Goal: Task Accomplishment & Management: Contribute content

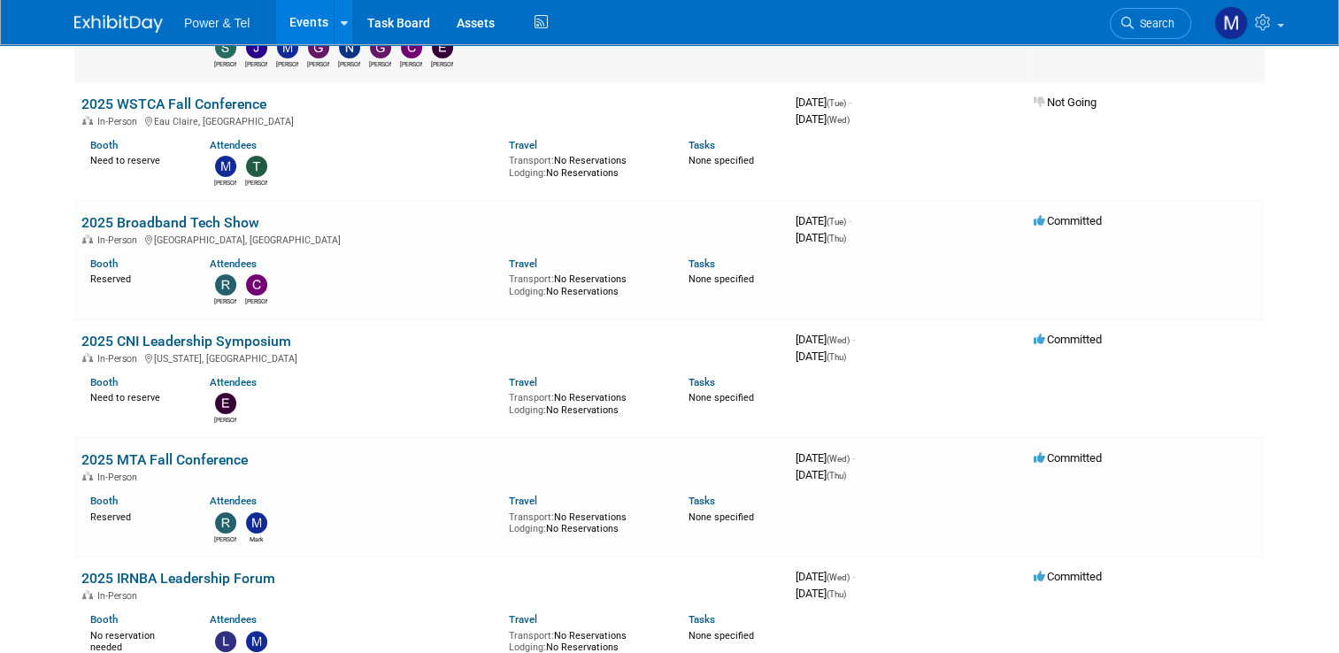
scroll to position [110, 0]
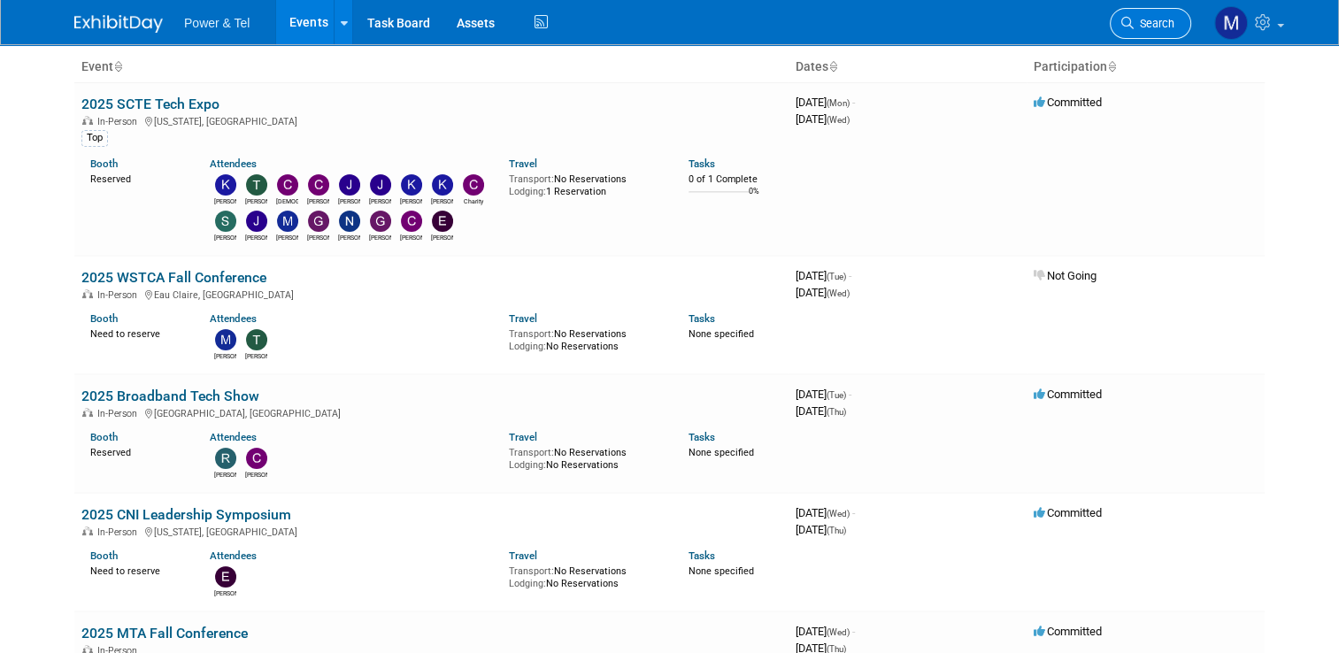
click at [1155, 20] on span "Search" at bounding box center [1154, 23] width 41 height 13
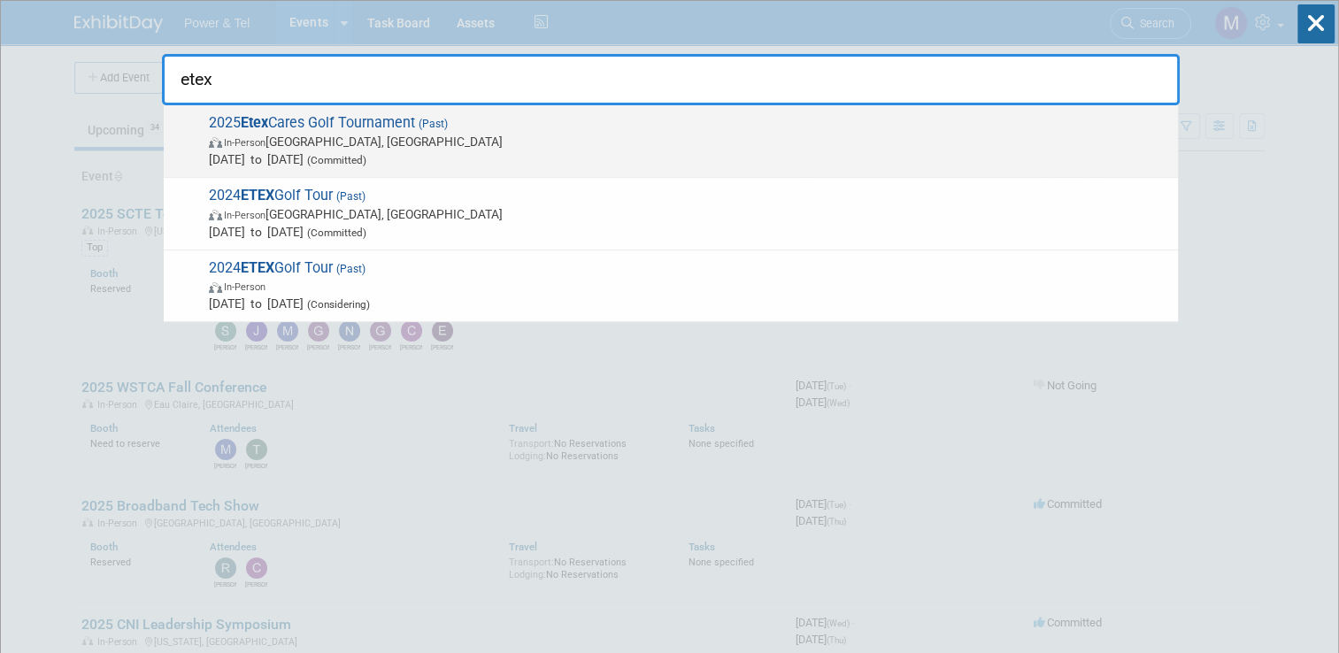
type input "etex"
click at [465, 119] on span "2025 Etex Cares Golf Tournament (Past) In-Person Tyler, TX Sep 29, 2025 to Sep …" at bounding box center [687, 141] width 966 height 54
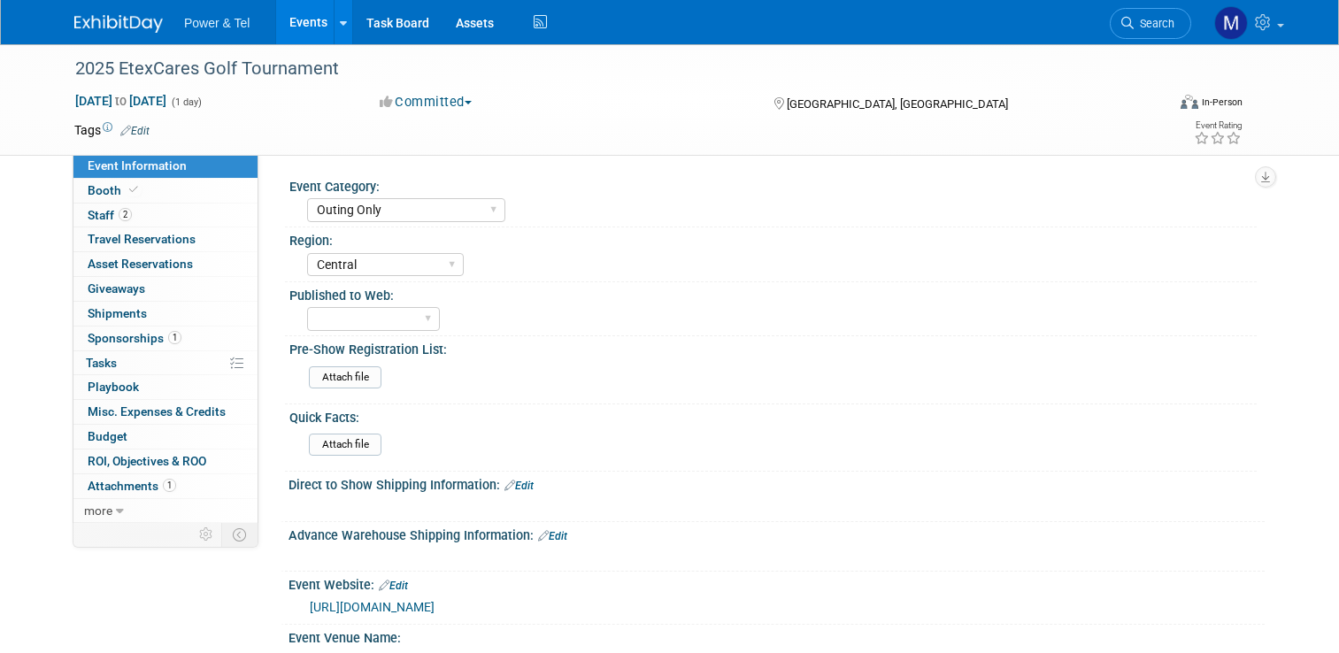
select select "Outing Only"
select select "Central"
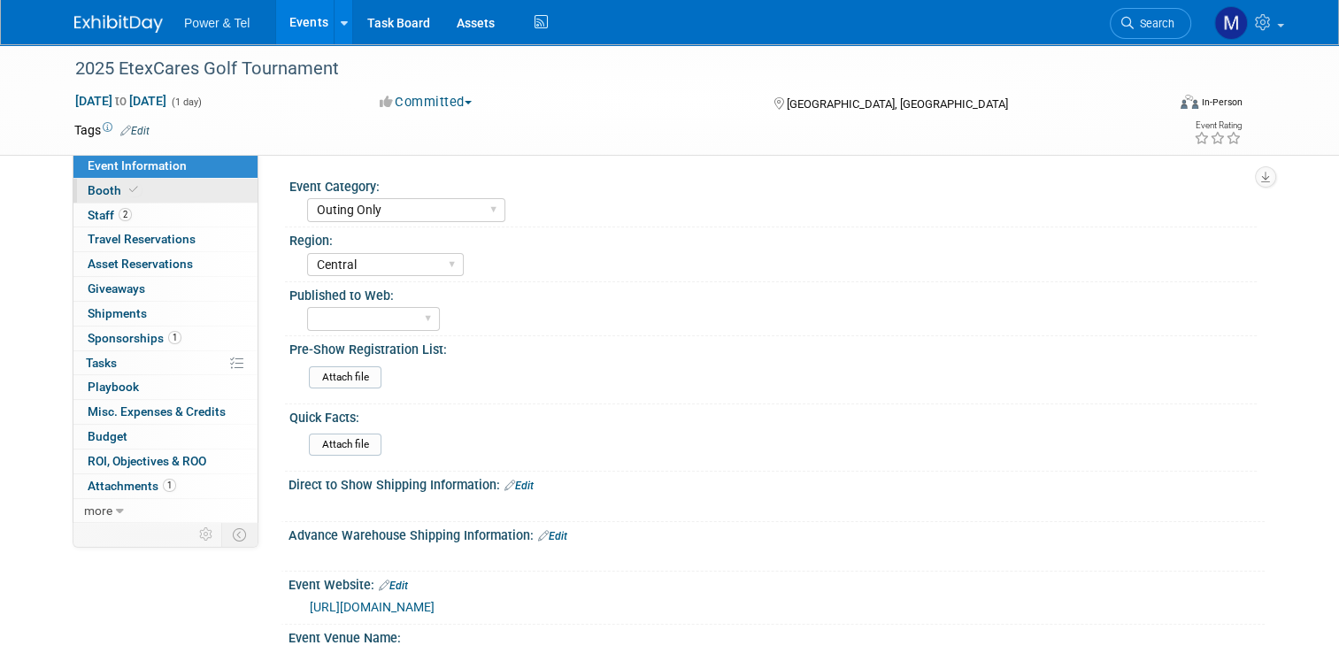
click at [168, 187] on link "Booth" at bounding box center [165, 191] width 184 height 24
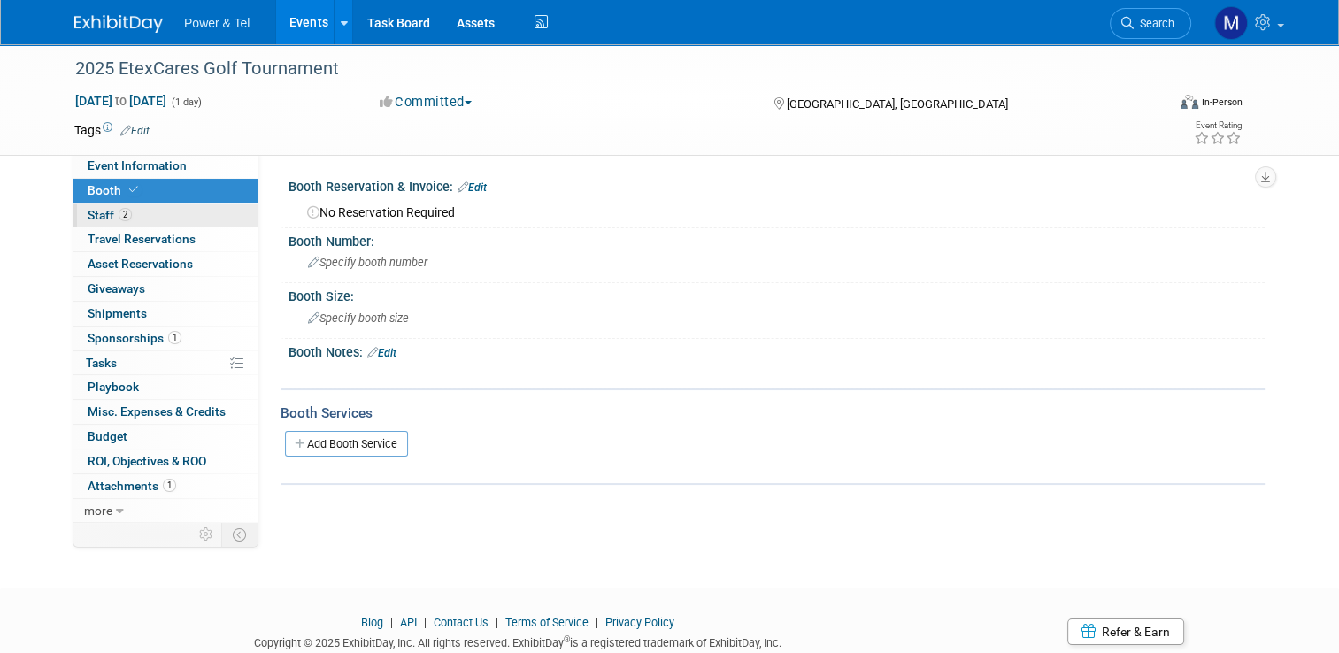
click at [166, 217] on link "2 Staff 2" at bounding box center [165, 216] width 184 height 24
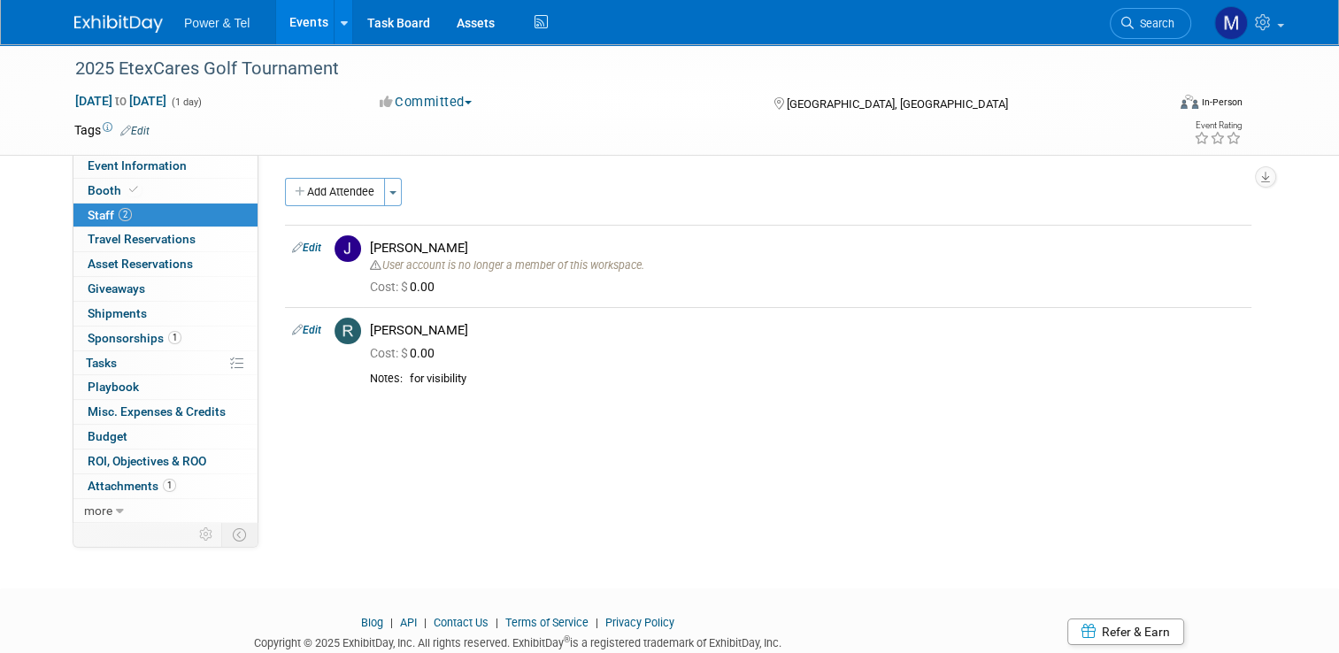
click at [285, 209] on div "Add Attendee Toggle Dropdown Quick -Tag Attendees Apply X (me) select all cancel" at bounding box center [768, 290] width 967 height 225
click at [113, 160] on span "Event Information" at bounding box center [137, 165] width 99 height 14
select select "Outing Only"
select select "Central"
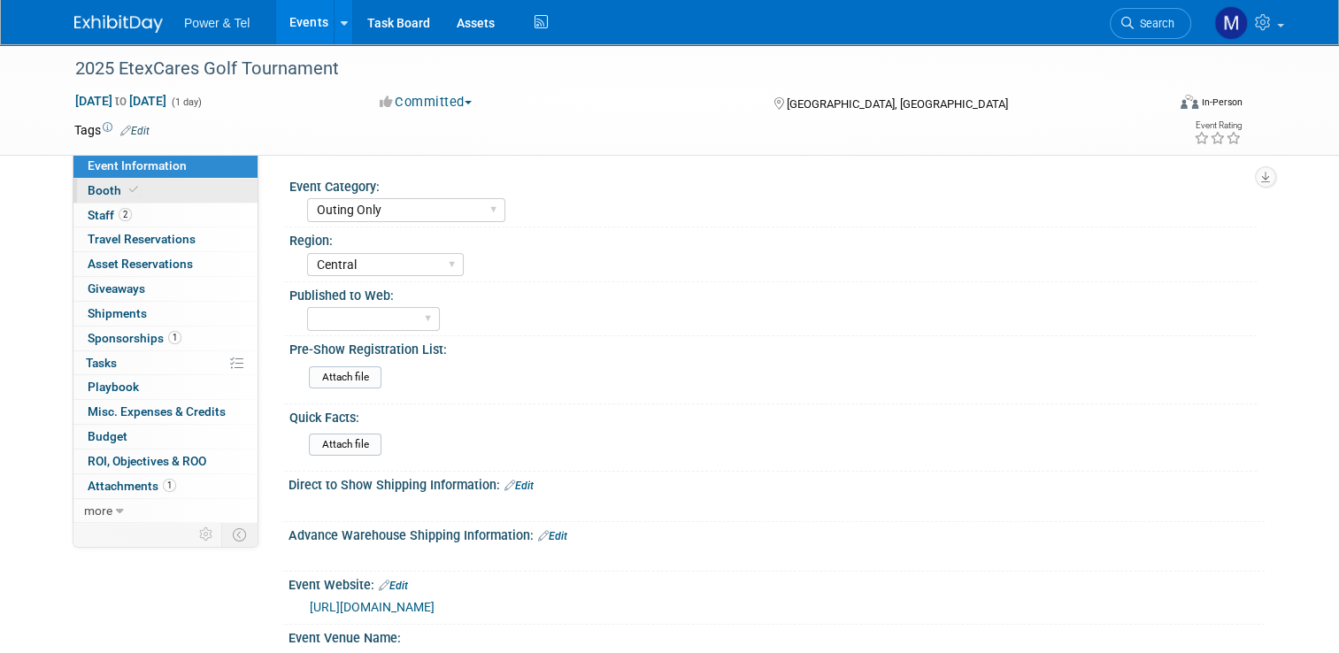
click at [129, 194] on icon at bounding box center [133, 190] width 9 height 10
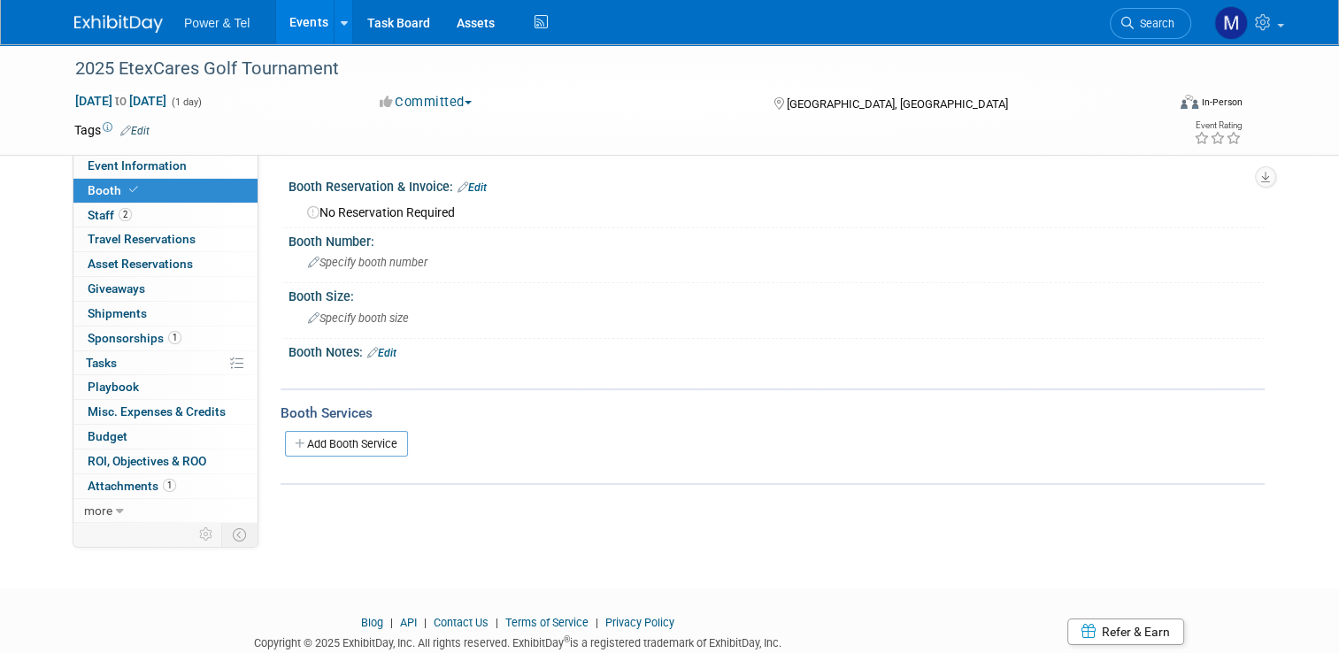
click at [122, 9] on link at bounding box center [129, 15] width 110 height 14
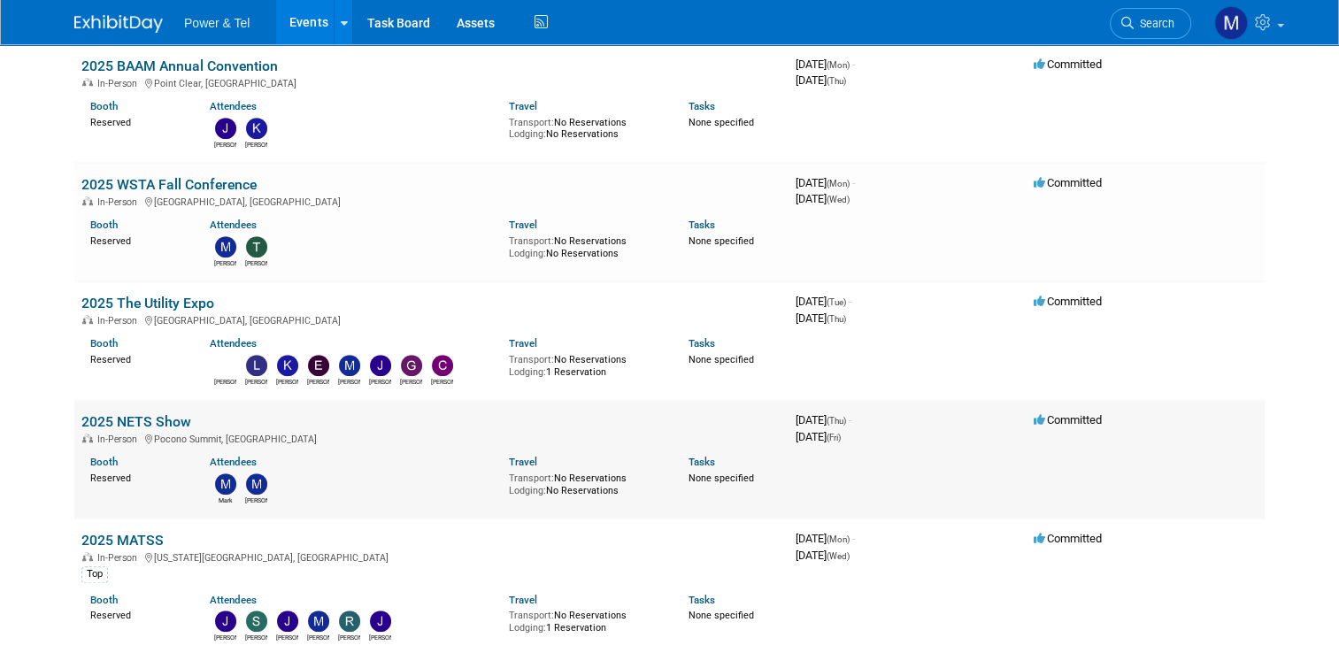
scroll to position [921, 0]
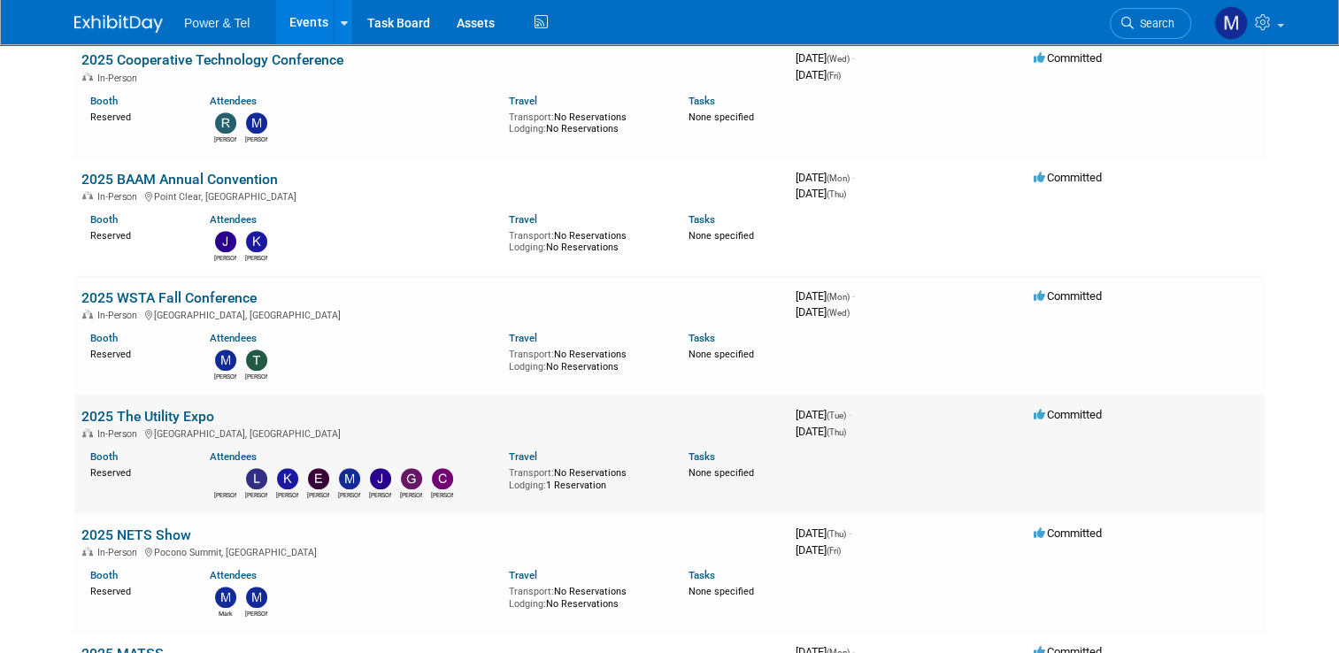
click at [171, 412] on link "2025 The Utility Expo" at bounding box center [147, 416] width 133 height 17
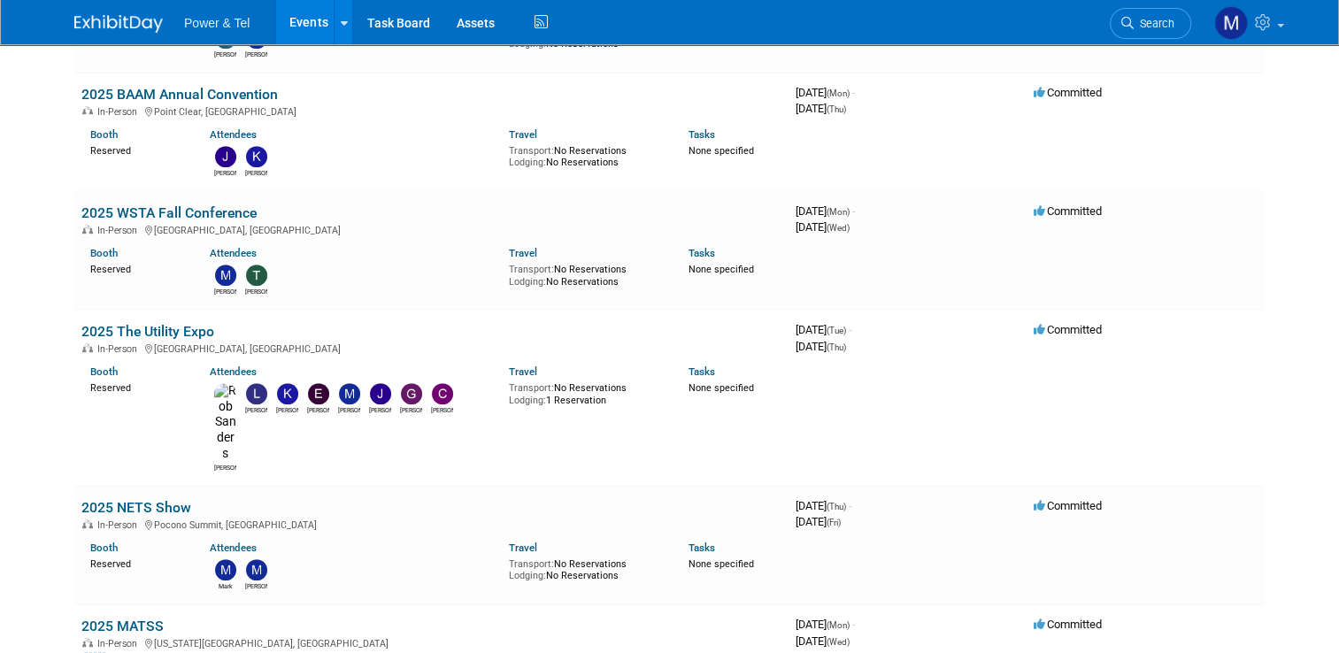
scroll to position [1002, 0]
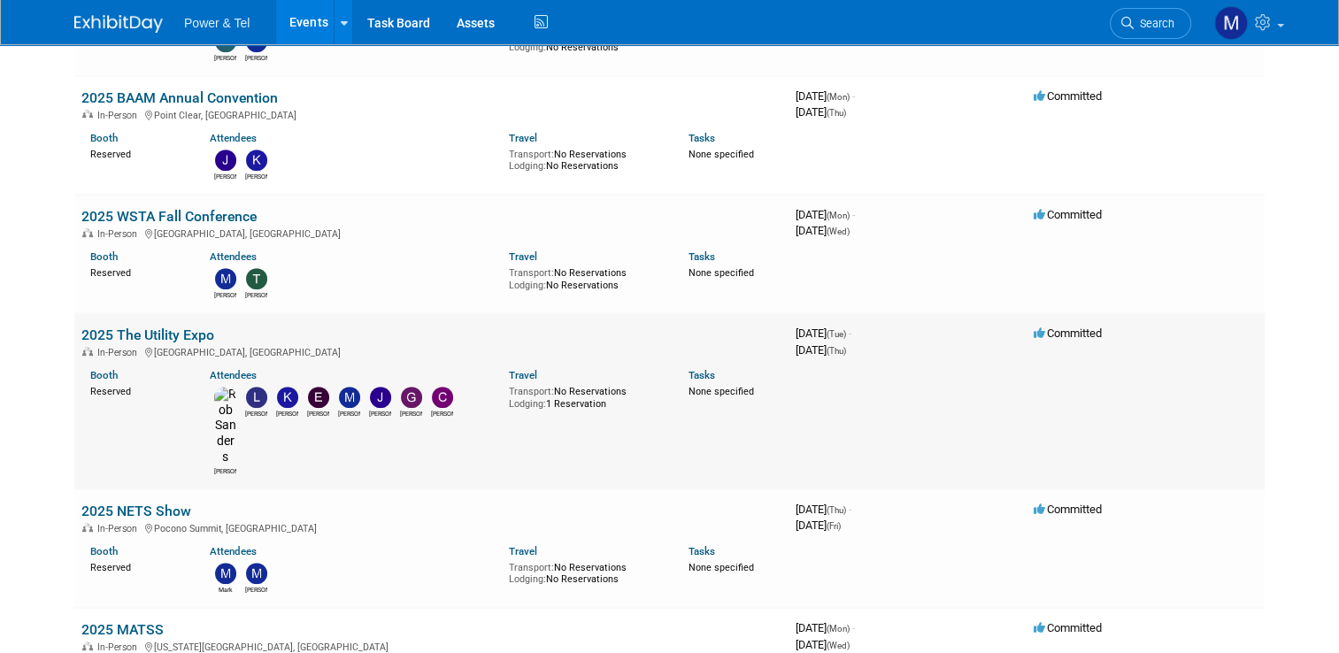
click at [160, 330] on link "2025 The Utility Expo" at bounding box center [147, 335] width 133 height 17
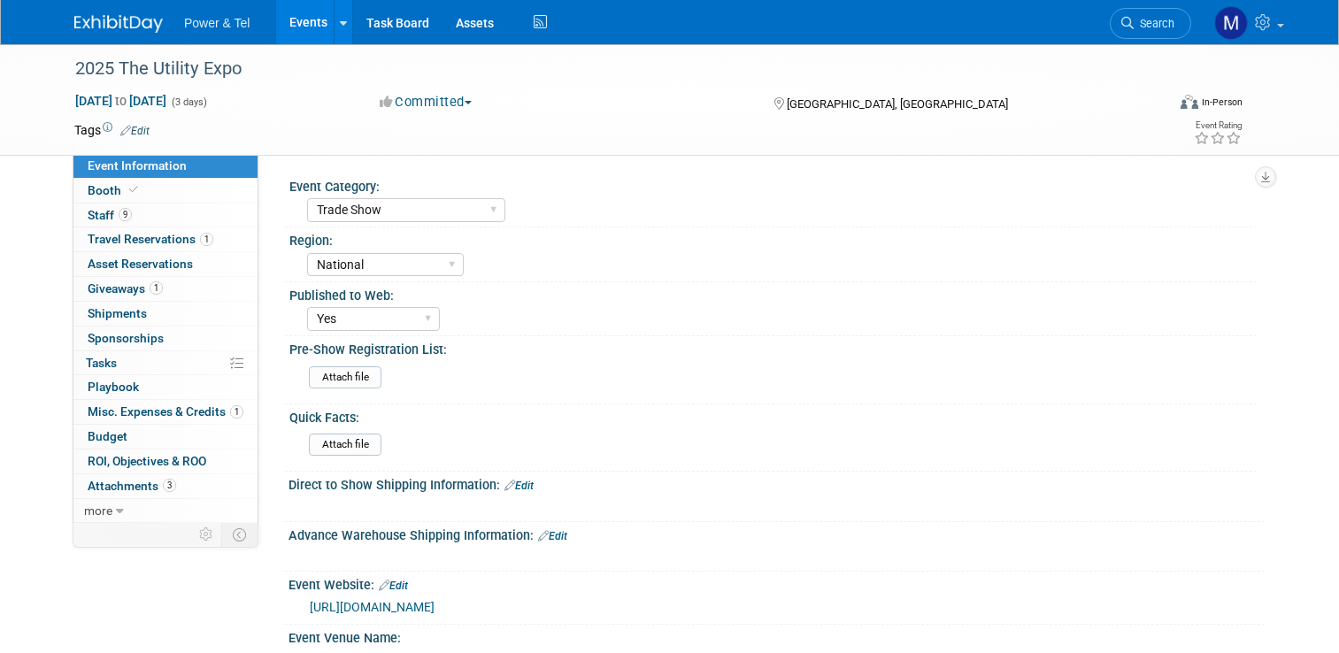
select select "Trade Show"
select select "National"
select select "Yes"
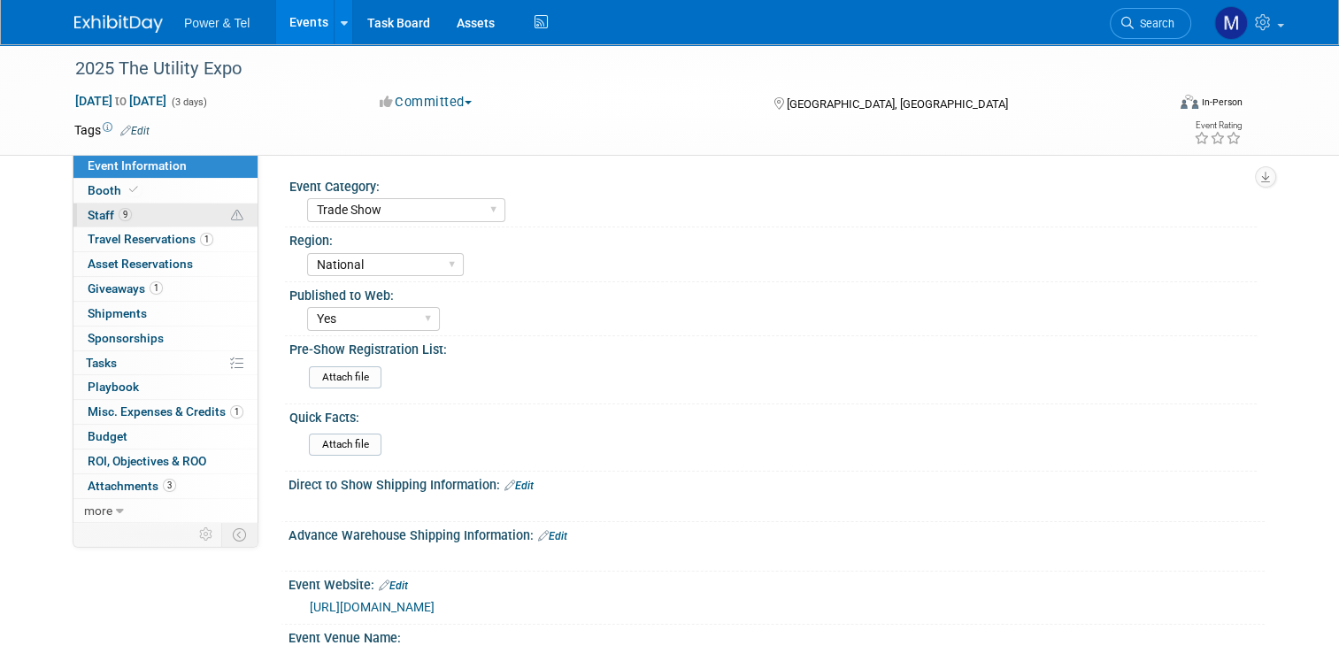
click at [92, 211] on span "Staff 9" at bounding box center [110, 215] width 44 height 14
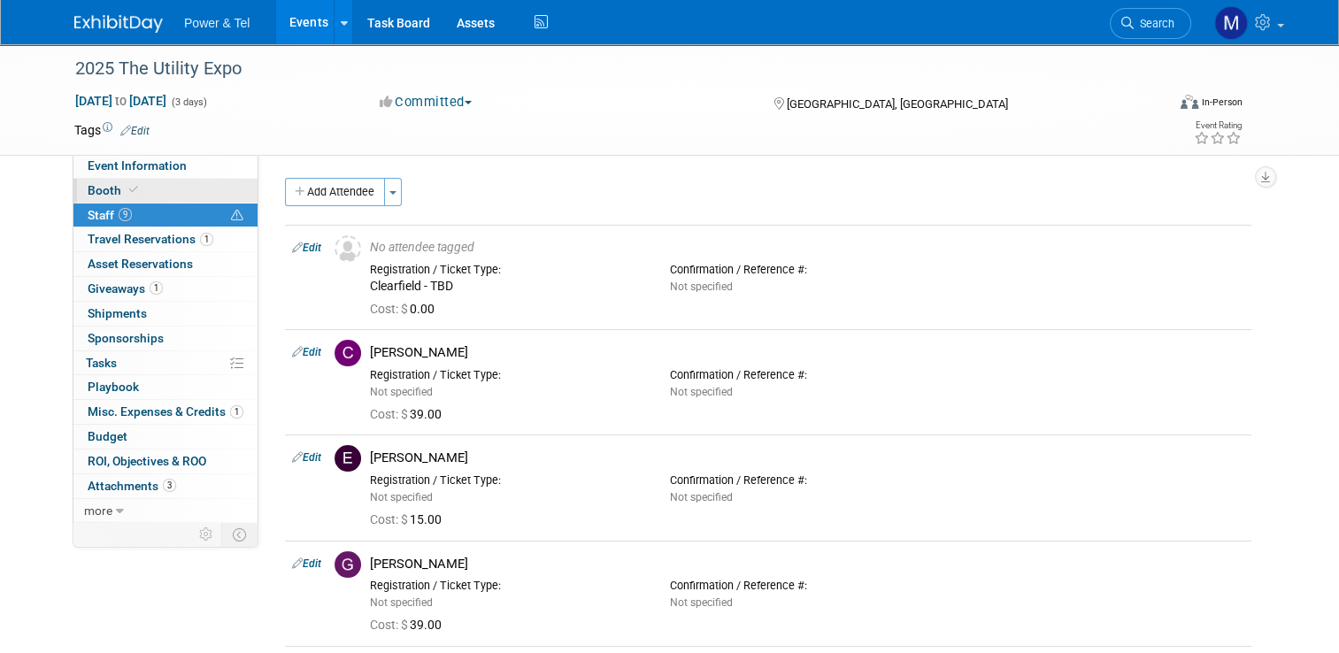
click at [126, 196] on span at bounding box center [134, 189] width 16 height 13
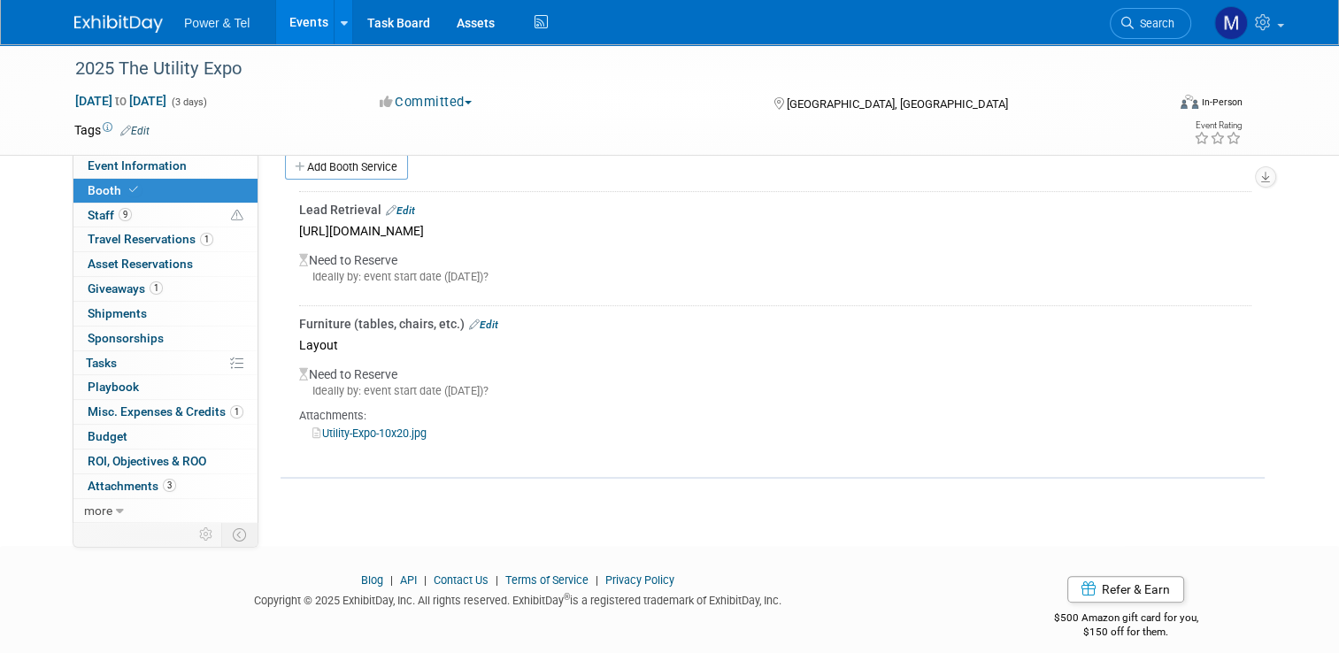
scroll to position [349, 0]
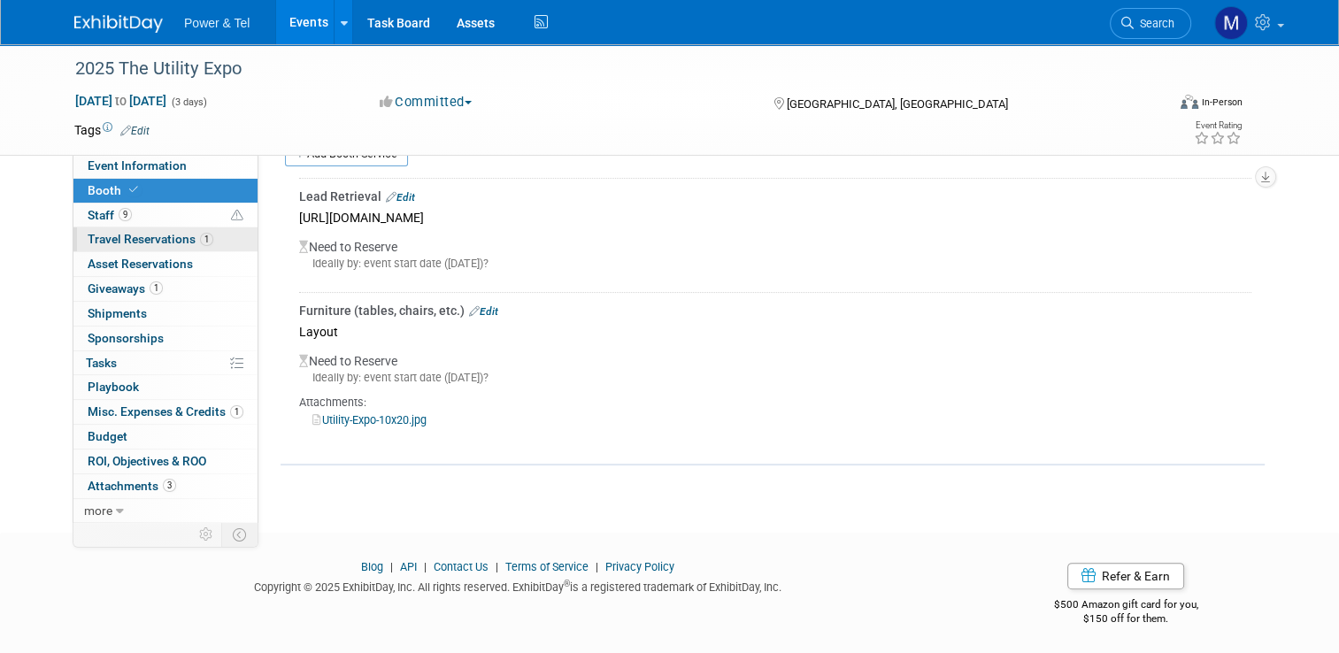
click at [153, 236] on span "Travel Reservations 1" at bounding box center [151, 239] width 126 height 14
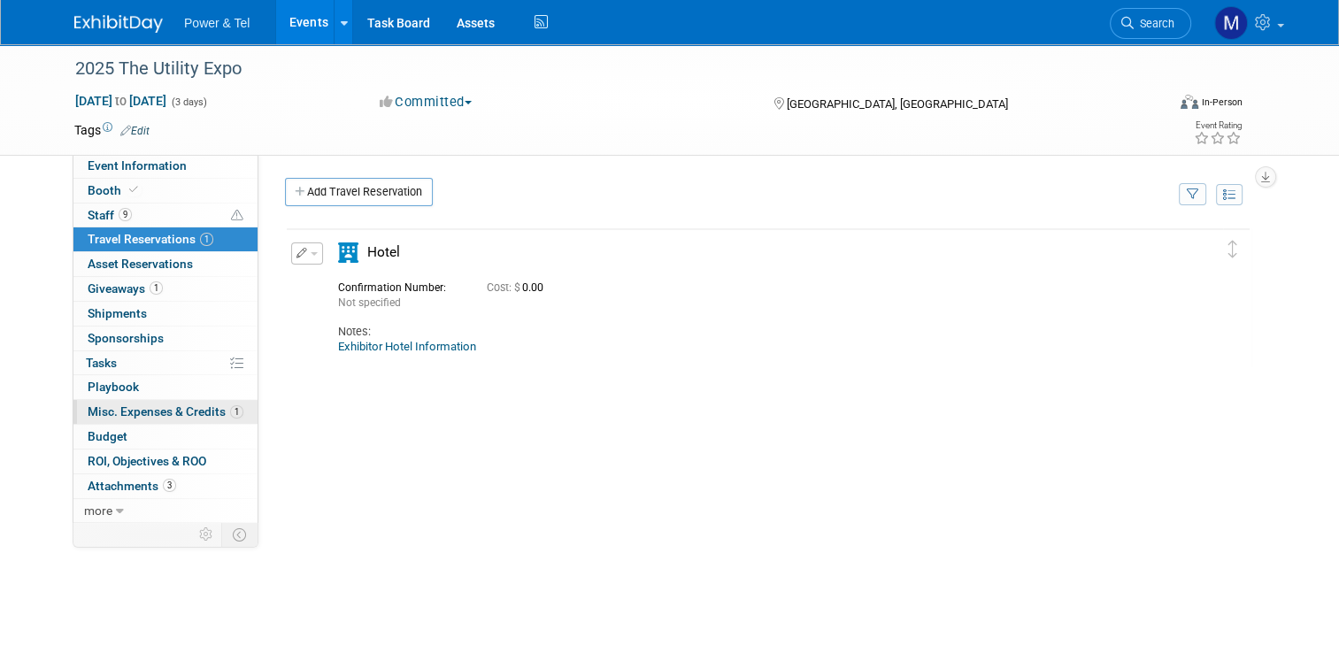
click at [136, 400] on link "1 Misc. Expenses & Credits 1" at bounding box center [165, 412] width 184 height 24
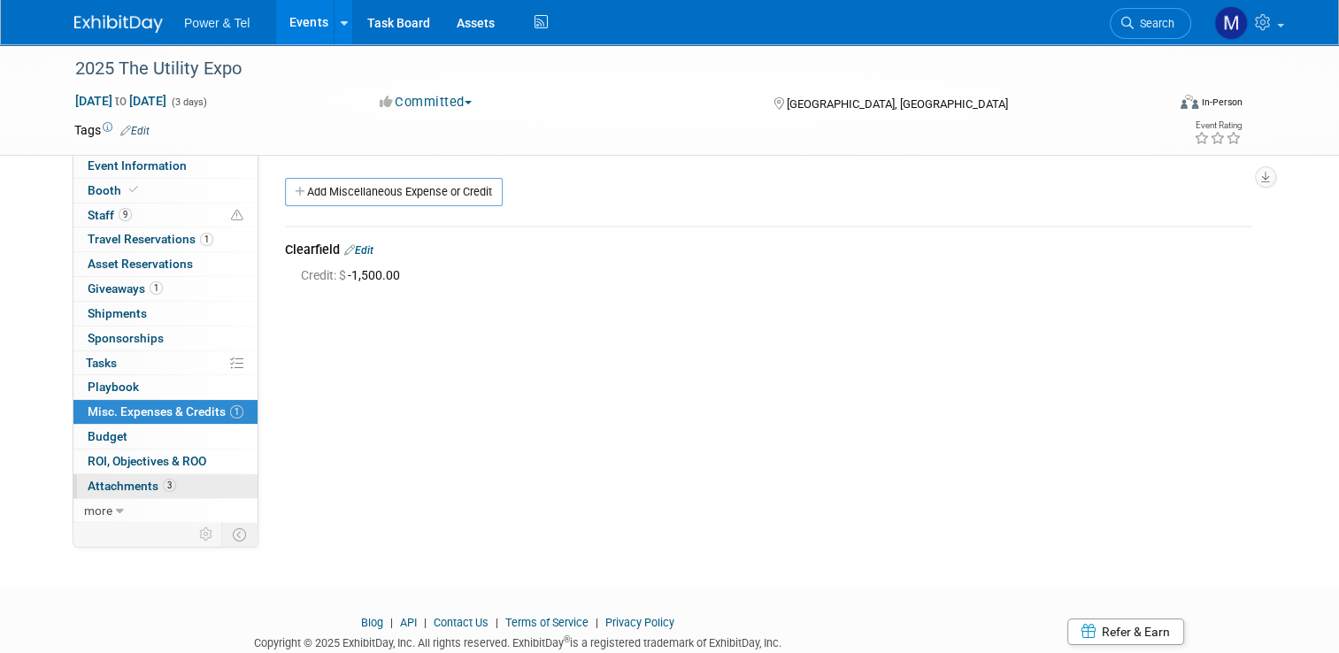
click at [140, 484] on span "Attachments 3" at bounding box center [132, 486] width 89 height 14
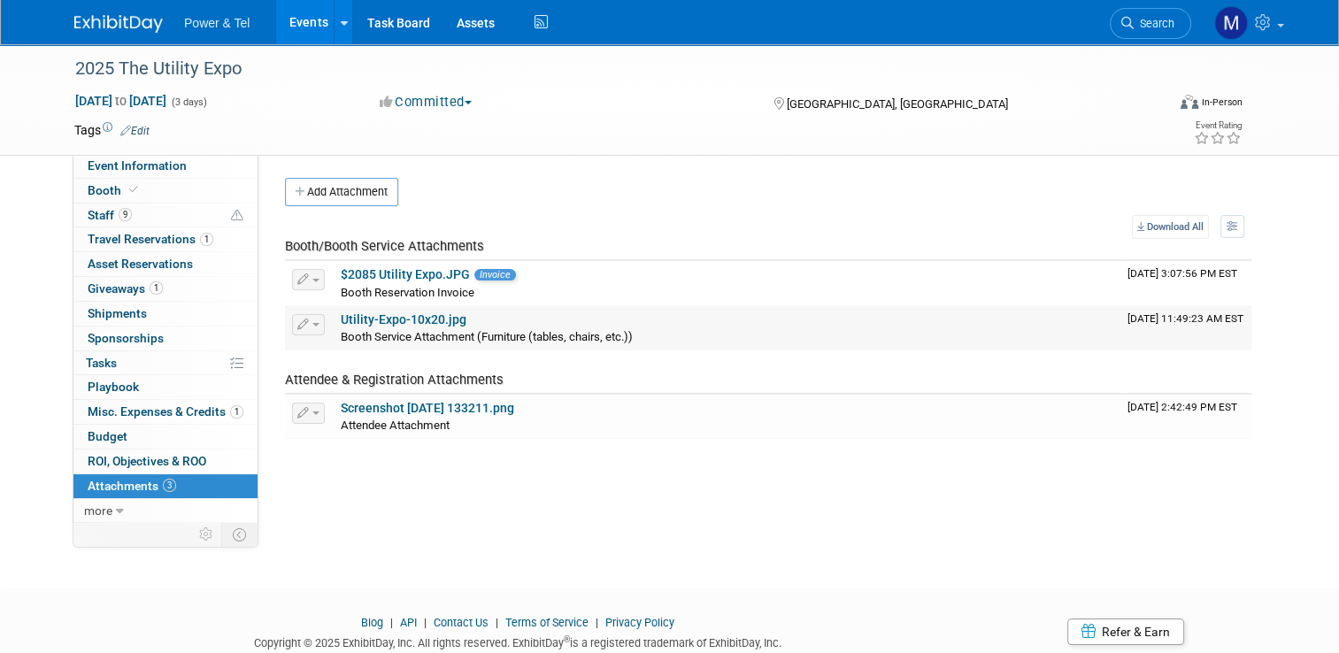
click at [439, 325] on link "Utility-Expo-10x20.jpg" at bounding box center [404, 319] width 126 height 14
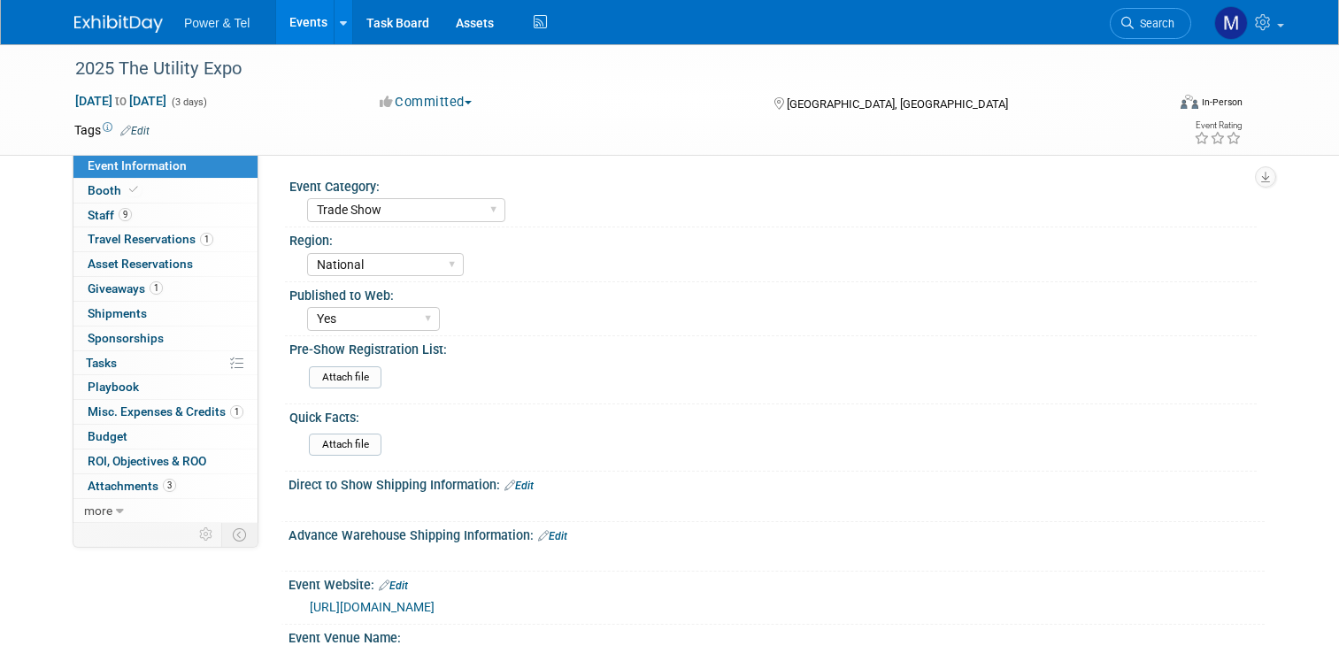
select select "Trade Show"
select select "National"
select select "Yes"
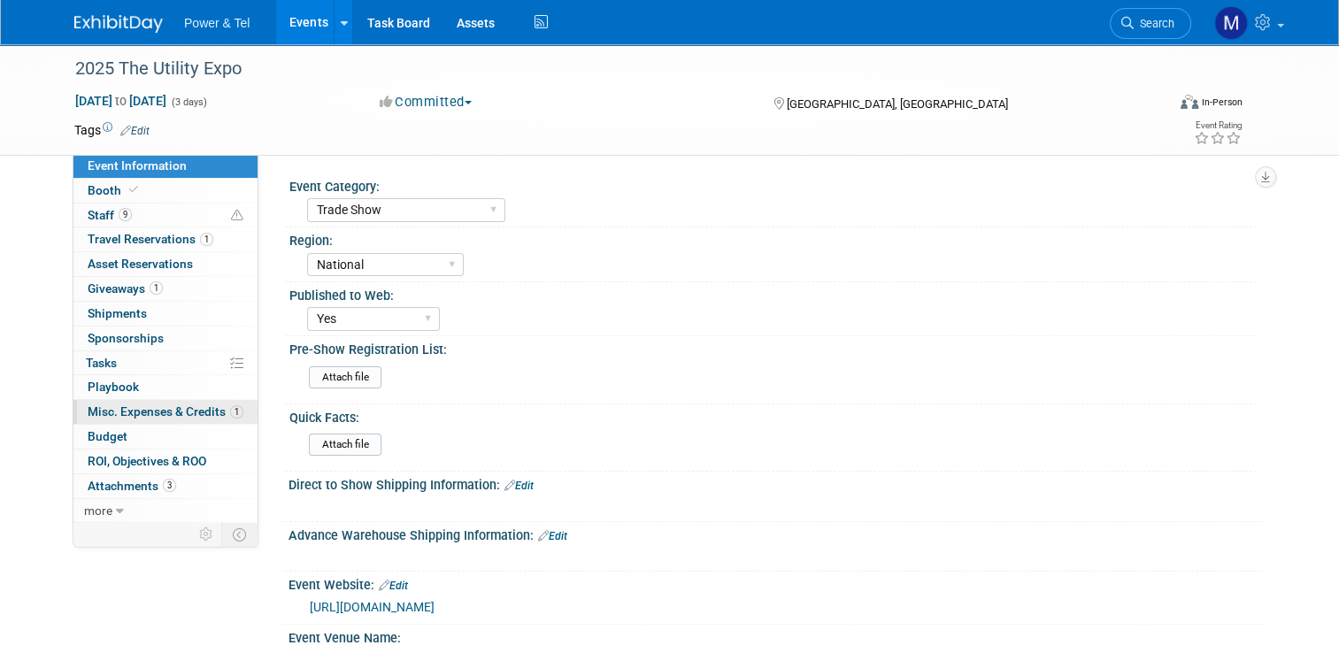
click at [202, 416] on span "Misc. Expenses & Credits 1" at bounding box center [166, 411] width 156 height 14
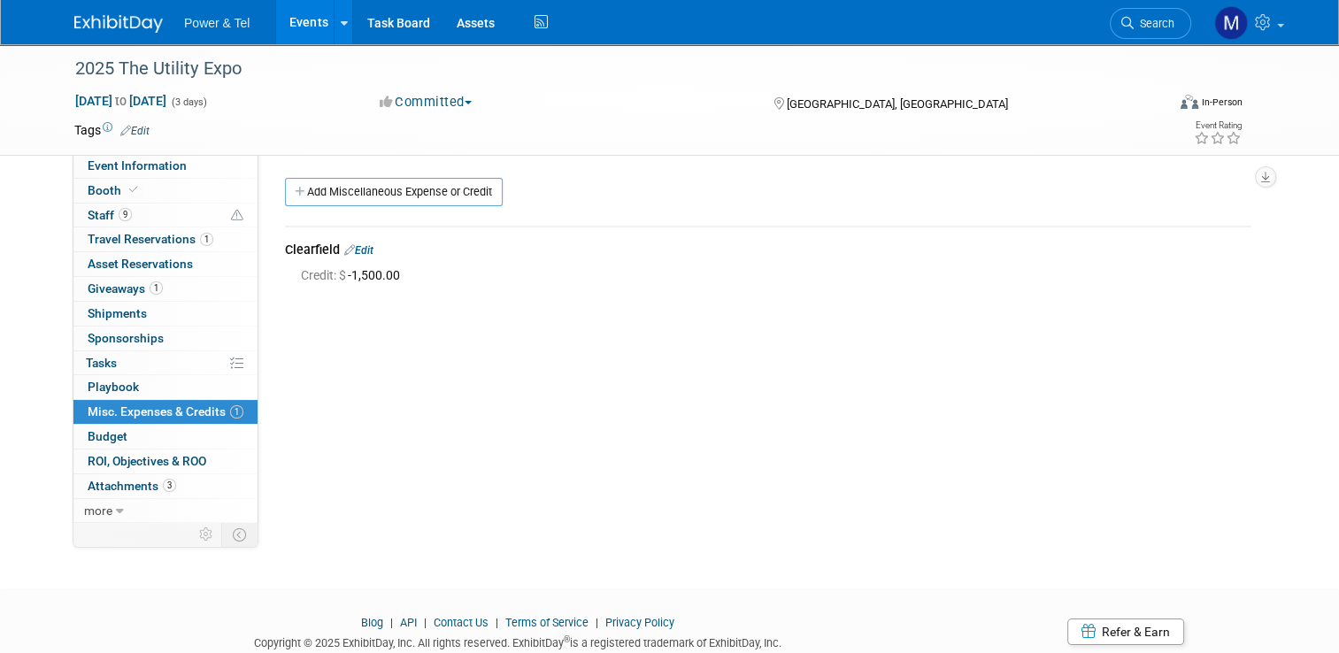
click at [358, 250] on link "Edit" at bounding box center [358, 250] width 29 height 12
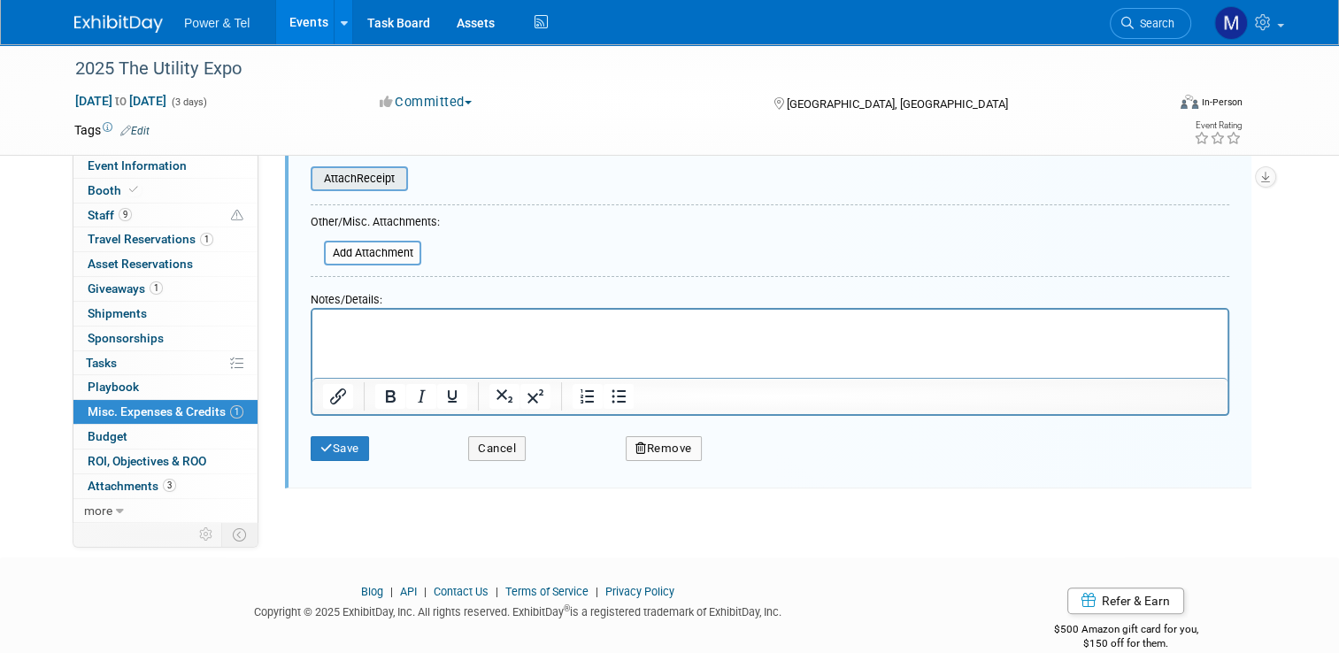
scroll to position [320, 0]
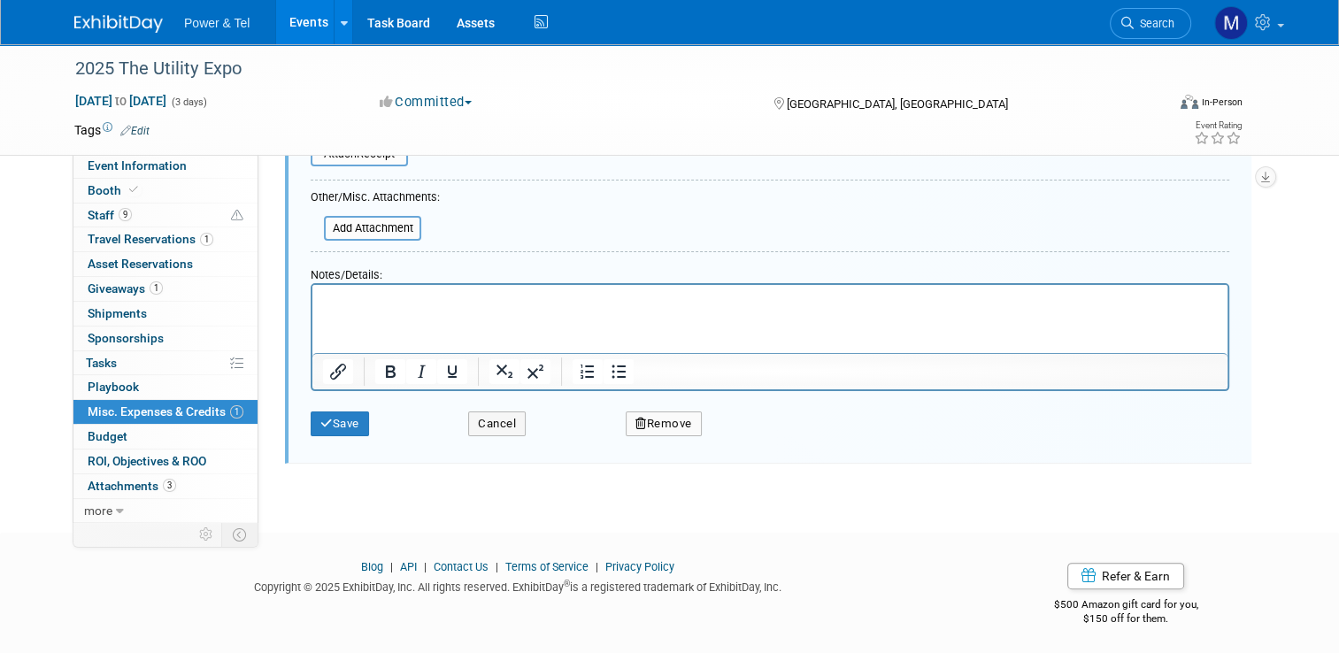
click at [507, 309] on html at bounding box center [769, 296] width 915 height 25
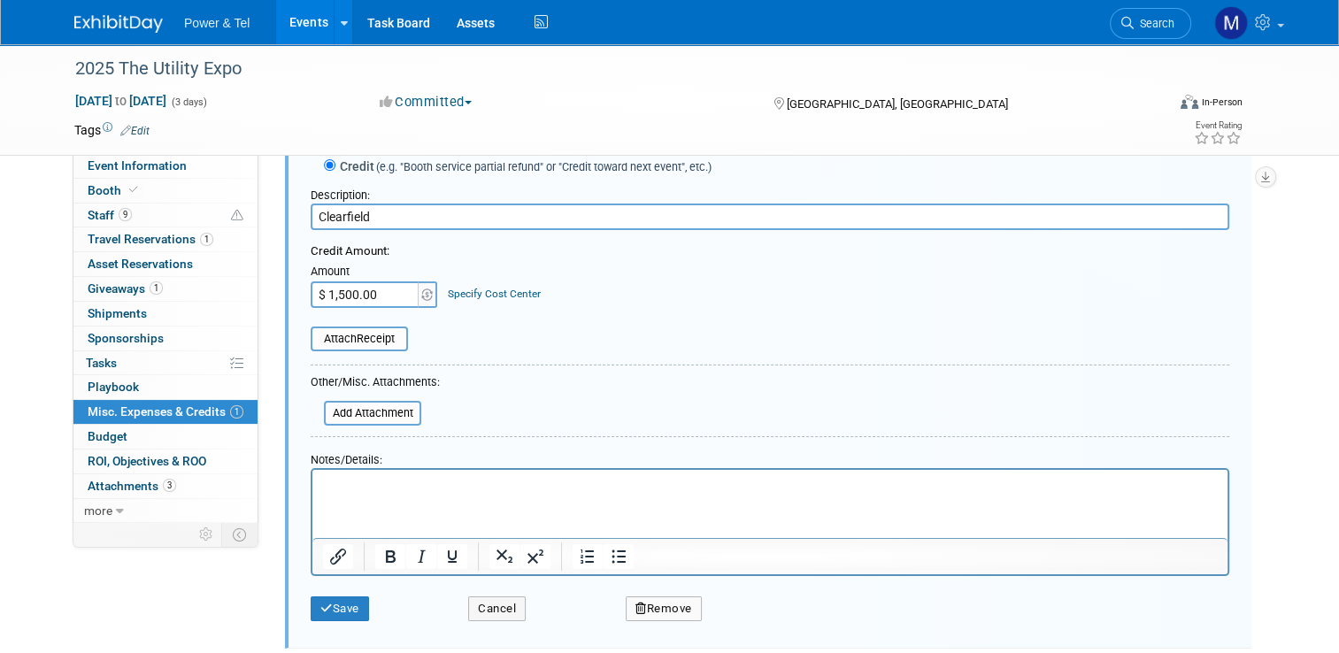
scroll to position [132, 0]
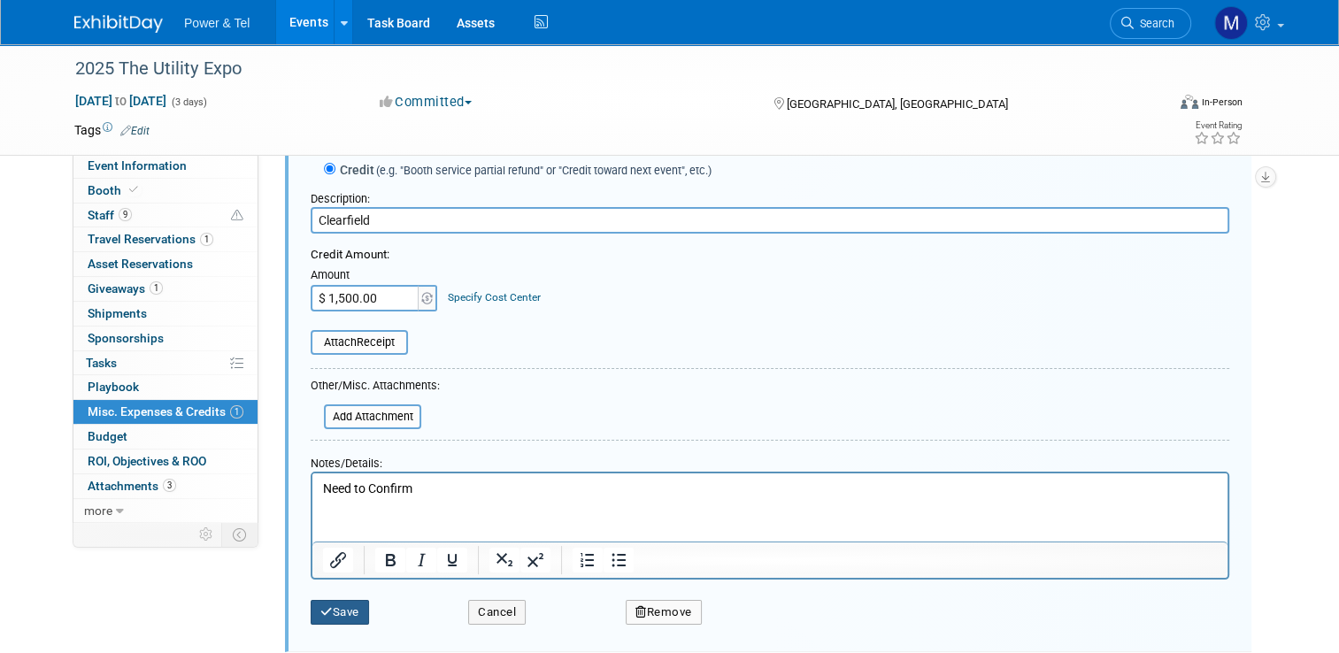
click at [320, 621] on div "Save Cancel Remove" at bounding box center [770, 607] width 919 height 54
click at [335, 600] on button "Save" at bounding box center [340, 612] width 58 height 25
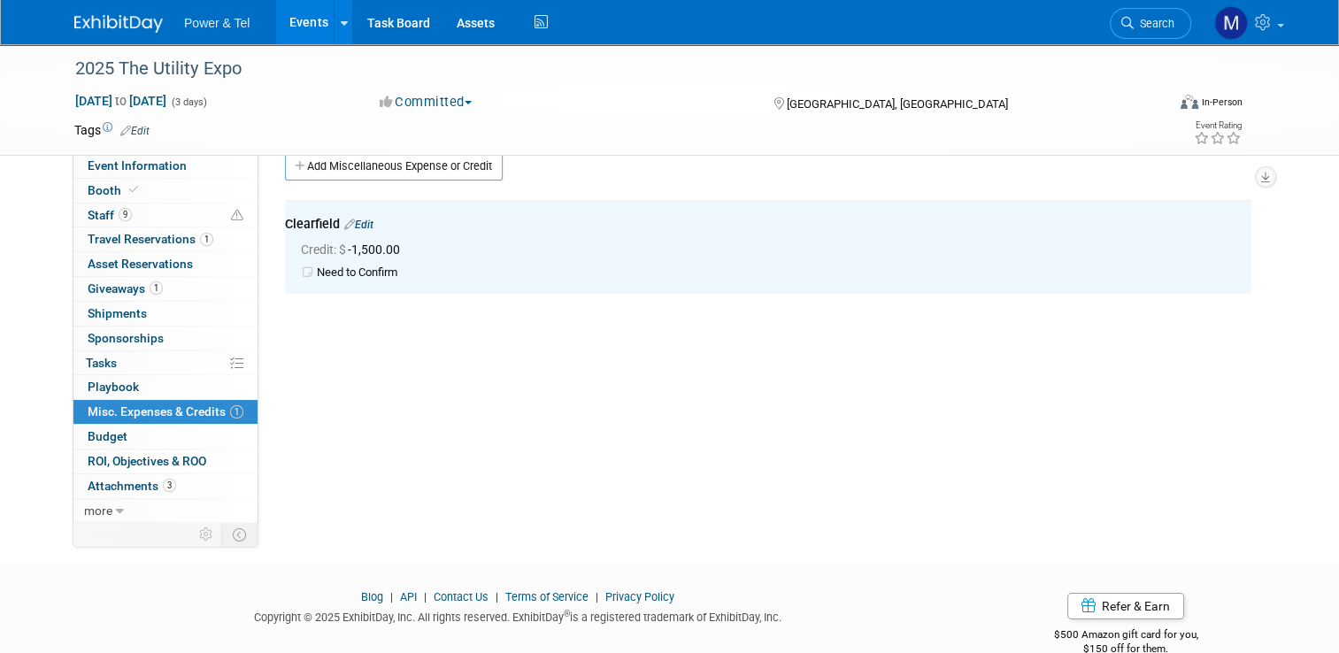
scroll to position [0, 0]
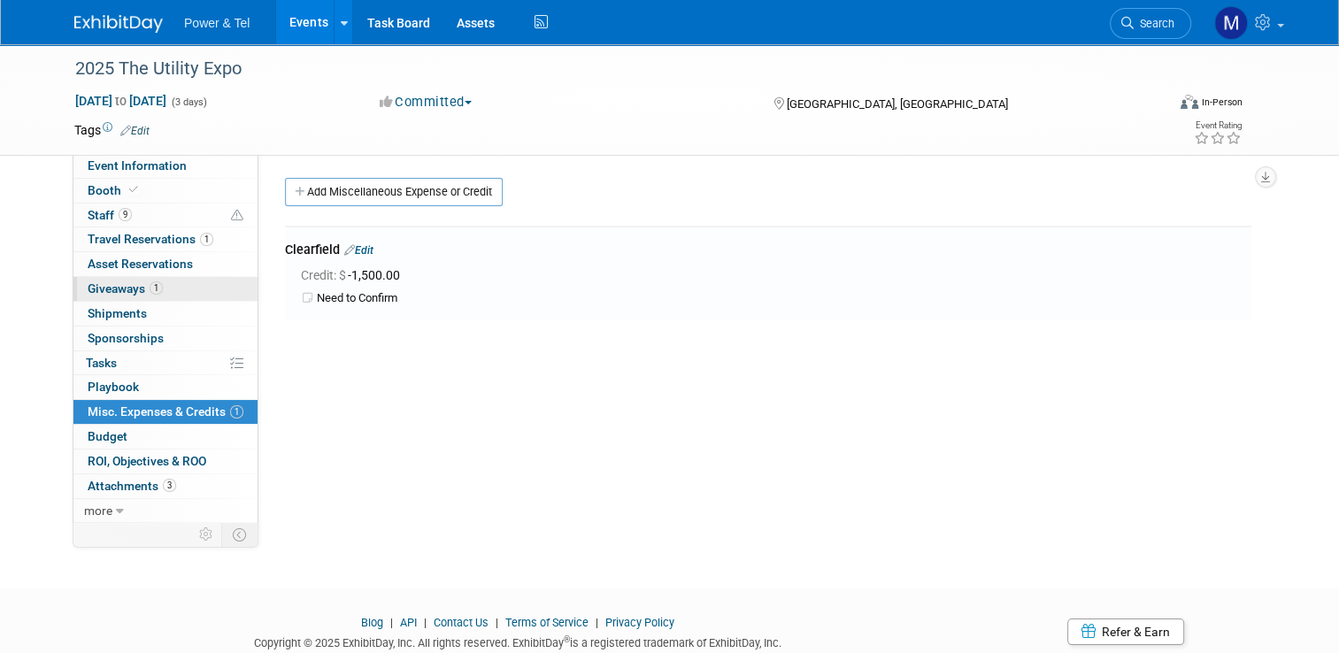
click at [205, 290] on link "1 Giveaways 1" at bounding box center [165, 289] width 184 height 24
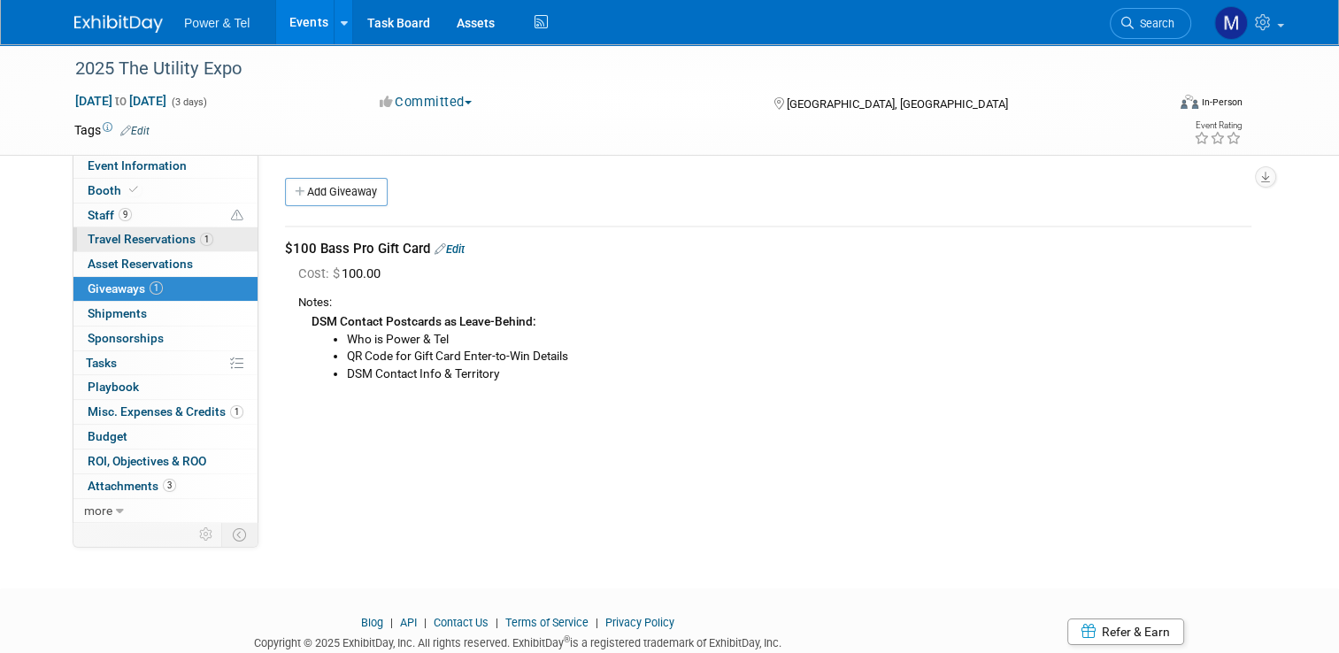
click at [192, 230] on link "1 Travel Reservations 1" at bounding box center [165, 239] width 184 height 24
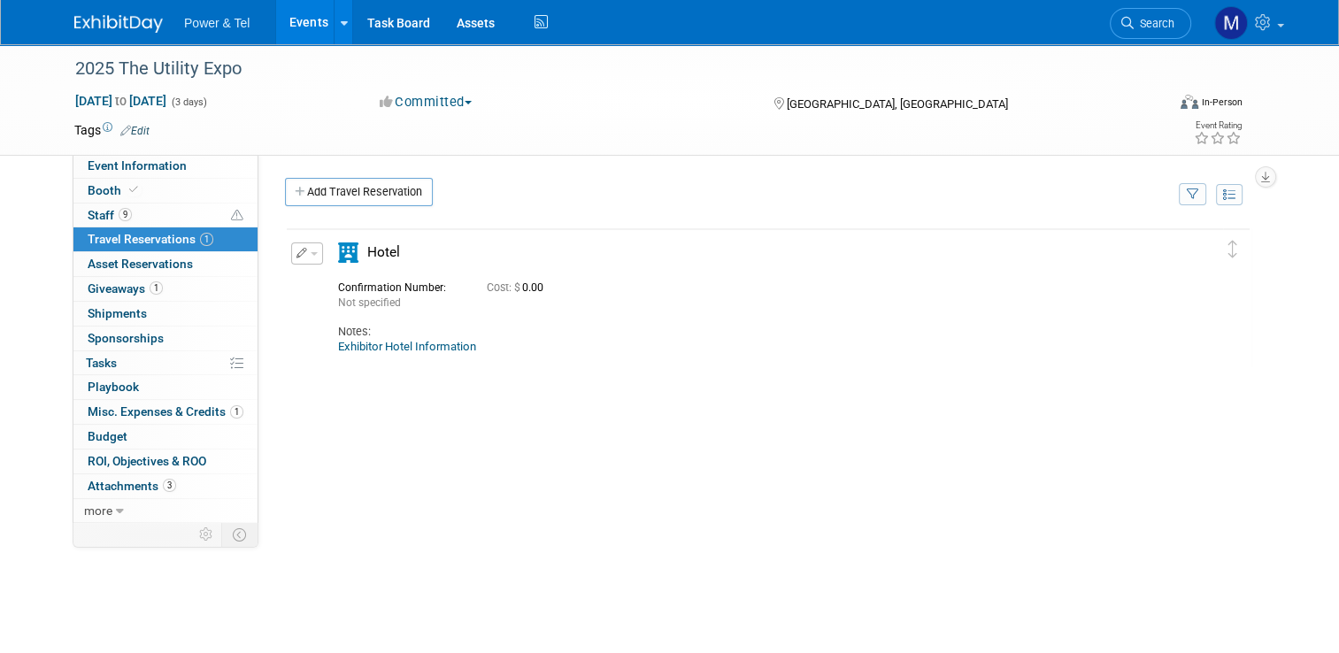
drag, startPoint x: 192, startPoint y: 230, endPoint x: 273, endPoint y: 212, distance: 83.3
click at [273, 212] on div "Event Information Event Info Booth Booth 9 Staff 9 Staff 1 Travel Reservations …" at bounding box center [669, 401] width 1217 height 715
click at [206, 202] on link "Booth" at bounding box center [165, 191] width 184 height 24
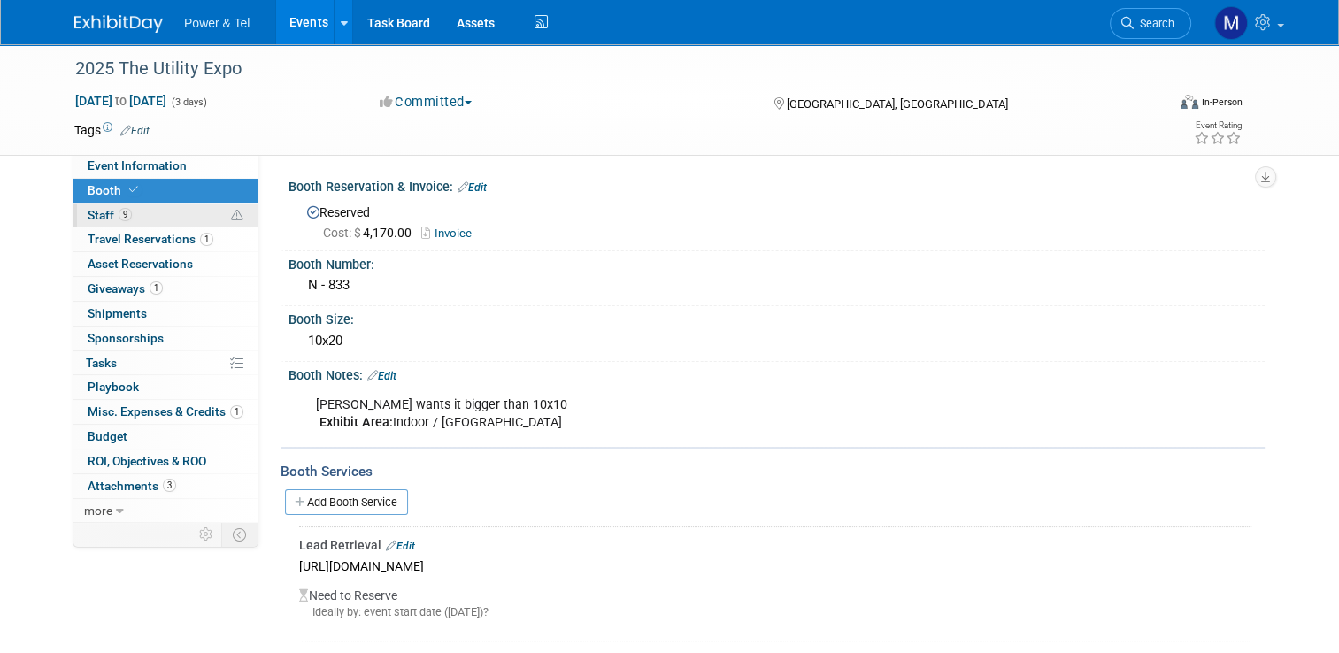
click at [212, 204] on link "9 Staff 9" at bounding box center [165, 216] width 184 height 24
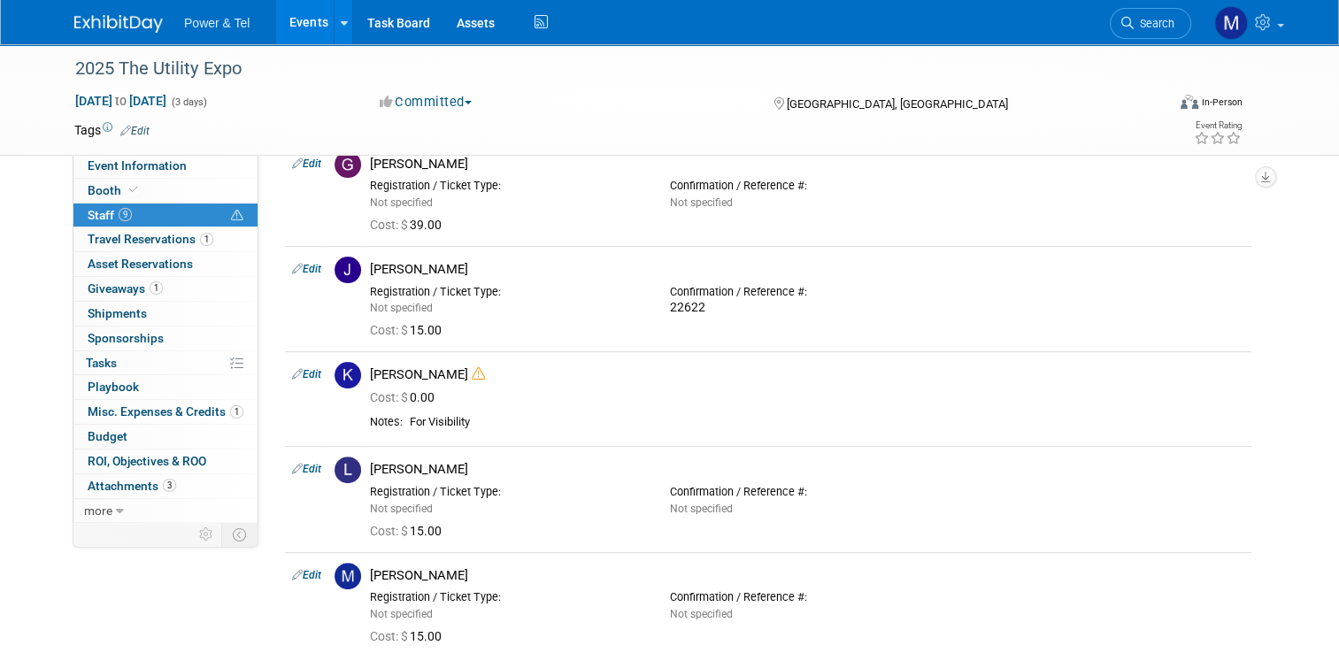
scroll to position [398, 0]
click at [472, 377] on icon at bounding box center [478, 375] width 13 height 13
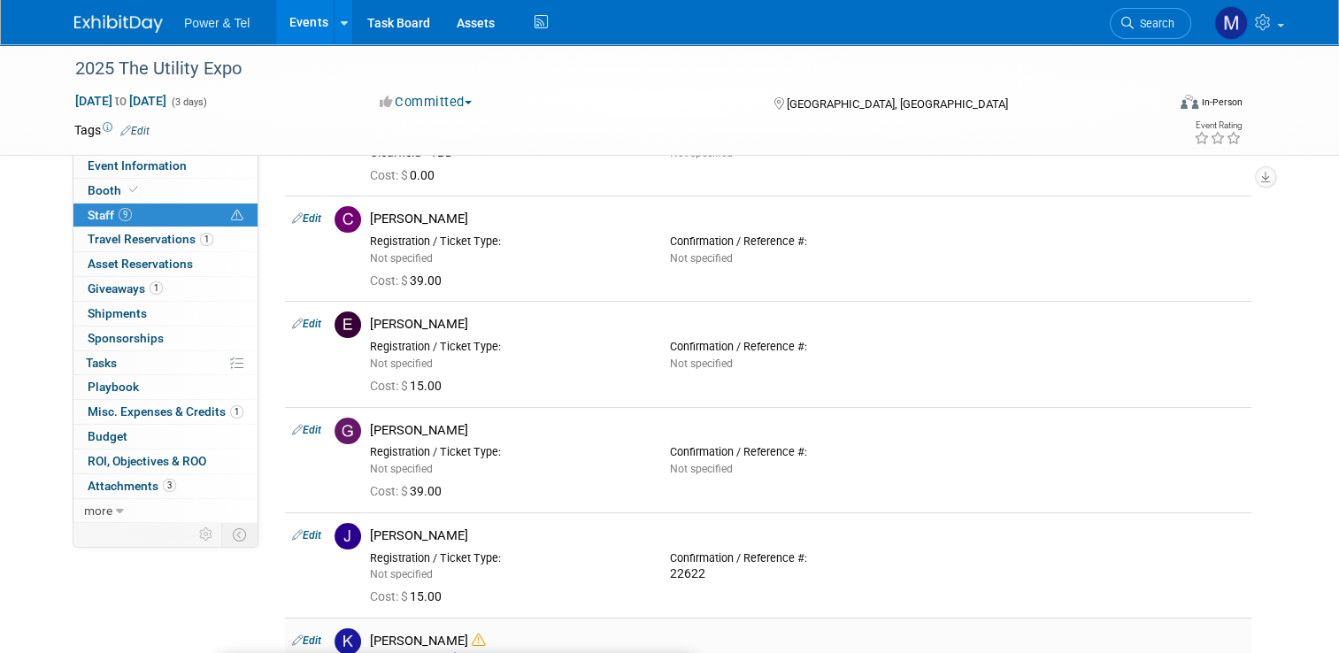
scroll to position [0, 0]
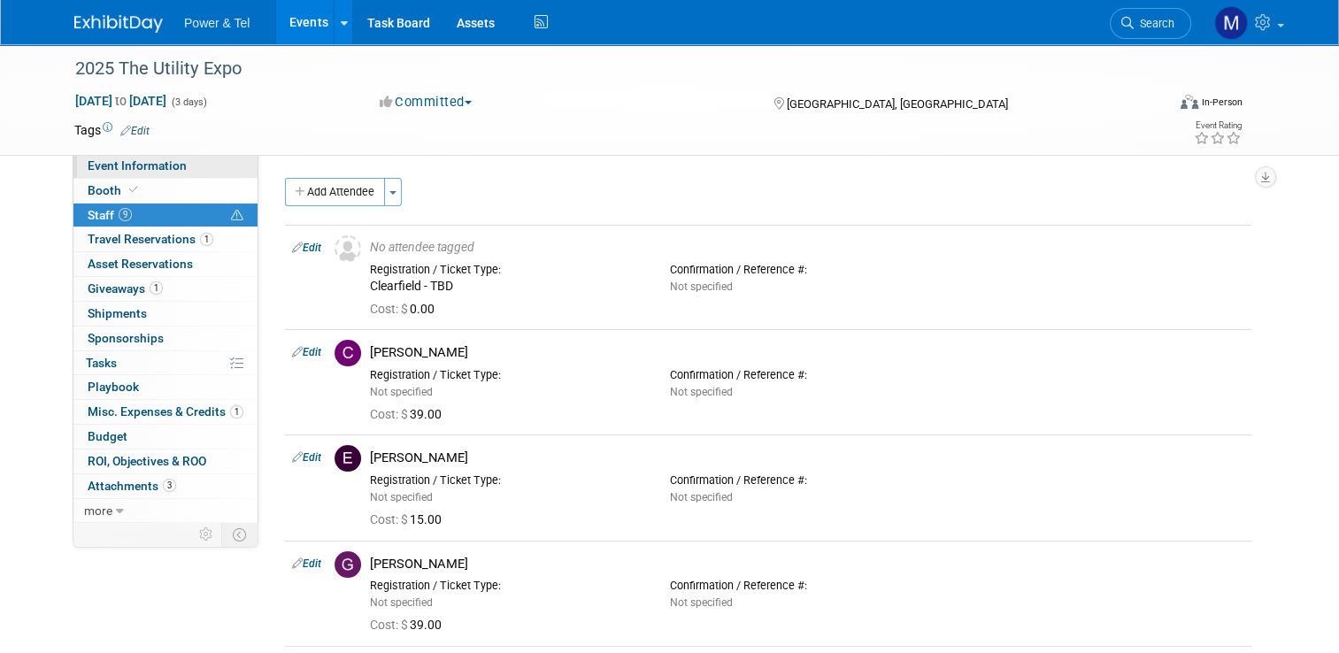
click at [180, 168] on link "Event Information" at bounding box center [165, 166] width 184 height 24
select select "Trade Show"
select select "National"
select select "Yes"
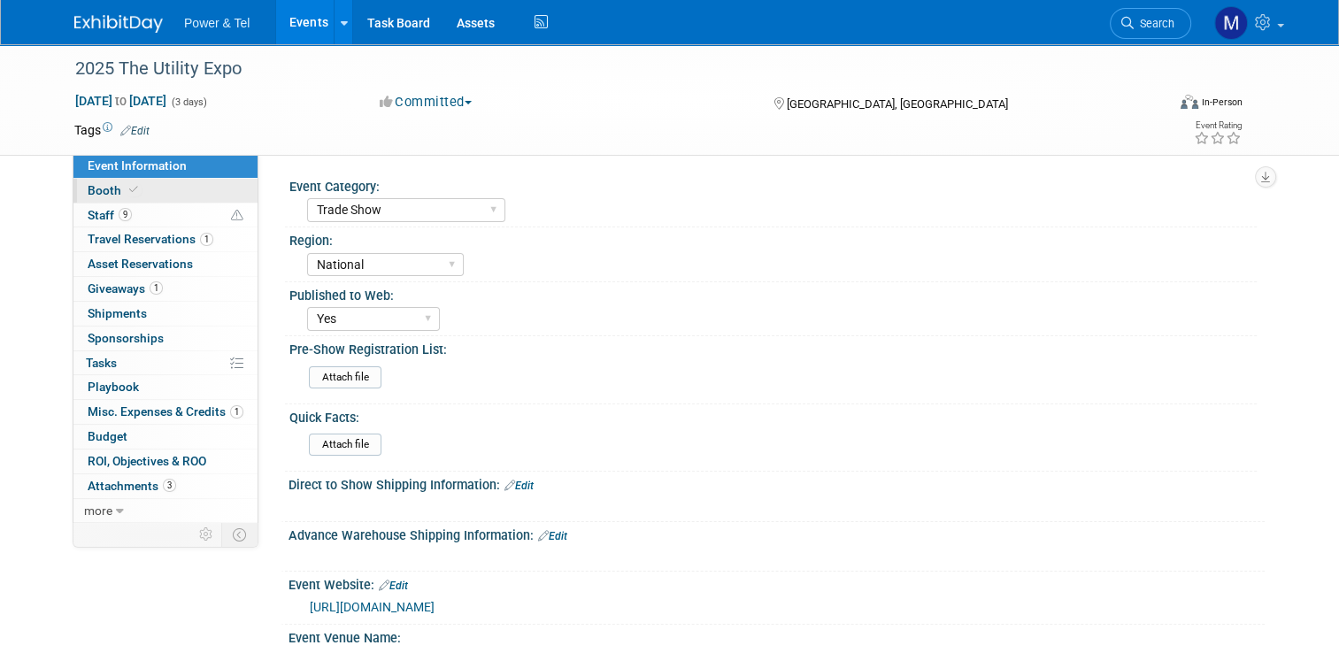
click at [159, 192] on link "Booth" at bounding box center [165, 191] width 184 height 24
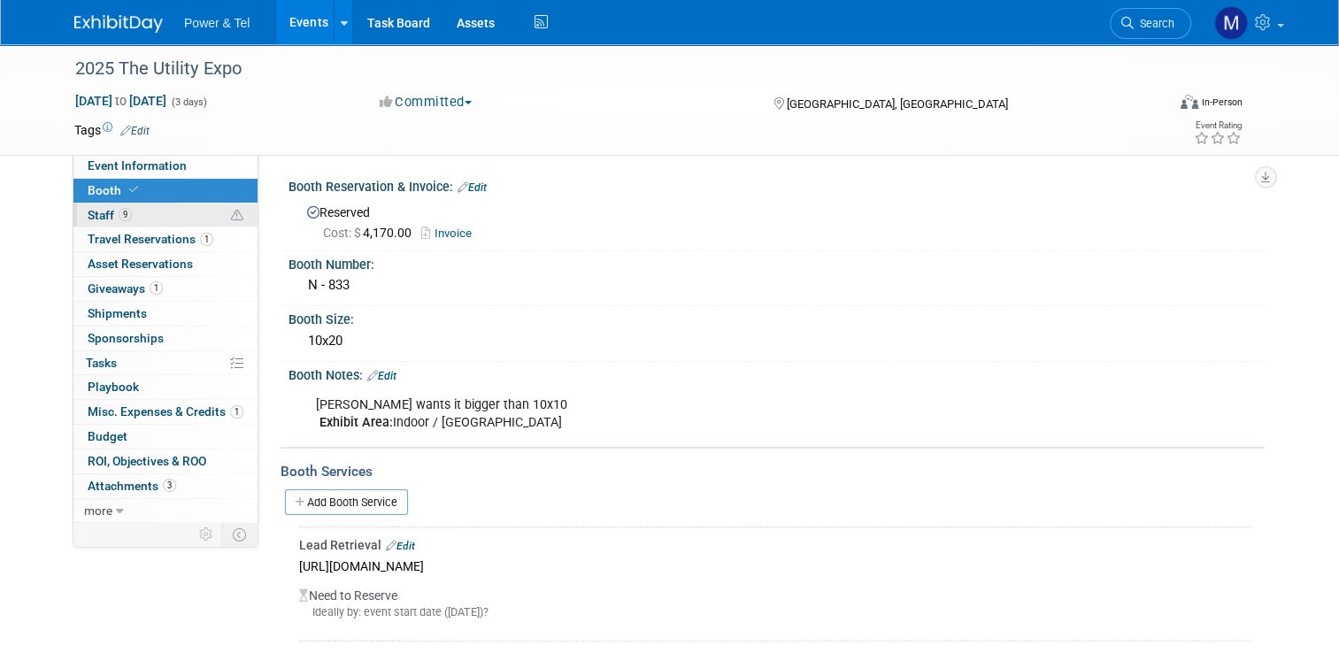
click at [182, 226] on link "9 Staff 9" at bounding box center [165, 216] width 184 height 24
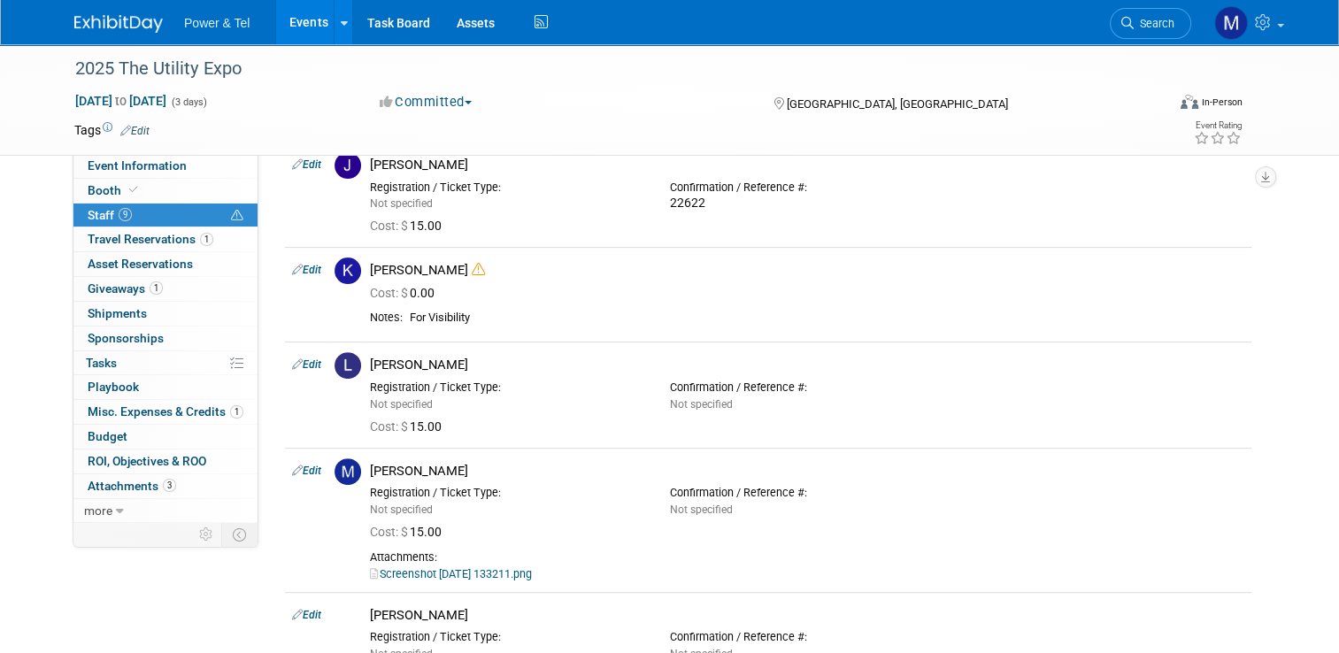
scroll to position [756, 0]
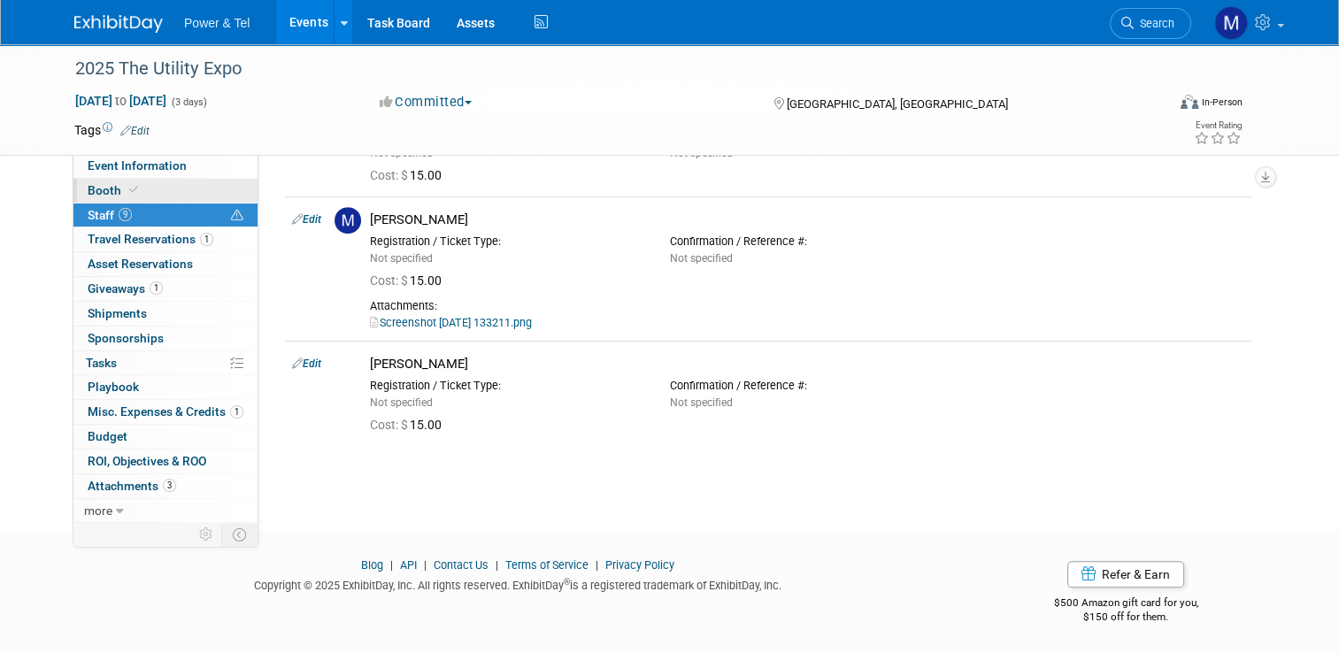
click at [196, 182] on link "Booth" at bounding box center [165, 191] width 184 height 24
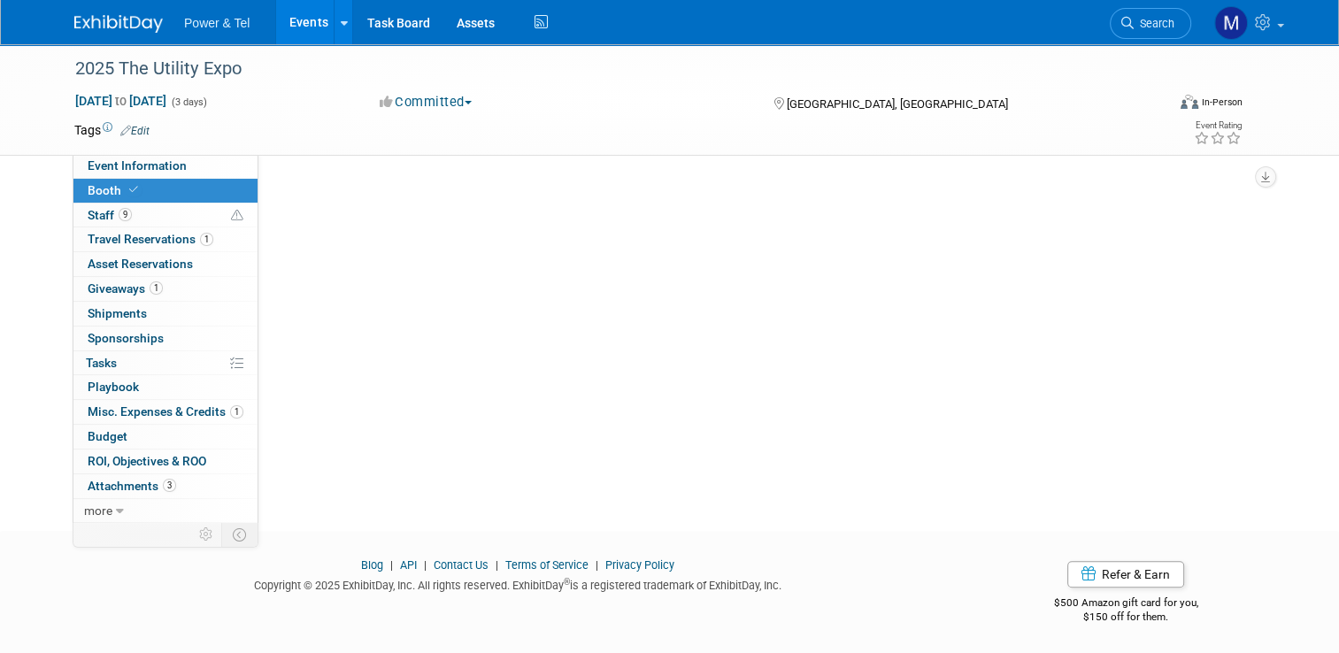
scroll to position [0, 0]
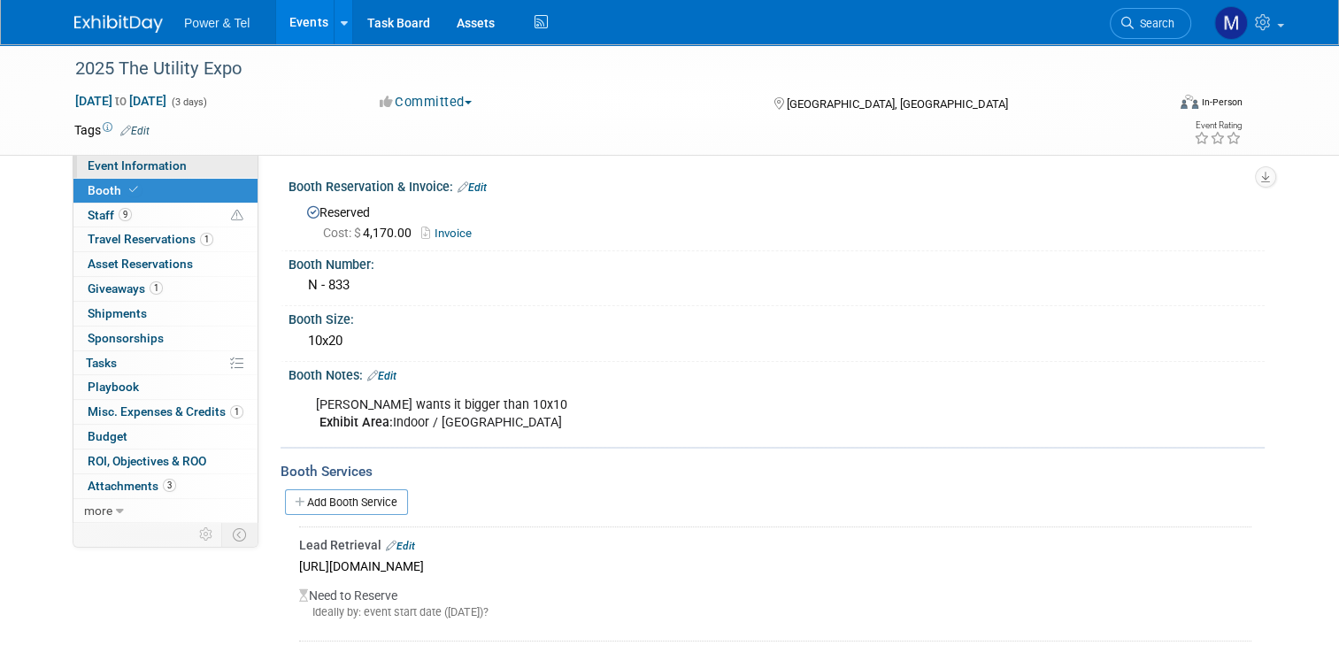
click at [196, 170] on link "Event Information" at bounding box center [165, 166] width 184 height 24
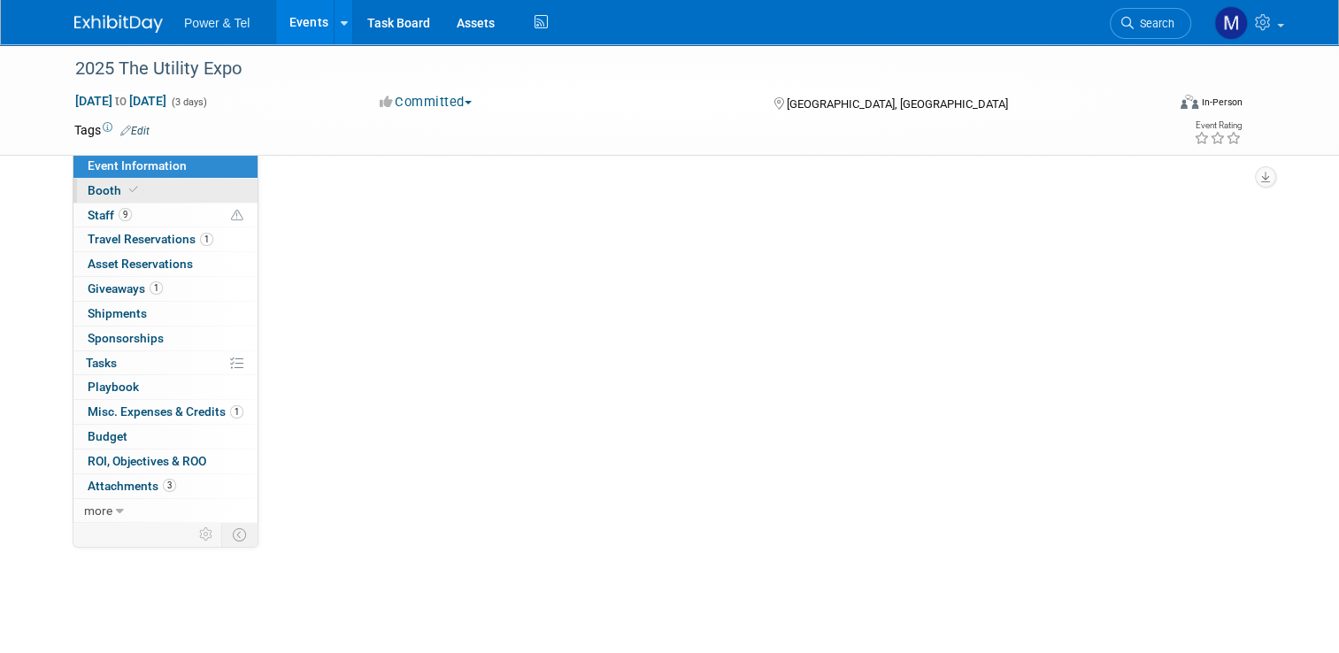
select select "Trade Show"
select select "National"
select select "Yes"
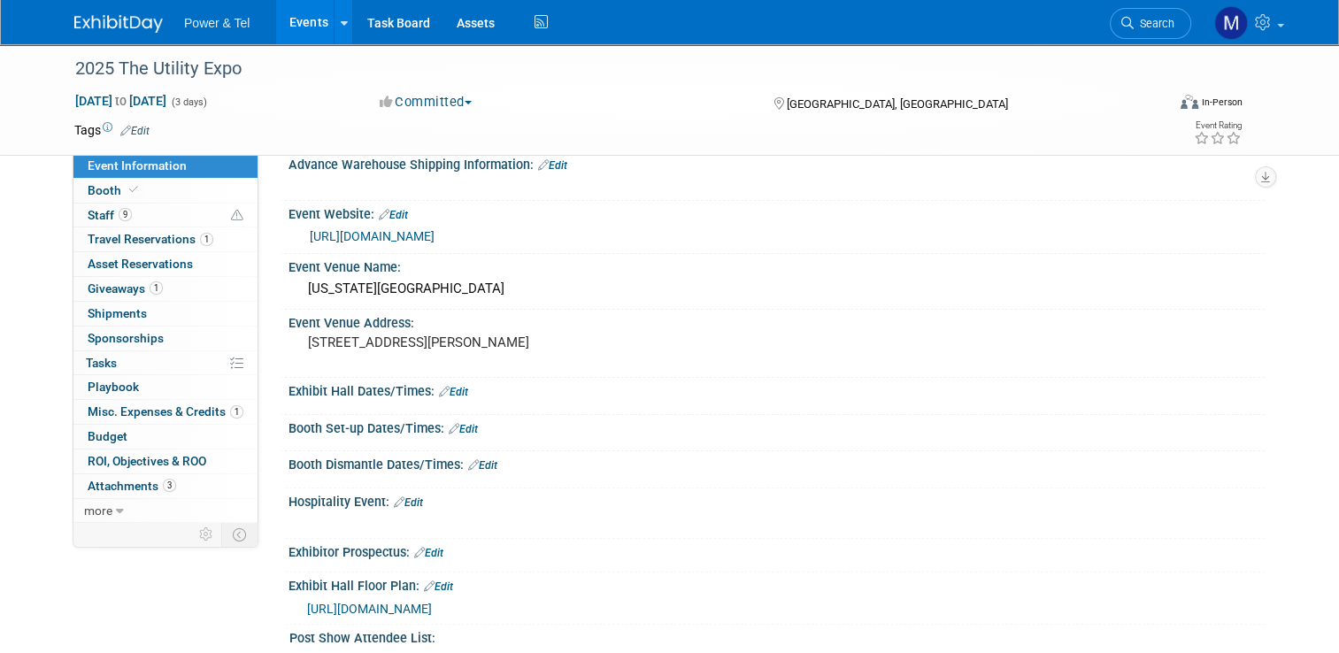
scroll to position [370, 0]
click at [435, 232] on link "[URL][DOMAIN_NAME]" at bounding box center [372, 237] width 125 height 14
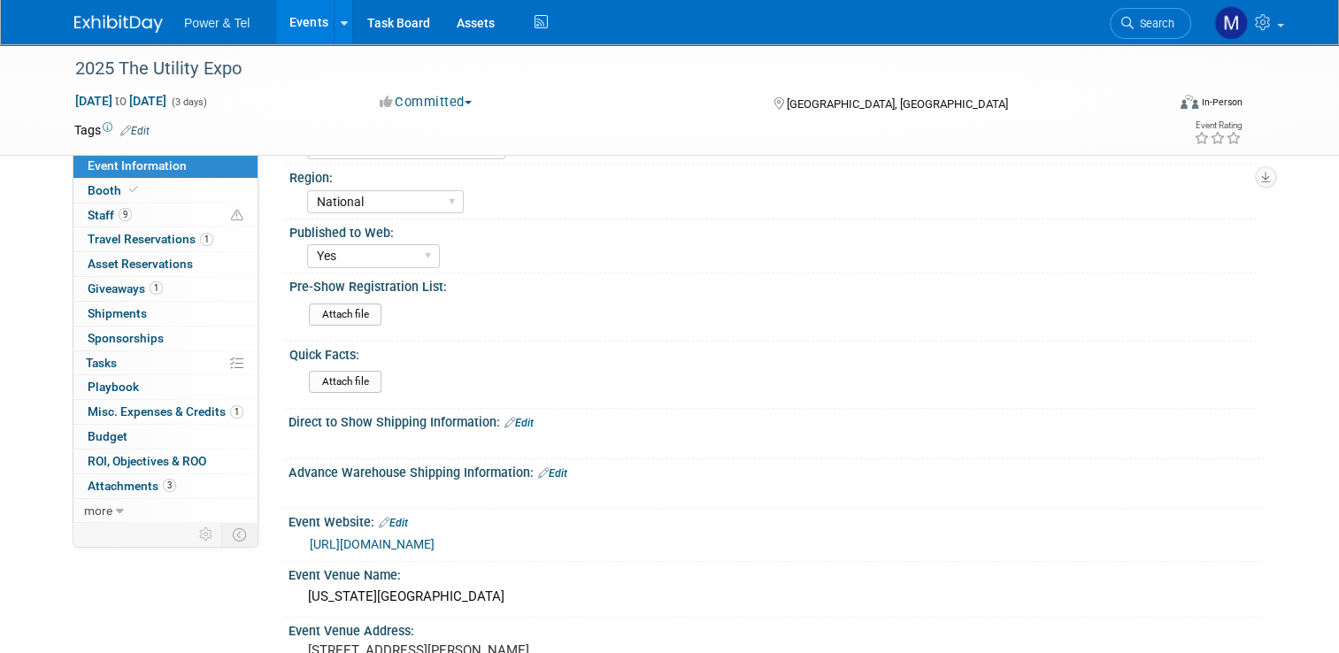
scroll to position [0, 0]
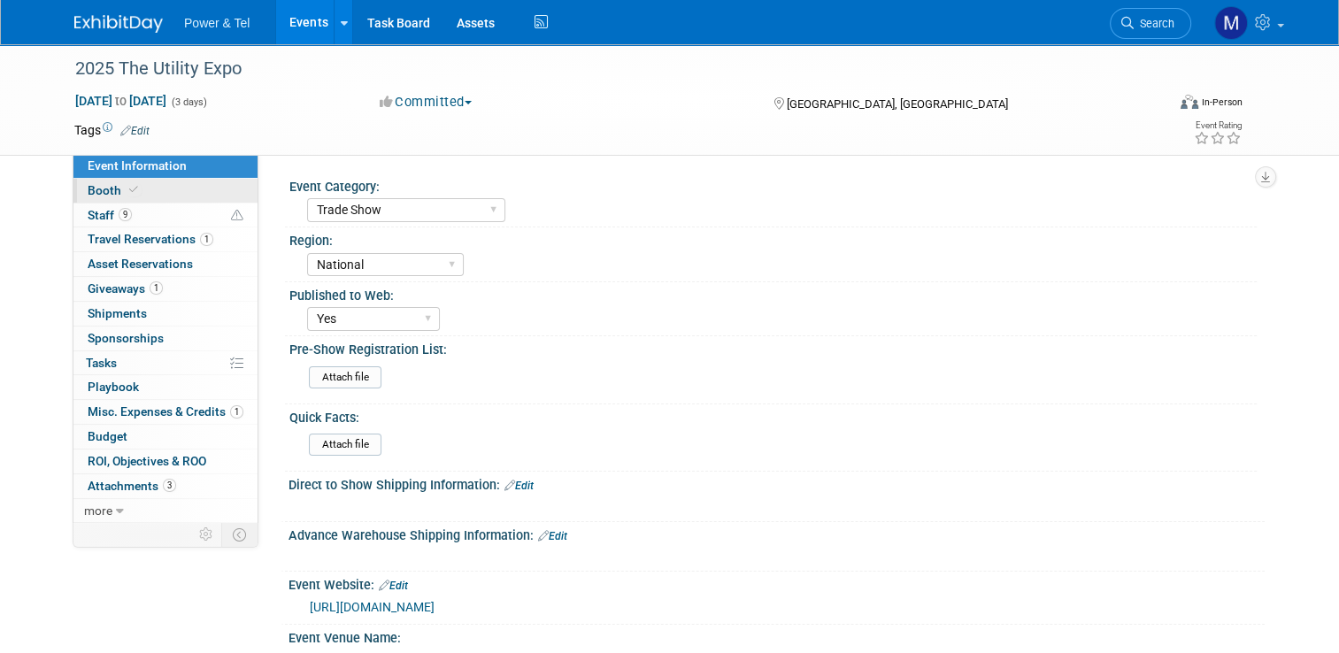
click at [170, 183] on link "Booth" at bounding box center [165, 191] width 184 height 24
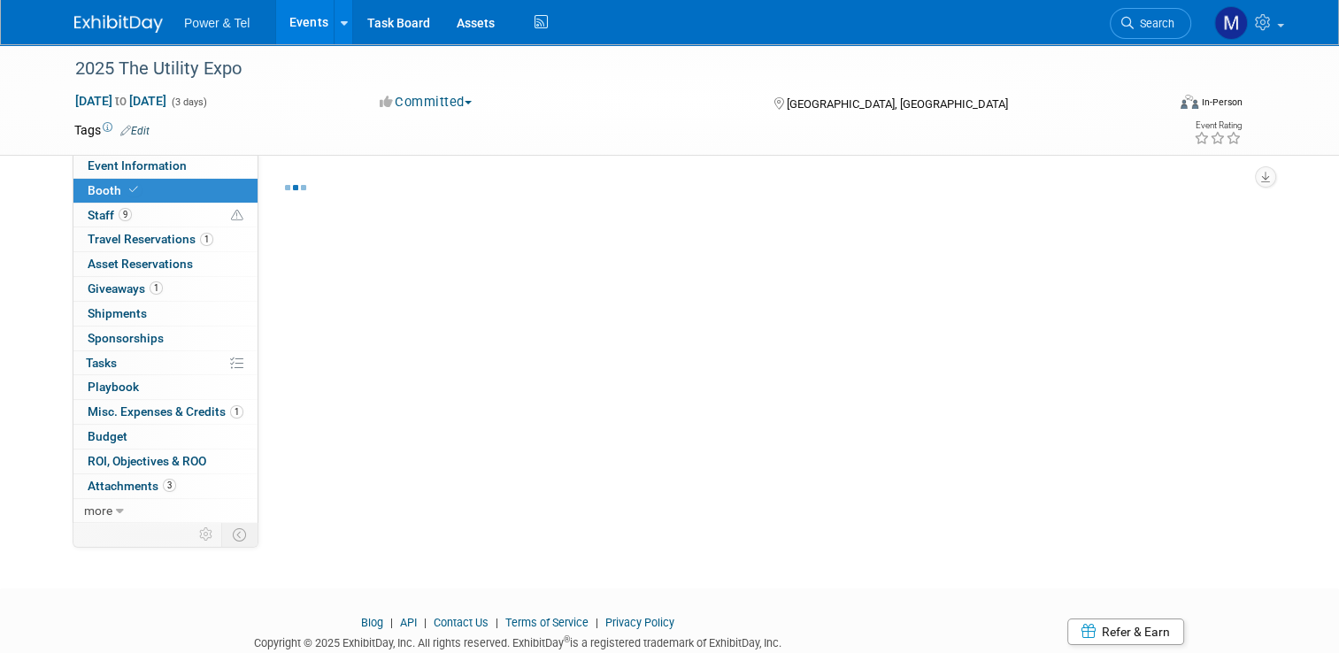
click at [170, 202] on link "Booth" at bounding box center [165, 191] width 184 height 24
click at [178, 162] on link "Event Information" at bounding box center [165, 166] width 184 height 24
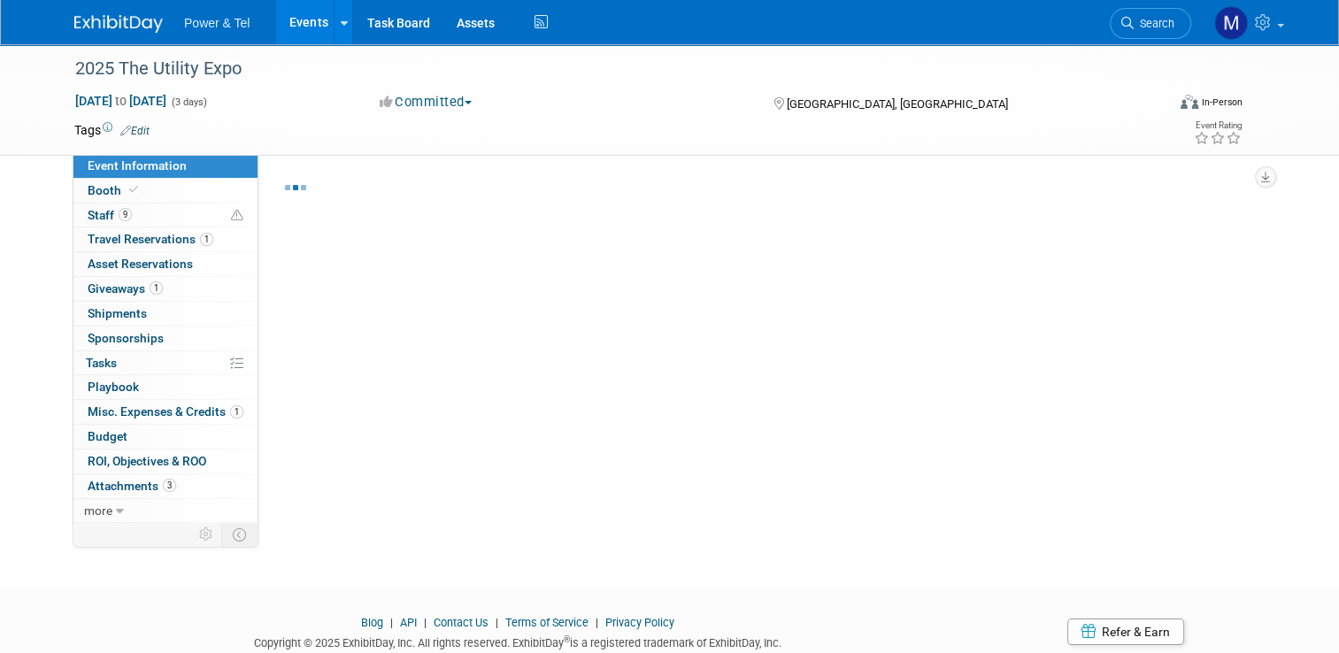
select select "Trade Show"
select select "National"
select select "Yes"
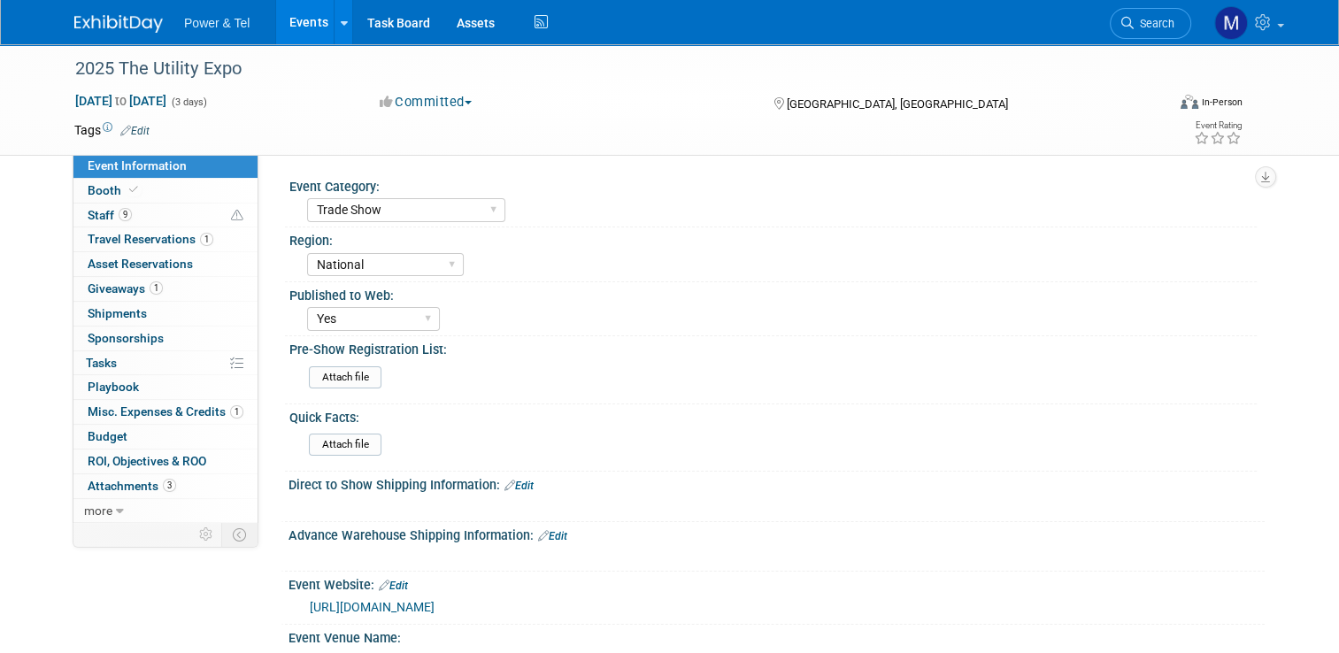
drag, startPoint x: 1140, startPoint y: 12, endPoint x: 291, endPoint y: 33, distance: 849.1
click at [291, 33] on link "Events" at bounding box center [308, 22] width 65 height 44
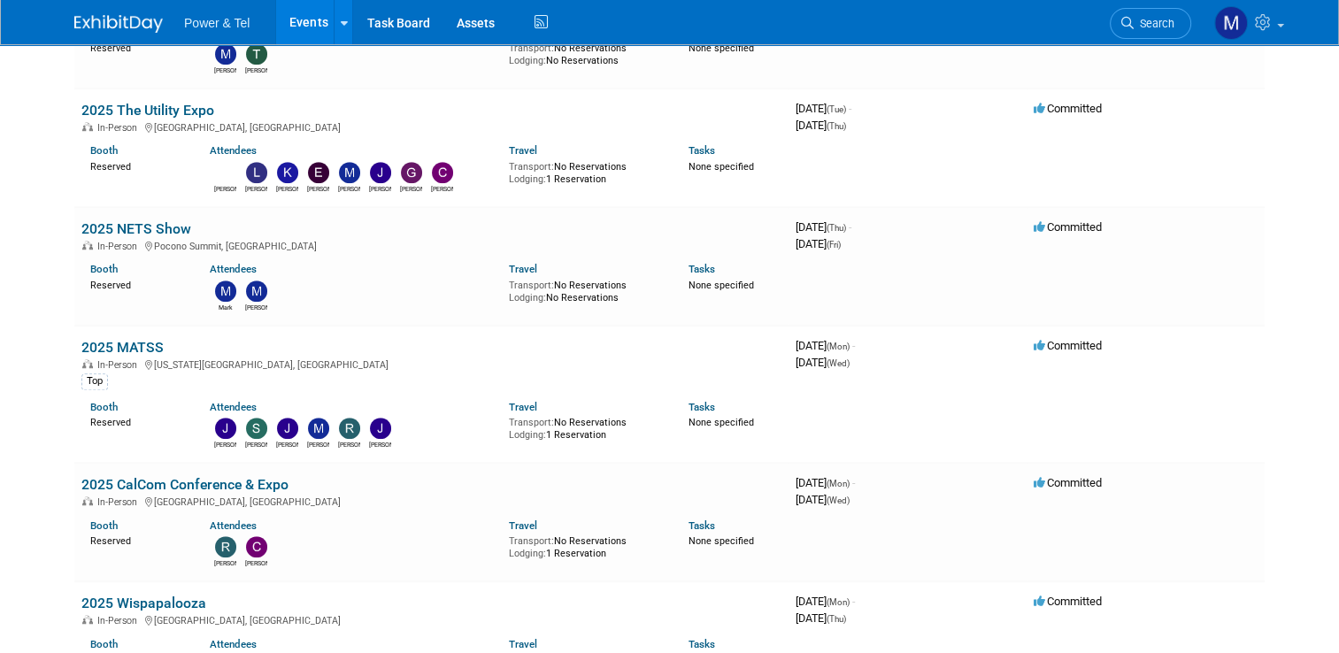
scroll to position [1225, 0]
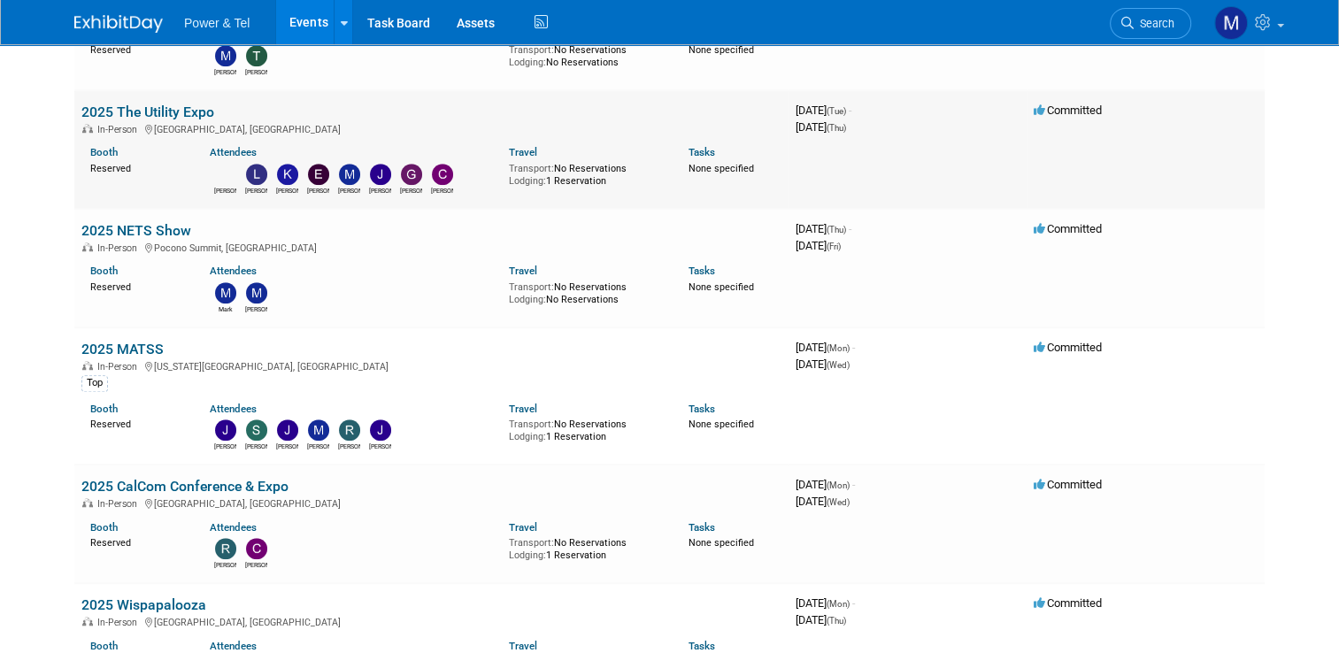
click at [146, 94] on td "2025 The Utility Expo In-Person Louisville, KY Booth Reserved Attendees Rob Lyd…" at bounding box center [431, 149] width 714 height 119
click at [149, 112] on link "2025 The Utility Expo" at bounding box center [147, 112] width 133 height 17
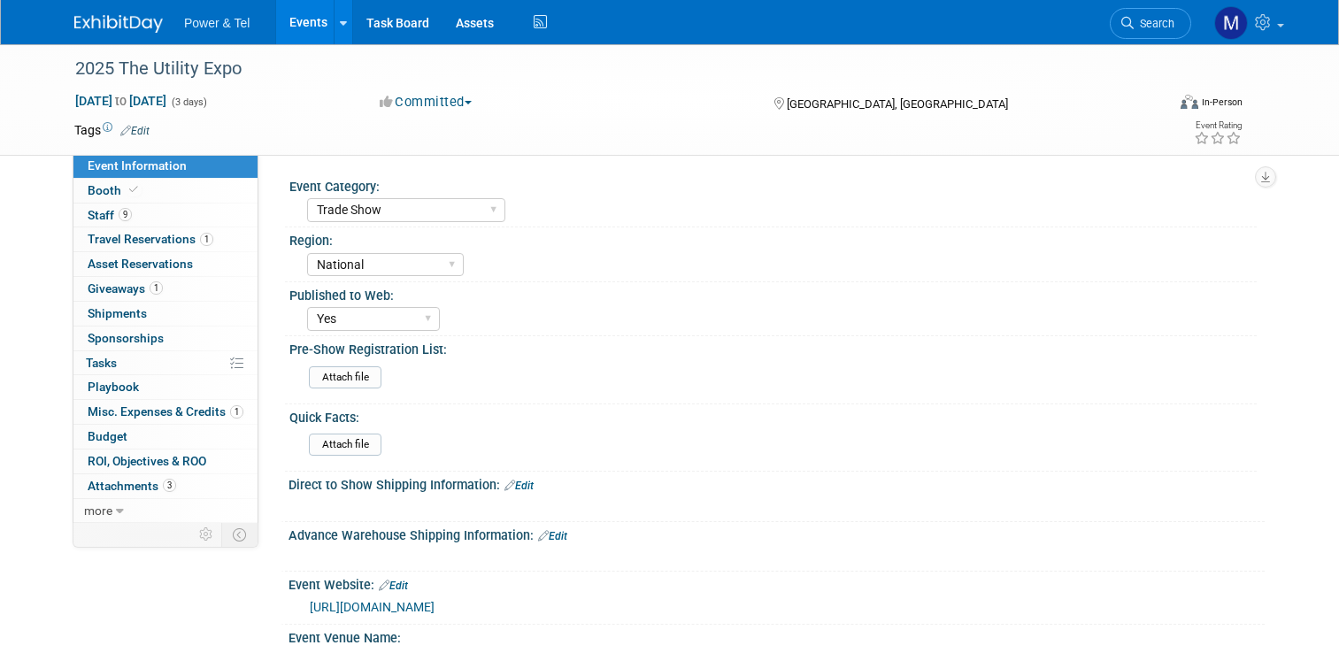
select select "Trade Show"
select select "National"
select select "Yes"
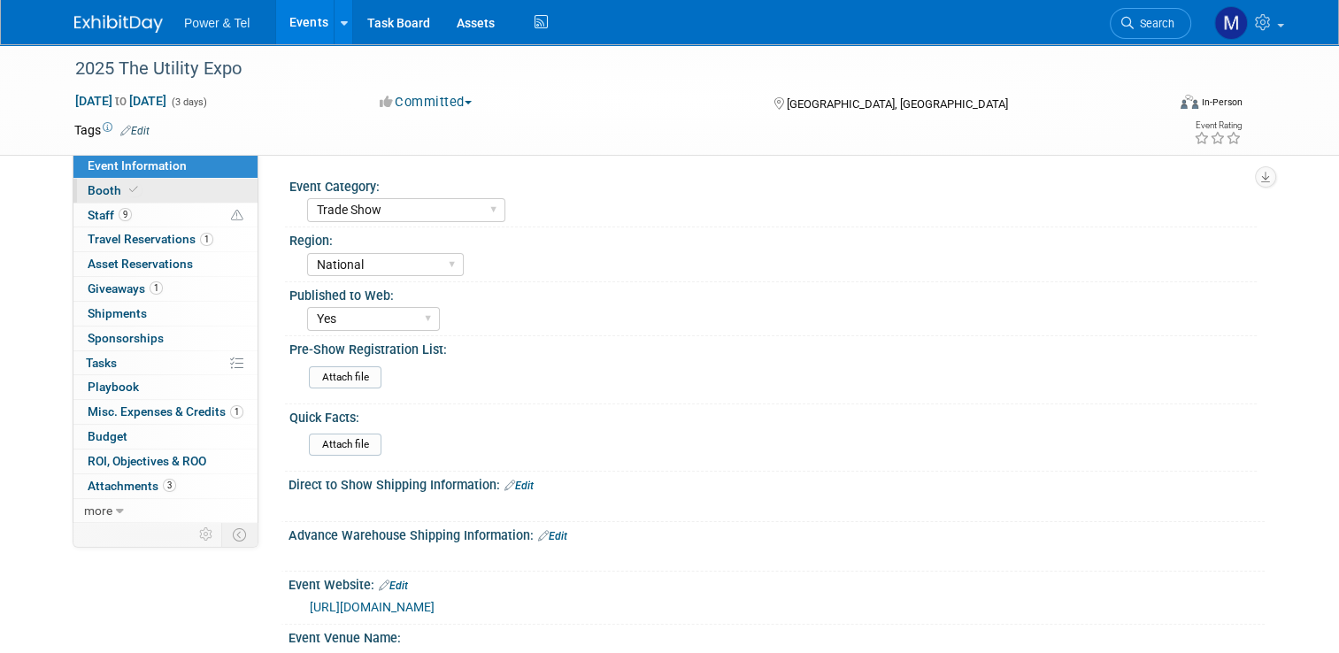
click at [145, 190] on link "Booth" at bounding box center [165, 191] width 184 height 24
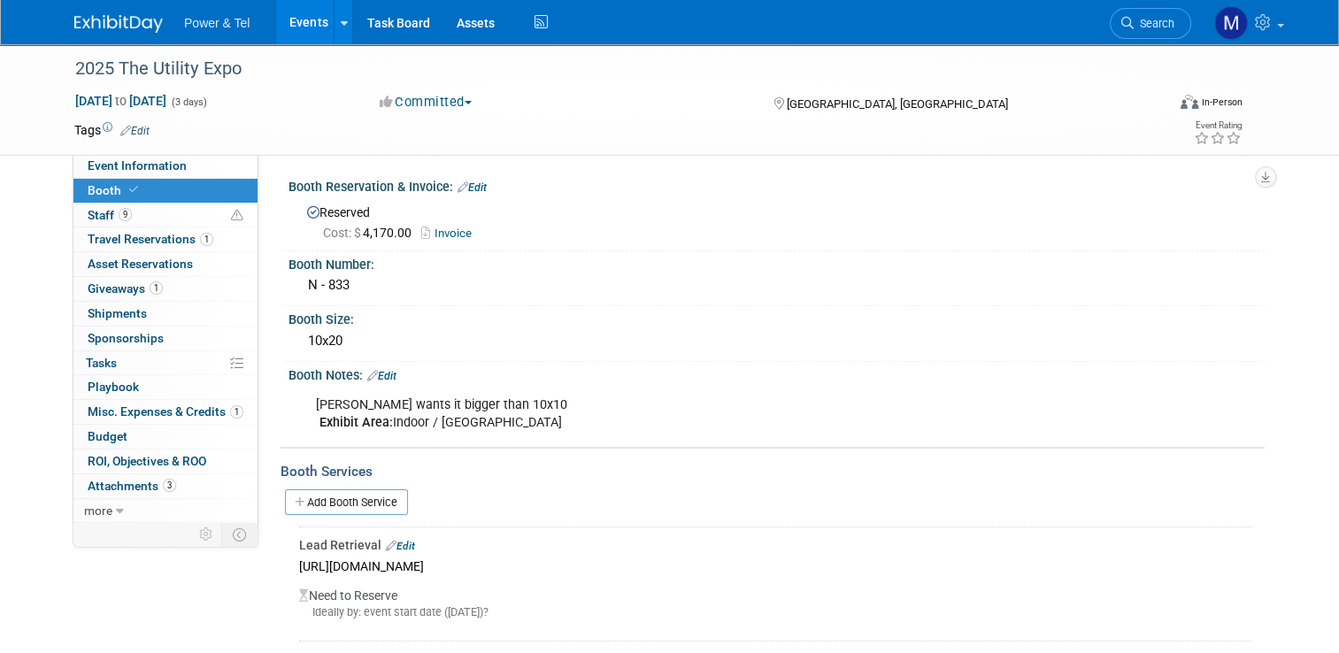
click at [280, 39] on link "Events" at bounding box center [308, 22] width 65 height 44
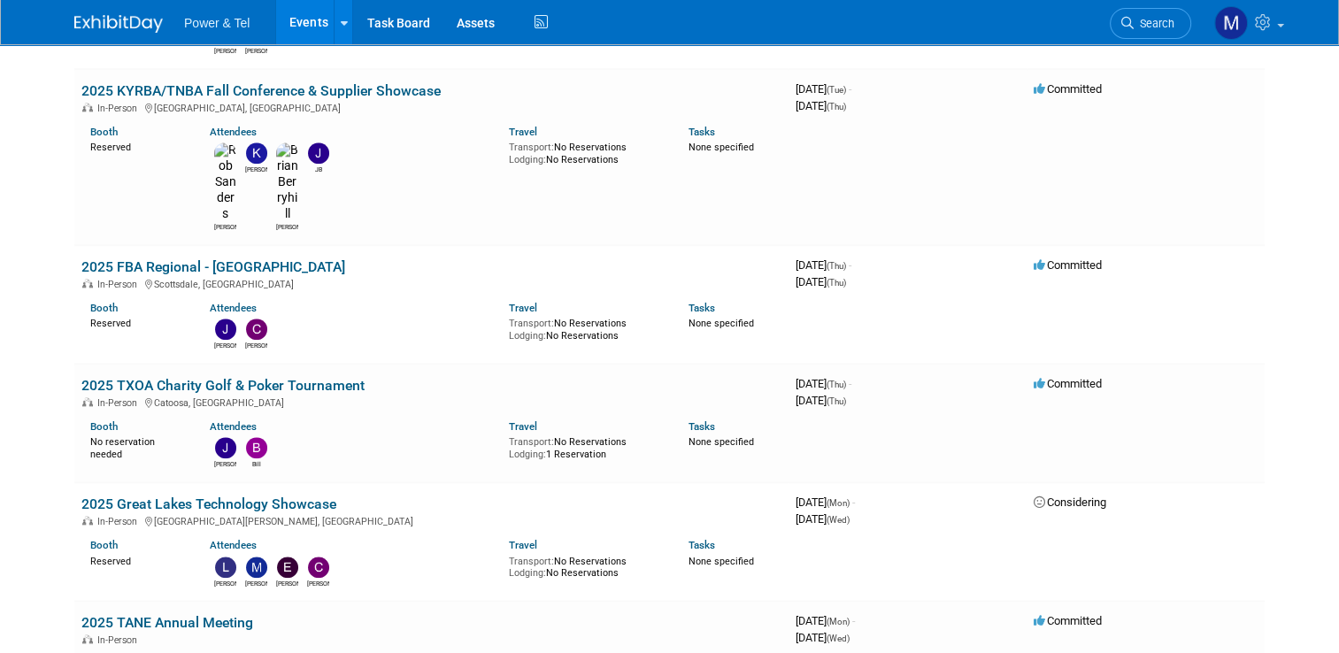
scroll to position [1915, 0]
click at [257, 513] on div "In-Person Fort Wayne, IN" at bounding box center [431, 520] width 700 height 14
click at [258, 496] on link "2025 Great Lakes Technology Showcase" at bounding box center [208, 504] width 255 height 17
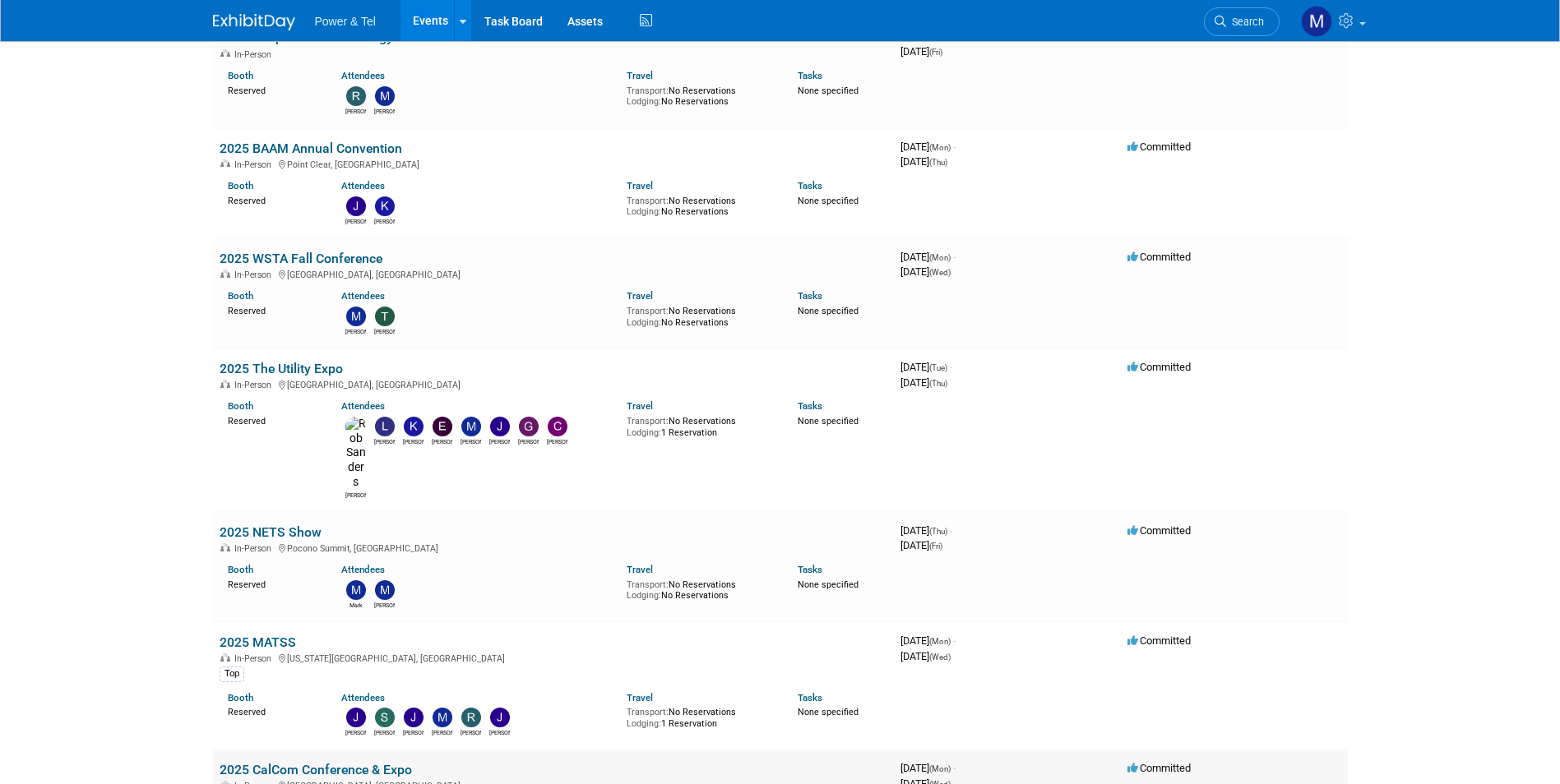
scroll to position [624, 0]
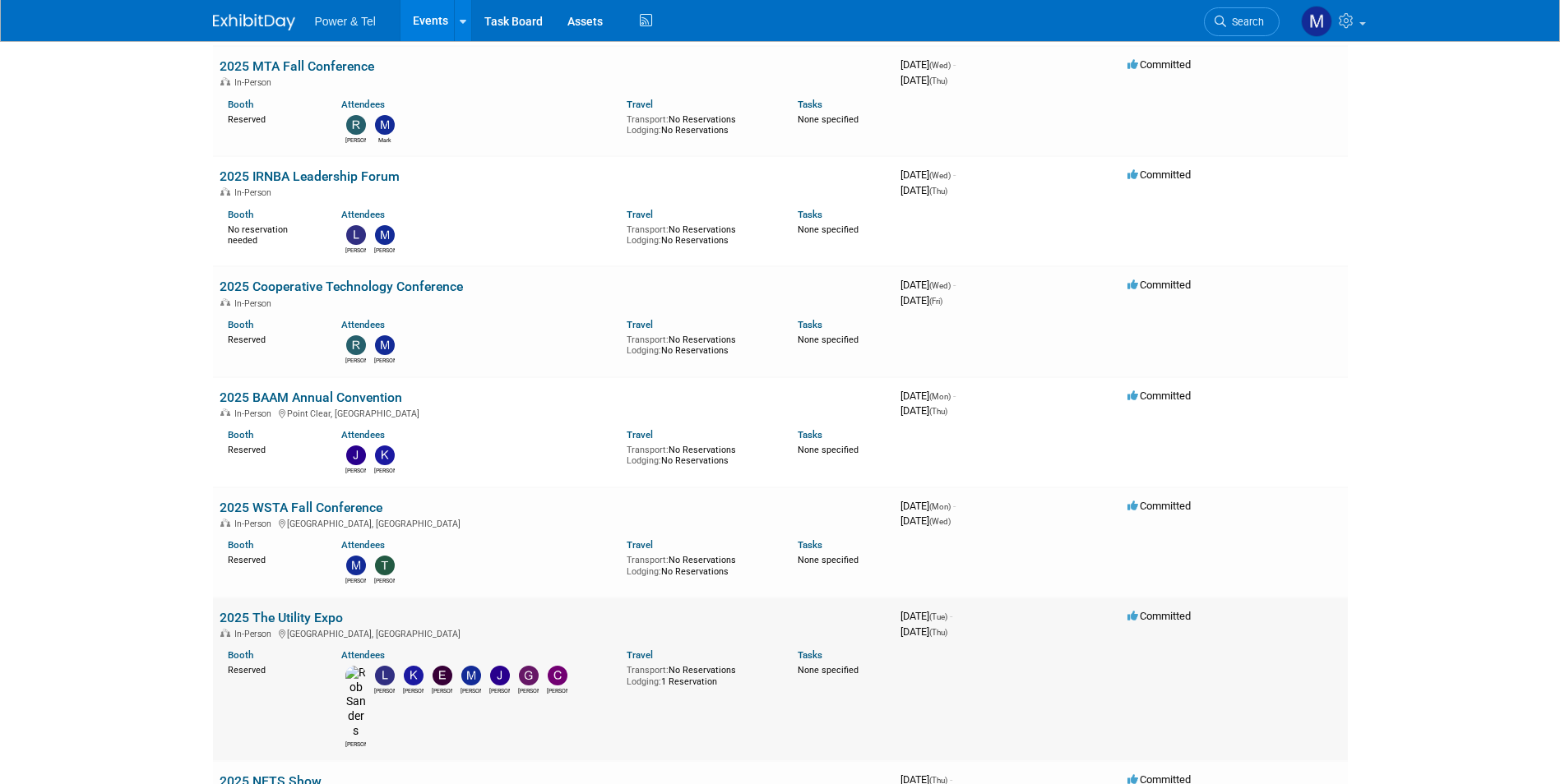
click at [285, 606] on link "2025 The Utility Expo" at bounding box center [281, 618] width 124 height 16
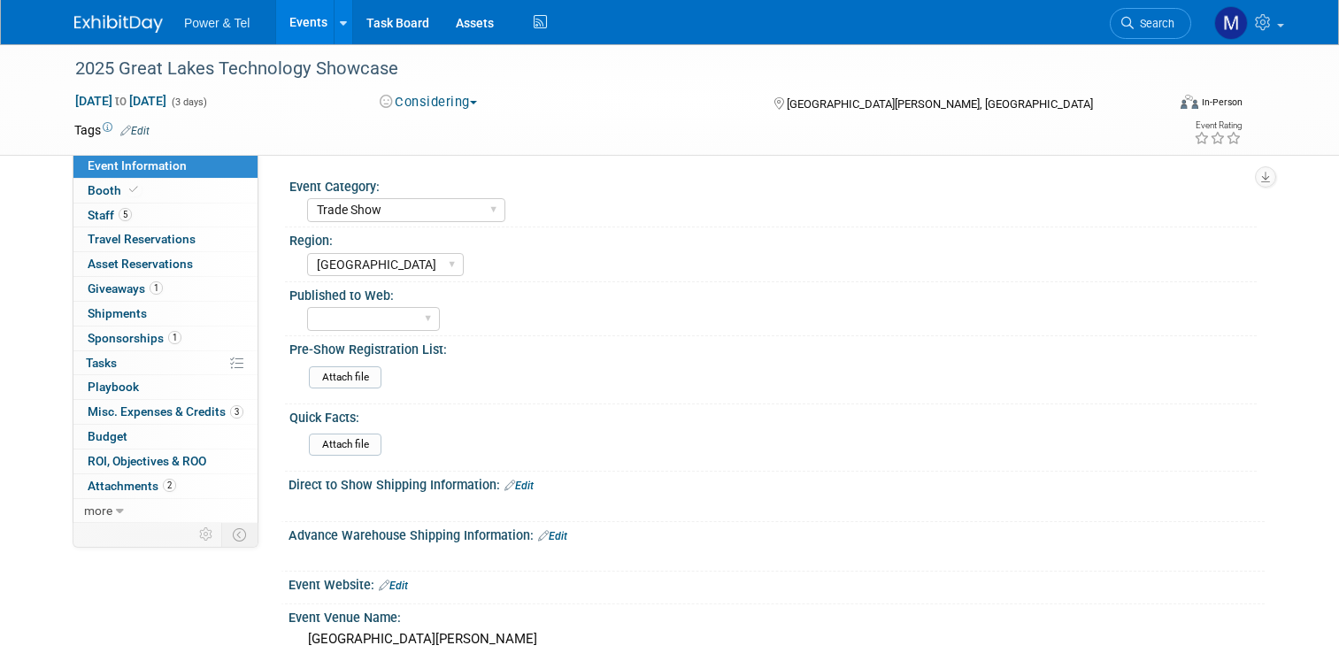
select select "Trade Show"
select select "[GEOGRAPHIC_DATA]"
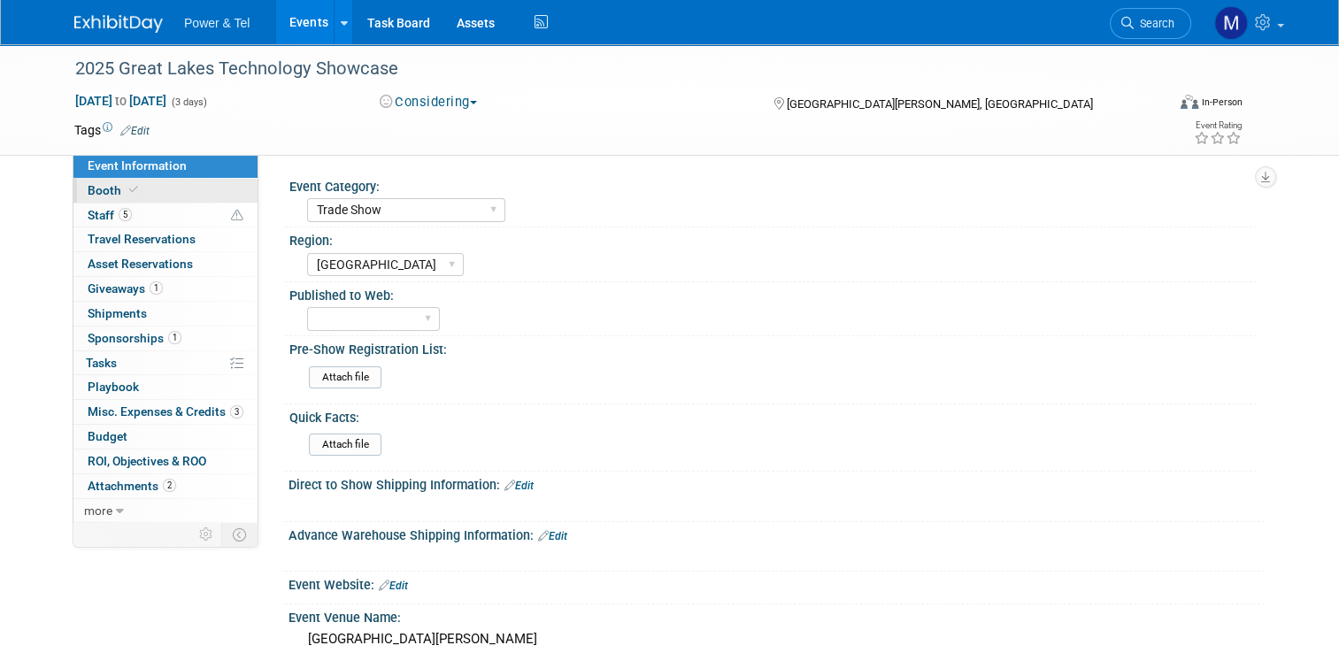
click at [152, 195] on link "Booth" at bounding box center [165, 191] width 184 height 24
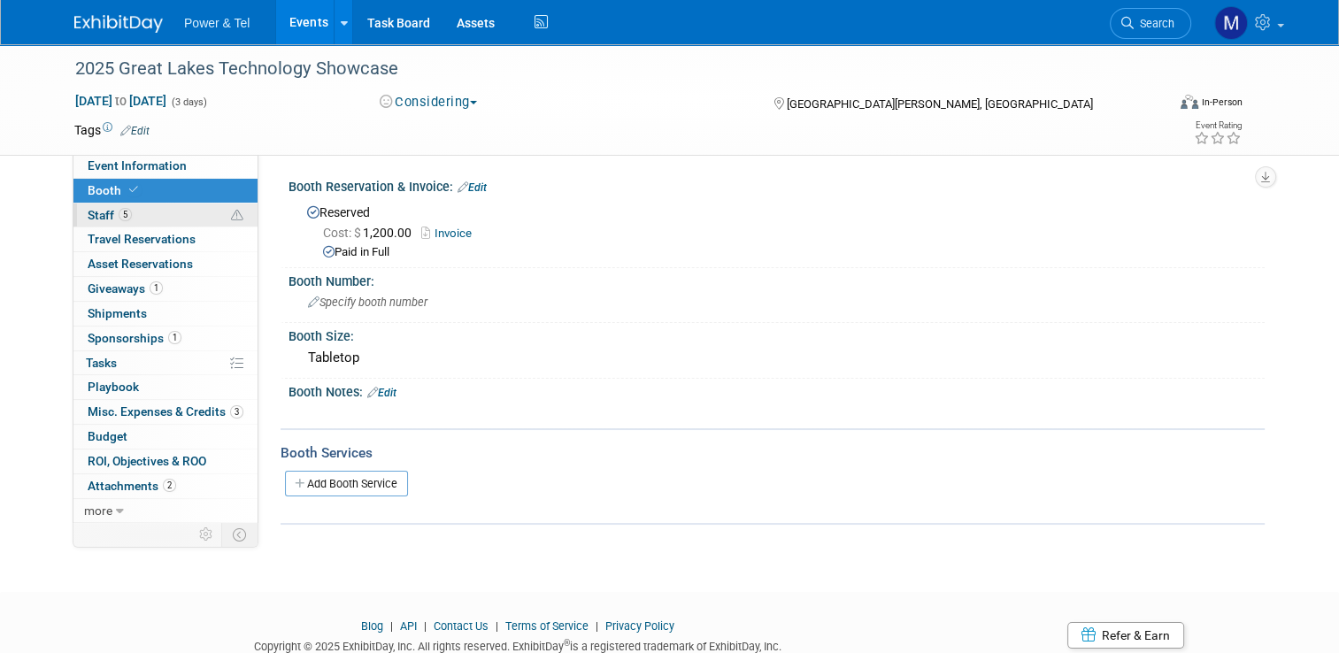
drag, startPoint x: 152, startPoint y: 195, endPoint x: 177, endPoint y: 223, distance: 37.6
click at [177, 223] on div "Event Information Event Info Booth Booth 5 Staff 5 Staff 0 Travel Reservations …" at bounding box center [166, 338] width 186 height 369
click at [231, 215] on icon at bounding box center [237, 216] width 12 height 12
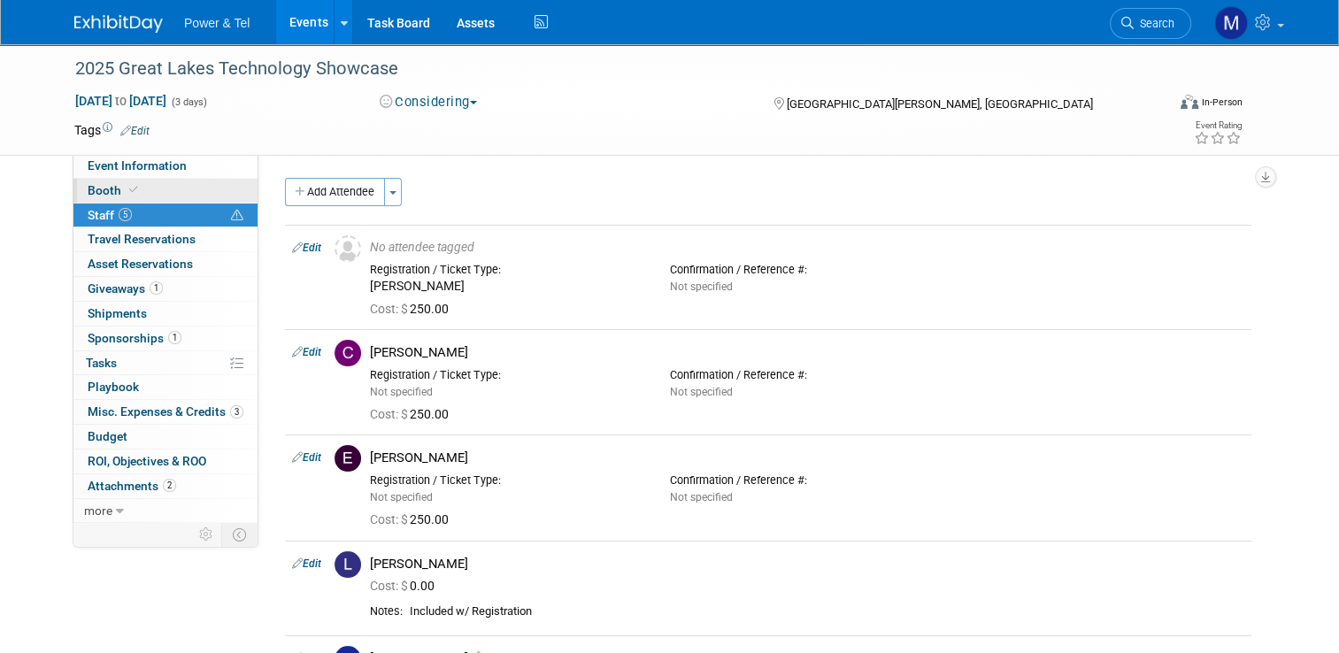
click at [223, 179] on link "Booth" at bounding box center [165, 191] width 184 height 24
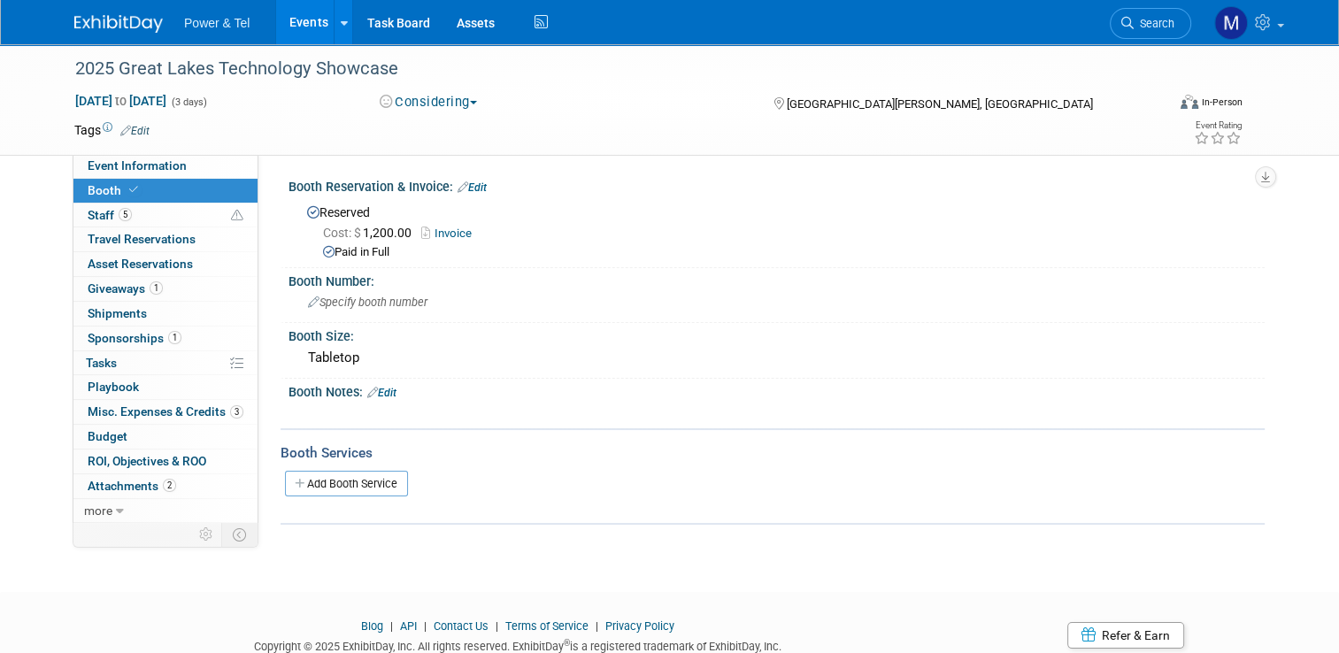
click at [454, 224] on div "Cost: $ 1,200.00 Invoice" at bounding box center [787, 233] width 928 height 19
click at [454, 230] on link "Invoice" at bounding box center [450, 233] width 59 height 13
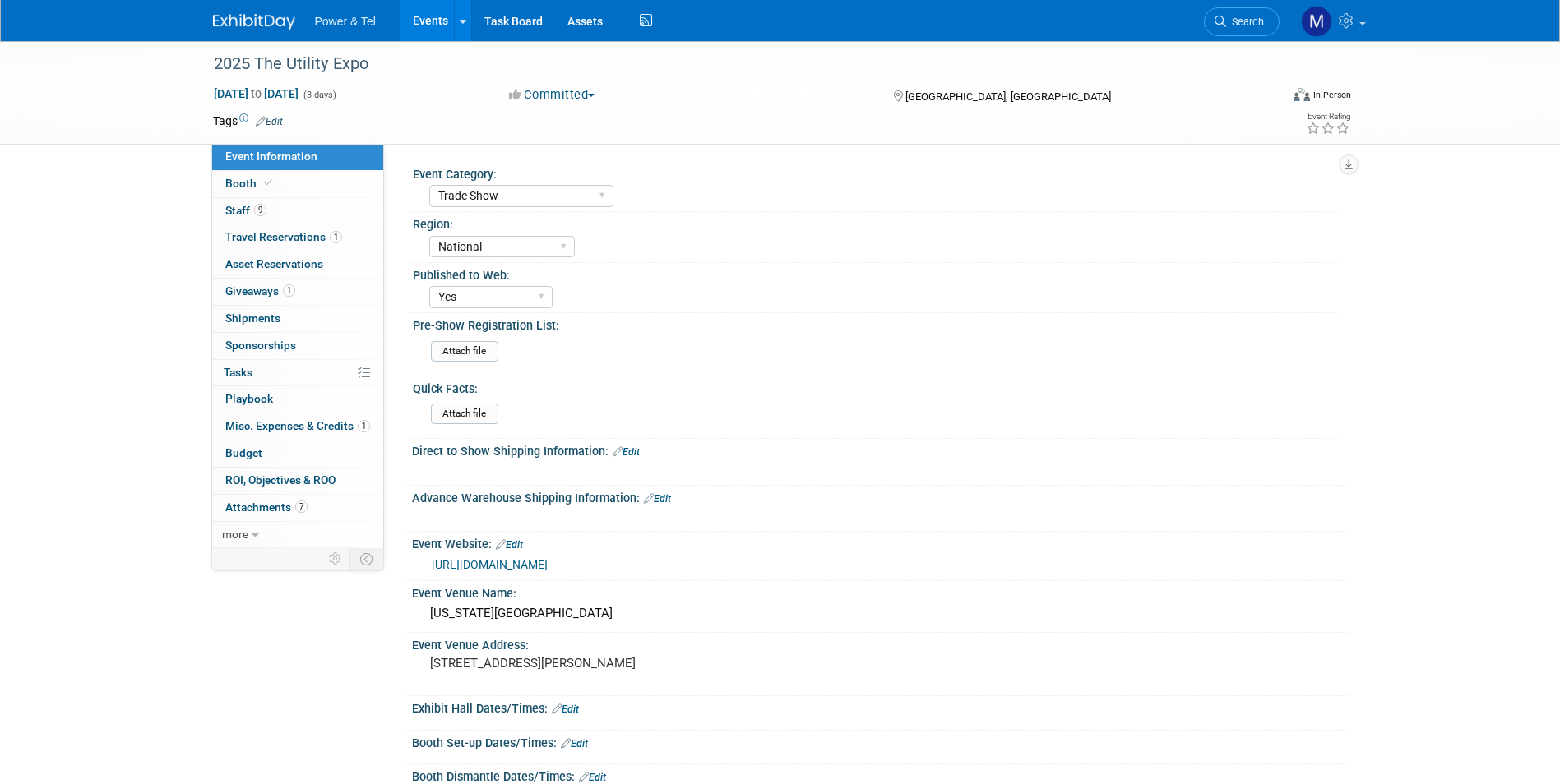
select select "Trade Show"
select select "National"
select select "Yes"
click at [245, 189] on link "Booth" at bounding box center [297, 184] width 171 height 26
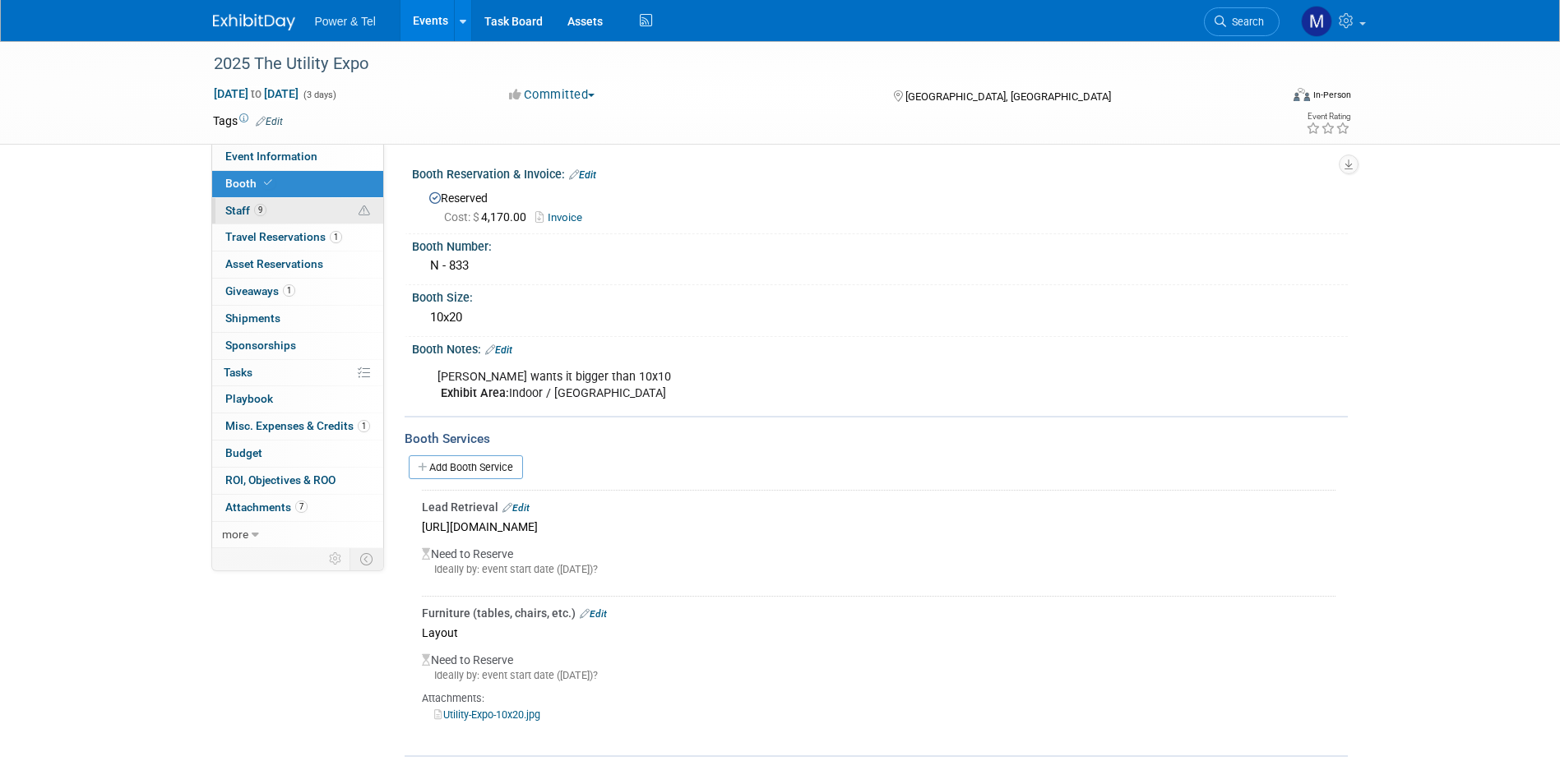
click at [326, 206] on link "9 Staff 9" at bounding box center [297, 211] width 171 height 26
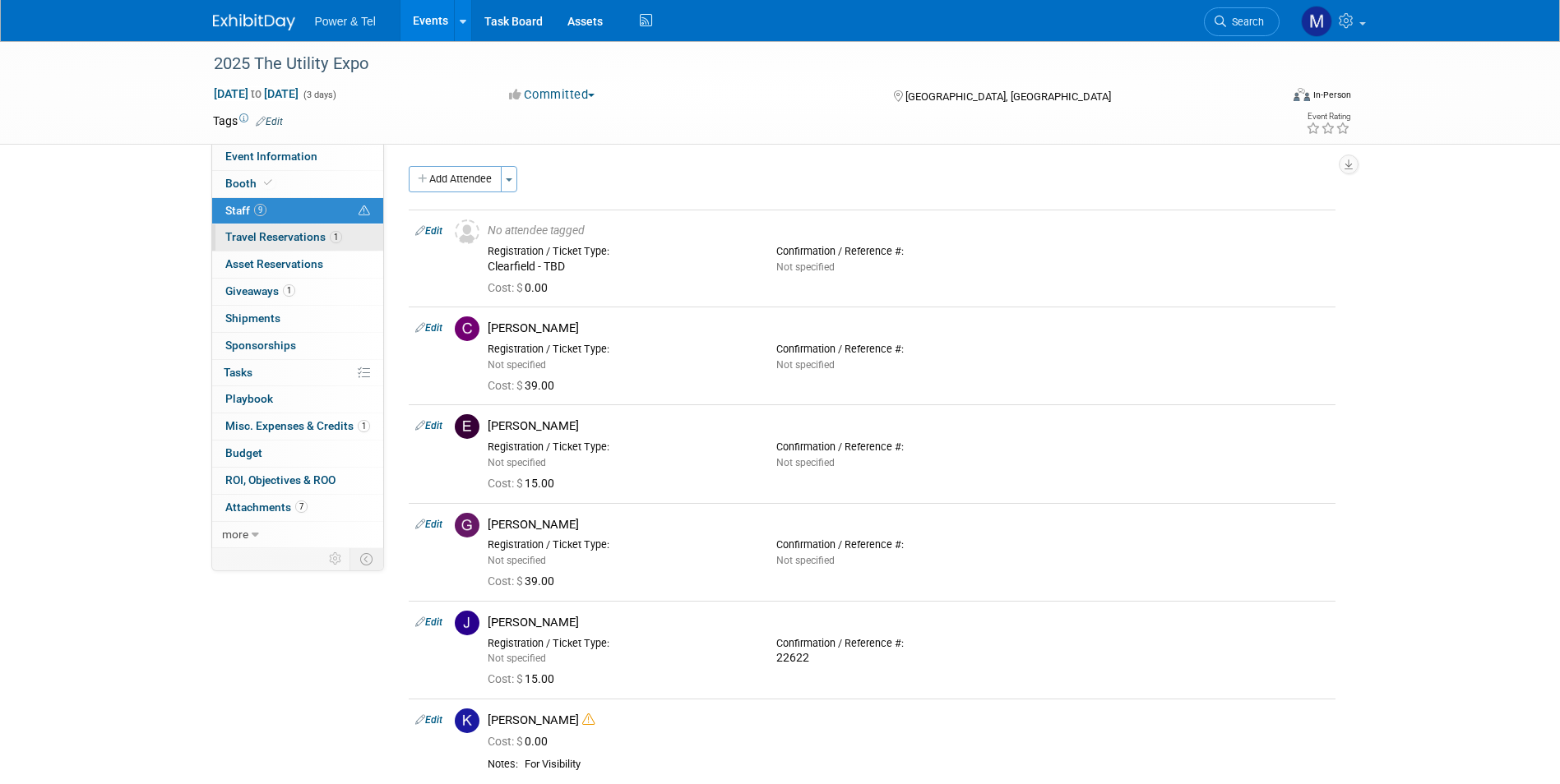
click at [333, 242] on span "1" at bounding box center [335, 237] width 12 height 12
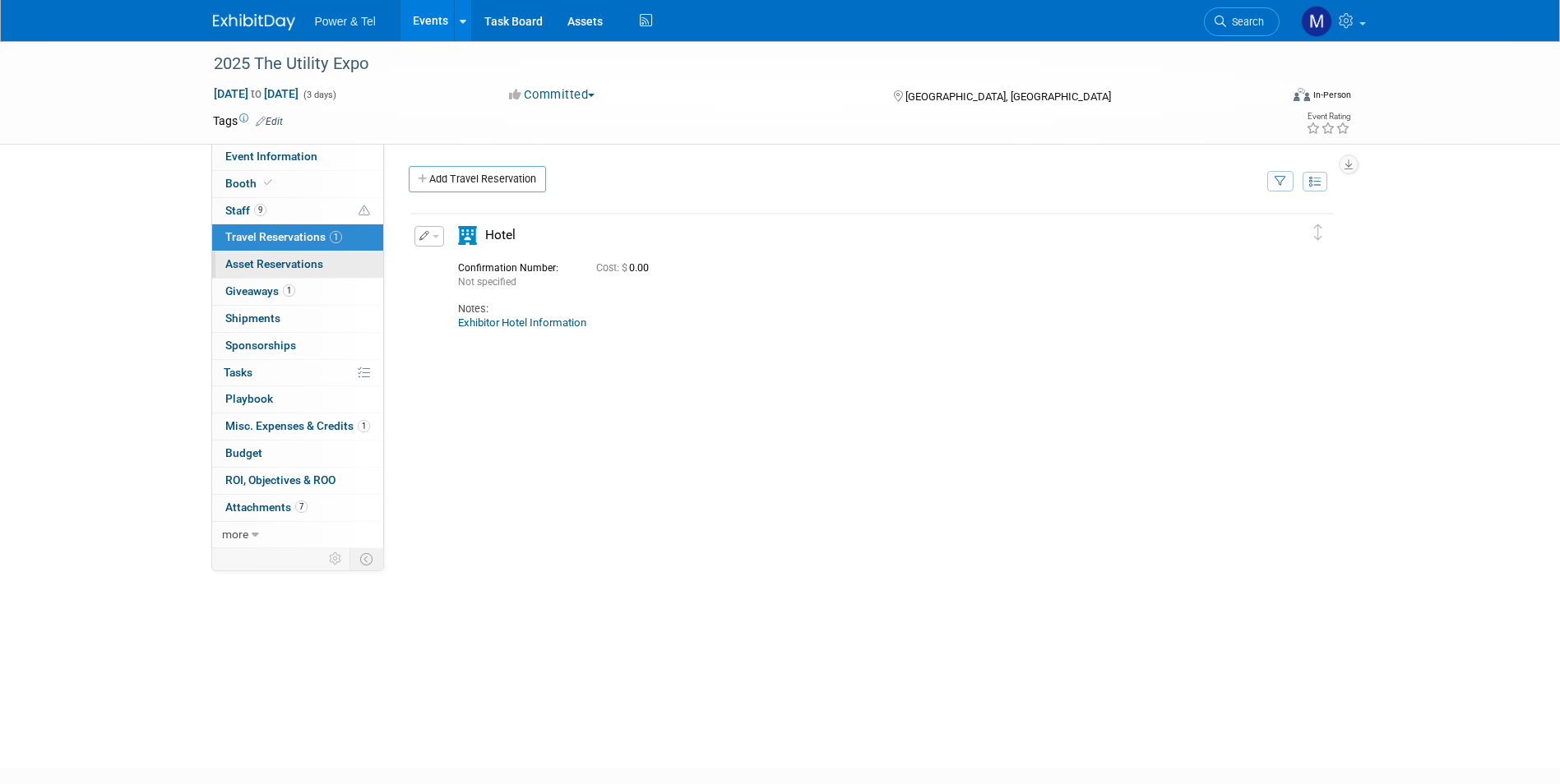
click at [344, 265] on link "0 Asset Reservations 0" at bounding box center [297, 265] width 171 height 26
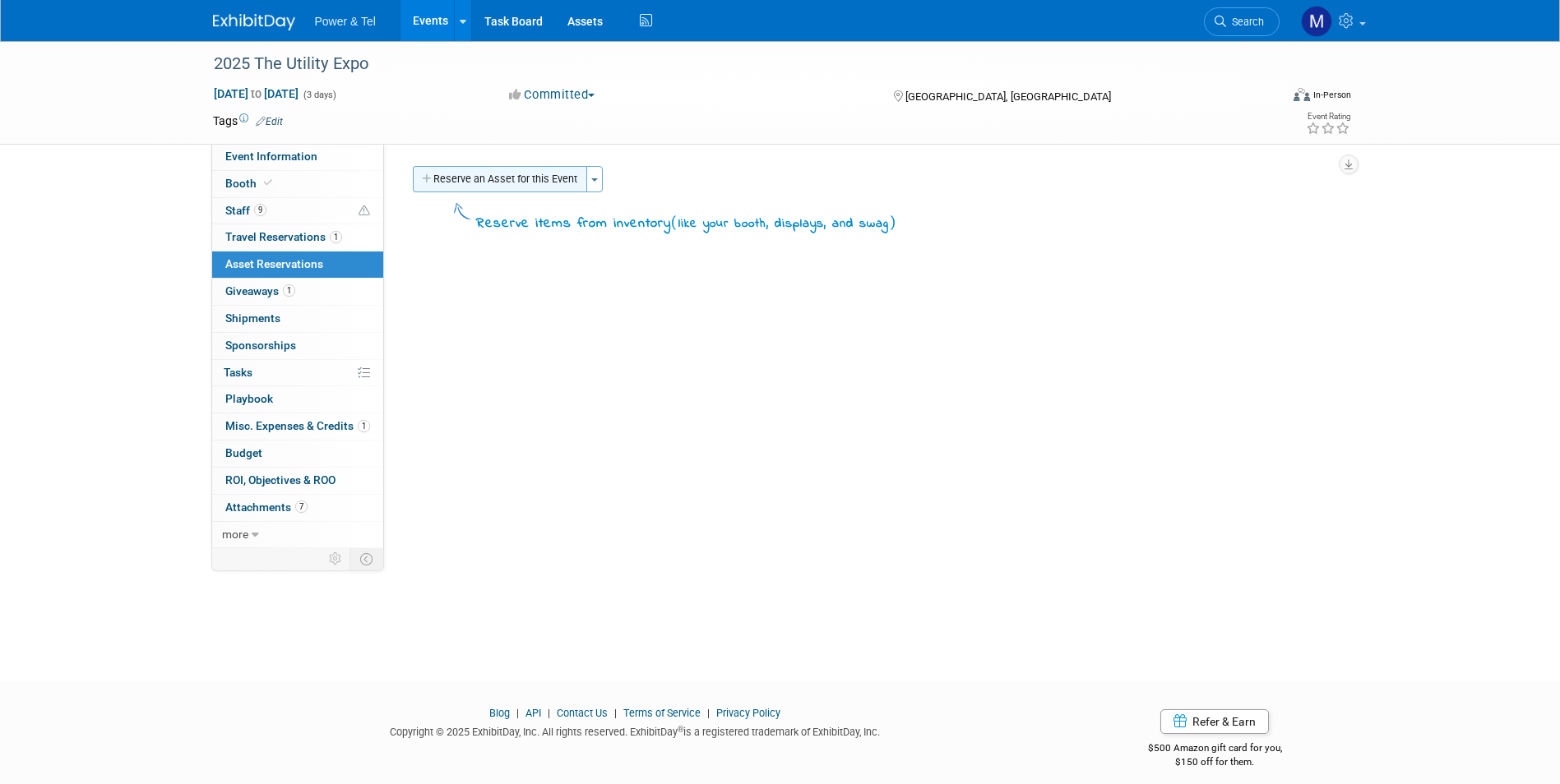
click at [482, 176] on button "Reserve an Asset for this Event" at bounding box center [500, 179] width 175 height 26
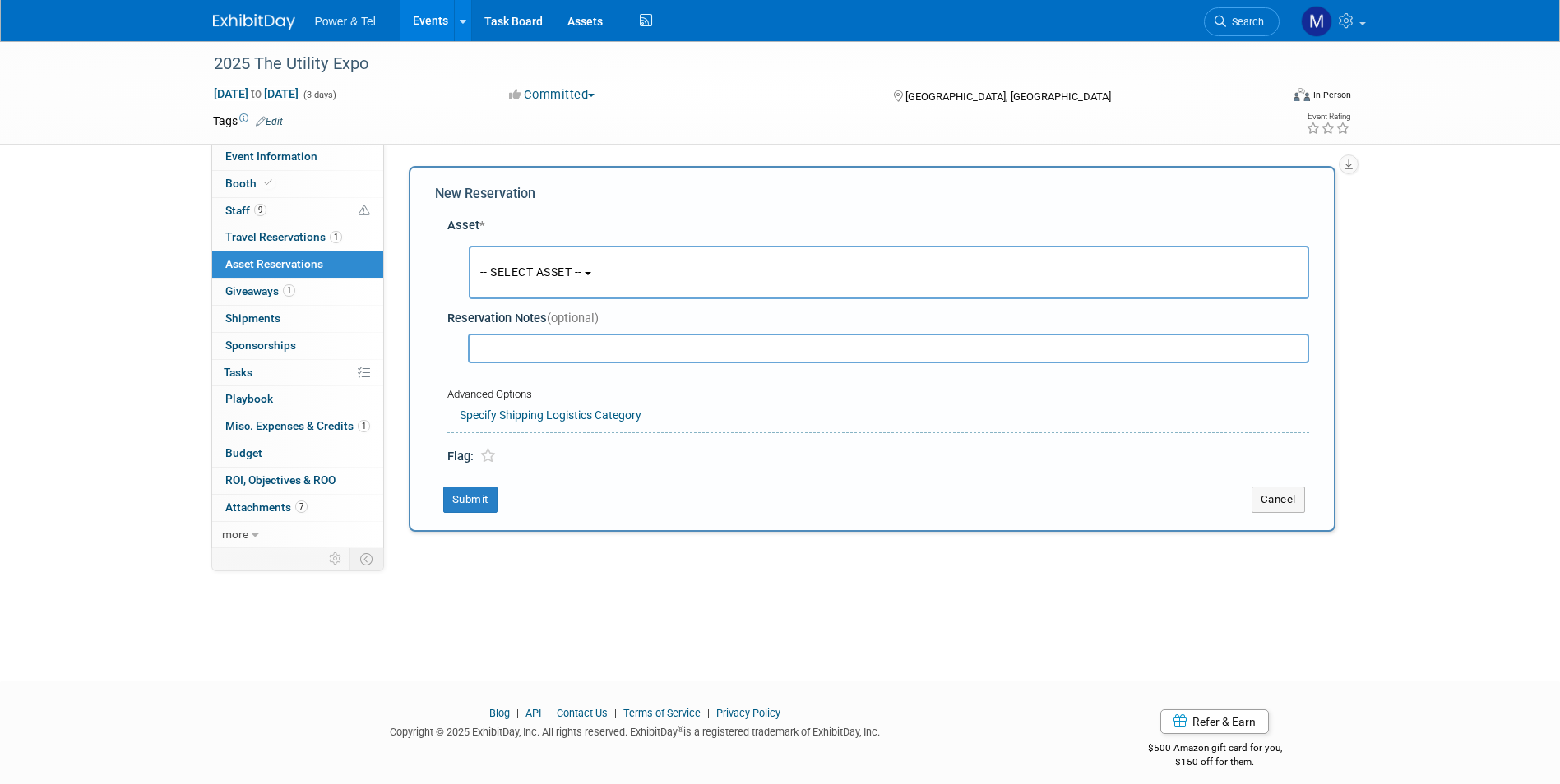
scroll to position [12, 0]
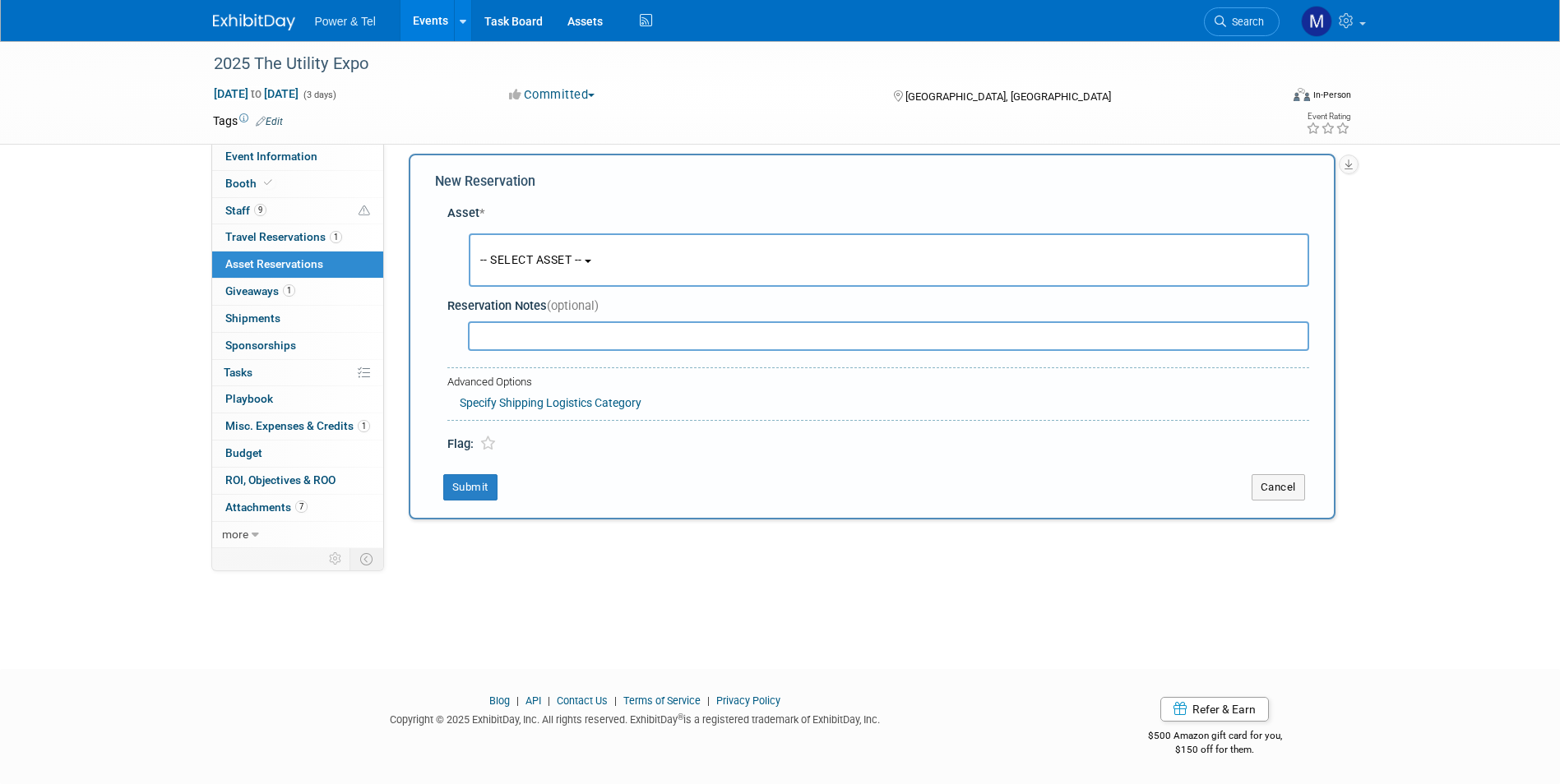
click at [551, 339] on input "text" at bounding box center [888, 336] width 841 height 30
click at [618, 268] on button "-- SELECT ASSET --" at bounding box center [889, 260] width 841 height 54
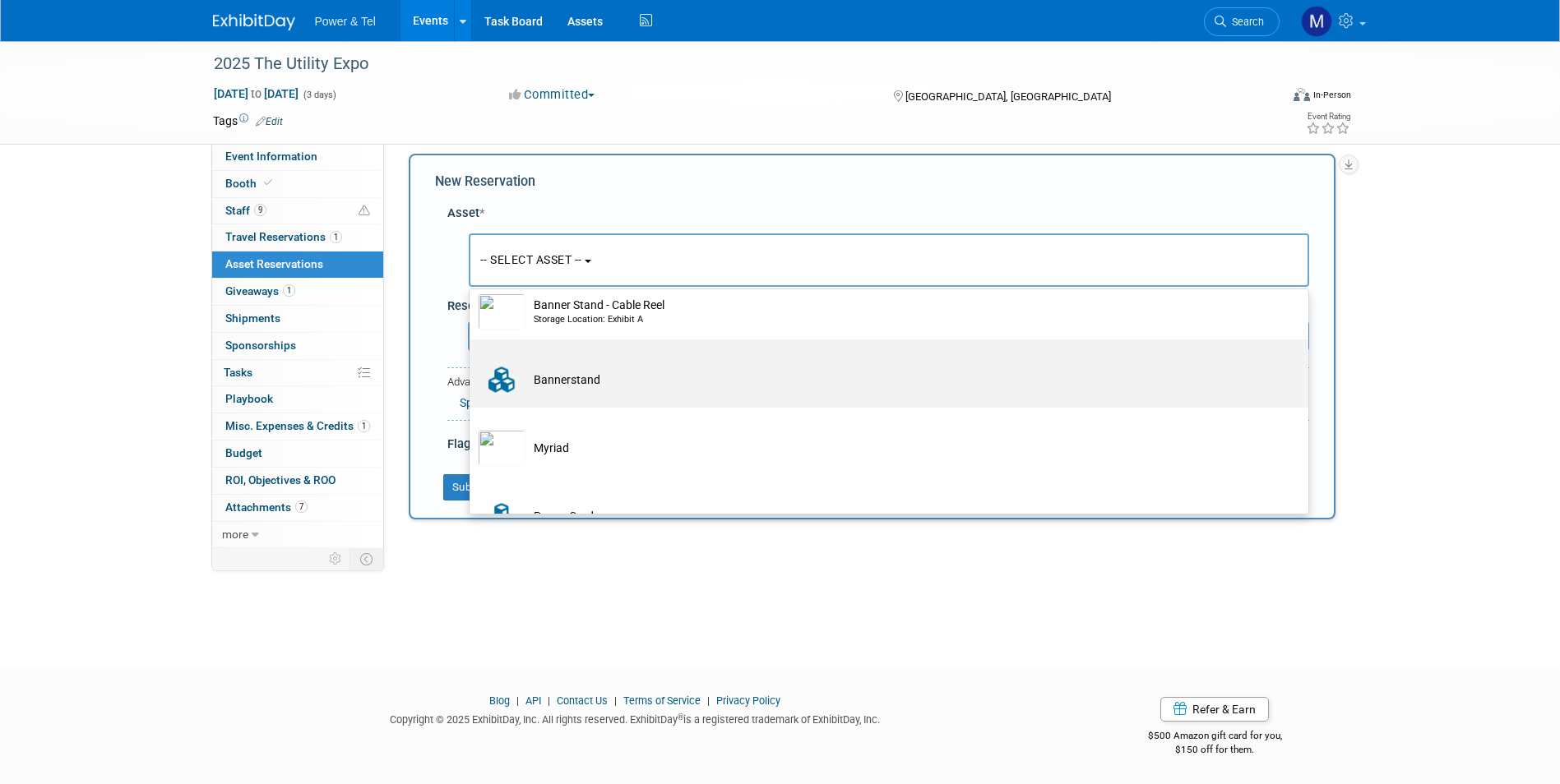
scroll to position [400, 0]
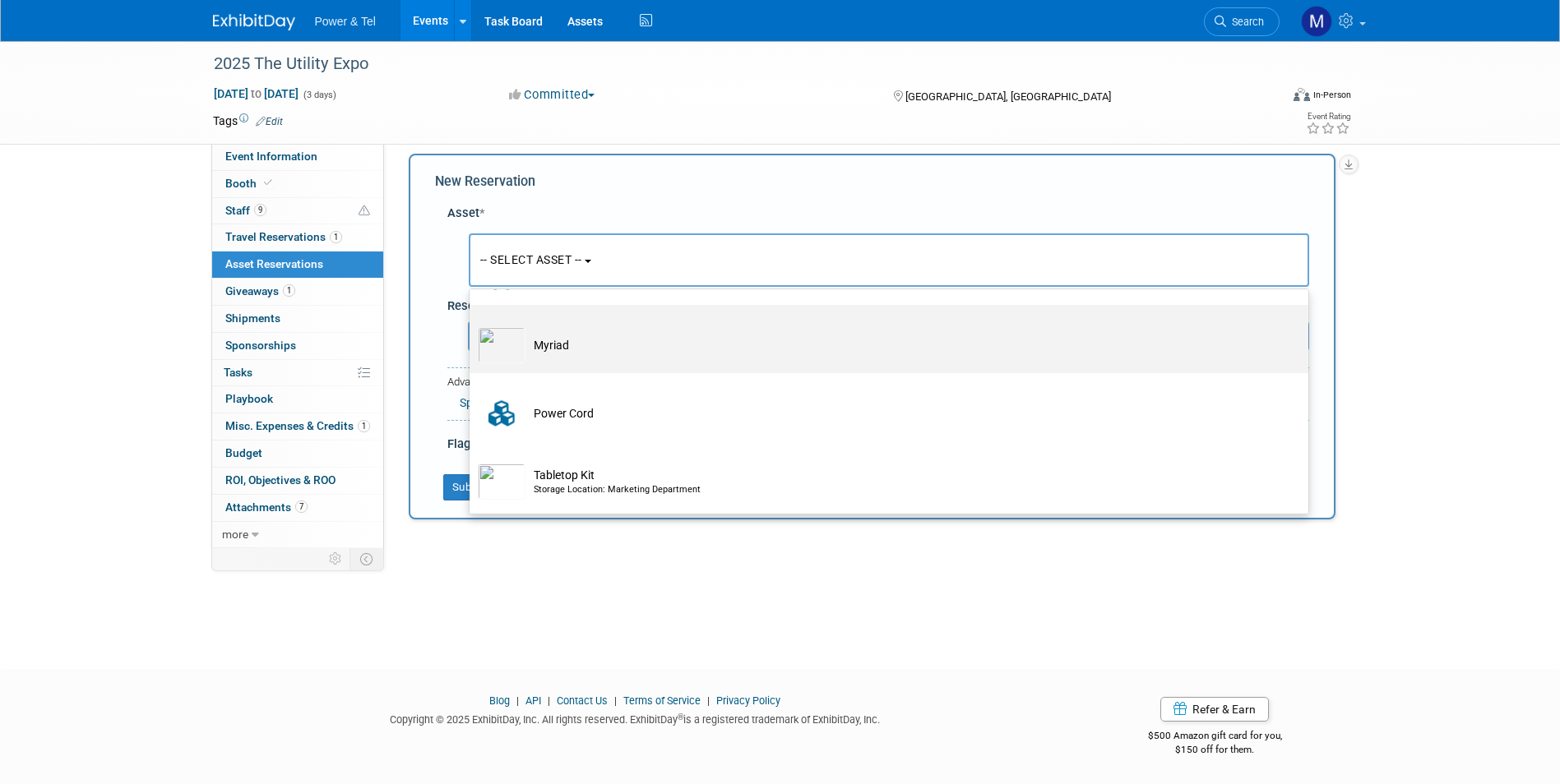
click at [644, 349] on td "Myriad" at bounding box center [900, 345] width 750 height 36
click at [472, 325] on input "Myriad" at bounding box center [467, 320] width 11 height 11
select select "10712814"
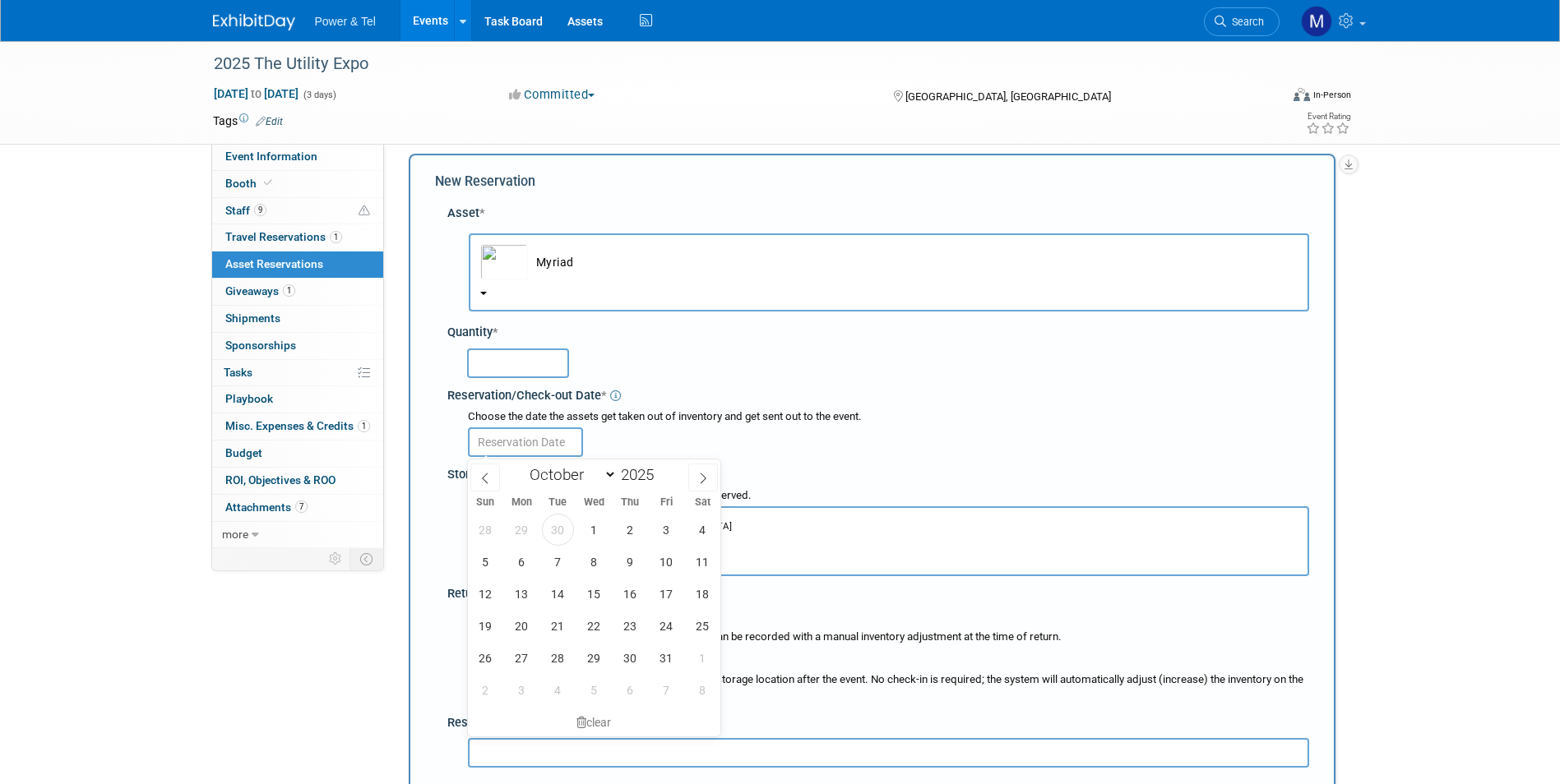
click at [548, 438] on input "text" at bounding box center [526, 442] width 115 height 30
click at [560, 556] on span "7" at bounding box center [557, 562] width 33 height 33
type input "[DATE]"
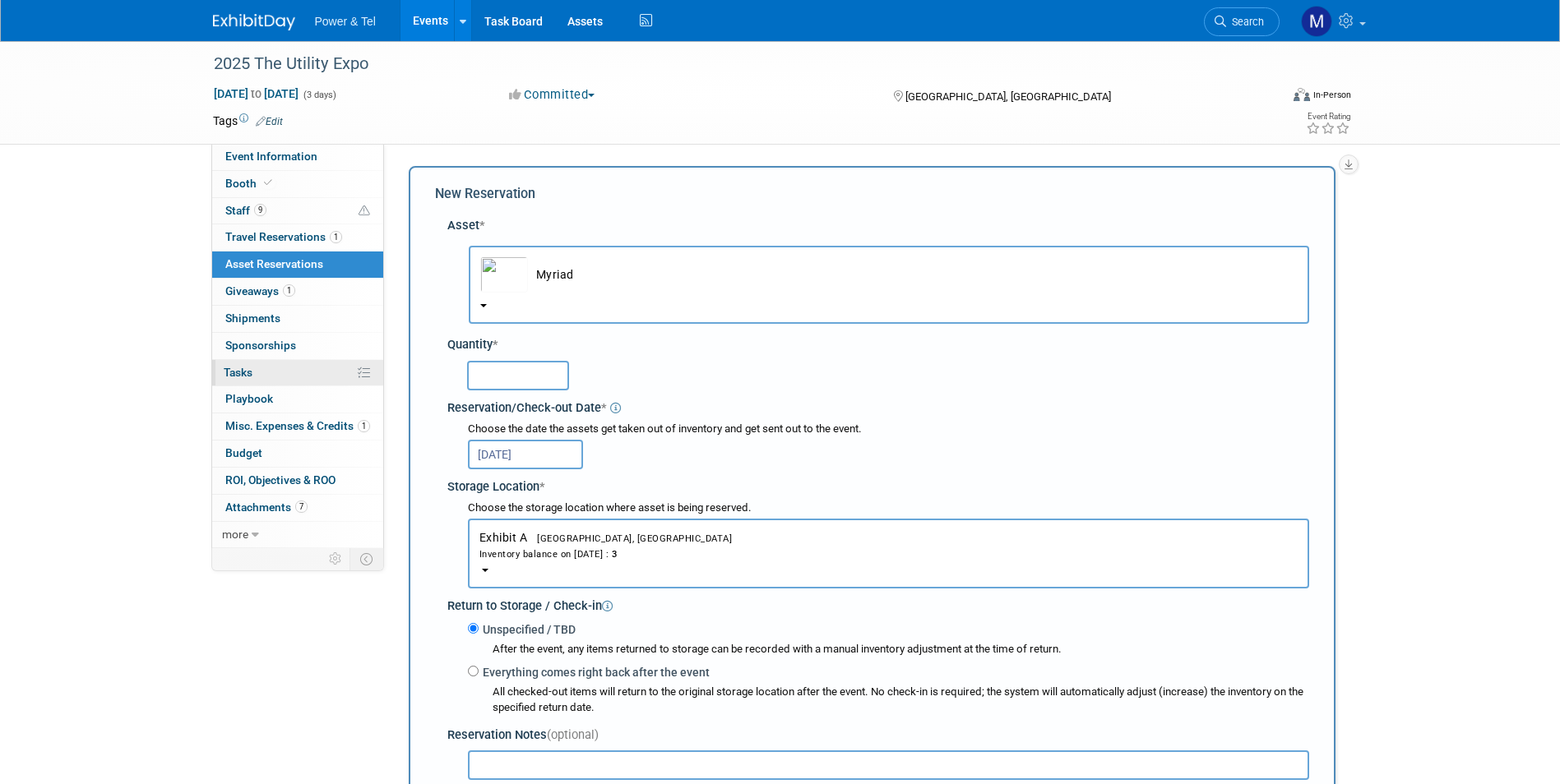
scroll to position [0, 0]
click at [241, 176] on link "Booth" at bounding box center [297, 184] width 171 height 26
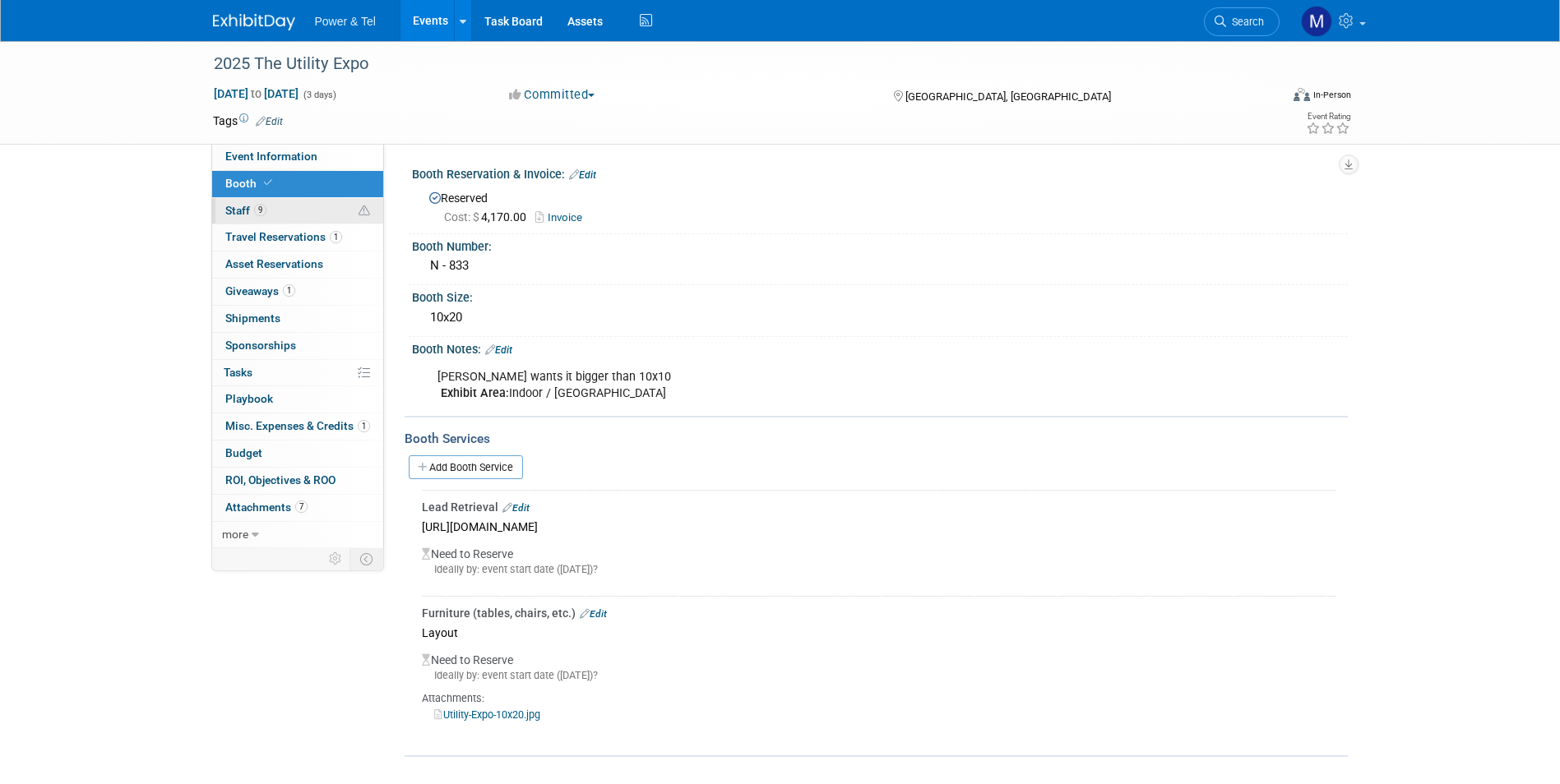
click at [334, 206] on link "9 Staff 9" at bounding box center [297, 211] width 171 height 26
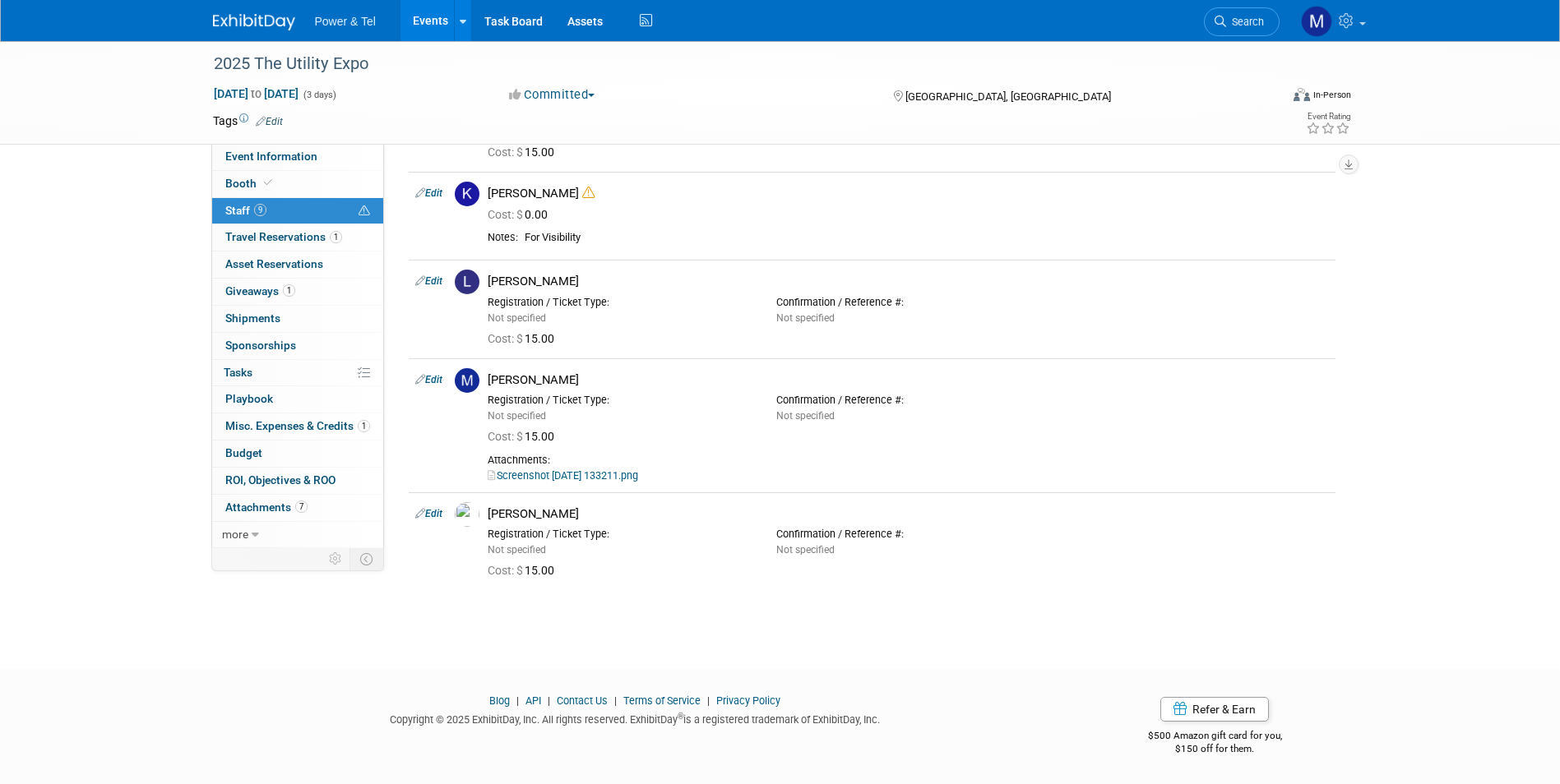
scroll to position [33, 0]
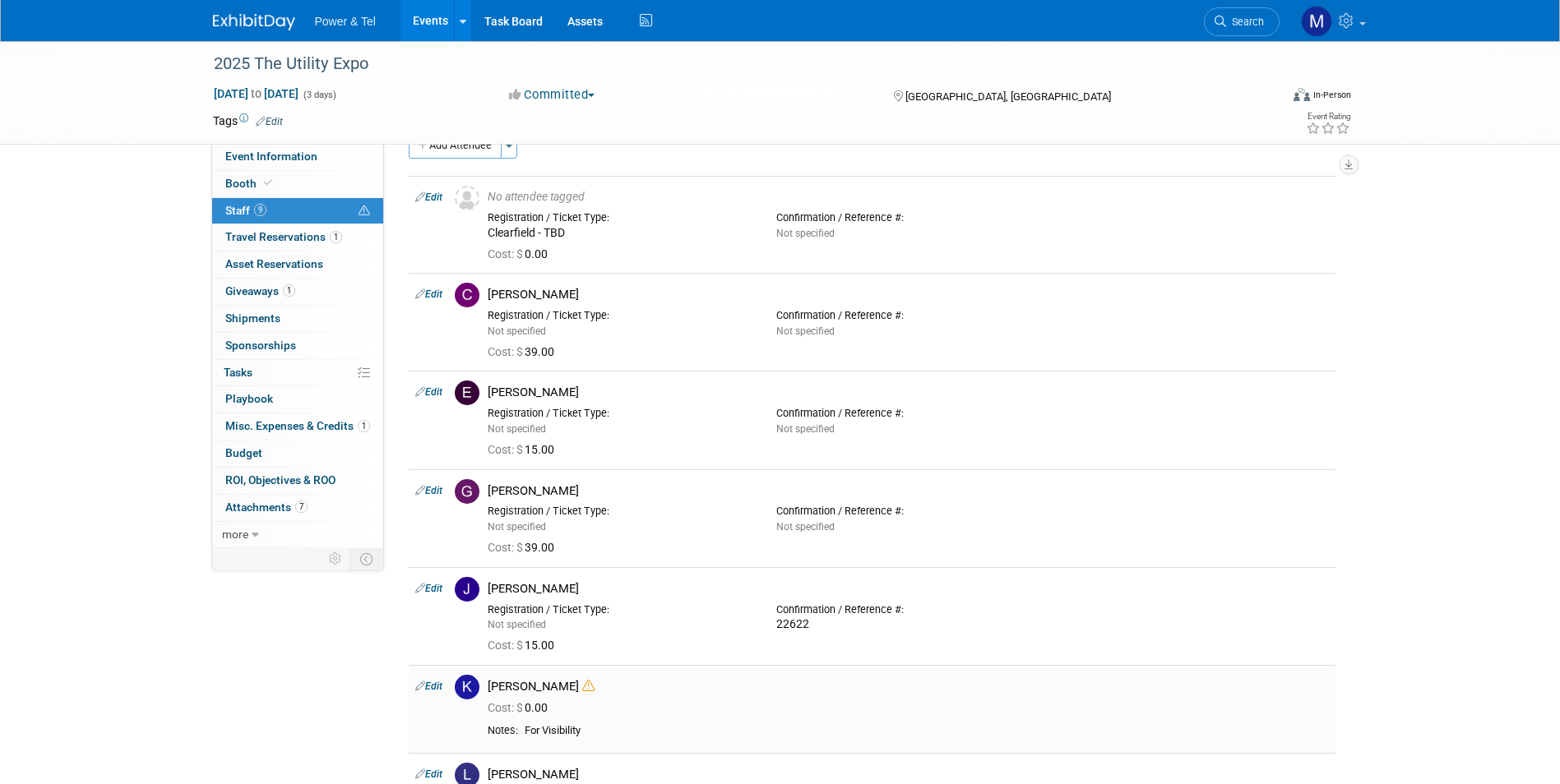
click at [583, 682] on icon at bounding box center [588, 686] width 12 height 12
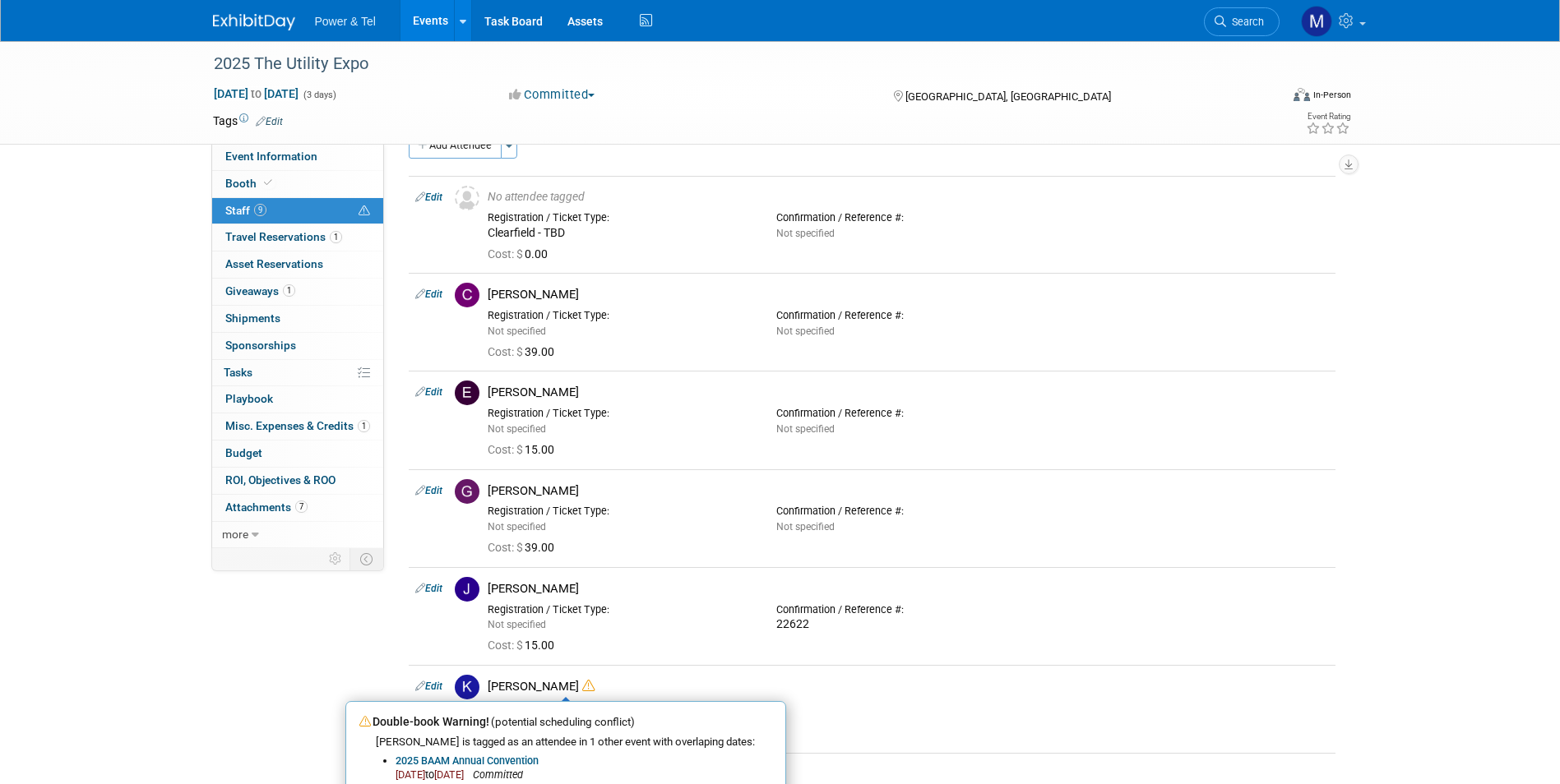
click at [304, 664] on div "Event Information Event Info Booth Booth 9 Staff 9 Staff 1 Travel Reservations …" at bounding box center [780, 554] width 1160 height 1092
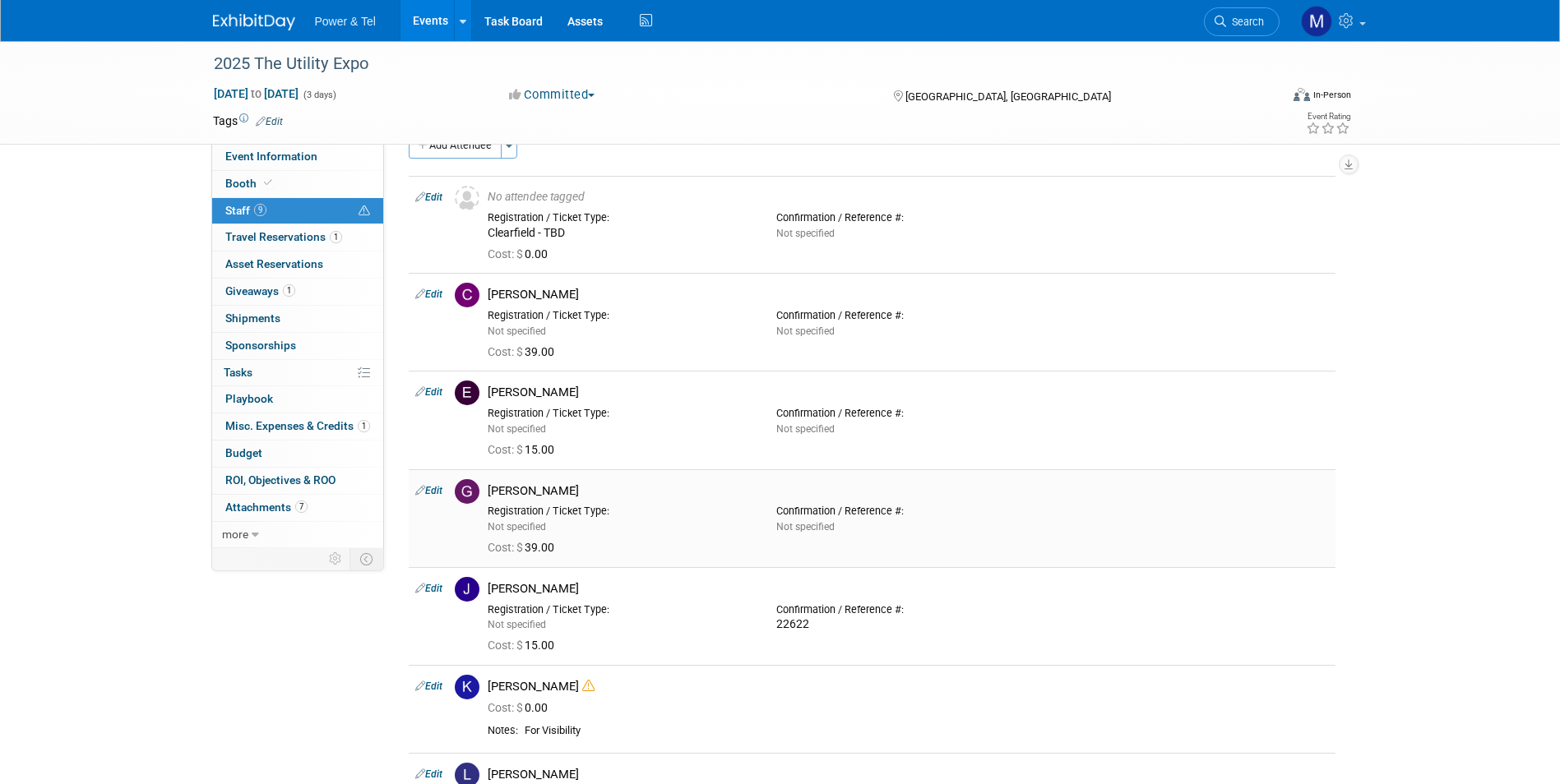
scroll to position [527, 0]
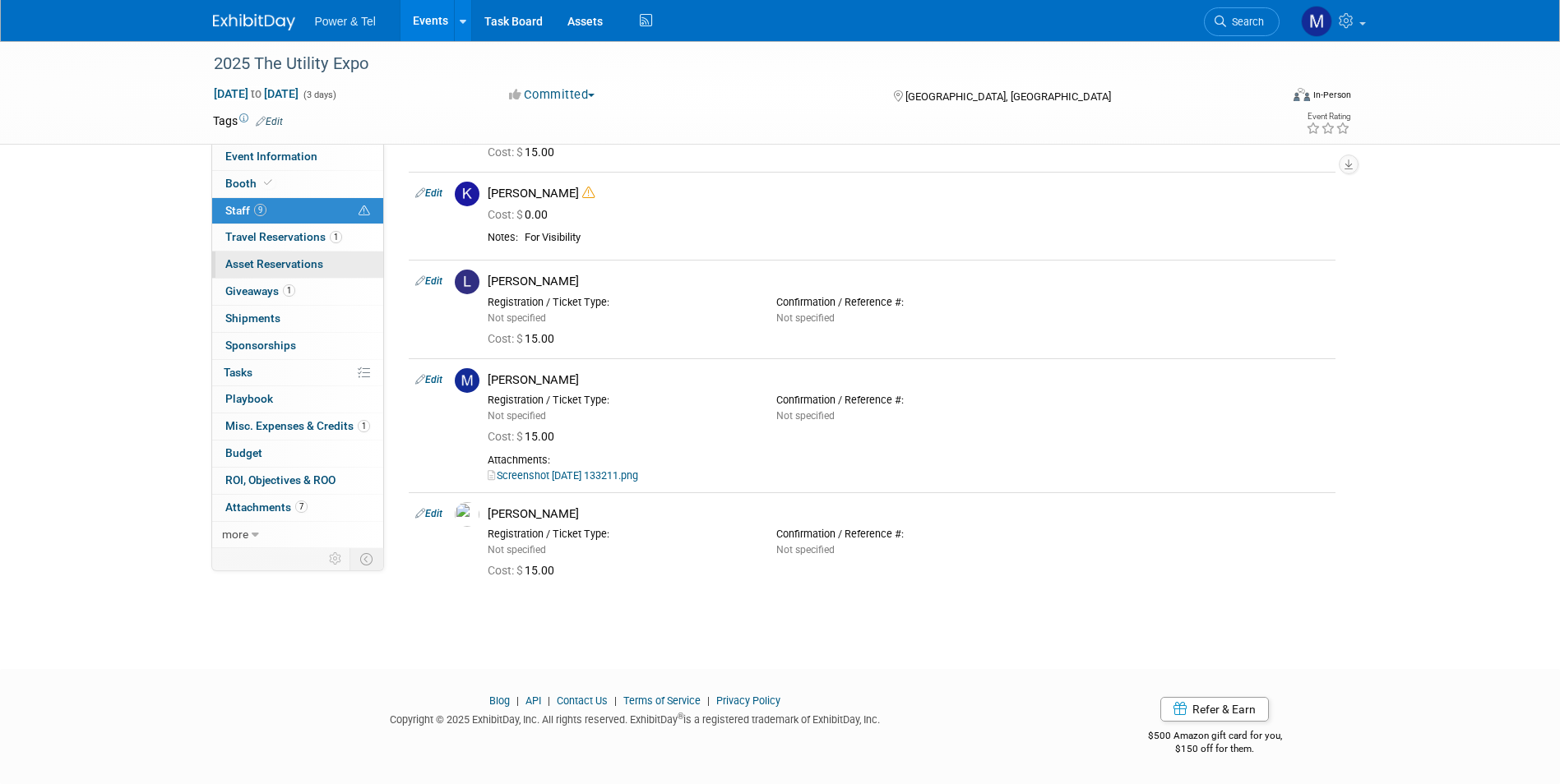
click at [326, 266] on link "0 Asset Reservations 0" at bounding box center [297, 265] width 171 height 26
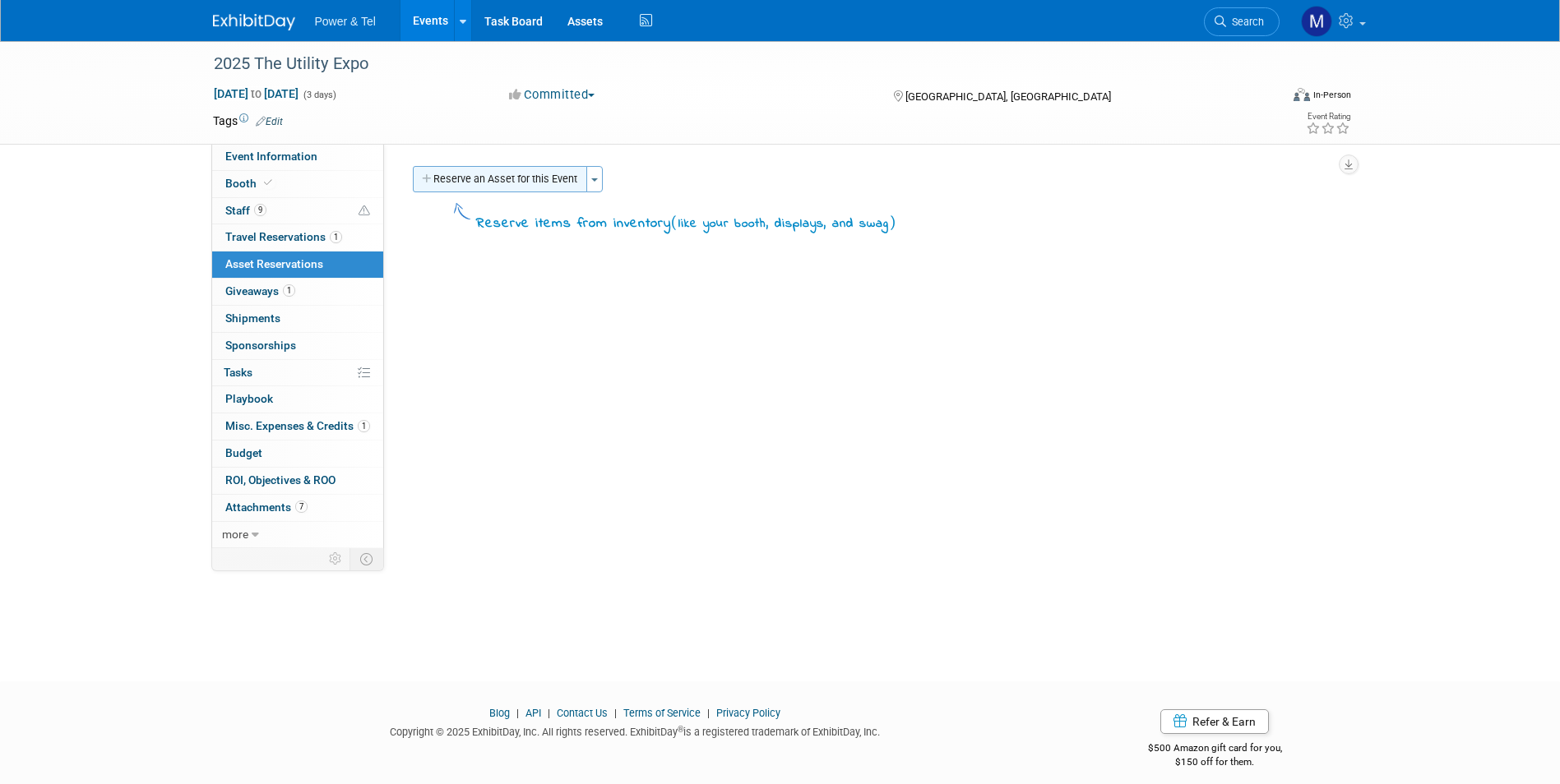
click at [465, 175] on button "Reserve an Asset for this Event" at bounding box center [500, 179] width 175 height 26
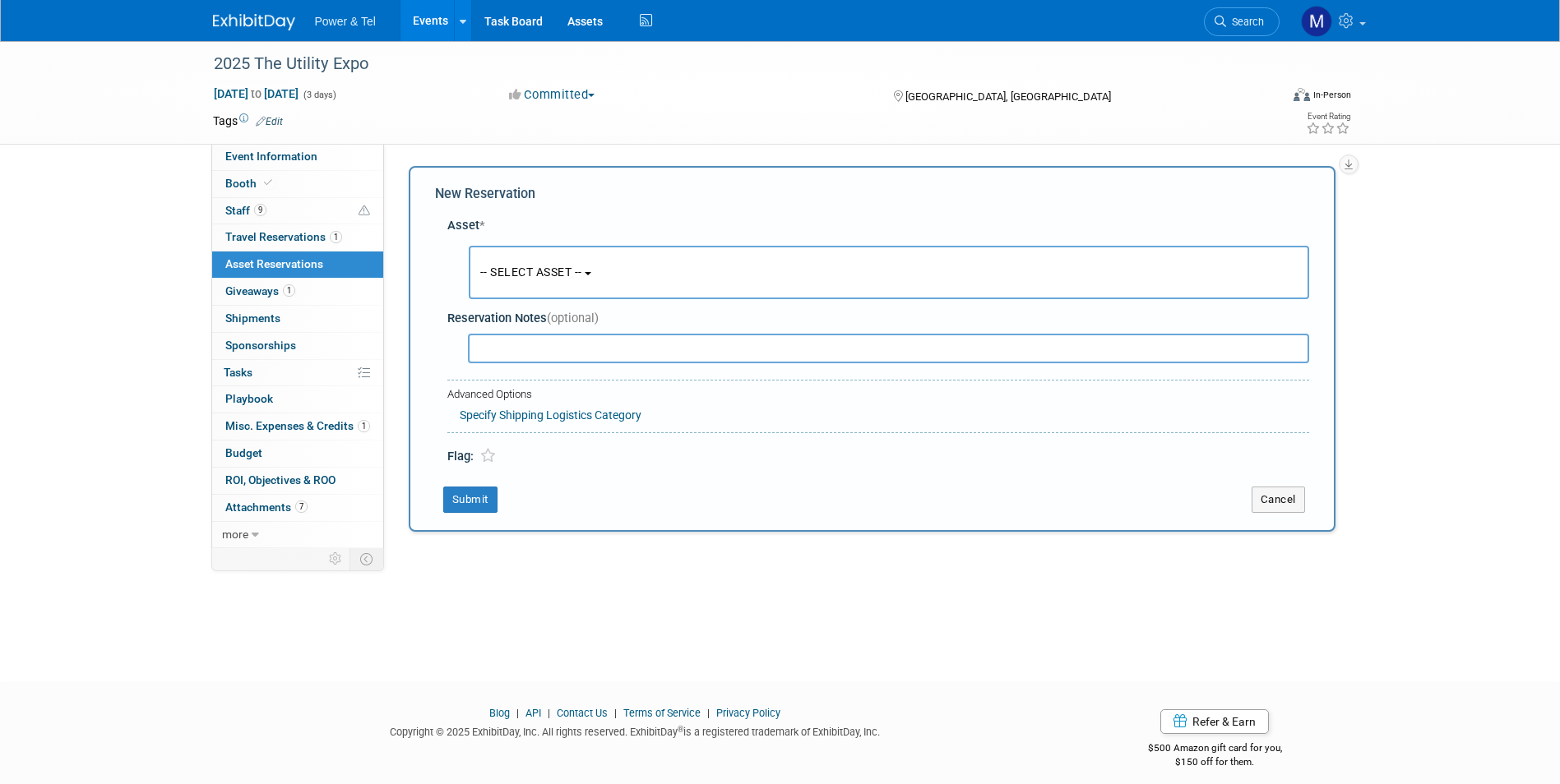
scroll to position [12, 0]
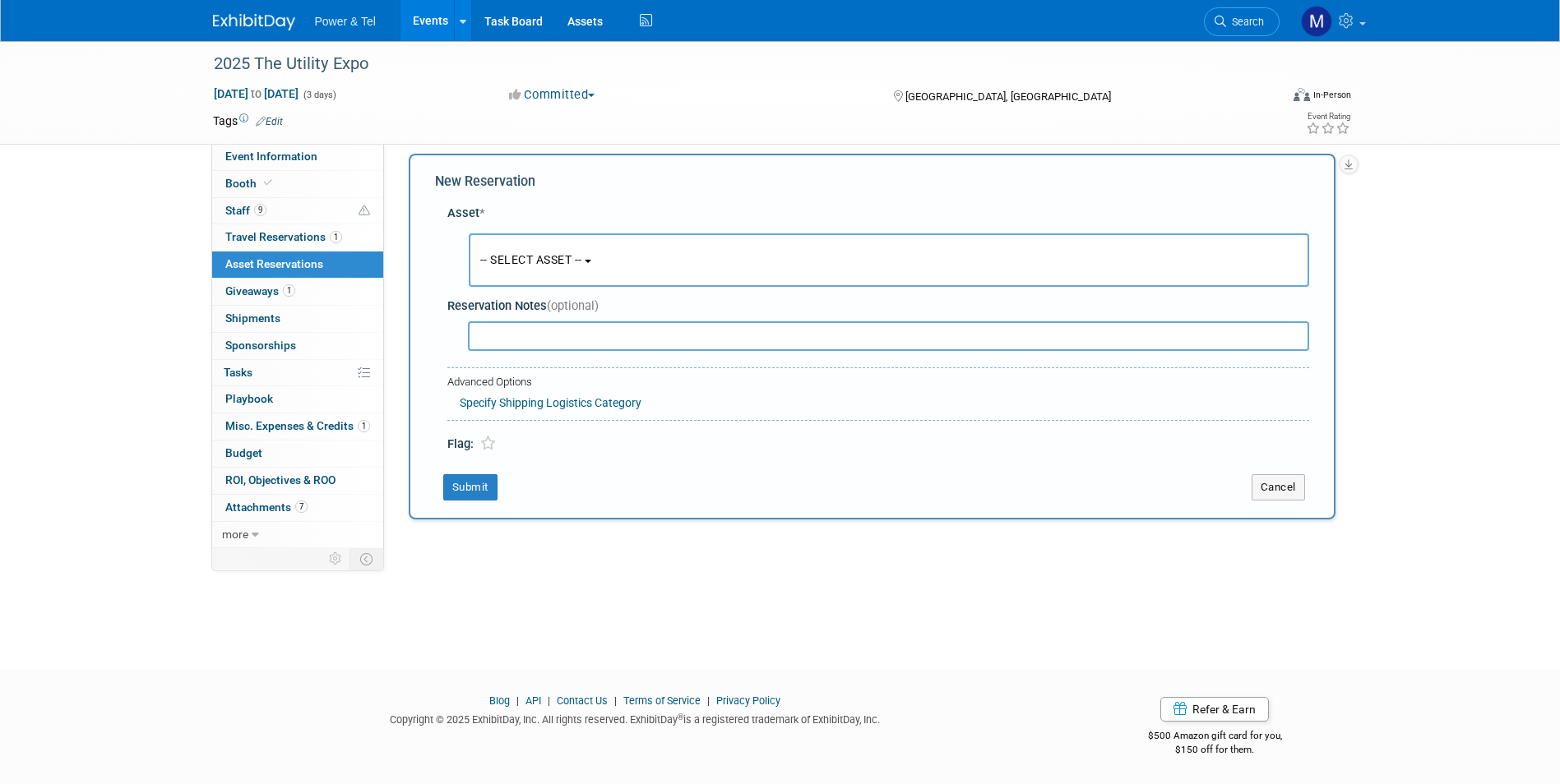
click at [552, 261] on span "-- SELECT ASSET --" at bounding box center [531, 260] width 102 height 13
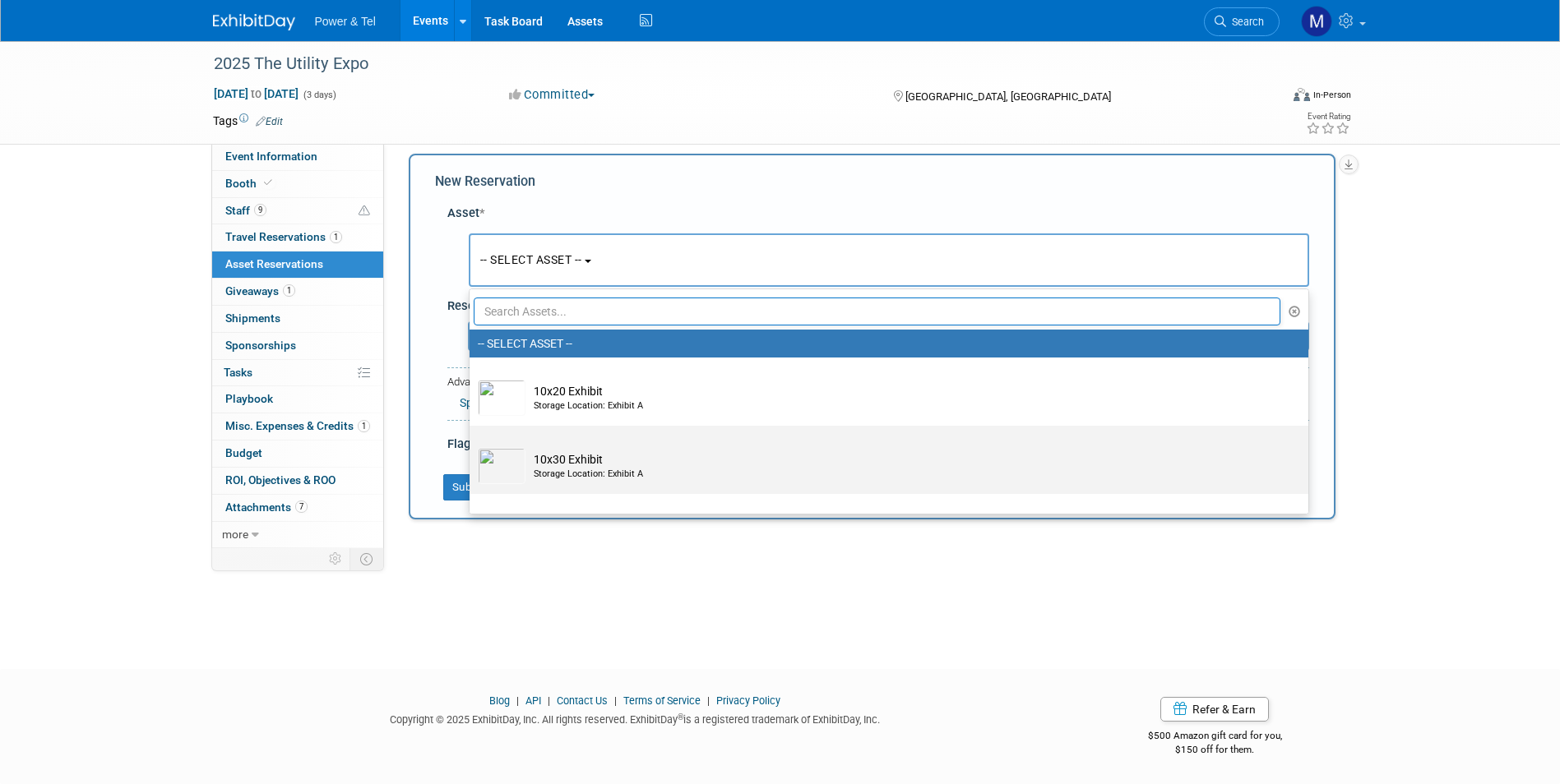
scroll to position [400, 0]
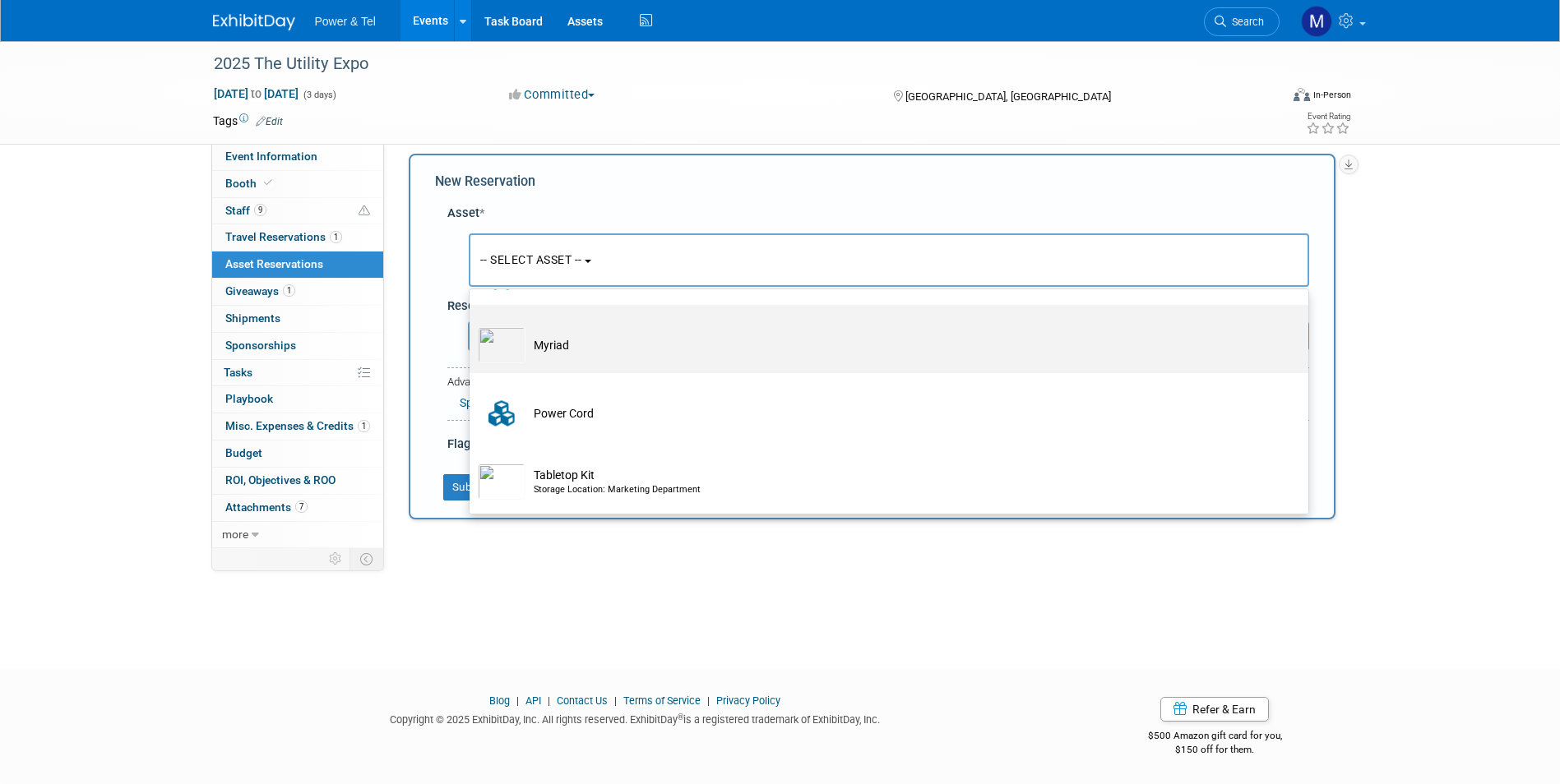
click at [626, 363] on label "Myriad" at bounding box center [885, 339] width 814 height 61
click at [472, 325] on input "Myriad" at bounding box center [467, 320] width 11 height 11
select select "10712814"
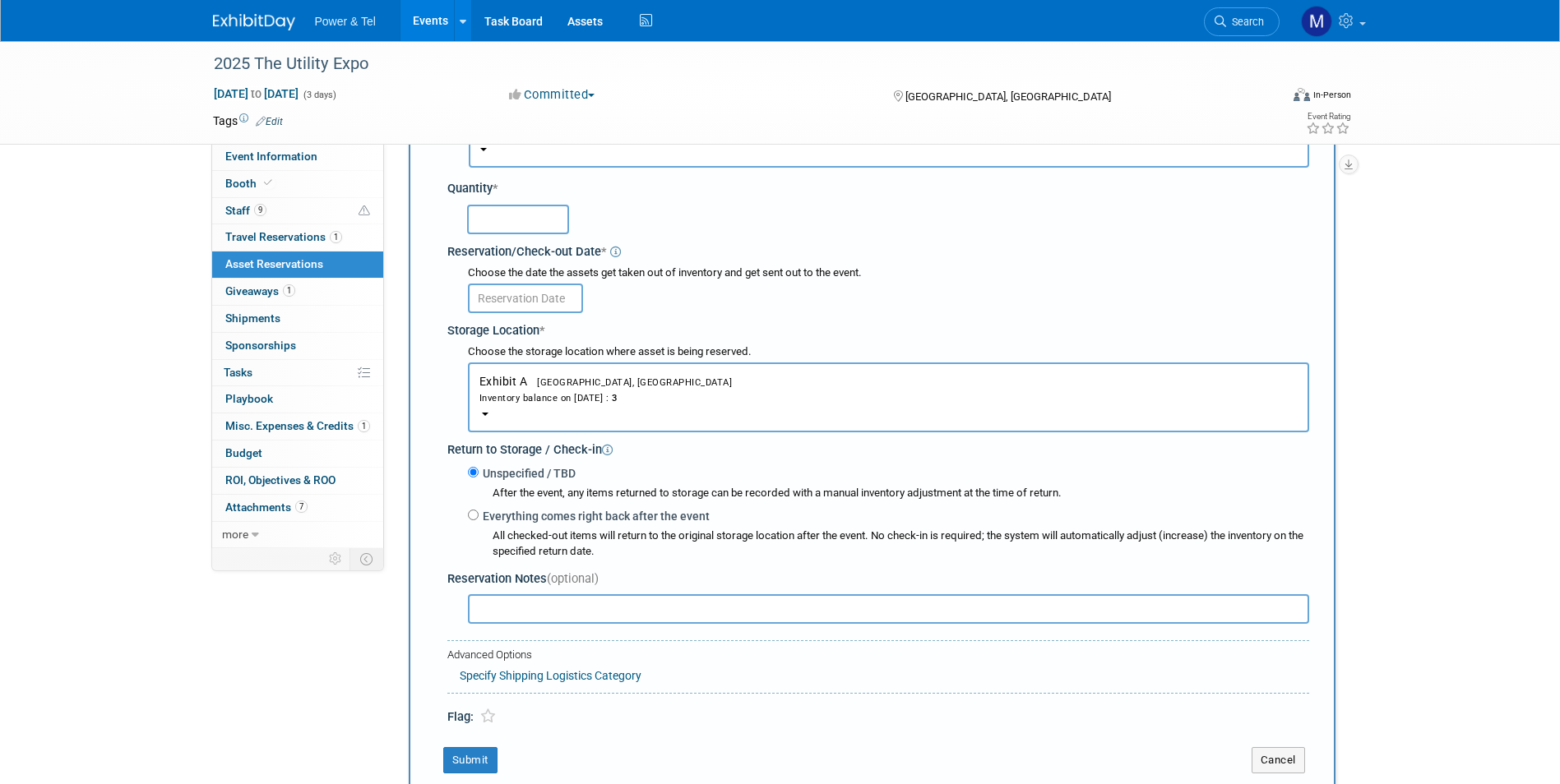
scroll to position [176, 0]
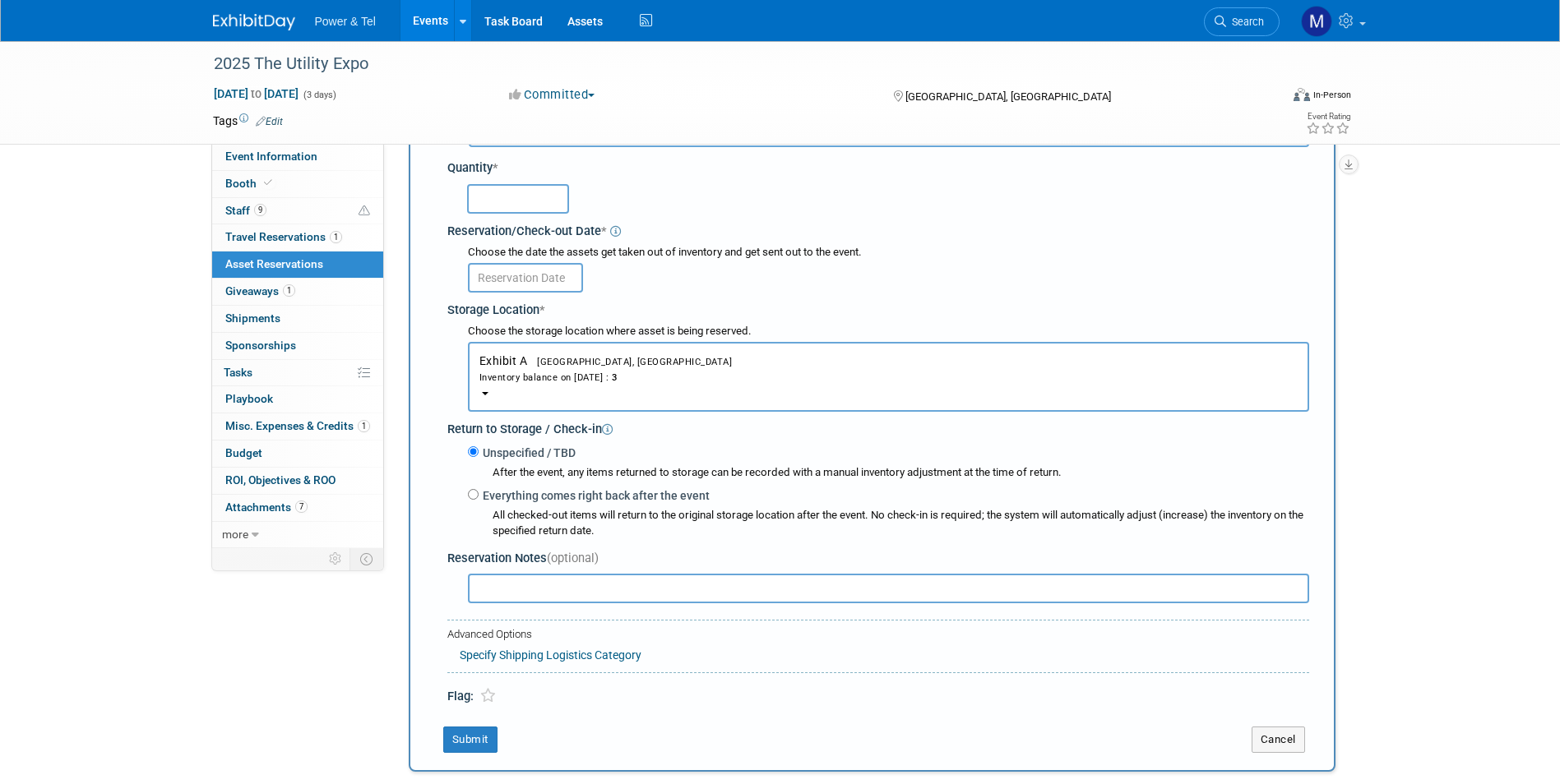
click at [561, 203] on input "text" at bounding box center [518, 199] width 102 height 30
type input "1"
click at [590, 402] on button "Exhibit A Arlington, TN Inventory balance on Sep 30, 2025 : 3" at bounding box center [888, 376] width 841 height 70
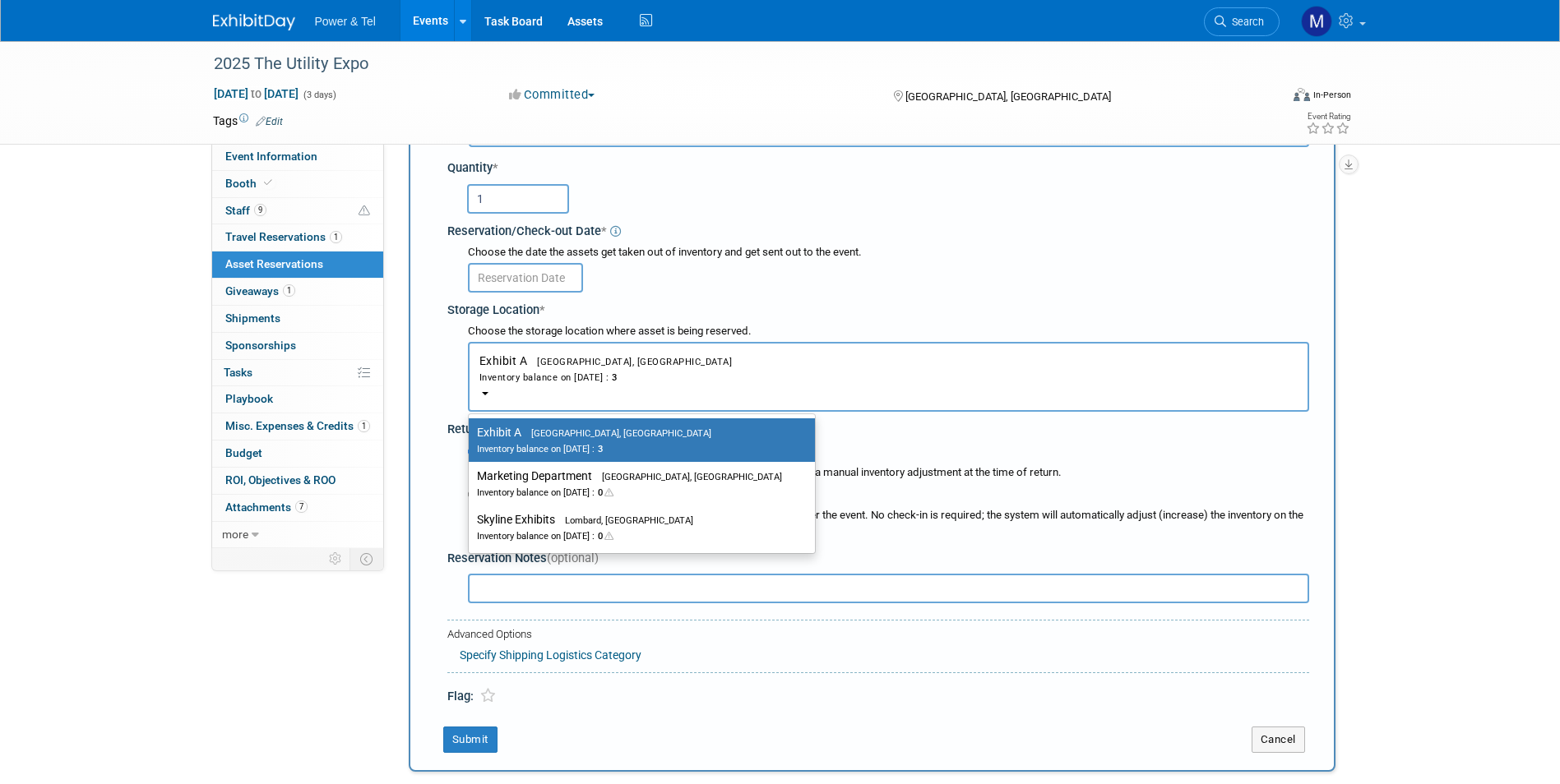
click at [771, 355] on button "Exhibit A Arlington, TN Inventory balance on Sep 30, 2025 : 3" at bounding box center [888, 376] width 841 height 70
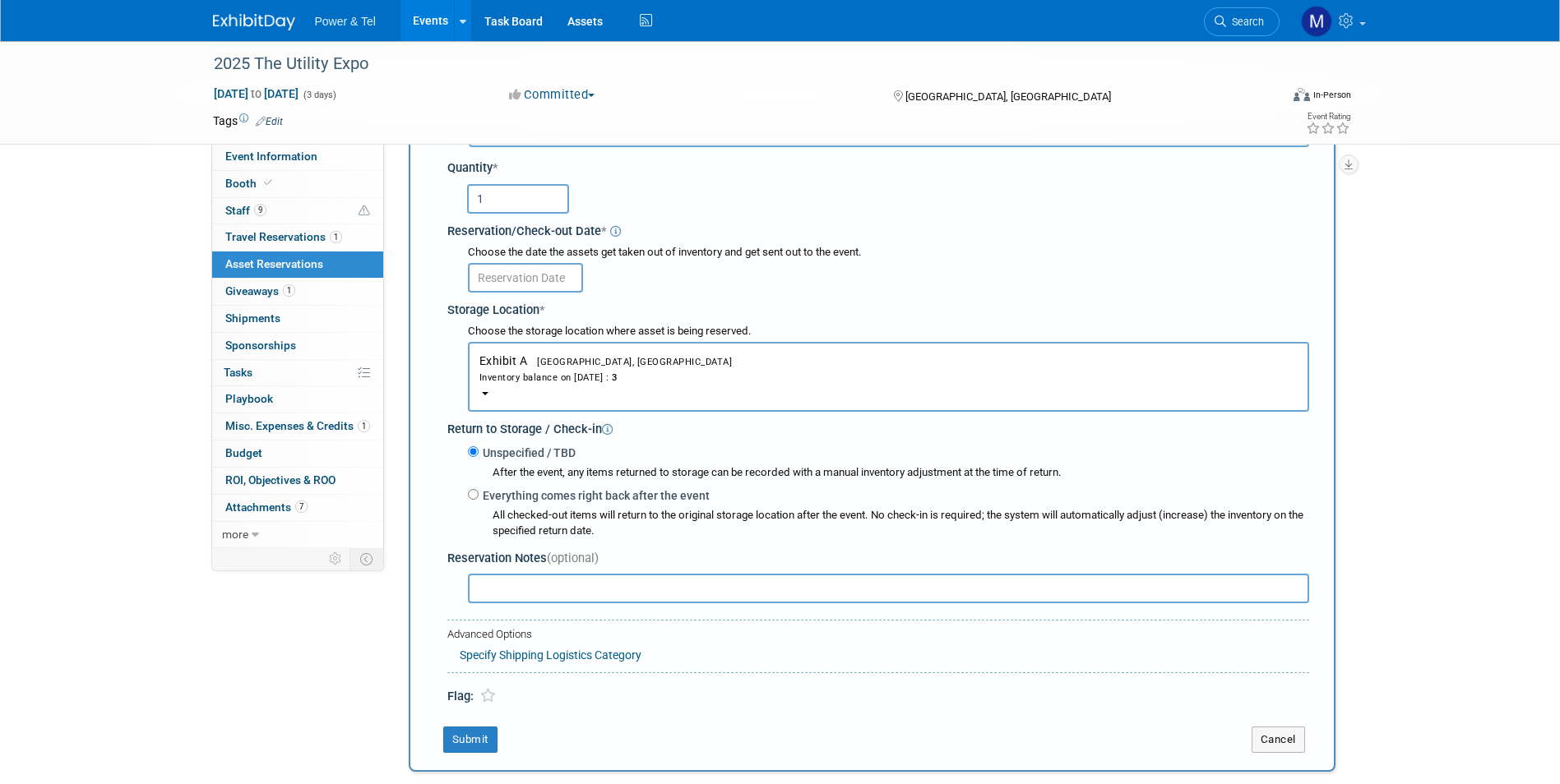
drag, startPoint x: 540, startPoint y: 499, endPoint x: 570, endPoint y: 527, distance: 41.0
click at [541, 499] on label "Everything comes right back after the event" at bounding box center [594, 496] width 231 height 17
click at [478, 499] on input "Everything comes right back after the event" at bounding box center [474, 495] width 11 height 11
radio input "true"
select select "9"
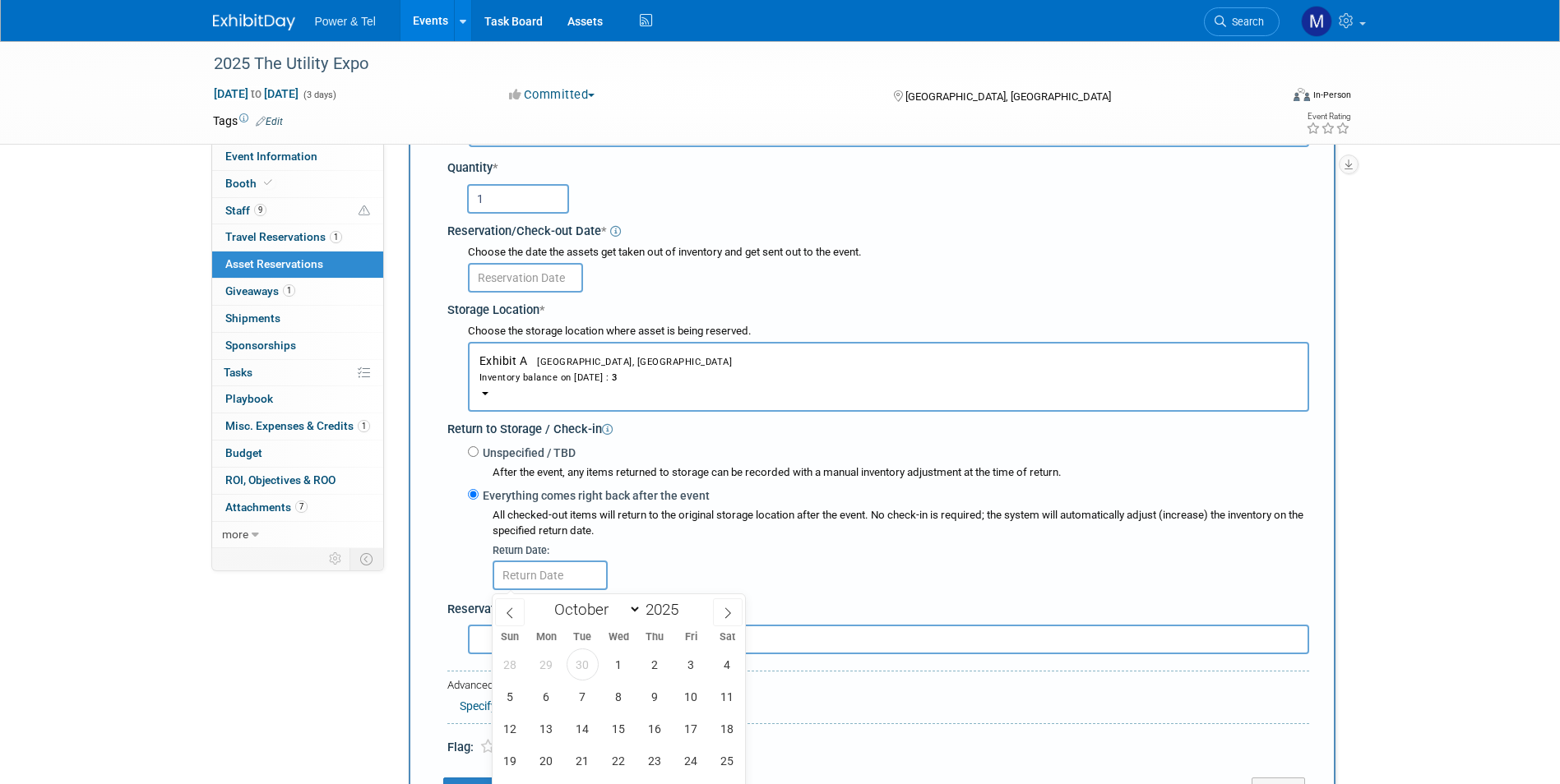
scroll to position [341, 0]
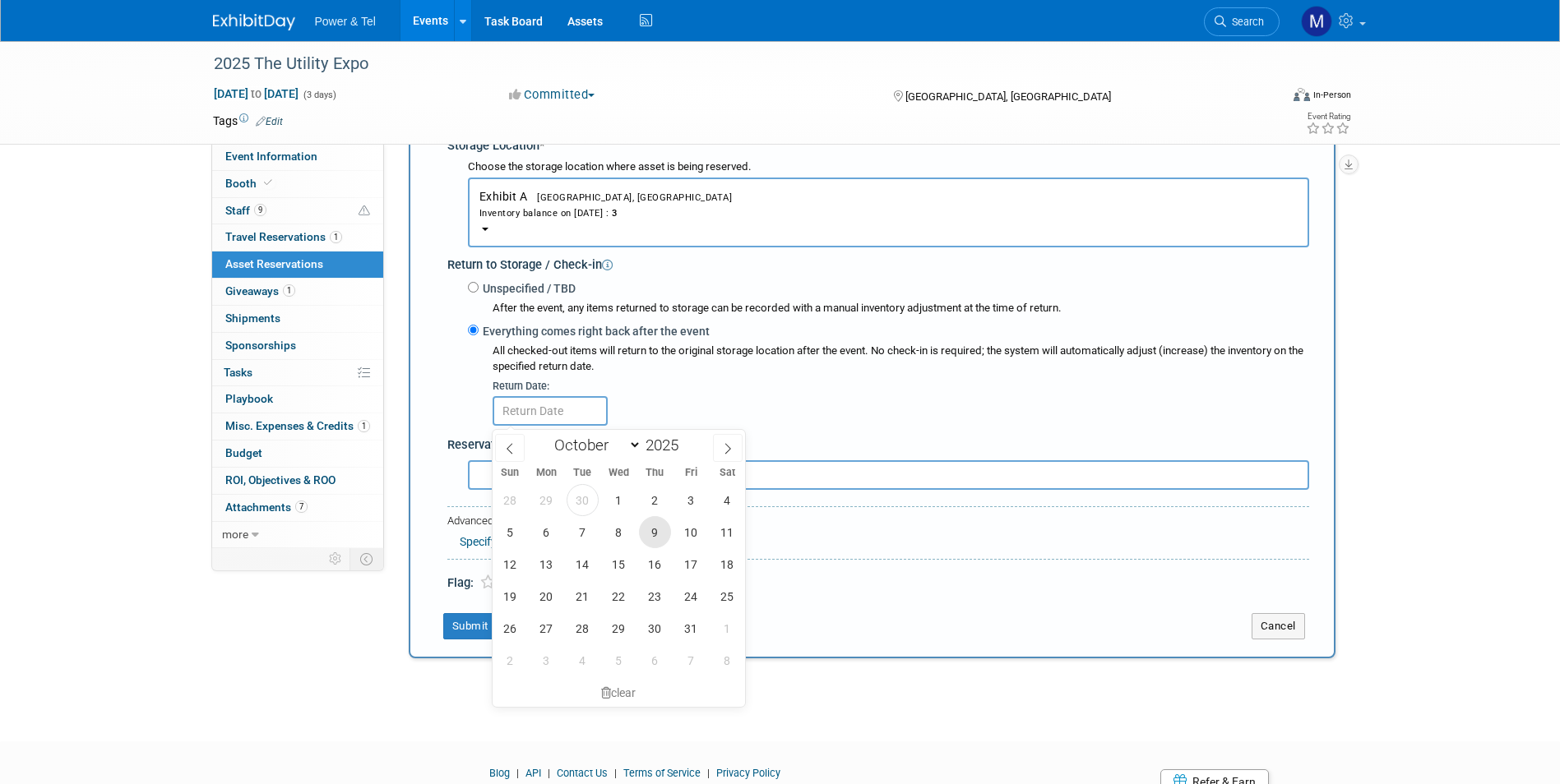
click at [663, 537] on span "9" at bounding box center [655, 532] width 33 height 33
type input "Oct 9, 2025"
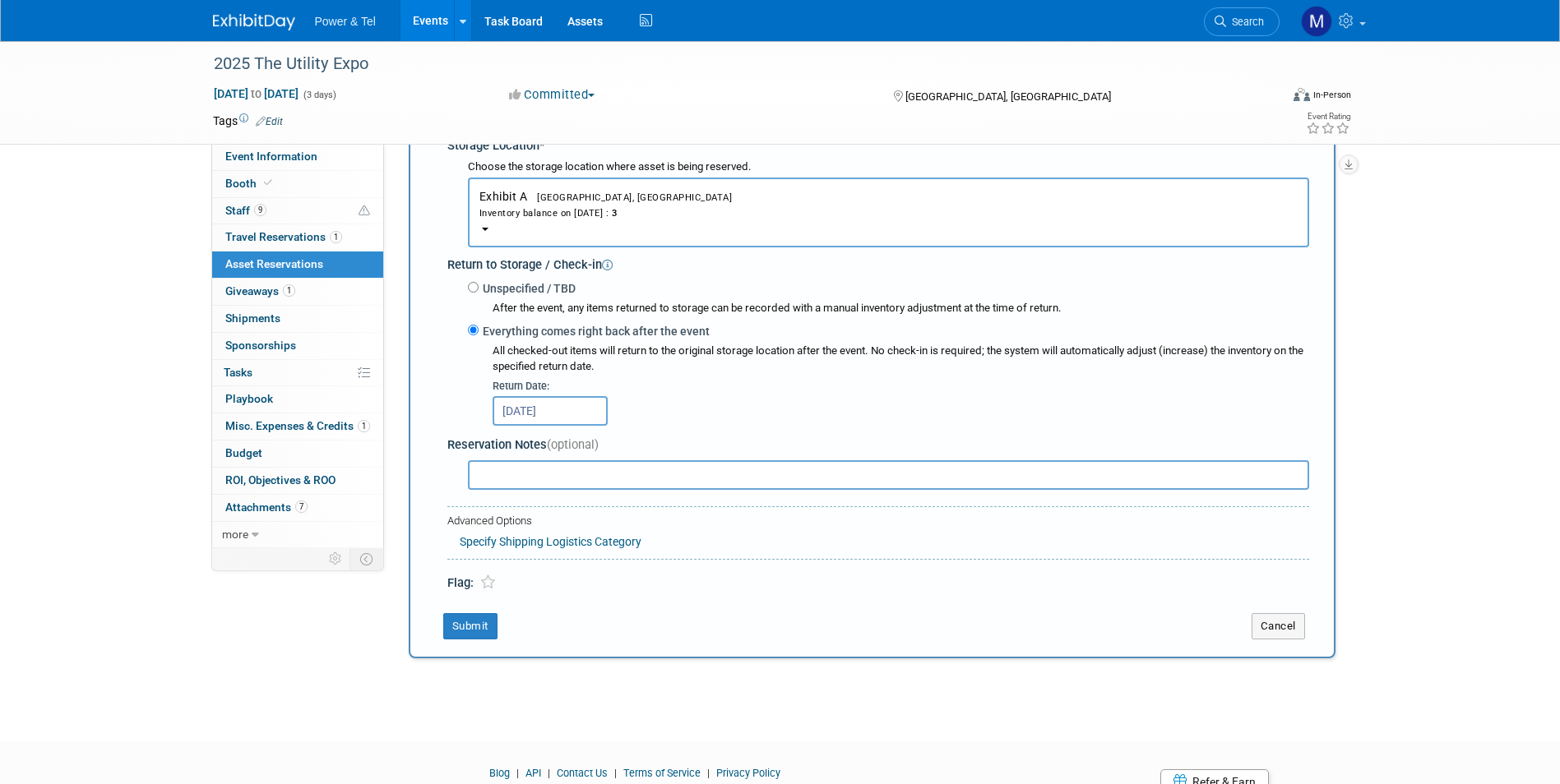
click at [766, 390] on div "Return Date:" at bounding box center [900, 386] width 817 height 15
click at [483, 629] on button "Submit" at bounding box center [470, 626] width 54 height 26
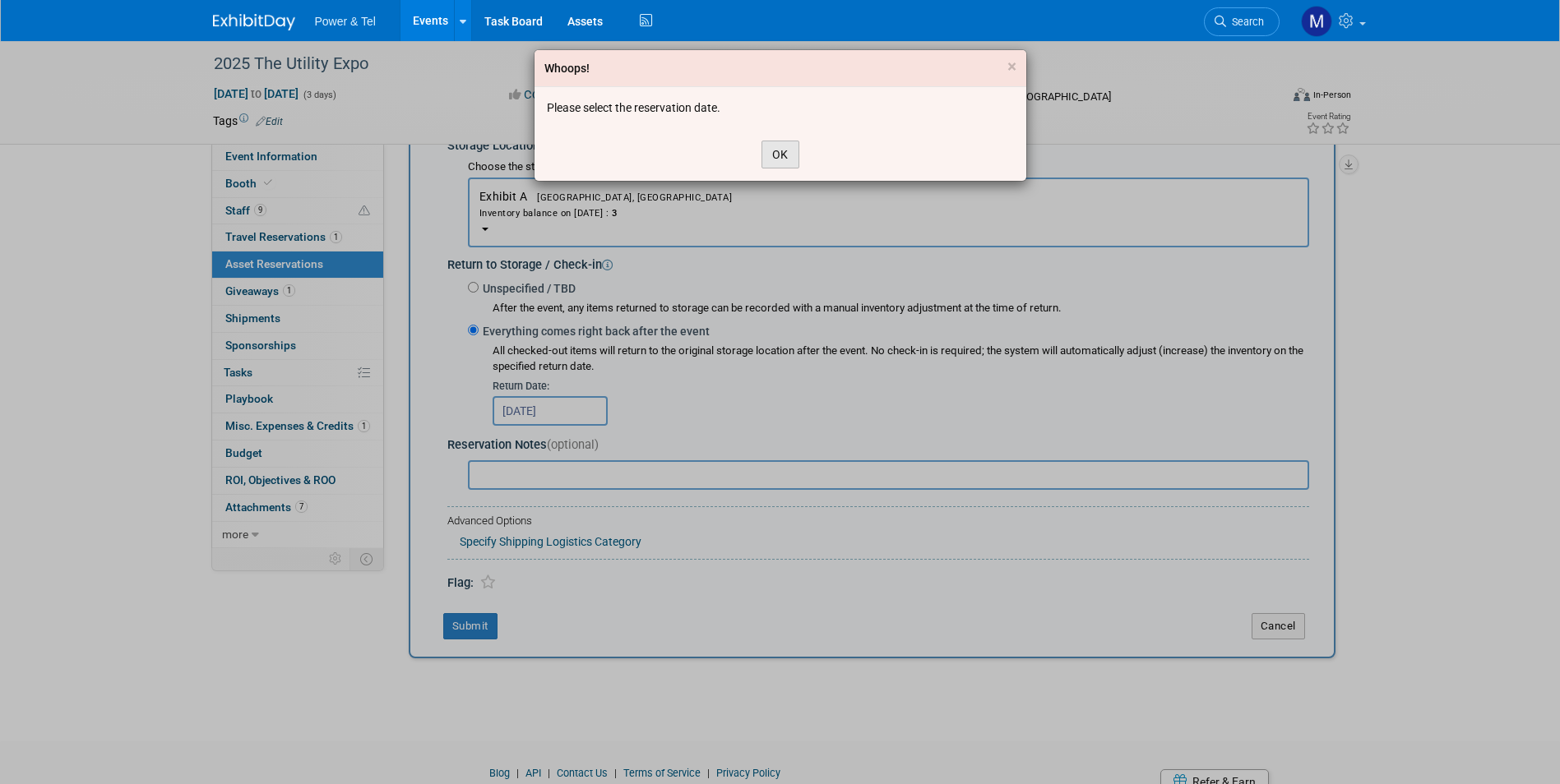
click at [774, 149] on button "OK" at bounding box center [780, 154] width 38 height 28
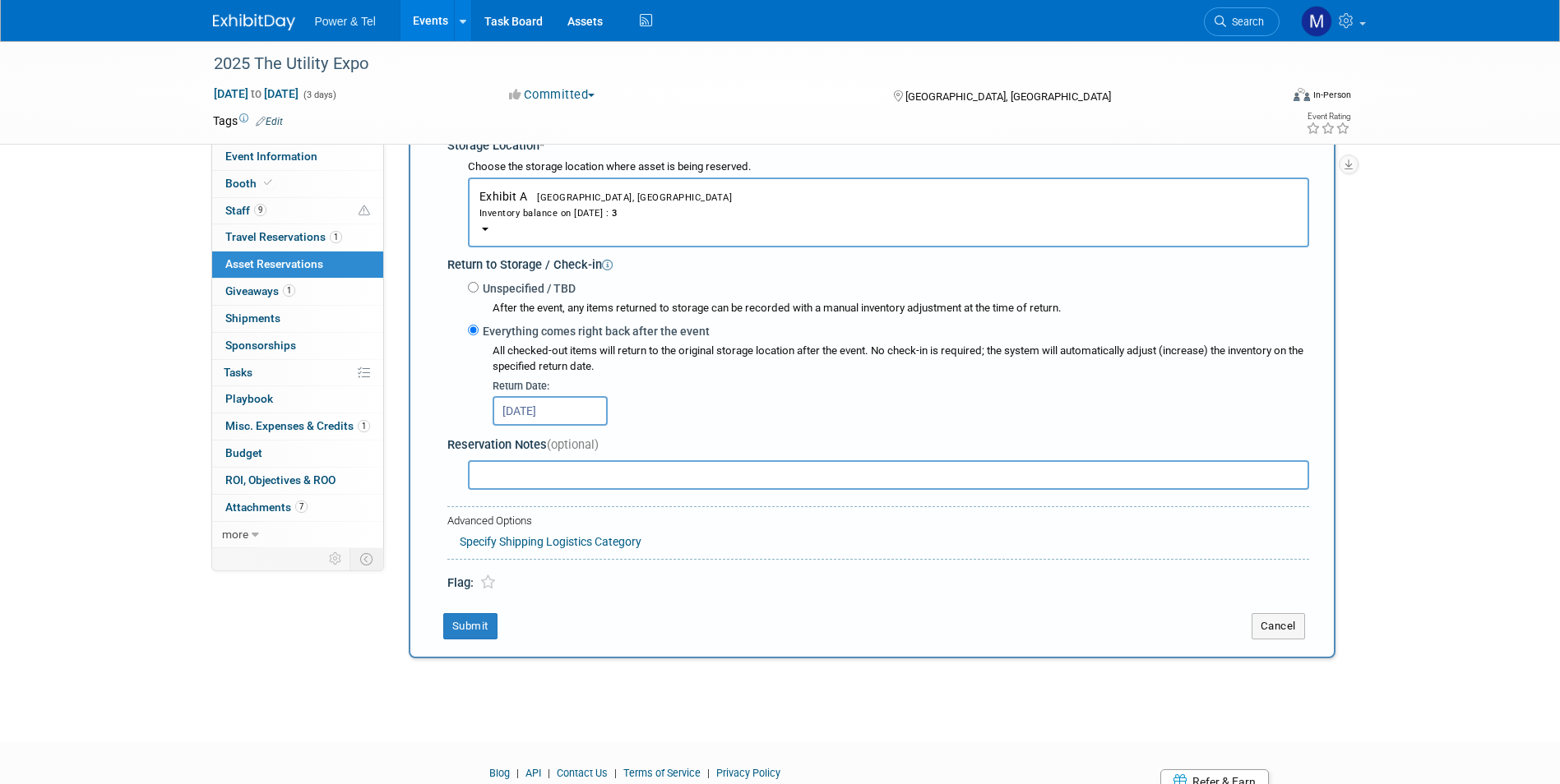
scroll to position [176, 0]
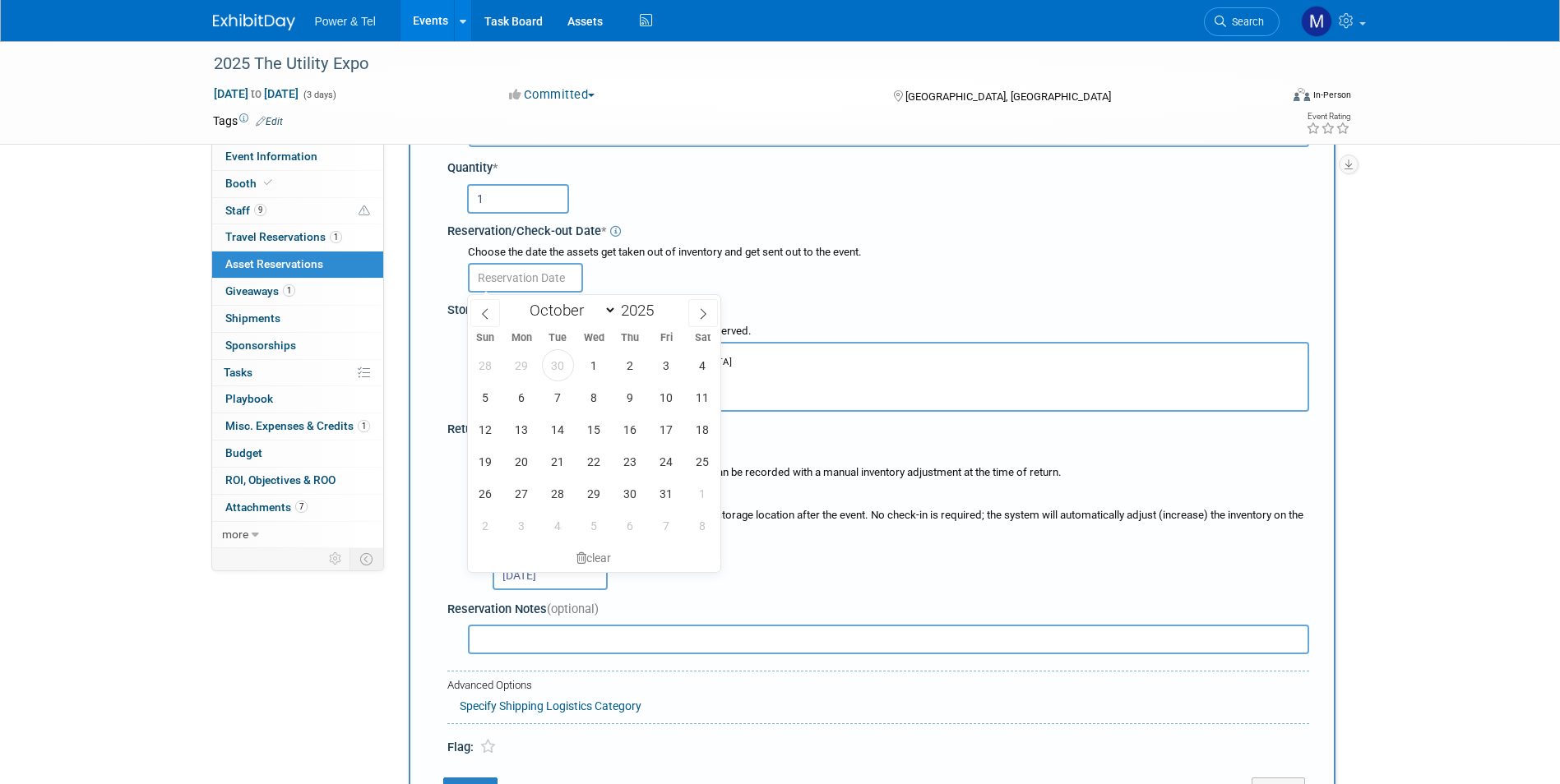
click at [545, 287] on input "text" at bounding box center [526, 278] width 115 height 30
click at [556, 394] on span "7" at bounding box center [557, 398] width 33 height 33
type input "Oct 7, 2025"
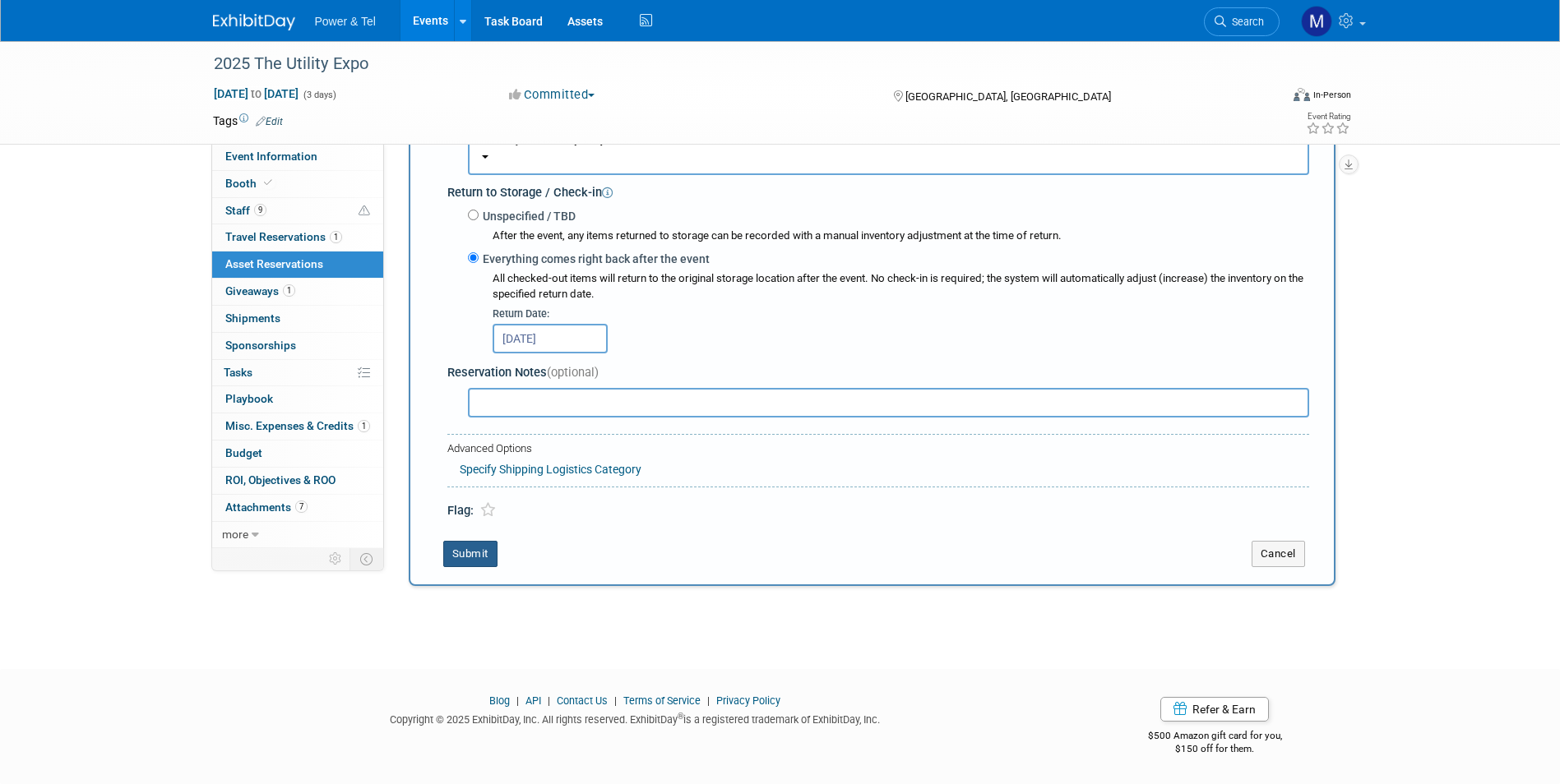
click at [489, 555] on button "Submit" at bounding box center [470, 554] width 54 height 26
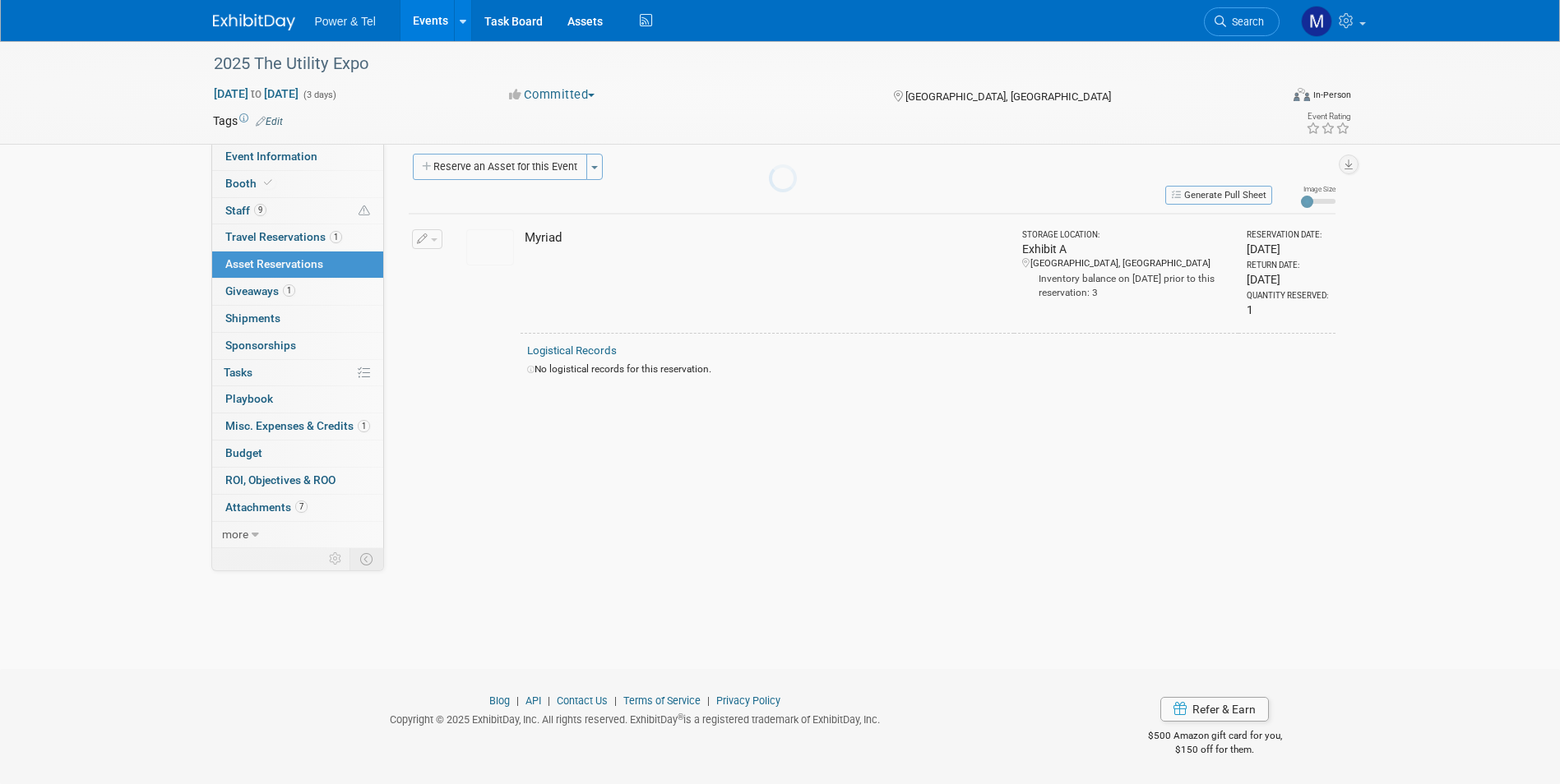
scroll to position [12, 0]
click at [297, 179] on link "Booth" at bounding box center [297, 184] width 171 height 26
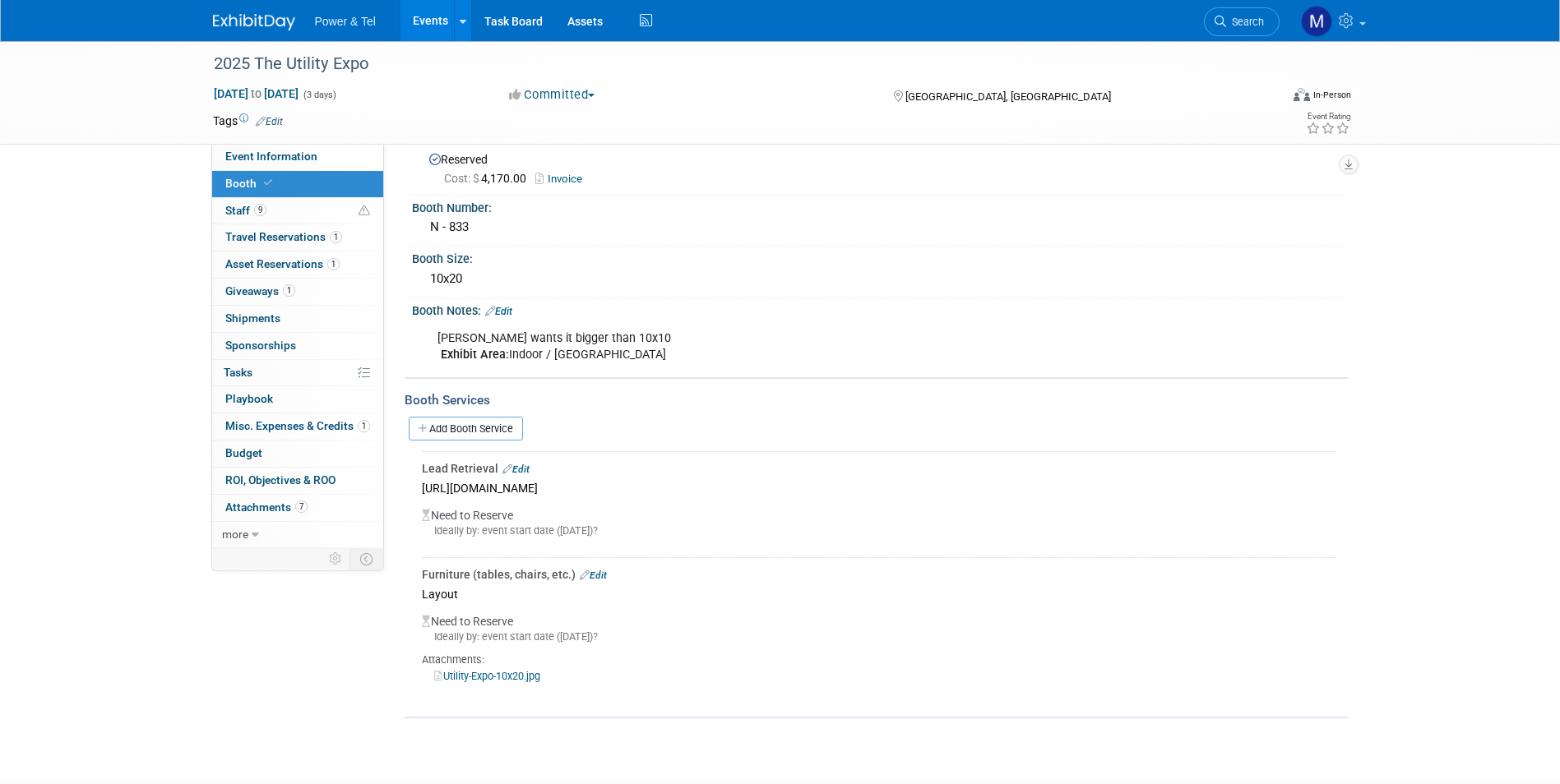
scroll to position [0, 0]
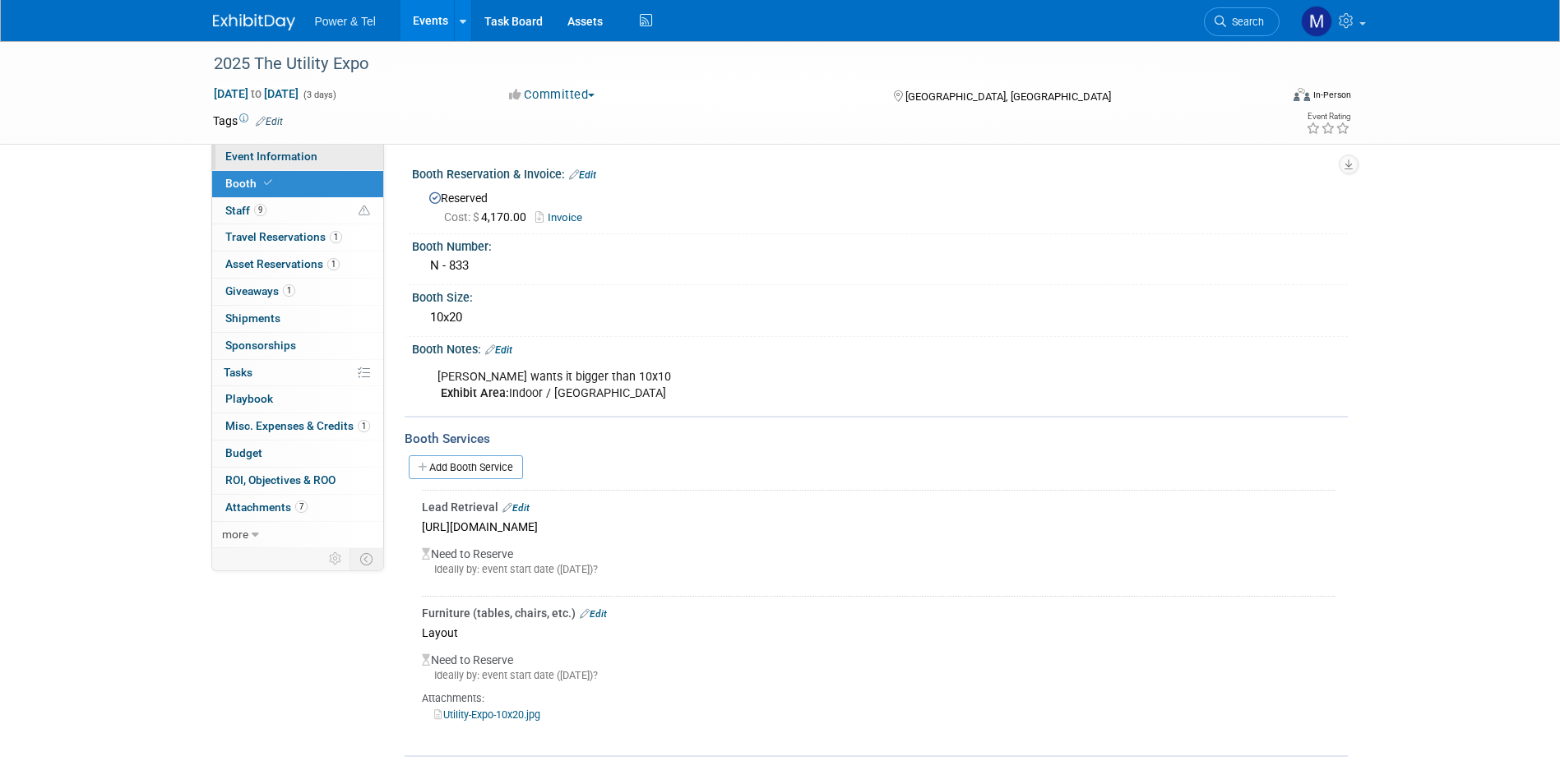
click at [312, 161] on span "Event Information" at bounding box center [271, 156] width 92 height 13
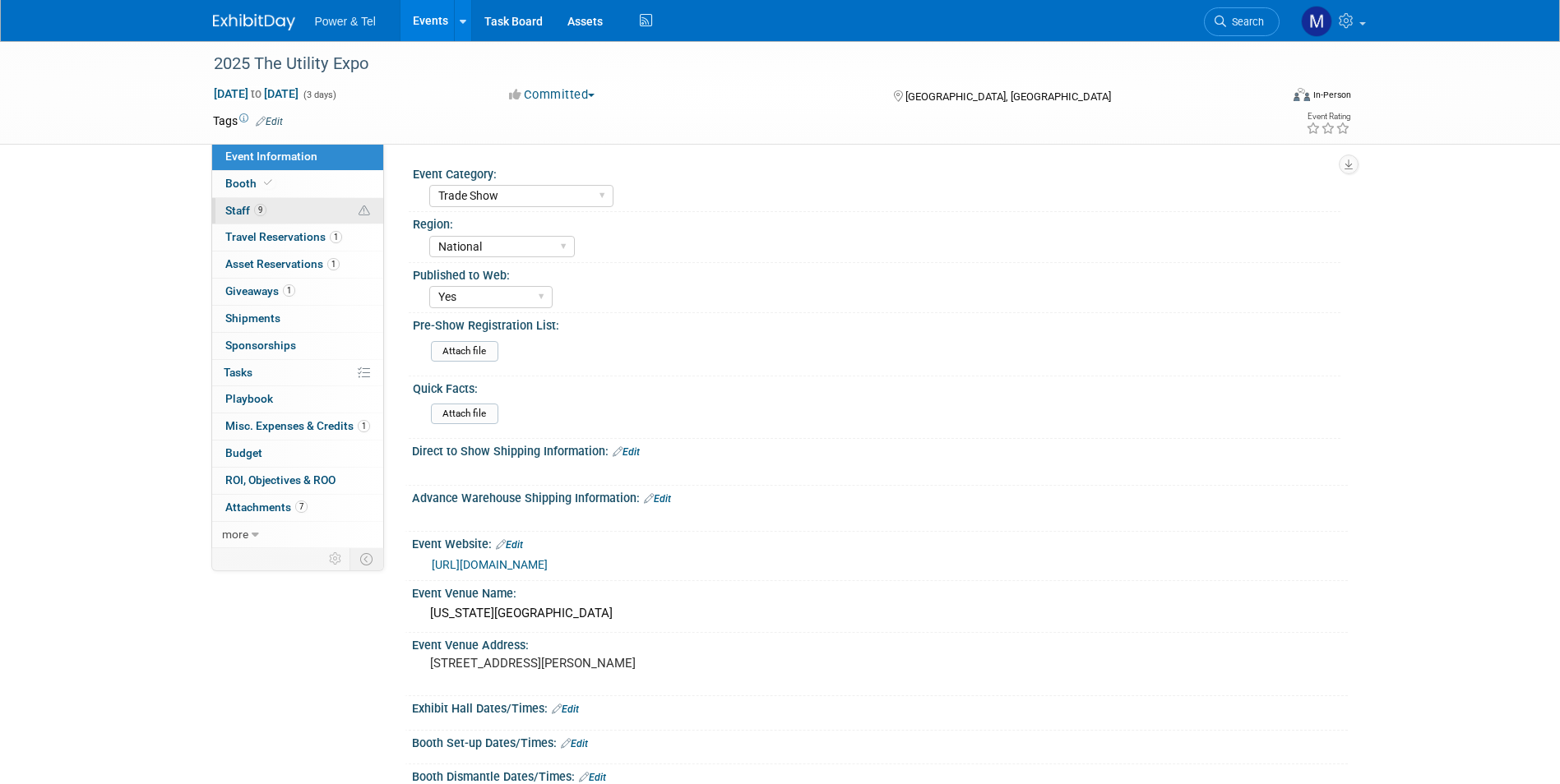
click at [240, 209] on span "Staff 9" at bounding box center [246, 211] width 41 height 13
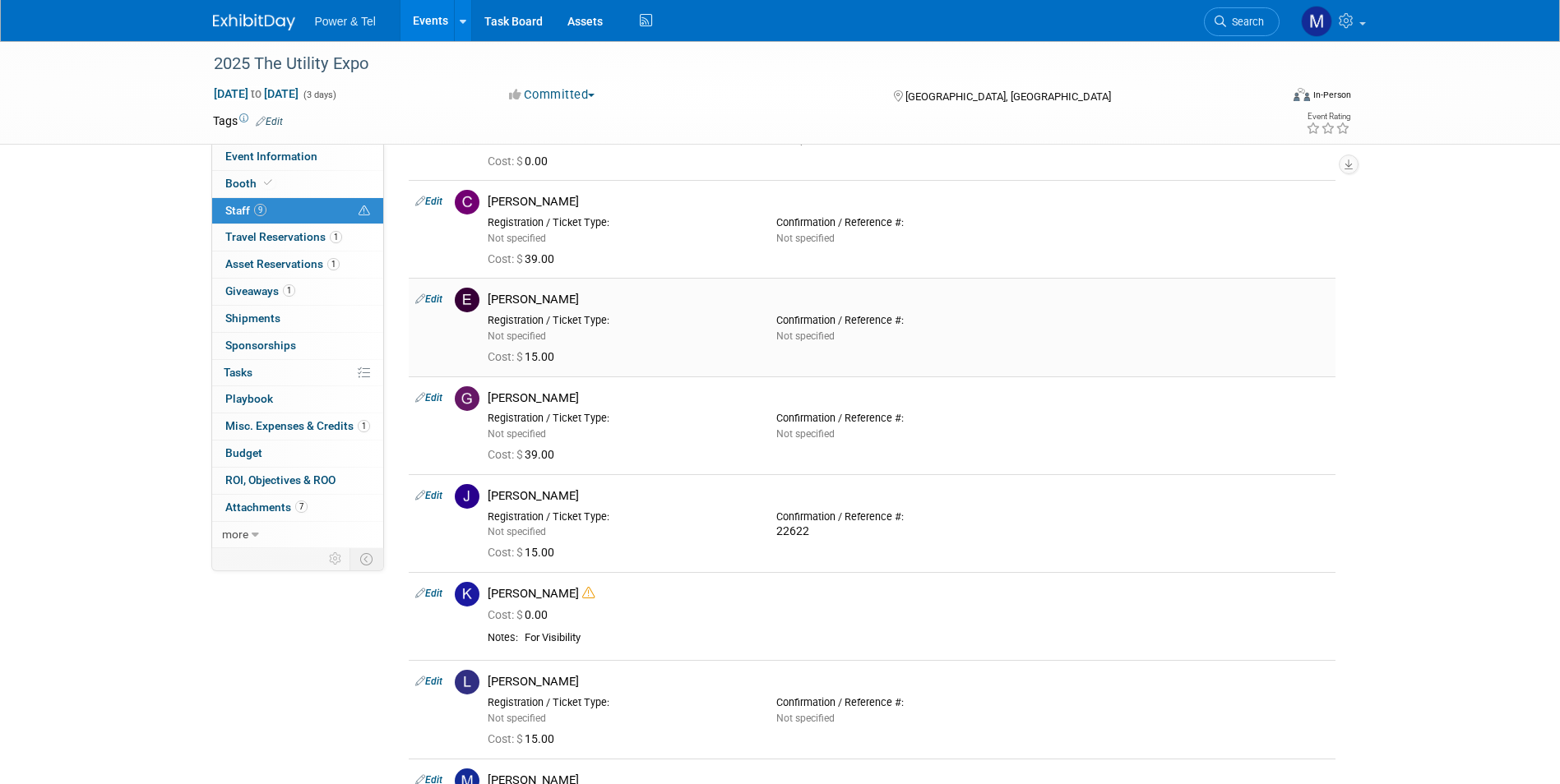
scroll to position [527, 0]
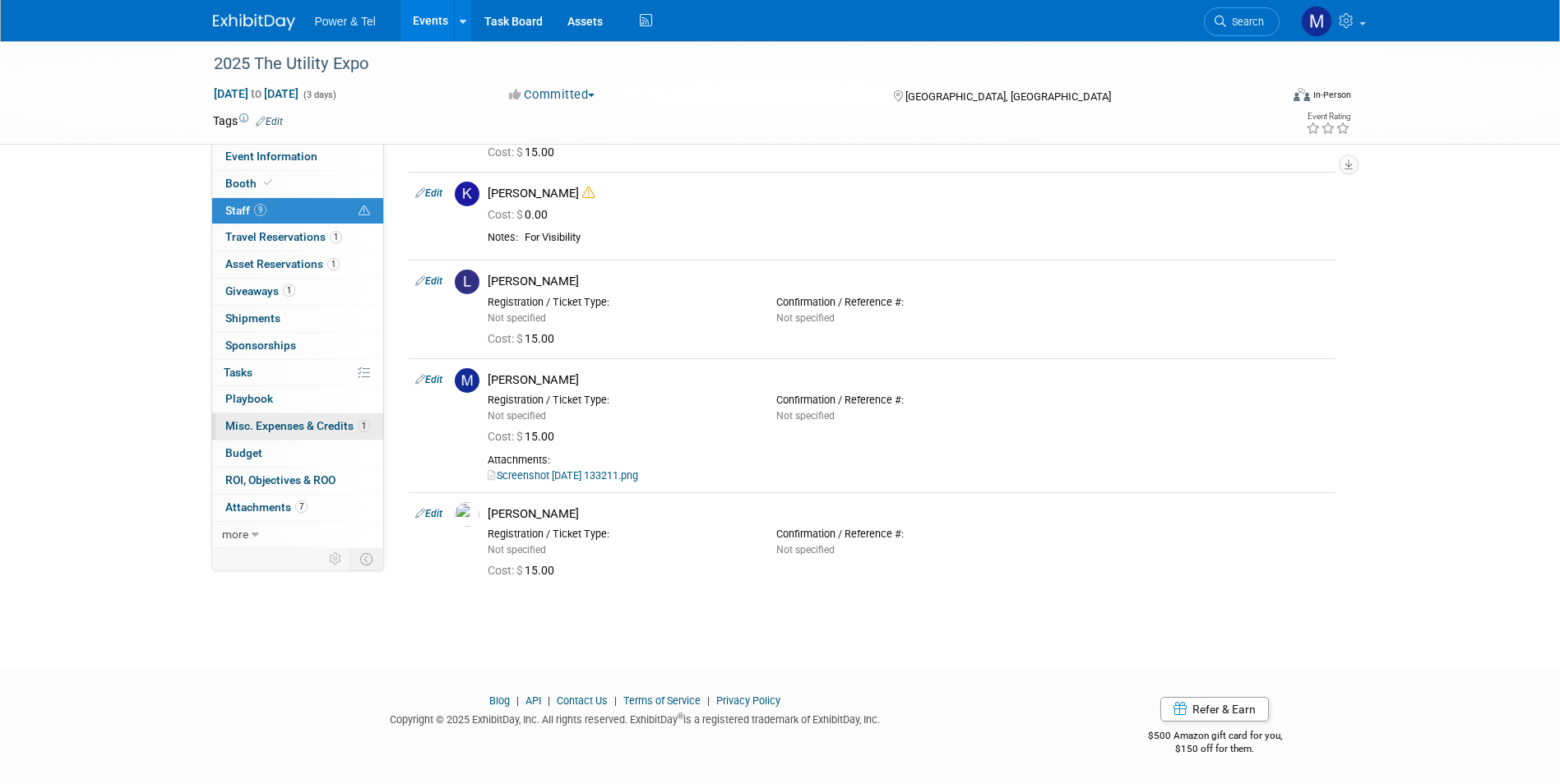
click at [311, 415] on link "1 Misc. Expenses & Credits 1" at bounding box center [297, 426] width 171 height 26
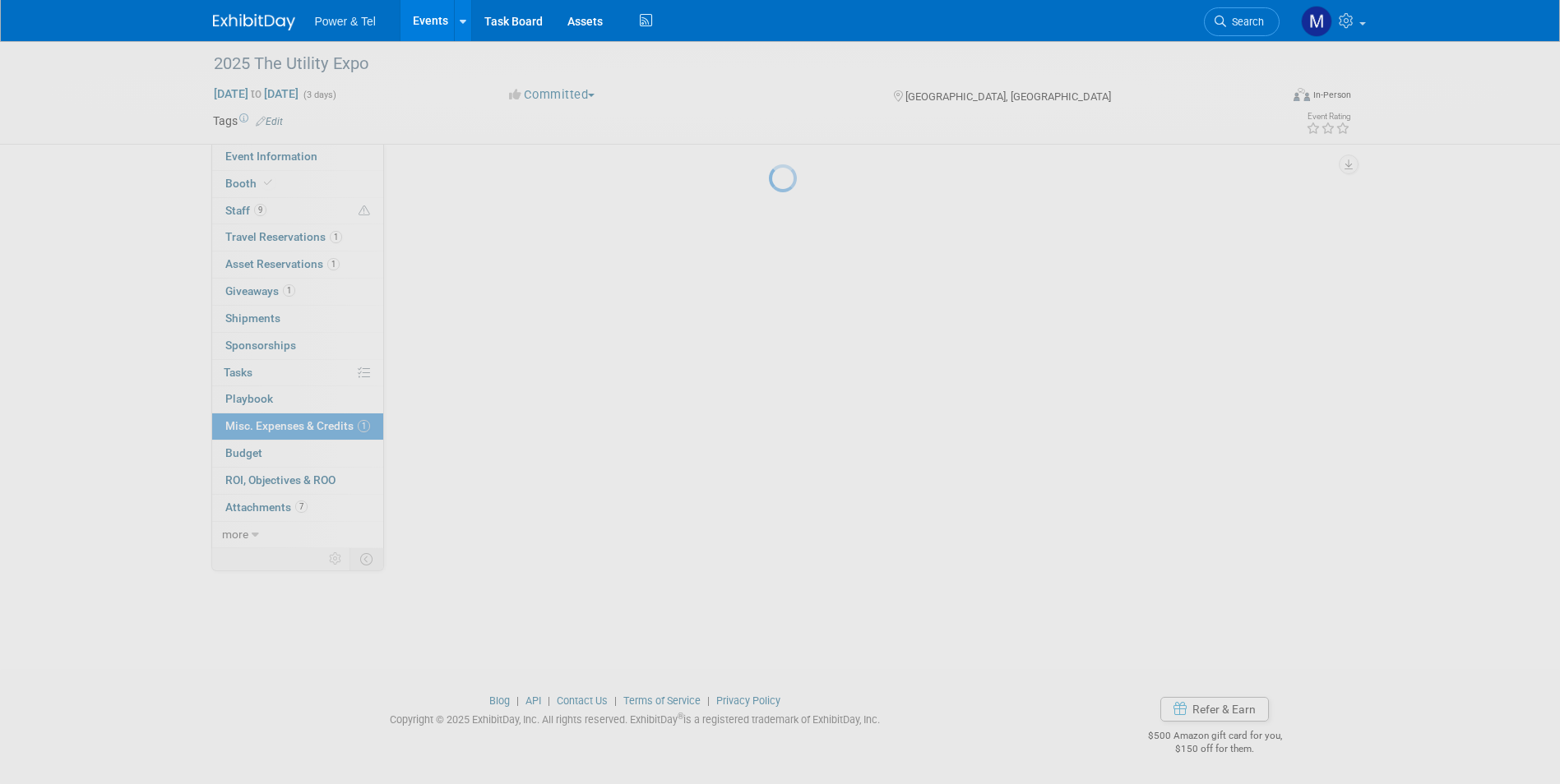
scroll to position [0, 0]
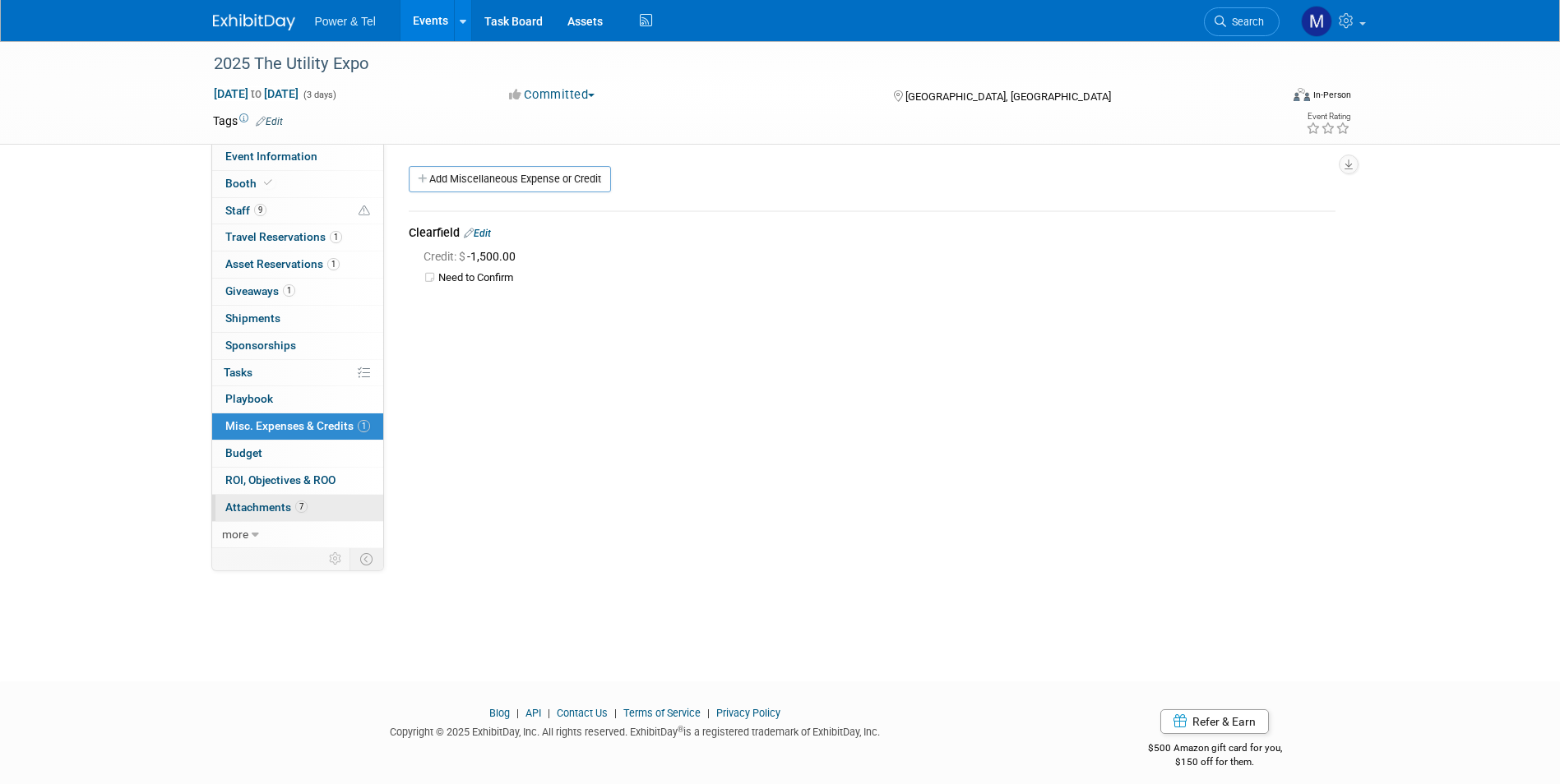
click at [318, 499] on link "7 Attachments 7" at bounding box center [297, 508] width 171 height 26
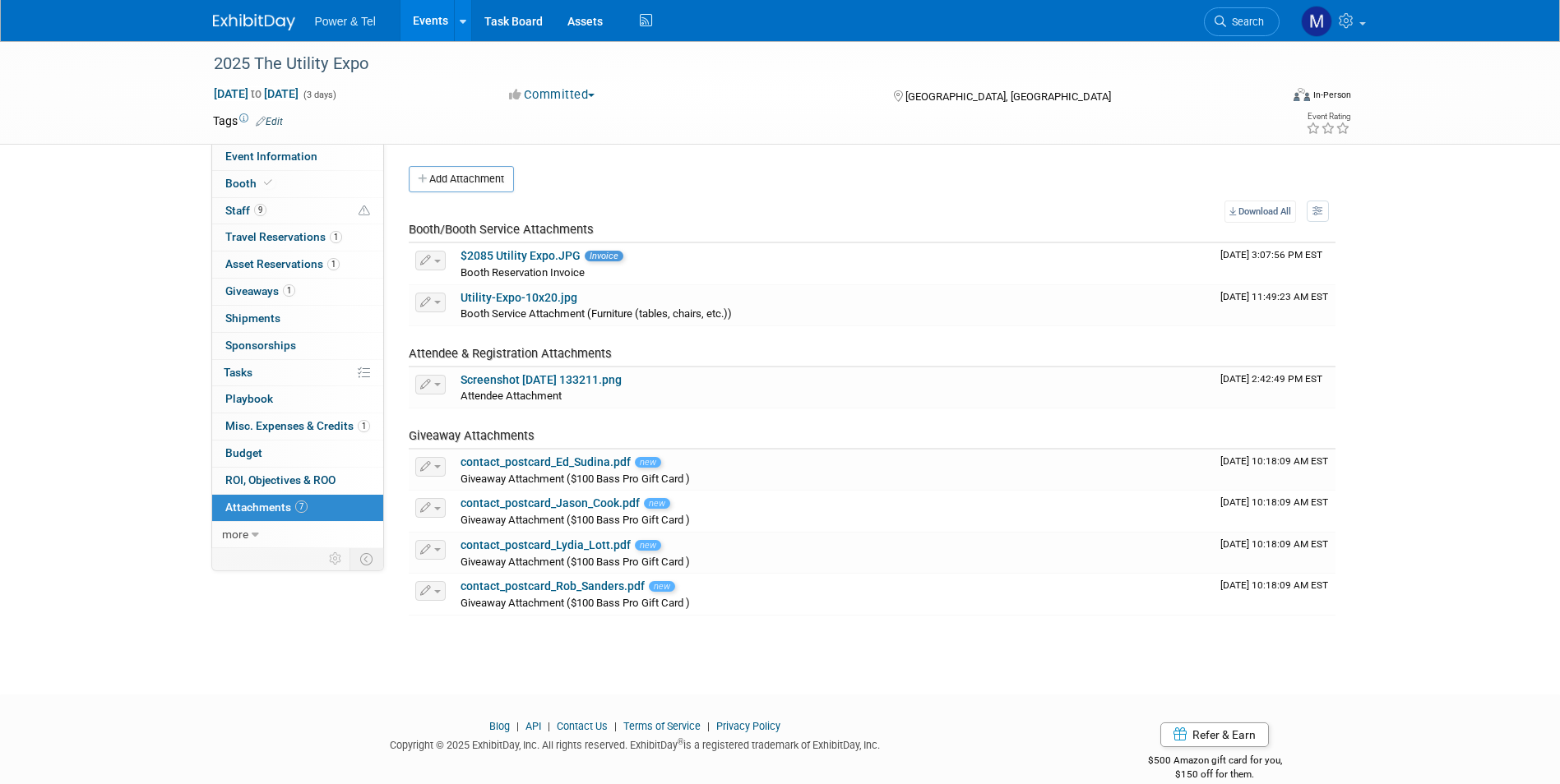
click at [434, 16] on link "Events" at bounding box center [430, 20] width 60 height 41
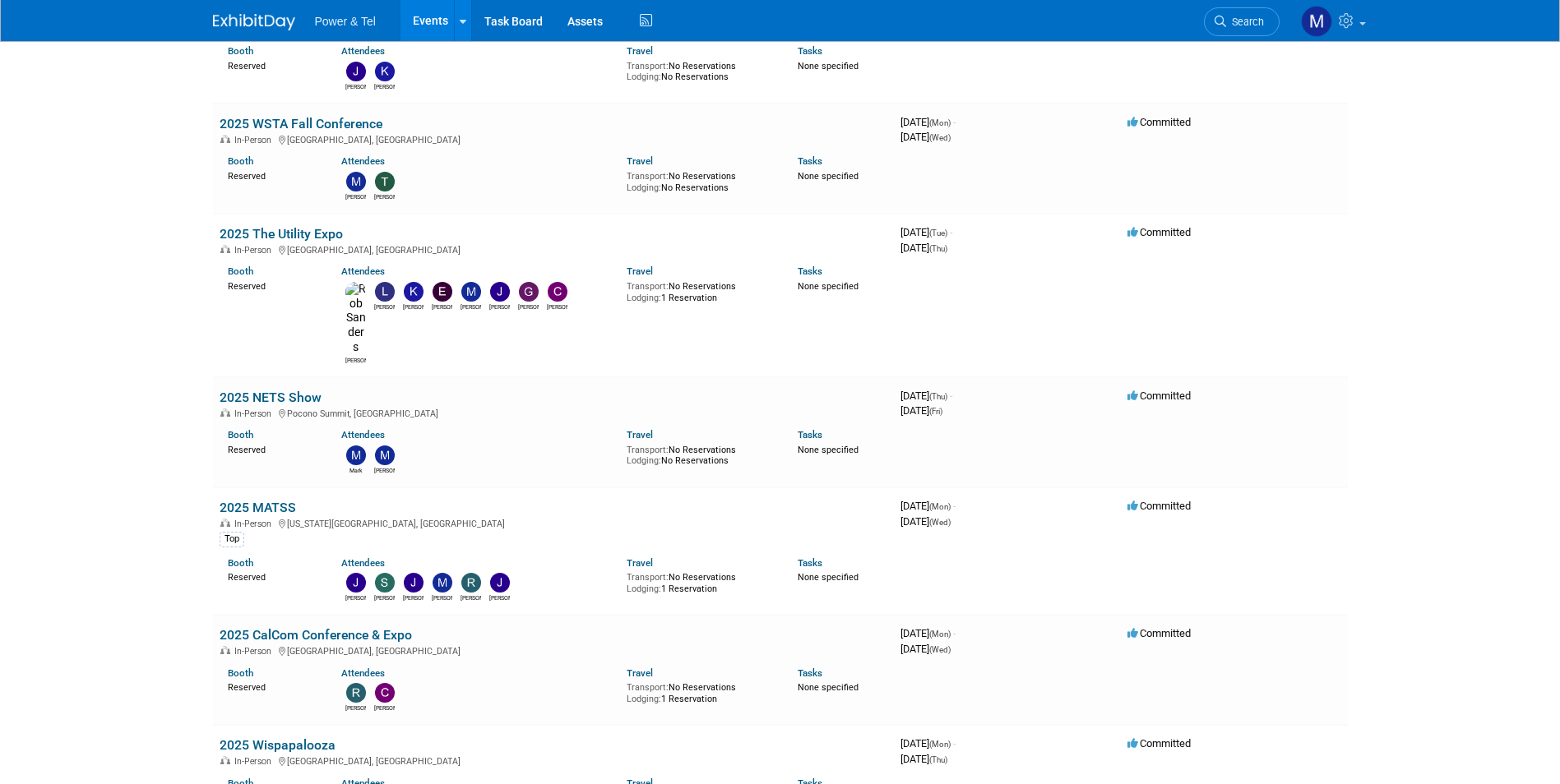
scroll to position [953, 0]
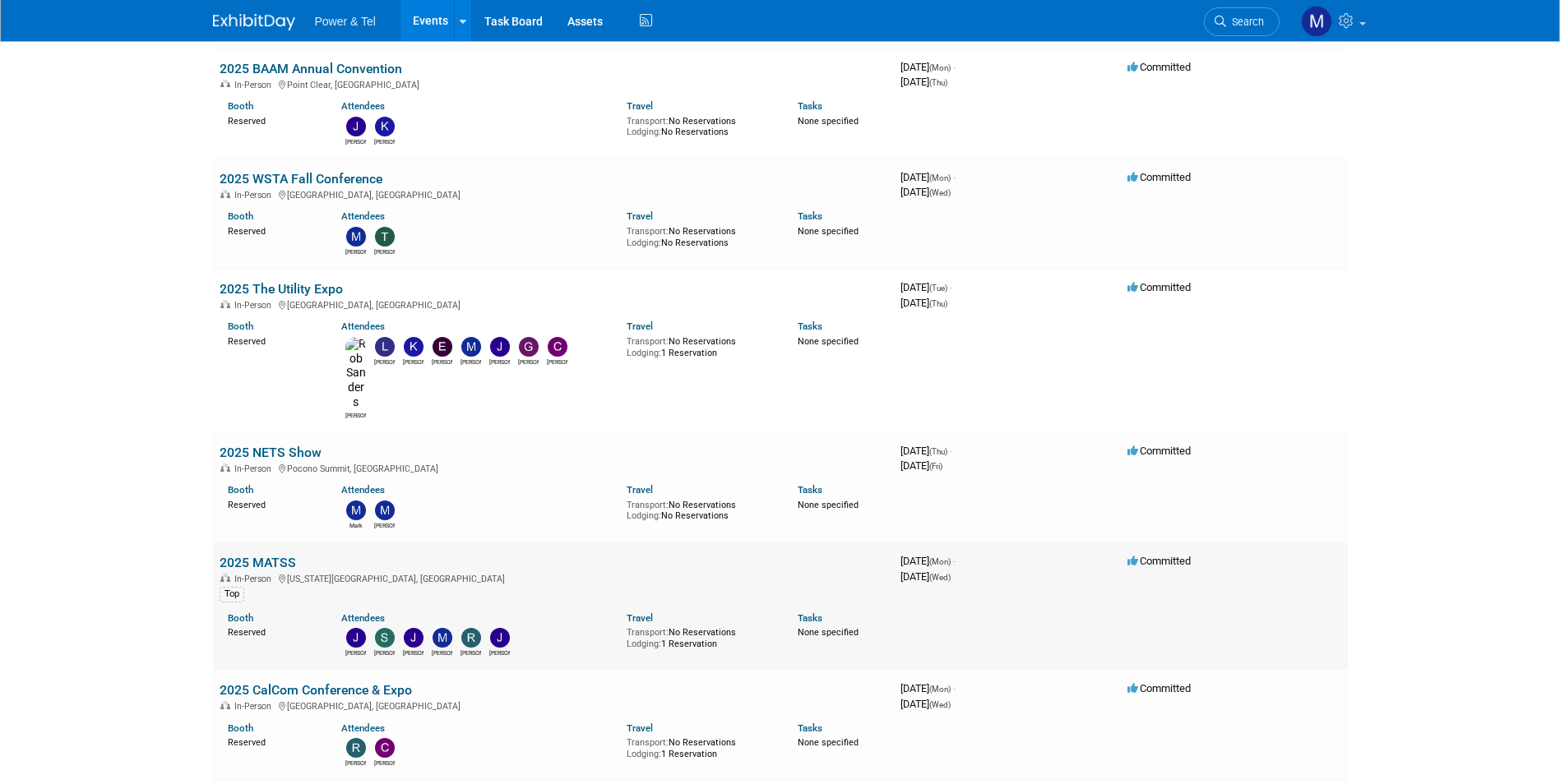
click at [286, 555] on link "2025 MATSS" at bounding box center [257, 562] width 76 height 16
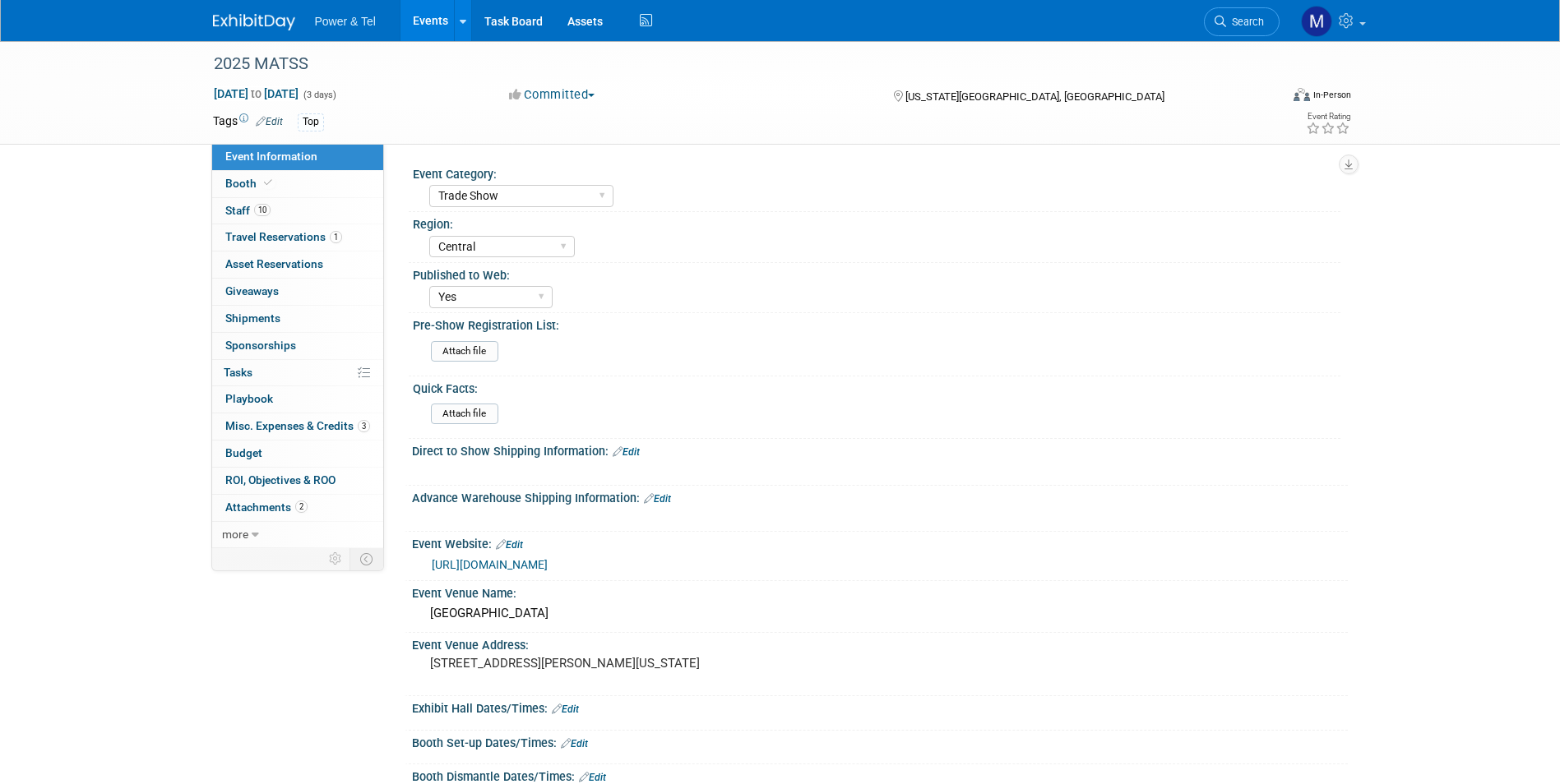
select select "Trade Show"
select select "Central"
select select "Yes"
click at [303, 166] on link "Event Information" at bounding box center [297, 157] width 171 height 26
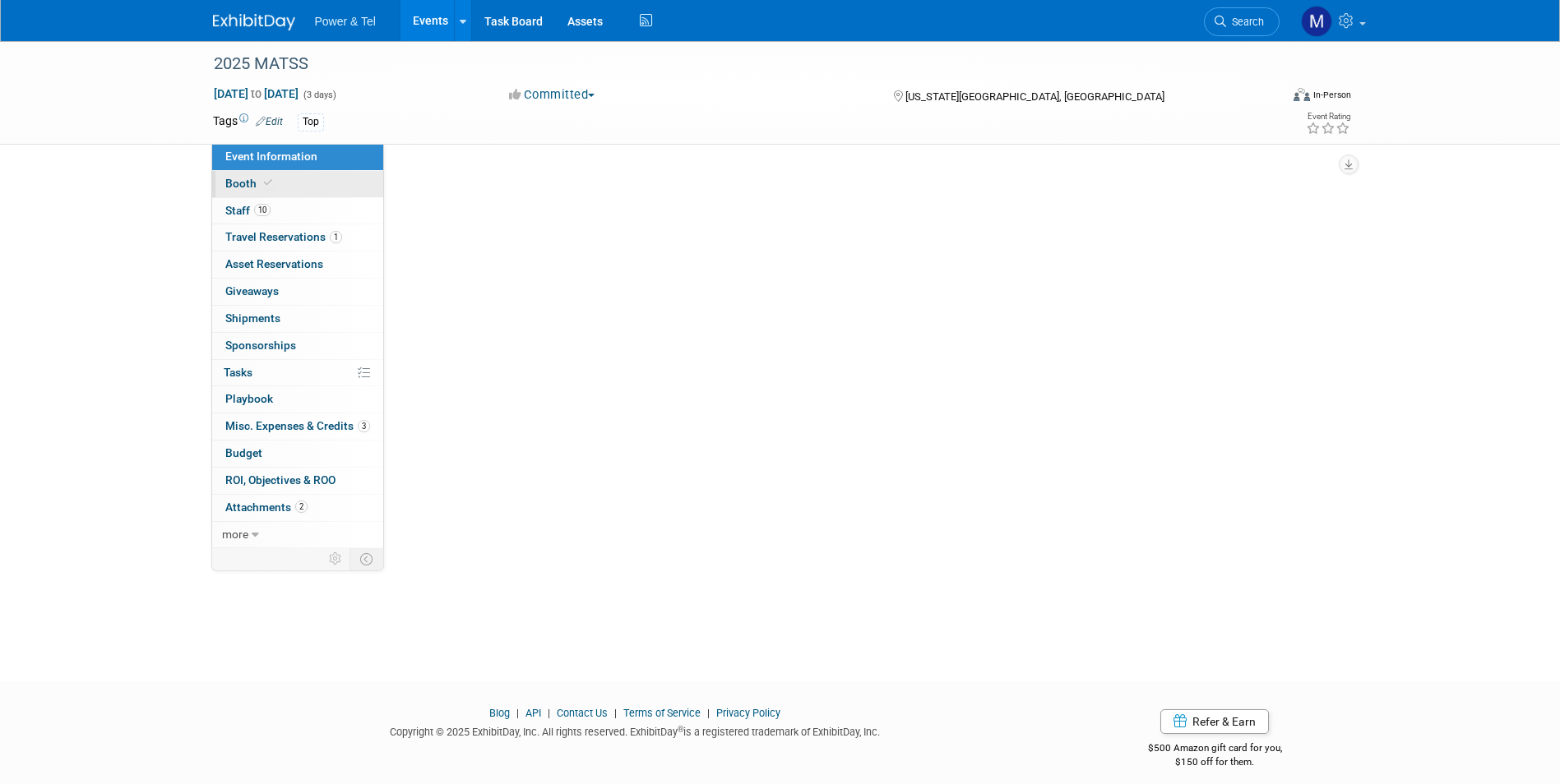
select select "Trade Show"
select select "Central"
select select "Yes"
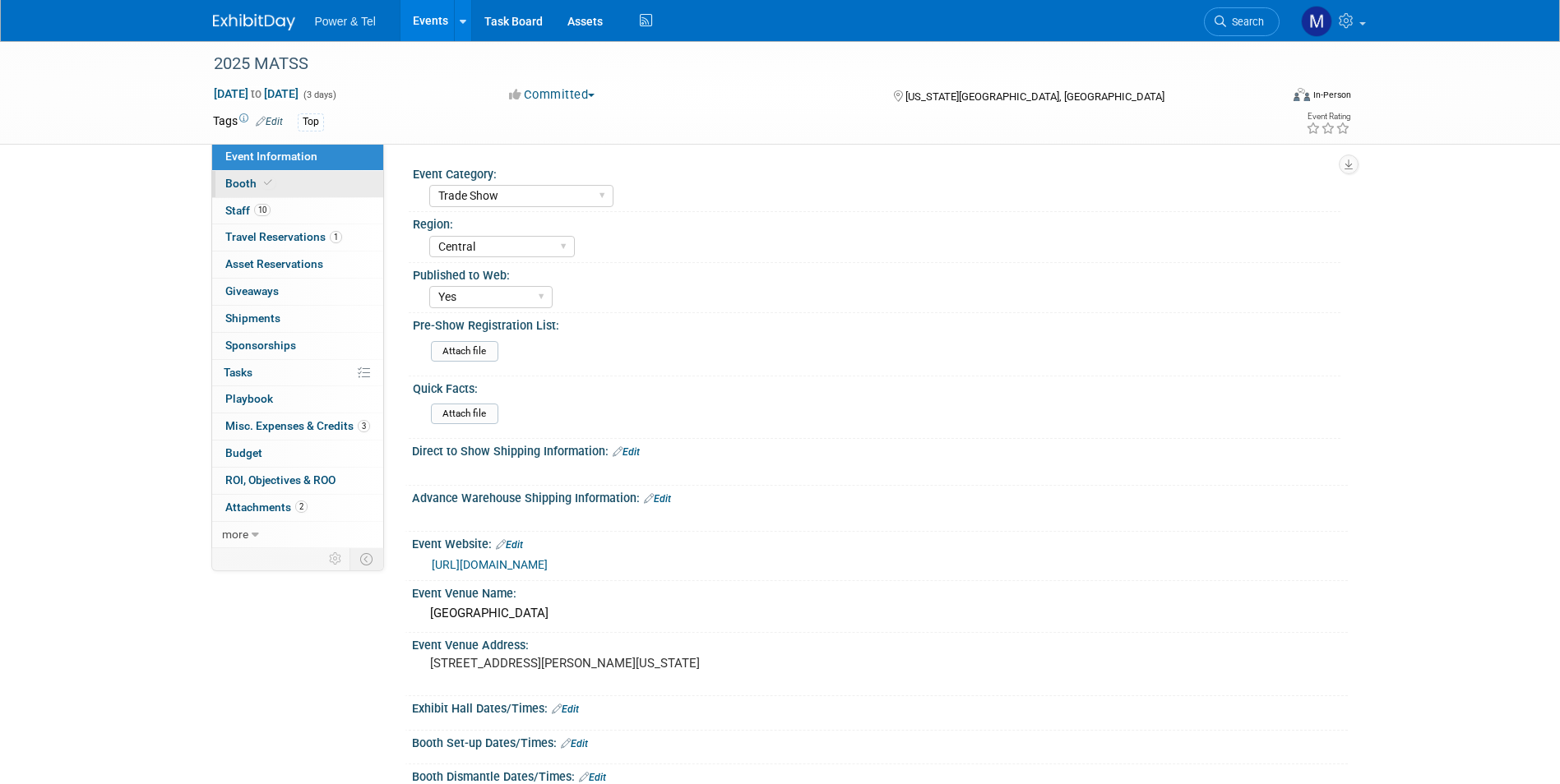
click at [303, 192] on link "Booth" at bounding box center [297, 184] width 171 height 26
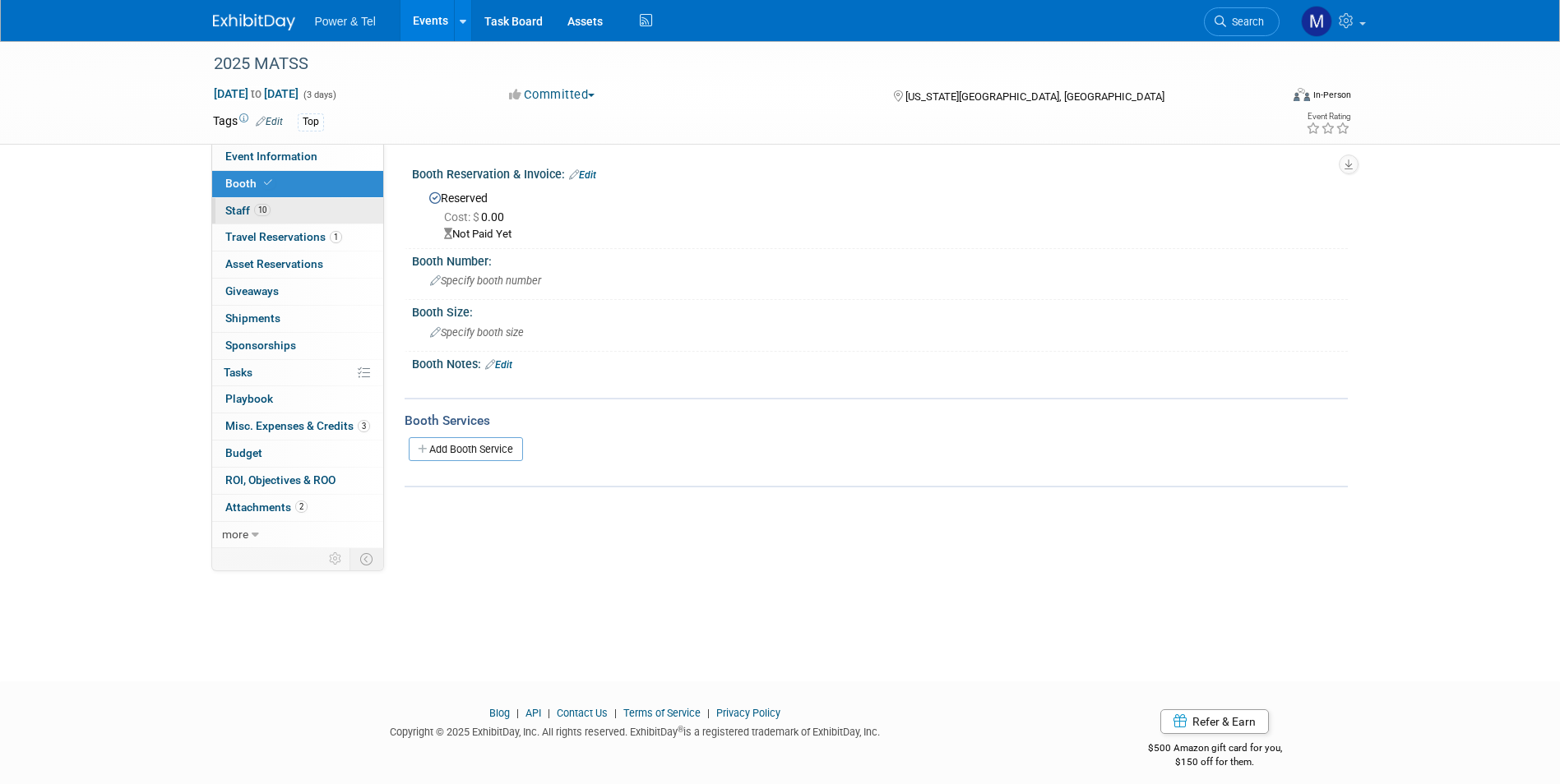
click at [326, 212] on link "10 Staff 10" at bounding box center [297, 211] width 171 height 26
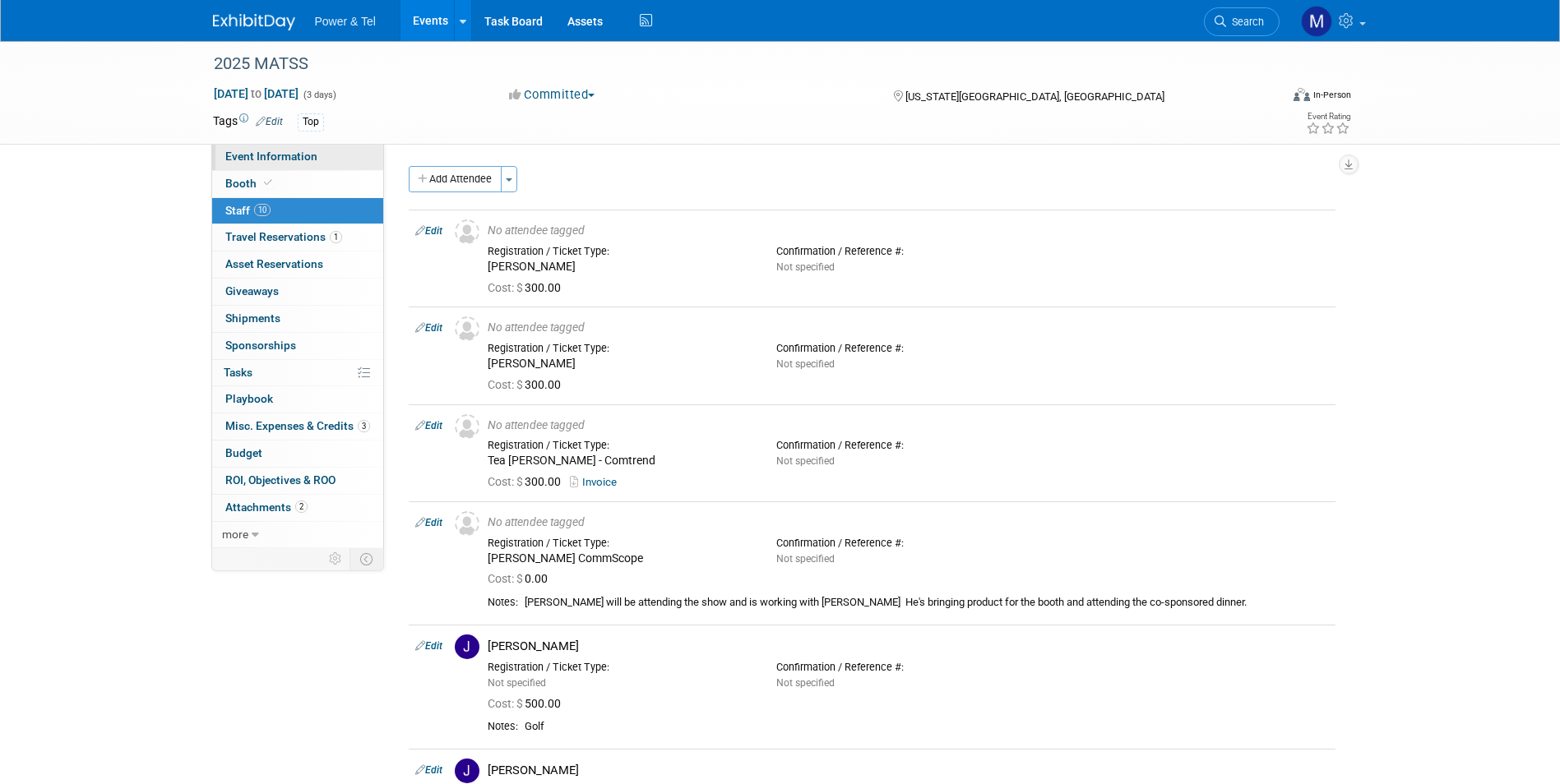
click at [334, 167] on link "Event Information" at bounding box center [297, 157] width 171 height 26
select select "Trade Show"
select select "Central"
select select "Yes"
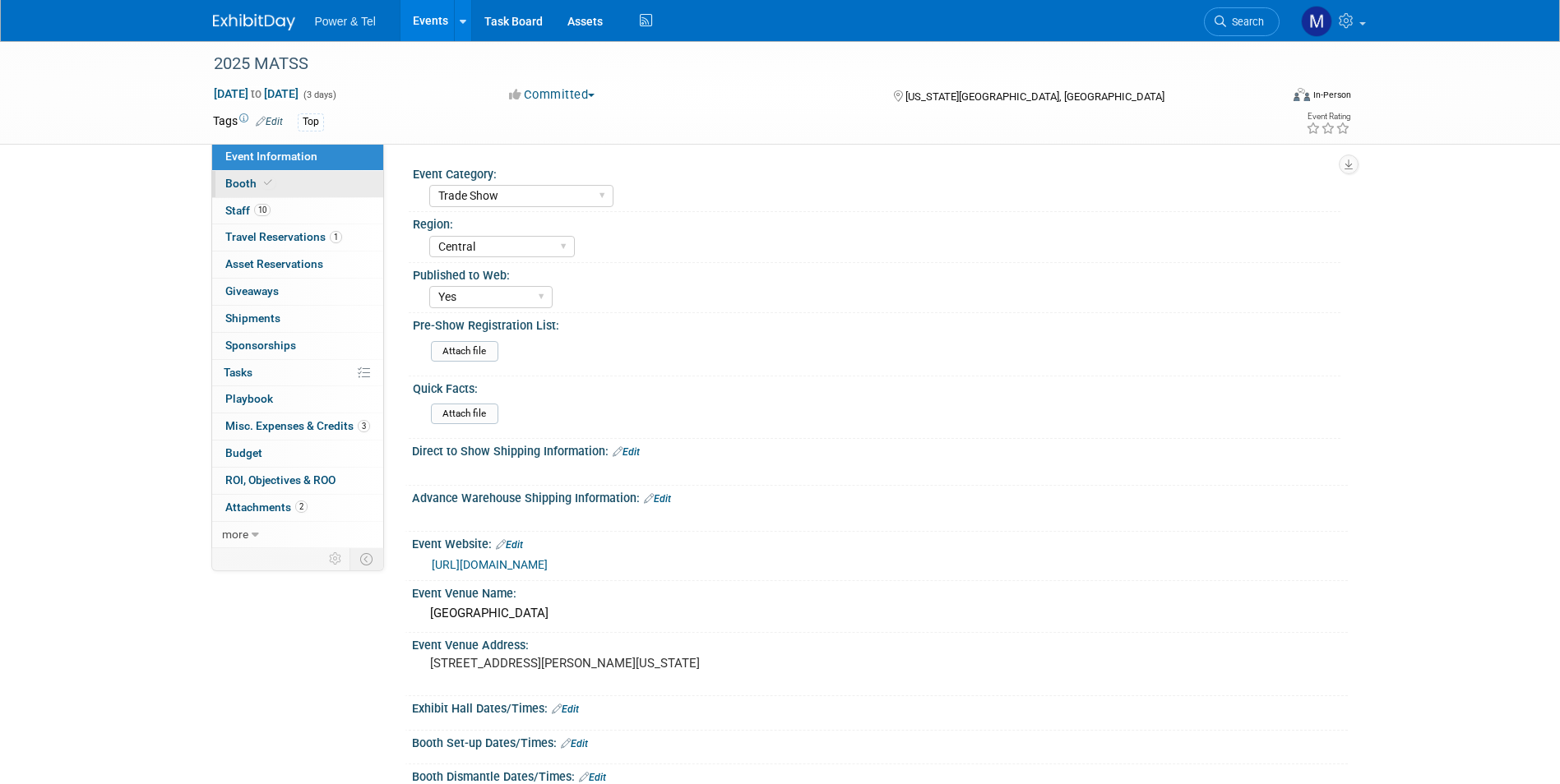
click at [334, 188] on link "Booth" at bounding box center [297, 184] width 171 height 26
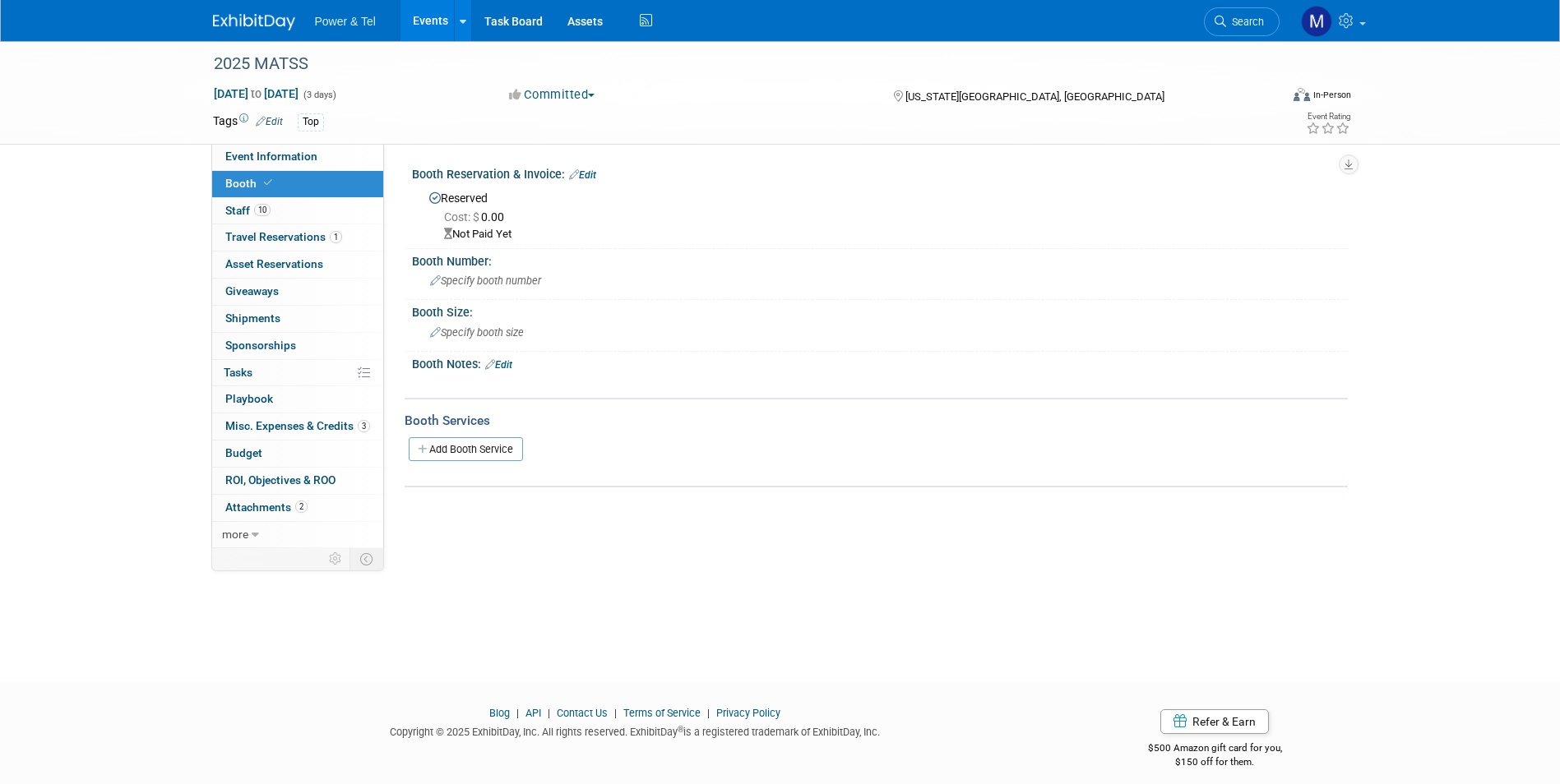
click at [602, 176] on div "Booth Reservation & Invoice: Edit" at bounding box center [879, 172] width 936 height 21
click at [591, 176] on link "Edit" at bounding box center [582, 175] width 27 height 11
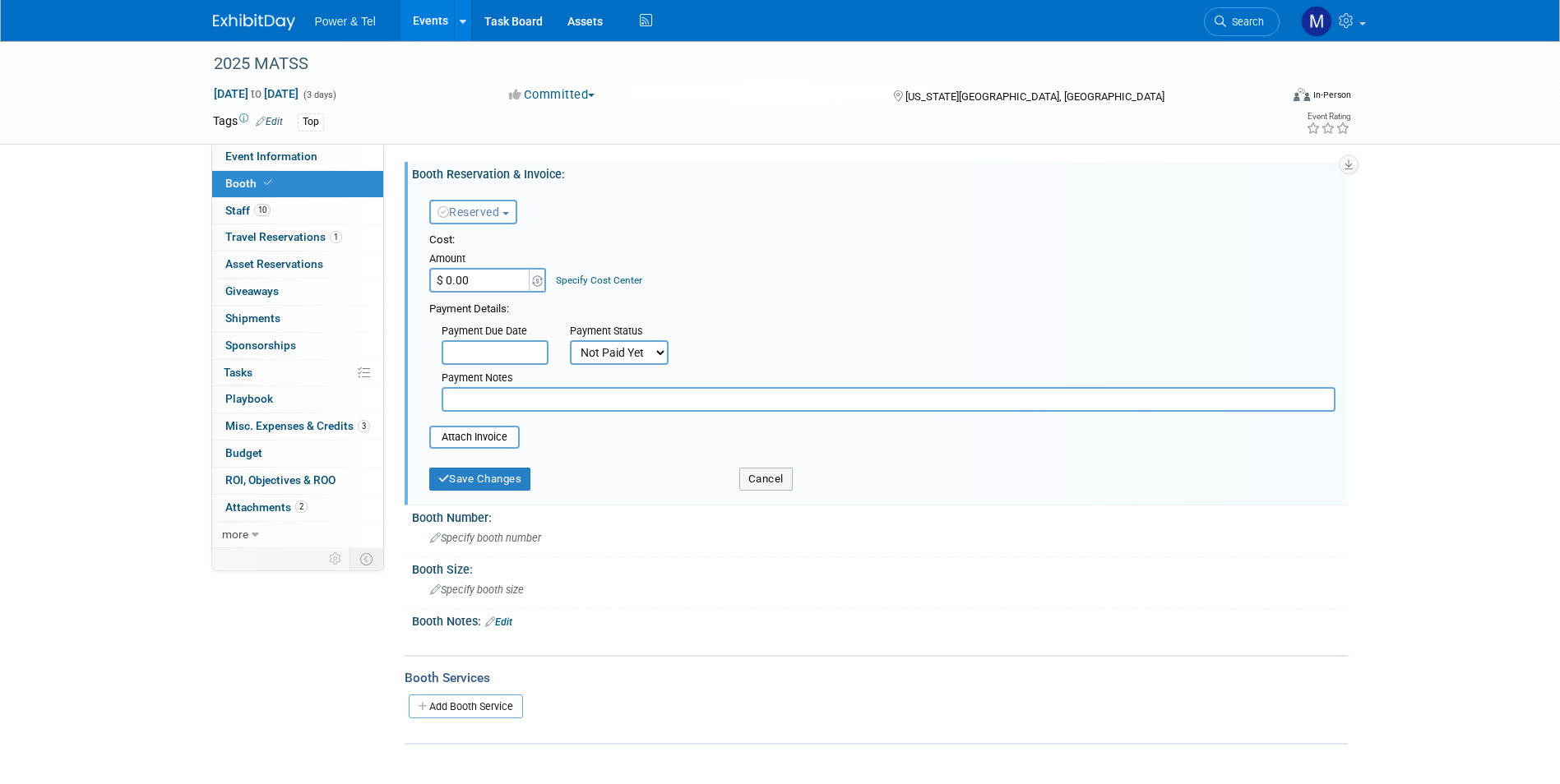
click at [472, 277] on input "$ 0.00" at bounding box center [480, 281] width 103 height 25
type input "$ 1,525.00"
drag, startPoint x: 614, startPoint y: 347, endPoint x: 618, endPoint y: 359, distance: 12.6
click at [614, 347] on select "Not Paid Yet Partially Paid Paid in Full" at bounding box center [619, 352] width 98 height 25
select select "1"
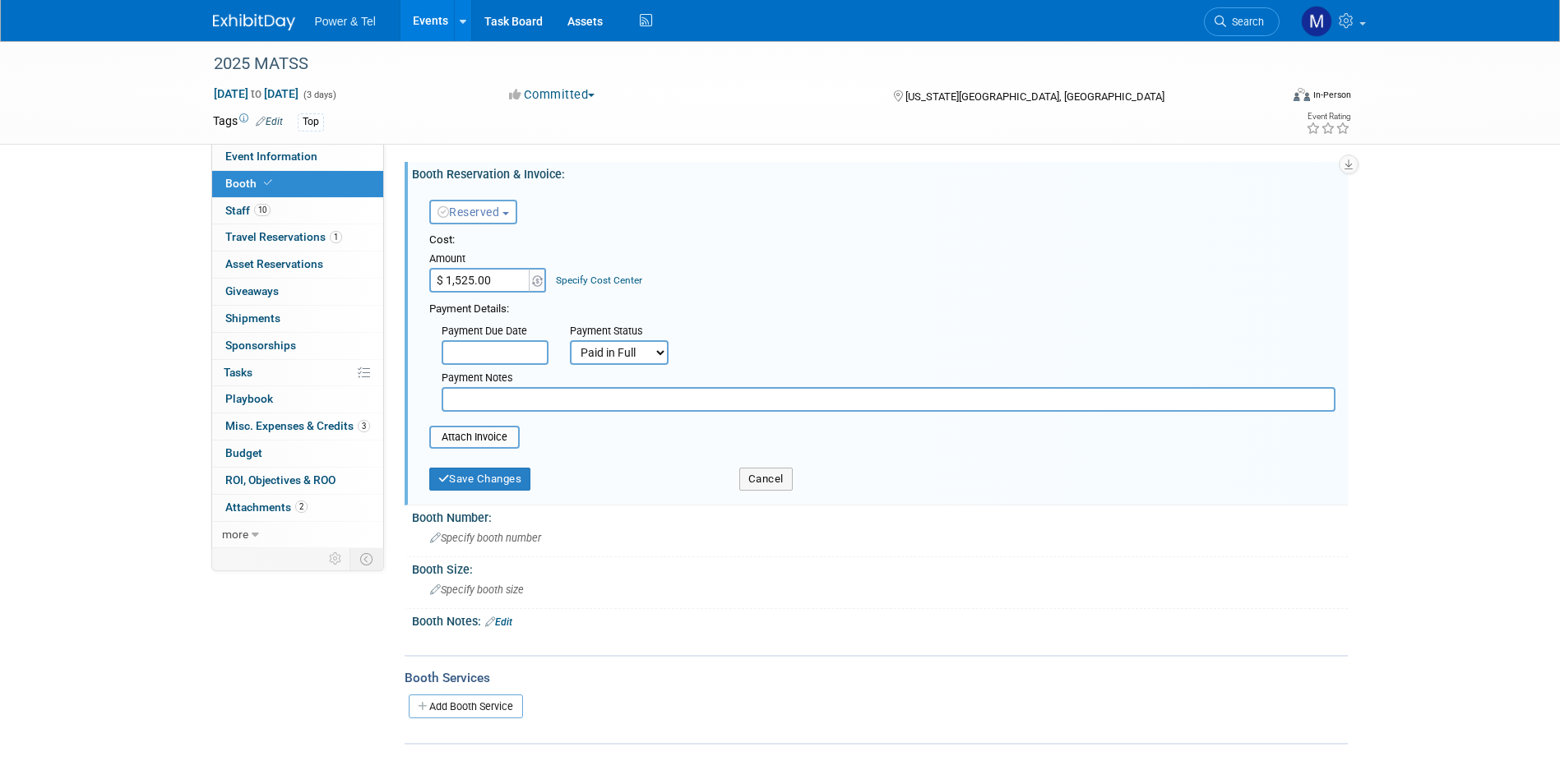
click at [570, 340] on select "Not Paid Yet Partially Paid Paid in Full" at bounding box center [619, 352] width 98 height 25
click at [491, 446] on input "file" at bounding box center [420, 437] width 196 height 20
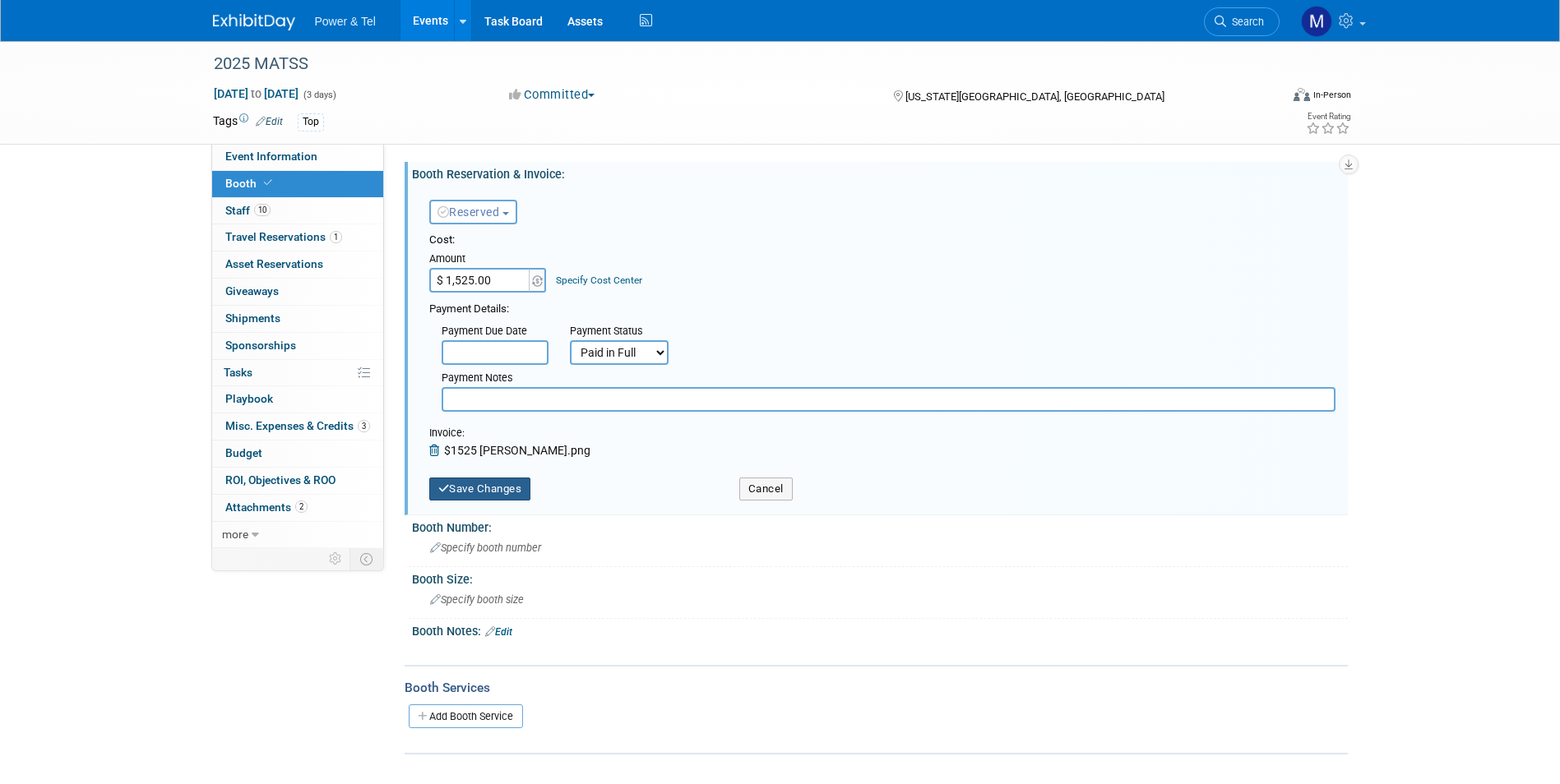
click at [484, 490] on button "Save Changes" at bounding box center [480, 489] width 102 height 23
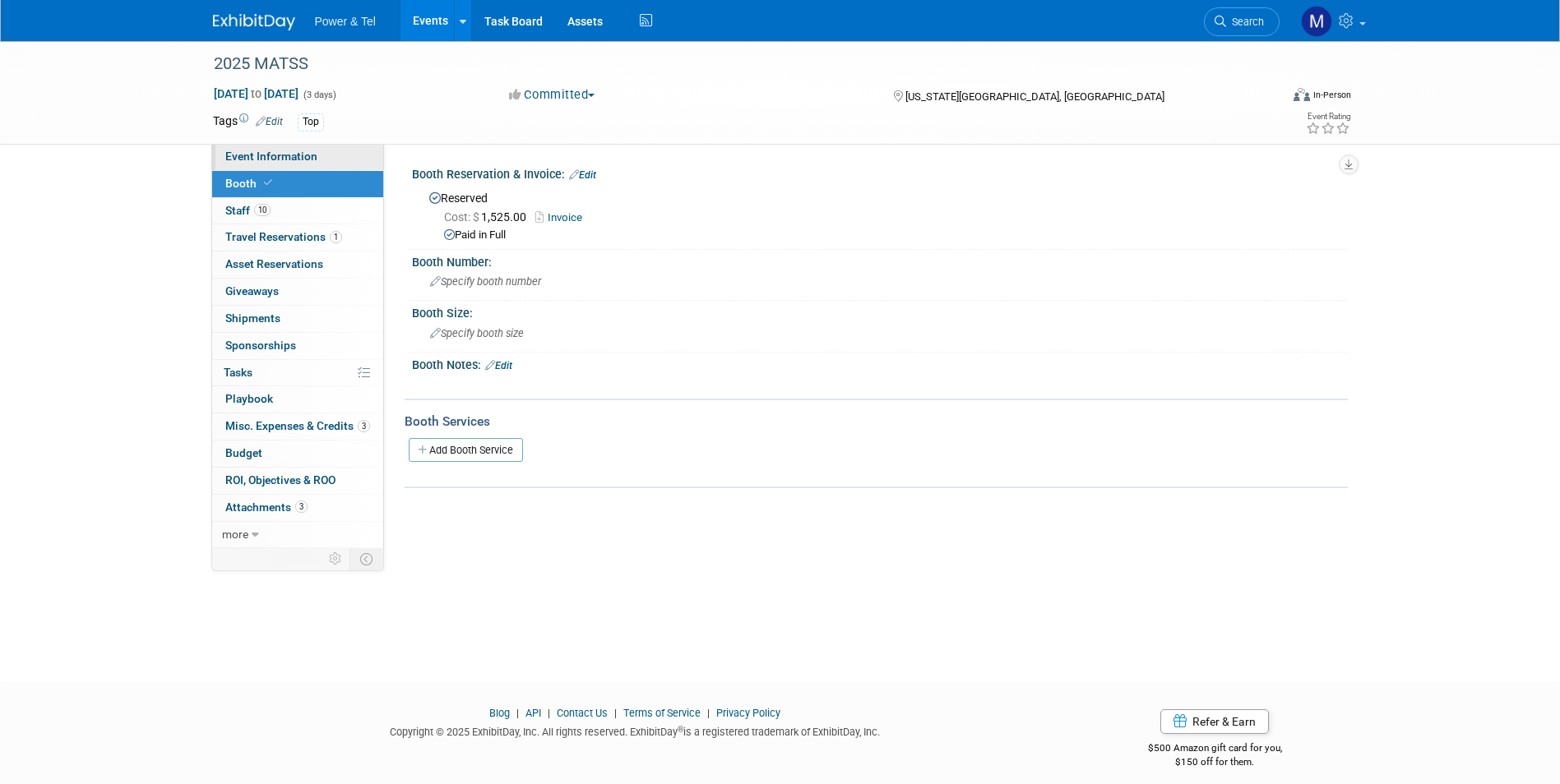
click at [302, 163] on link "Event Information" at bounding box center [297, 157] width 171 height 26
select select "Trade Show"
select select "Central"
select select "Yes"
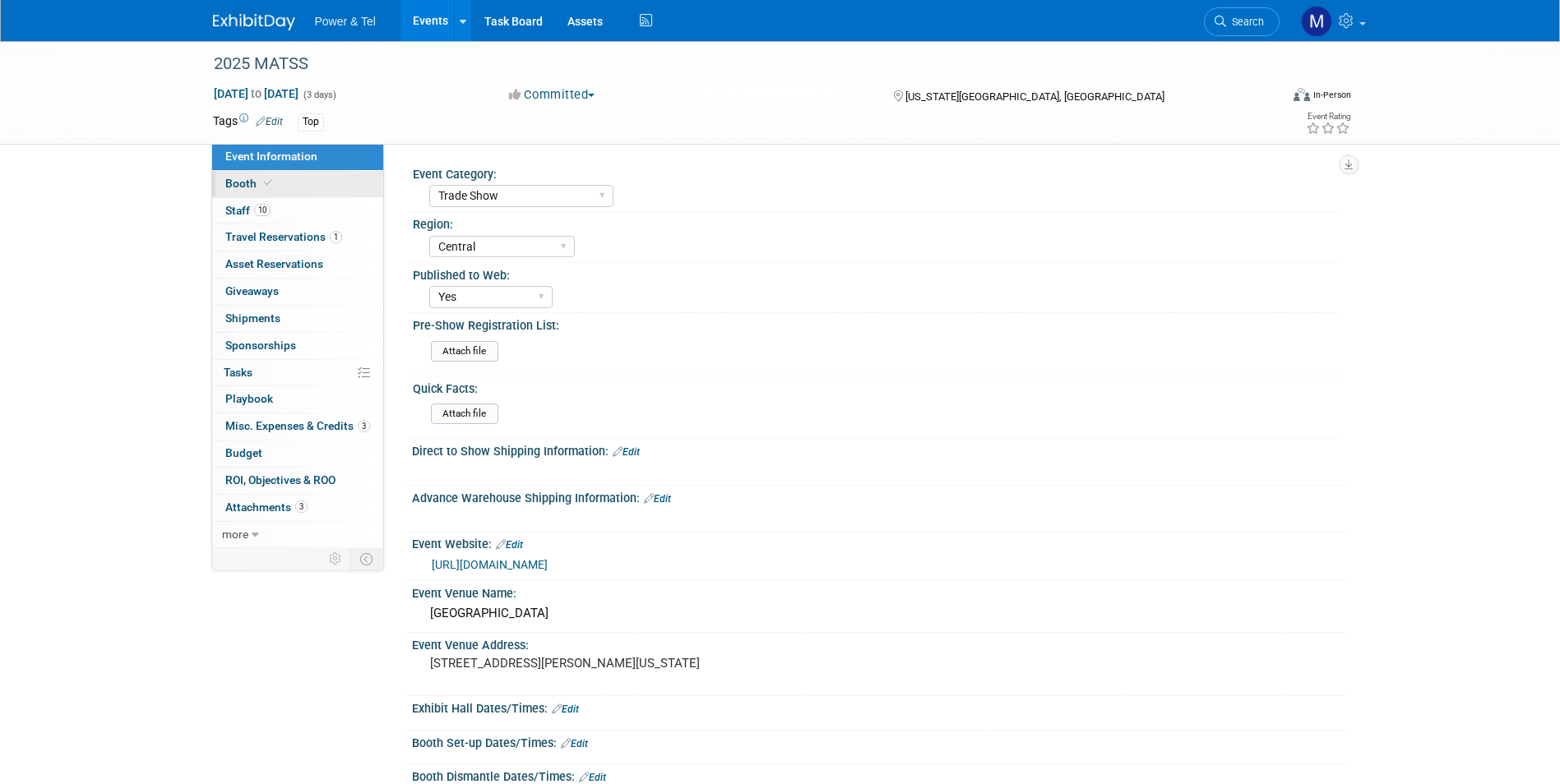
click at [285, 189] on link "Booth" at bounding box center [297, 184] width 171 height 26
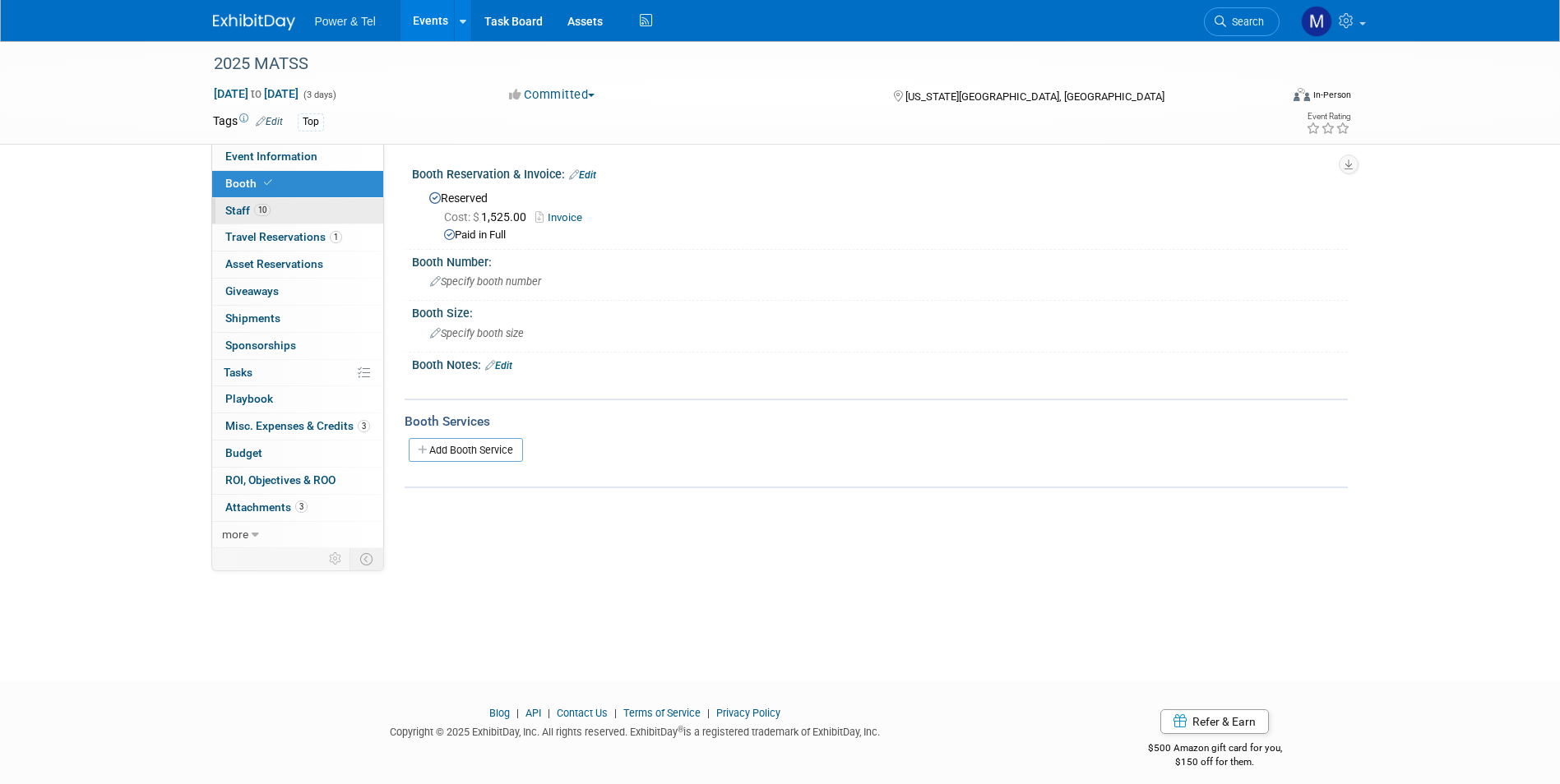
click at [285, 205] on link "10 Staff 10" at bounding box center [297, 211] width 171 height 26
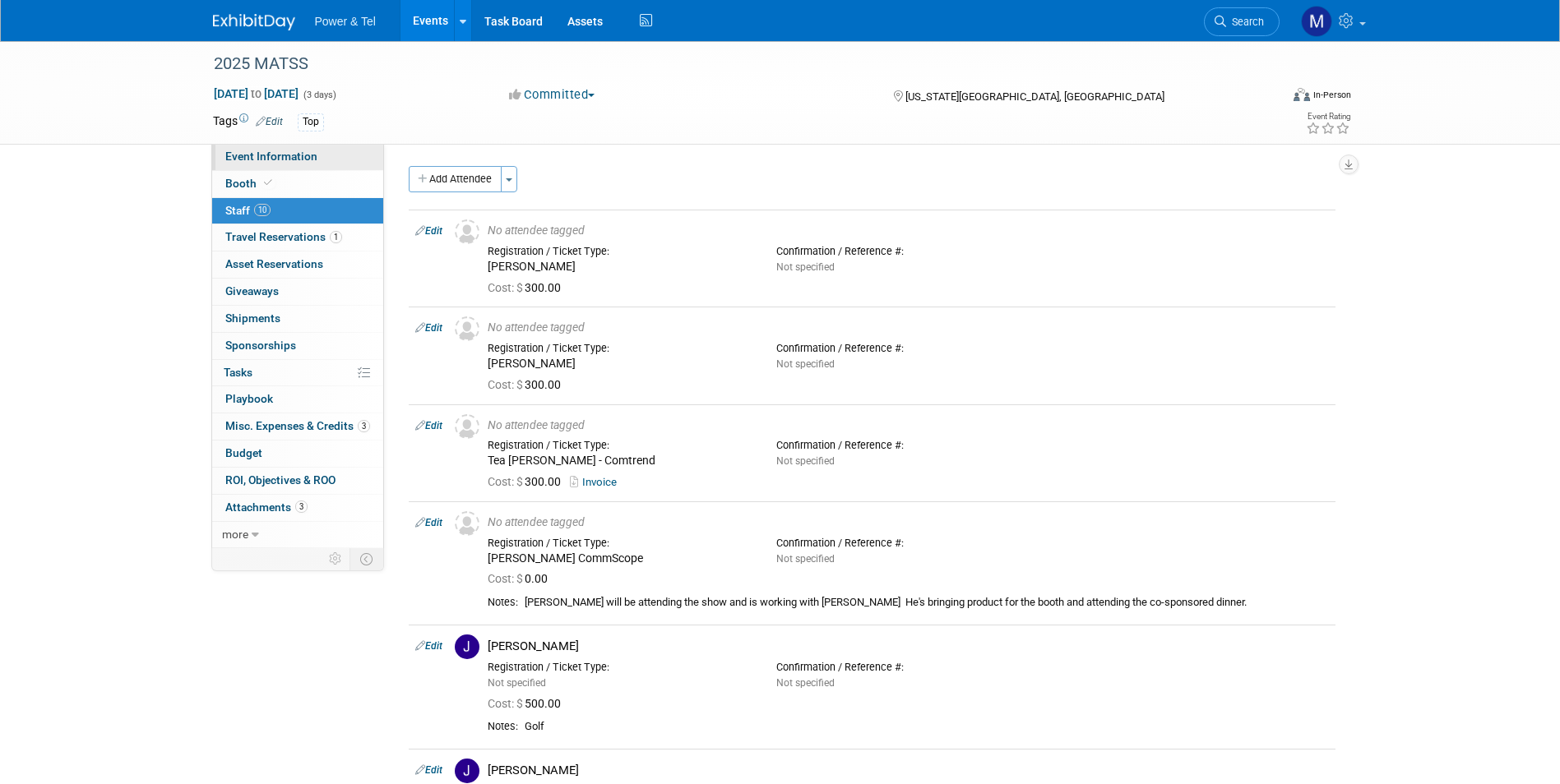
click at [284, 148] on link "Event Information" at bounding box center [297, 157] width 171 height 26
select select "Trade Show"
select select "Central"
select select "Yes"
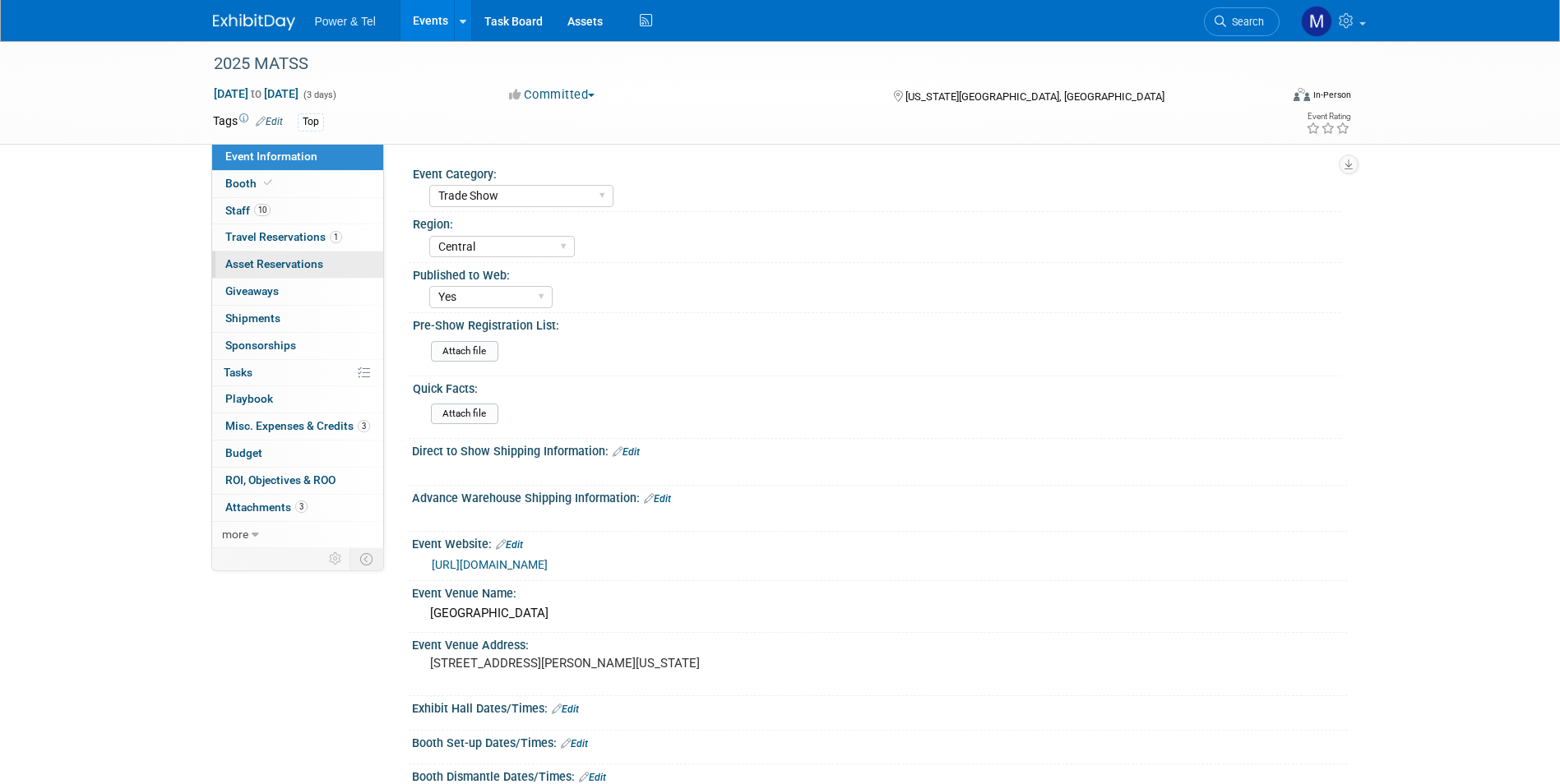
click at [267, 270] on span "Asset Reservations 0" at bounding box center [274, 264] width 98 height 13
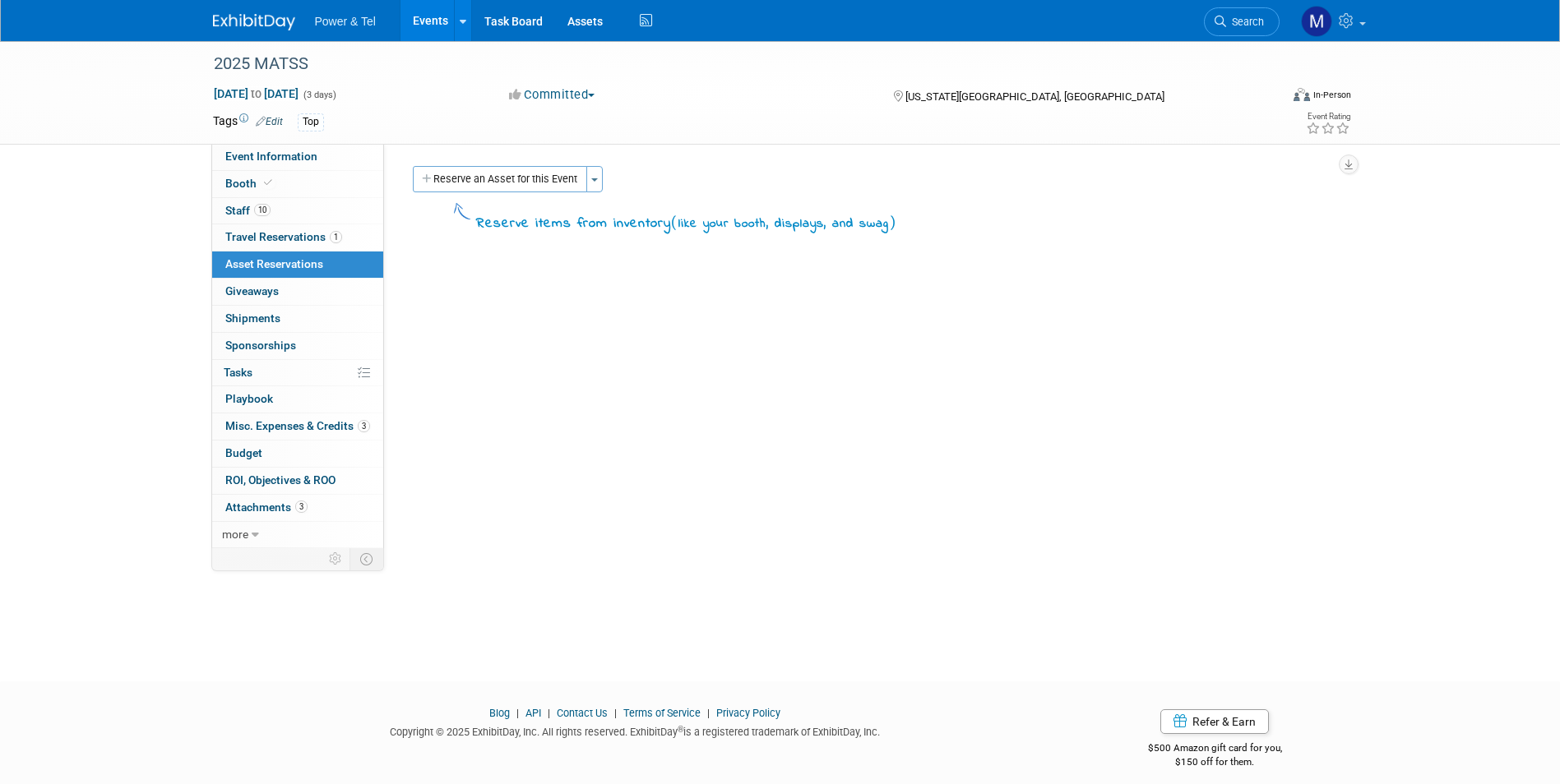
click at [551, 193] on div "Reserve an Asset for this Event Toggle Dropdown New asset reservation Copy asse…" at bounding box center [872, 181] width 927 height 31
click at [540, 159] on div "Event Category: Trade Show P&T Hosted Event Export/Canada Outing Only Region: No" at bounding box center [865, 346] width 964 height 404
click at [555, 176] on button "Reserve an Asset for this Event" at bounding box center [500, 179] width 175 height 26
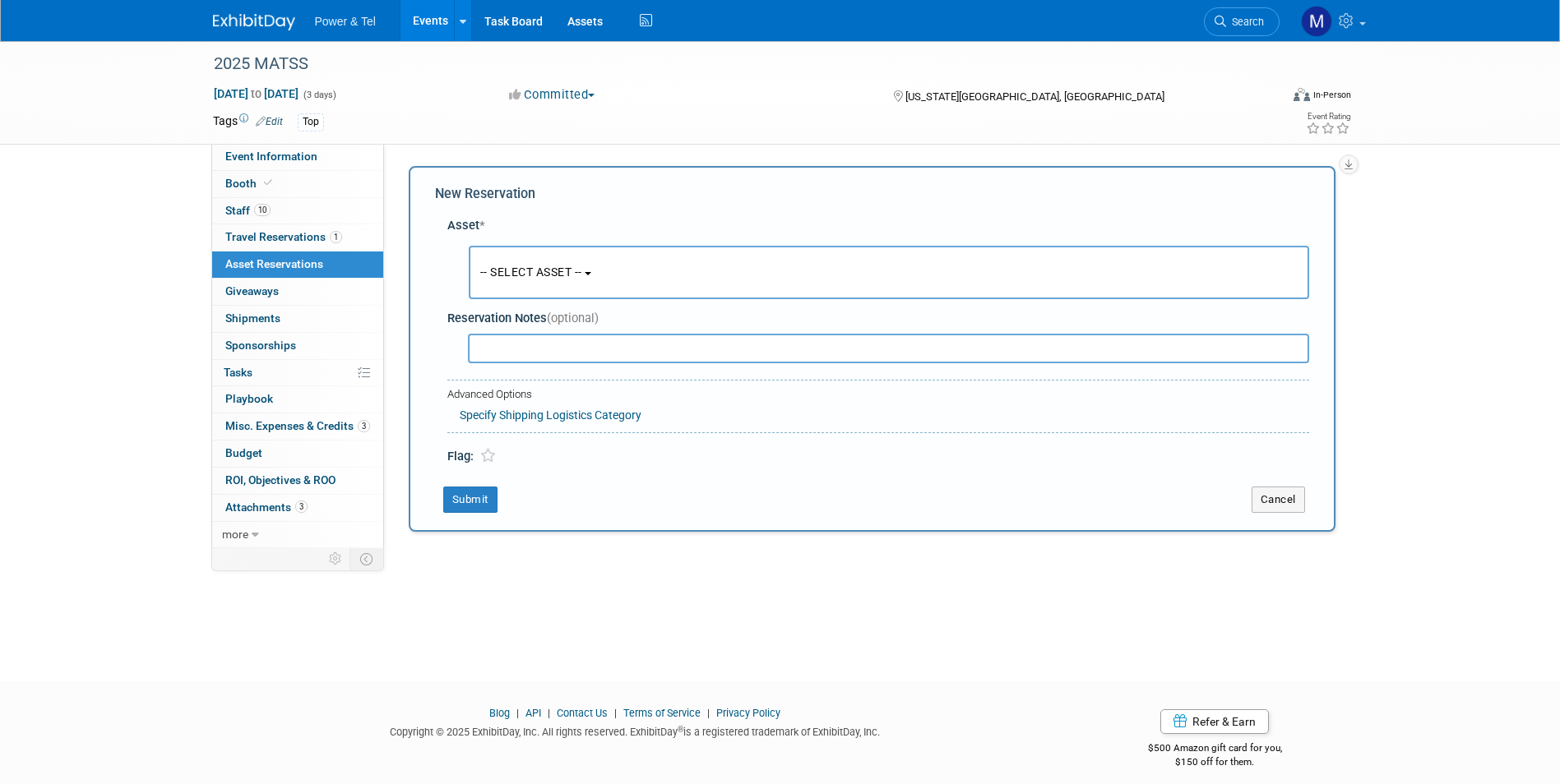
scroll to position [12, 0]
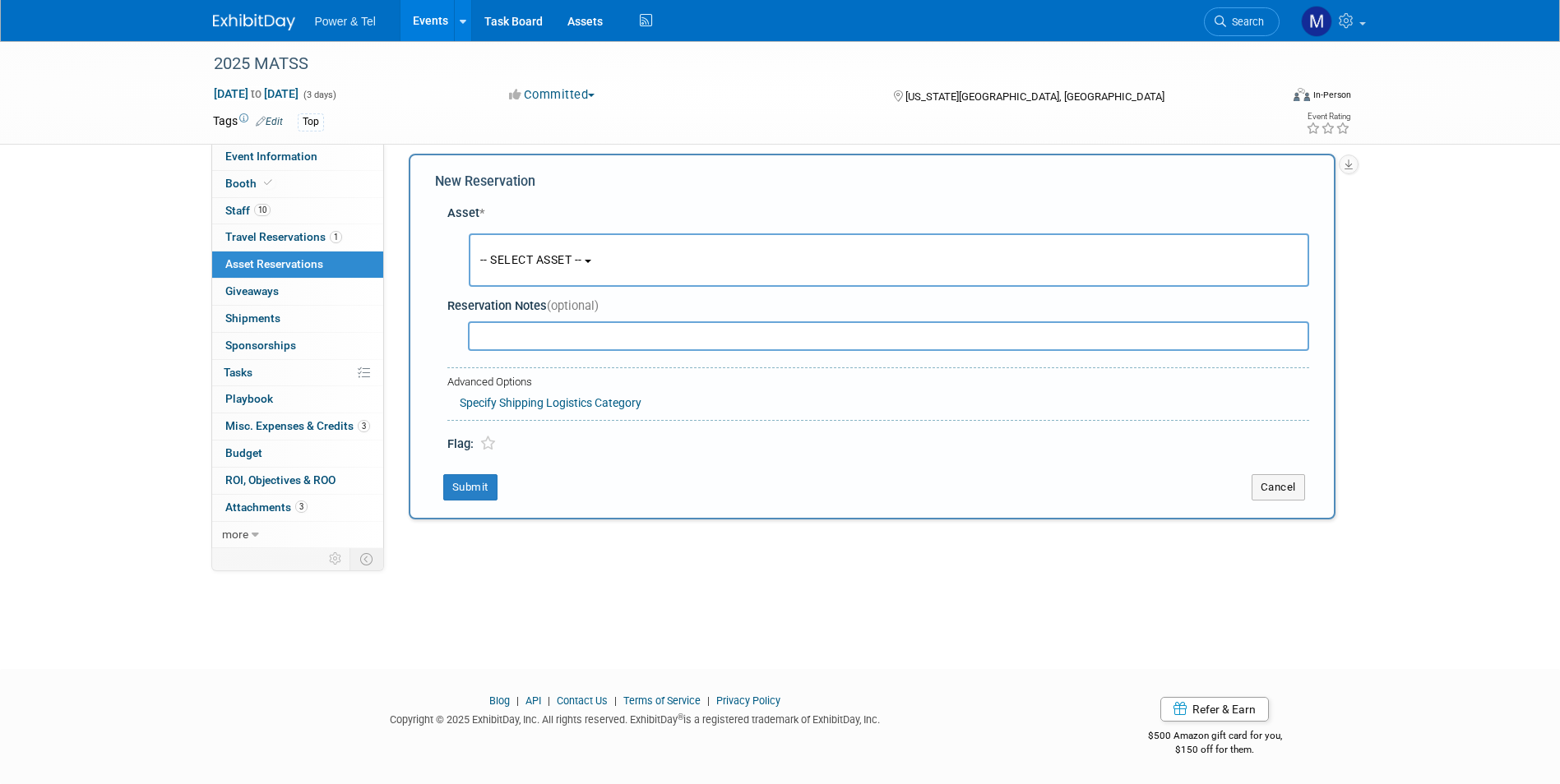
click at [714, 289] on div "-- SELECT ASSET -- <table style='display: inline-block; border-style:none;'><tr…" at bounding box center [882, 260] width 856 height 60
click at [712, 281] on button "-- SELECT ASSET --" at bounding box center [889, 260] width 841 height 54
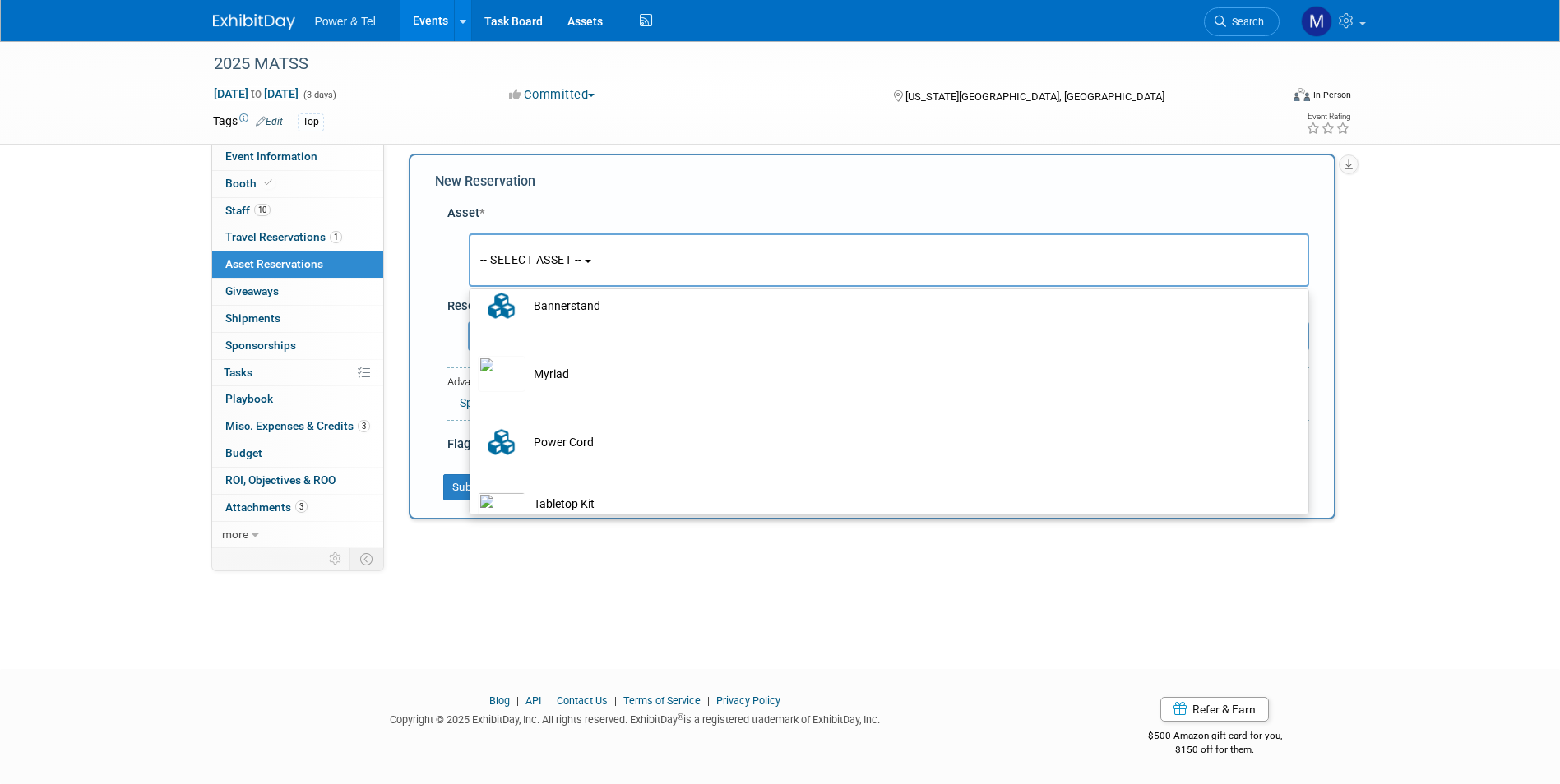
scroll to position [400, 0]
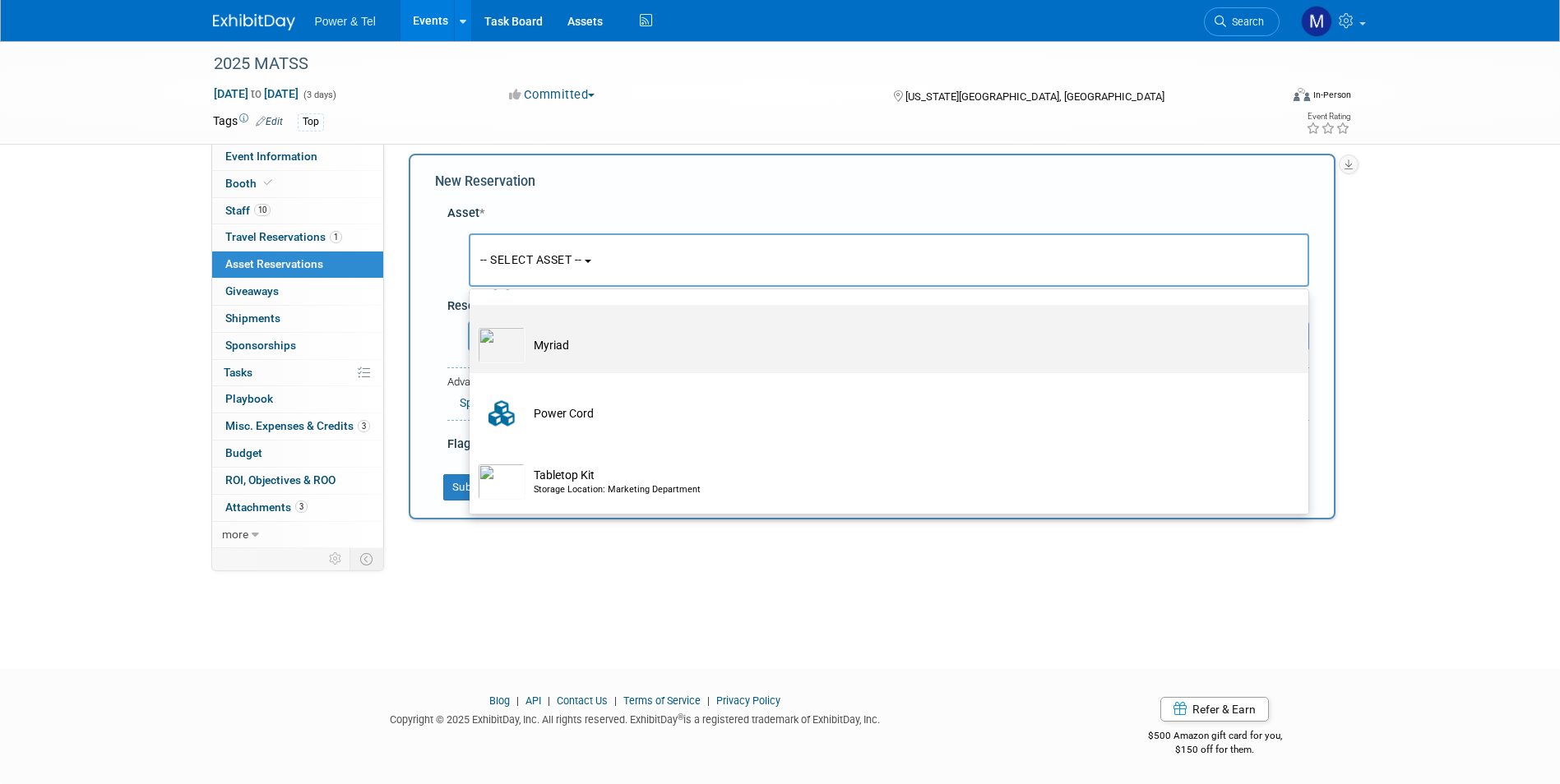
click at [622, 343] on td "Myriad" at bounding box center [900, 345] width 750 height 36
click at [472, 325] on input "Myriad" at bounding box center [467, 320] width 11 height 11
select select "10712814"
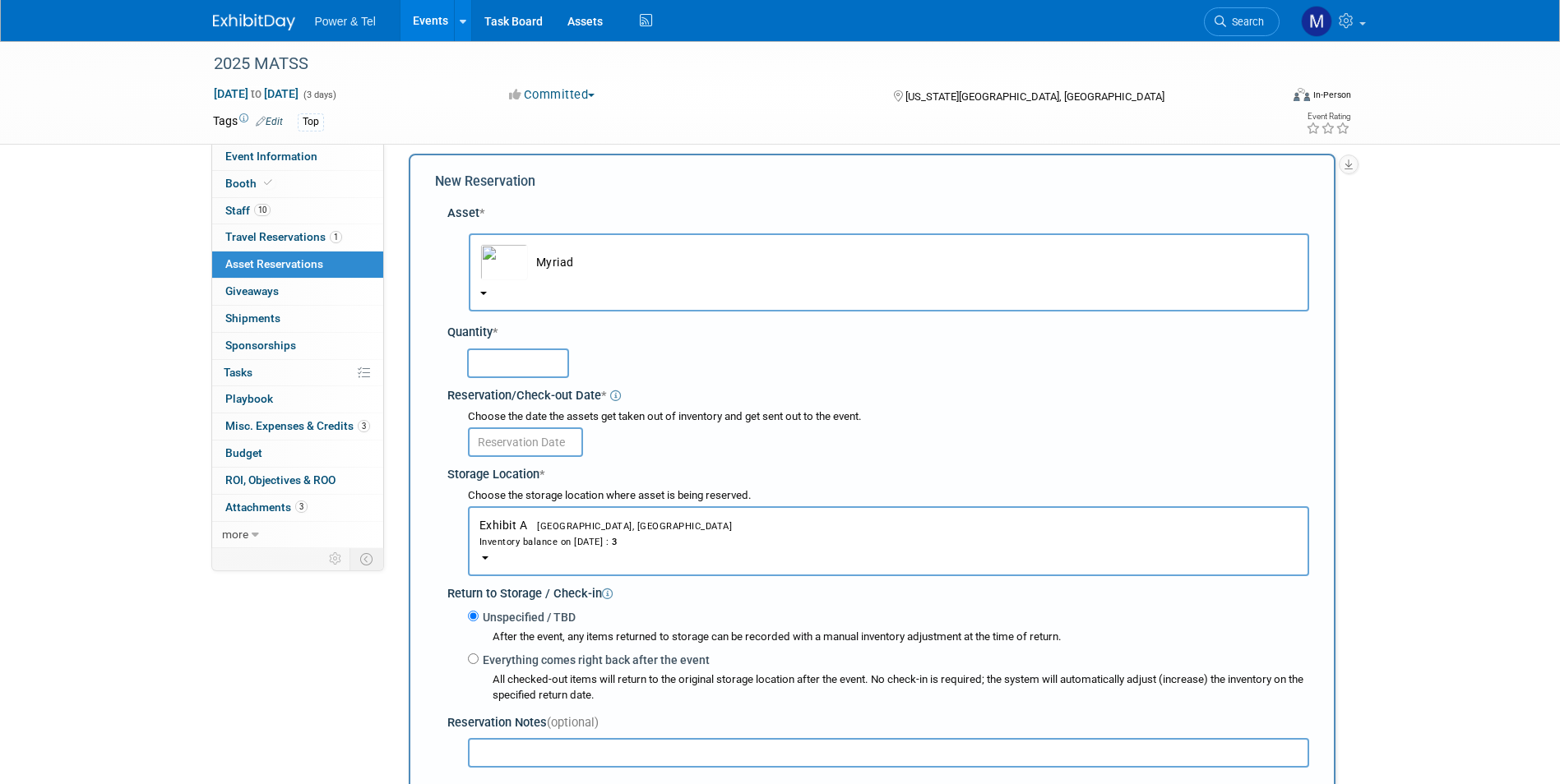
click at [531, 373] on input "text" at bounding box center [518, 363] width 102 height 30
type input "1"
click at [562, 459] on div "Choose the date the assets get taken out of inventory and get sent out to the e…" at bounding box center [882, 434] width 856 height 54
click at [544, 446] on input "text" at bounding box center [526, 442] width 115 height 30
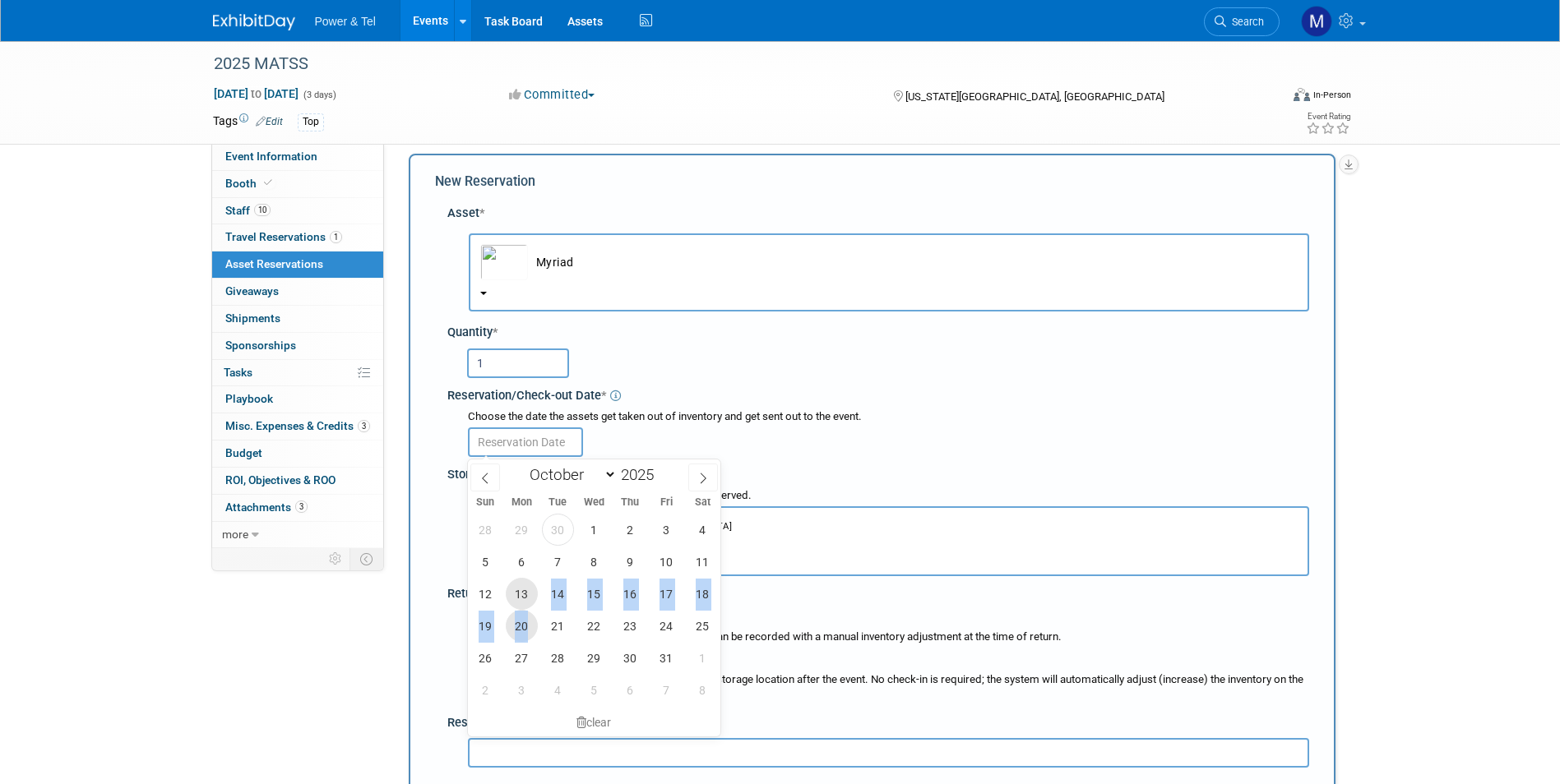
drag, startPoint x: 526, startPoint y: 597, endPoint x: 528, endPoint y: 615, distance: 18.1
click at [528, 615] on div "28 29 30 1 2 3 4 5 6 7 8 9 10 11 12 13 14 15 16 17 18 19 20 21 22 23 24 25 26 2…" at bounding box center [595, 609] width 254 height 192
drag, startPoint x: 528, startPoint y: 615, endPoint x: 528, endPoint y: 601, distance: 14.0
click at [528, 601] on span "13" at bounding box center [521, 594] width 33 height 33
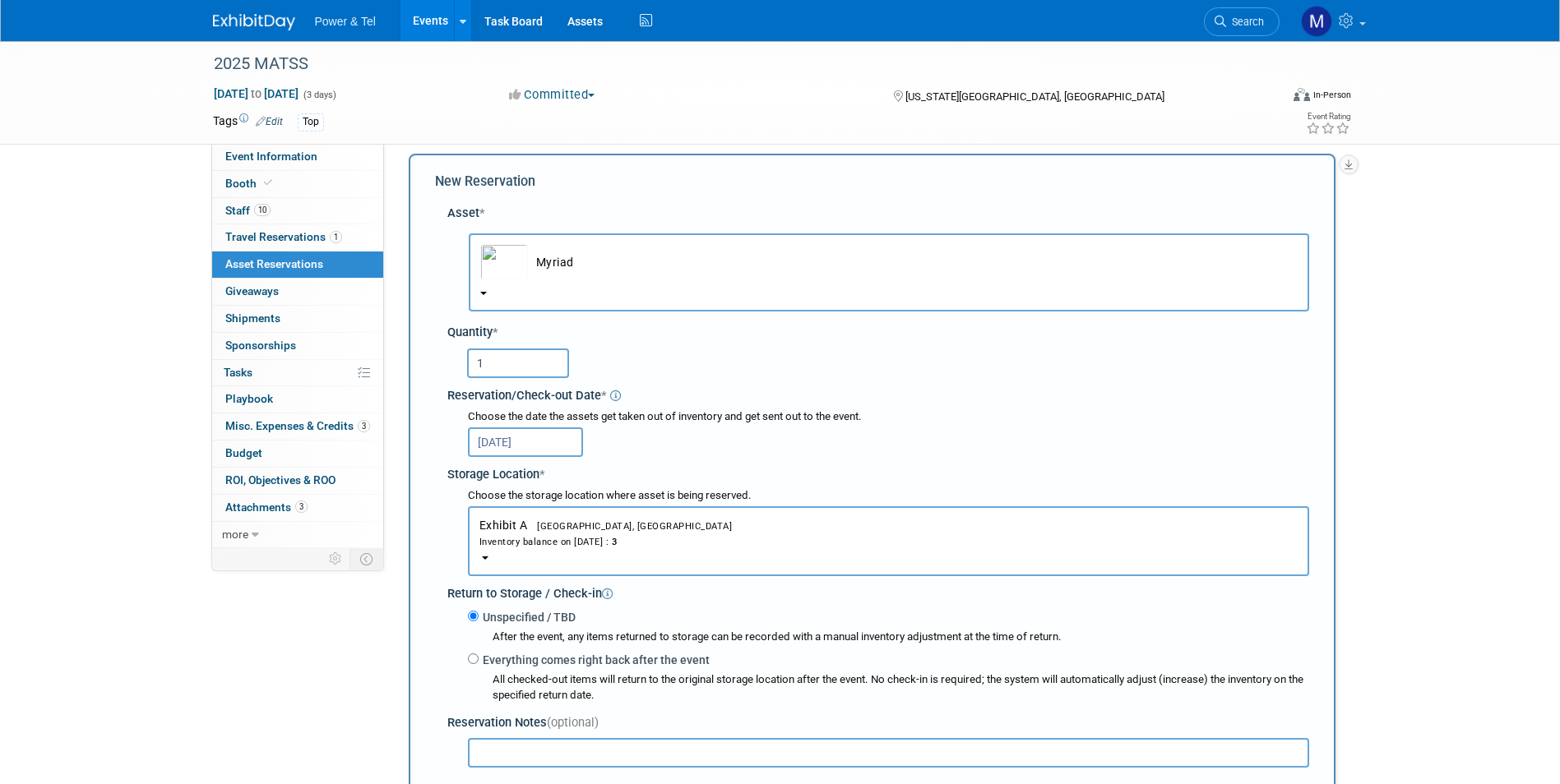
click at [562, 445] on input "Oct 13, 2025" at bounding box center [526, 442] width 115 height 30
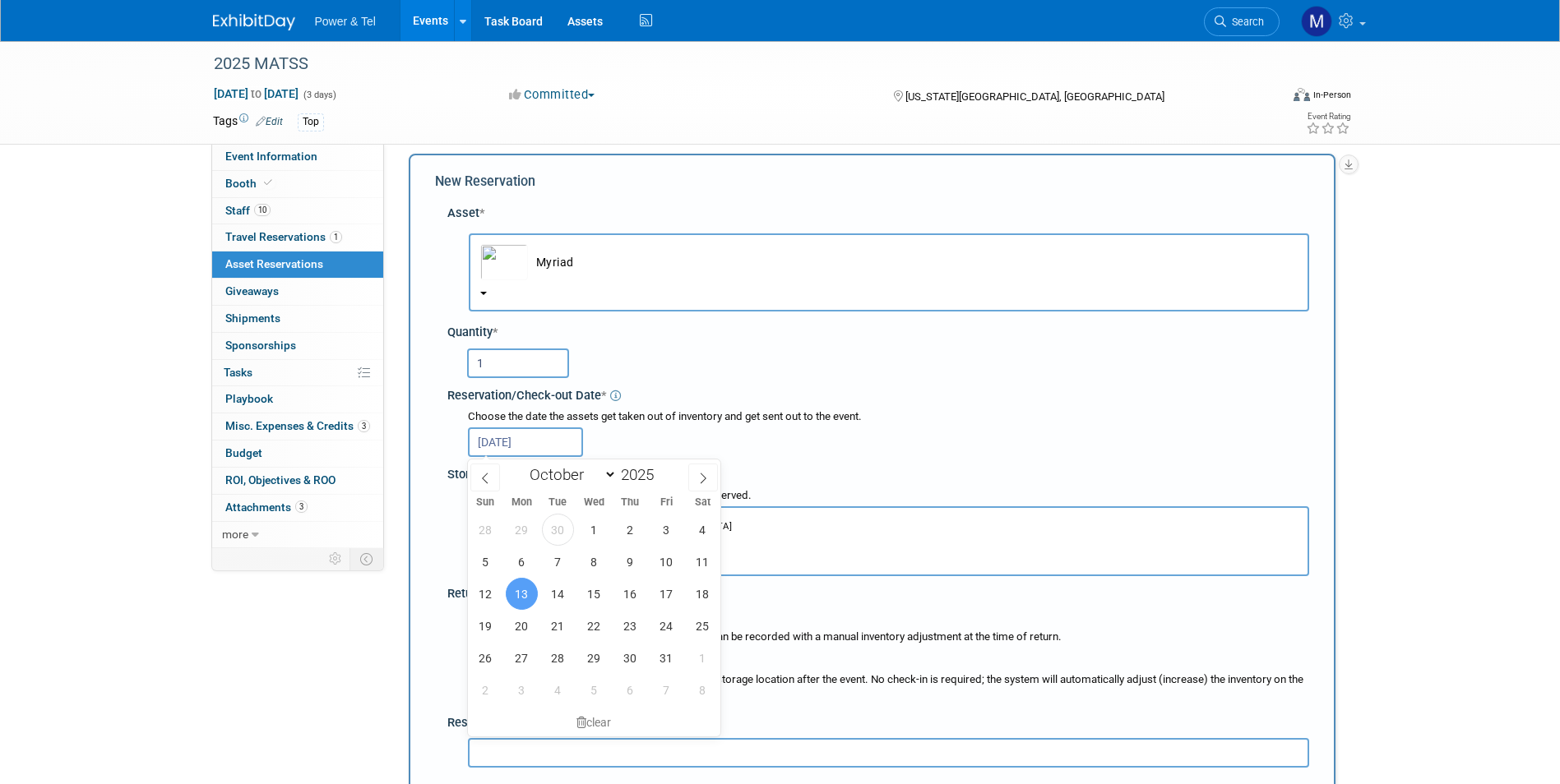
click at [898, 464] on div "Storage Location *" at bounding box center [878, 473] width 862 height 22
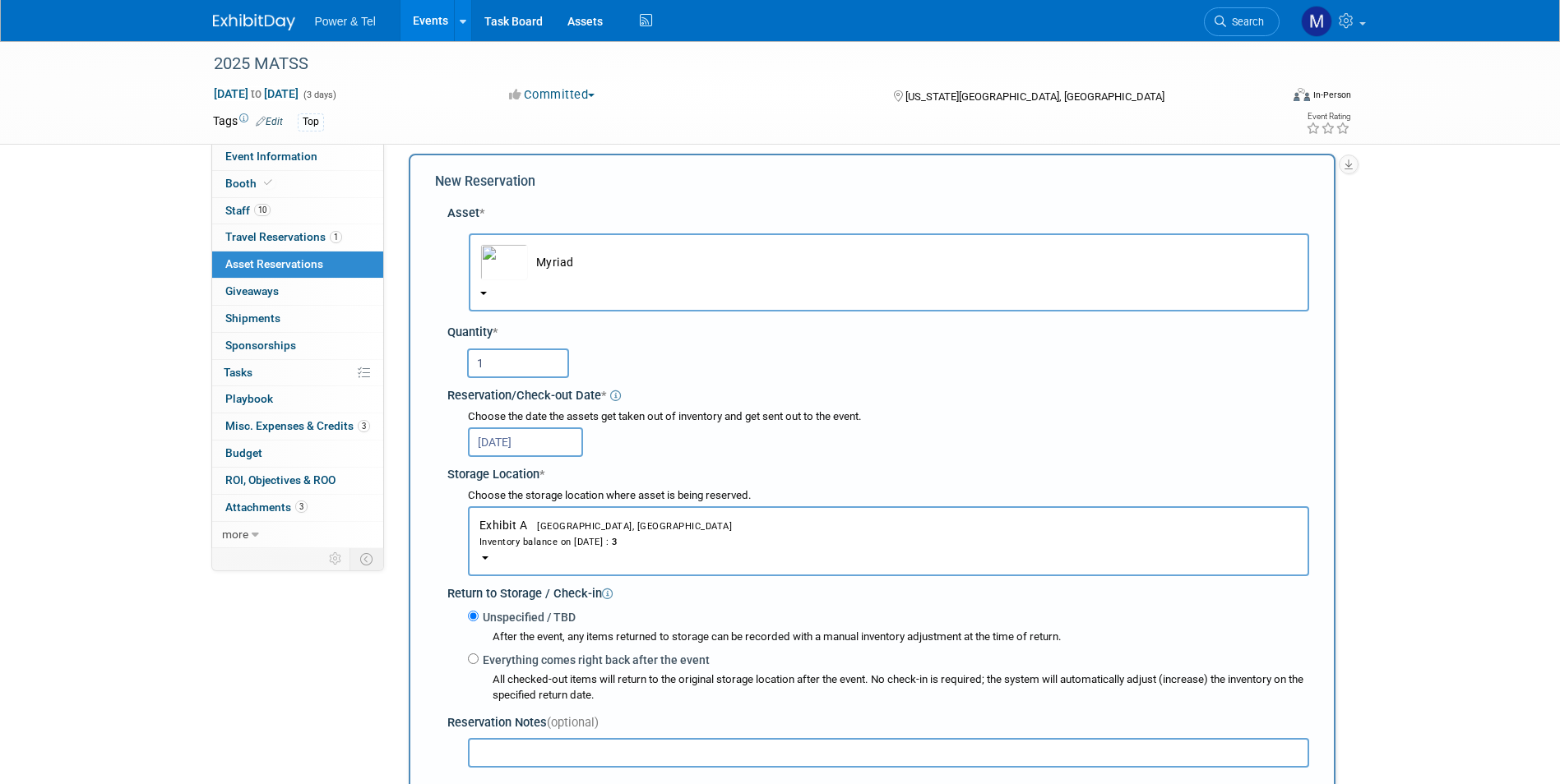
click at [561, 438] on input "Oct 13, 2025" at bounding box center [526, 442] width 115 height 30
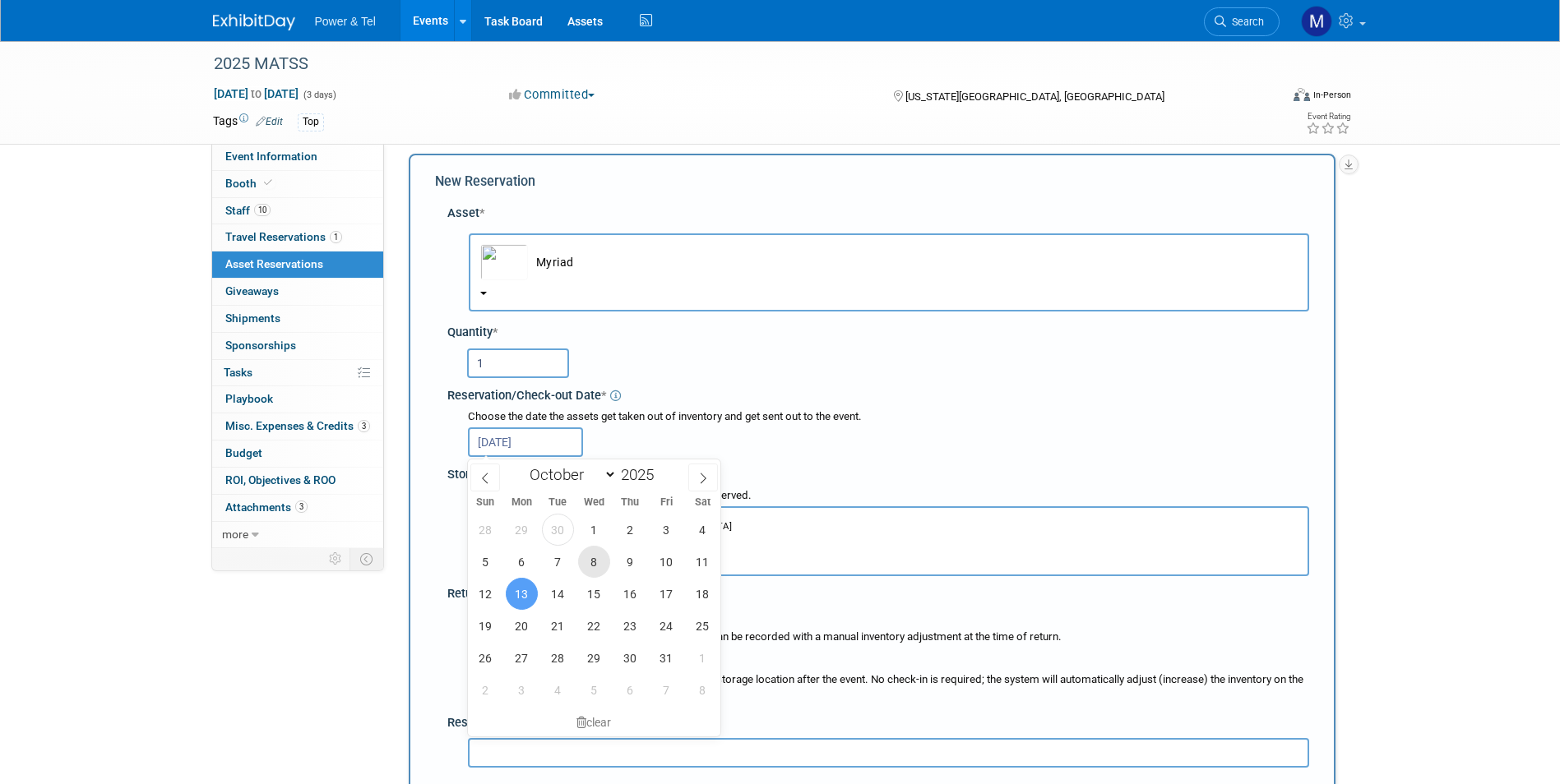
click at [588, 565] on span "8" at bounding box center [594, 562] width 33 height 33
type input "Oct 8, 2025"
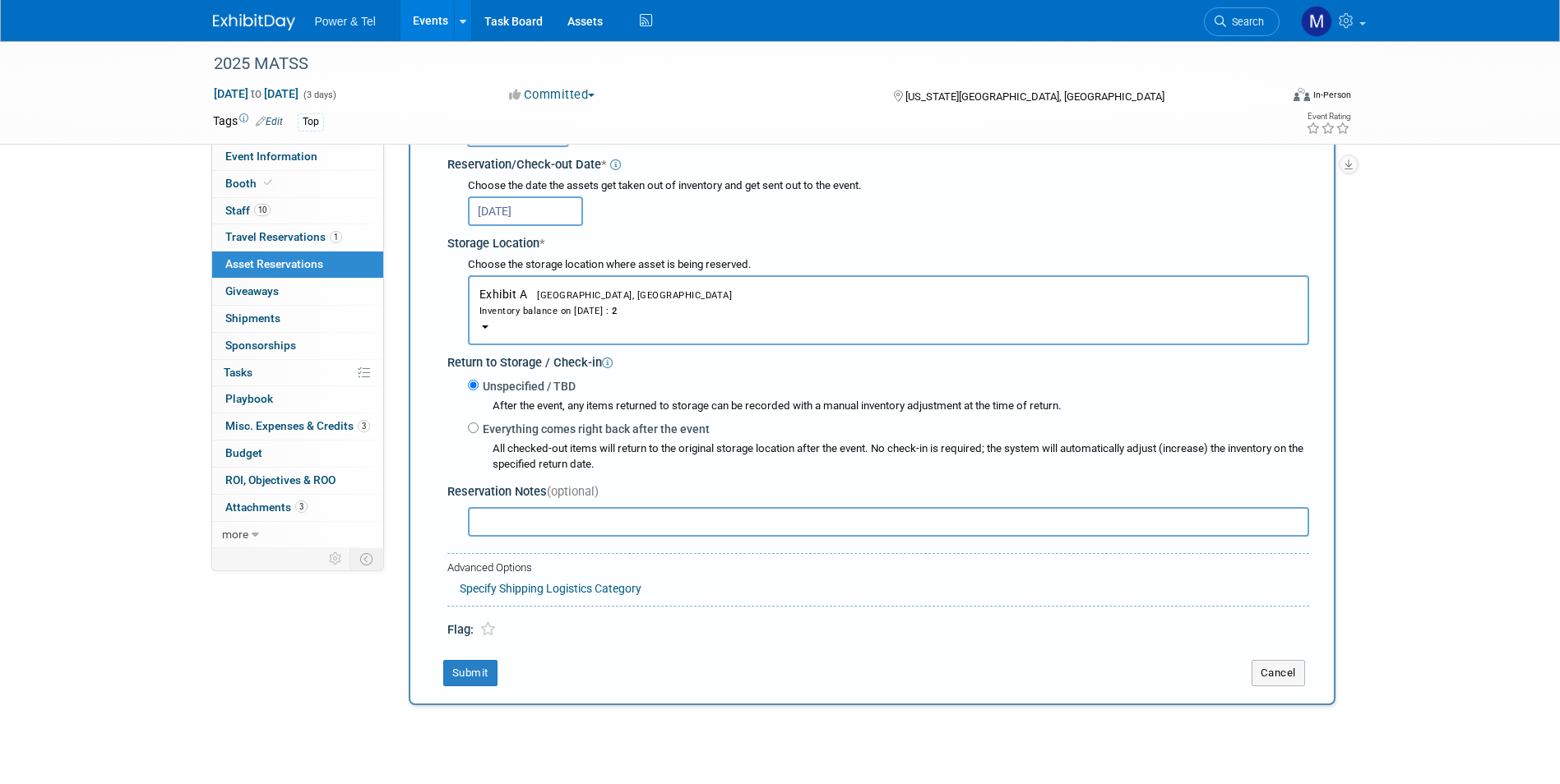
scroll to position [365, 0]
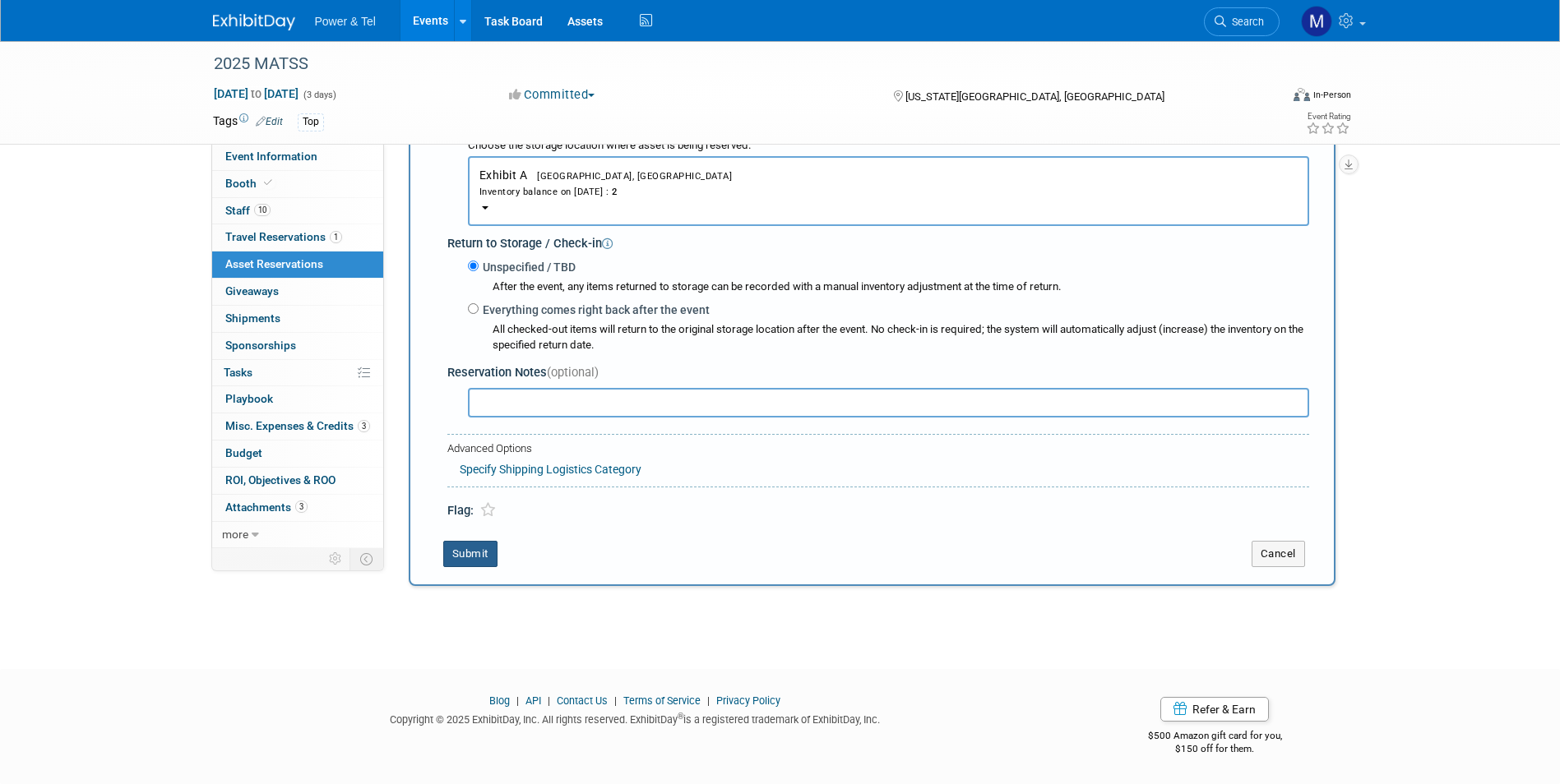
click at [484, 556] on button "Submit" at bounding box center [470, 554] width 54 height 26
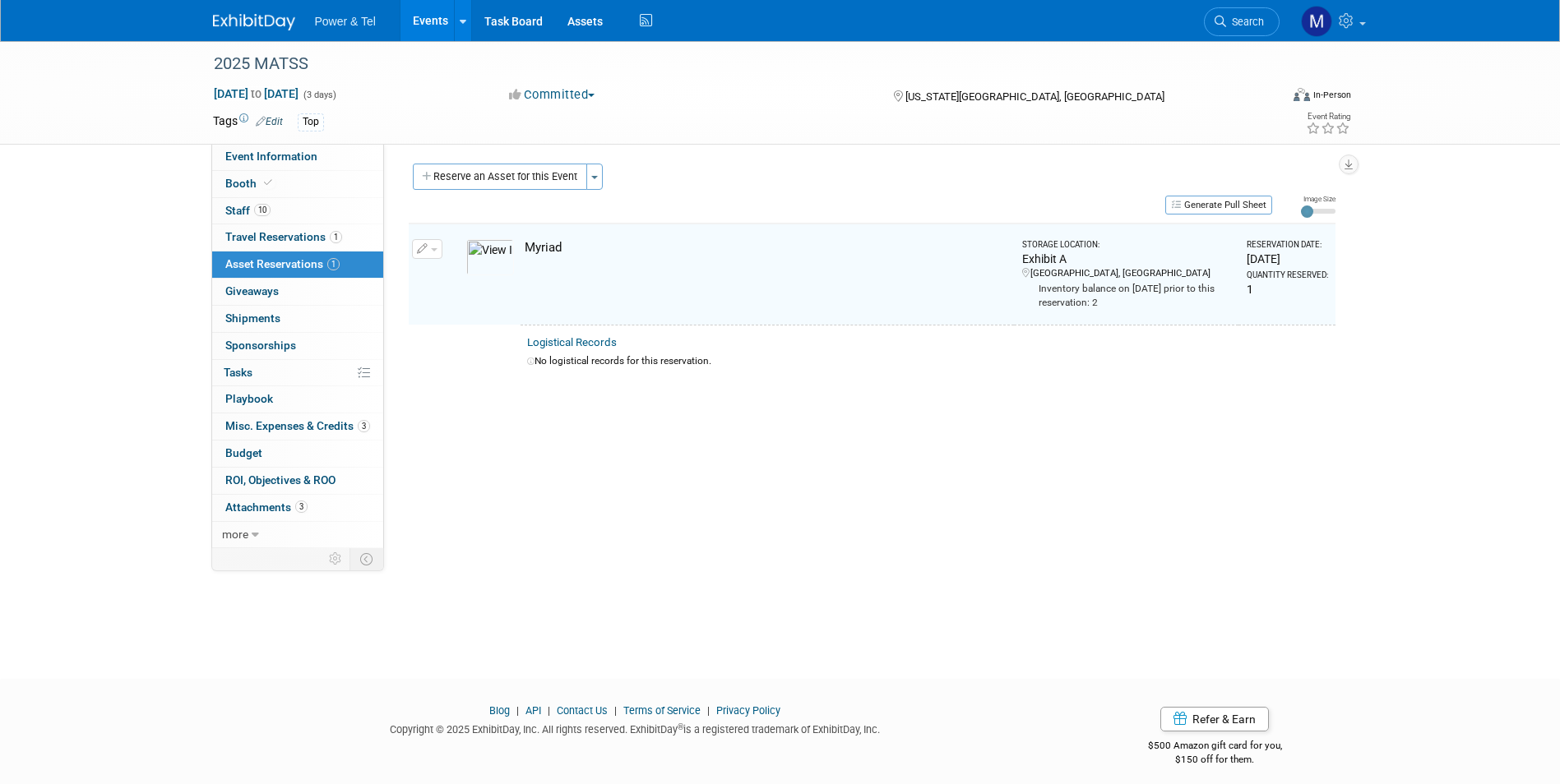
scroll to position [0, 0]
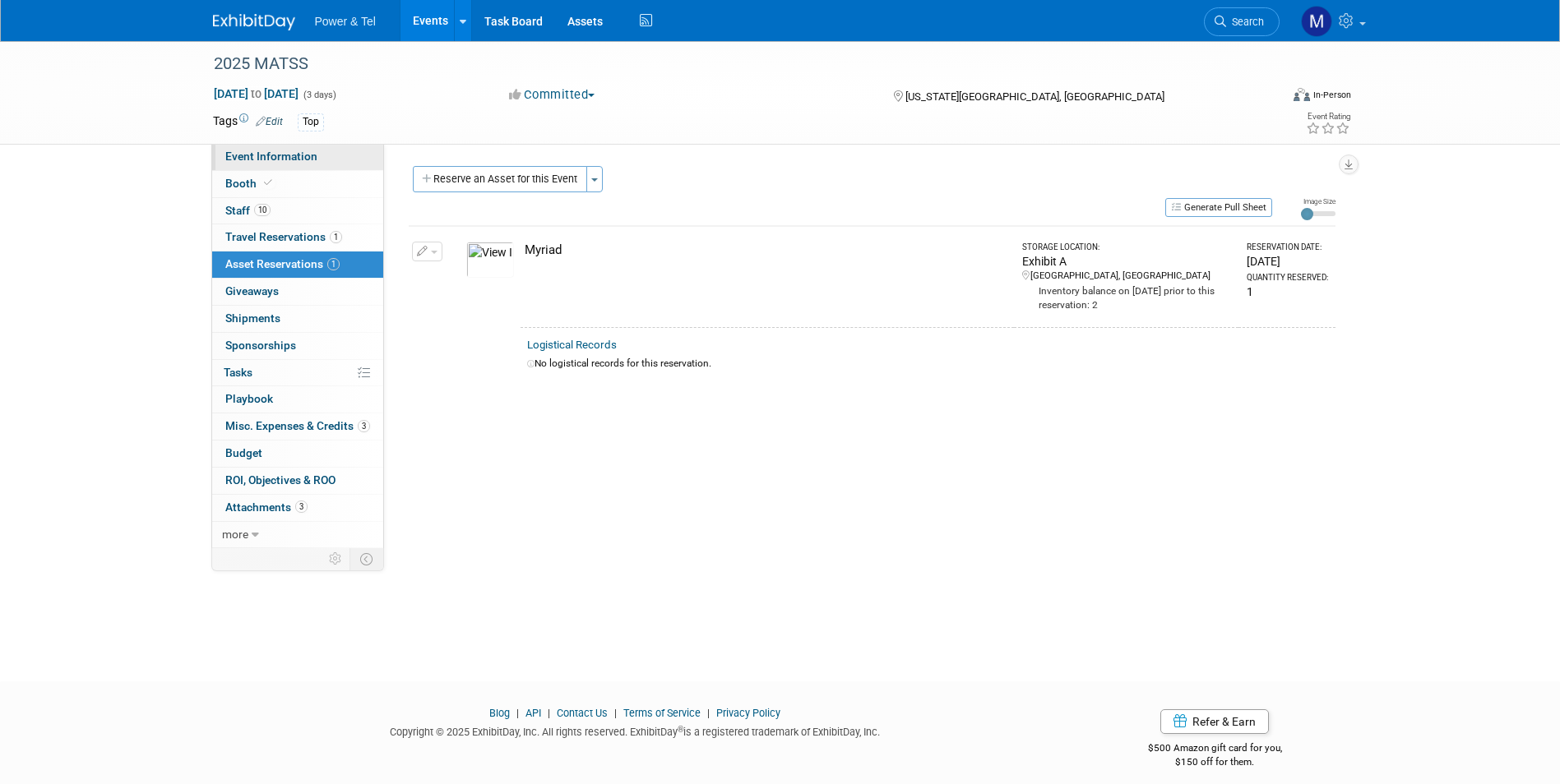
click at [224, 163] on link "Event Information" at bounding box center [297, 157] width 171 height 26
select select "Trade Show"
select select "Central"
select select "Yes"
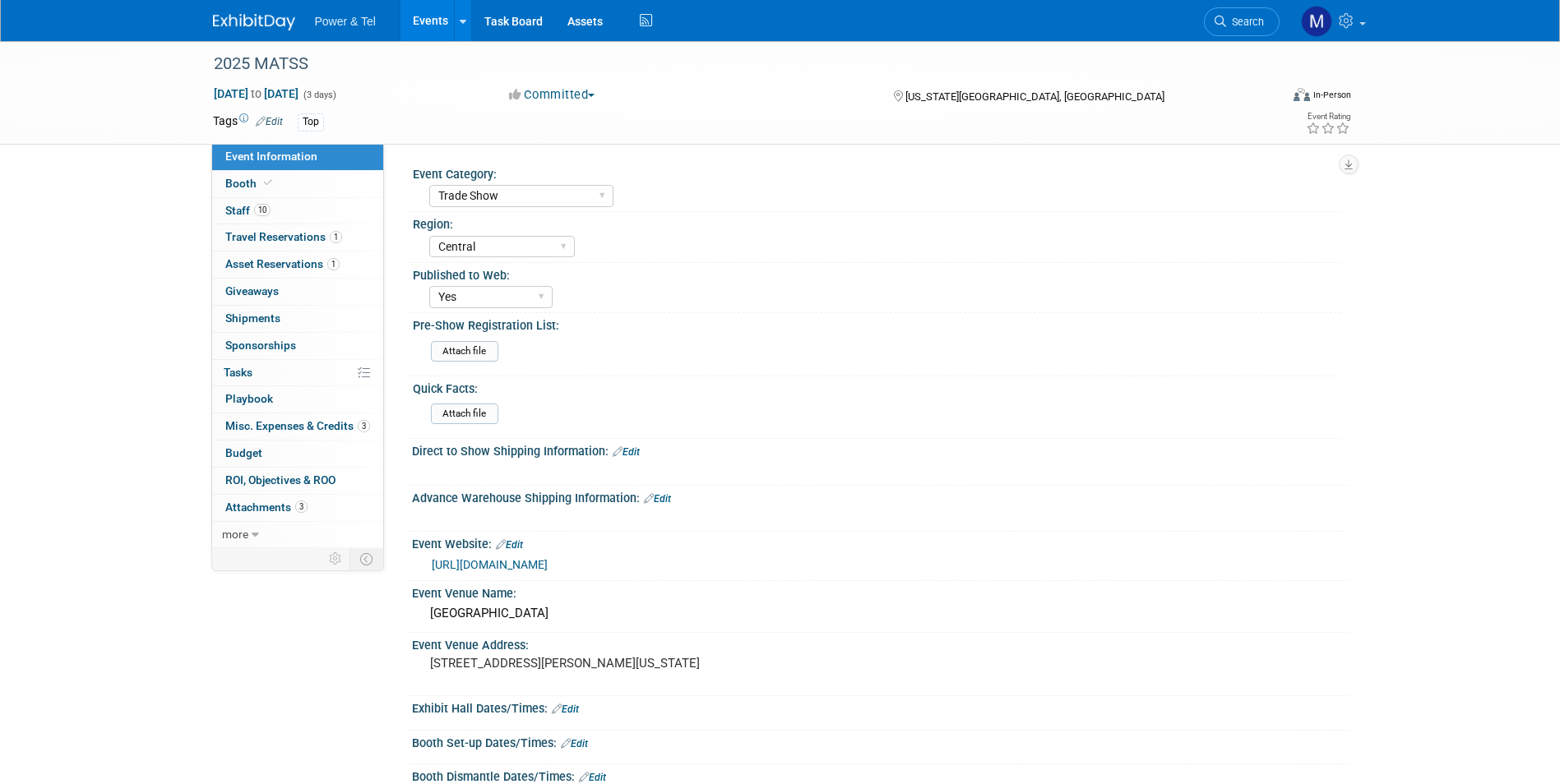
click at [428, 34] on link "Events" at bounding box center [430, 20] width 60 height 41
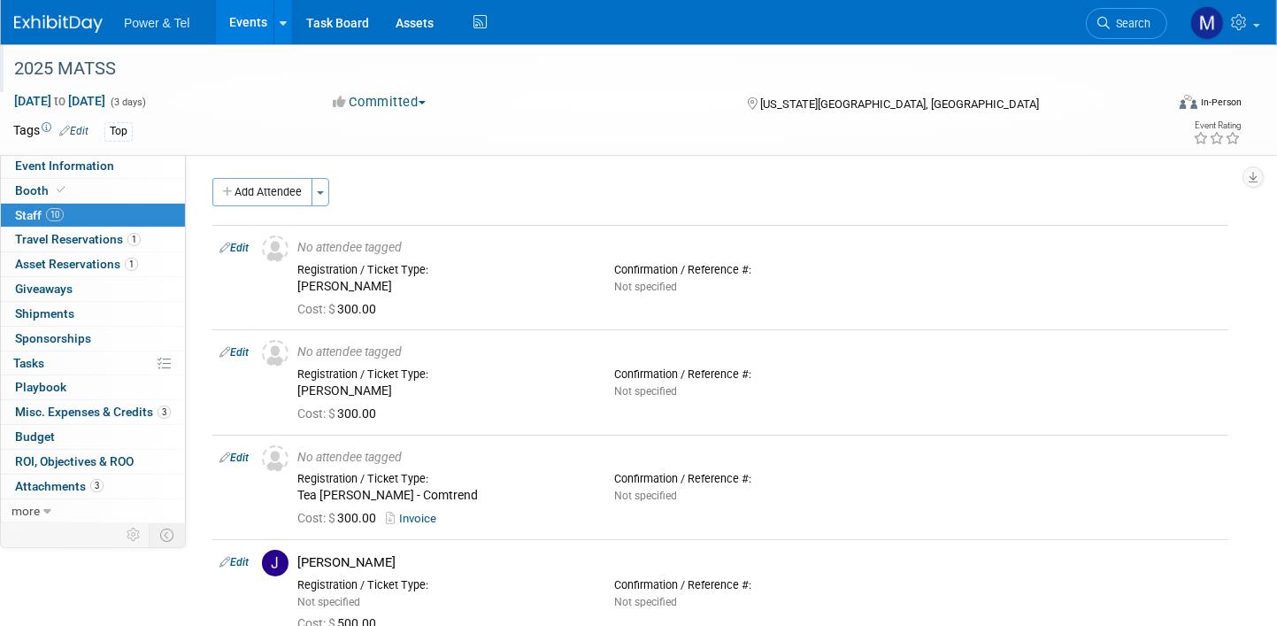
click at [339, 66] on div "2025 MATSS" at bounding box center [572, 69] width 1129 height 32
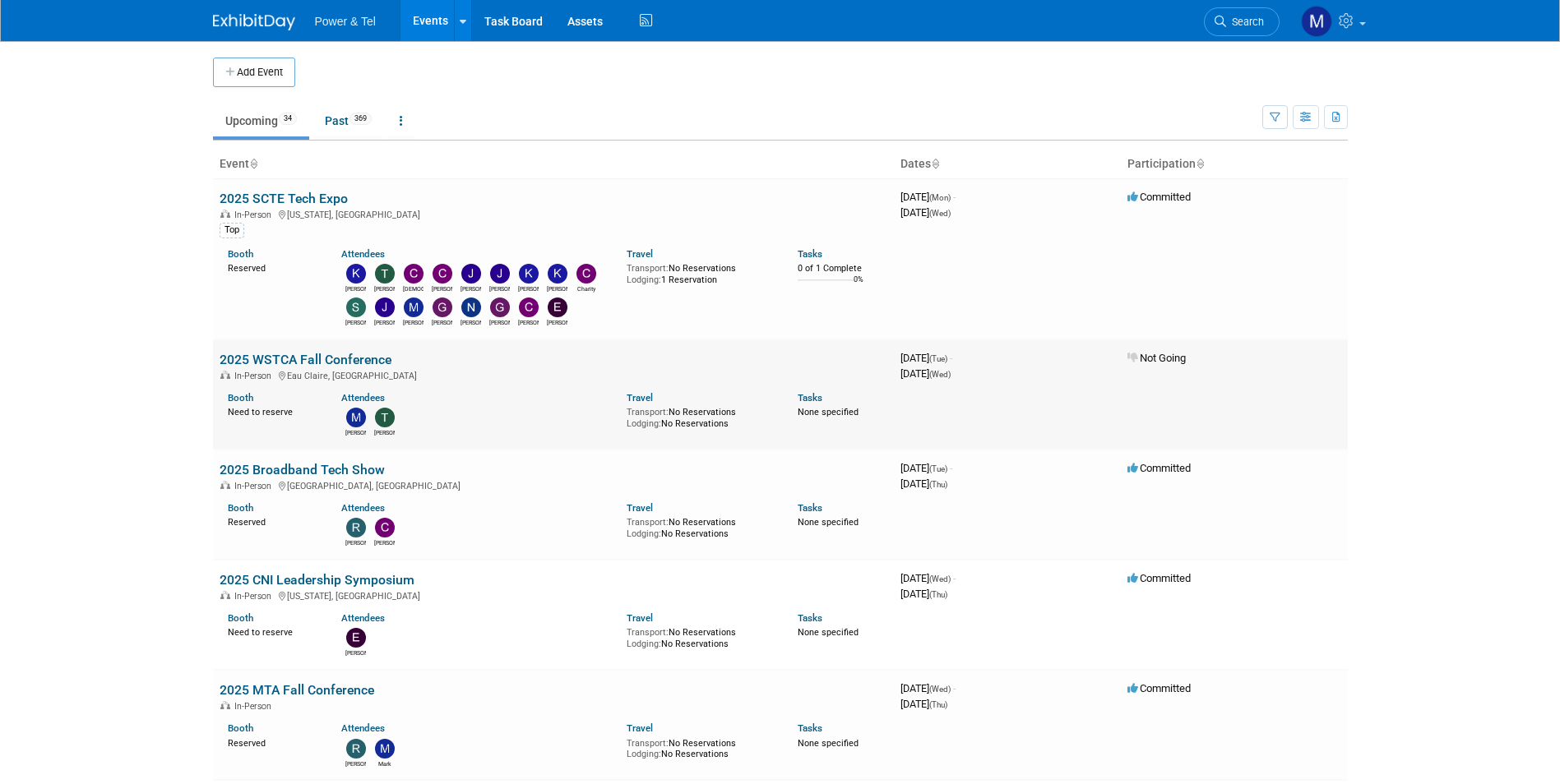
click at [295, 361] on link "2025 WSTCA Fall Conference" at bounding box center [305, 359] width 172 height 16
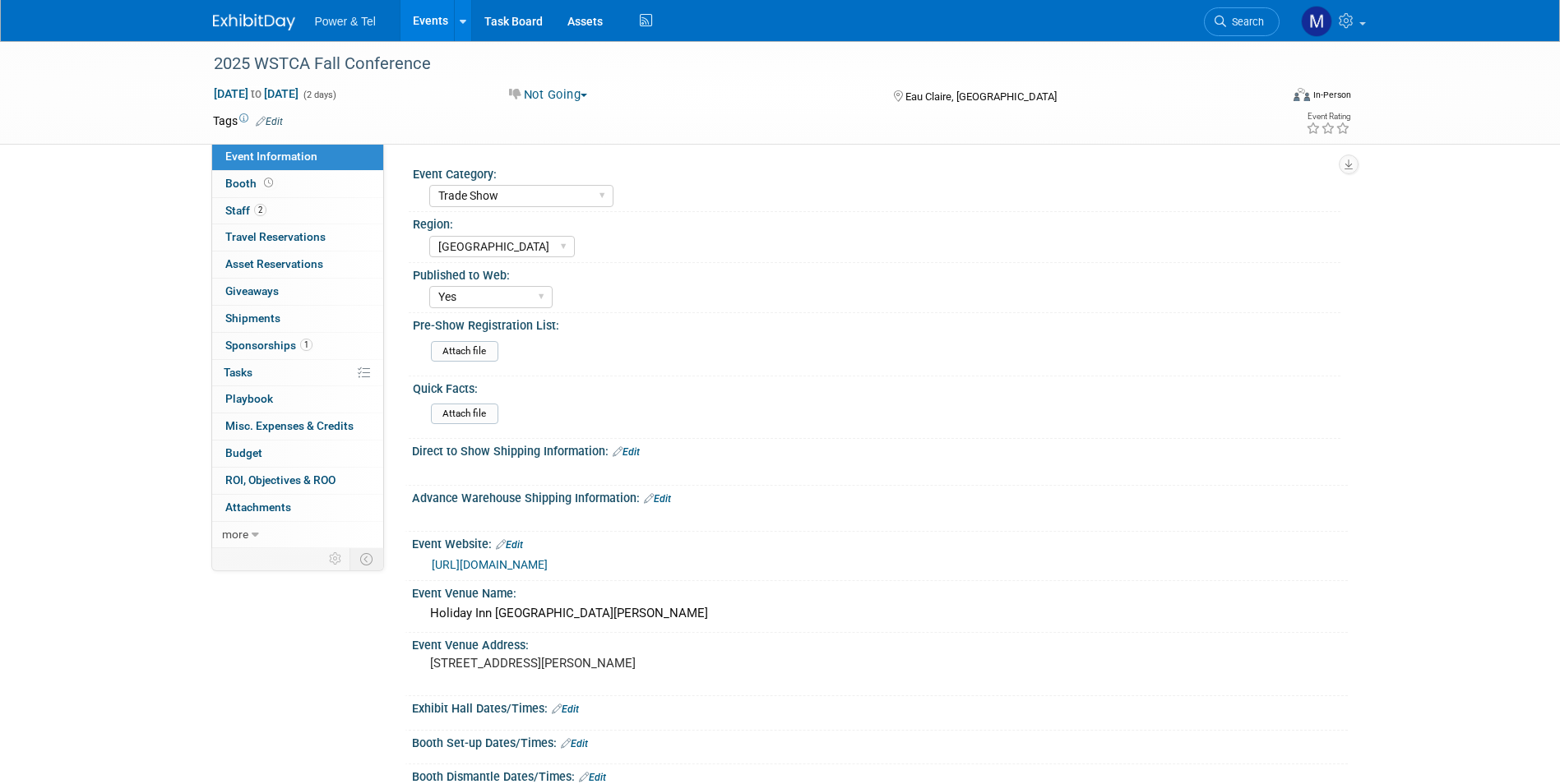
select select "Trade Show"
select select "[GEOGRAPHIC_DATA]"
select select "Yes"
click at [284, 191] on link "Booth" at bounding box center [297, 184] width 171 height 26
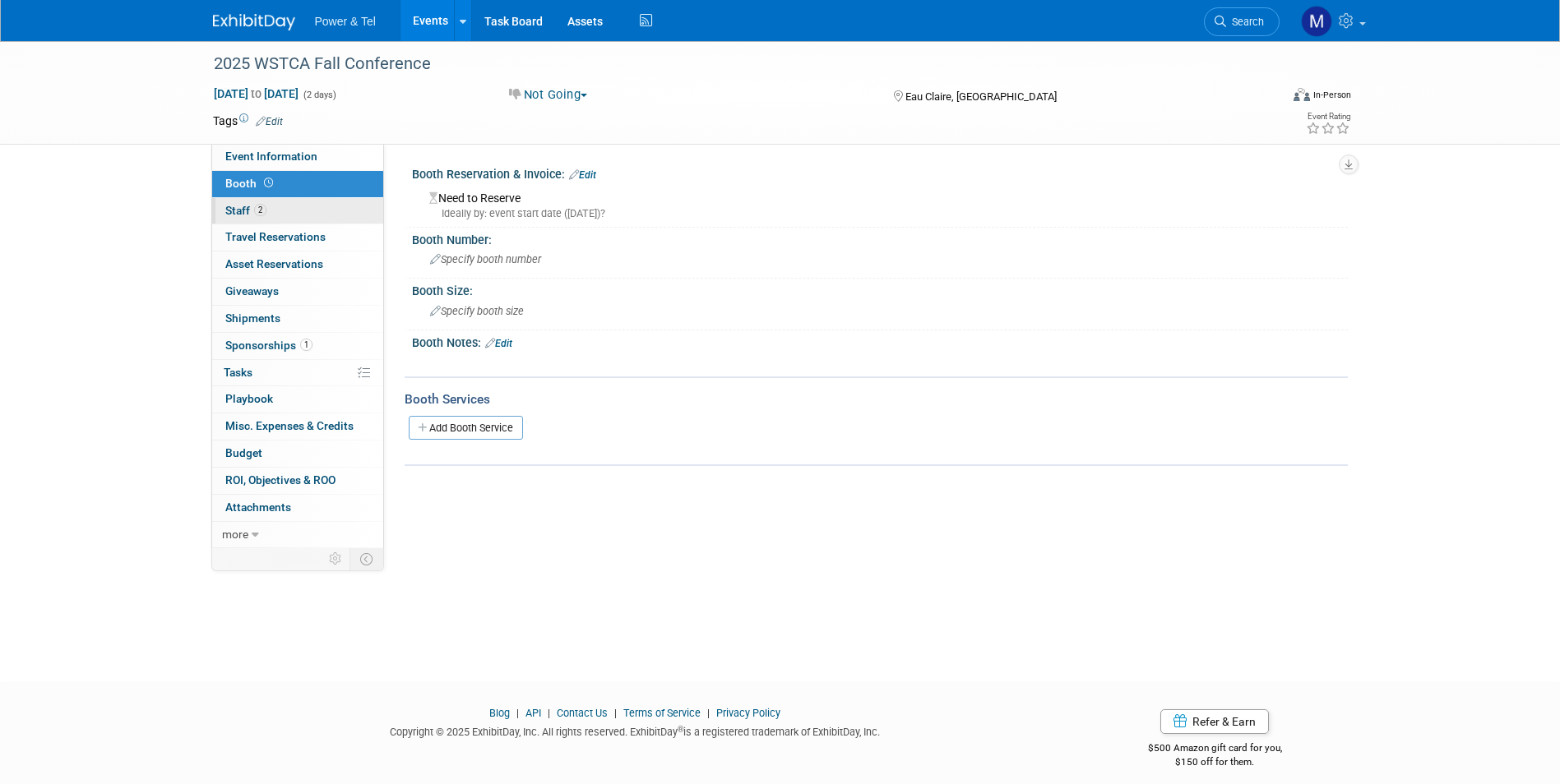
click at [287, 211] on link "2 Staff 2" at bounding box center [297, 211] width 171 height 26
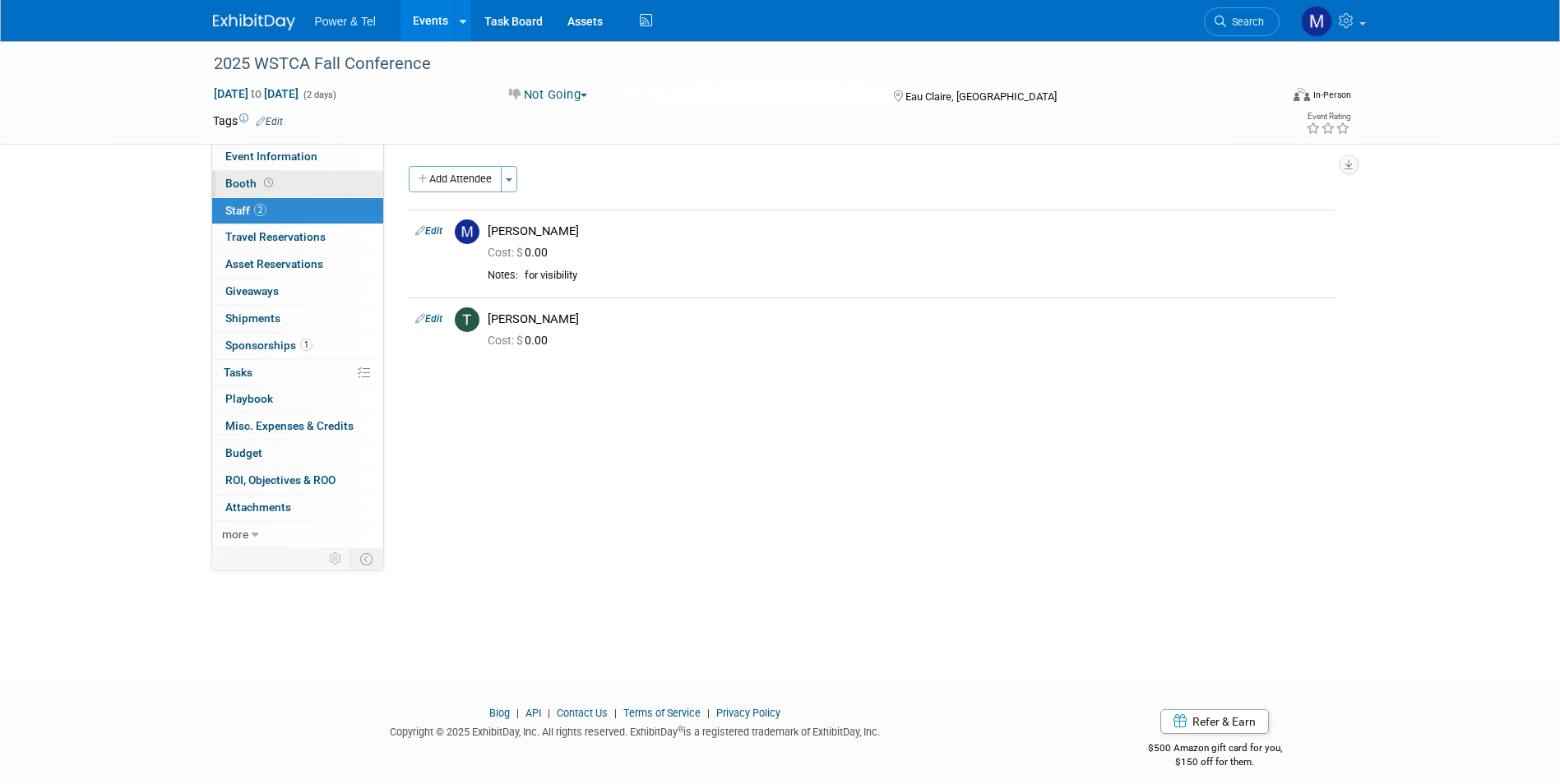
click at [297, 176] on link "Booth" at bounding box center [297, 184] width 171 height 26
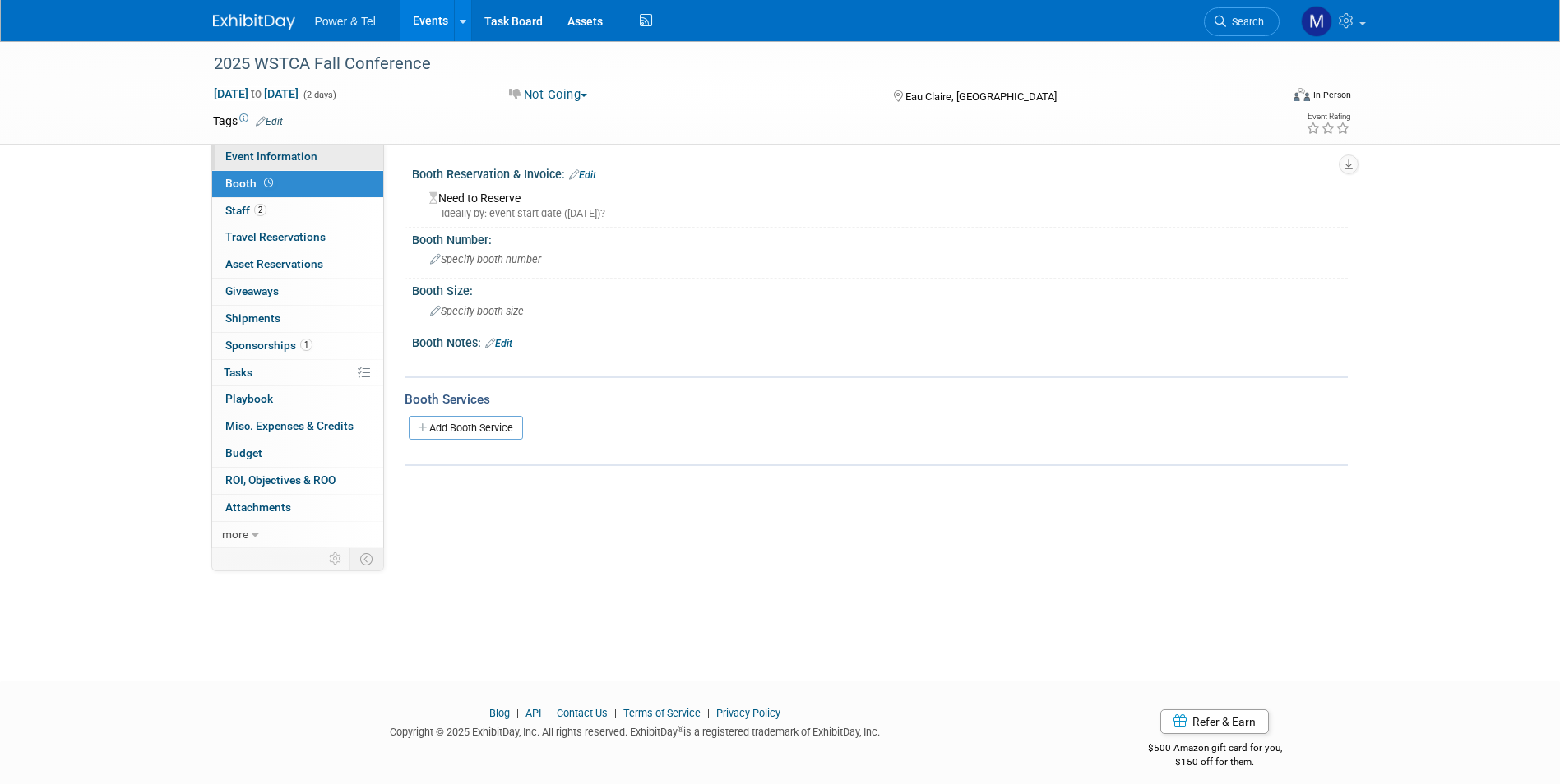
click at [290, 156] on span "Event Information" at bounding box center [271, 156] width 92 height 13
select select "Trade Show"
select select "[GEOGRAPHIC_DATA]"
select select "Yes"
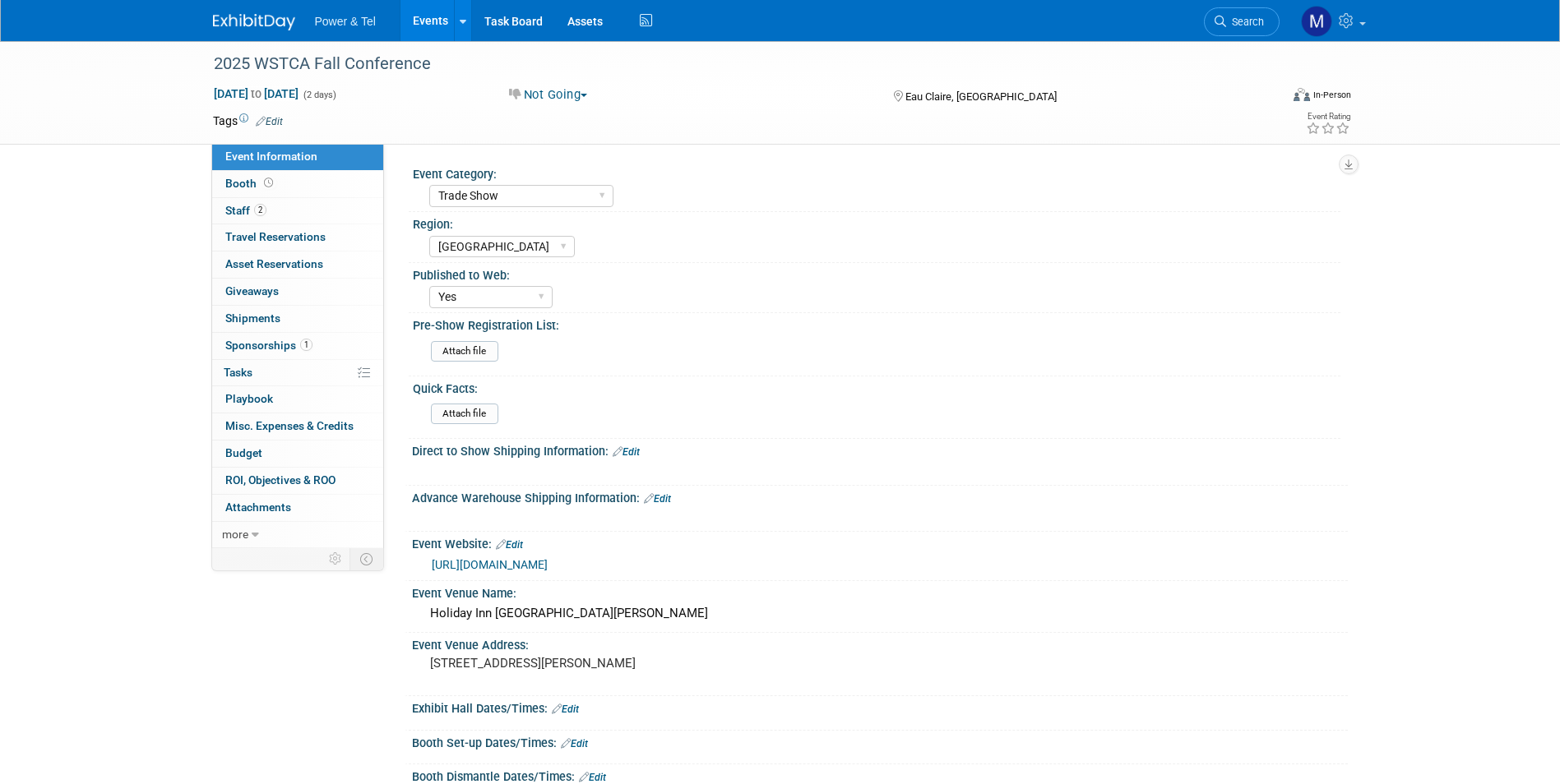
click at [429, 27] on link "Events" at bounding box center [430, 20] width 60 height 41
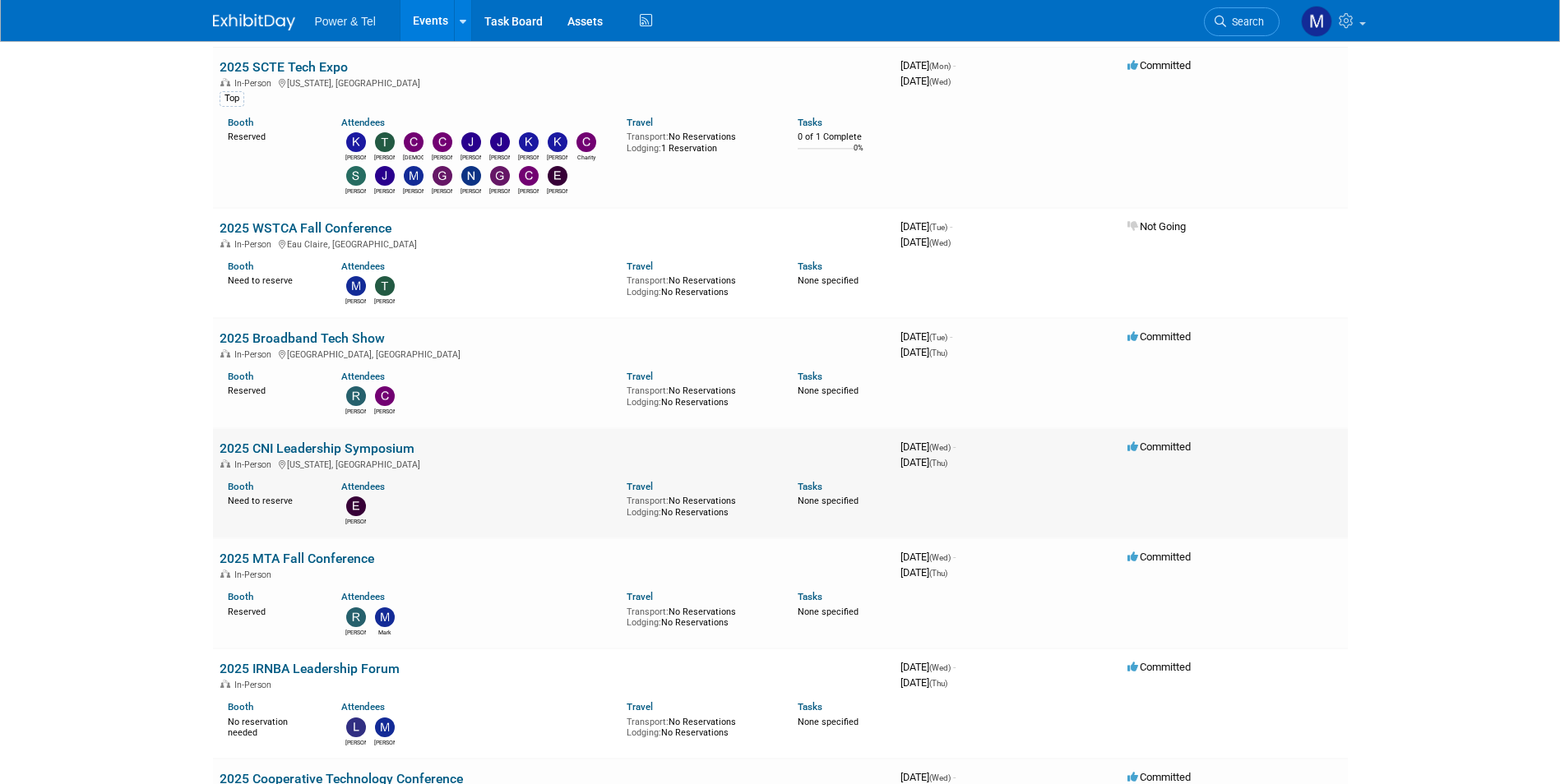
scroll to position [164, 0]
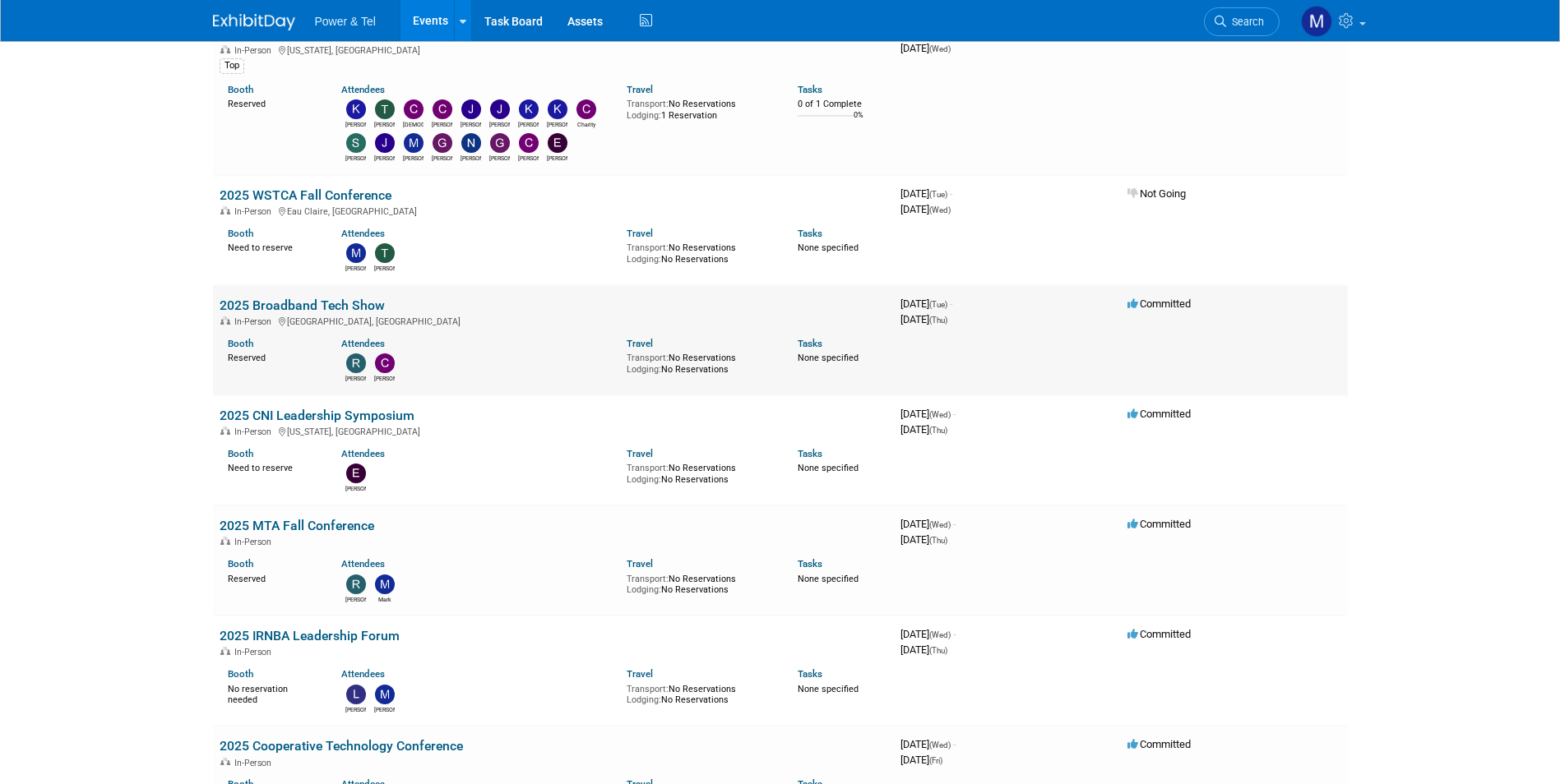
click at [363, 308] on link "2025 Broadband Tech Show" at bounding box center [302, 305] width 165 height 16
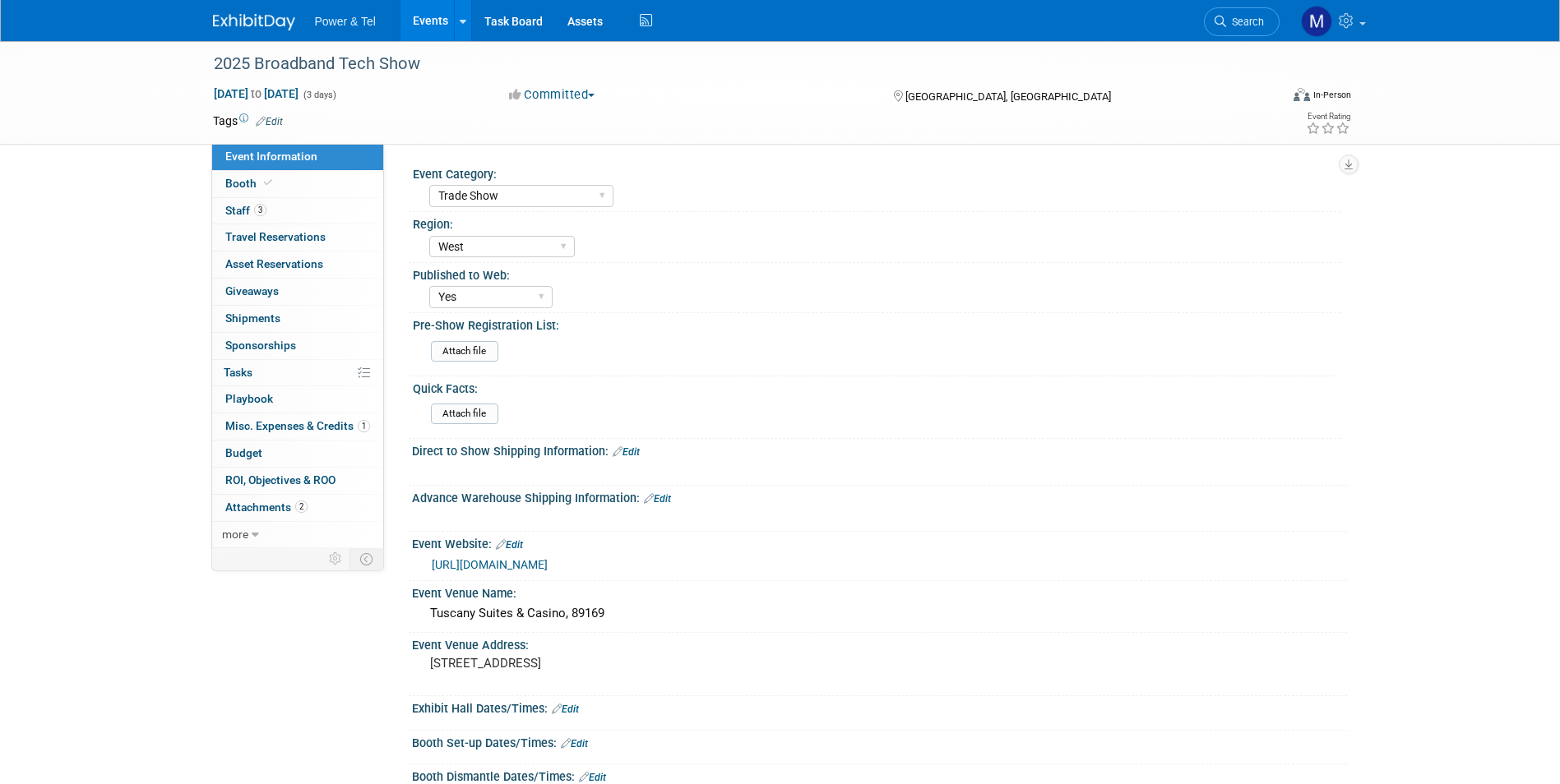
select select "Trade Show"
select select "West"
select select "Yes"
click at [368, 422] on span "1" at bounding box center [363, 425] width 12 height 12
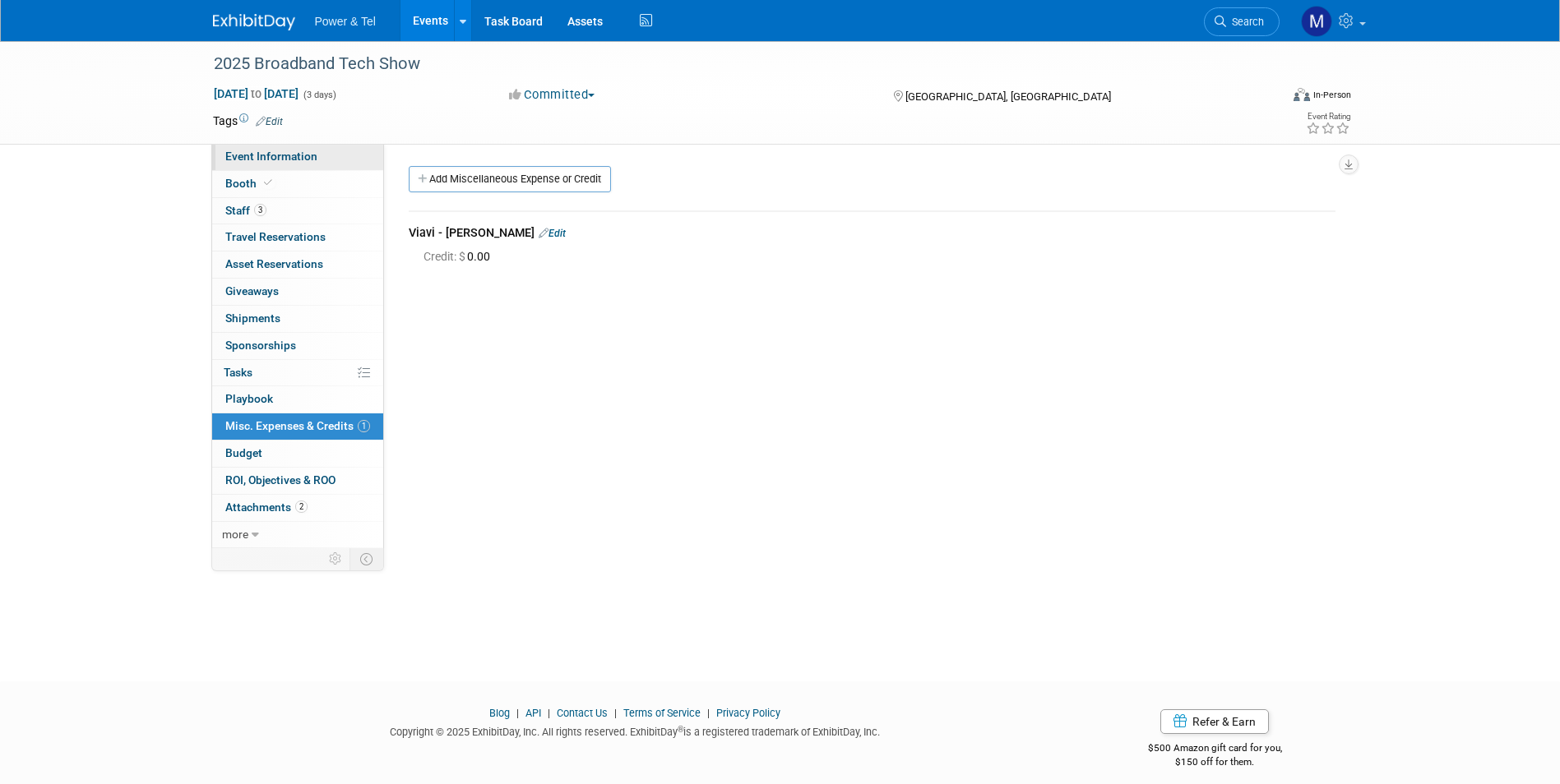
click at [290, 157] on span "Event Information" at bounding box center [271, 156] width 92 height 13
select select "Trade Show"
select select "West"
select select "Yes"
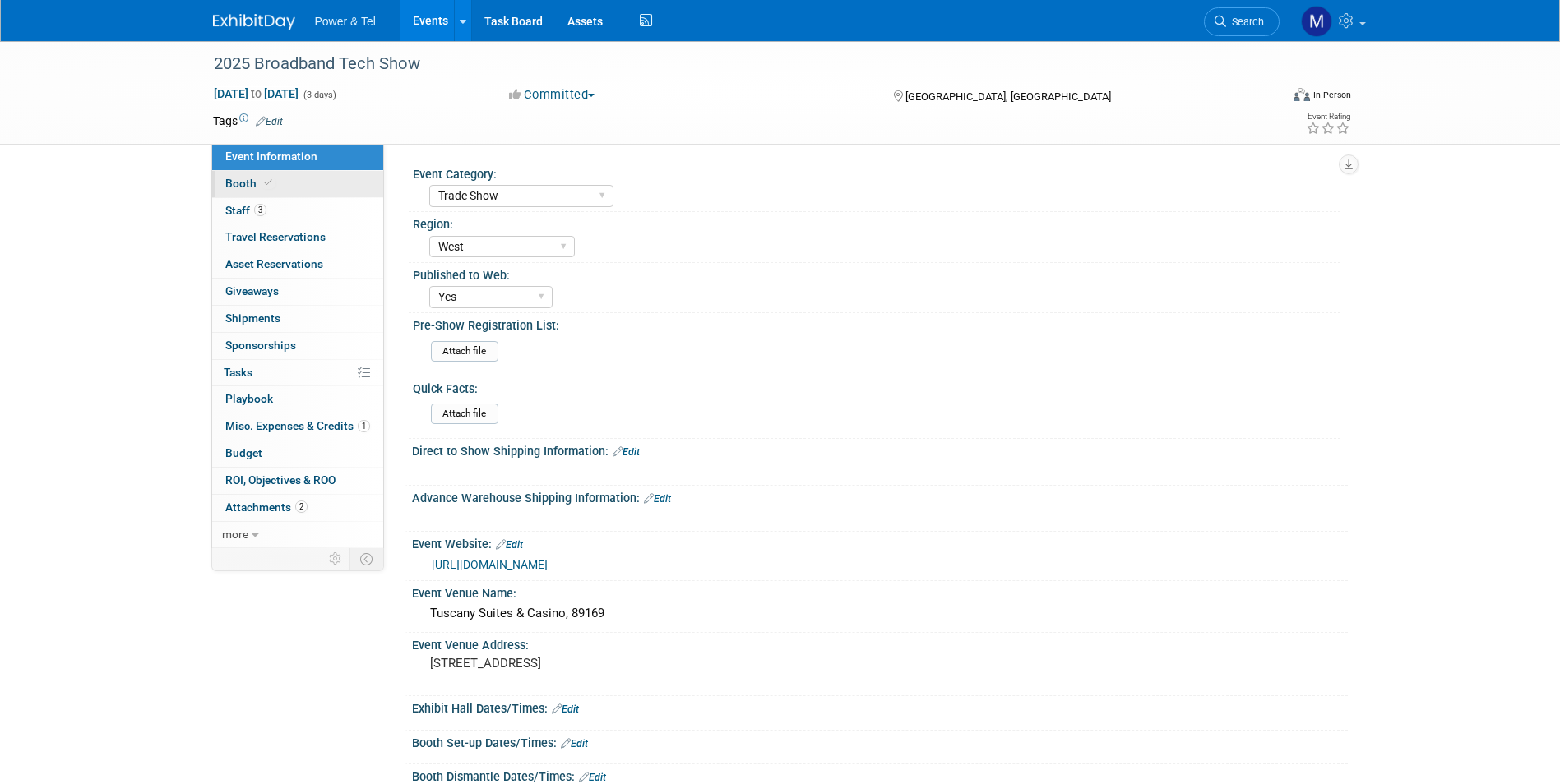
click at [298, 192] on link "Booth" at bounding box center [297, 184] width 171 height 26
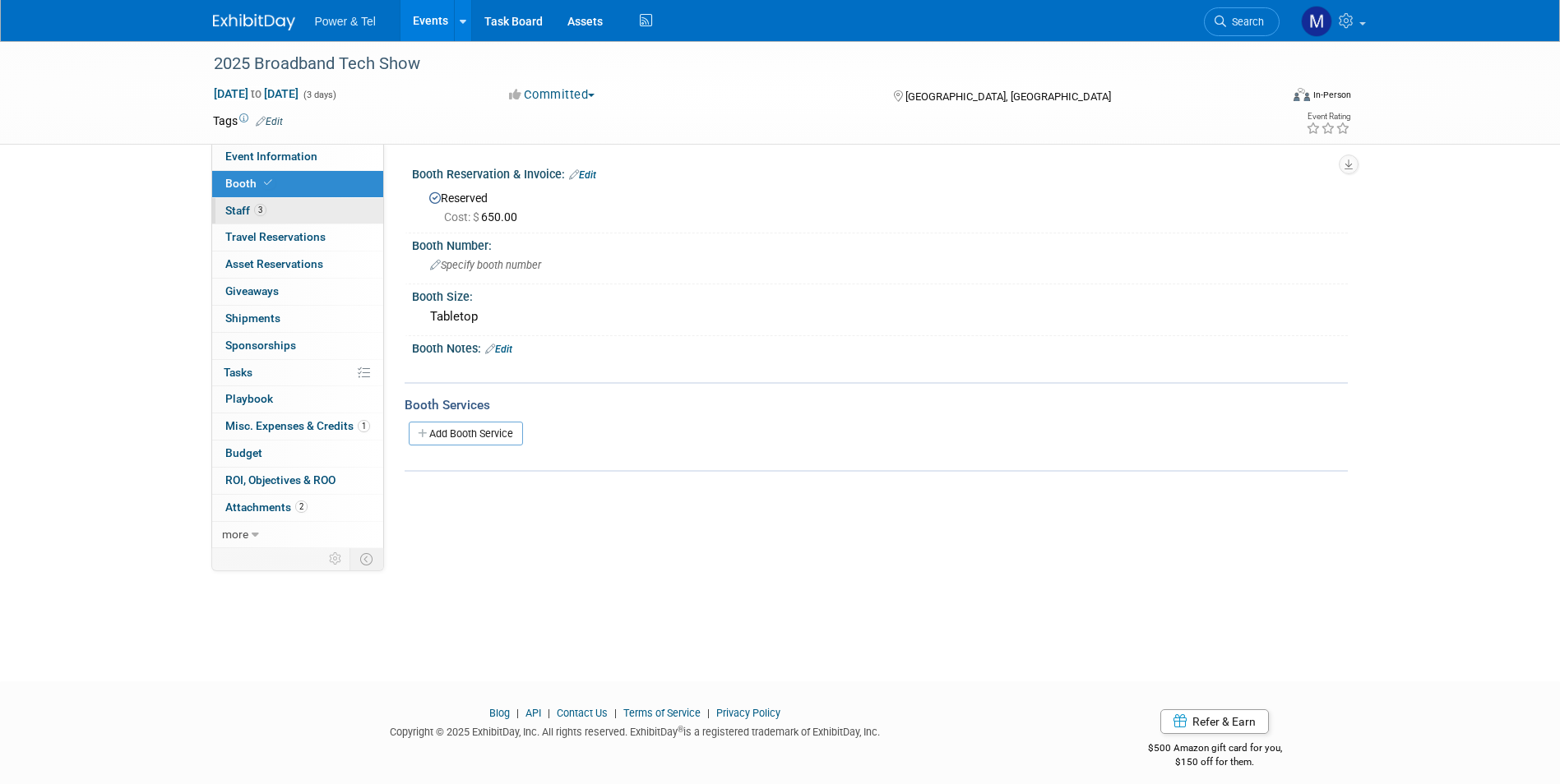
click at [303, 206] on link "3 Staff 3" at bounding box center [297, 211] width 171 height 26
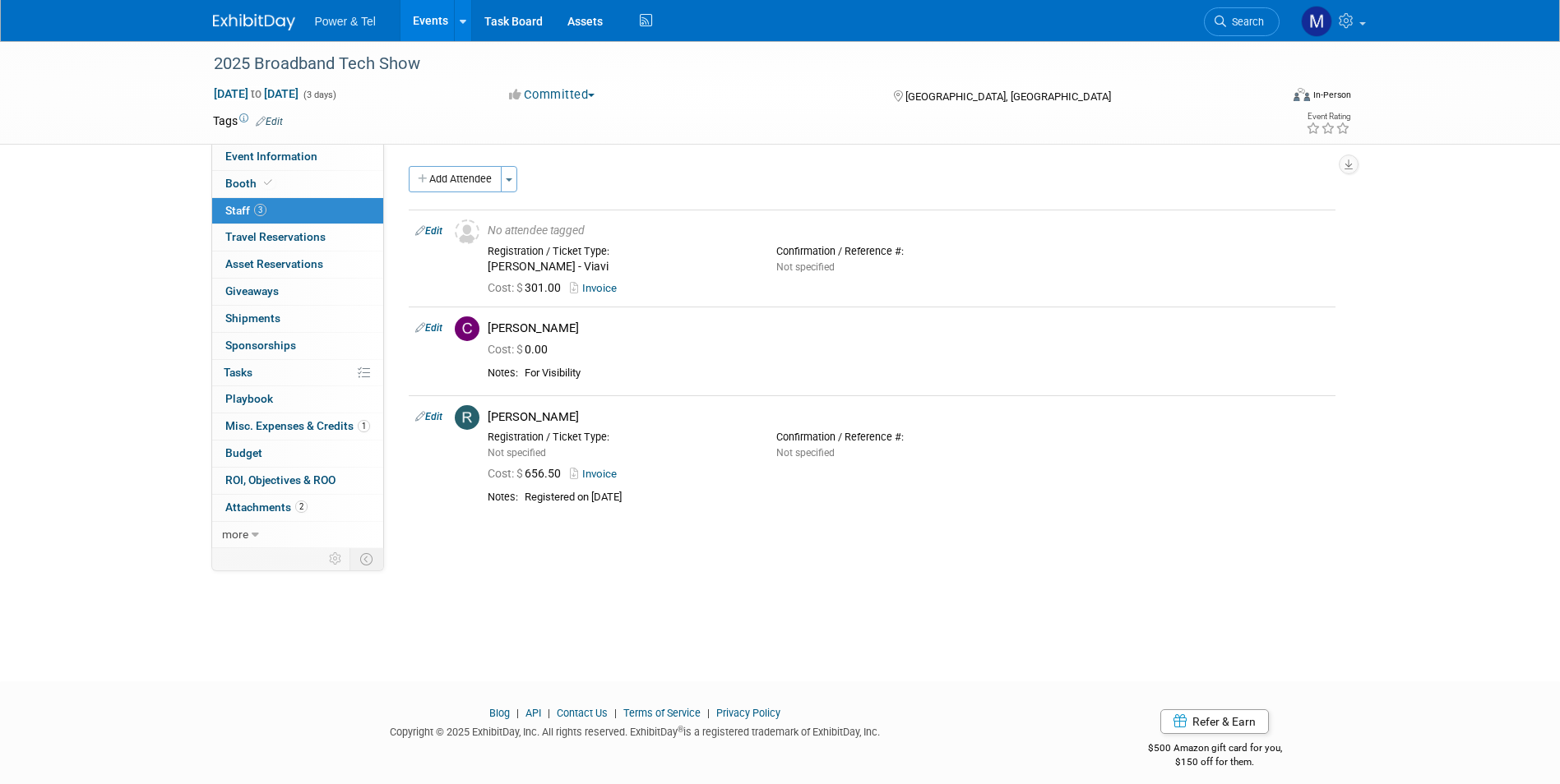
click at [414, 11] on link "Events" at bounding box center [430, 20] width 60 height 41
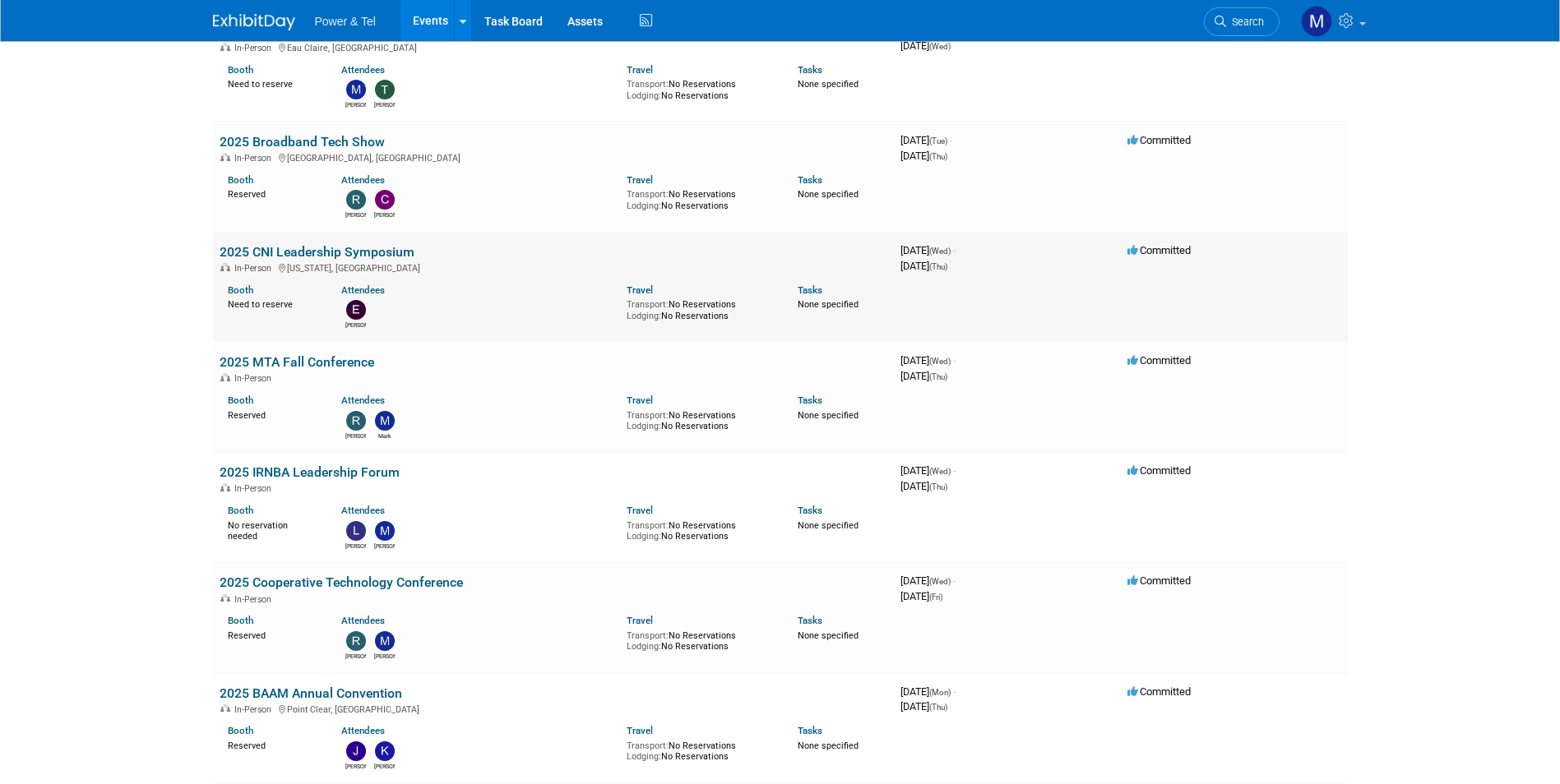
scroll to position [329, 0]
click at [382, 248] on link "2025 CNI Leadership Symposium" at bounding box center [317, 251] width 195 height 16
click at [347, 365] on link "2025 MTA Fall Conference" at bounding box center [296, 361] width 154 height 16
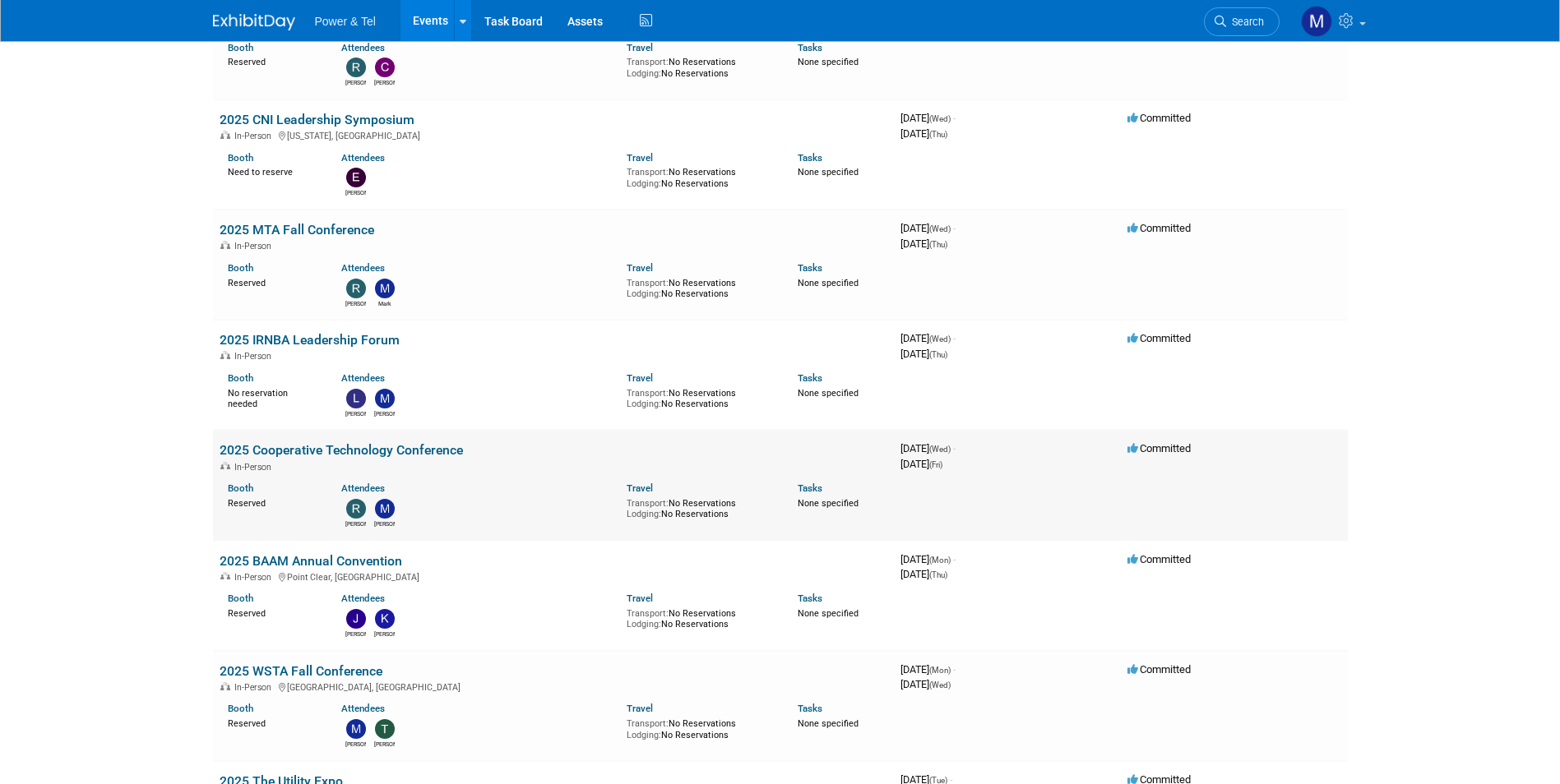
scroll to position [493, 0]
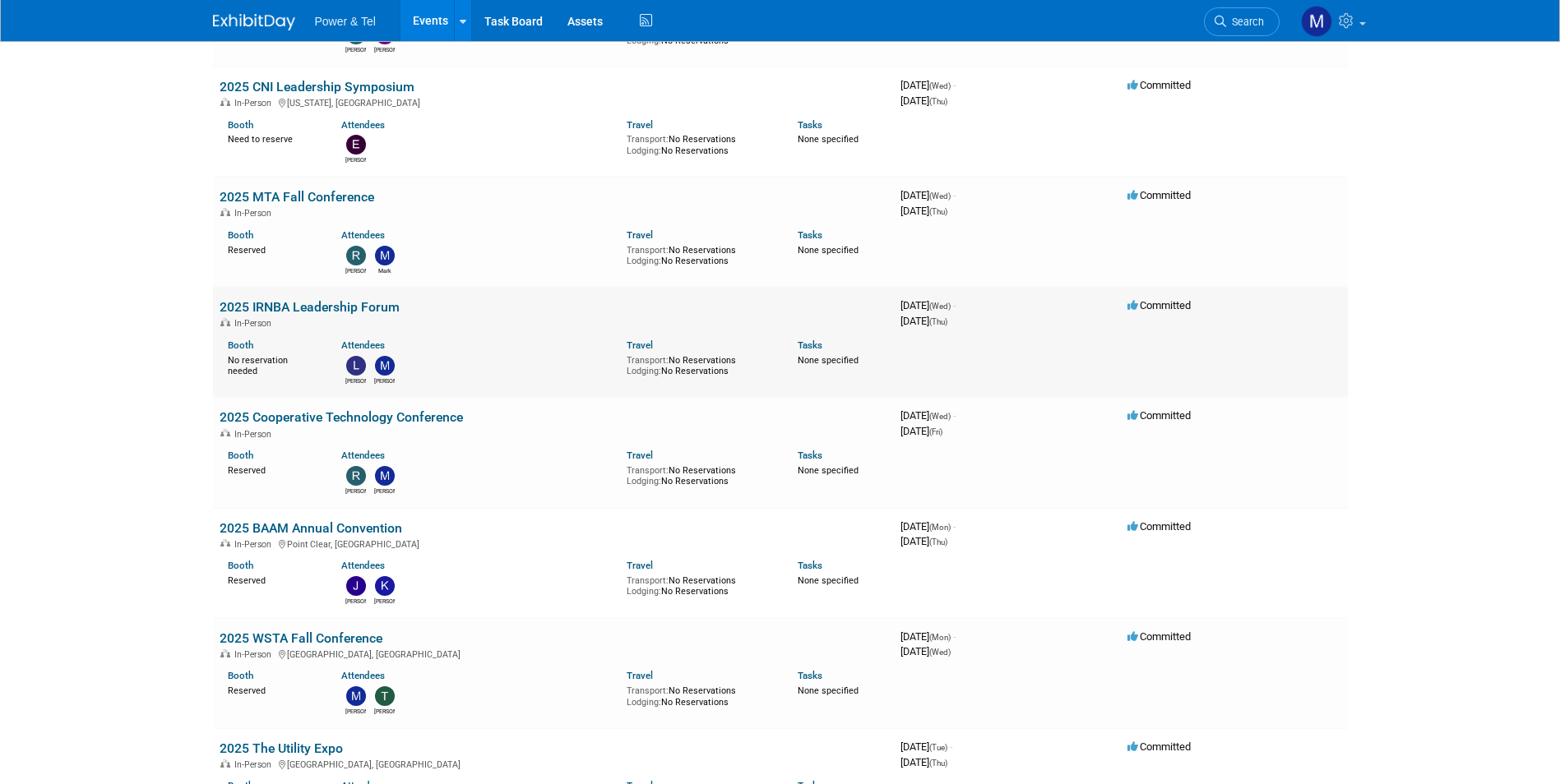
click at [312, 300] on link "2025 IRNBA Leadership Forum" at bounding box center [309, 307] width 180 height 16
click at [357, 419] on link "2025 Cooperative Technology Conference" at bounding box center [341, 417] width 243 height 16
click at [384, 541] on div "In-Person Point Clear, AL" at bounding box center [553, 543] width 668 height 13
click at [390, 528] on link "2025 BAAM Annual Convention" at bounding box center [310, 528] width 182 height 16
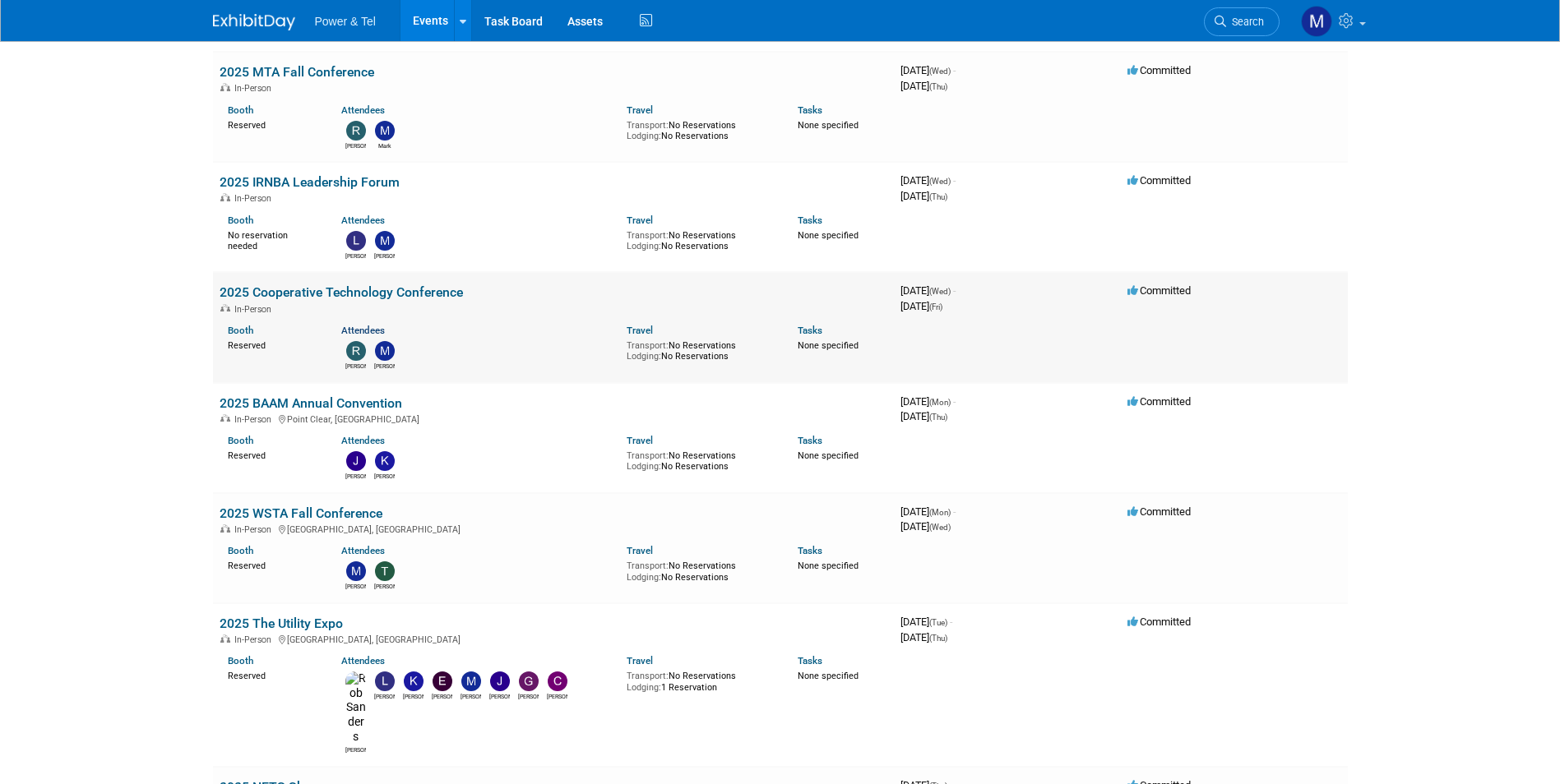
scroll to position [658, 0]
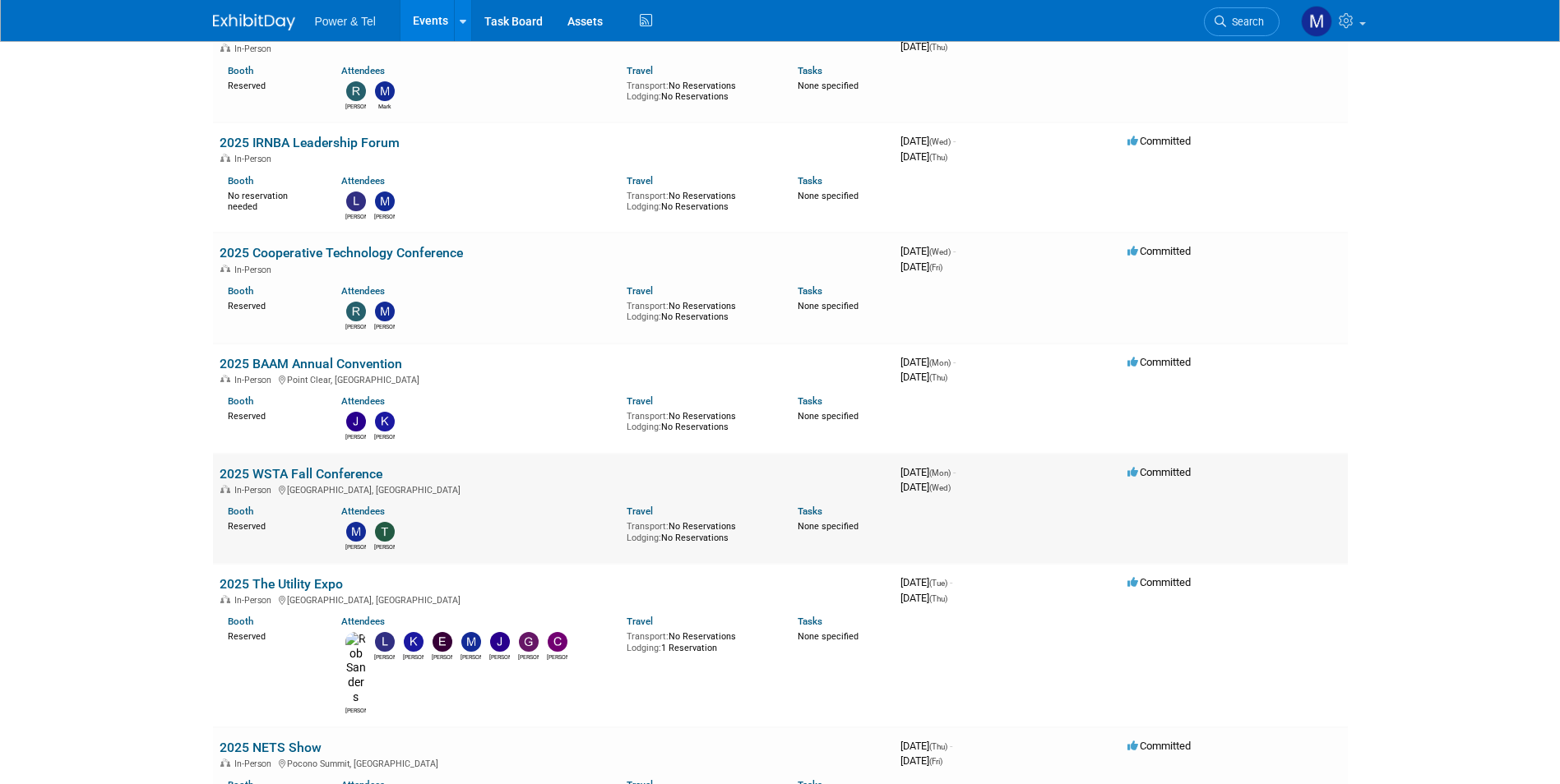
click at [340, 477] on link "2025 WSTA Fall Conference" at bounding box center [300, 474] width 163 height 16
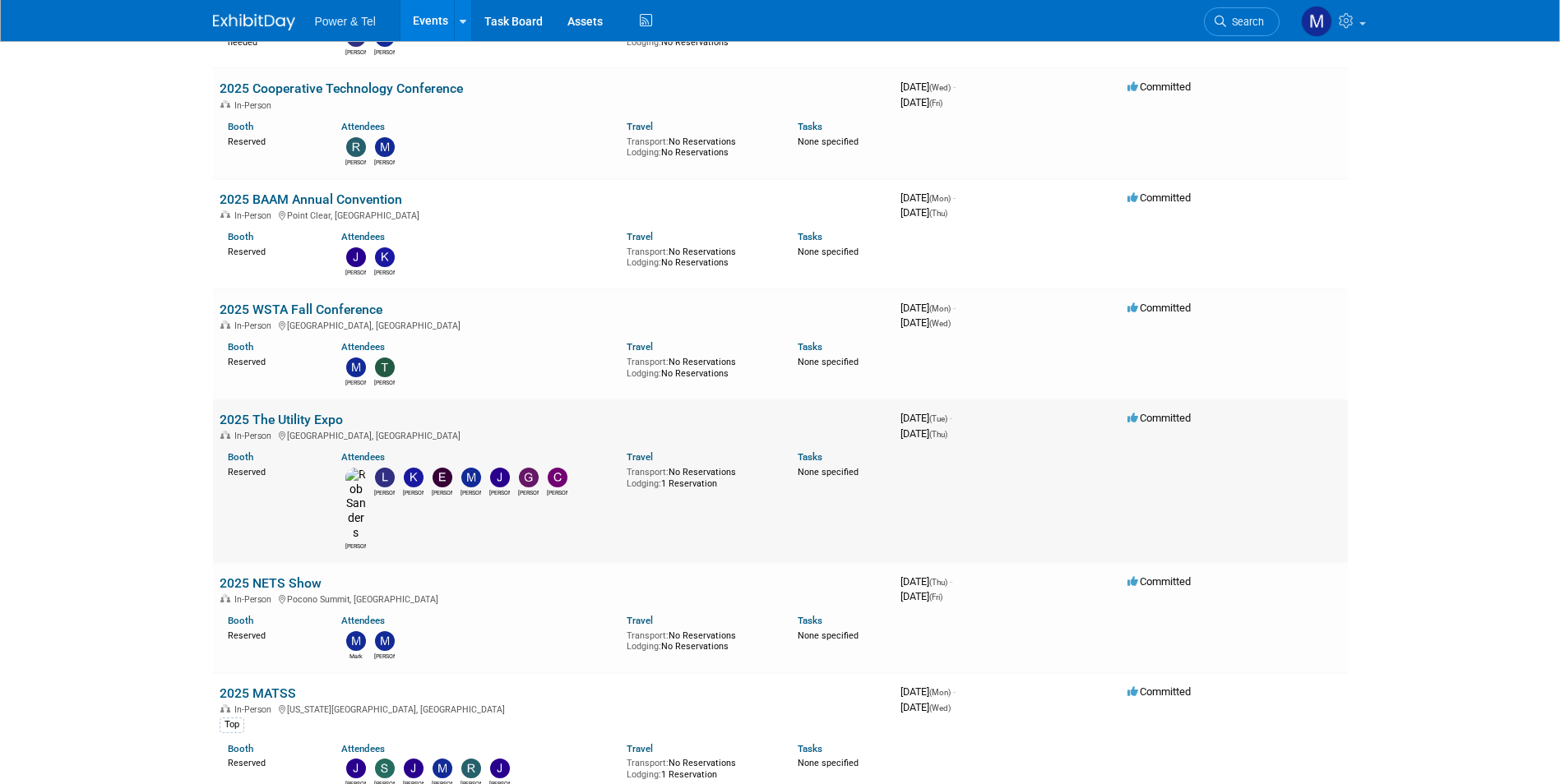
scroll to position [1151, 0]
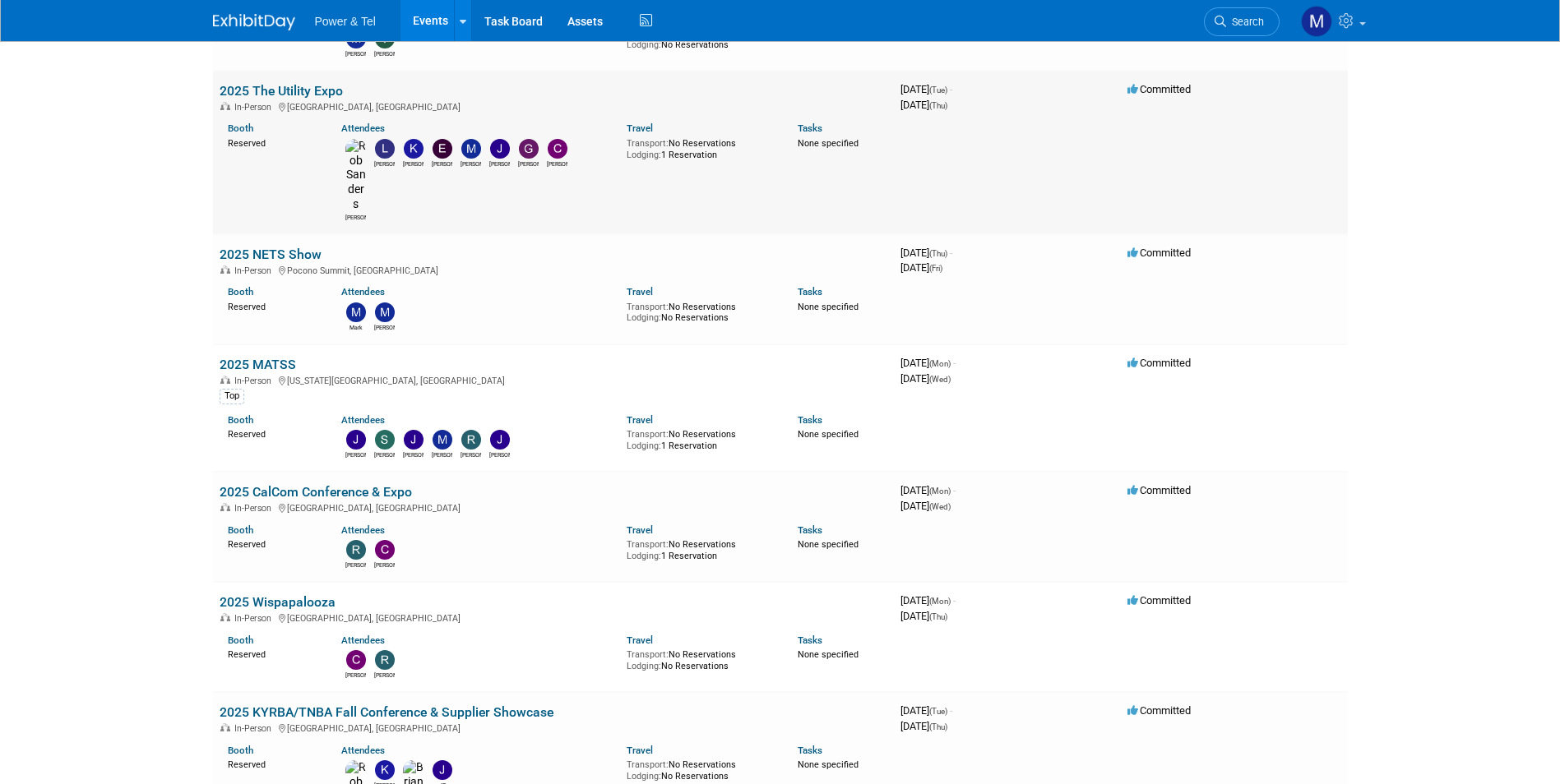
click at [298, 93] on link "2025 The Utility Expo" at bounding box center [281, 90] width 124 height 16
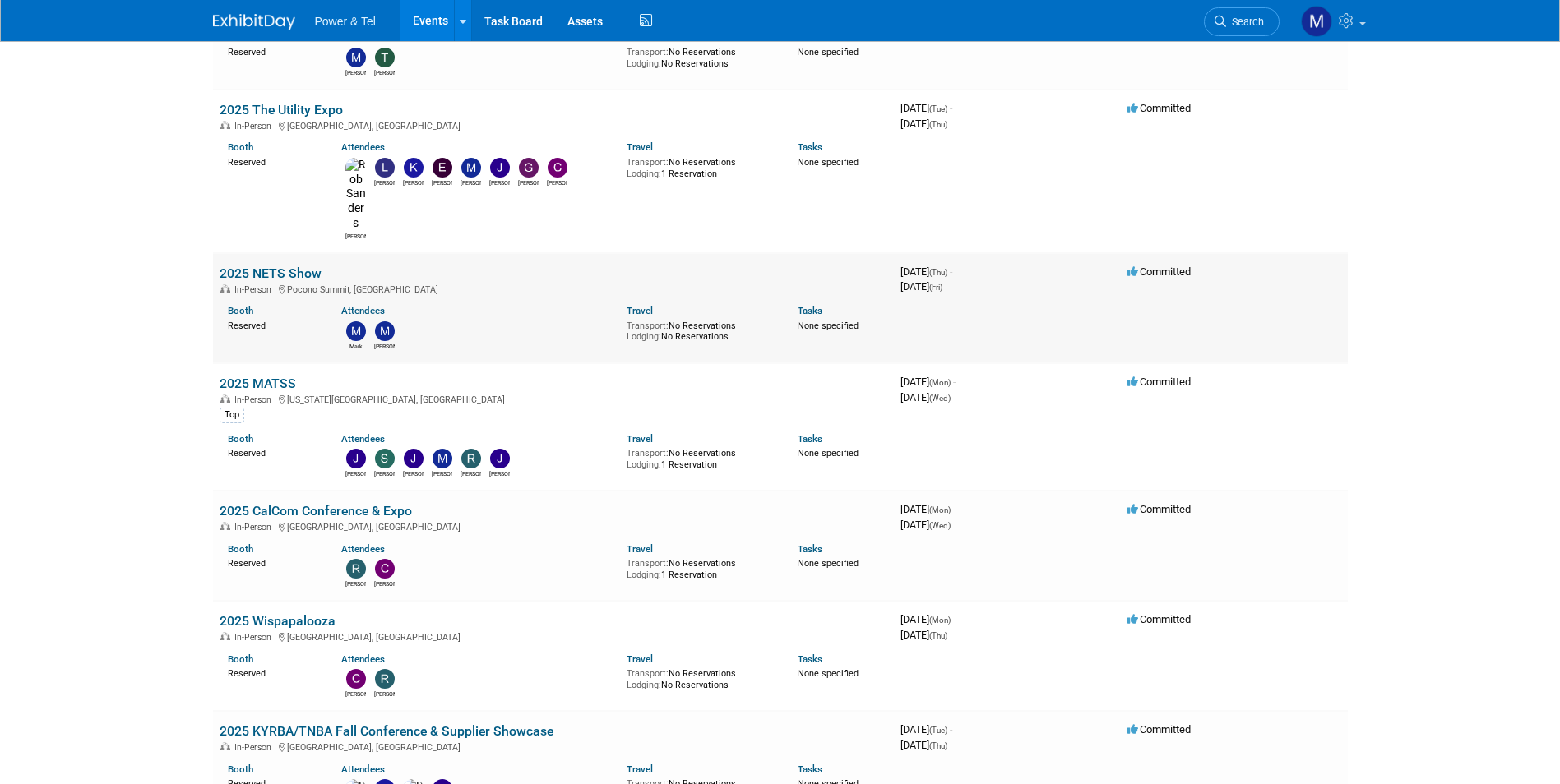
scroll to position [987, 0]
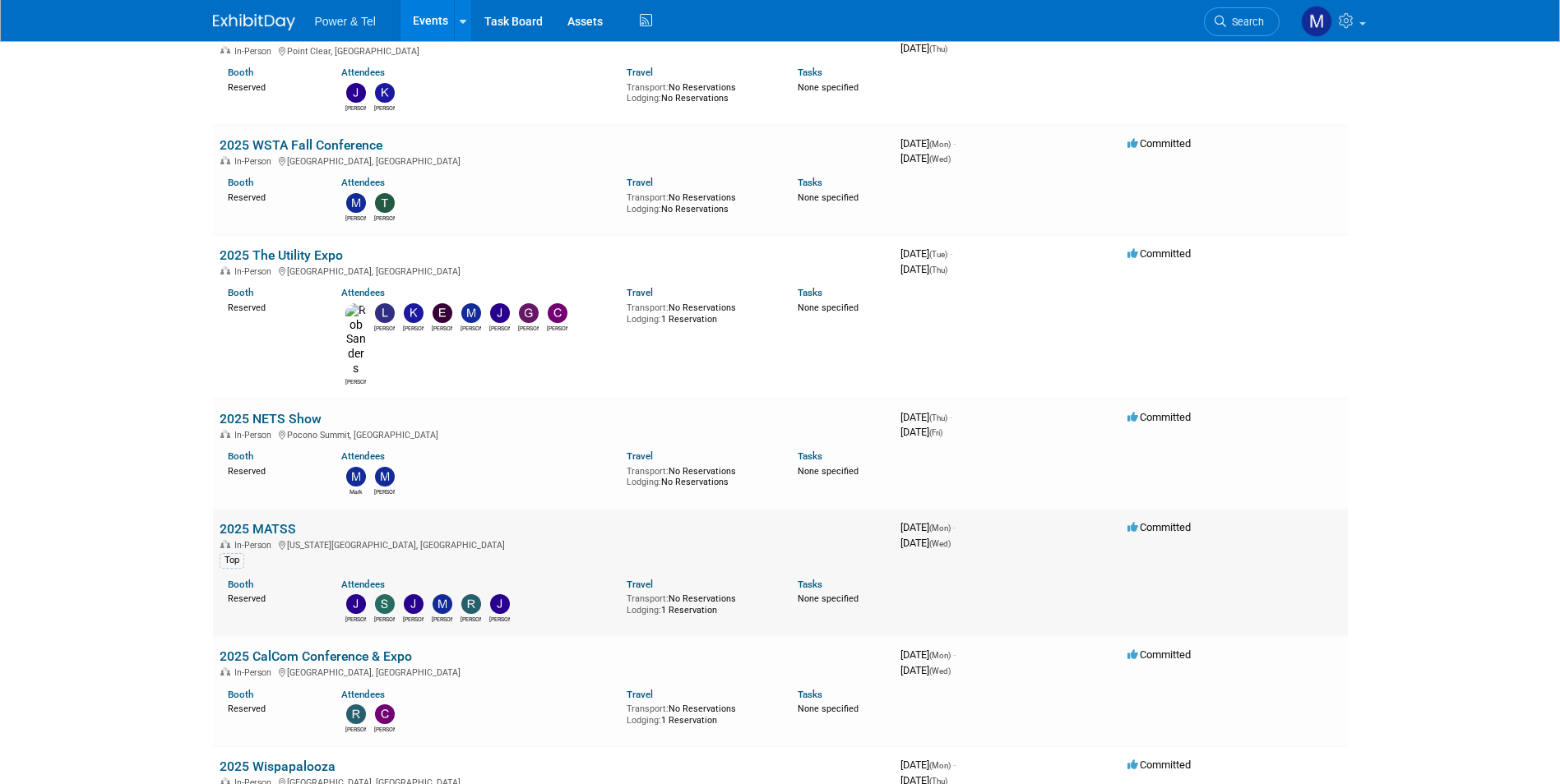
click at [269, 521] on link "2025 MATSS" at bounding box center [257, 529] width 76 height 16
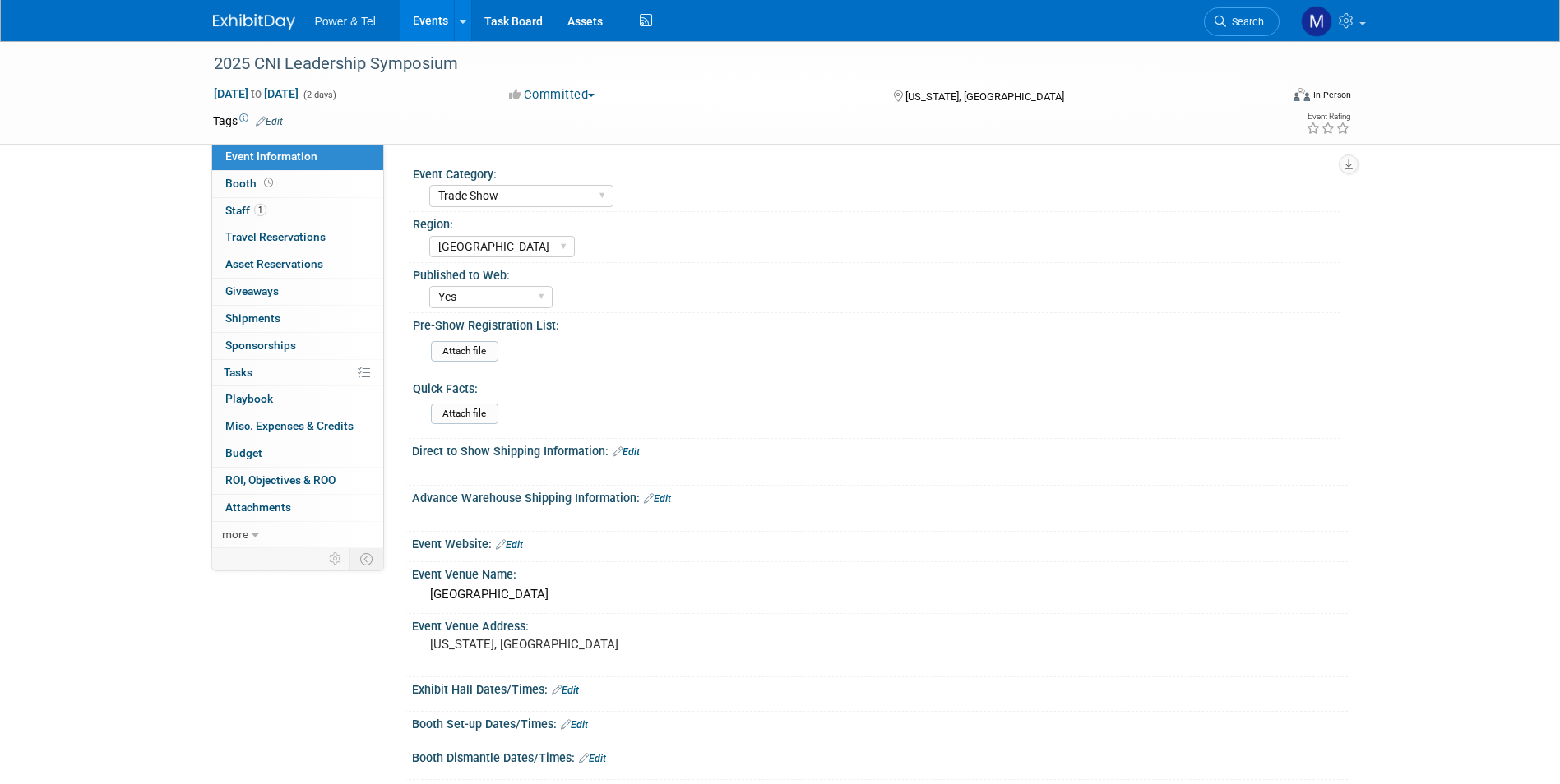
select select "Trade Show"
select select "[GEOGRAPHIC_DATA]"
select select "Yes"
click at [320, 180] on link "Booth" at bounding box center [297, 184] width 171 height 26
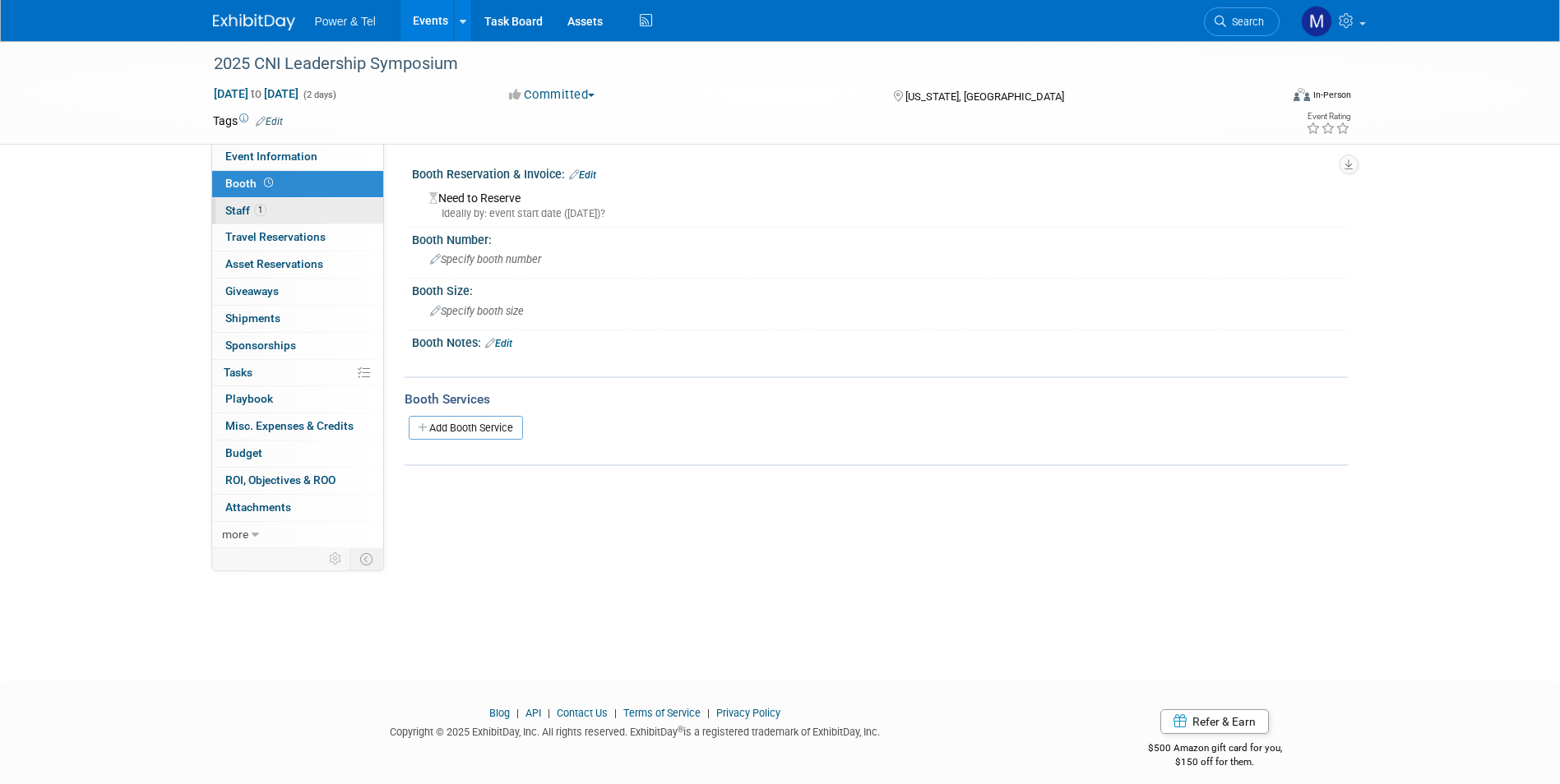
click at [323, 204] on link "1 Staff 1" at bounding box center [297, 211] width 171 height 26
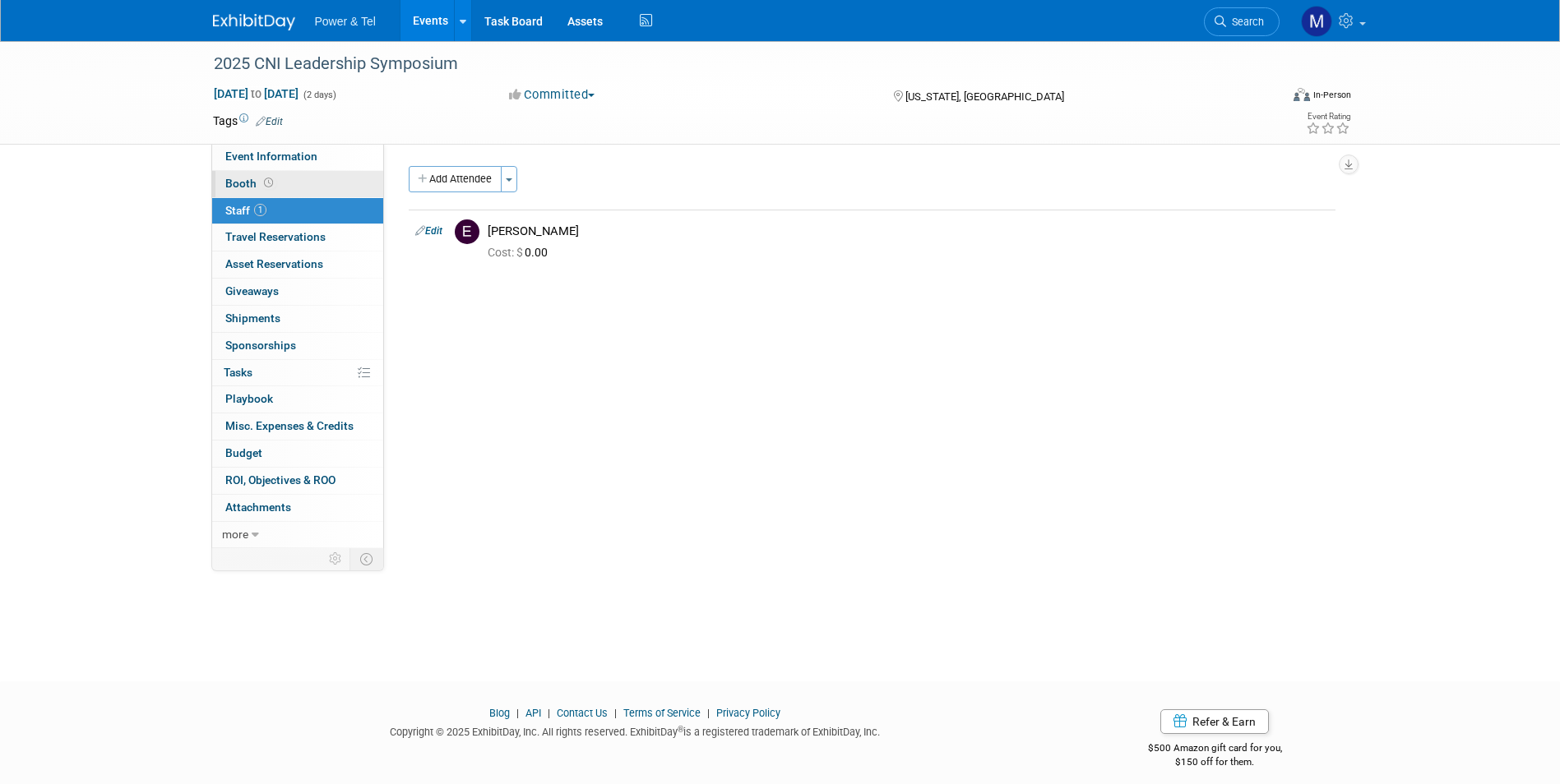
click at [304, 176] on link "Booth" at bounding box center [297, 184] width 171 height 26
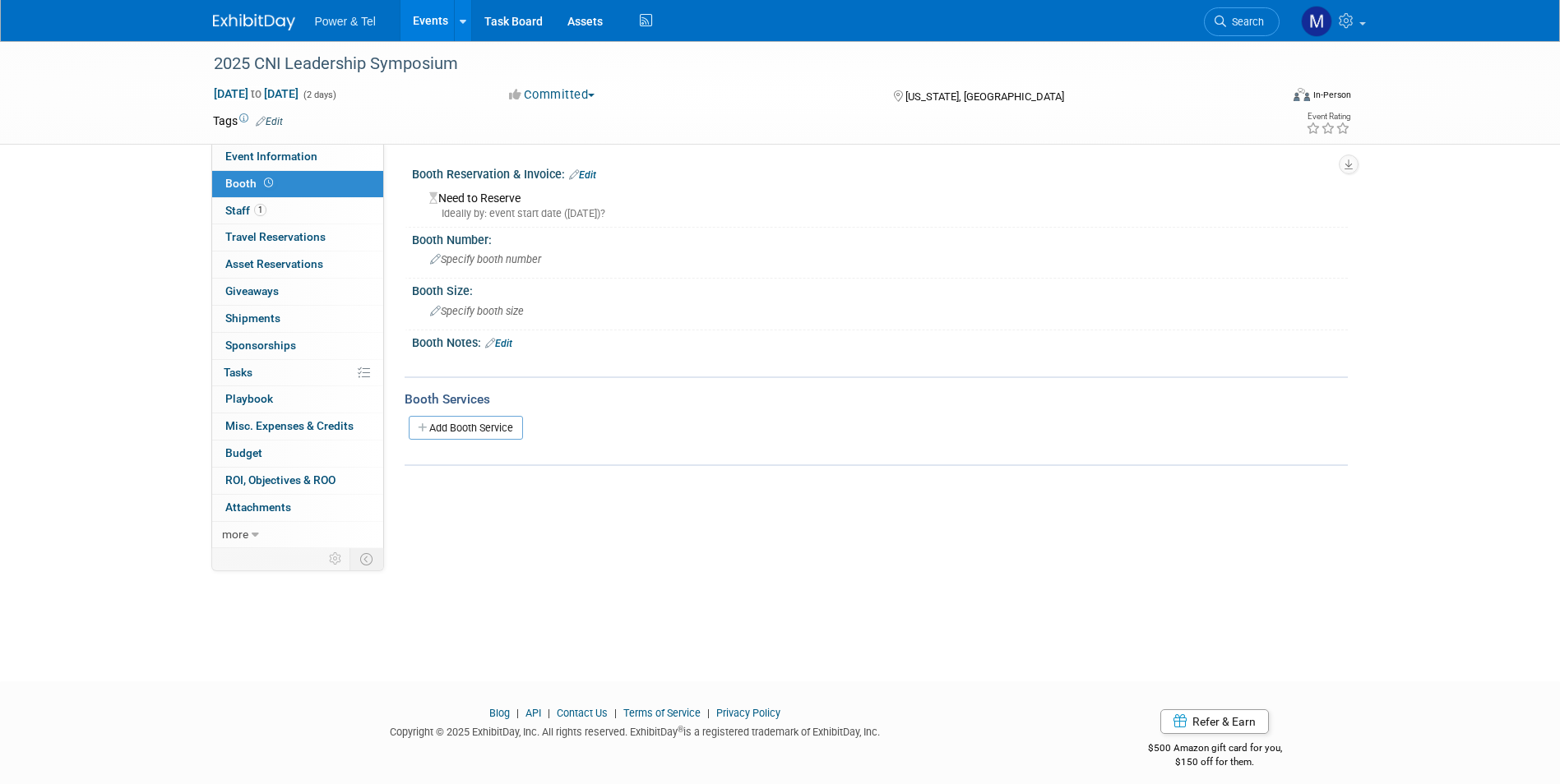
click at [589, 178] on link "Edit" at bounding box center [582, 175] width 27 height 11
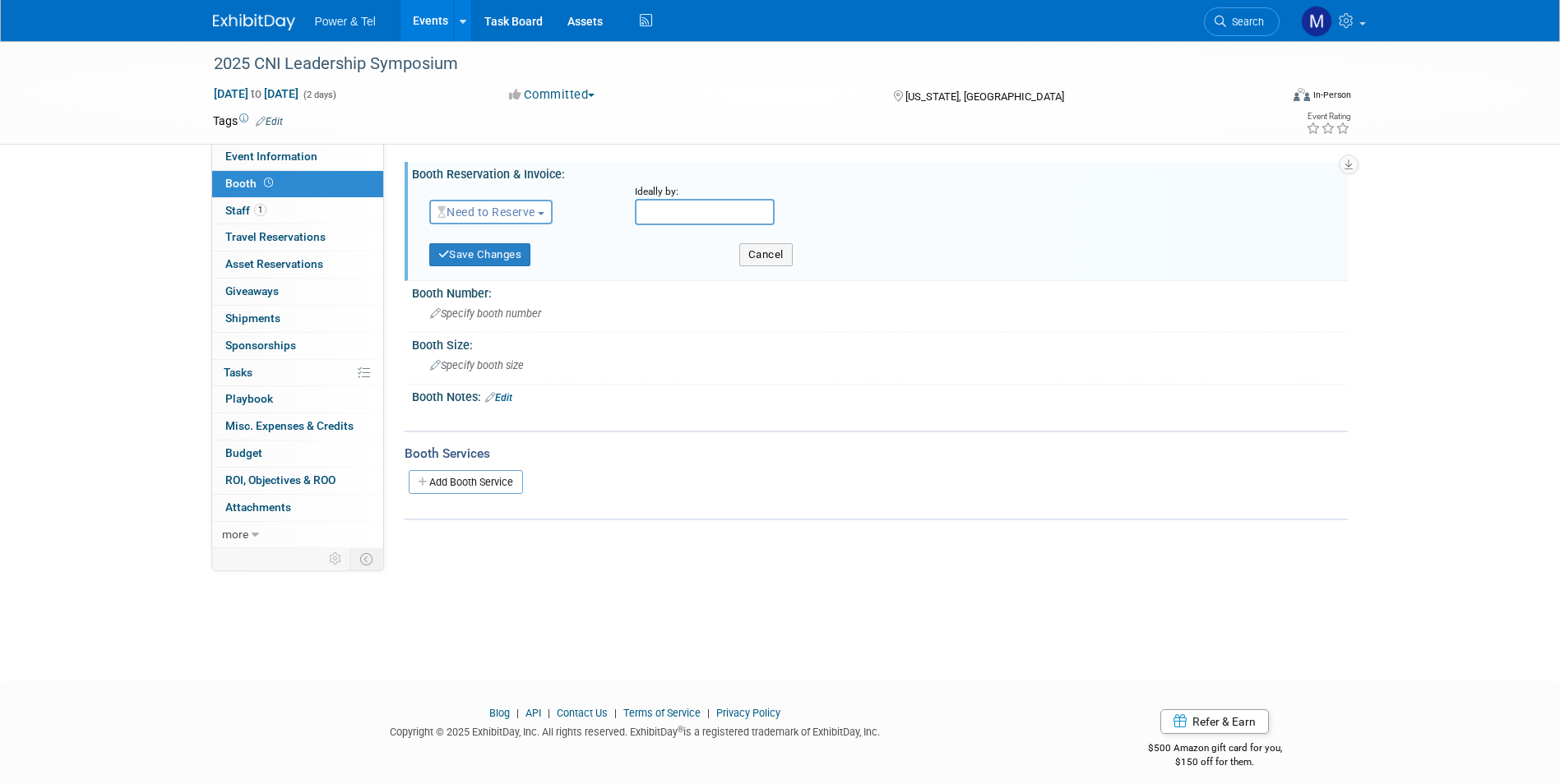
click at [516, 218] on span "Need to Reserve" at bounding box center [486, 212] width 98 height 13
click at [519, 294] on link "No Reservation Required" at bounding box center [518, 286] width 176 height 23
click at [527, 189] on div "No Reservation Required Need to Reserve Reserved No Reservation Required" at bounding box center [519, 208] width 205 height 47
click at [512, 266] on button "Save Changes" at bounding box center [480, 255] width 102 height 23
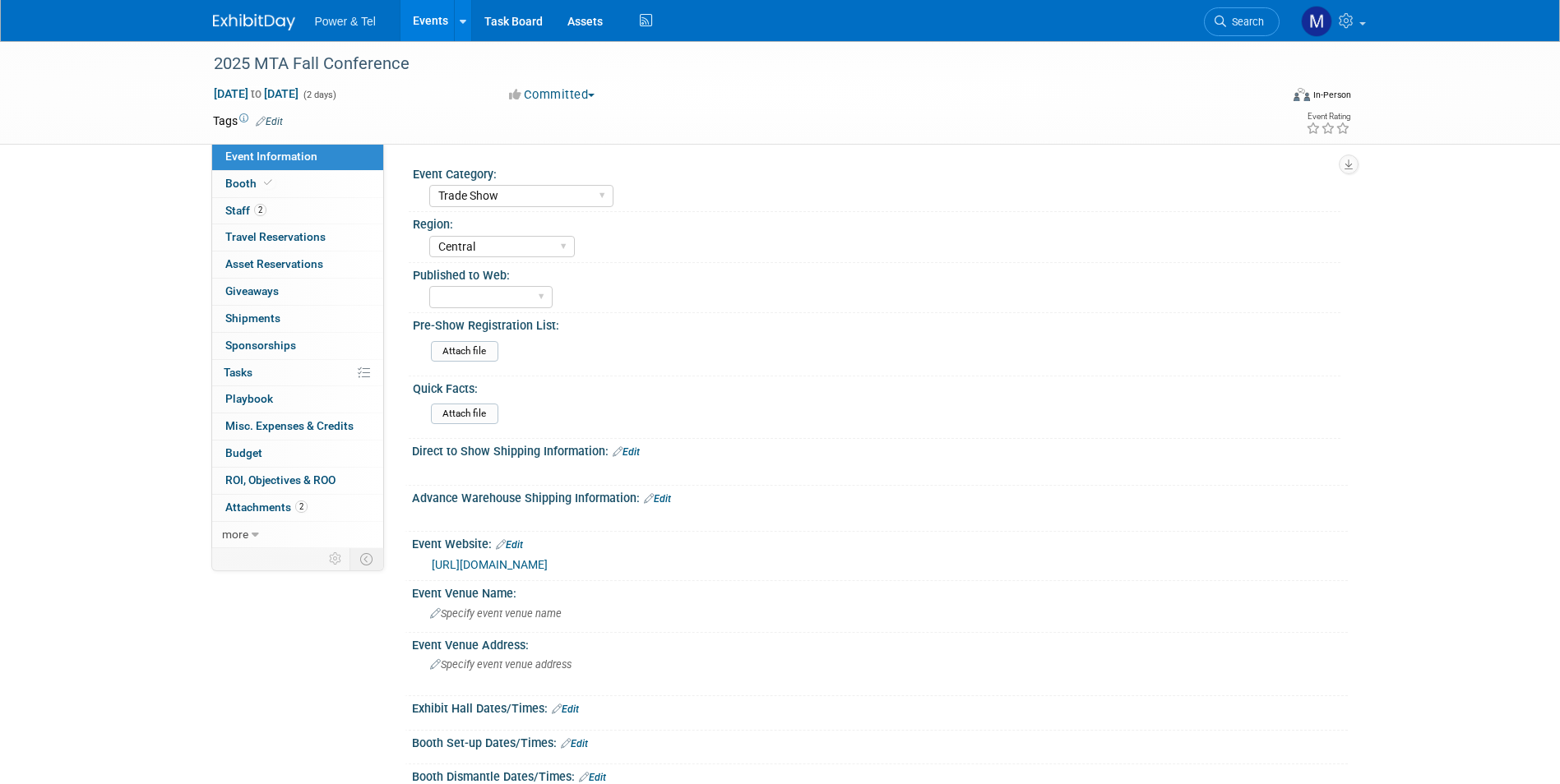
select select "Trade Show"
select select "Central"
click at [265, 186] on icon at bounding box center [268, 183] width 8 height 9
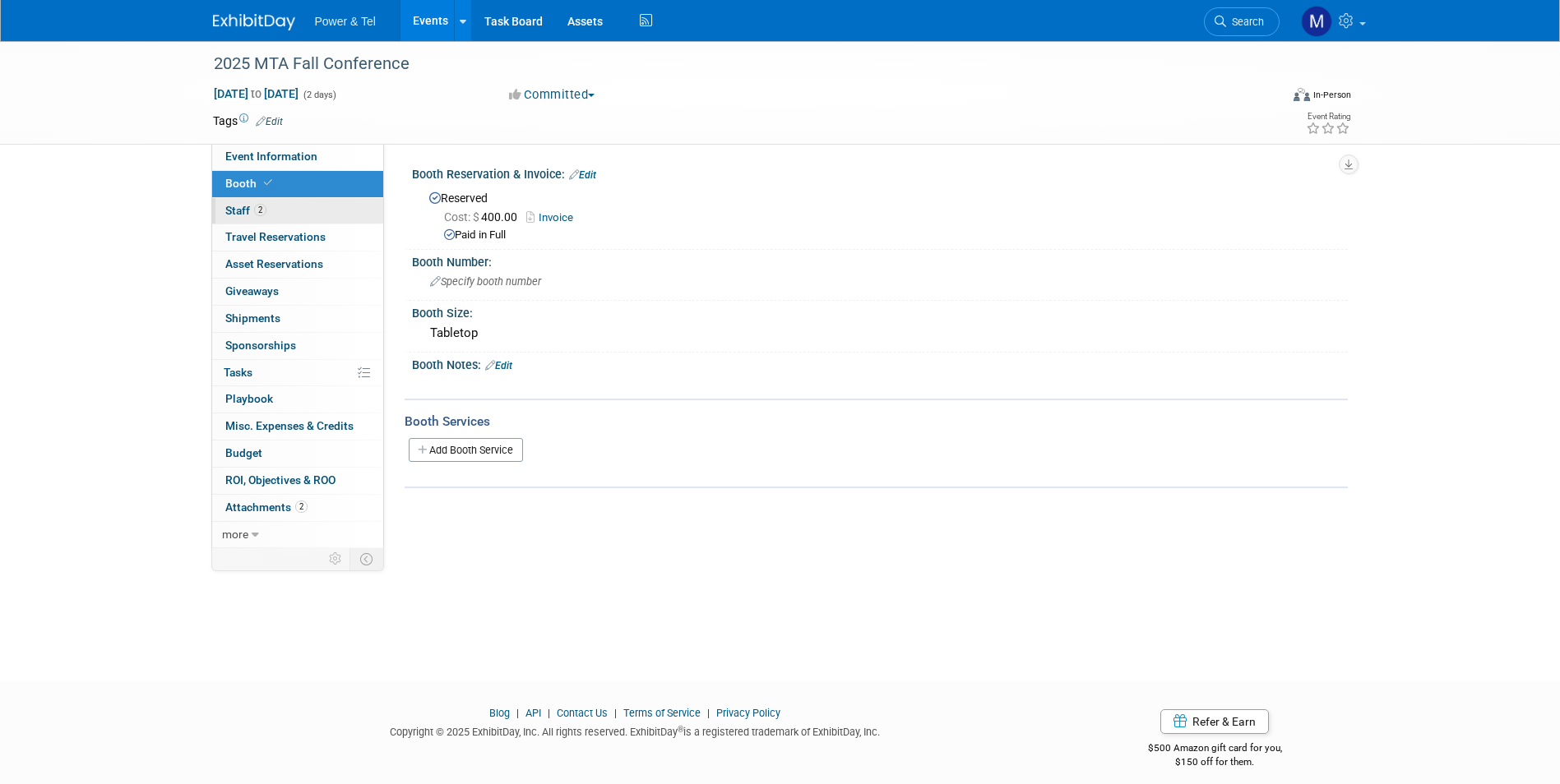
click at [286, 214] on link "2 Staff 2" at bounding box center [297, 211] width 171 height 26
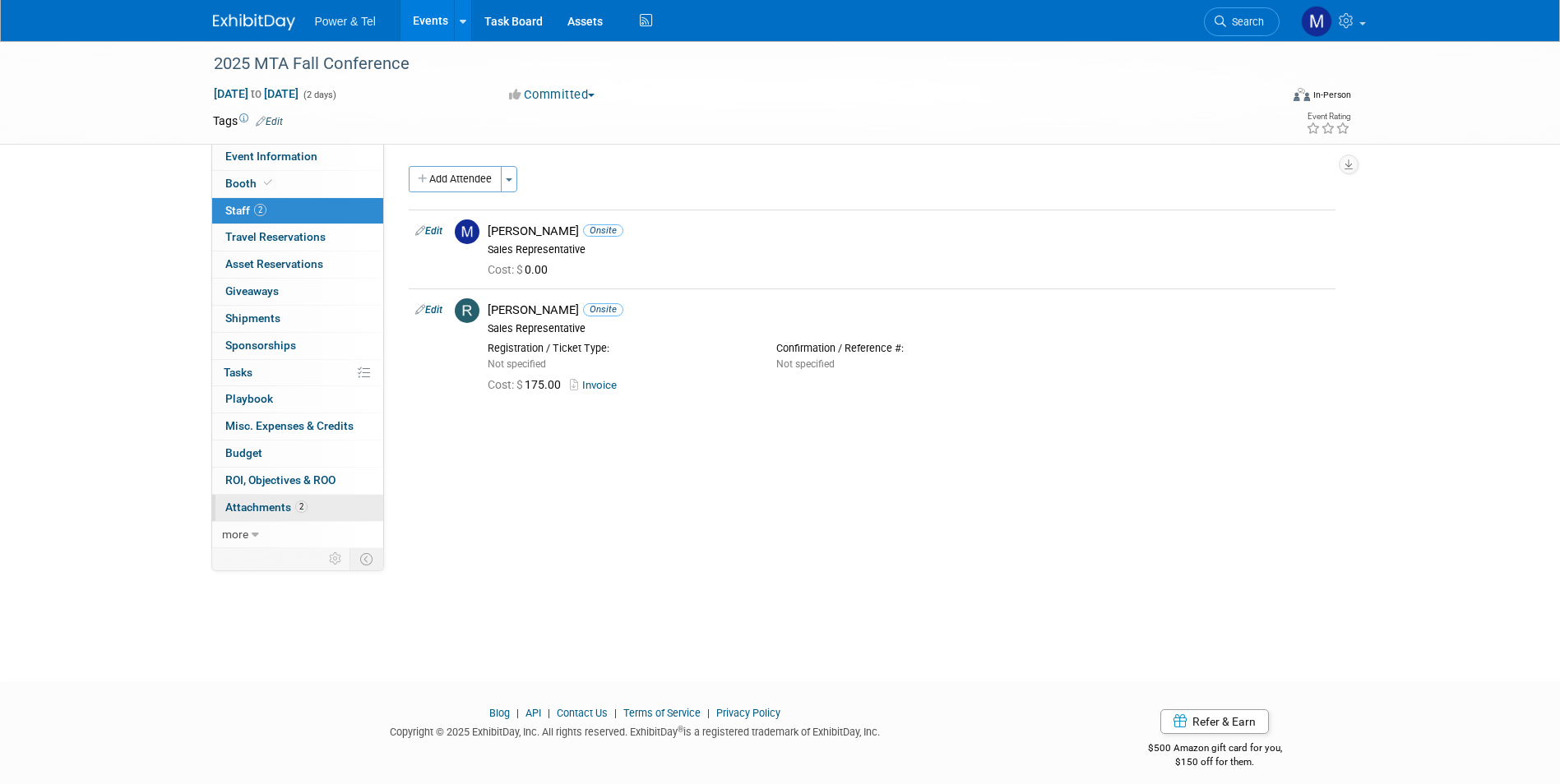
click at [316, 503] on link "2 Attachments 2" at bounding box center [297, 508] width 171 height 26
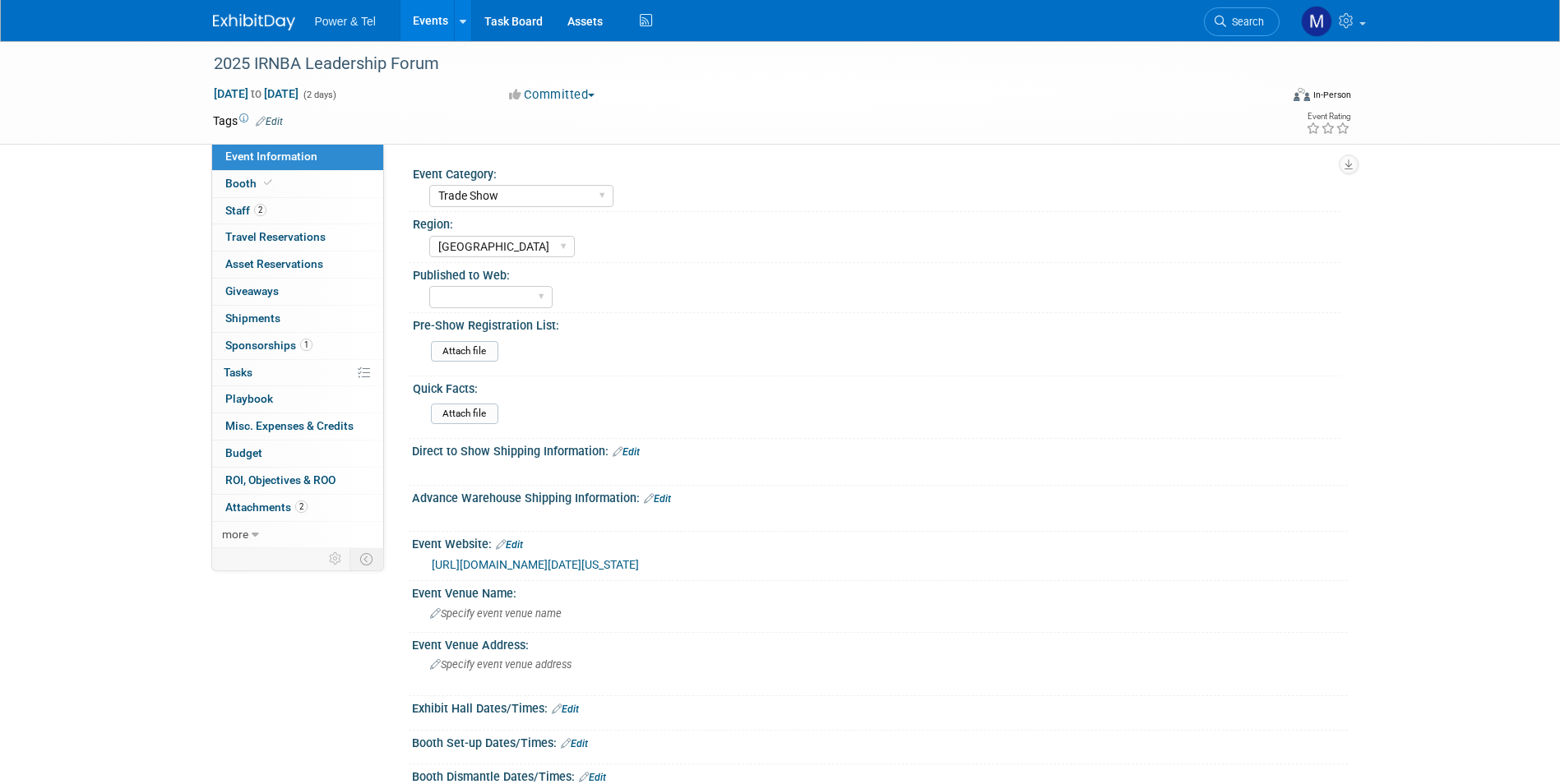
select select "Trade Show"
select select "[GEOGRAPHIC_DATA]"
click at [306, 176] on link "Booth" at bounding box center [297, 184] width 171 height 26
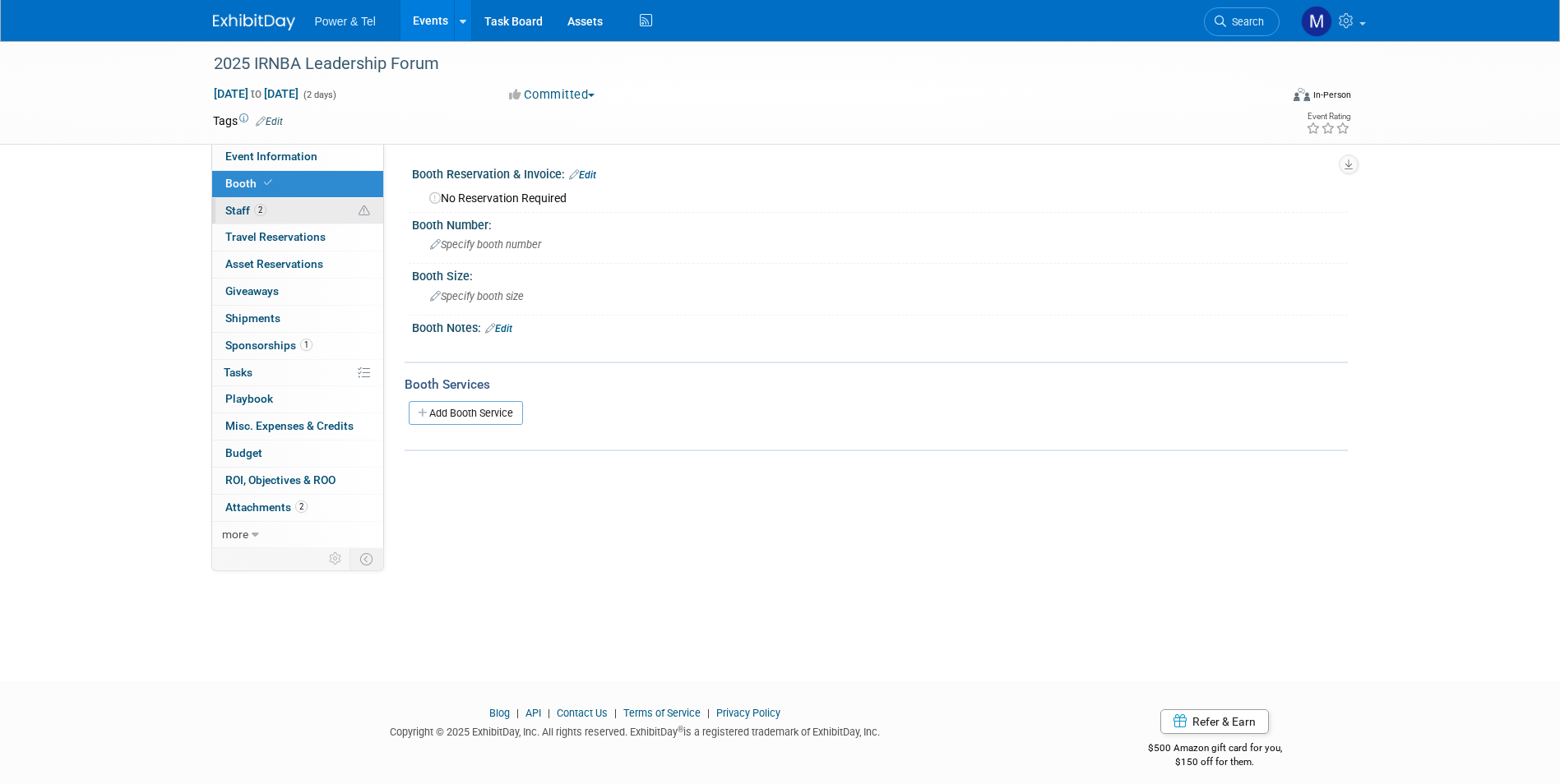
click at [311, 207] on link "2 Staff 2" at bounding box center [297, 211] width 171 height 26
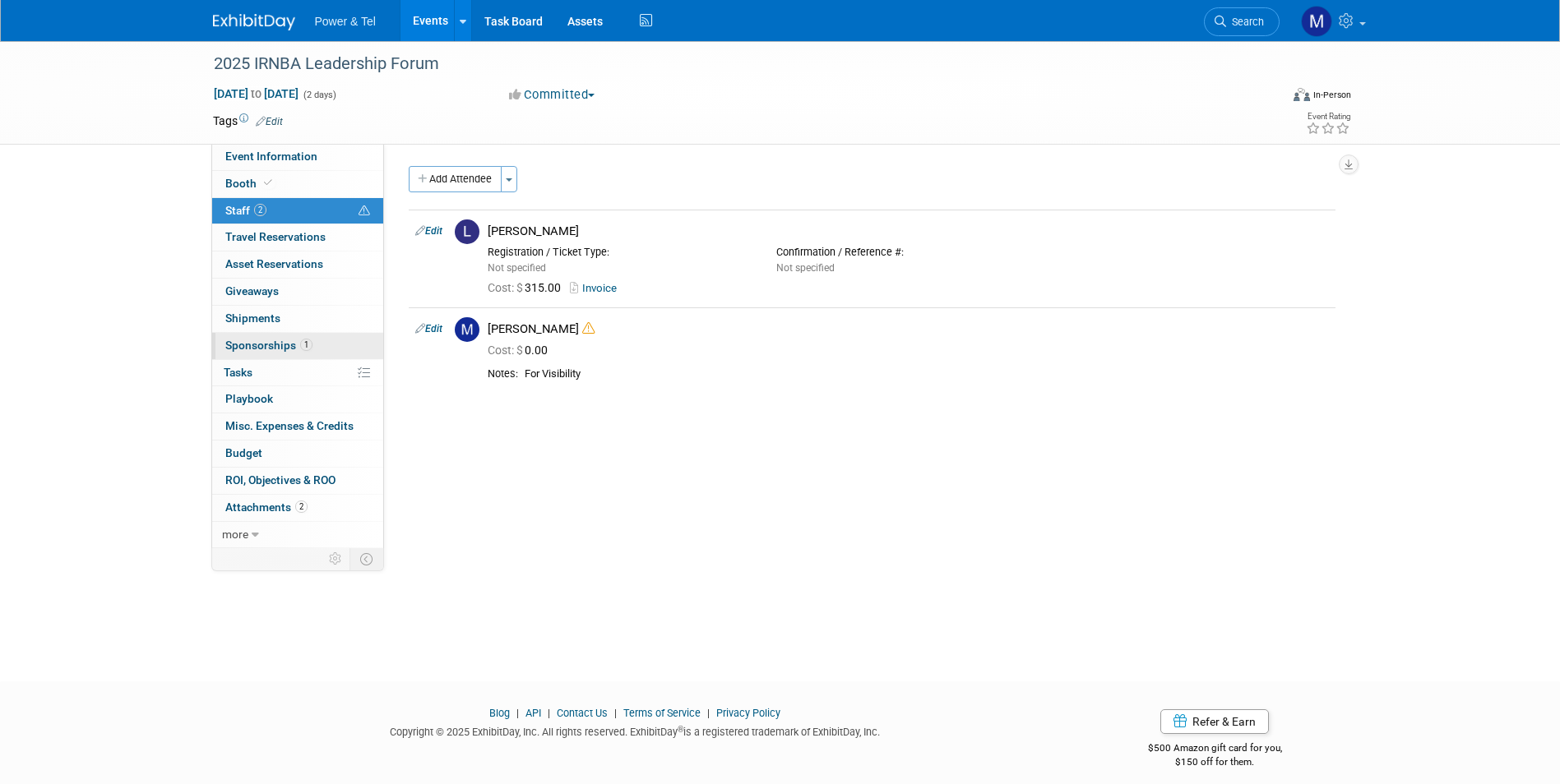
click at [326, 340] on link "1 Sponsorships 1" at bounding box center [297, 346] width 171 height 26
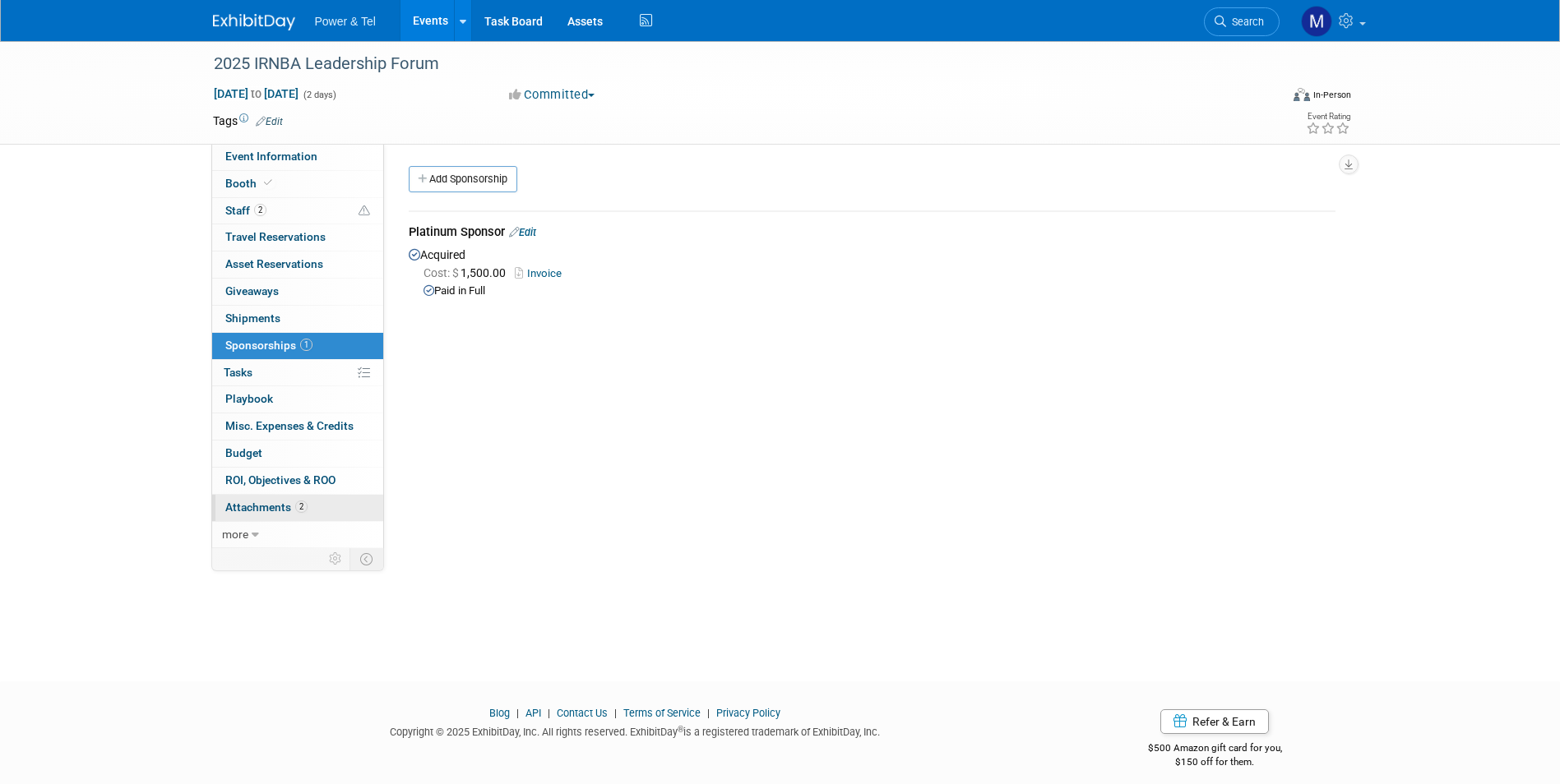
click at [319, 505] on link "2 Attachments 2" at bounding box center [297, 508] width 171 height 26
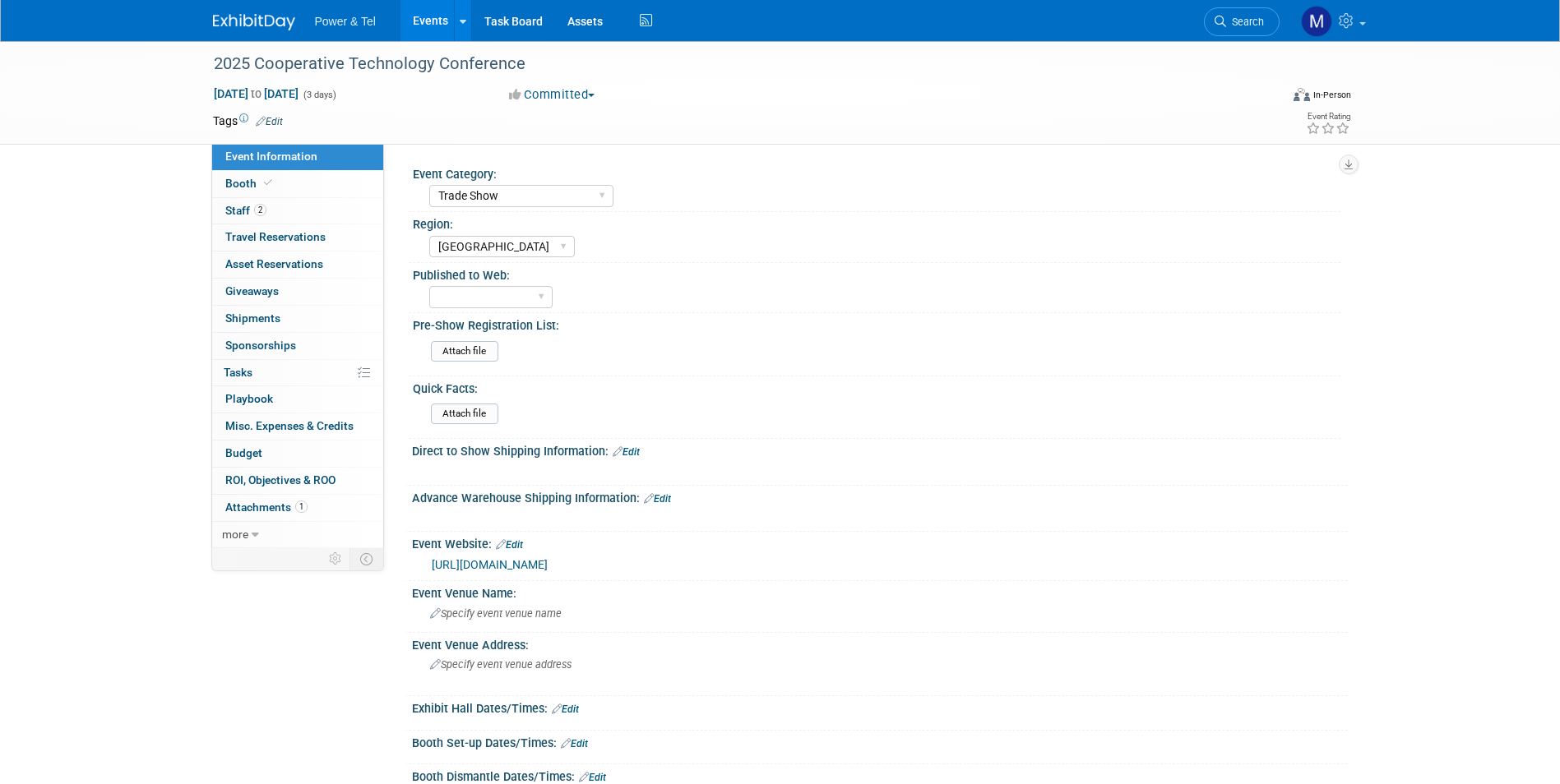
select select "Trade Show"
select select "[GEOGRAPHIC_DATA]"
click at [314, 181] on link "Booth" at bounding box center [297, 184] width 171 height 26
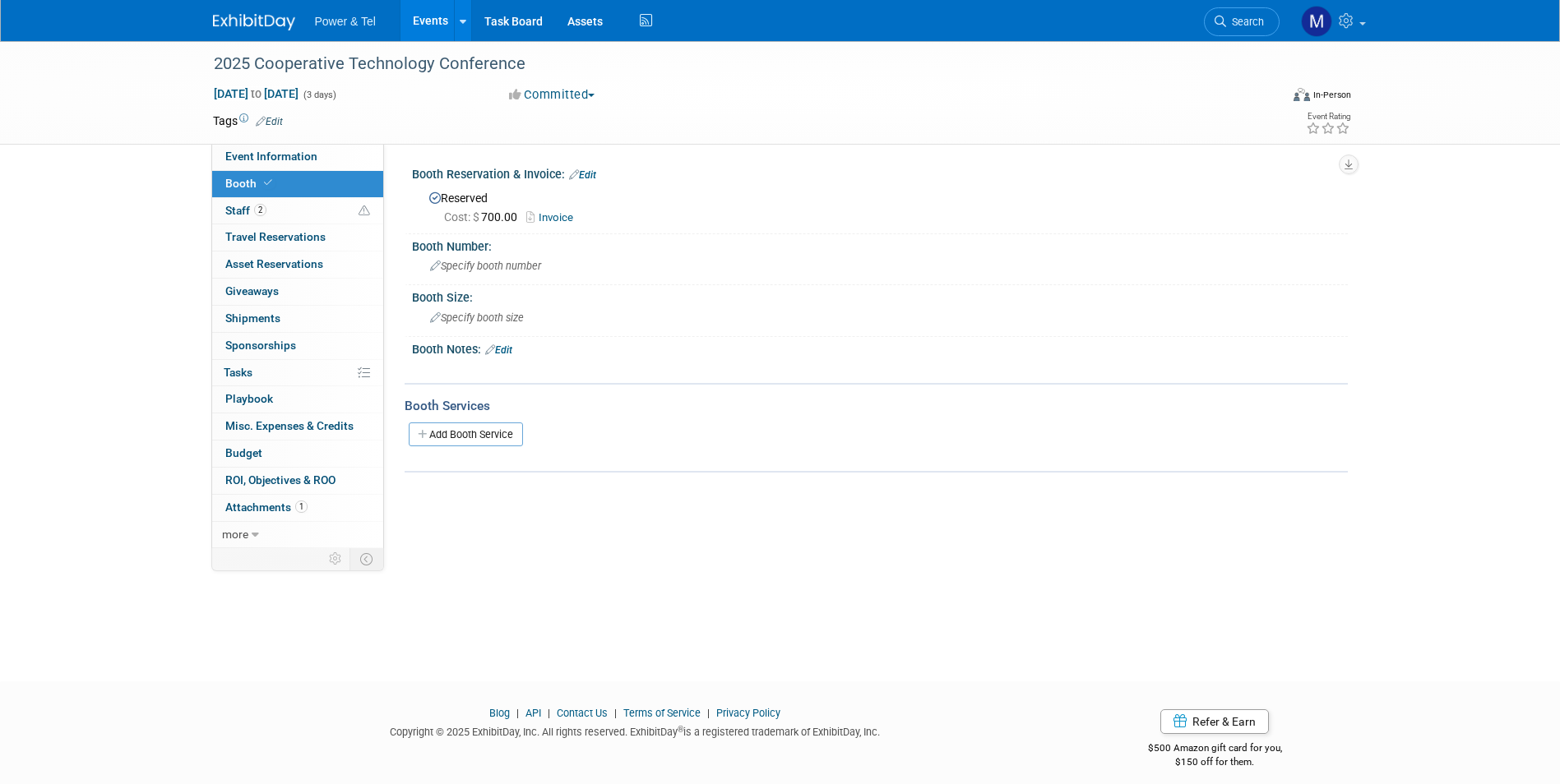
click at [547, 216] on link "Invoice" at bounding box center [553, 216] width 55 height 12
click at [272, 207] on link "2 Staff 2" at bounding box center [297, 211] width 171 height 26
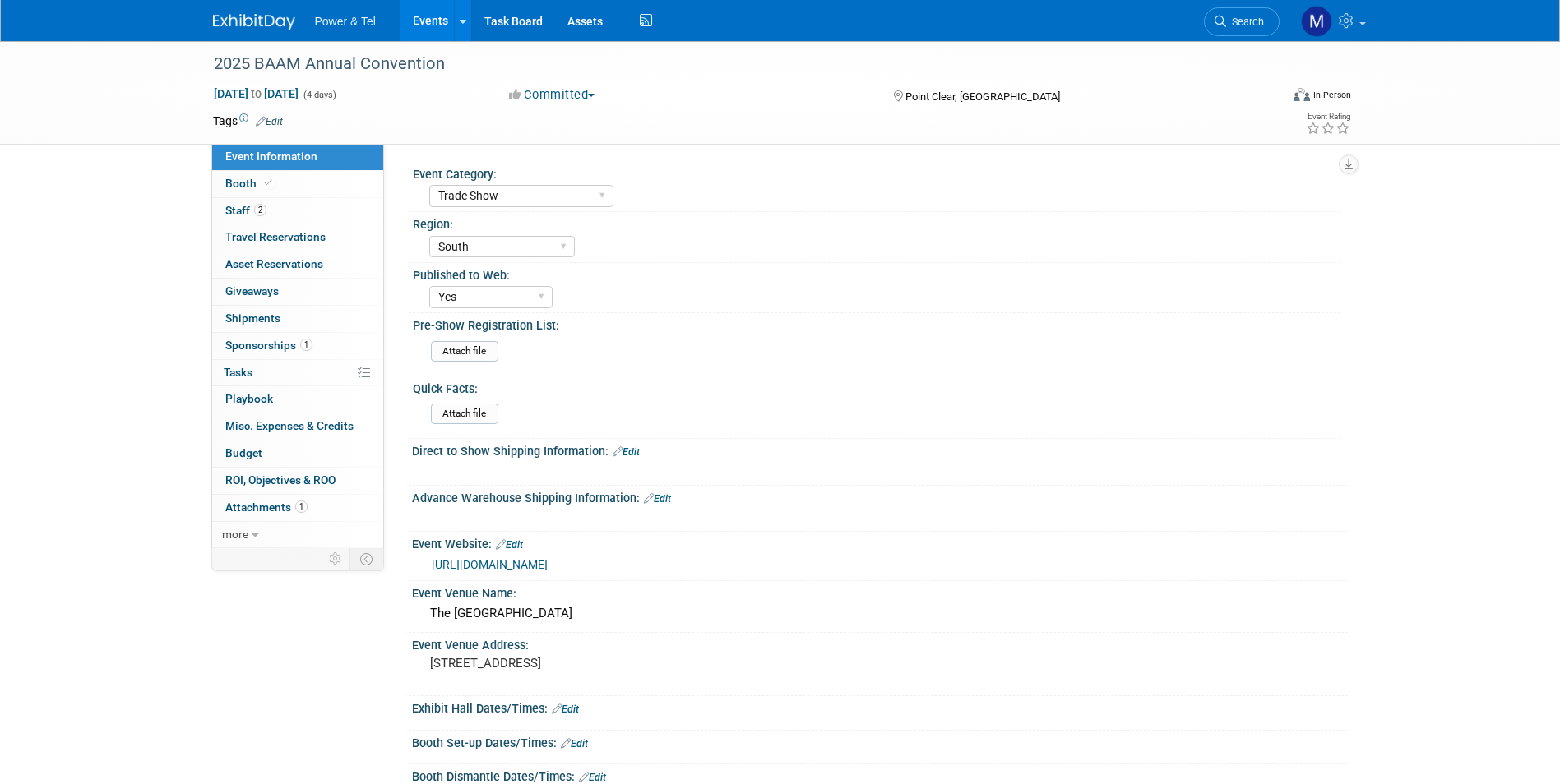
select select "Trade Show"
select select "South"
select select "Yes"
click at [309, 181] on link "Booth" at bounding box center [297, 184] width 171 height 26
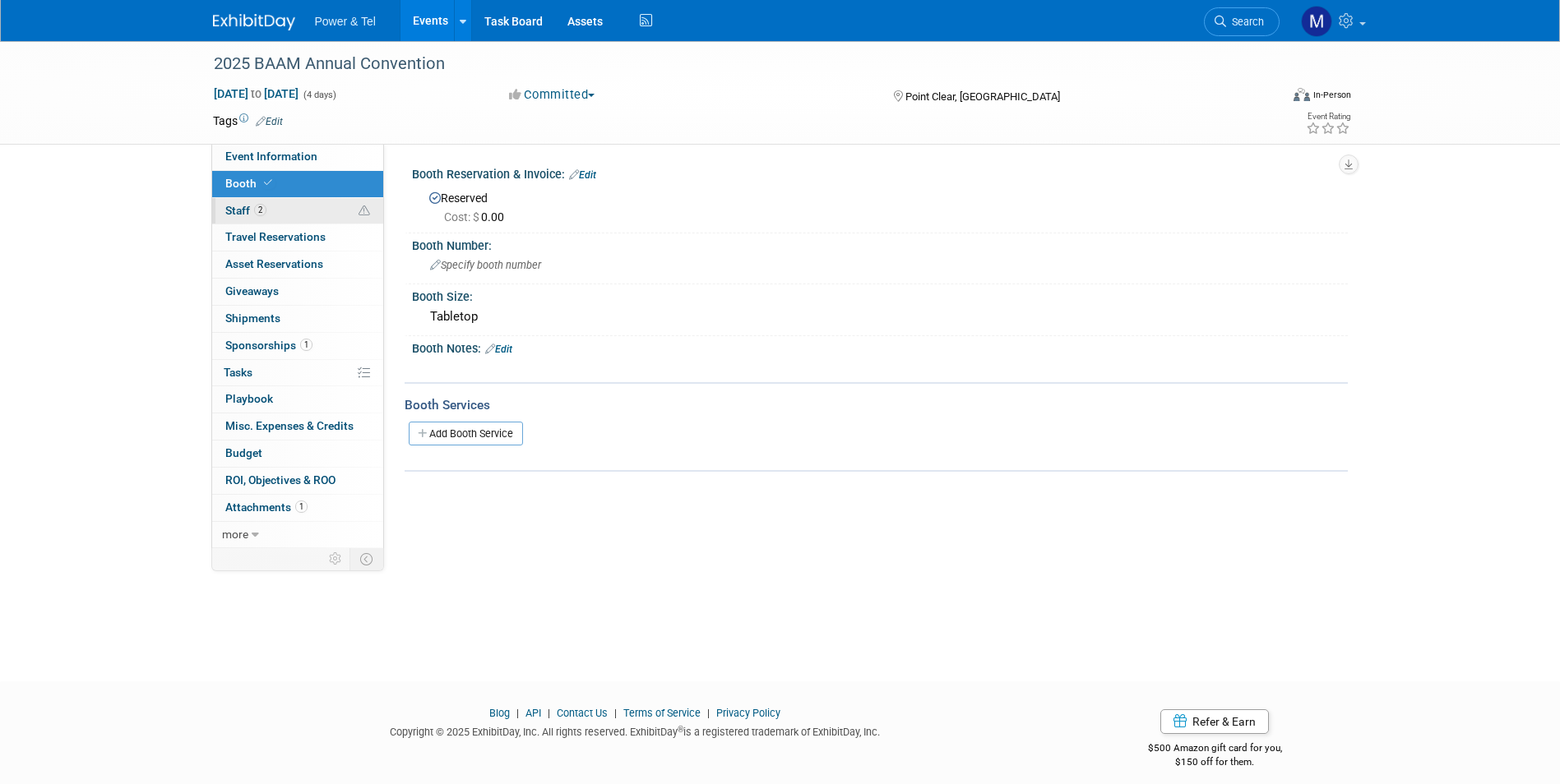
click at [309, 205] on link "2 Staff 2" at bounding box center [297, 211] width 171 height 26
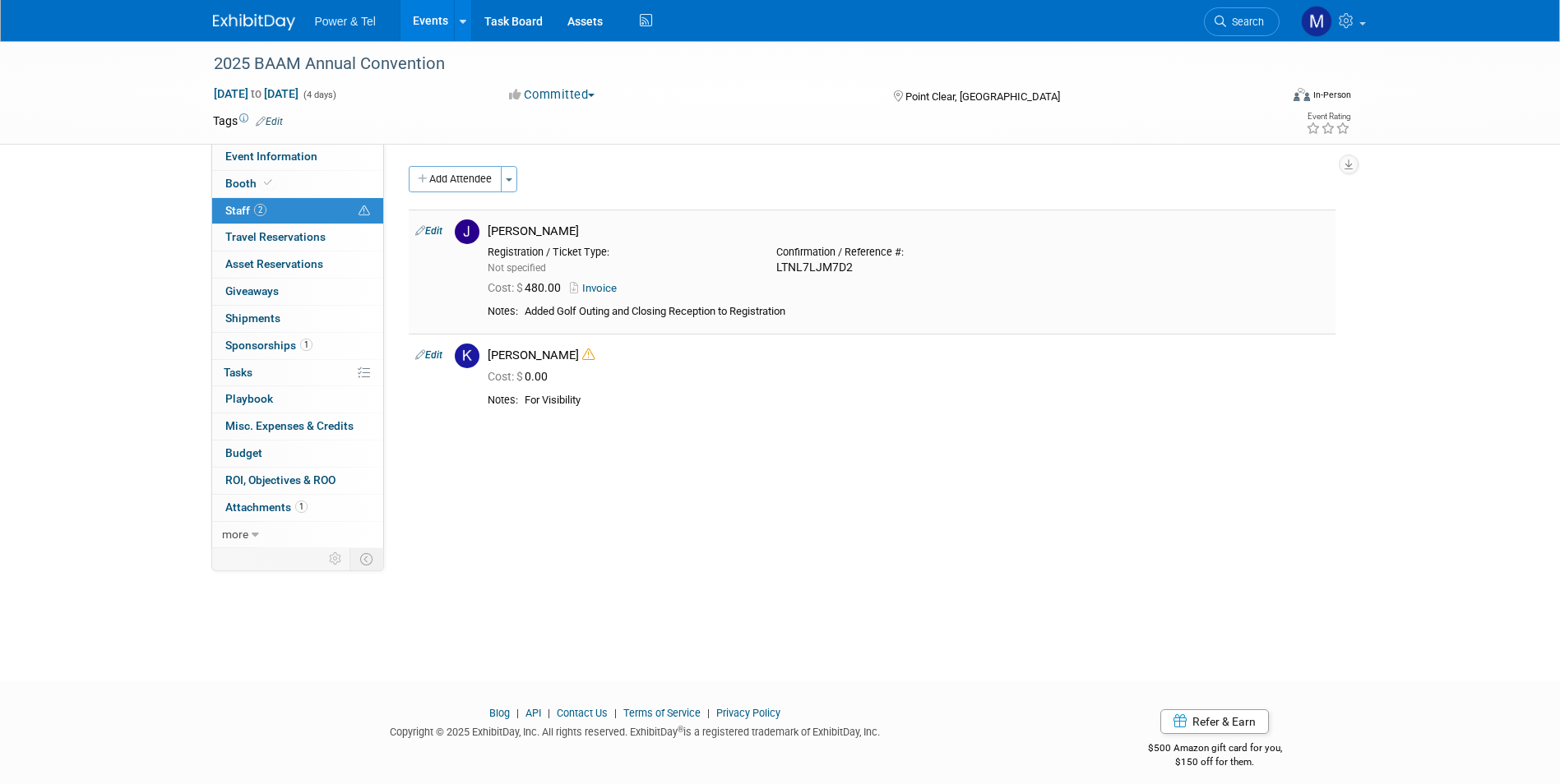
click at [599, 291] on link "Invoice" at bounding box center [596, 288] width 54 height 12
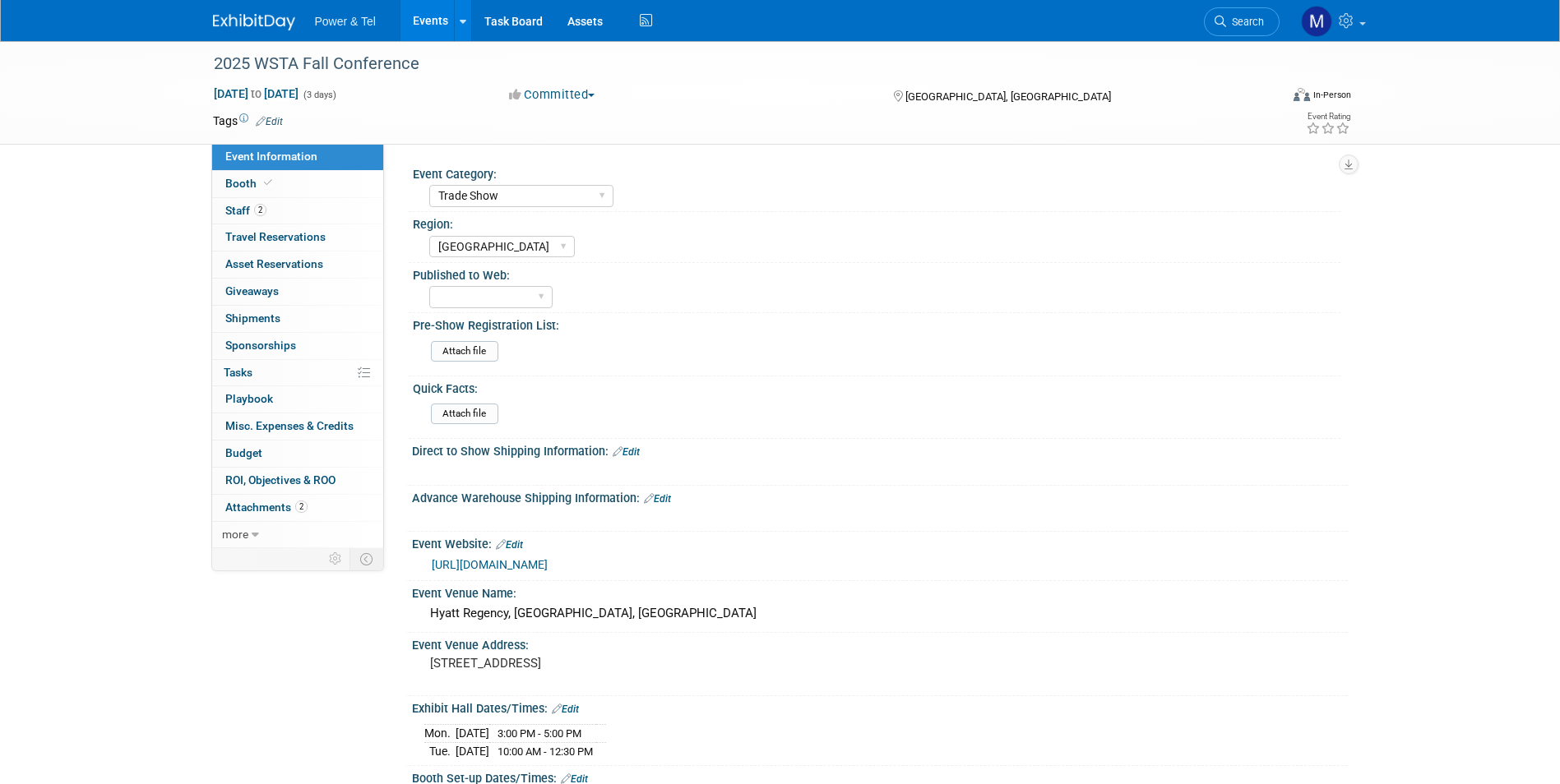
select select "Trade Show"
select select "[GEOGRAPHIC_DATA]"
click at [321, 203] on link "2 Staff 2" at bounding box center [297, 211] width 171 height 26
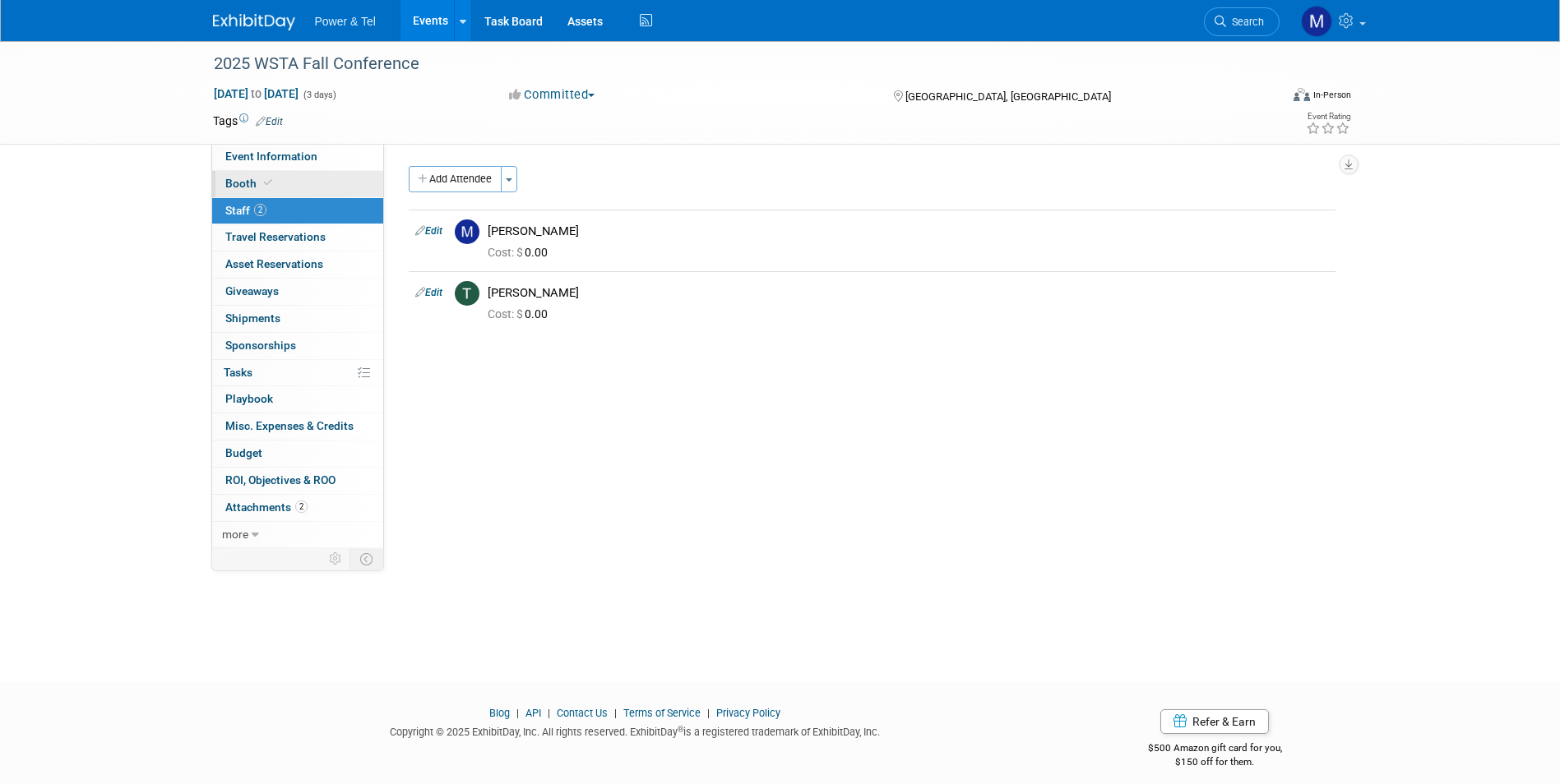
click at [326, 187] on link "Booth" at bounding box center [297, 184] width 171 height 26
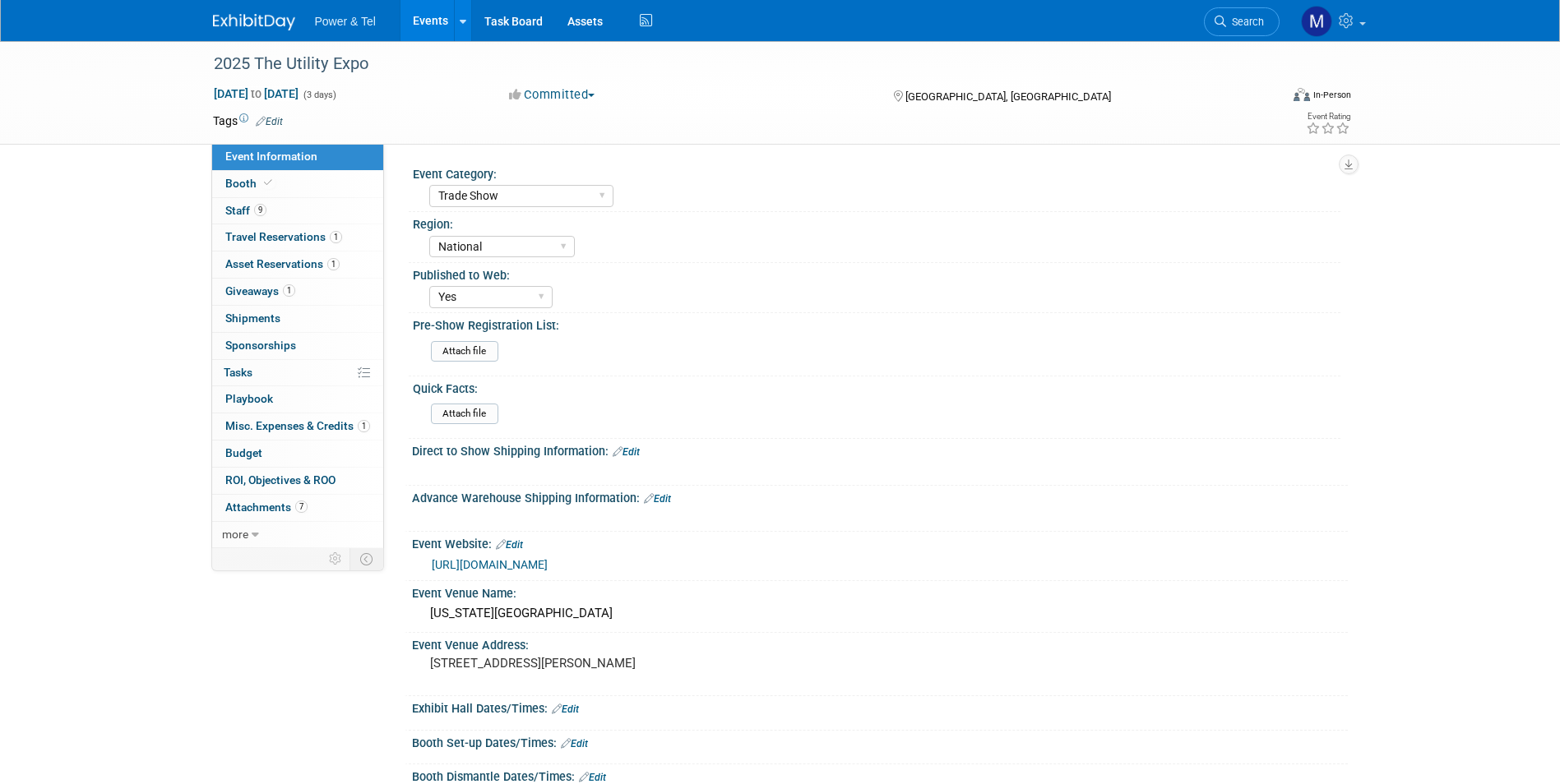
select select "Trade Show"
select select "National"
select select "Yes"
select select "Trade Show"
select select "Central"
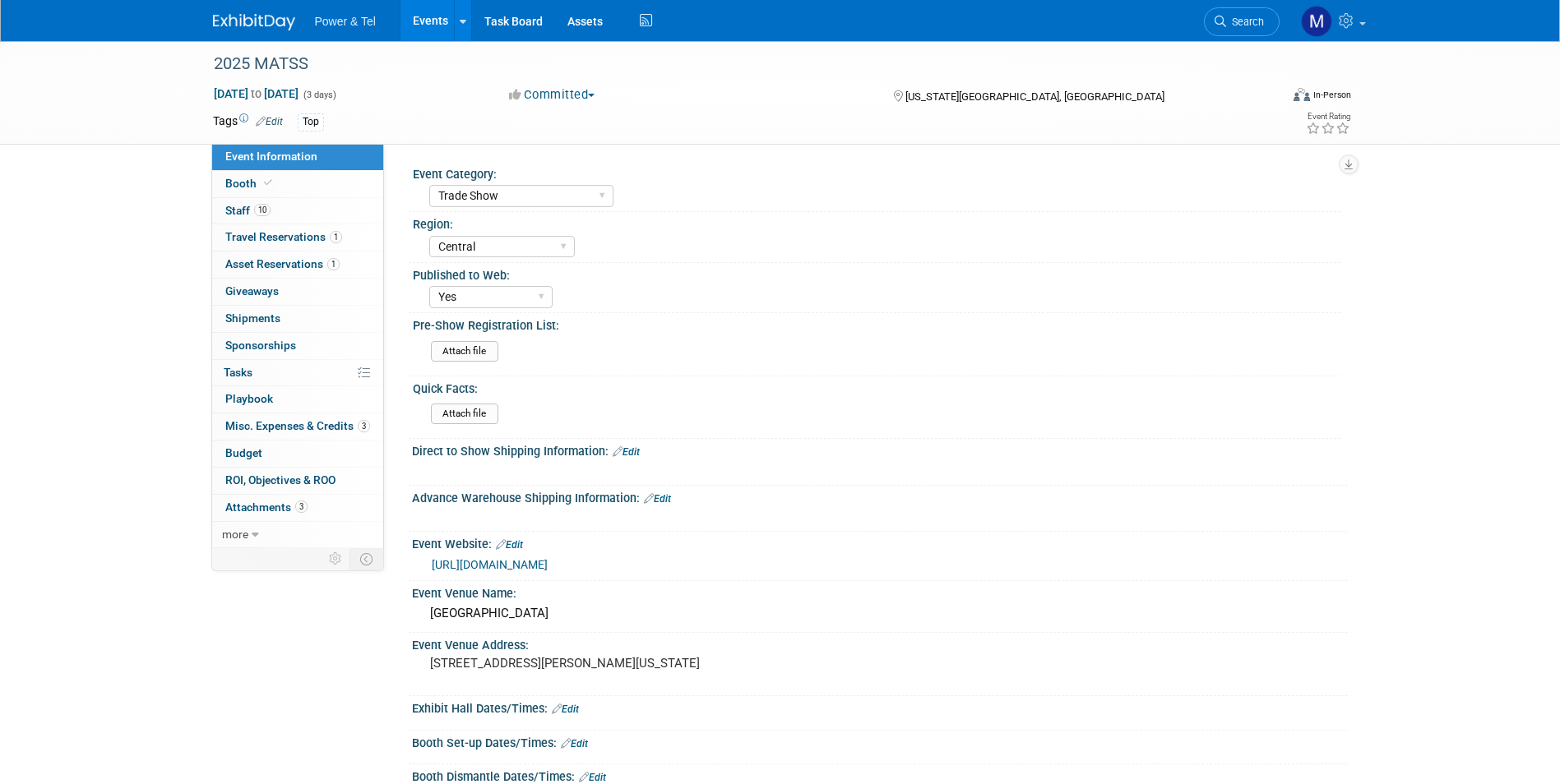
select select "Yes"
drag, startPoint x: 319, startPoint y: 433, endPoint x: 349, endPoint y: 437, distance: 30.3
click at [319, 433] on link "3 Misc. Expenses & Credits 3" at bounding box center [297, 426] width 171 height 26
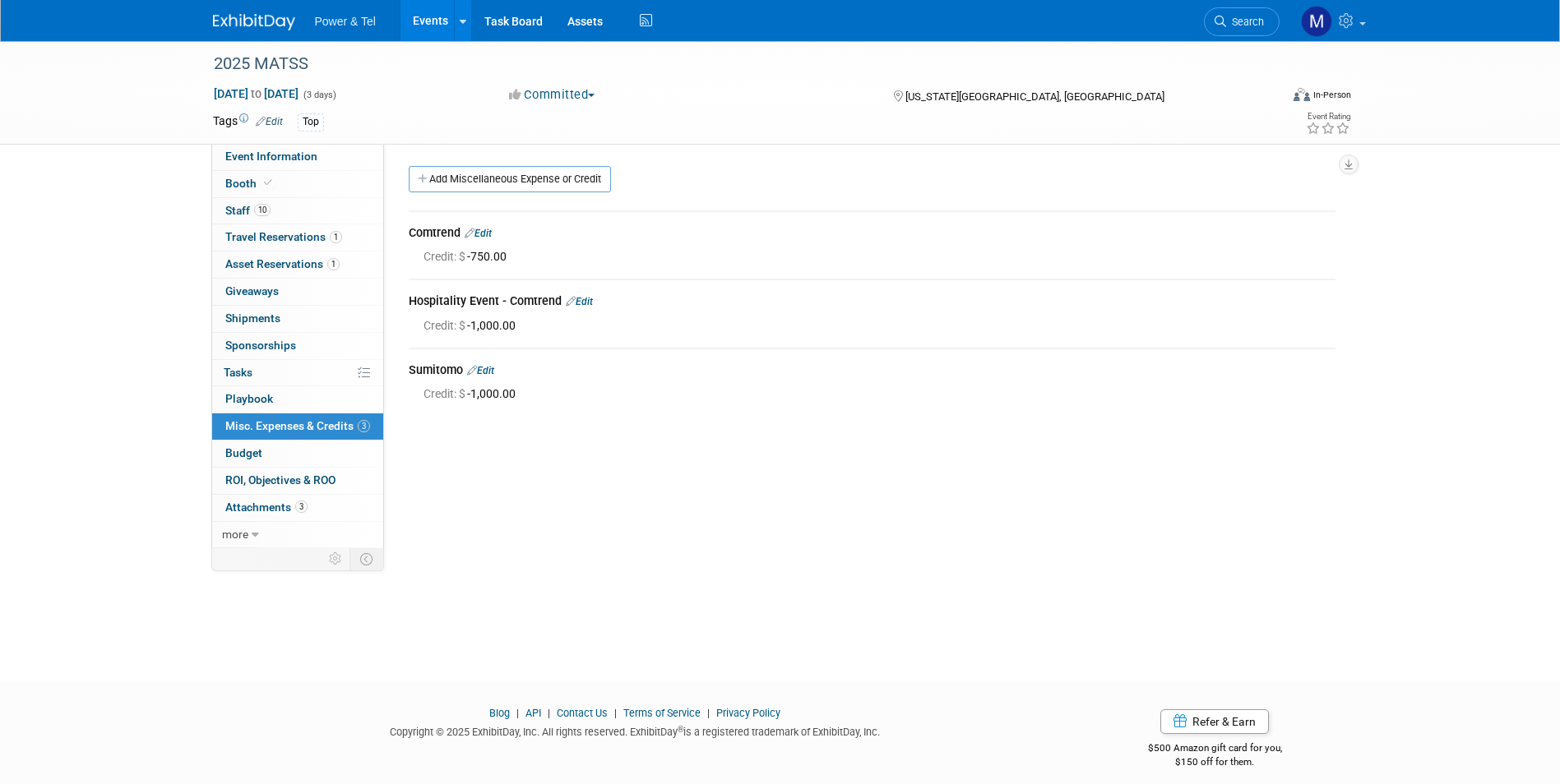
drag, startPoint x: 426, startPoint y: 7, endPoint x: 469, endPoint y: 55, distance: 64.4
click at [426, 7] on link "Events" at bounding box center [430, 20] width 60 height 41
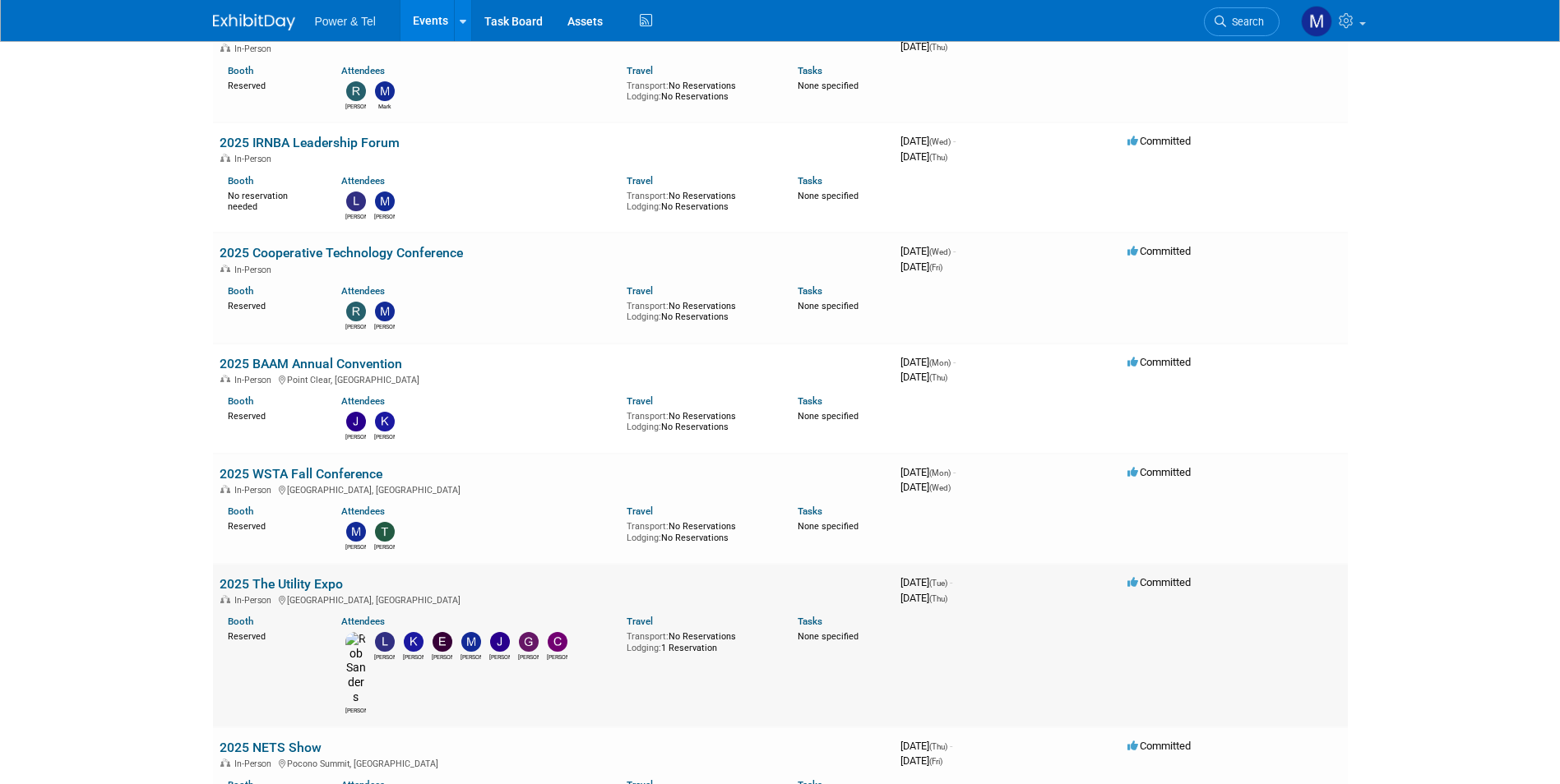
scroll to position [822, 0]
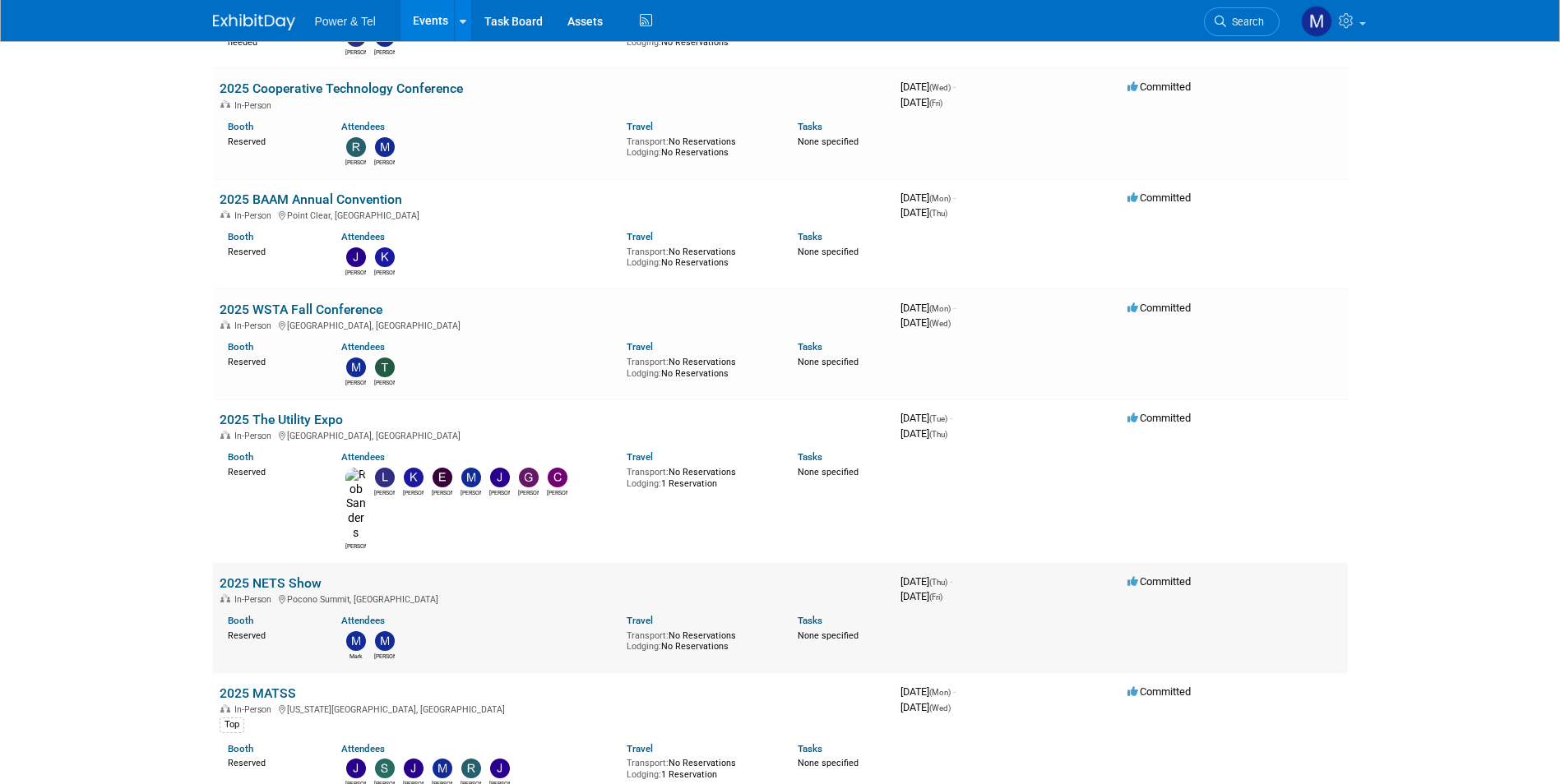
click at [302, 576] on link "2025 NETS Show" at bounding box center [270, 583] width 102 height 16
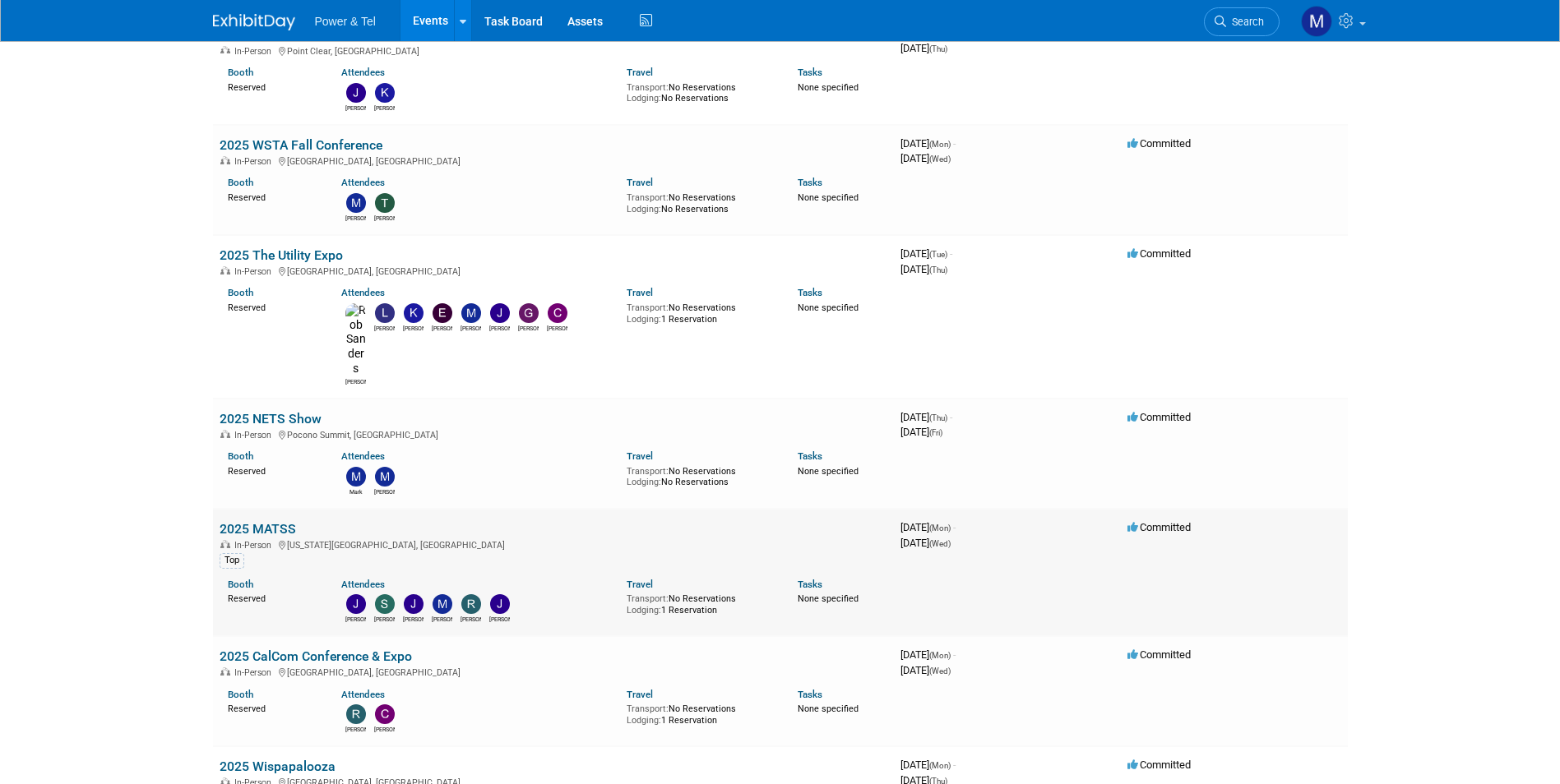
click at [282, 521] on link "2025 MATSS" at bounding box center [257, 529] width 76 height 16
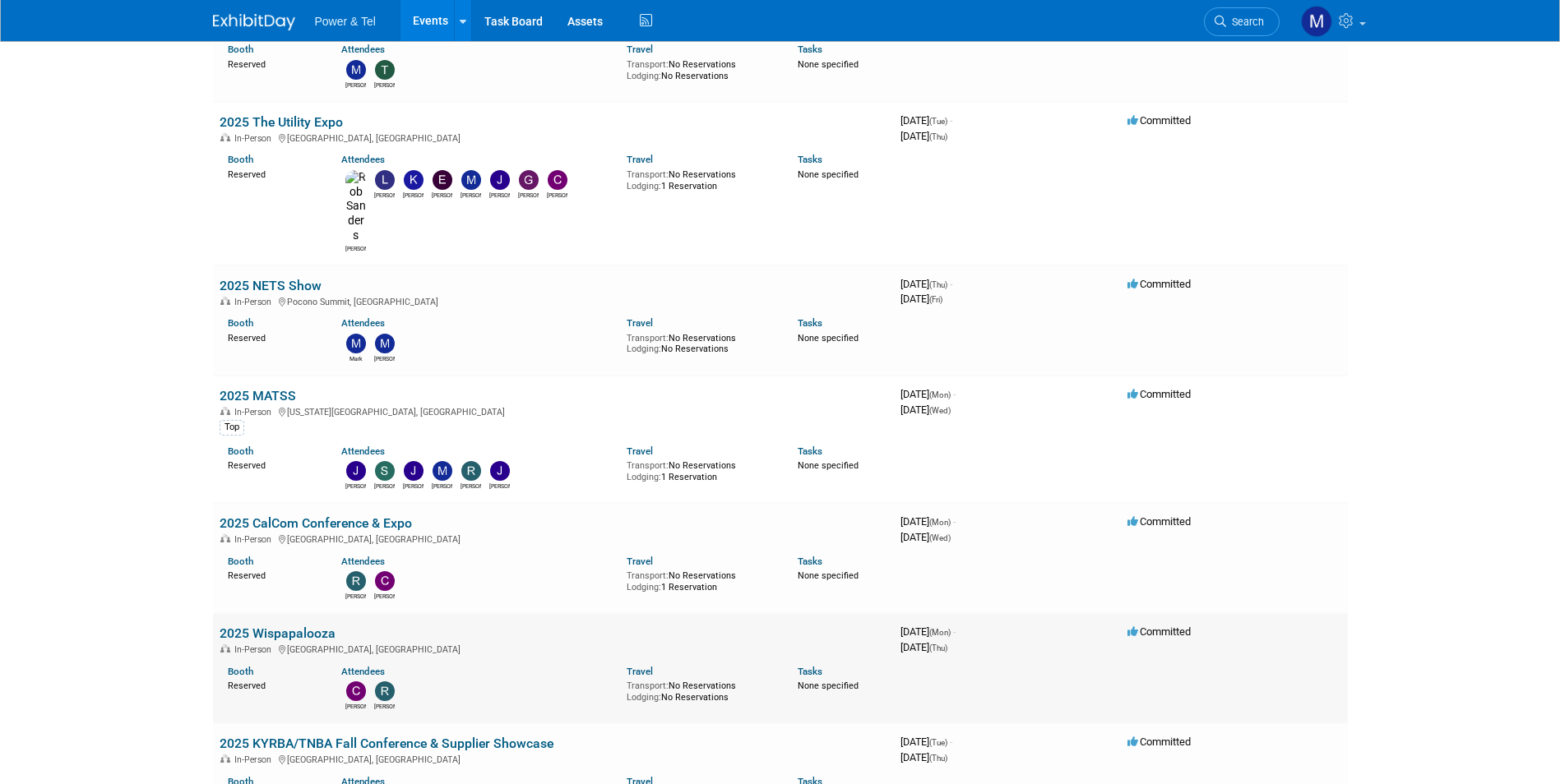
scroll to position [1151, 0]
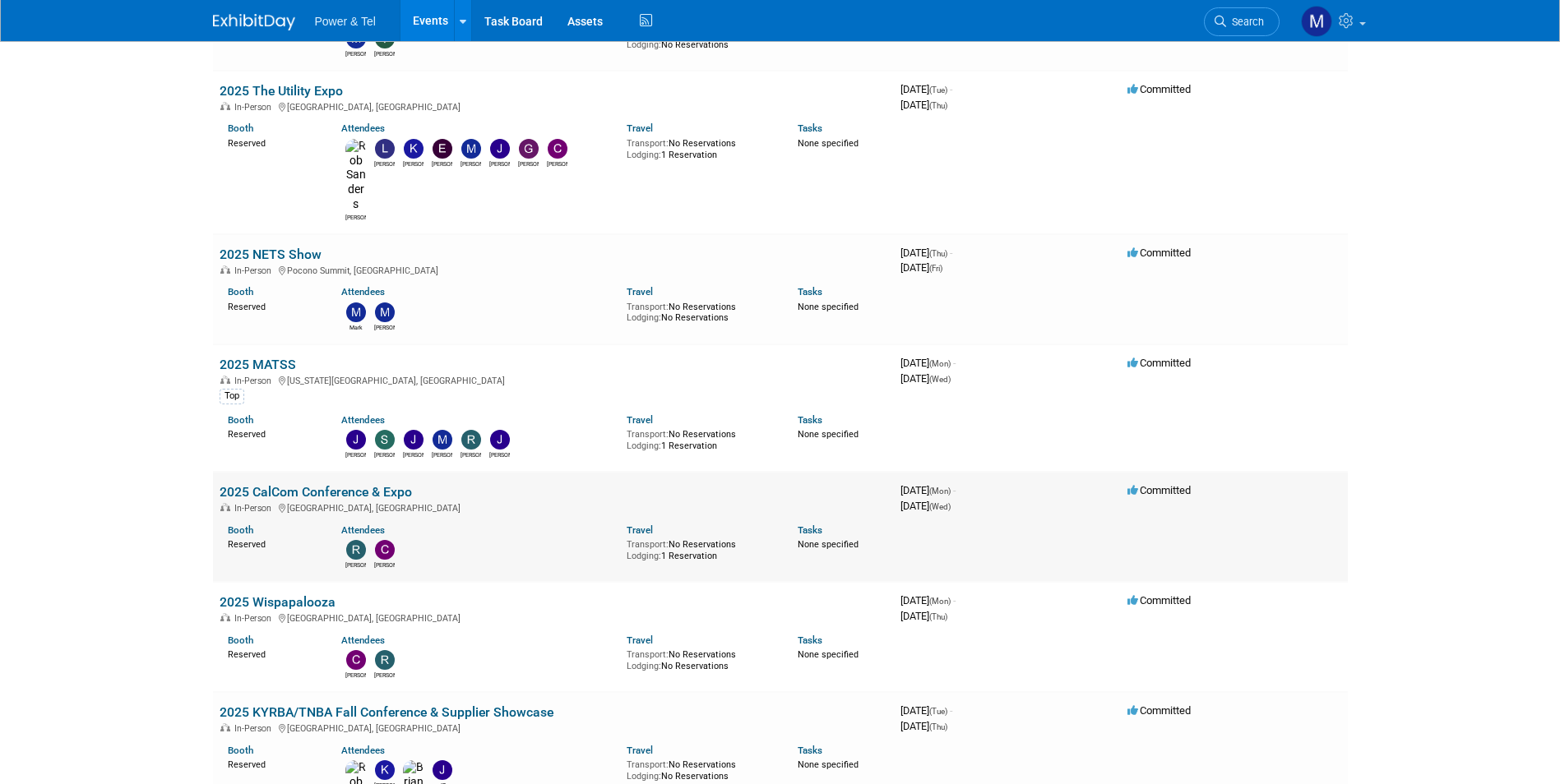
click at [348, 484] on link "2025 CalCom Conference & Expo" at bounding box center [315, 491] width 192 height 16
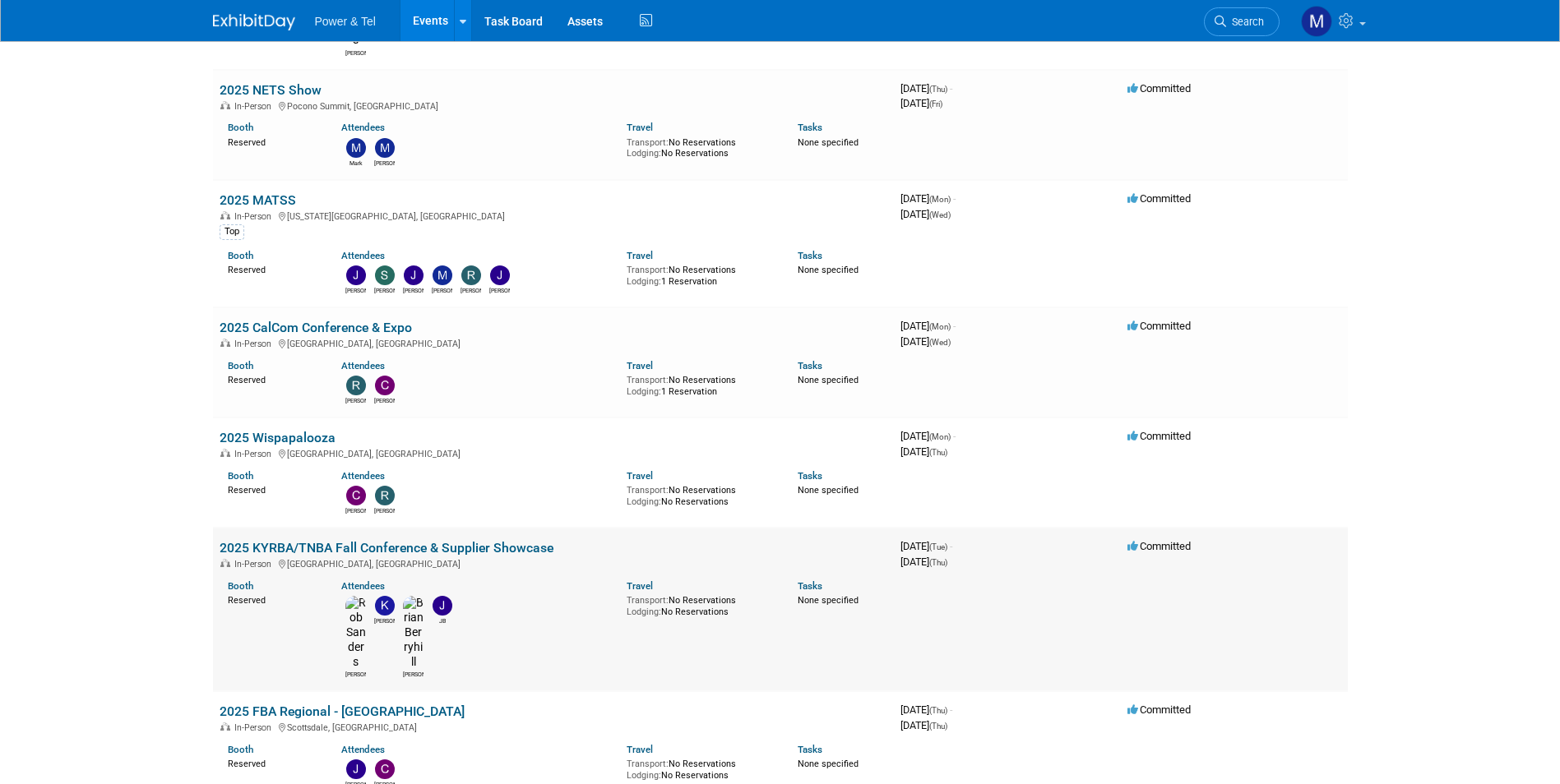
scroll to position [1480, 0]
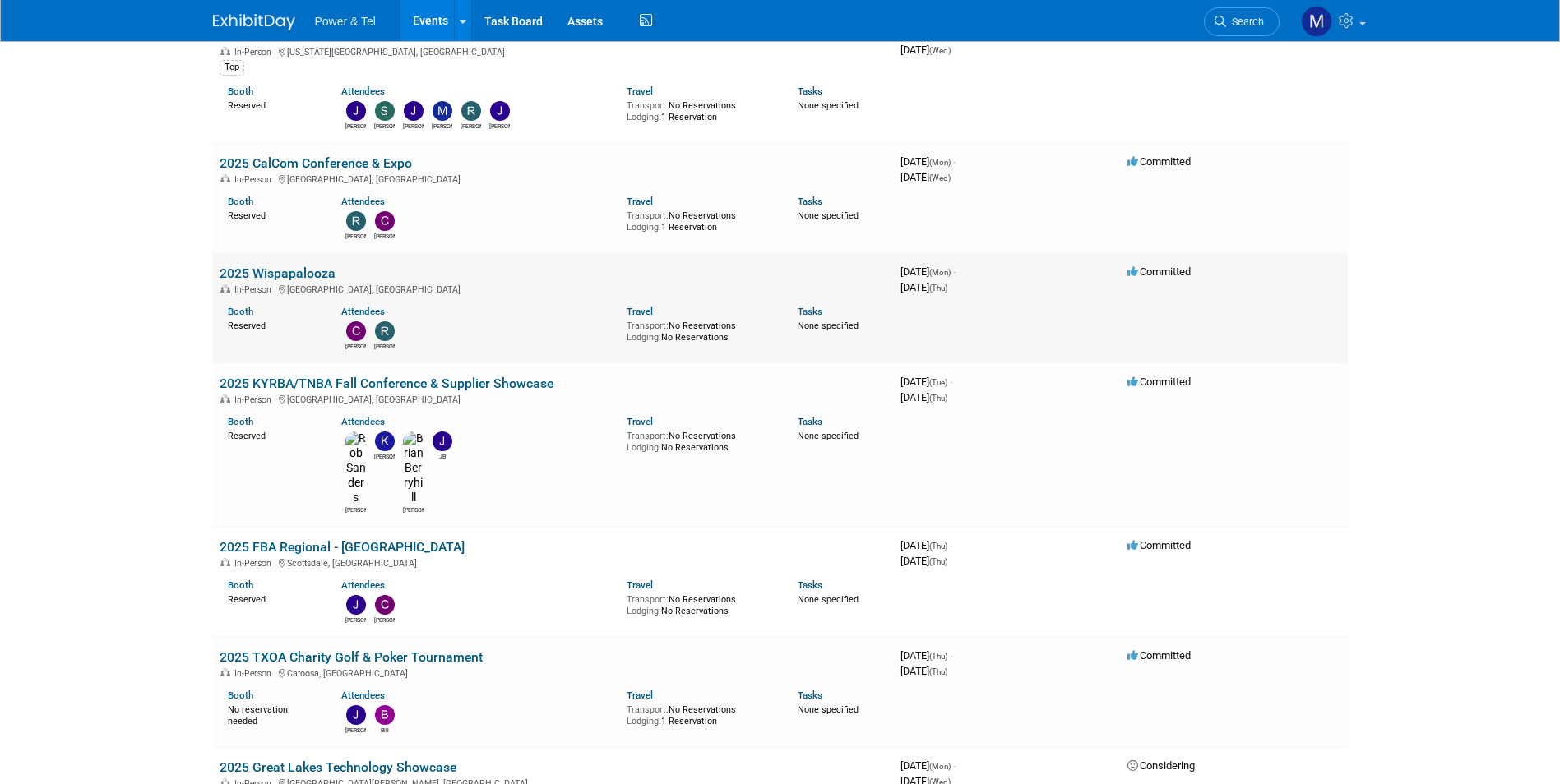
click at [306, 266] on link "2025 Wispapalooza" at bounding box center [277, 273] width 116 height 16
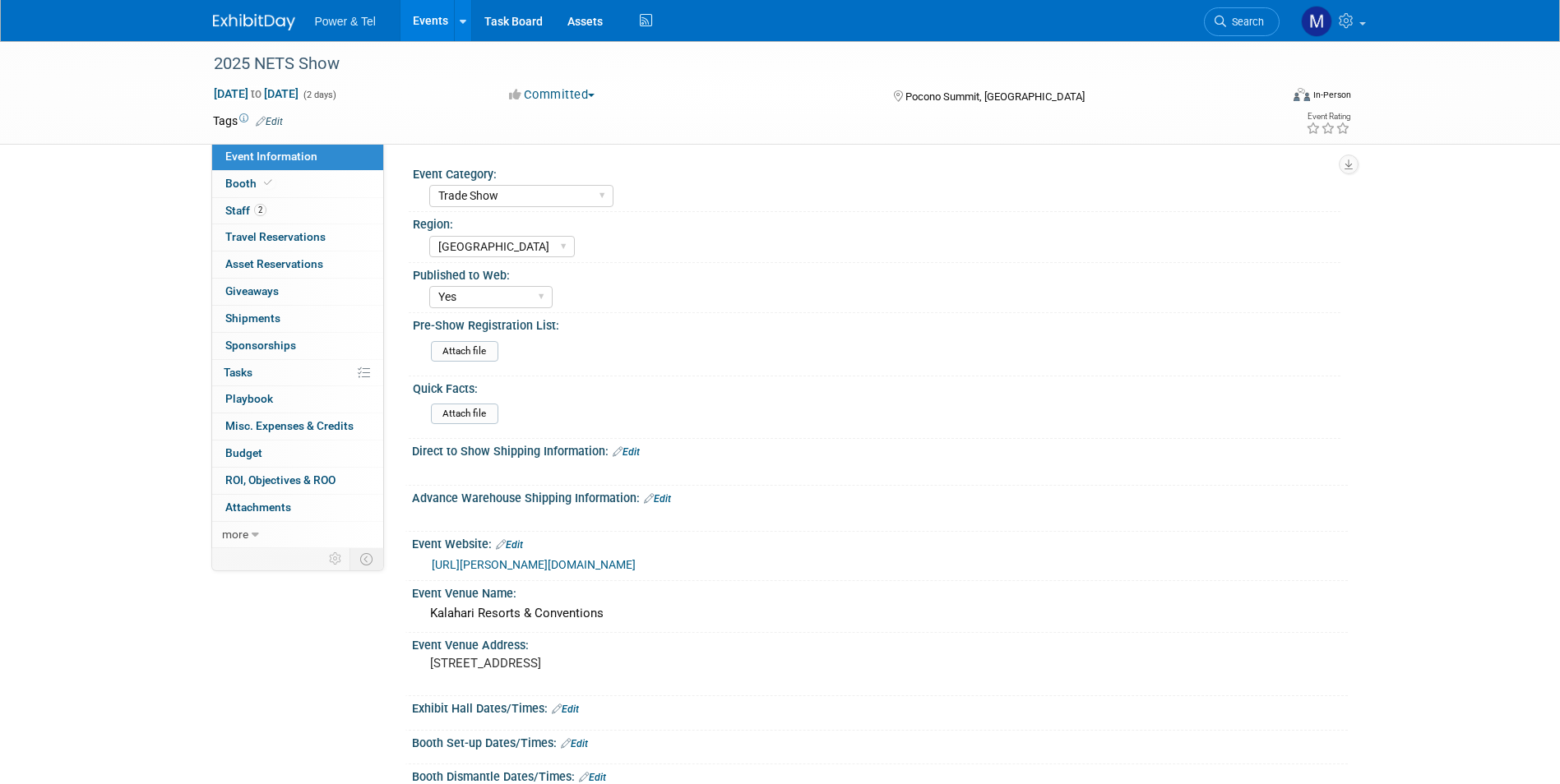
select select "Trade Show"
select select "[GEOGRAPHIC_DATA]"
select select "Yes"
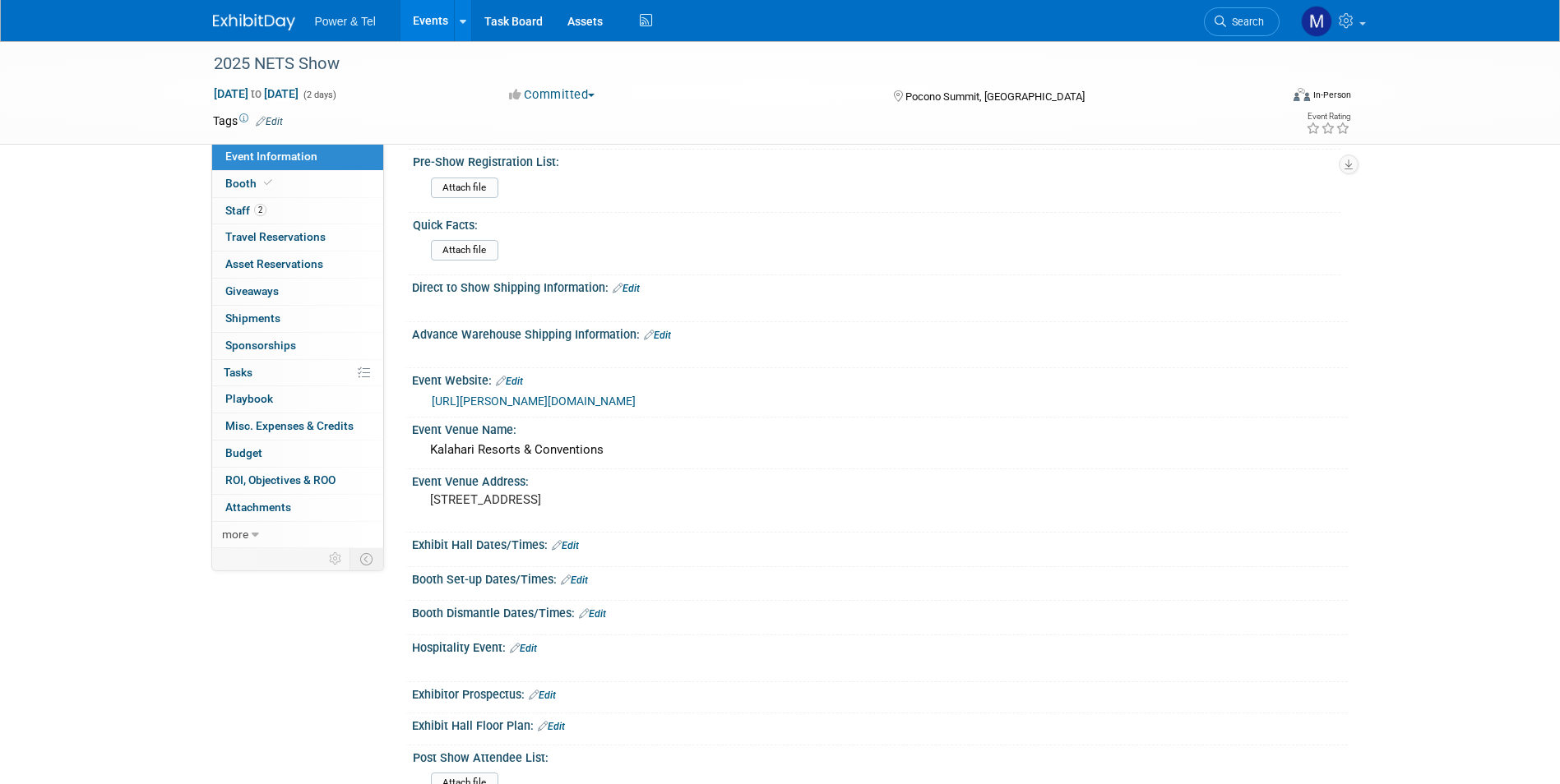
scroll to position [164, 0]
click at [270, 191] on link "Booth" at bounding box center [297, 184] width 171 height 26
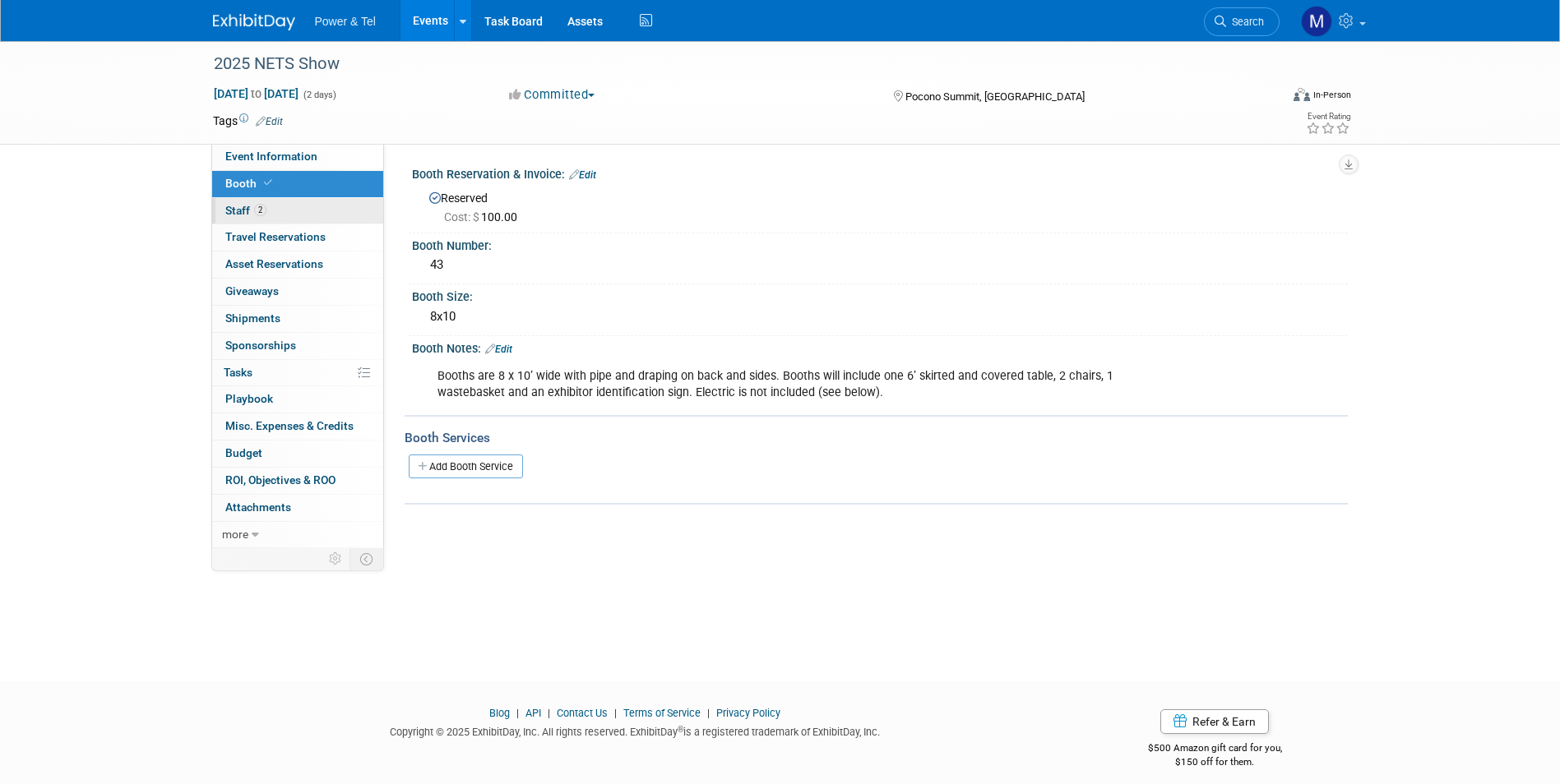
click at [272, 206] on link "2 Staff 2" at bounding box center [297, 211] width 171 height 26
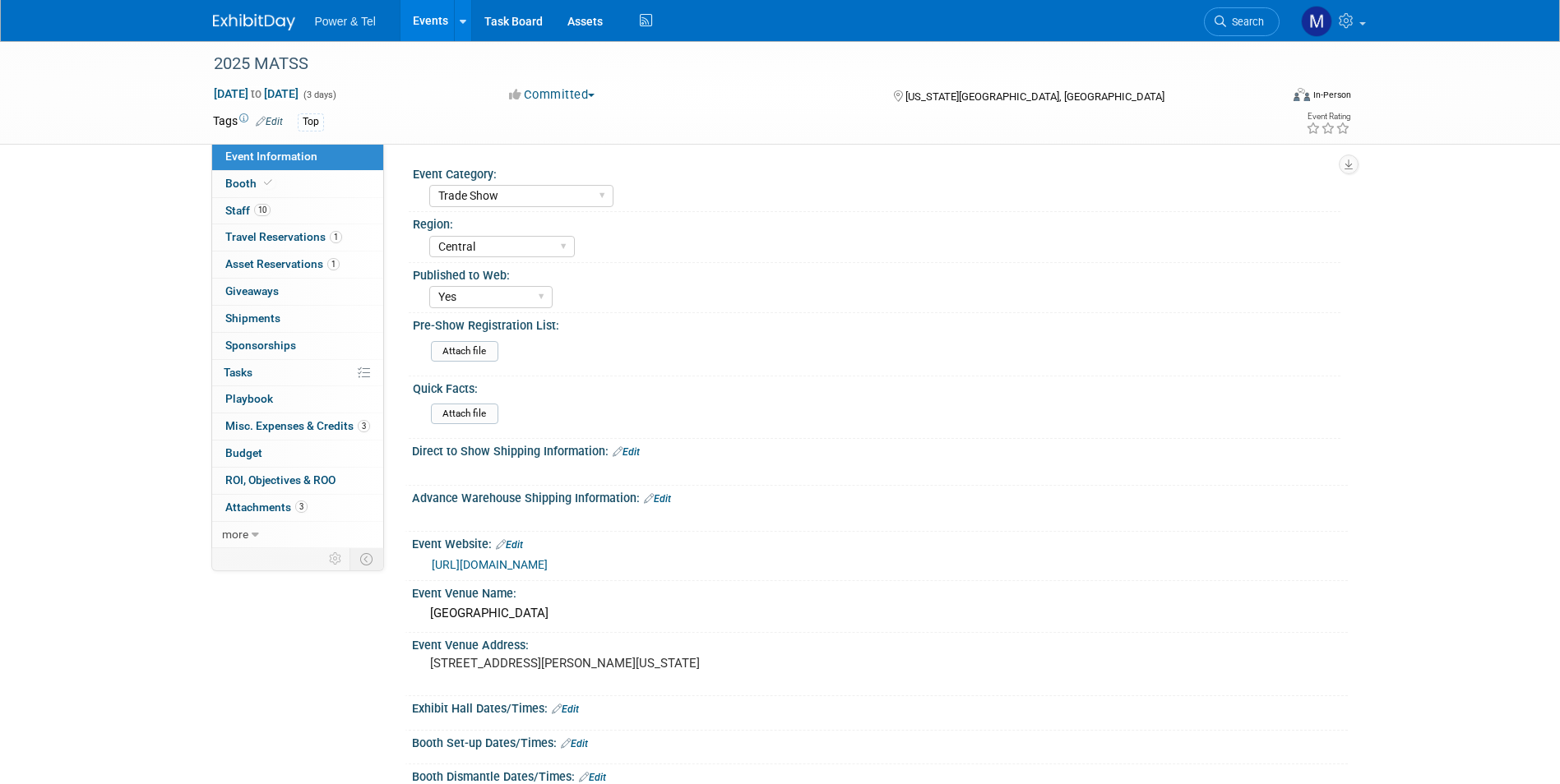
select select "Trade Show"
select select "Central"
select select "Yes"
click at [313, 197] on link "Booth" at bounding box center [297, 184] width 171 height 26
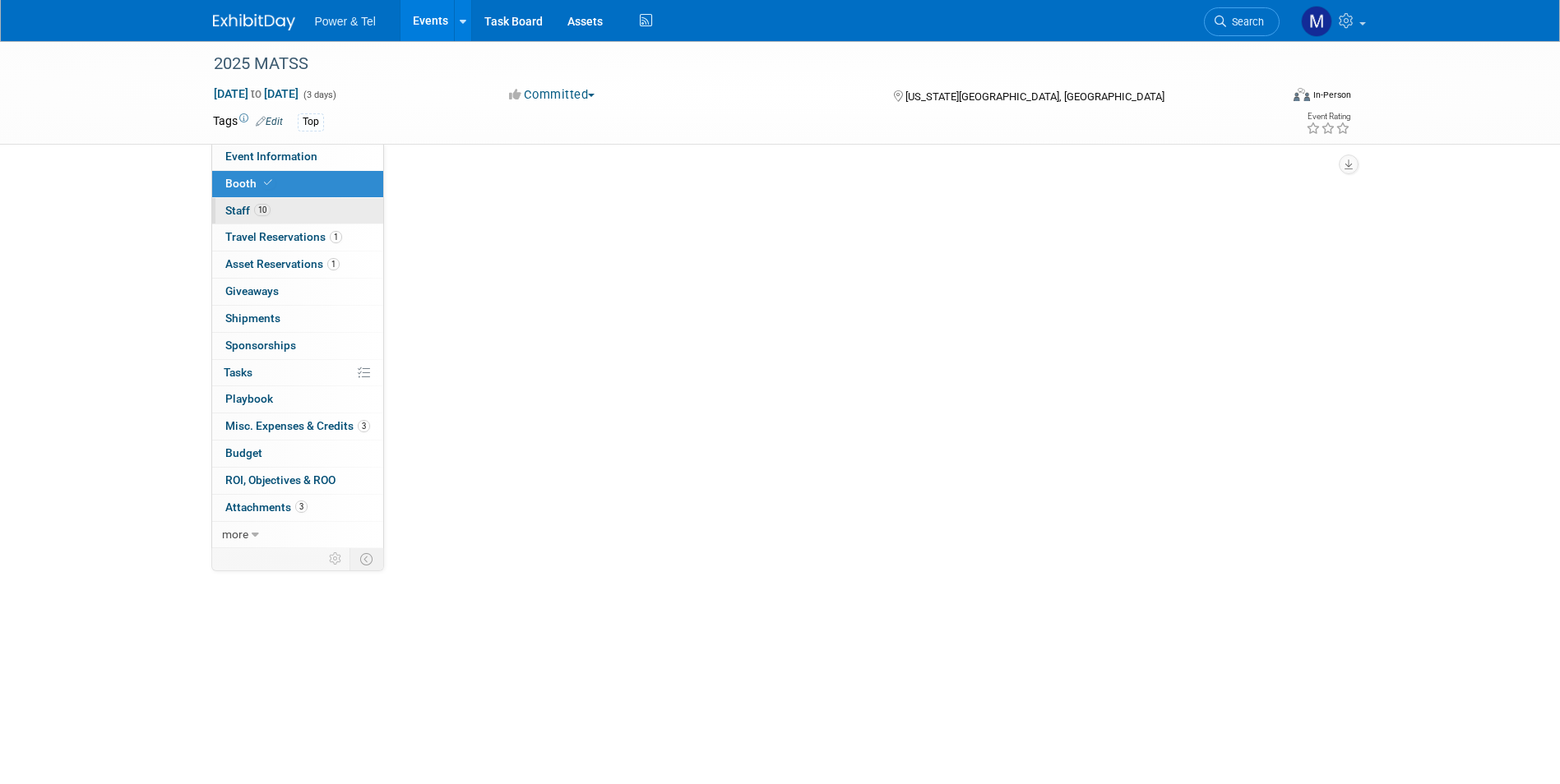
click at [315, 210] on link "10 Staff 10" at bounding box center [297, 211] width 171 height 26
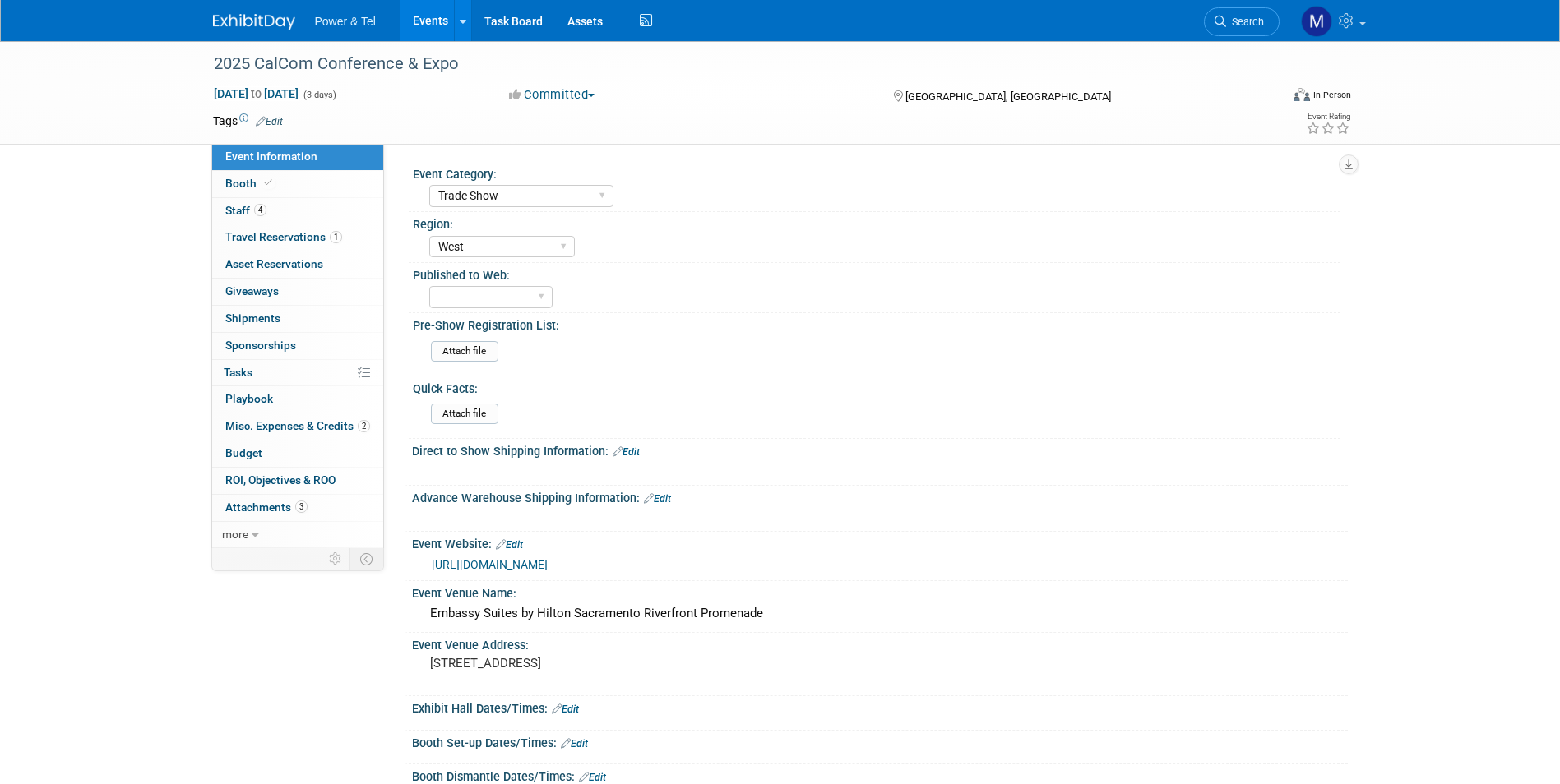
select select "Trade Show"
select select "West"
click at [282, 187] on link "Booth" at bounding box center [297, 184] width 171 height 26
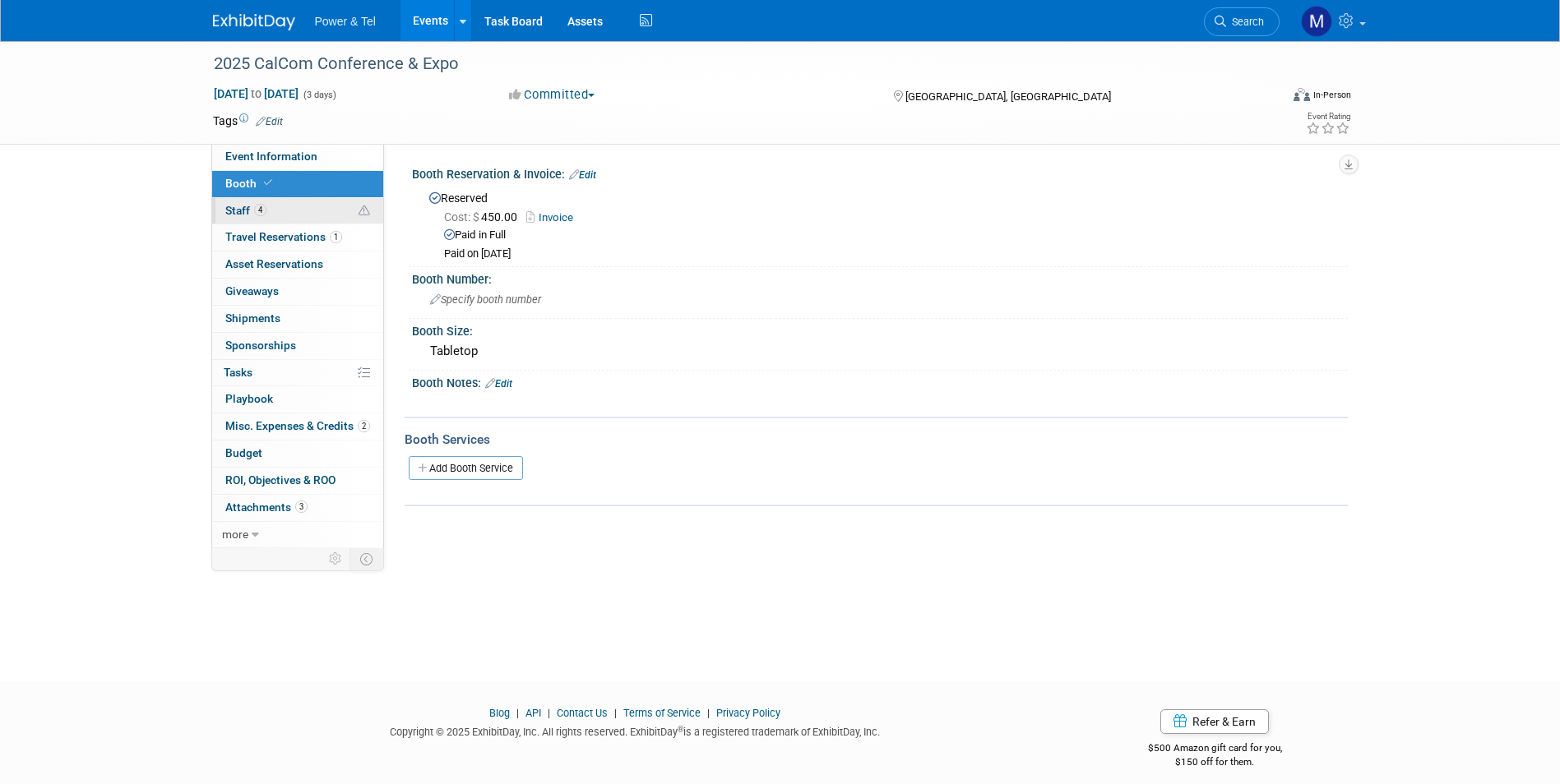
click at [289, 207] on link "4 Staff 4" at bounding box center [297, 211] width 171 height 26
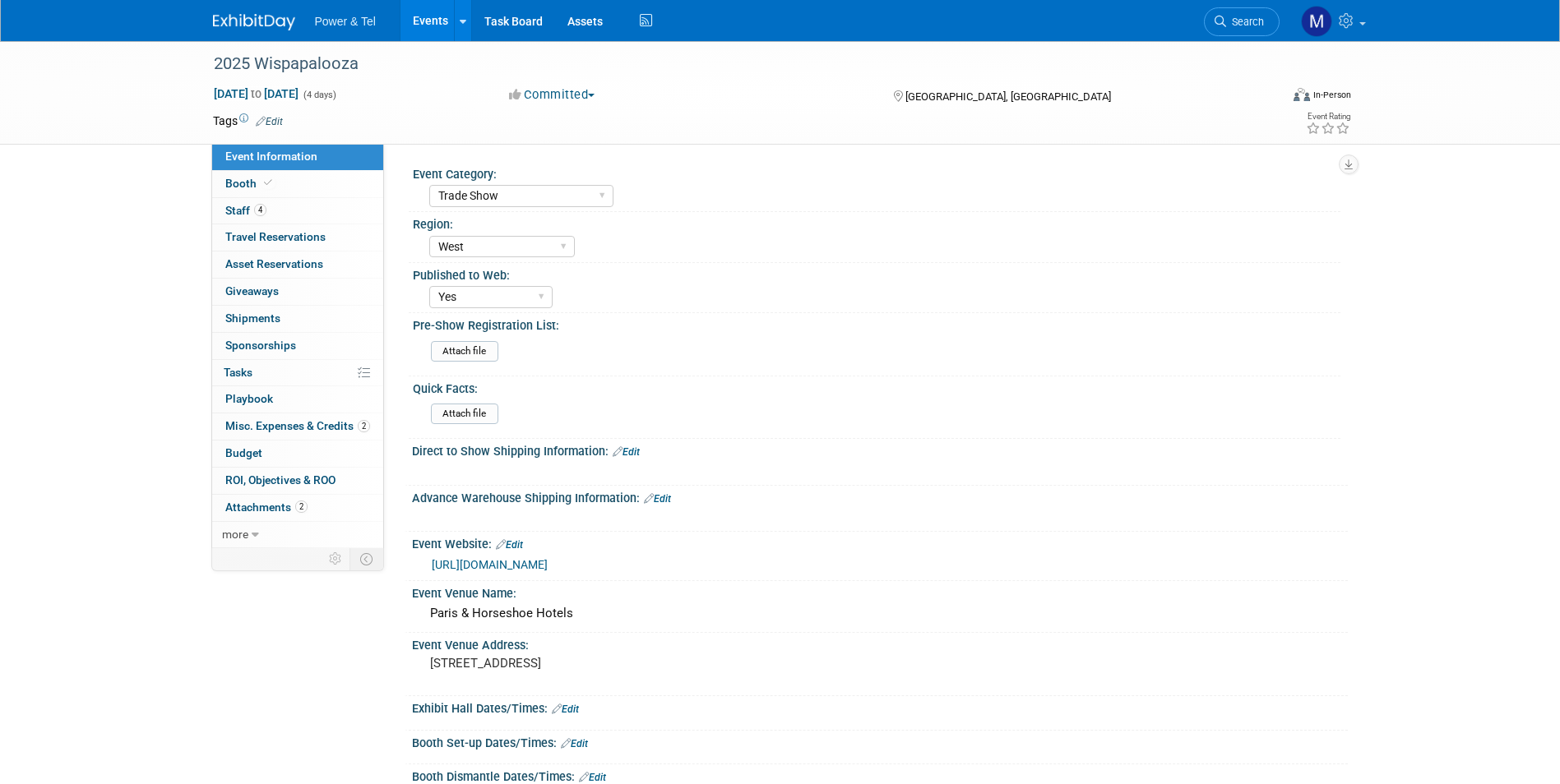
select select "Trade Show"
select select "West"
select select "Yes"
click at [318, 187] on link "Booth" at bounding box center [297, 184] width 171 height 26
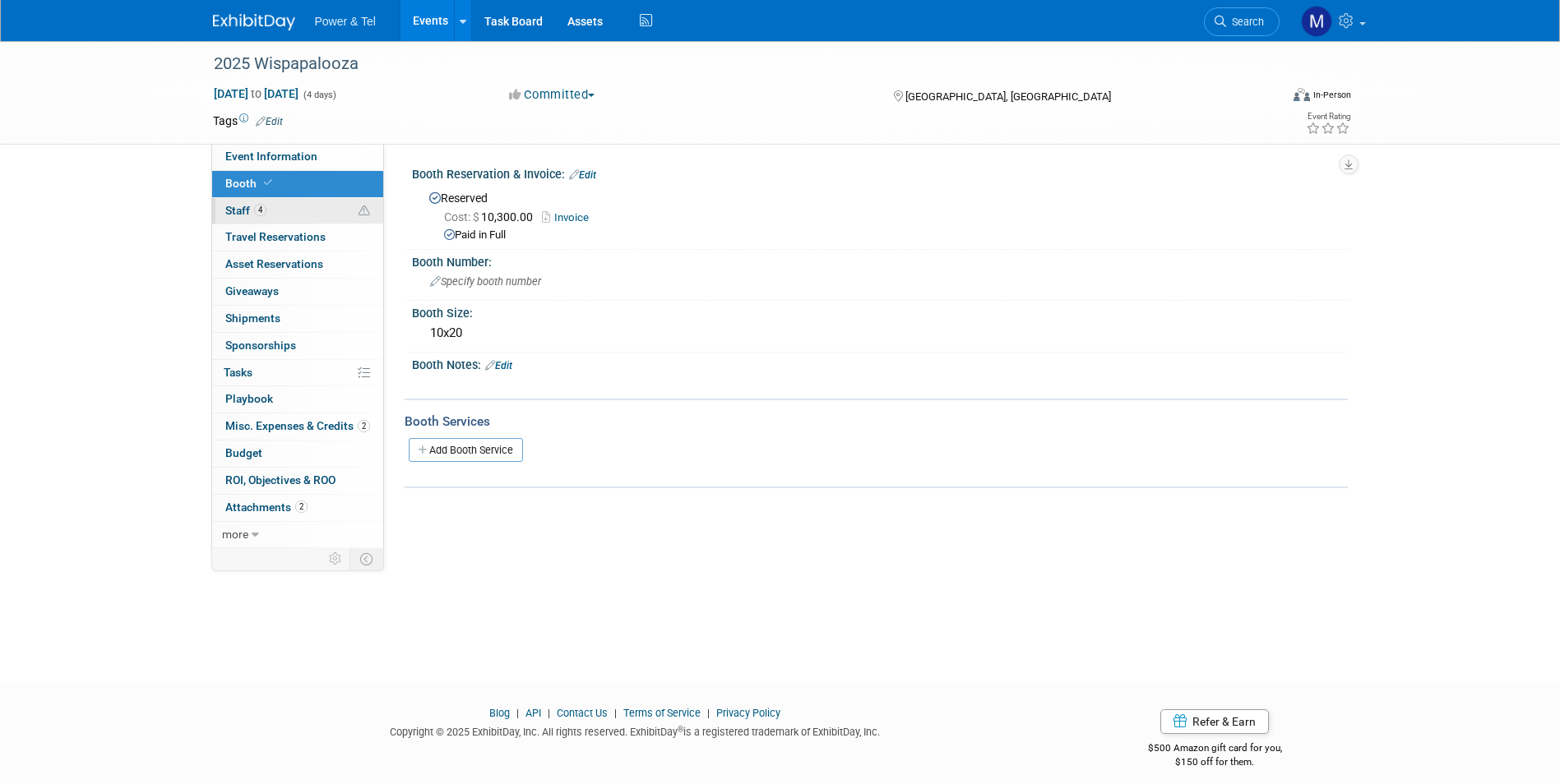
click at [319, 206] on link "4 Staff 4" at bounding box center [297, 211] width 171 height 26
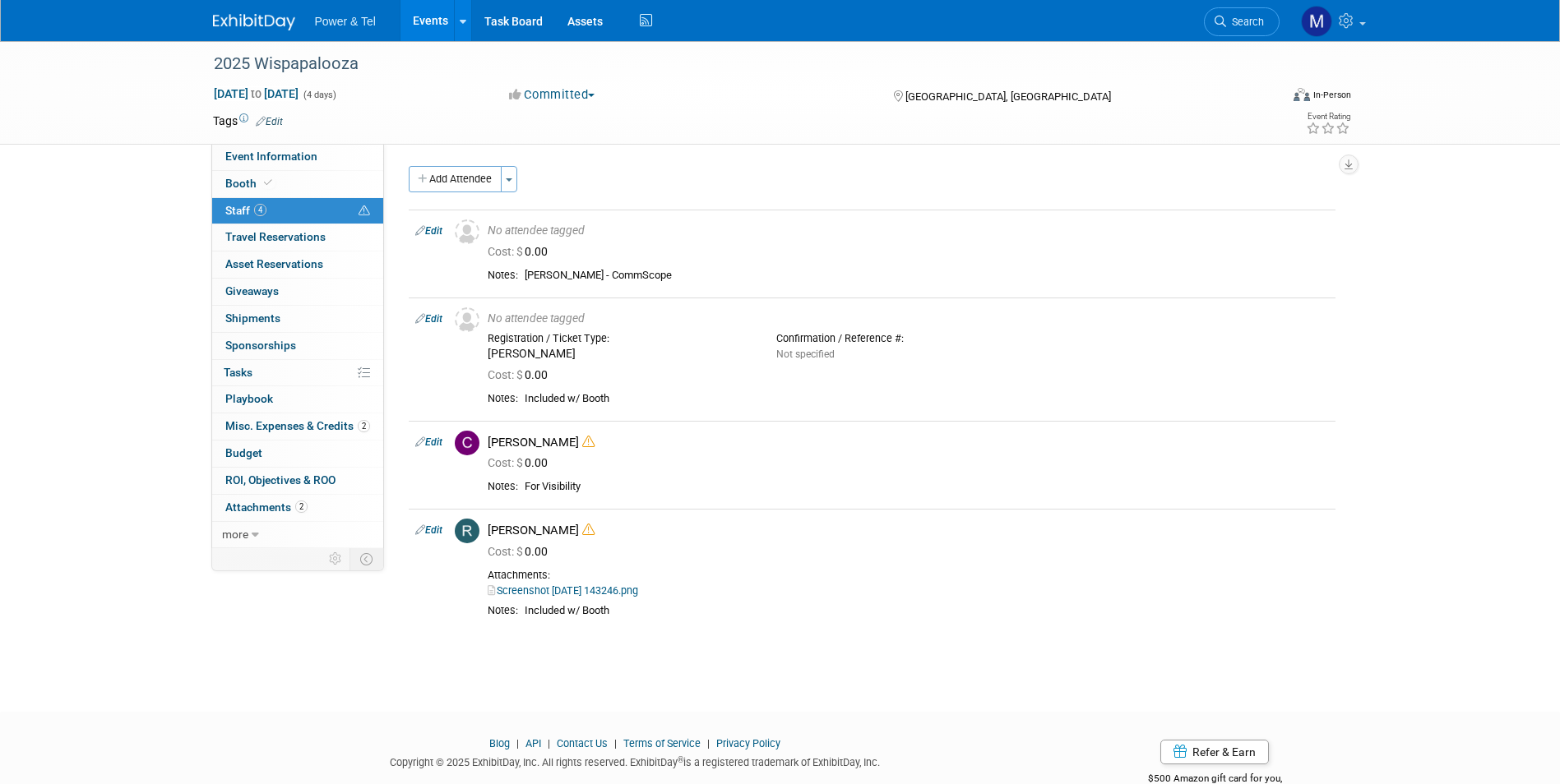
drag, startPoint x: 434, startPoint y: 25, endPoint x: 454, endPoint y: 48, distance: 30.5
click at [434, 25] on link "Events" at bounding box center [430, 20] width 60 height 41
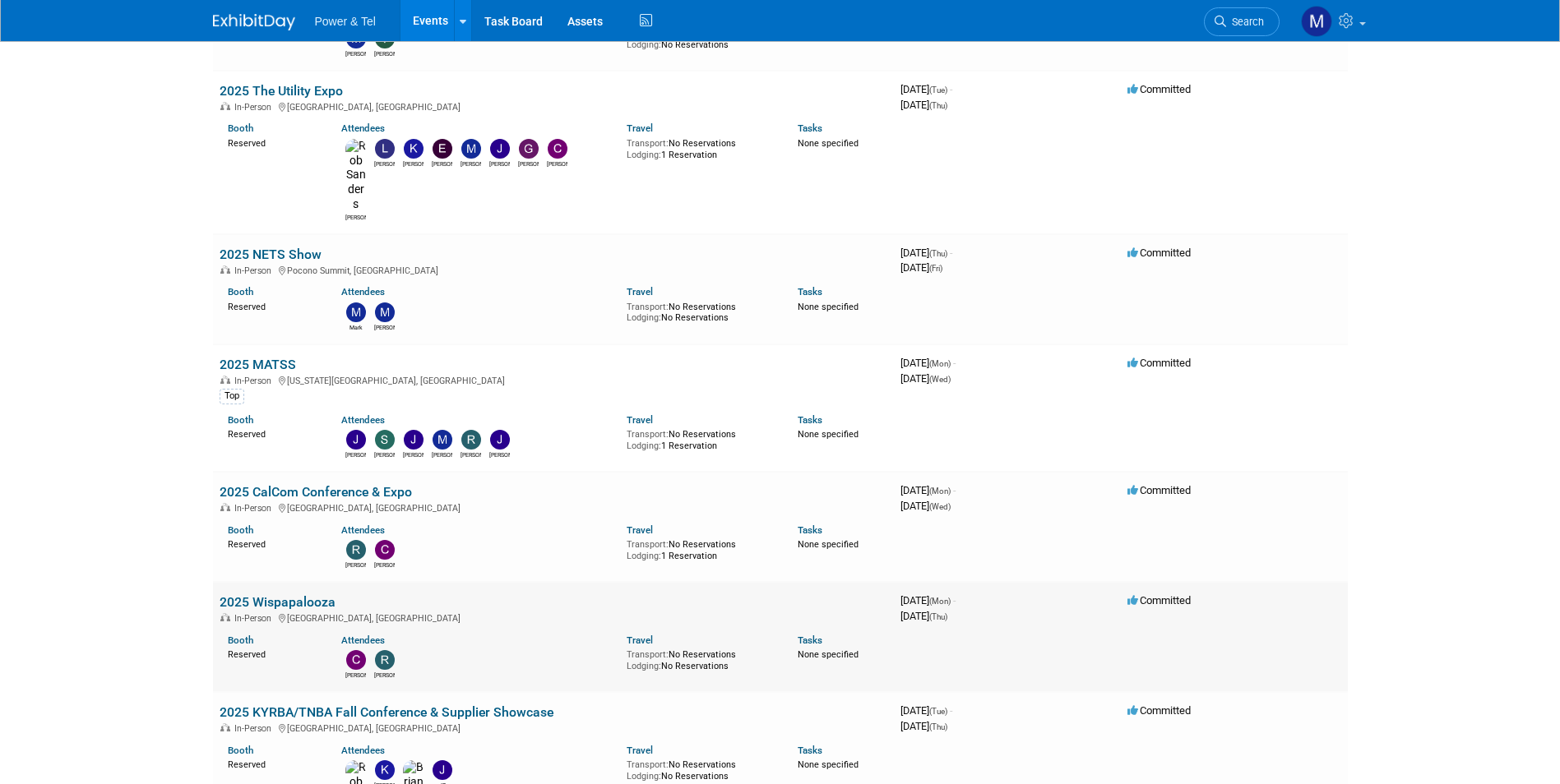
scroll to position [1315, 0]
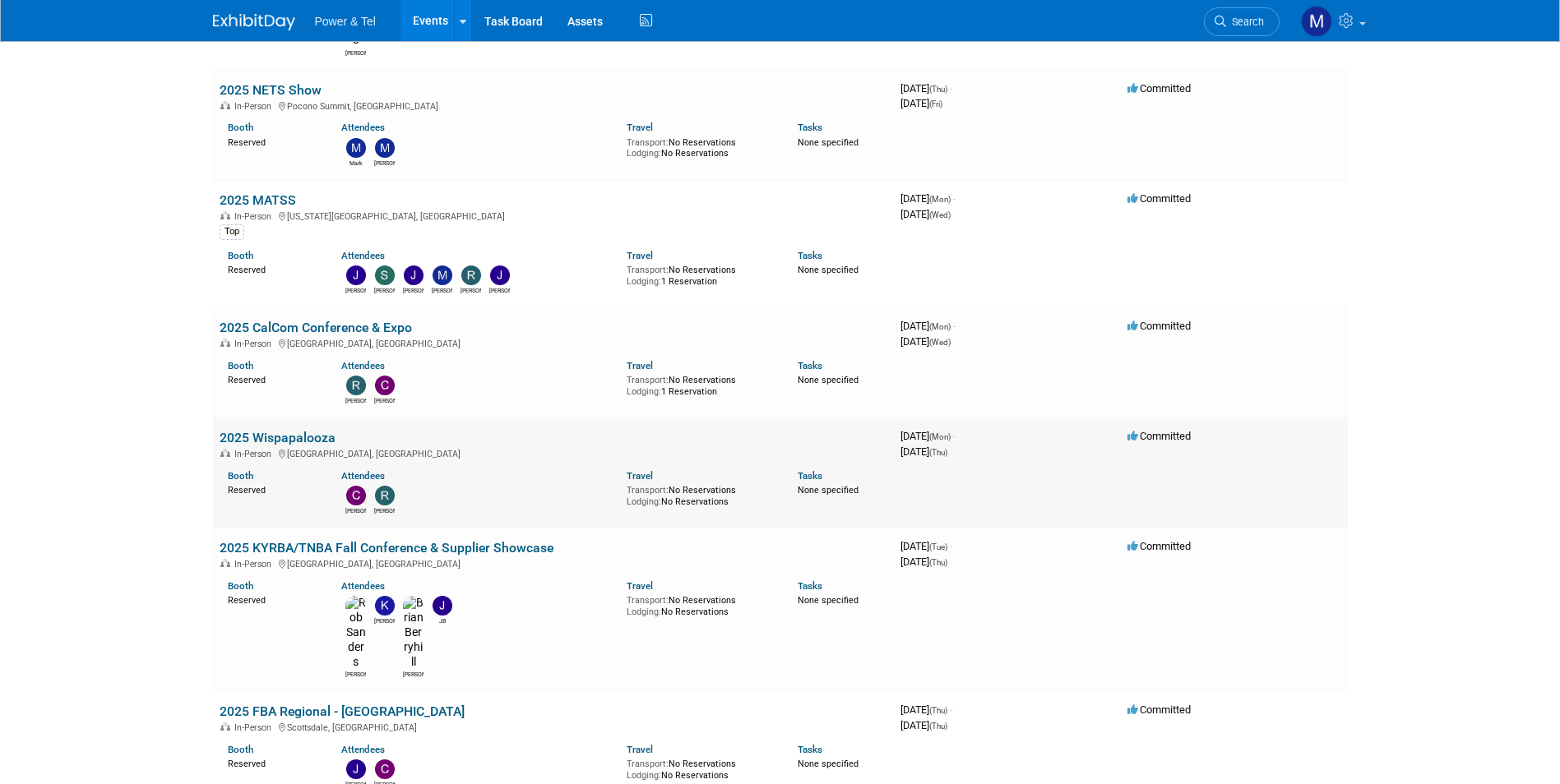
click at [297, 430] on link "2025 Wispapalooza" at bounding box center [277, 438] width 116 height 16
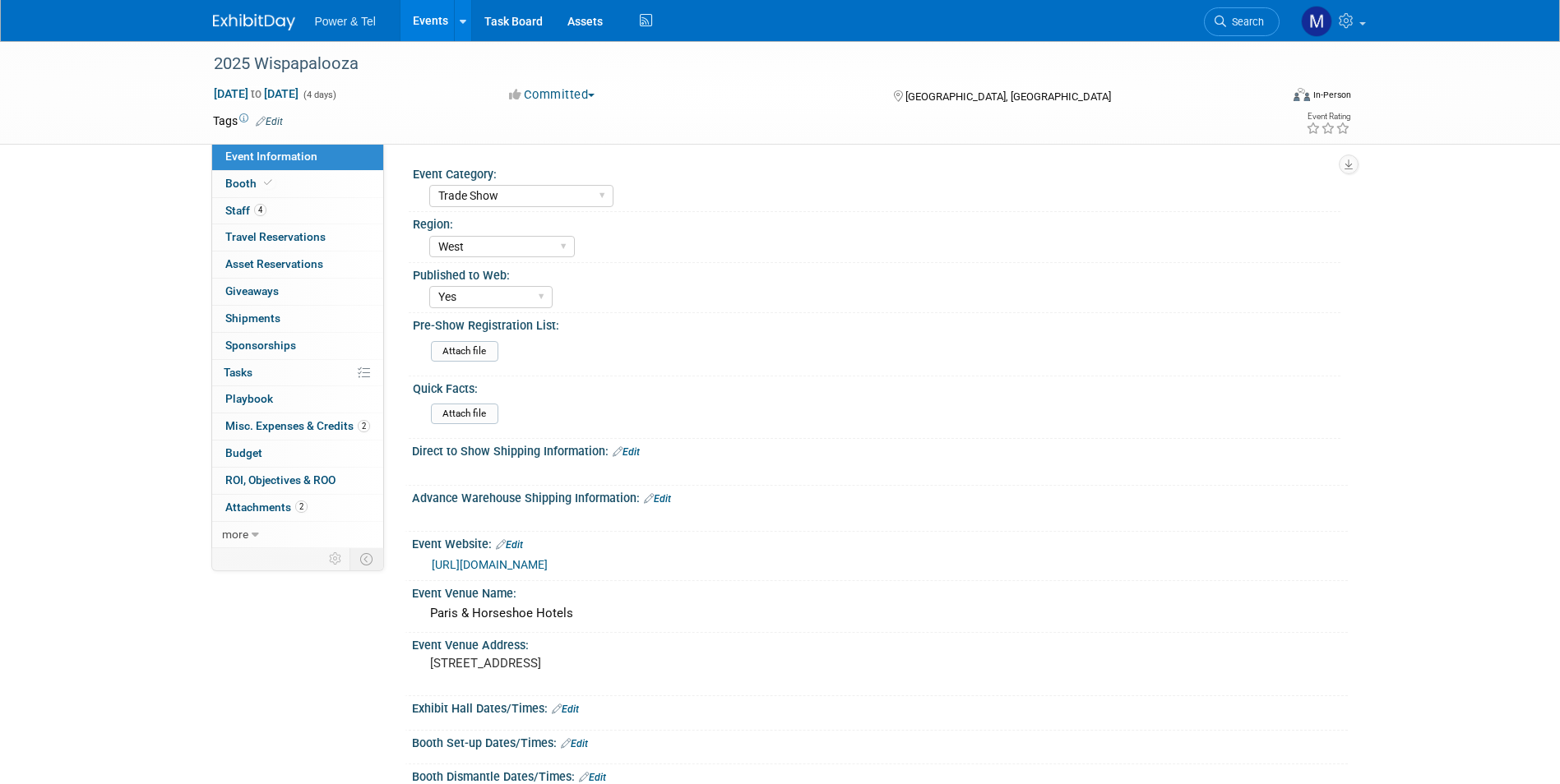
select select "Trade Show"
select select "West"
select select "Yes"
click at [278, 26] on img at bounding box center [254, 22] width 83 height 17
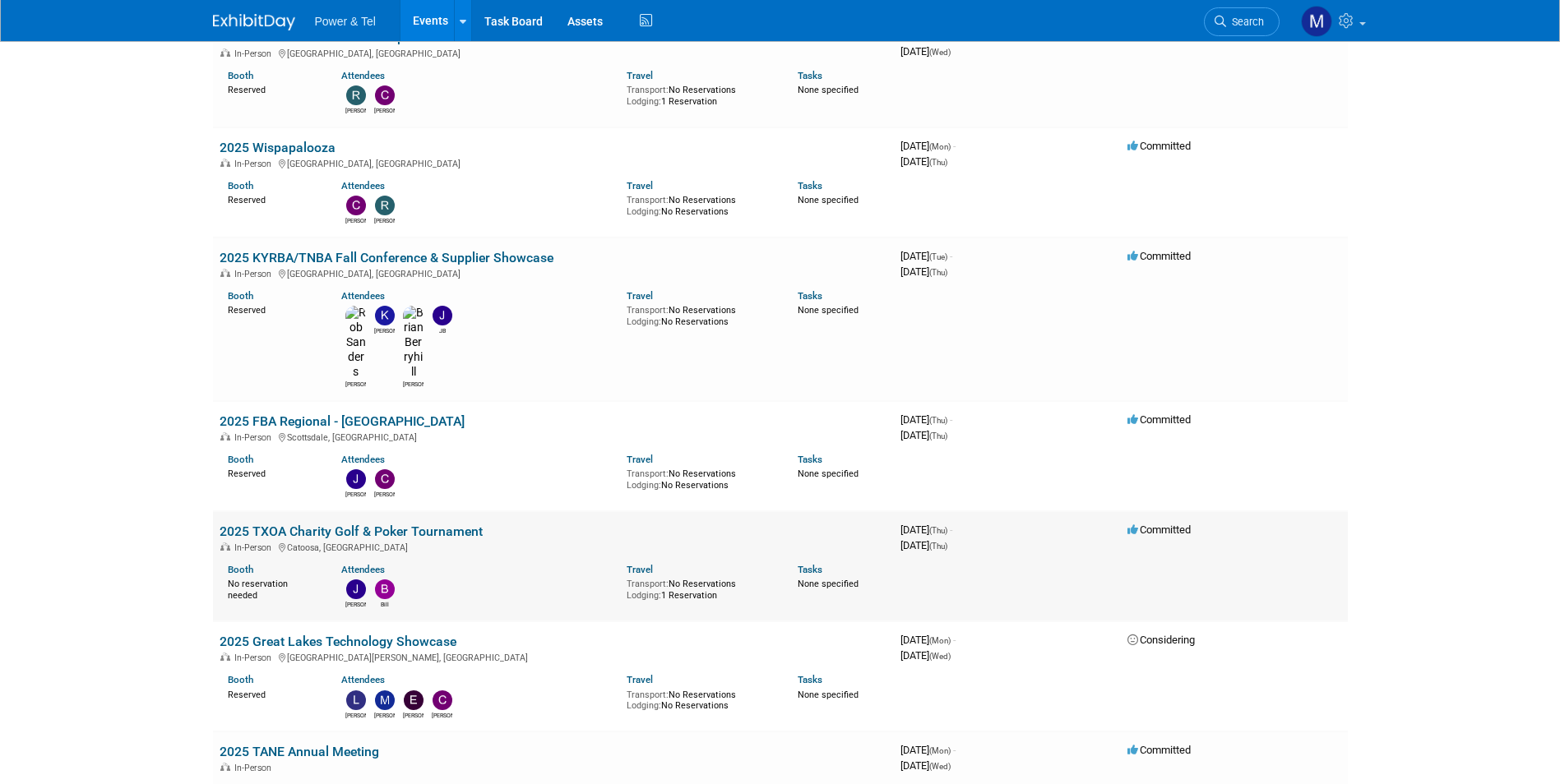
scroll to position [1644, 0]
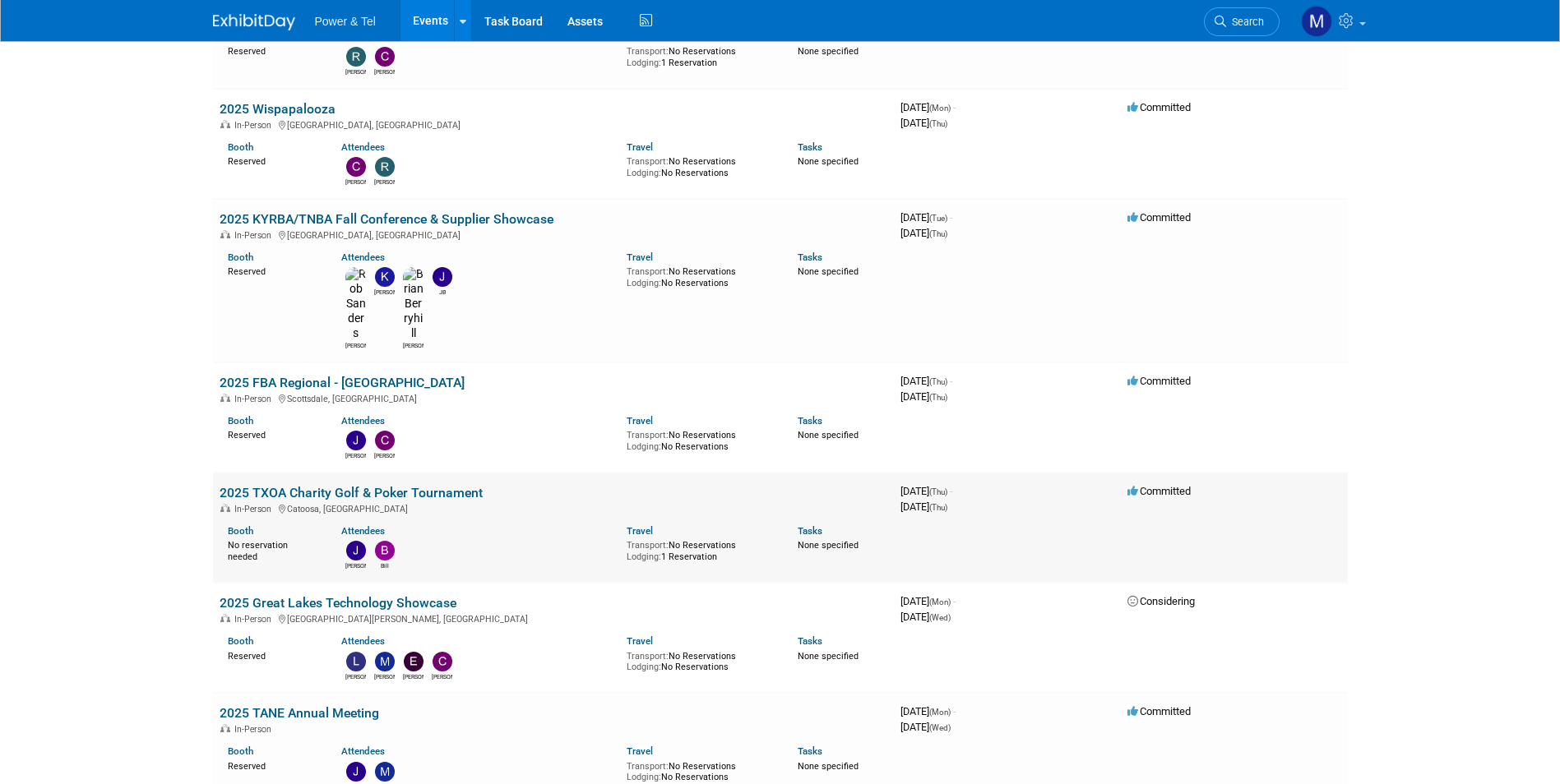
click at [340, 485] on link "2025 TXOA Charity Golf & Poker Tournament" at bounding box center [350, 492] width 263 height 16
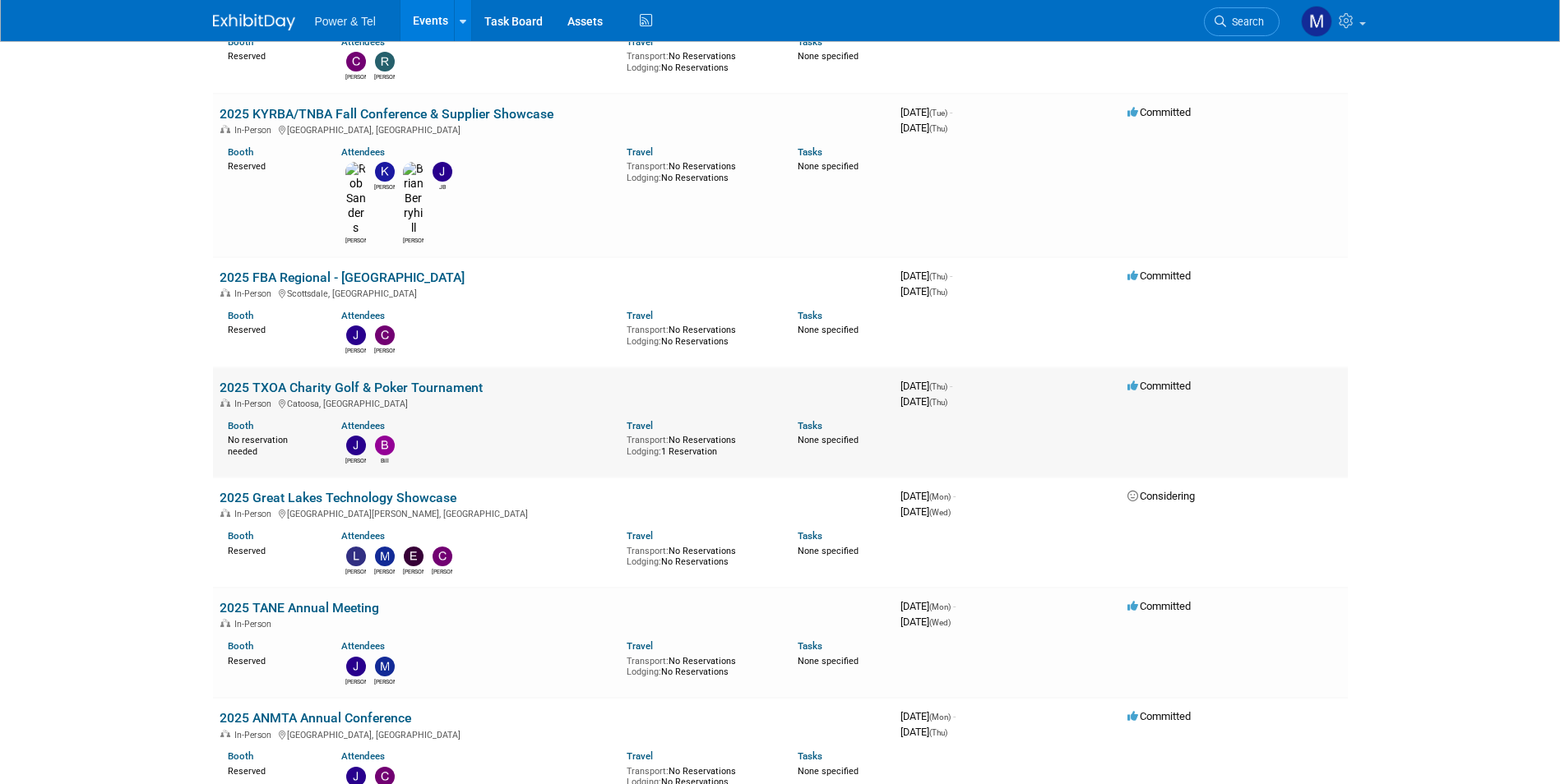
scroll to position [1809, 0]
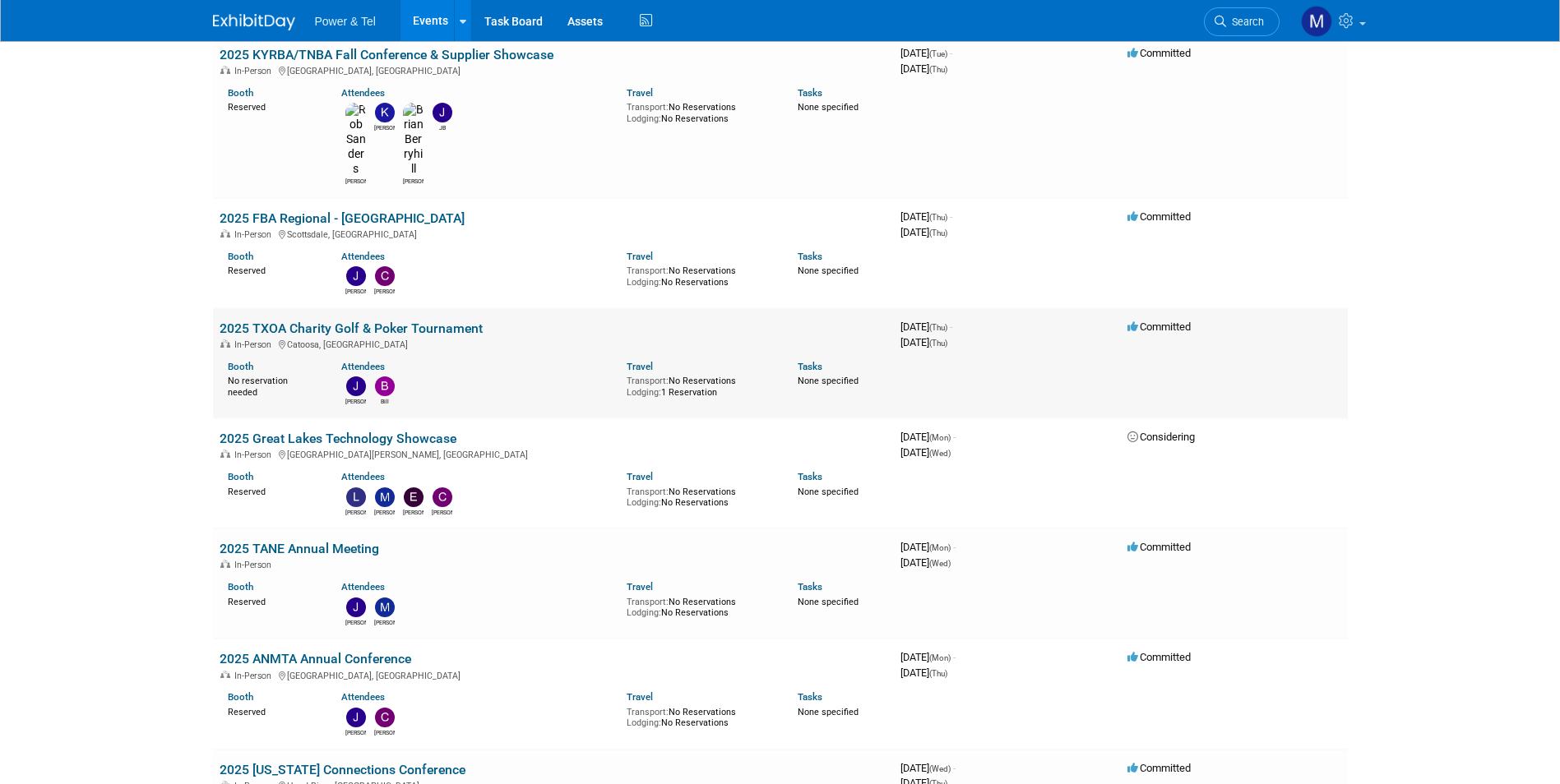
click at [384, 320] on link "2025 TXOA Charity Golf & Poker Tournament" at bounding box center [350, 328] width 263 height 16
click at [366, 431] on link "2025 Great Lakes Technology Showcase" at bounding box center [337, 438] width 237 height 16
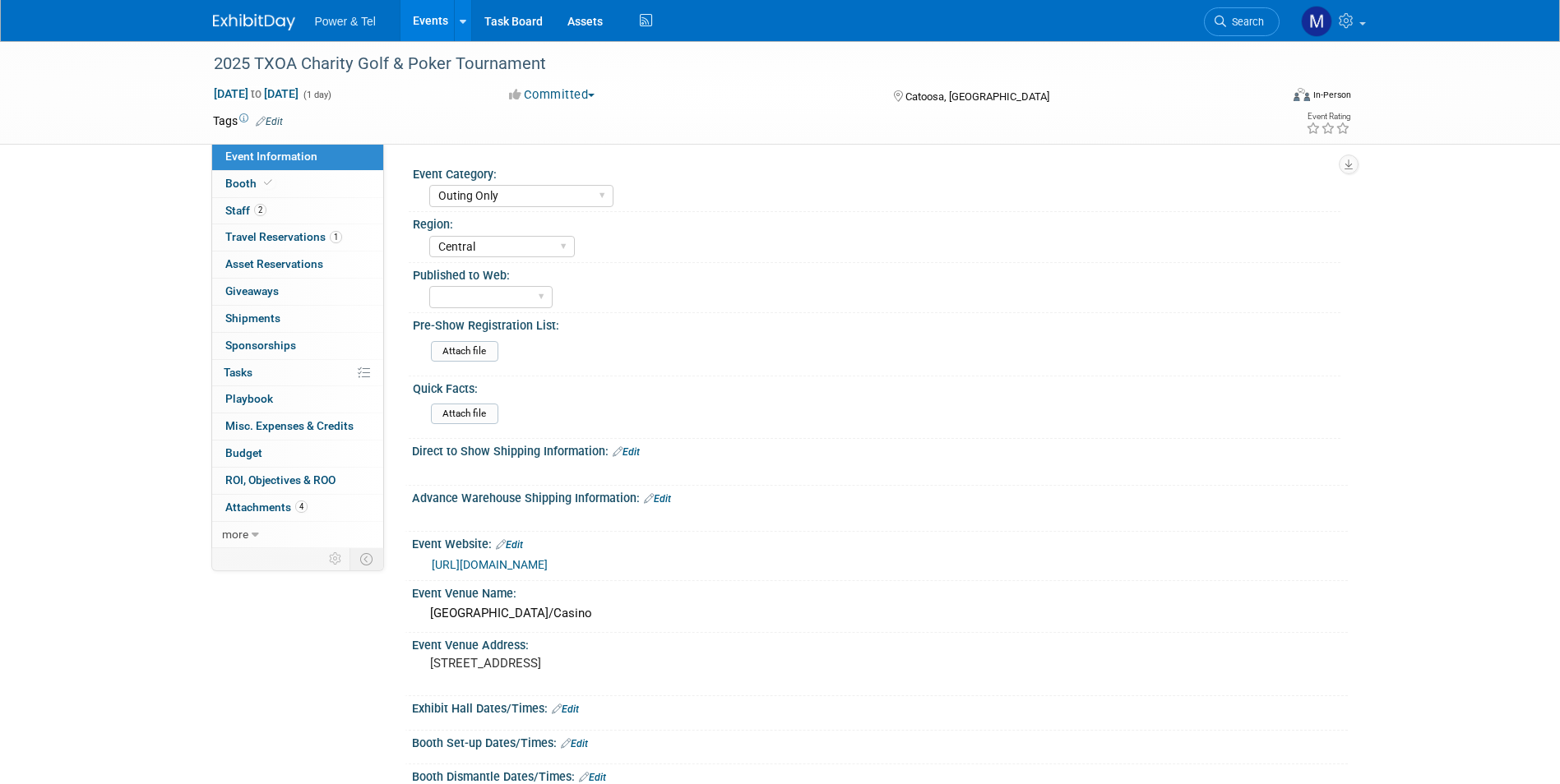
select select "Outing Only"
select select "Central"
click at [325, 184] on link "Booth" at bounding box center [297, 184] width 171 height 26
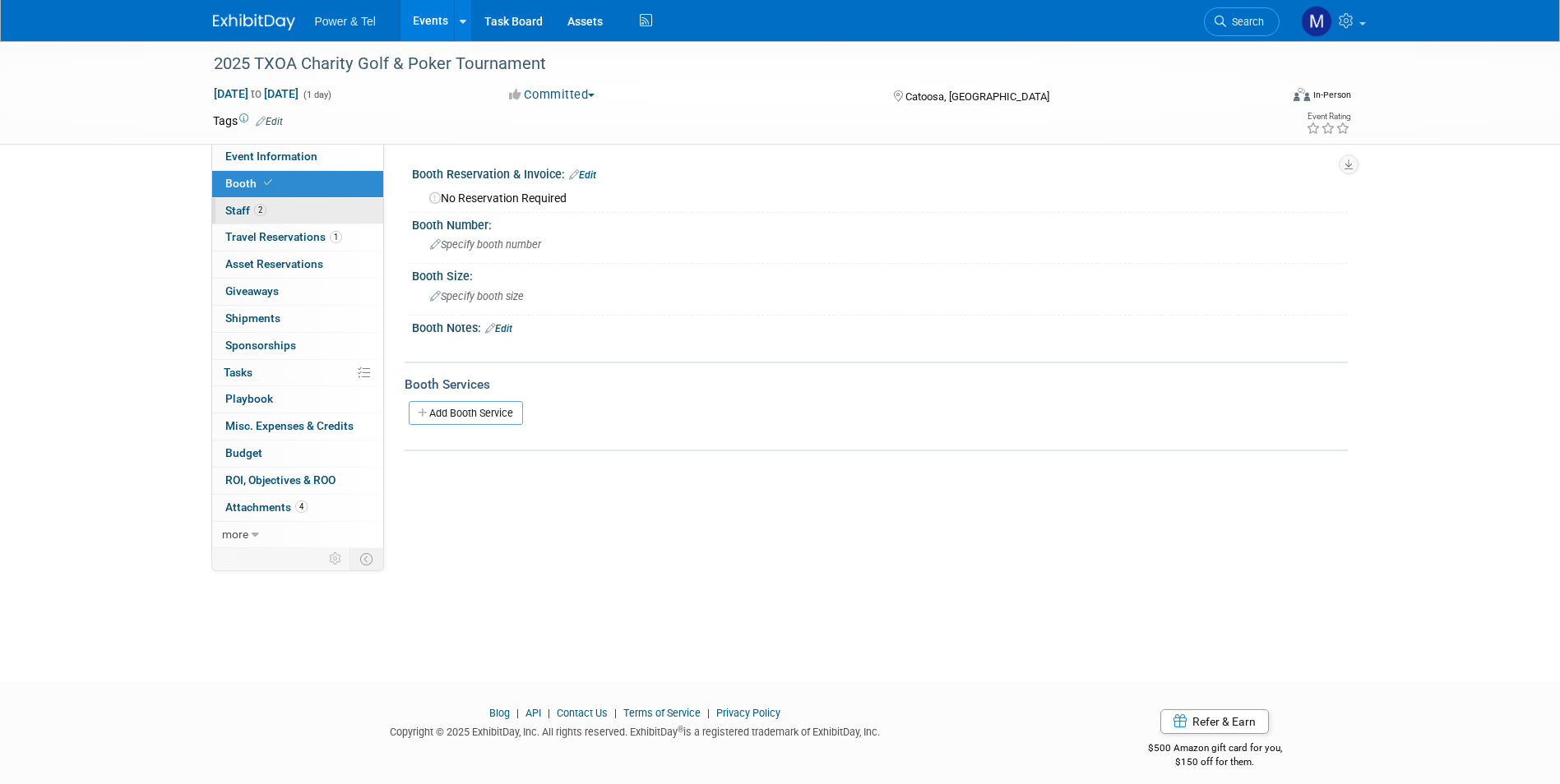
click at [334, 216] on link "2 Staff 2" at bounding box center [297, 211] width 171 height 26
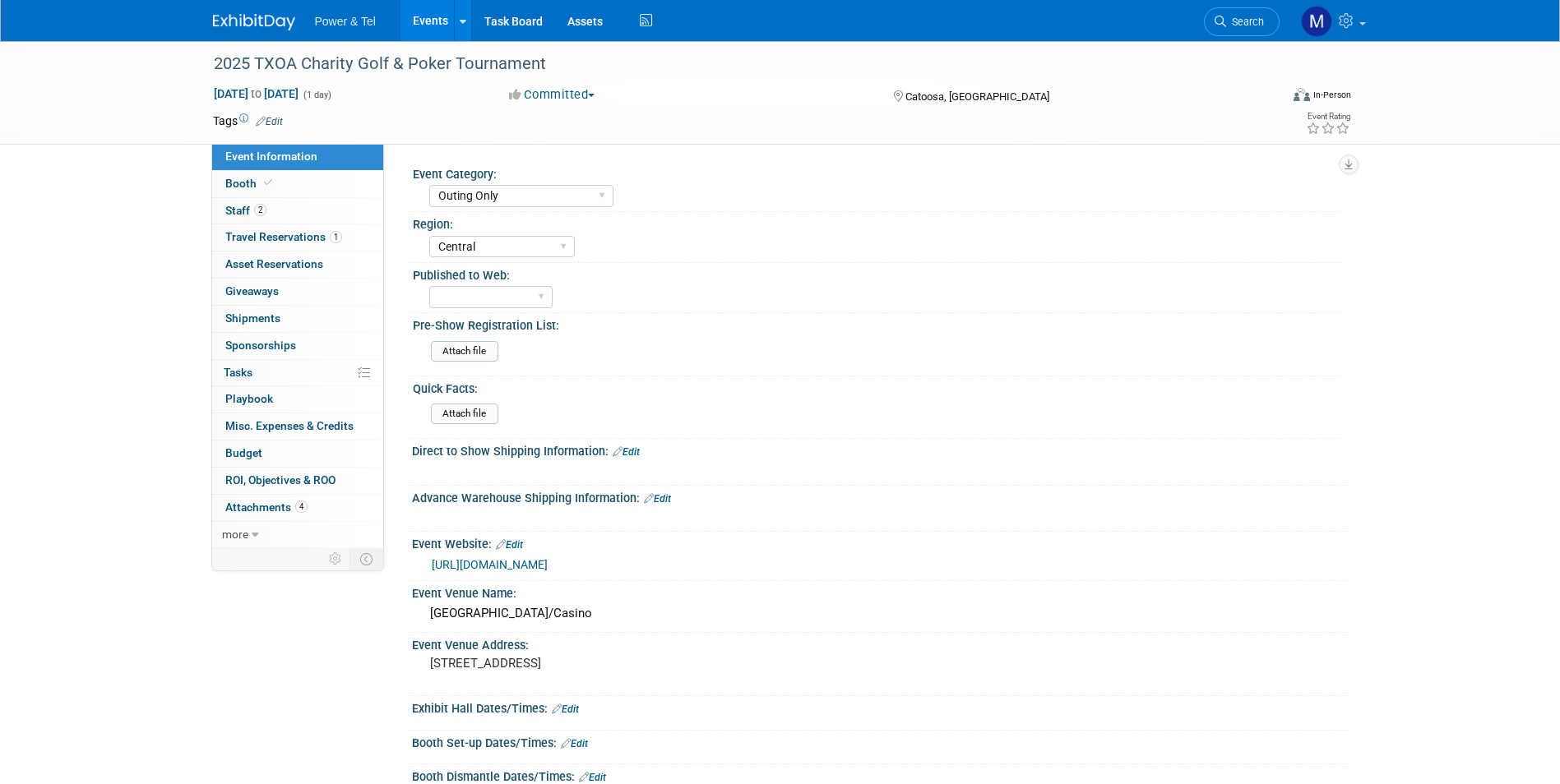
select select "Outing Only"
select select "Central"
click at [247, 218] on link "2 Staff 2" at bounding box center [297, 211] width 171 height 26
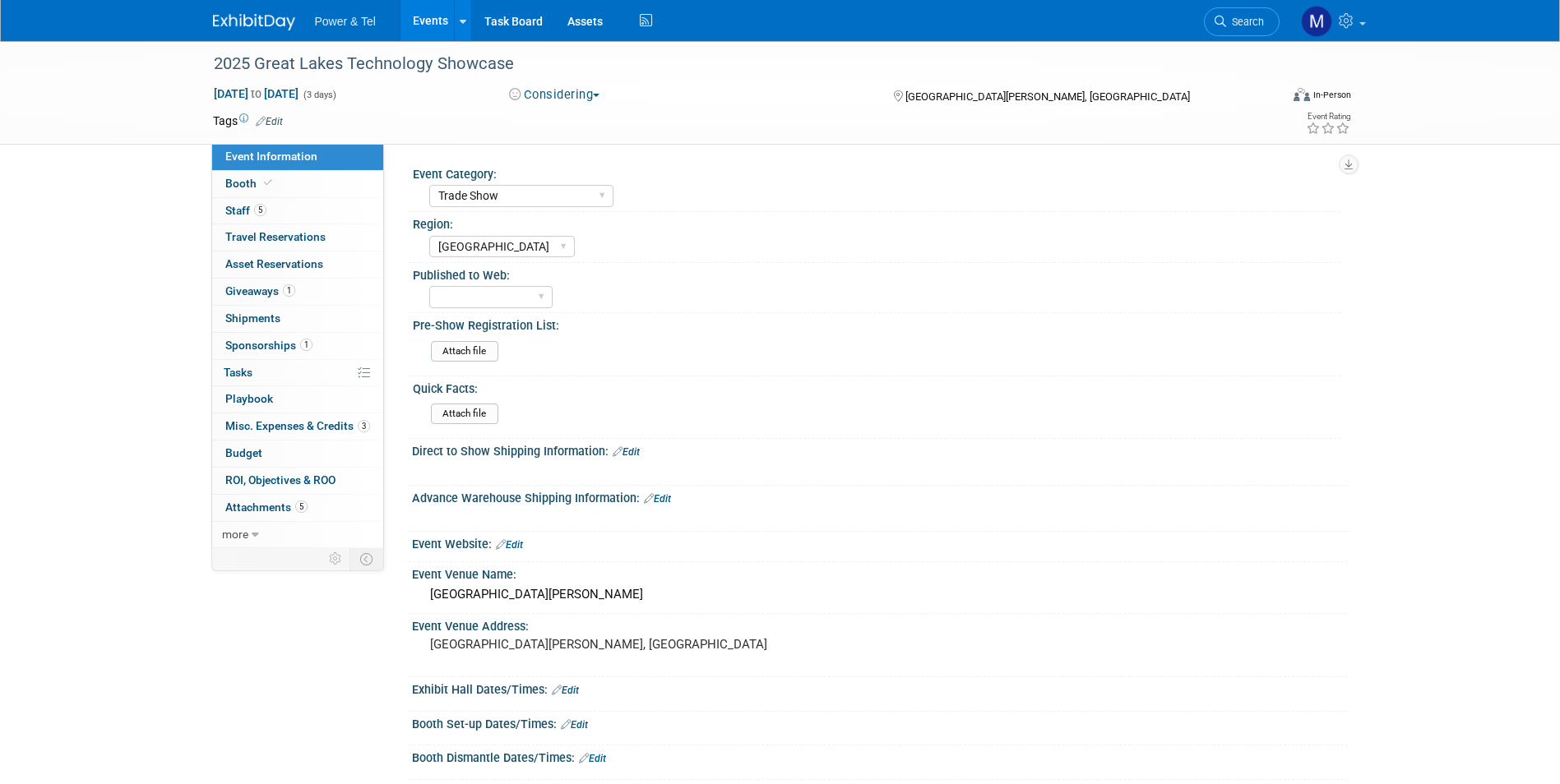
select select "Trade Show"
select select "[GEOGRAPHIC_DATA]"
click at [286, 185] on link "Booth" at bounding box center [297, 184] width 171 height 26
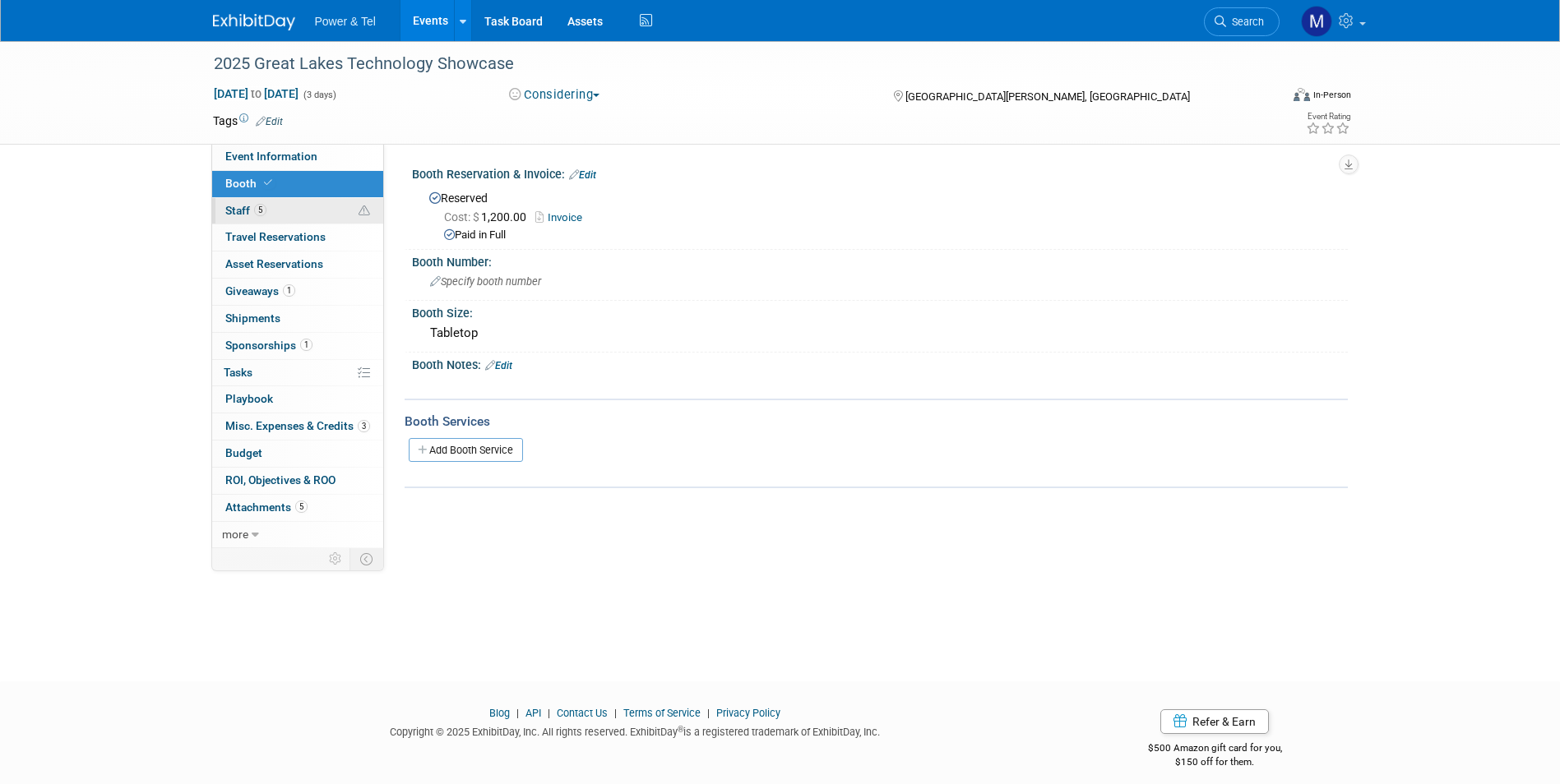
click at [286, 203] on link "5 Staff 5" at bounding box center [297, 211] width 171 height 26
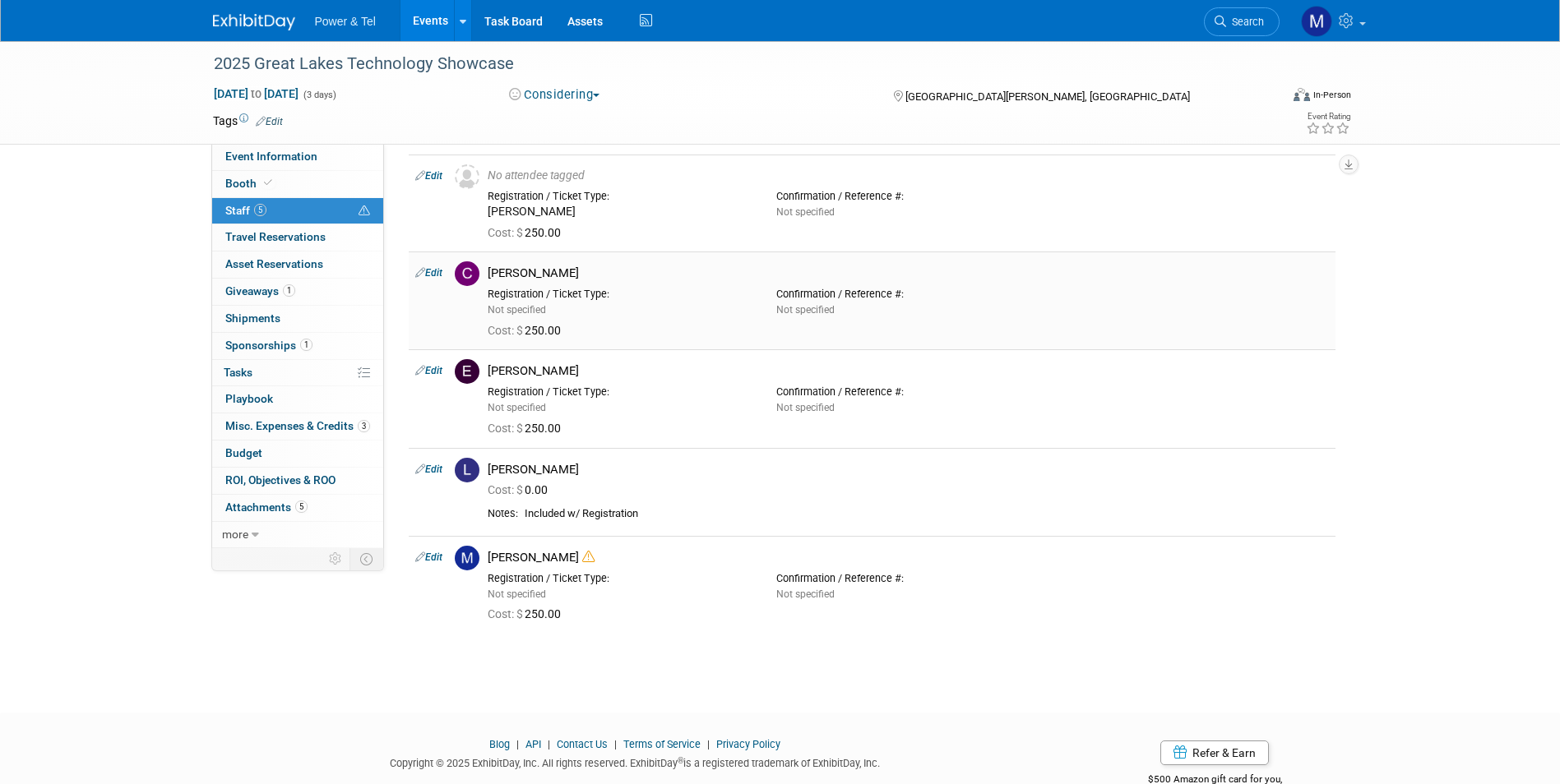
scroll to position [98, 0]
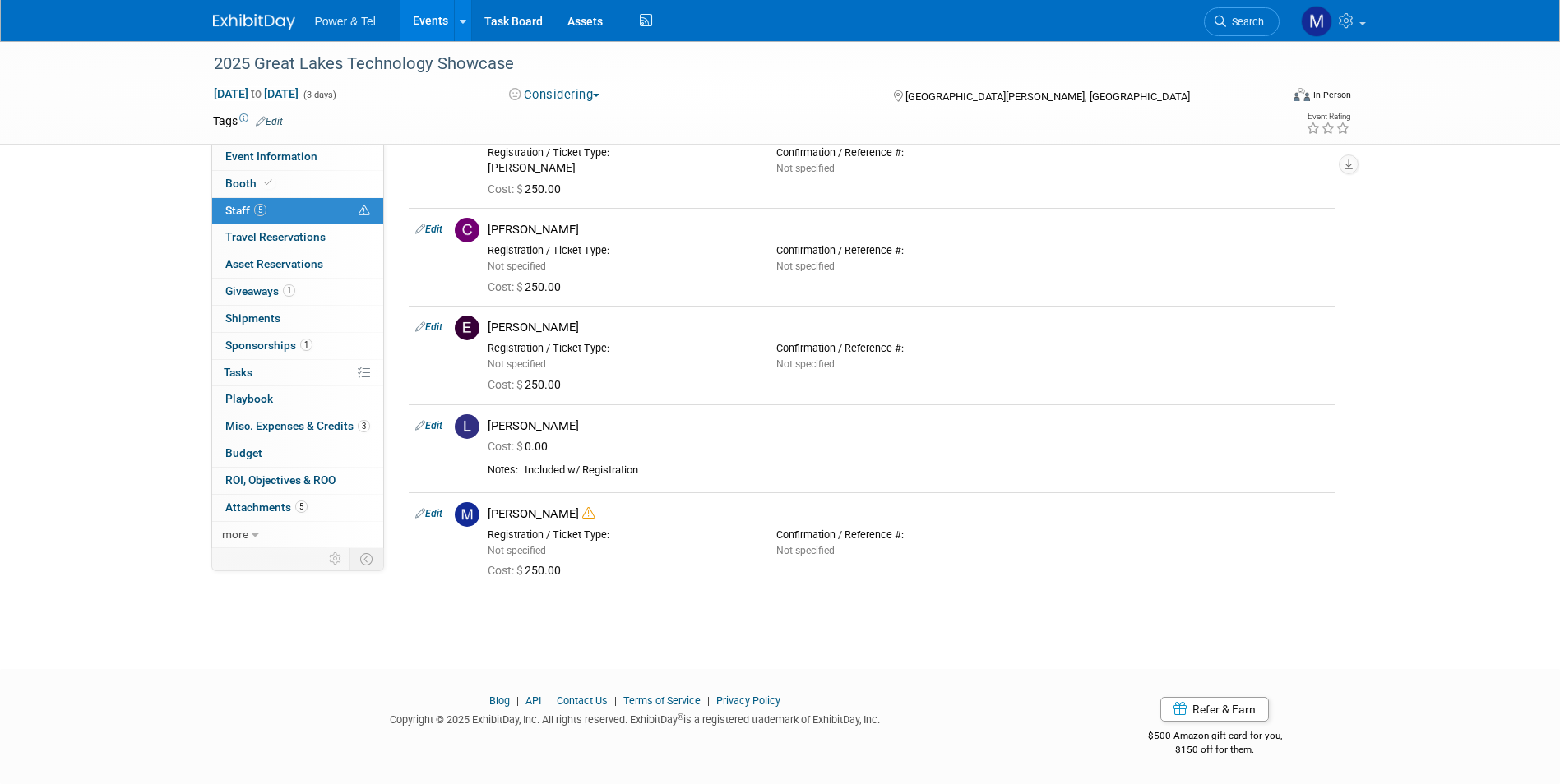
click at [450, 33] on link "Events" at bounding box center [430, 20] width 60 height 41
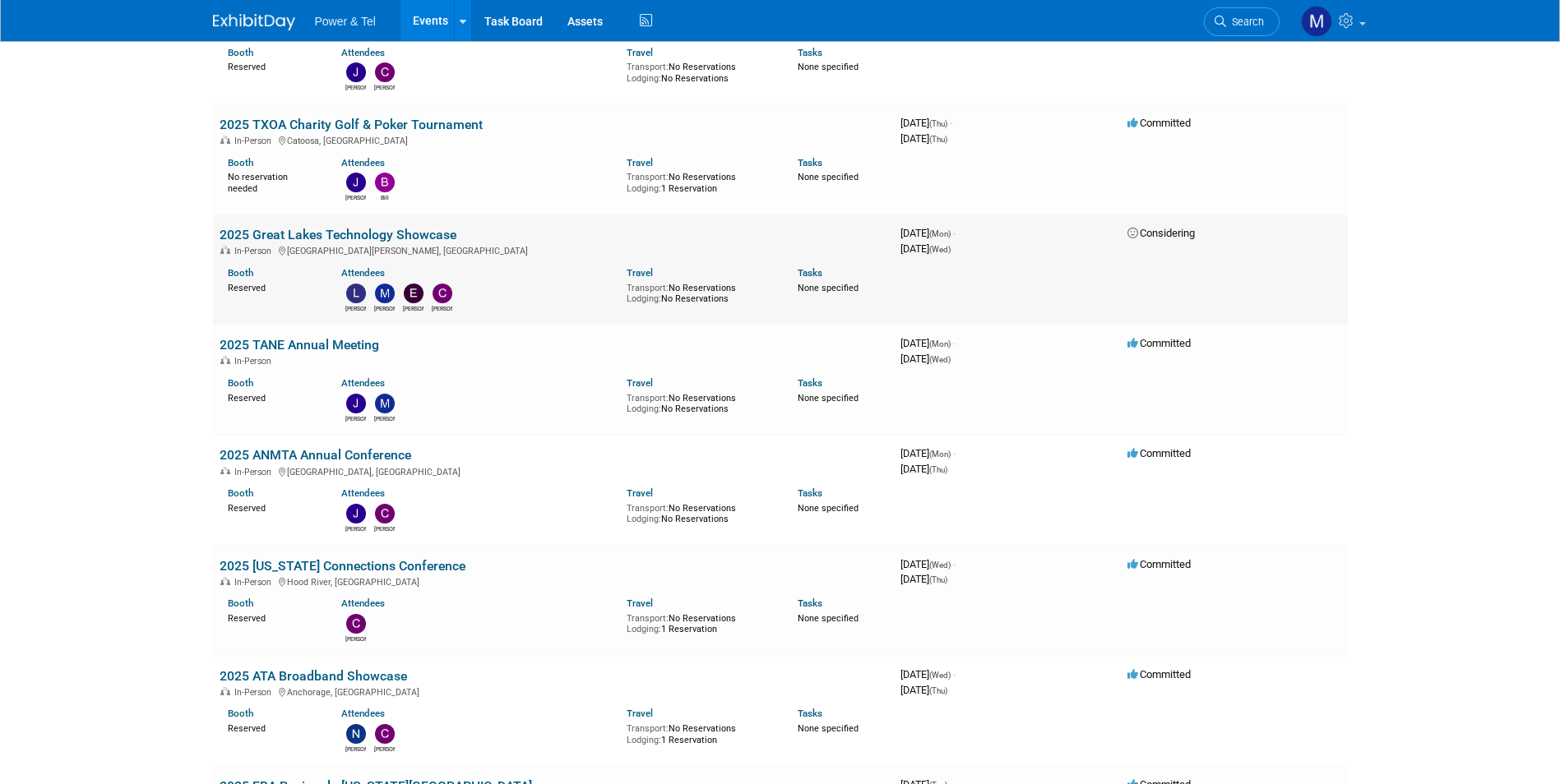
scroll to position [1973, 0]
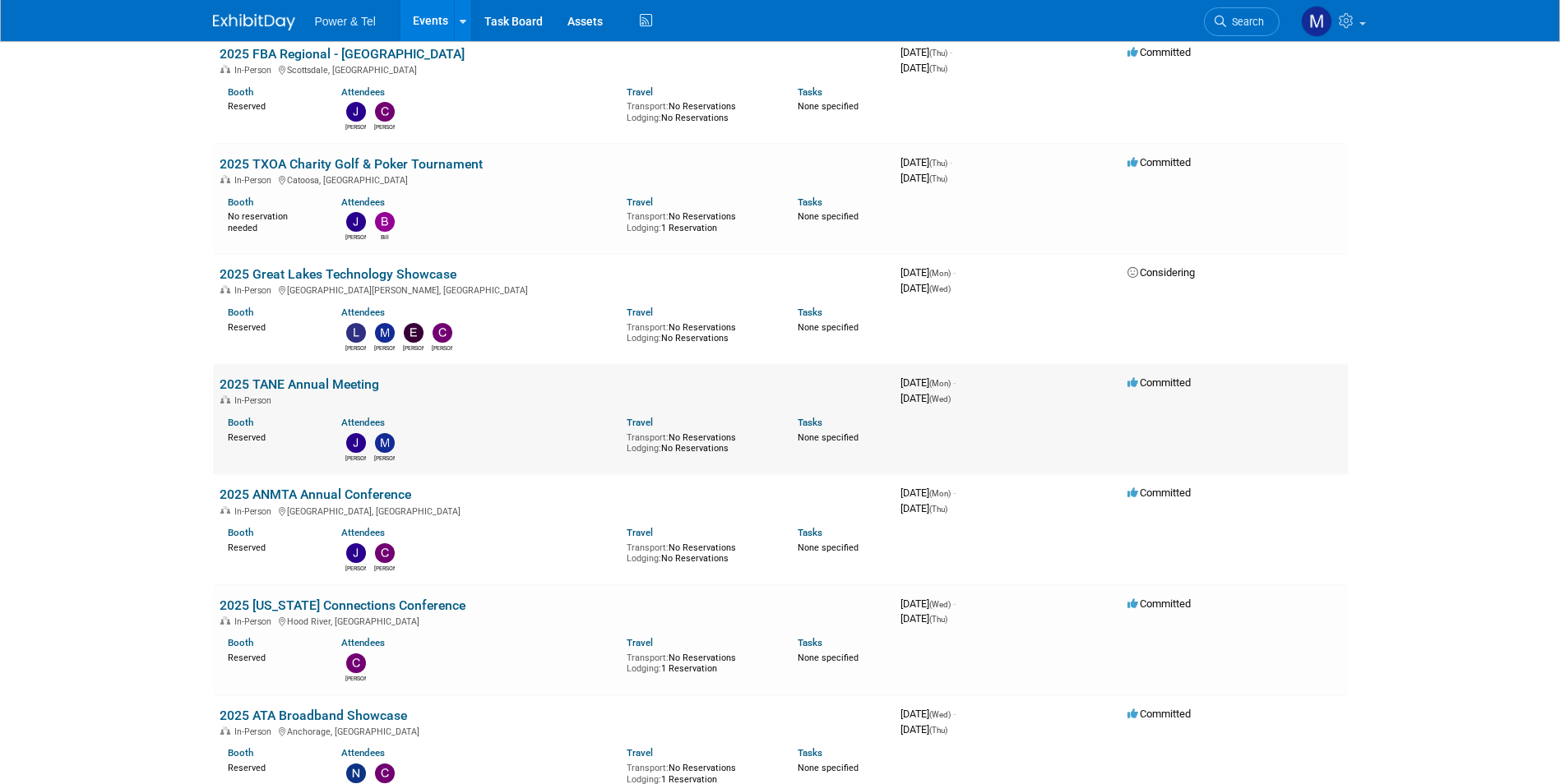
click at [342, 376] on link "2025 TANE Annual Meeting" at bounding box center [299, 384] width 160 height 16
click at [361, 487] on link "2025 ANMTA Annual Conference" at bounding box center [315, 494] width 191 height 16
click at [384, 597] on link "2025 [US_STATE] Connections Conference" at bounding box center [342, 605] width 246 height 16
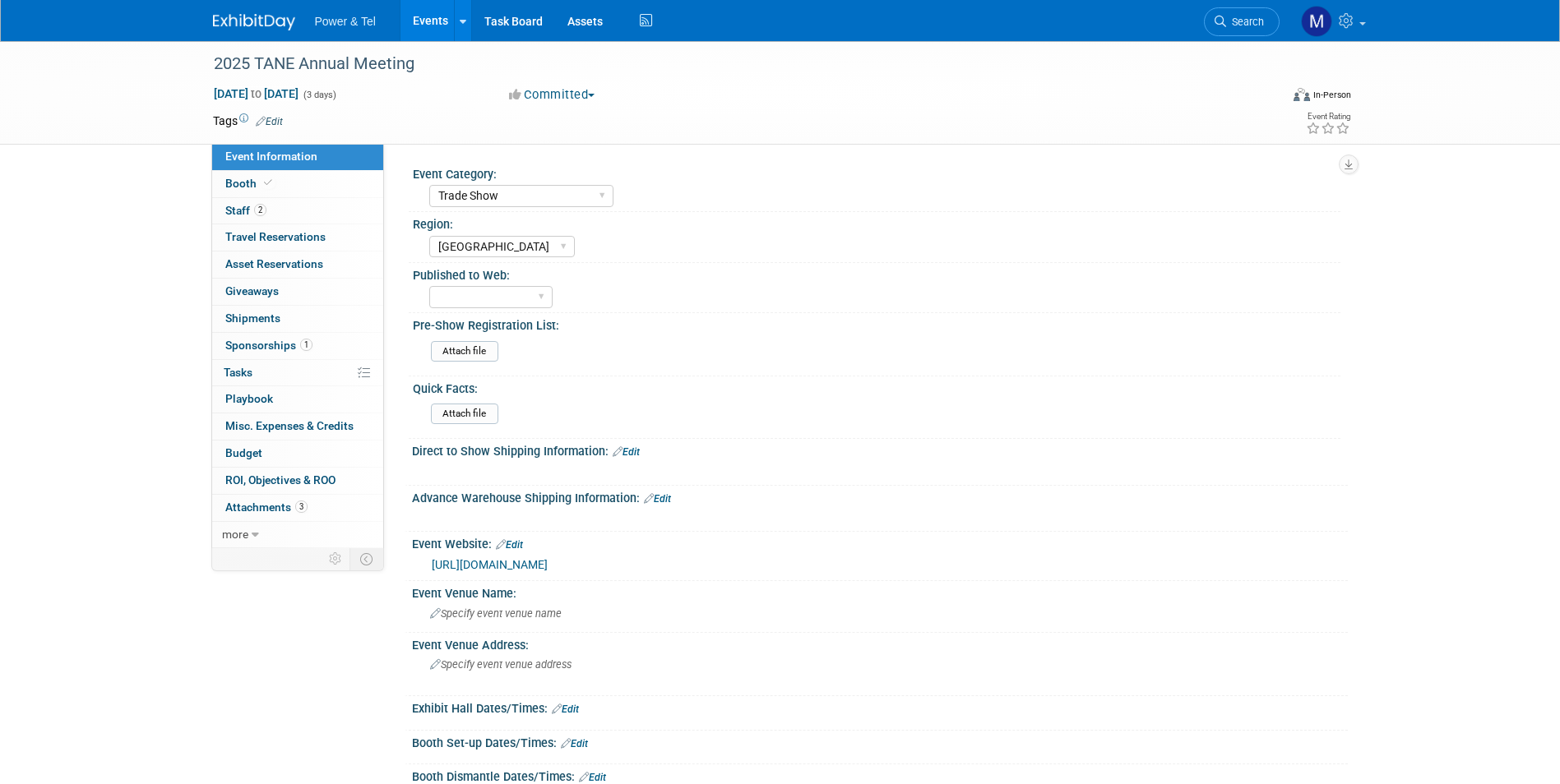
select select "Trade Show"
select select "[GEOGRAPHIC_DATA]"
click at [322, 184] on link "Booth" at bounding box center [297, 184] width 171 height 26
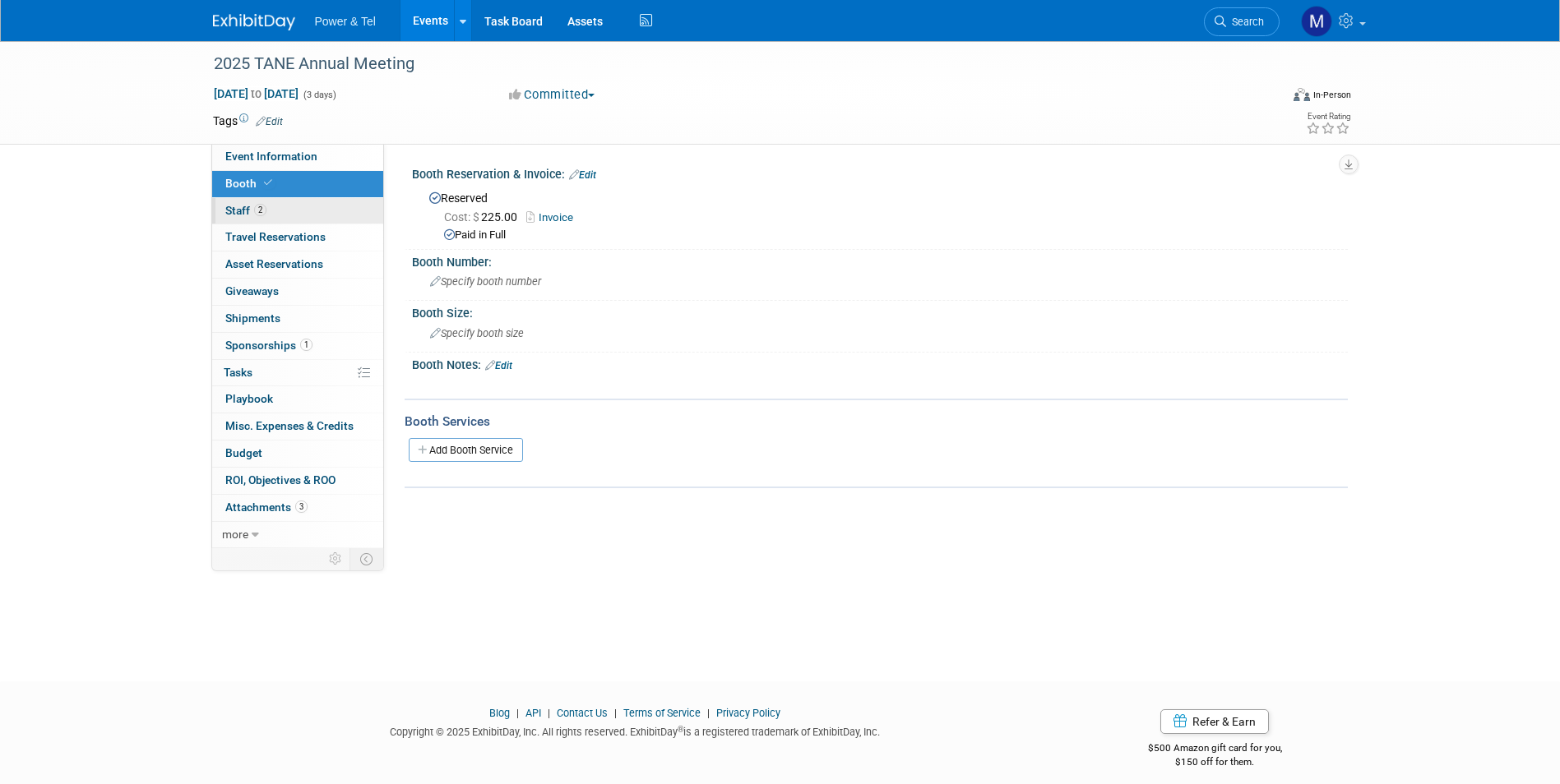
click at [326, 213] on link "2 Staff 2" at bounding box center [297, 211] width 171 height 26
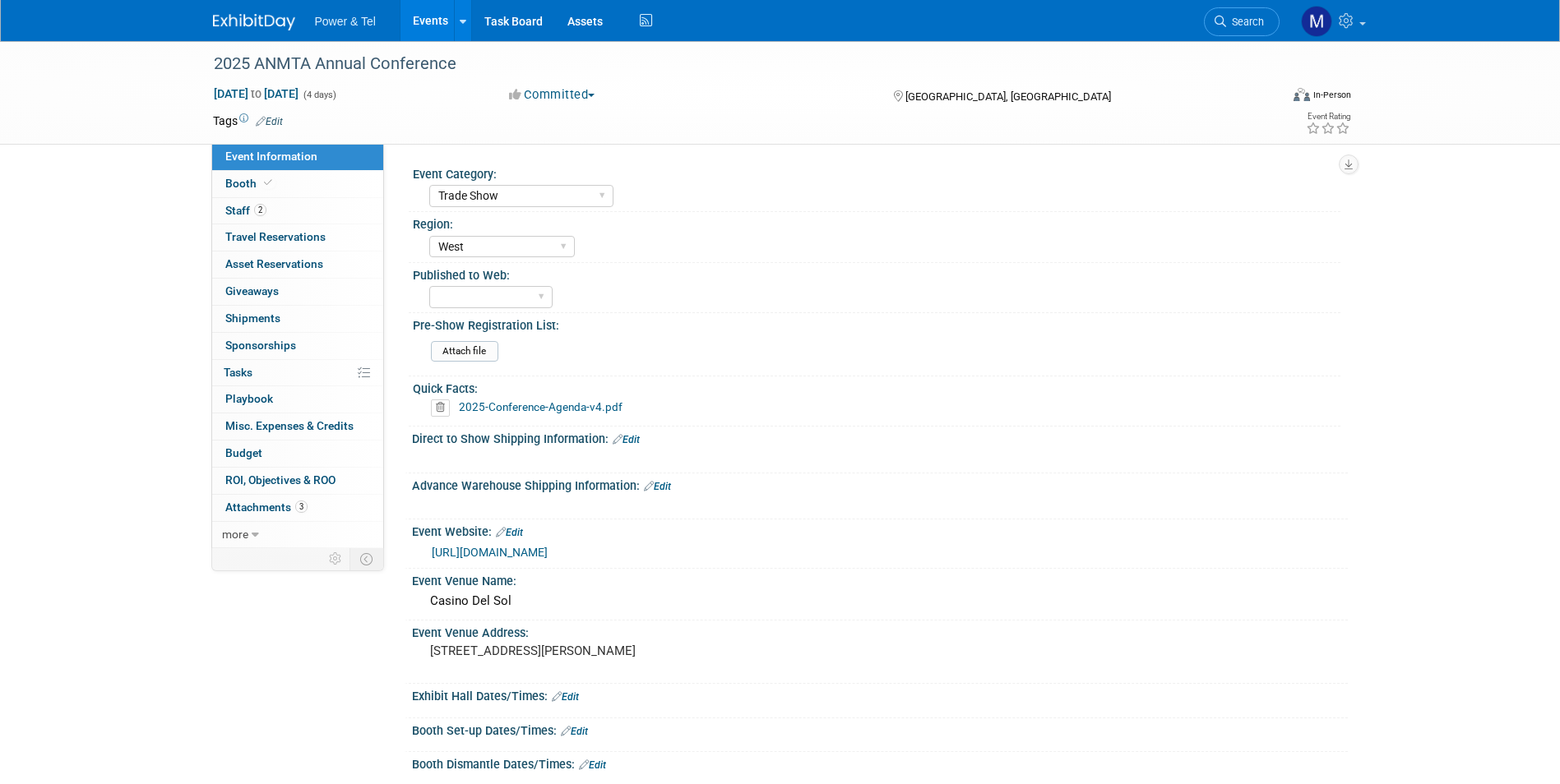
select select "Trade Show"
select select "West"
click at [340, 205] on link "2 Staff 2" at bounding box center [297, 211] width 171 height 26
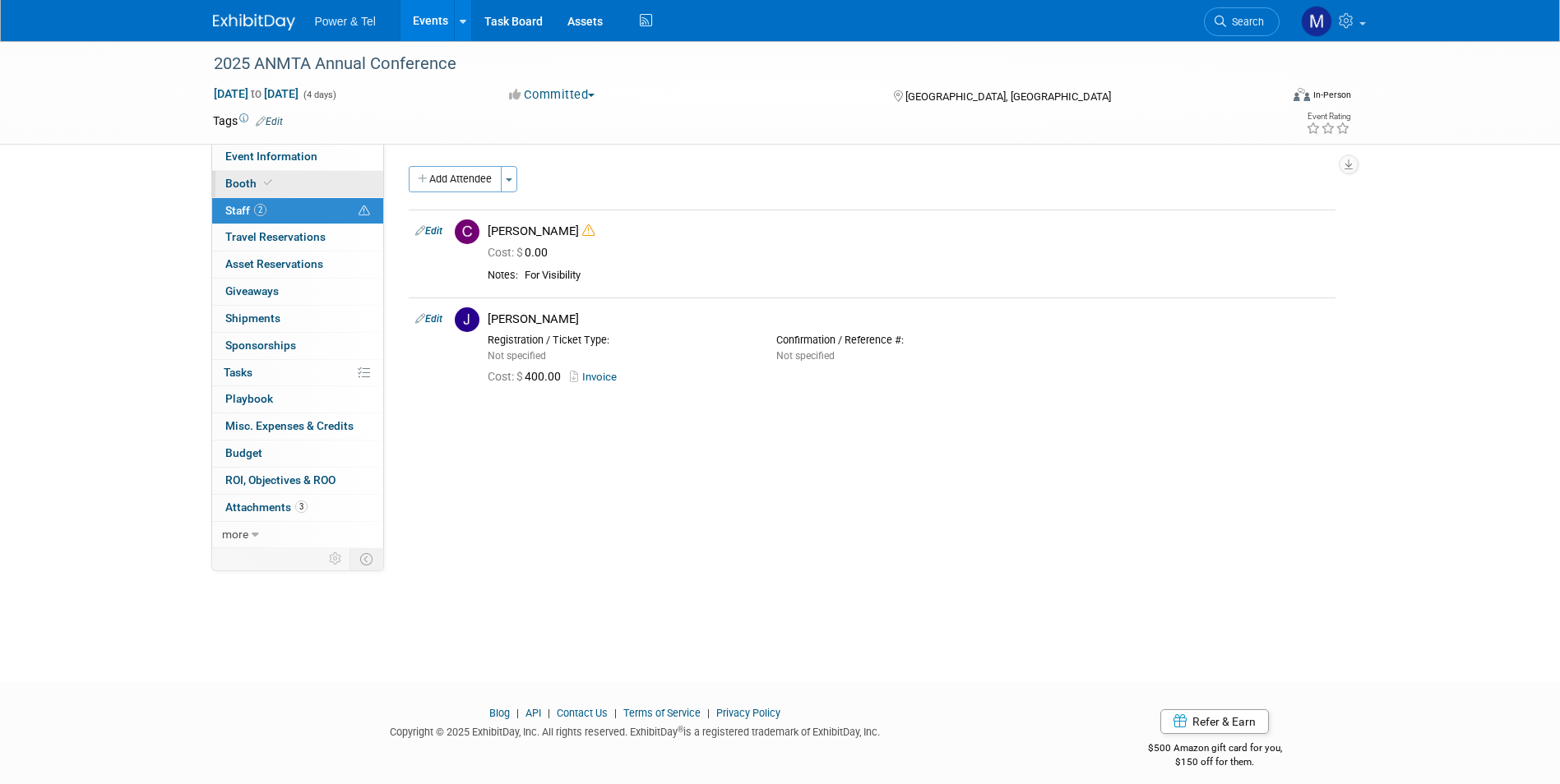
click at [340, 176] on link "Booth" at bounding box center [297, 184] width 171 height 26
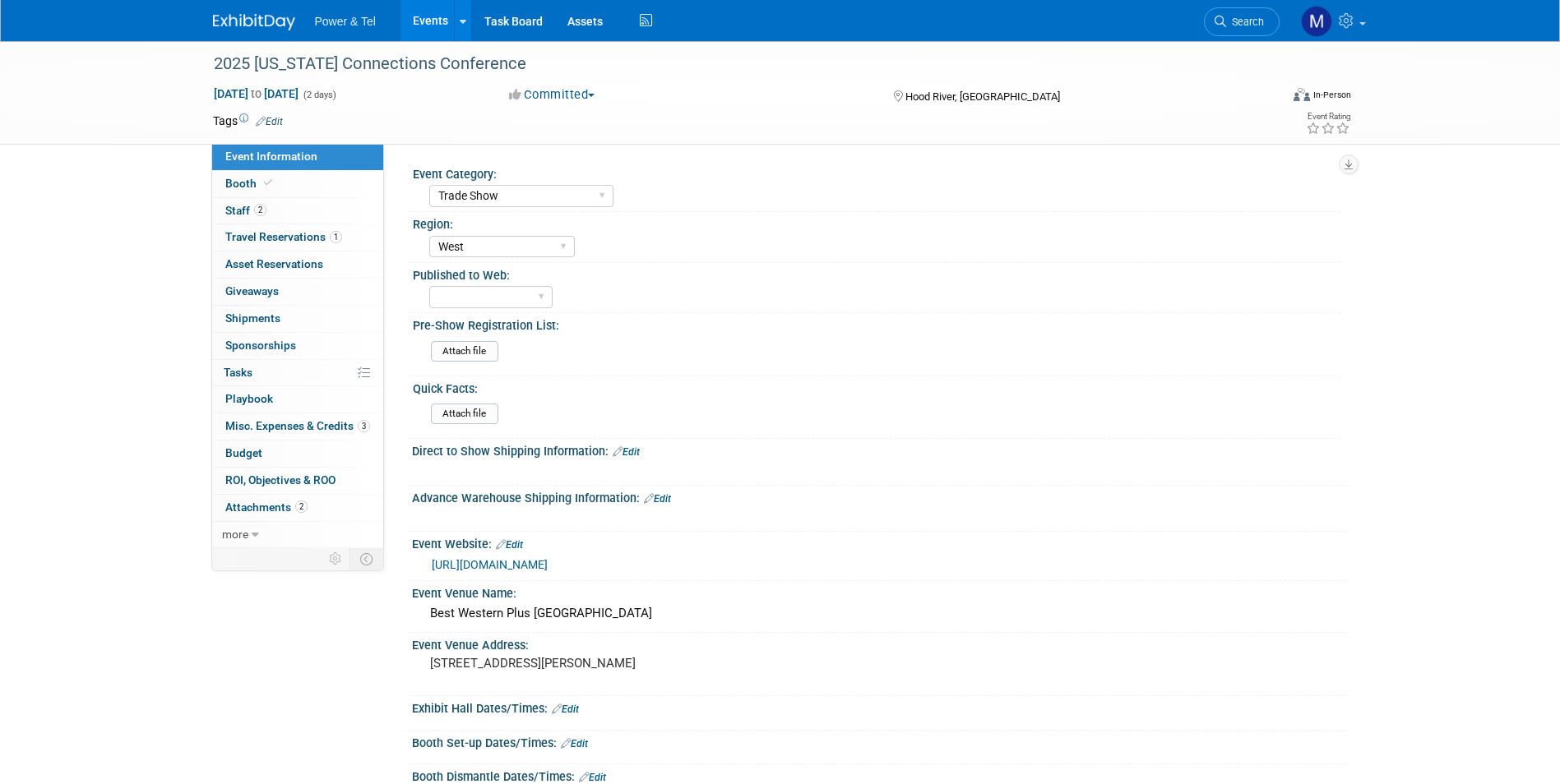
select select "Trade Show"
select select "West"
click at [290, 184] on link "Booth" at bounding box center [297, 184] width 171 height 26
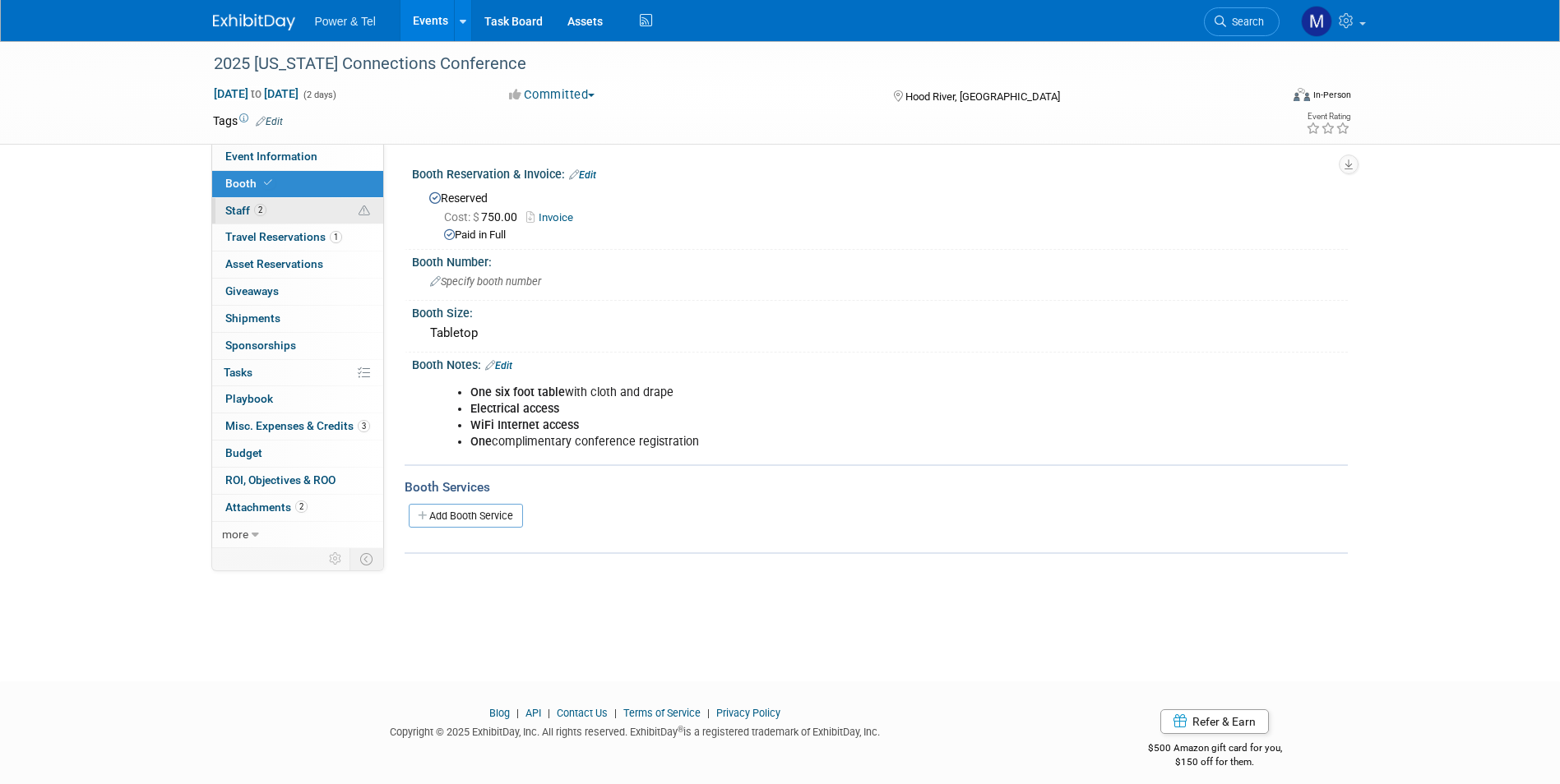
click at [296, 211] on link "2 Staff 2" at bounding box center [297, 211] width 171 height 26
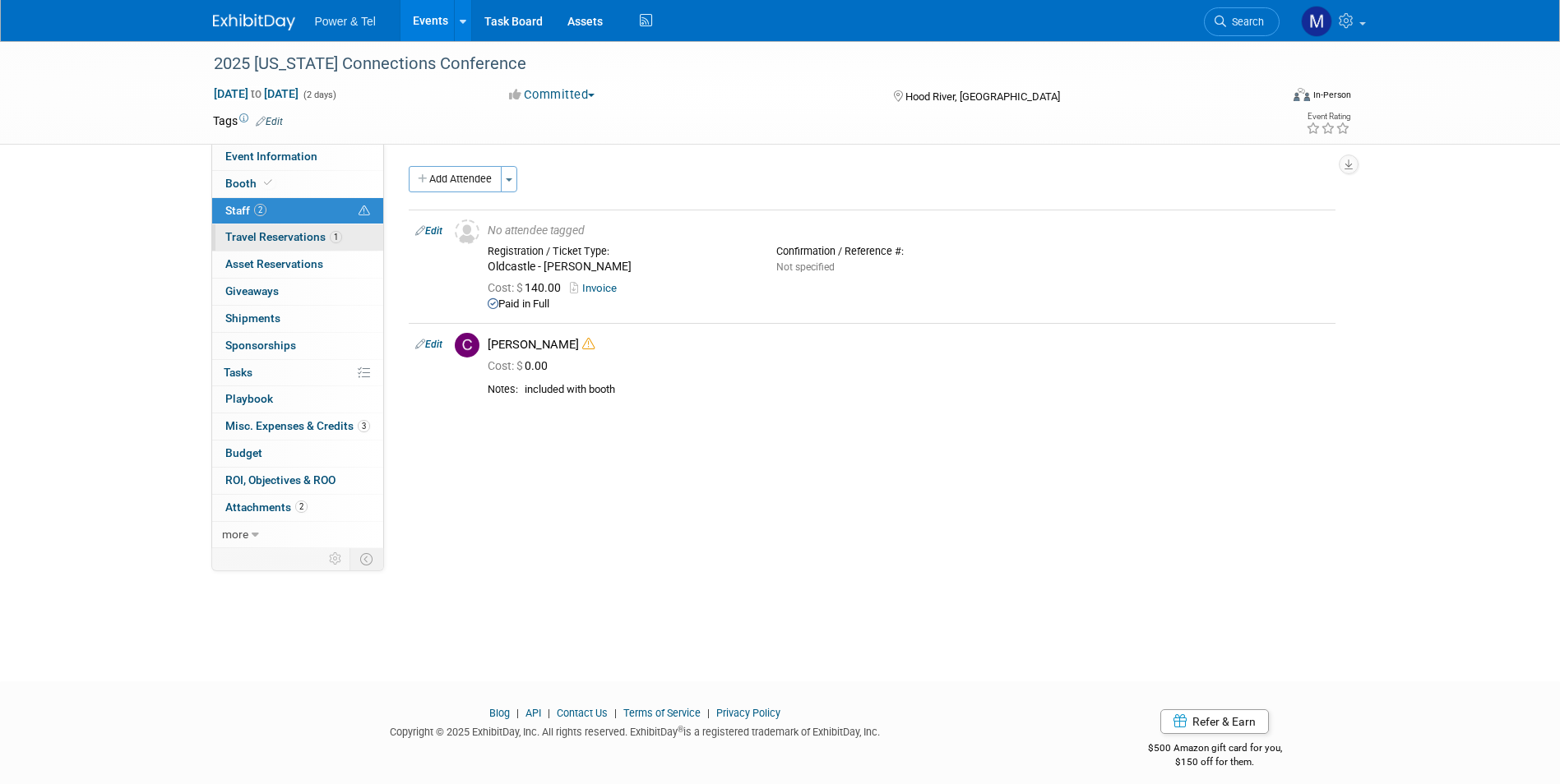
click at [334, 232] on span "1" at bounding box center [335, 237] width 12 height 12
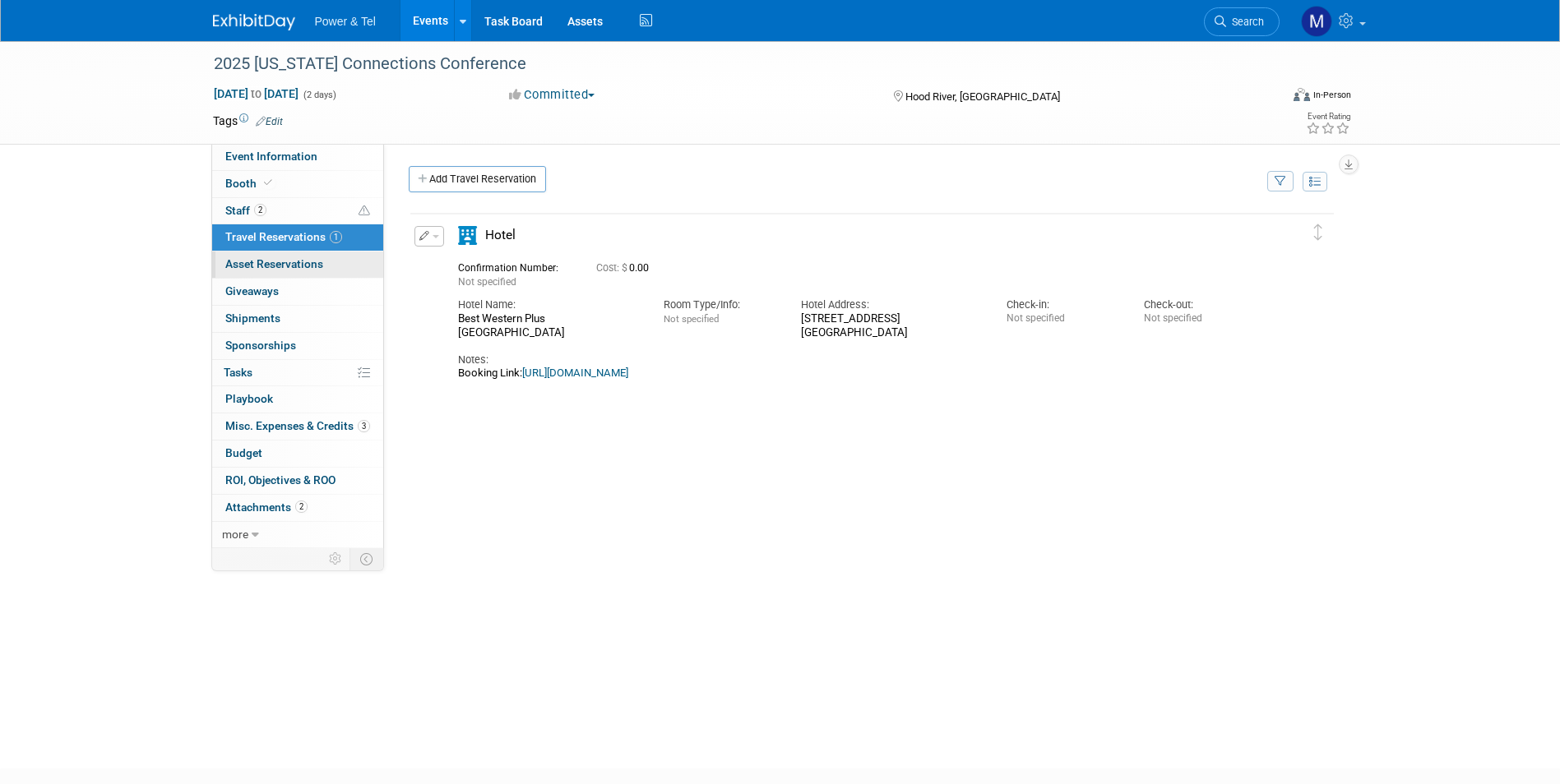
click at [315, 257] on span "Asset Reservations 0" at bounding box center [274, 264] width 98 height 13
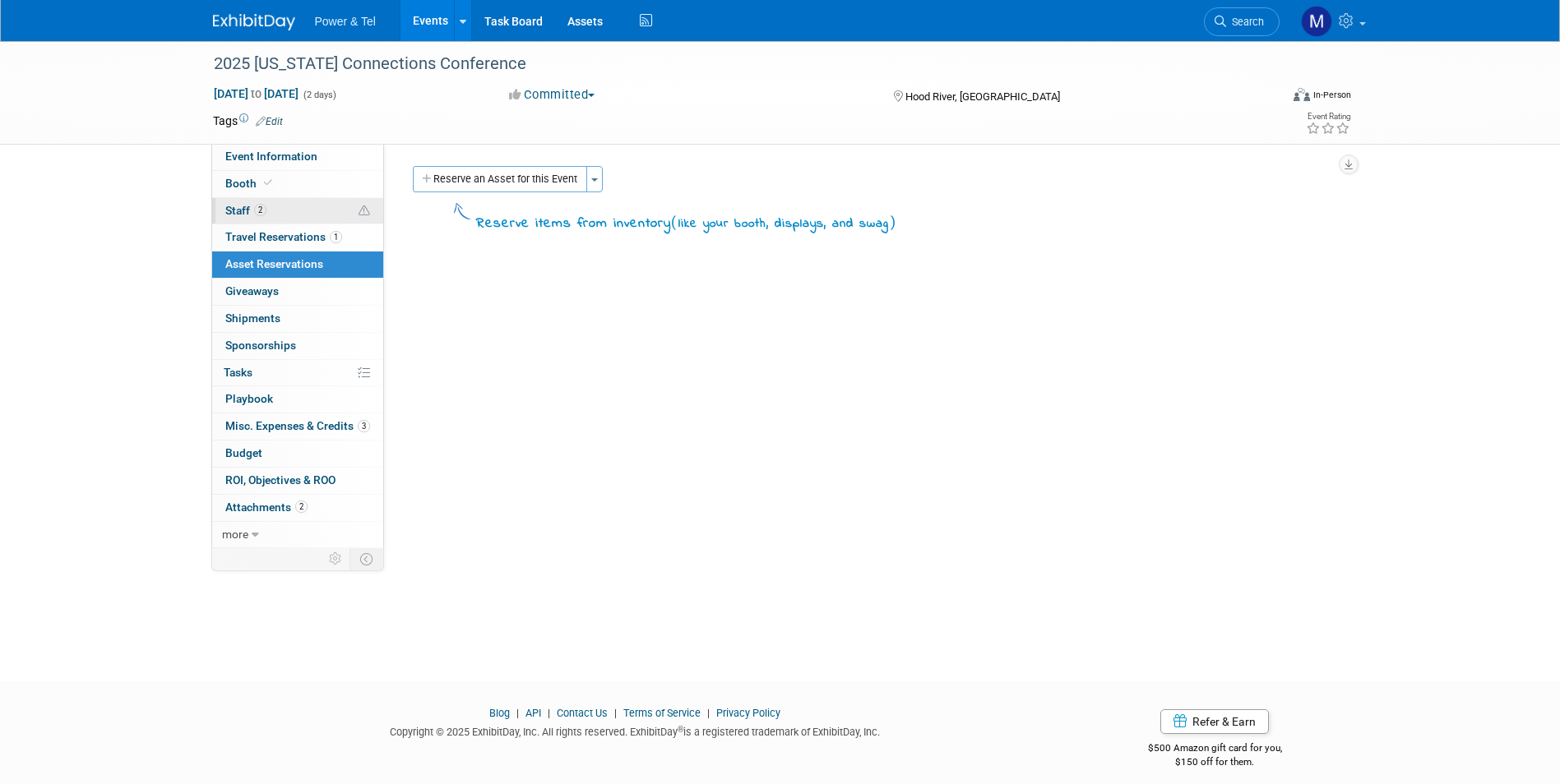
click at [303, 205] on link "2 Staff 2" at bounding box center [297, 211] width 171 height 26
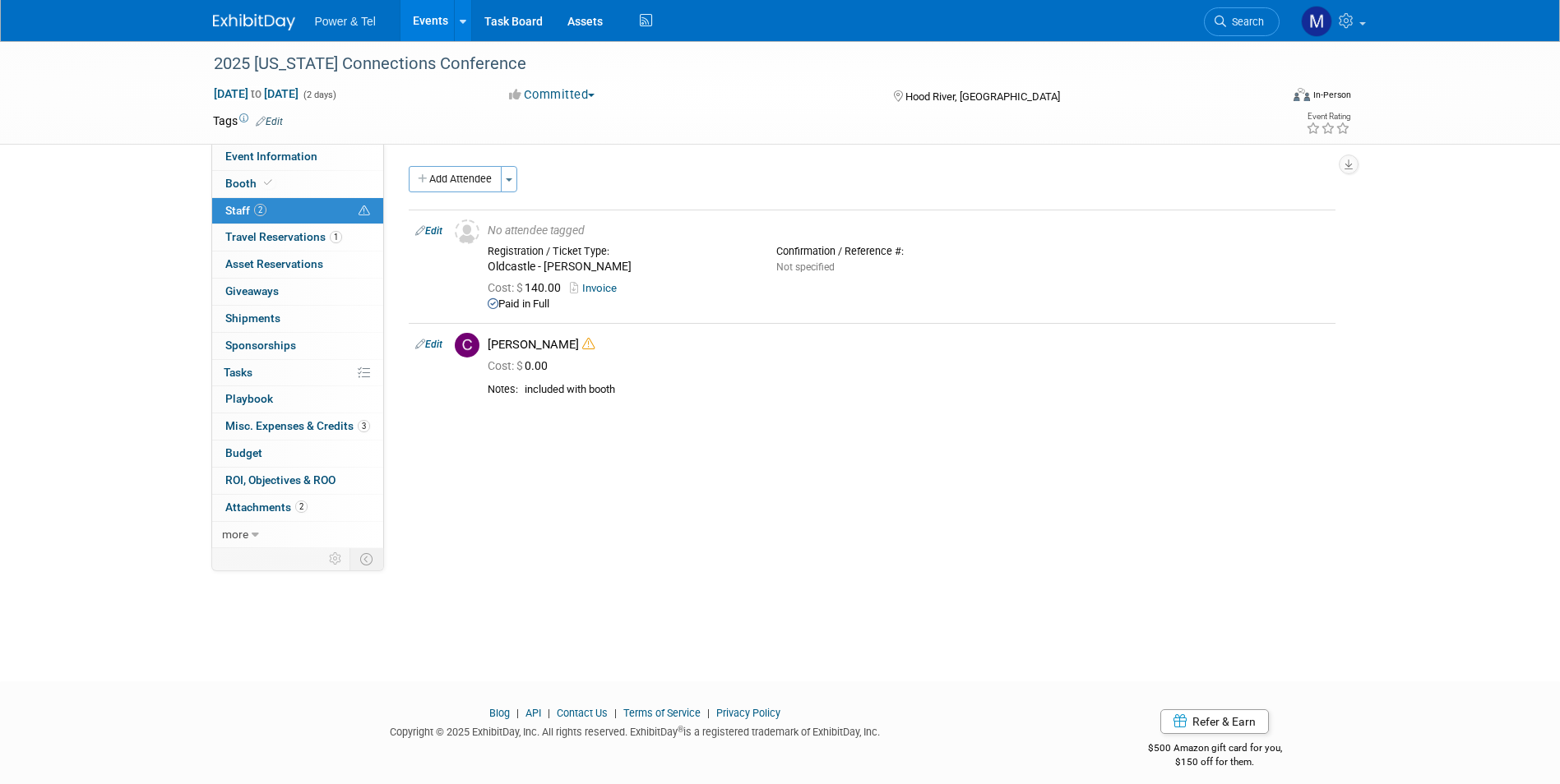
click at [427, 25] on link "Events" at bounding box center [430, 20] width 60 height 41
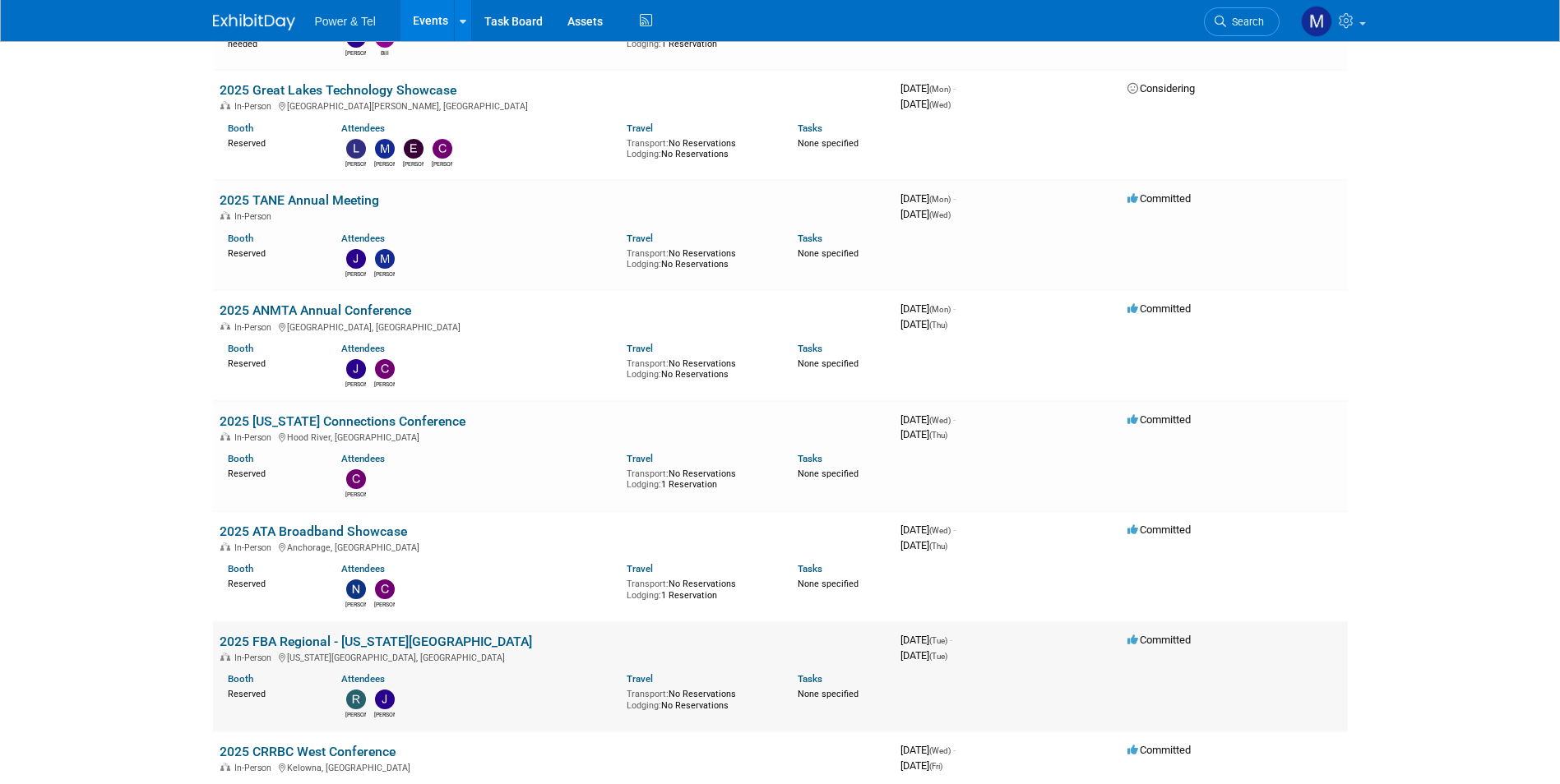
scroll to position [2104, 0]
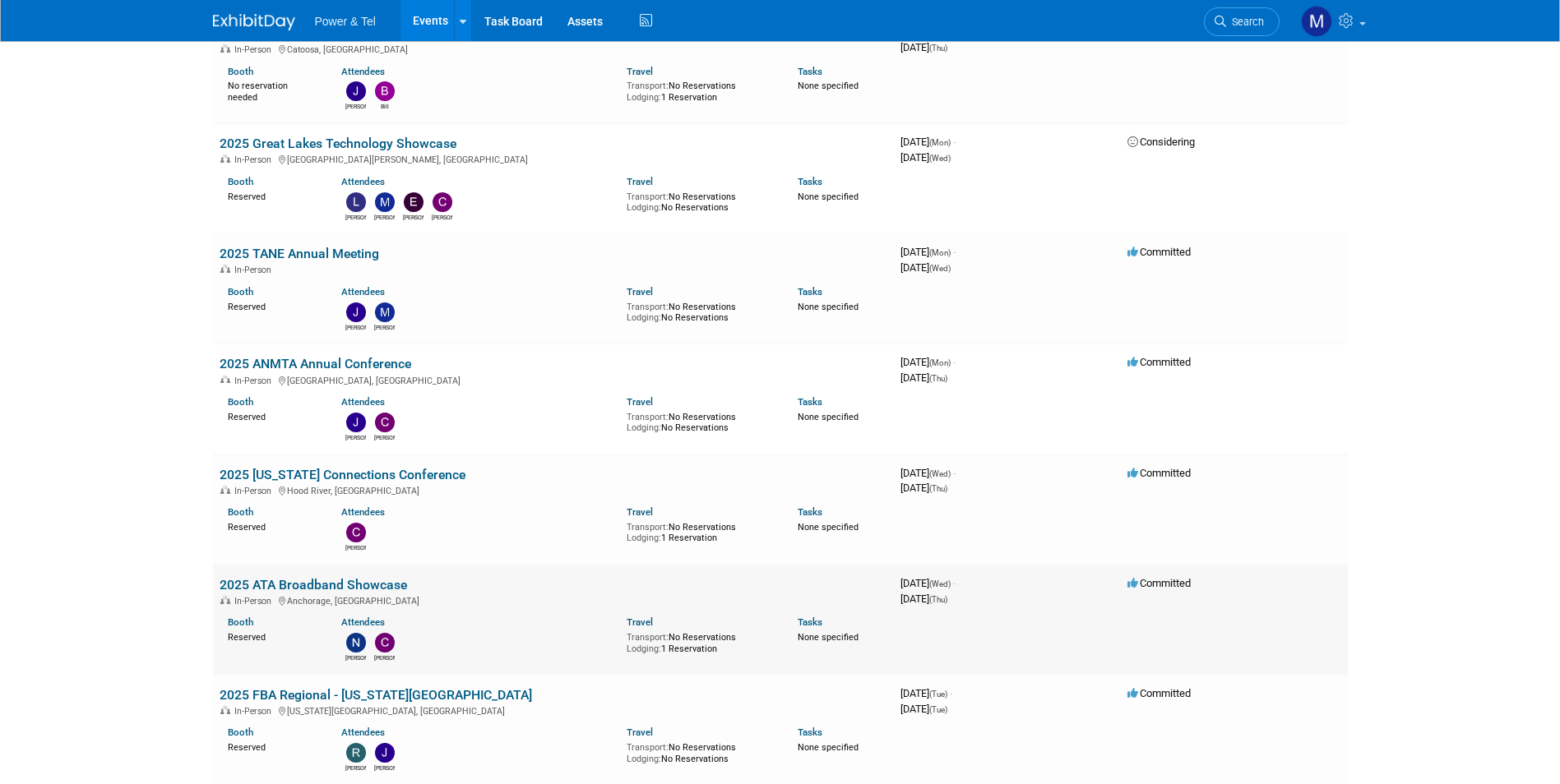
click at [358, 577] on link "2025 ATA Broadband Showcase" at bounding box center [313, 584] width 188 height 16
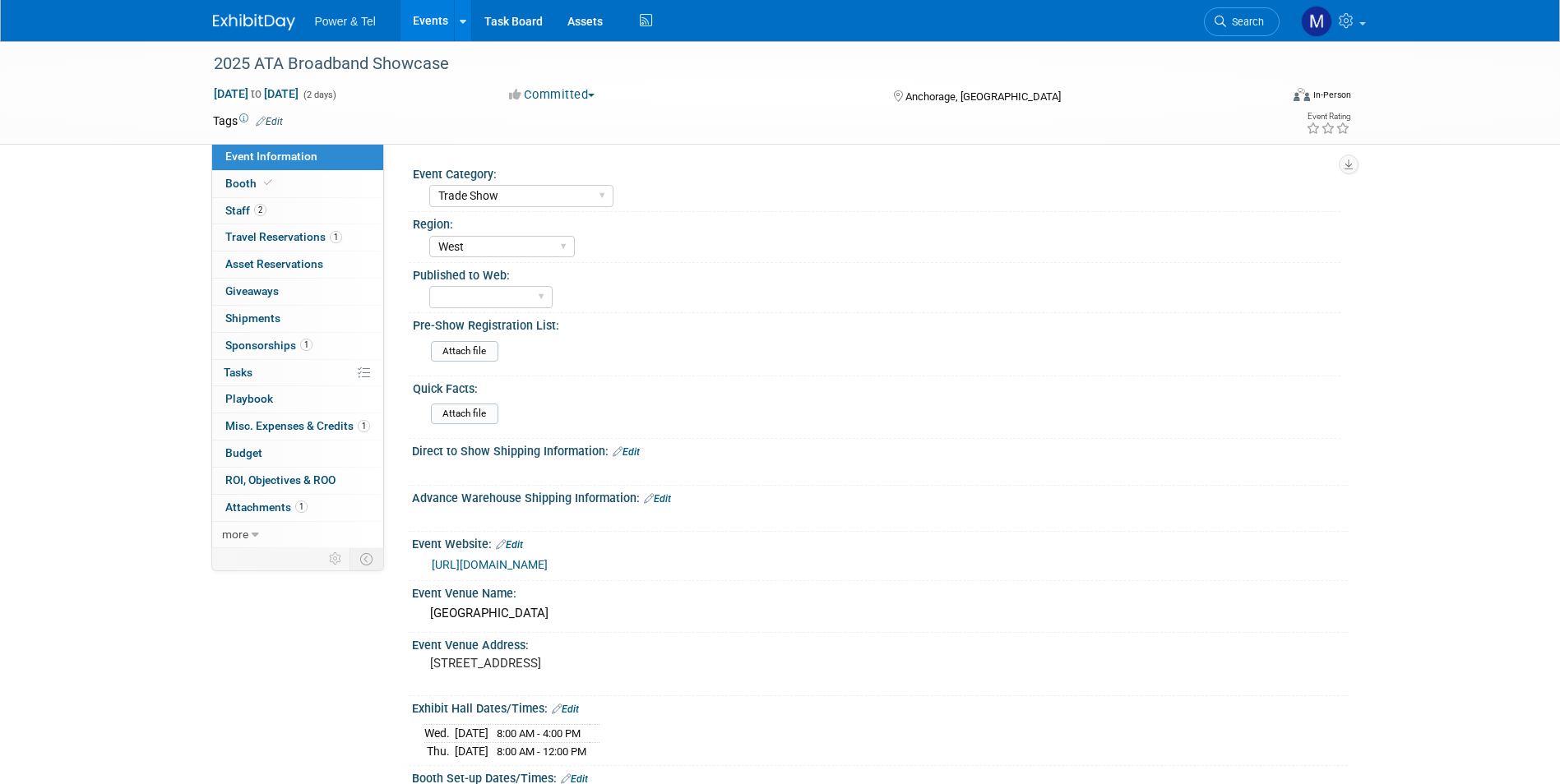
select select "Trade Show"
select select "West"
drag, startPoint x: 288, startPoint y: 194, endPoint x: 289, endPoint y: 211, distance: 17.0
click at [288, 194] on link "Booth" at bounding box center [297, 184] width 171 height 26
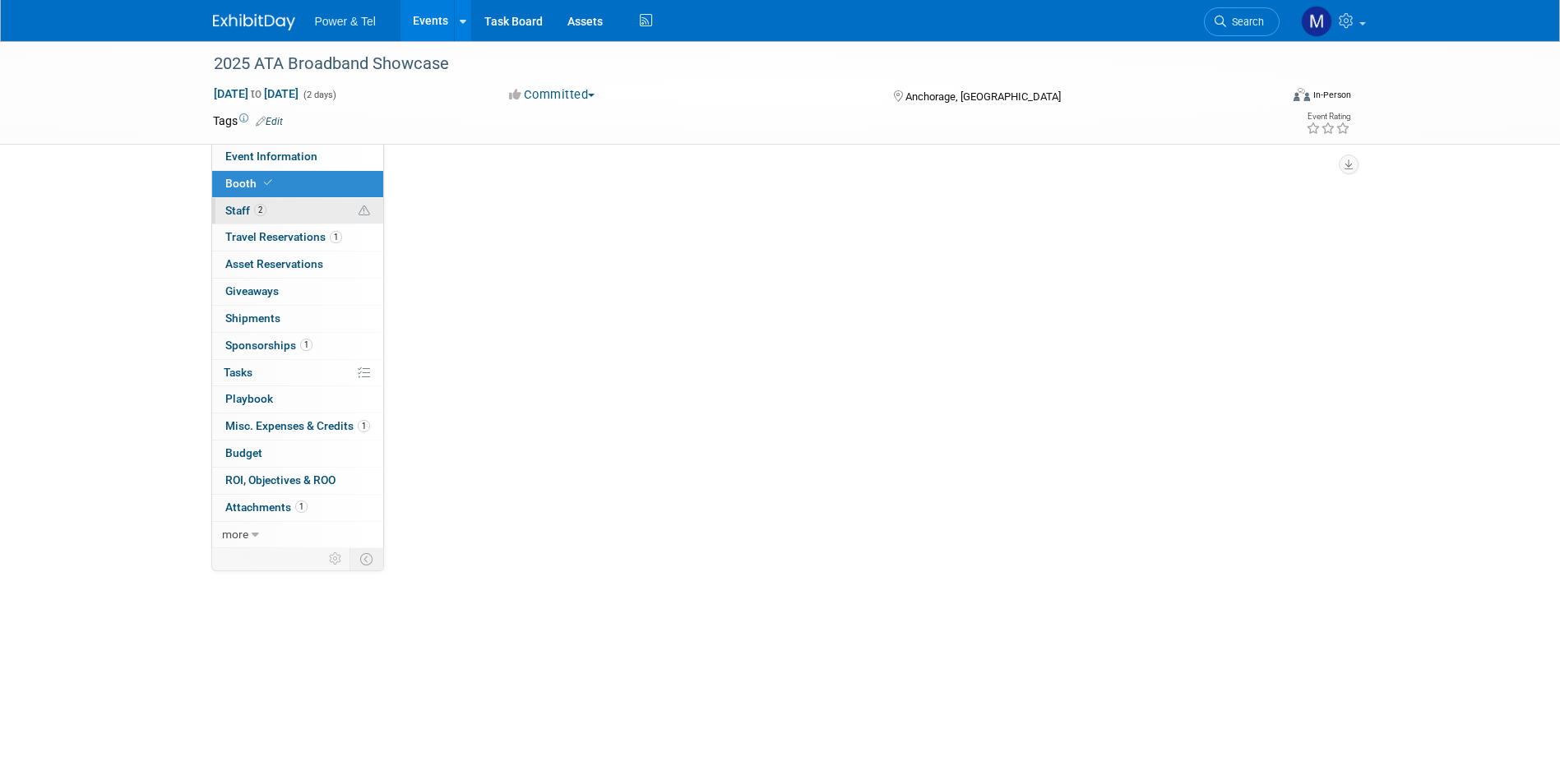
click at [289, 211] on link "2 Staff 2" at bounding box center [297, 211] width 171 height 26
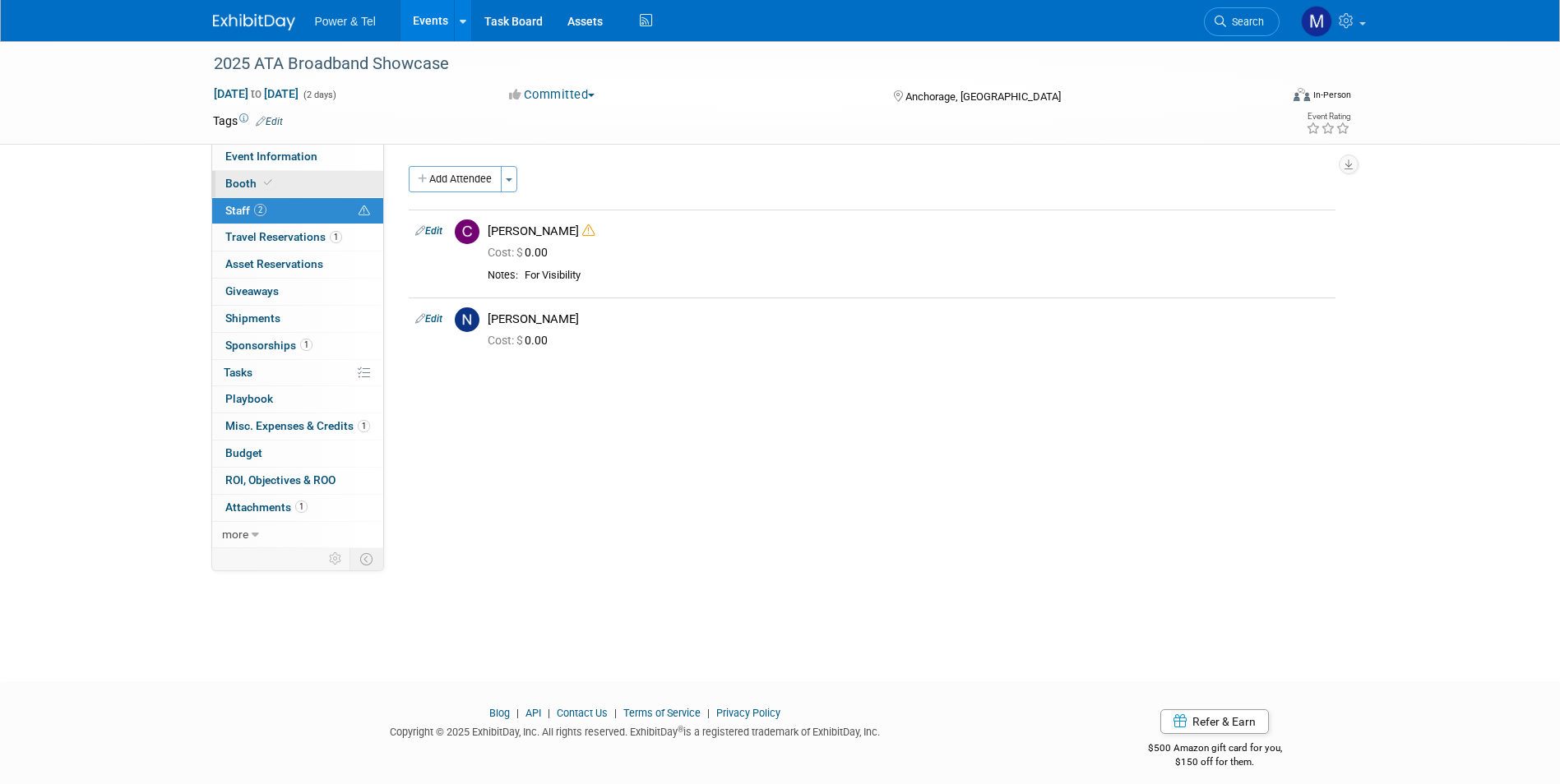
click at [301, 182] on link "Booth" at bounding box center [297, 184] width 171 height 26
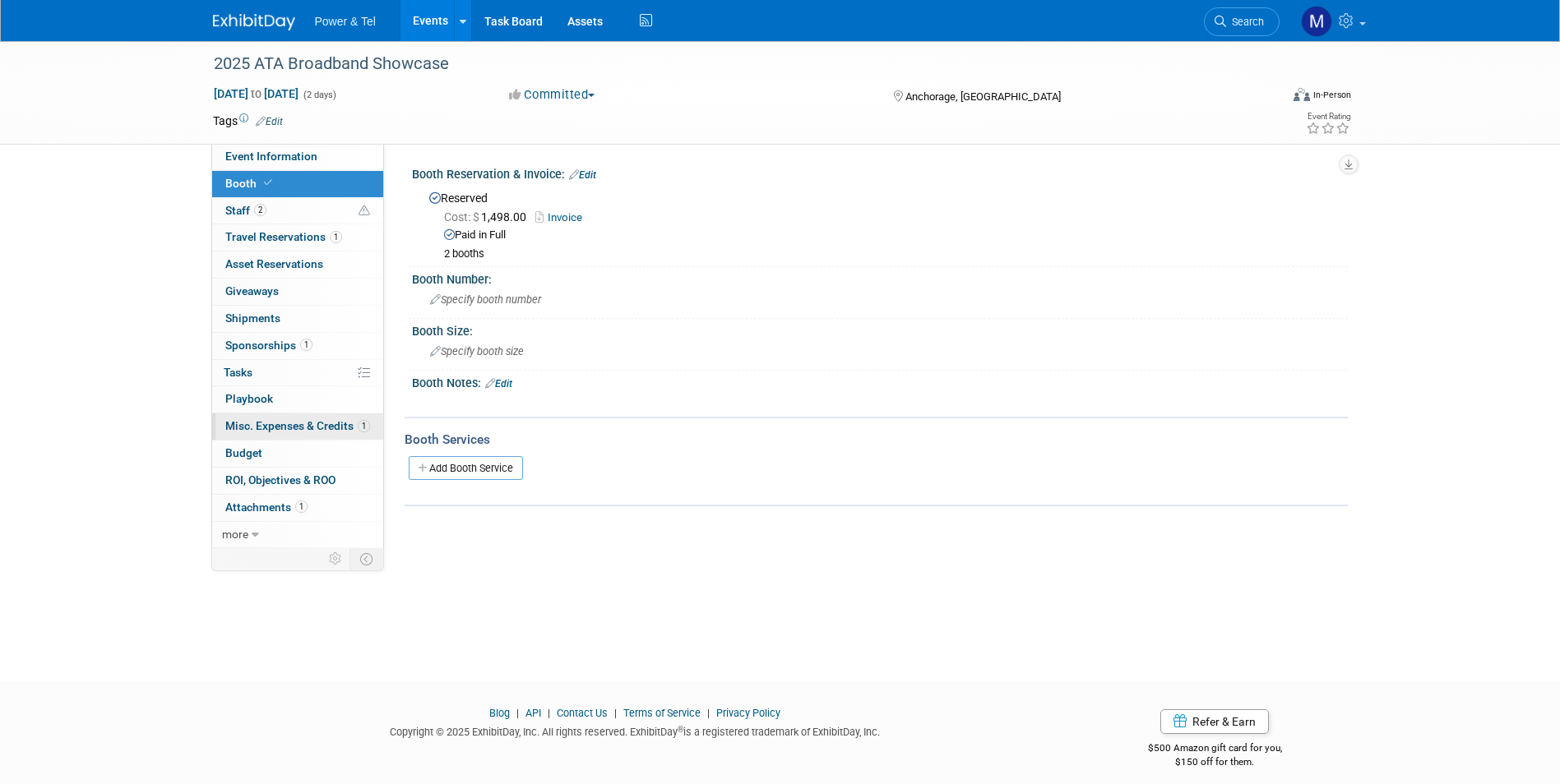
click at [319, 439] on link "1 Misc. Expenses & Credits 1" at bounding box center [297, 426] width 171 height 26
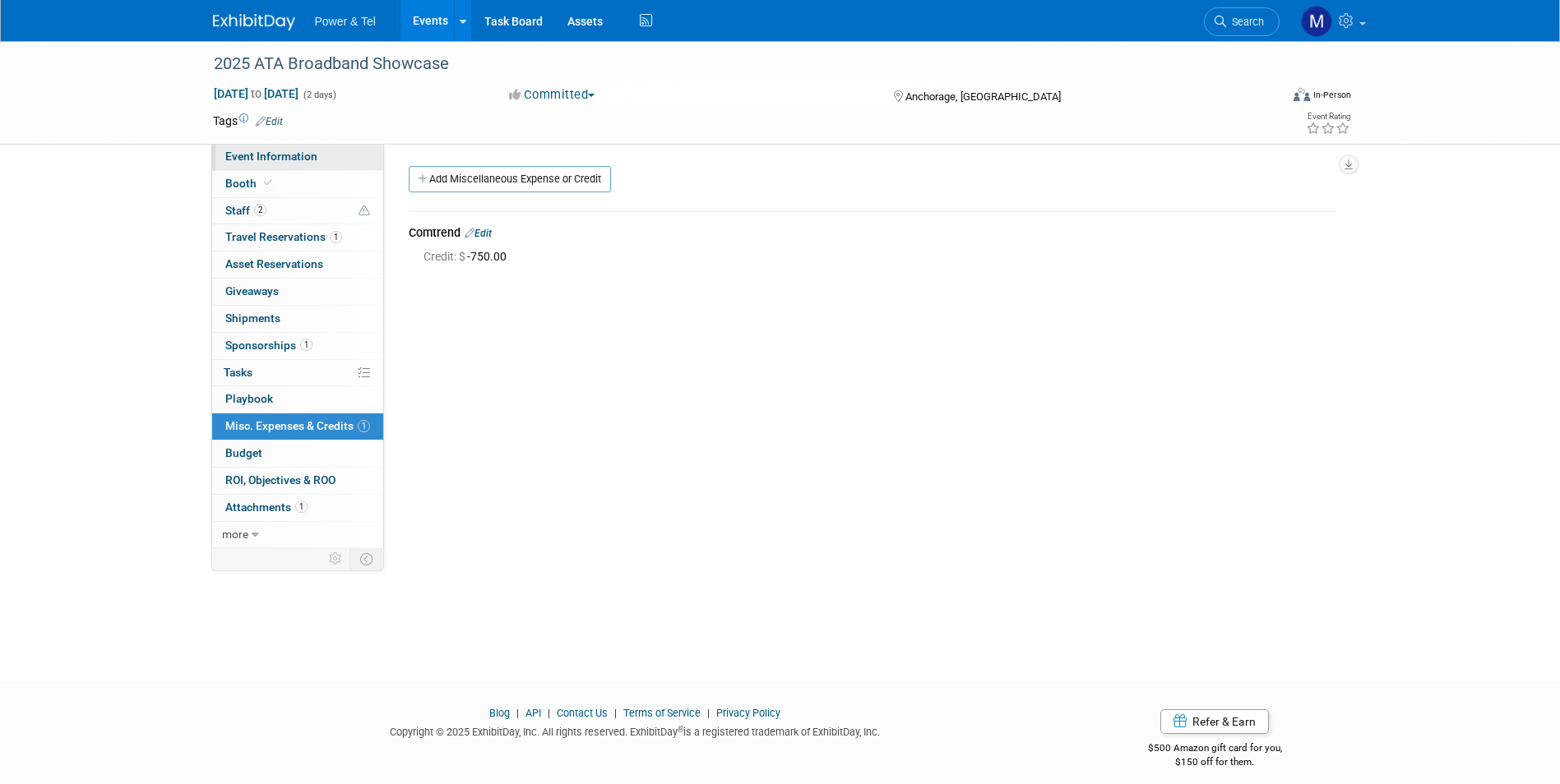
click at [347, 157] on link "Event Information" at bounding box center [297, 157] width 171 height 26
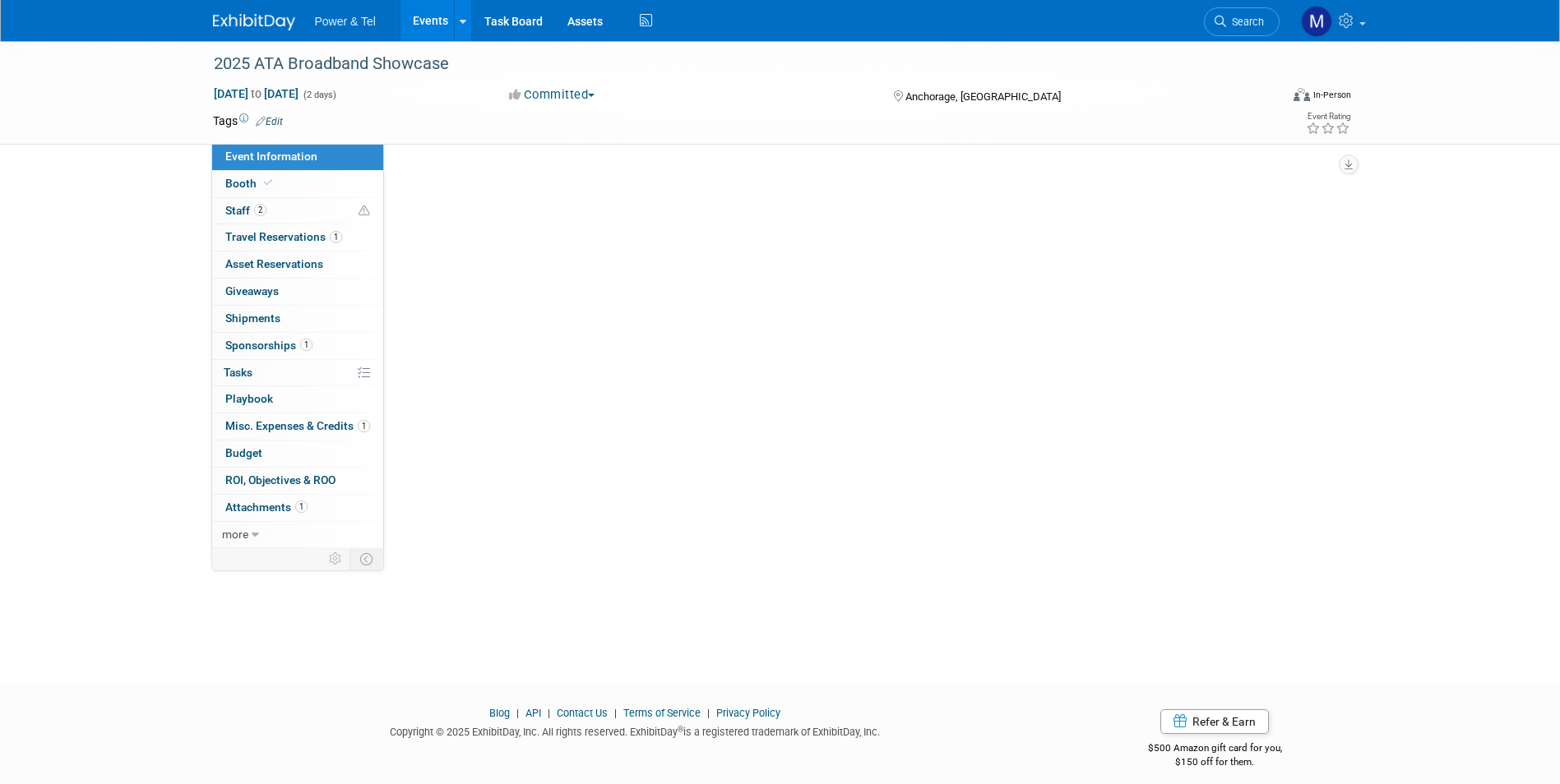
select select "Trade Show"
select select "West"
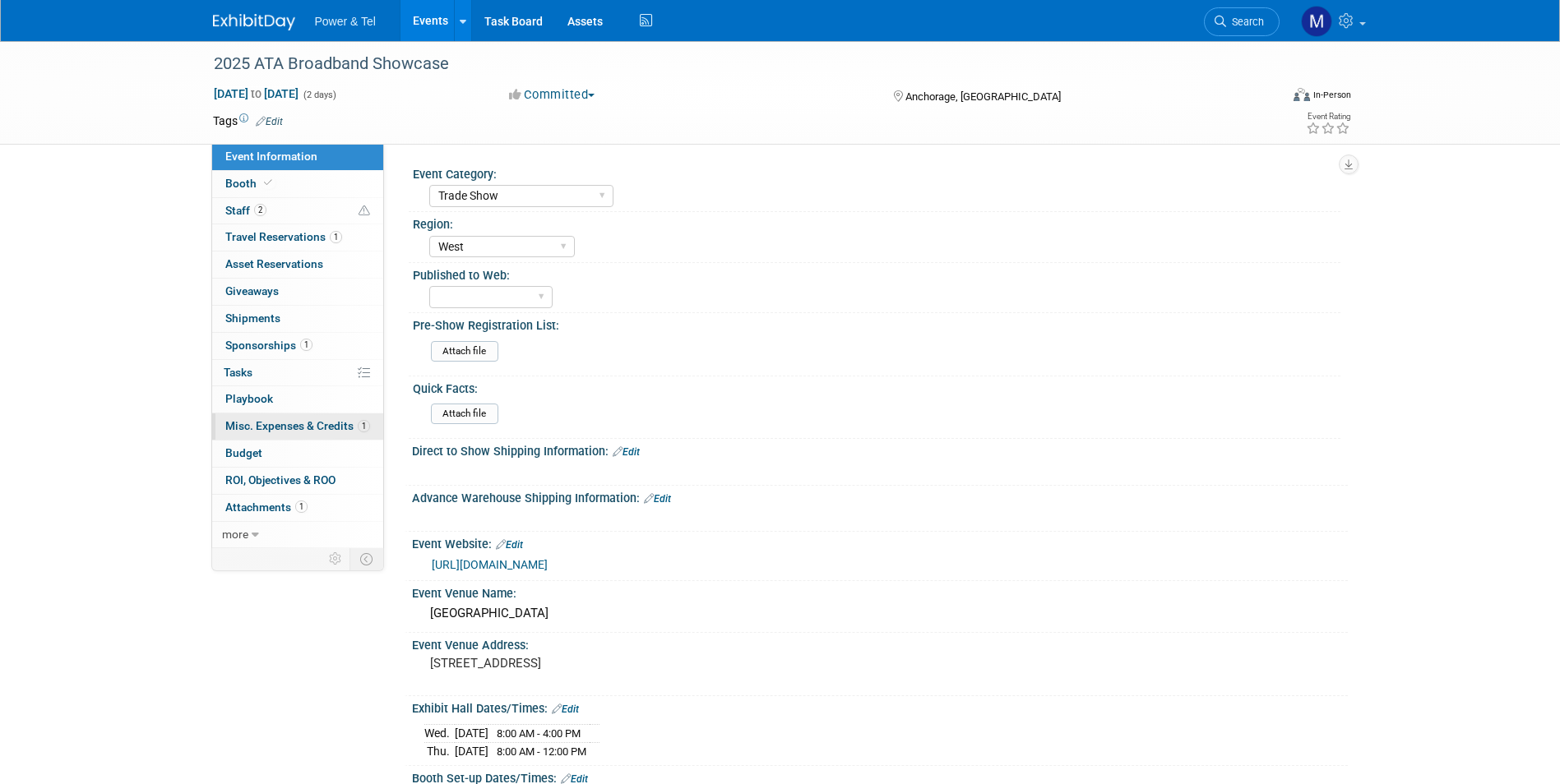
click at [343, 429] on span "Misc. Expenses & Credits 1" at bounding box center [298, 425] width 145 height 13
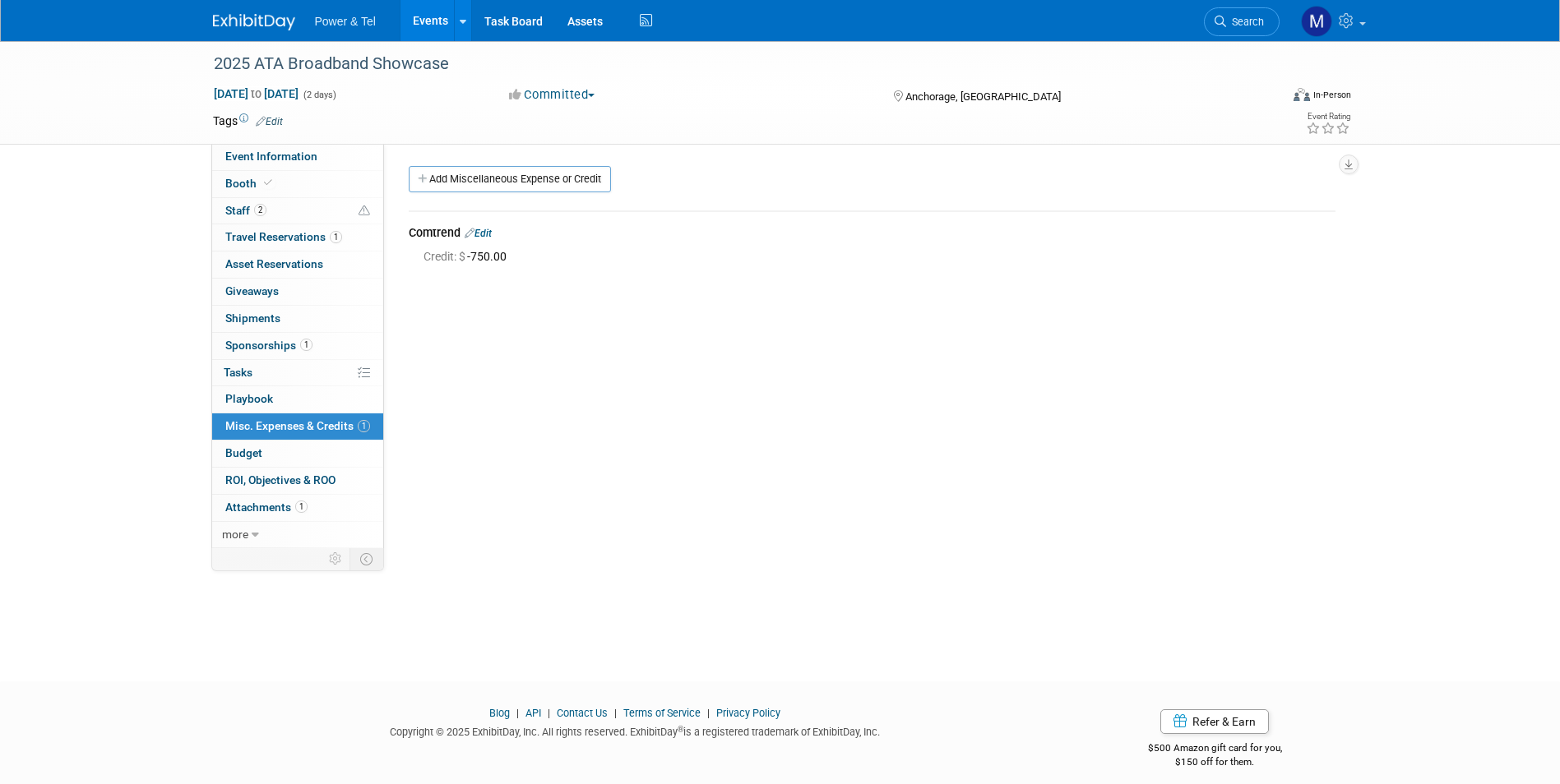
click at [491, 226] on div "Comtrend Edit" at bounding box center [872, 234] width 927 height 20
click at [492, 234] on link "Edit" at bounding box center [478, 233] width 27 height 11
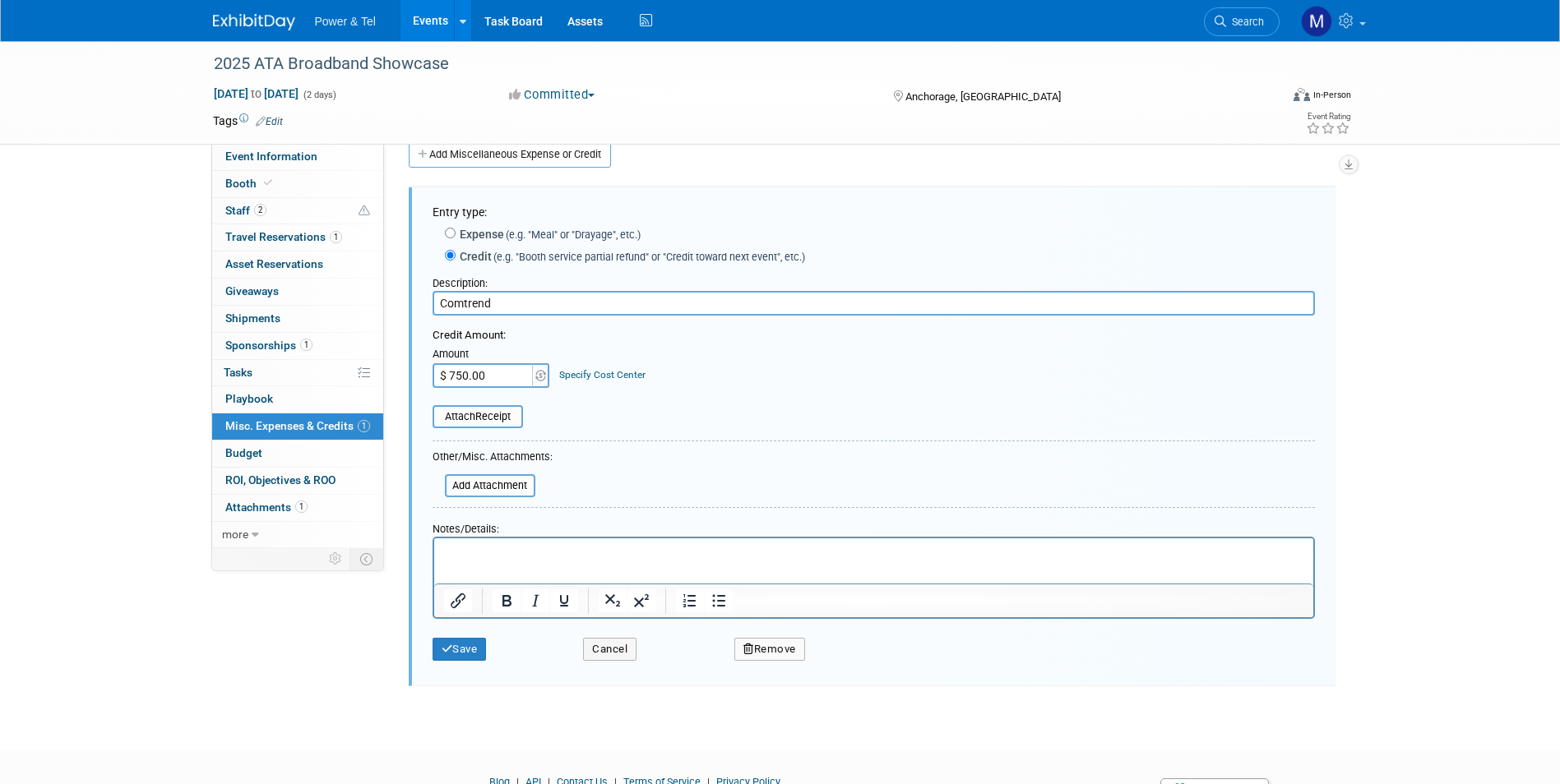
click at [796, 649] on button "Remove" at bounding box center [769, 649] width 71 height 23
click at [859, 663] on link "Yes" at bounding box center [860, 662] width 47 height 26
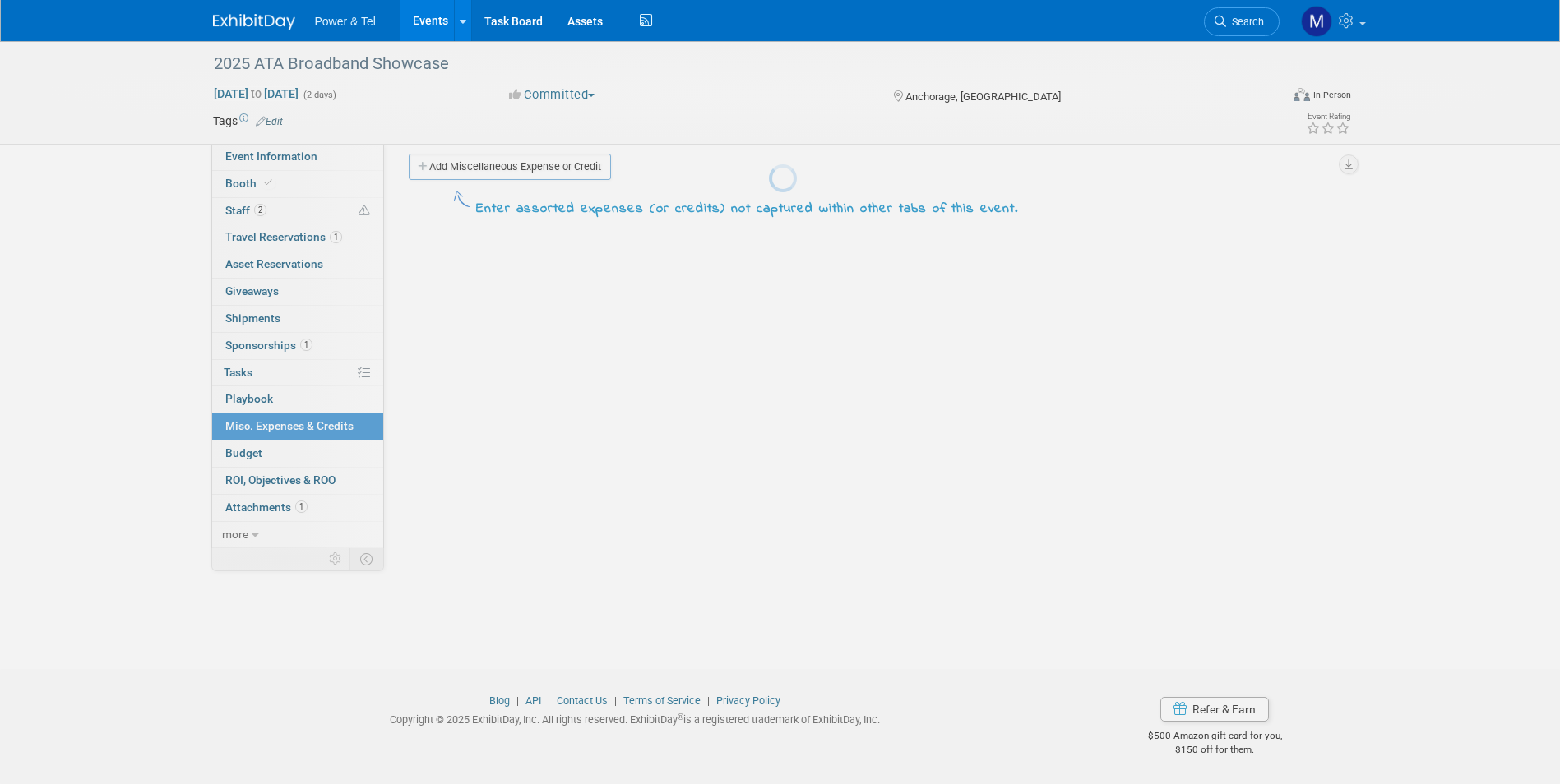
scroll to position [12, 0]
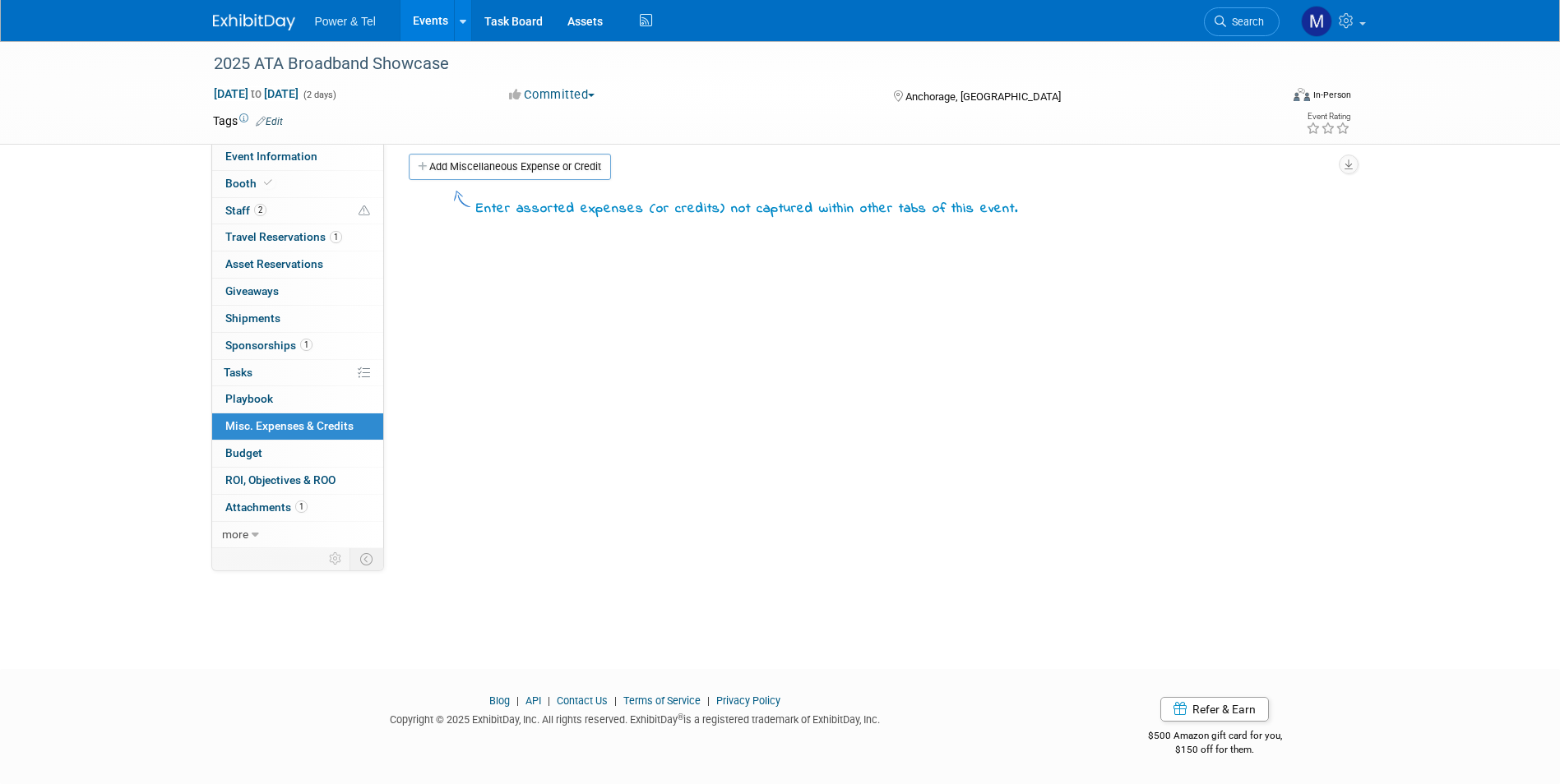
click at [438, 30] on link "Events" at bounding box center [430, 20] width 60 height 41
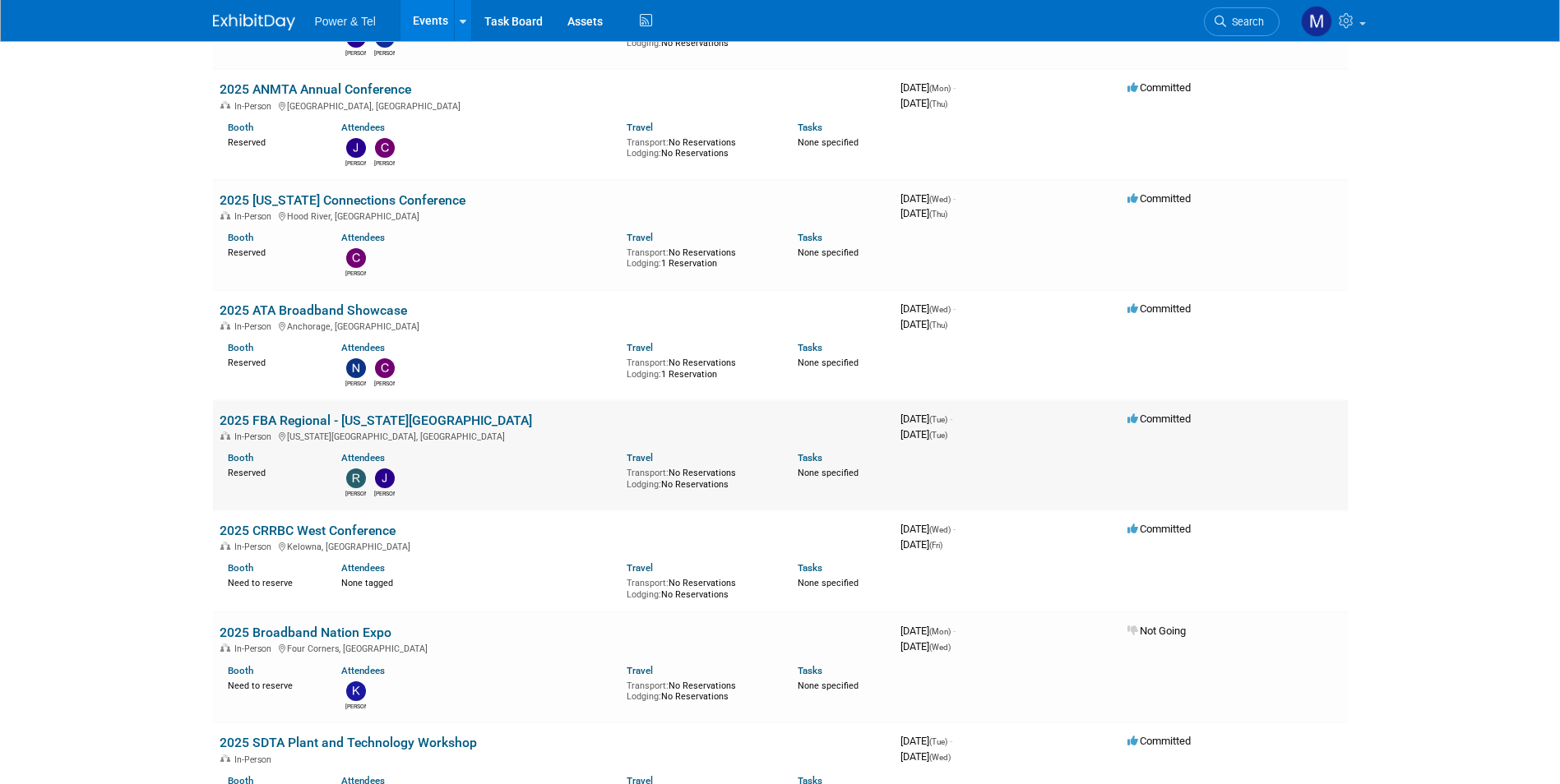
scroll to position [2433, 0]
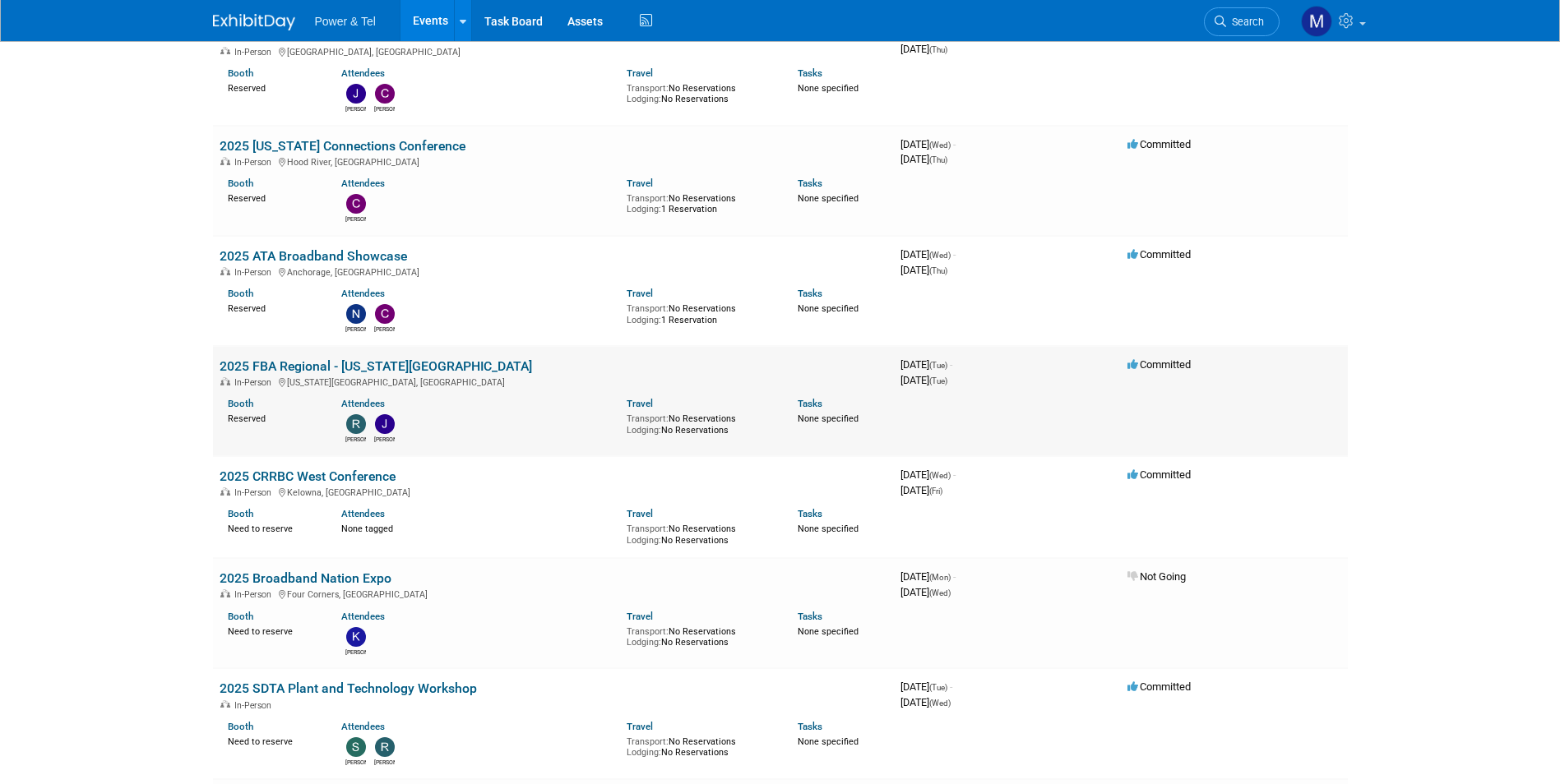
click at [374, 359] on link "2025 FBA Regional - [US_STATE][GEOGRAPHIC_DATA]" at bounding box center [375, 366] width 312 height 16
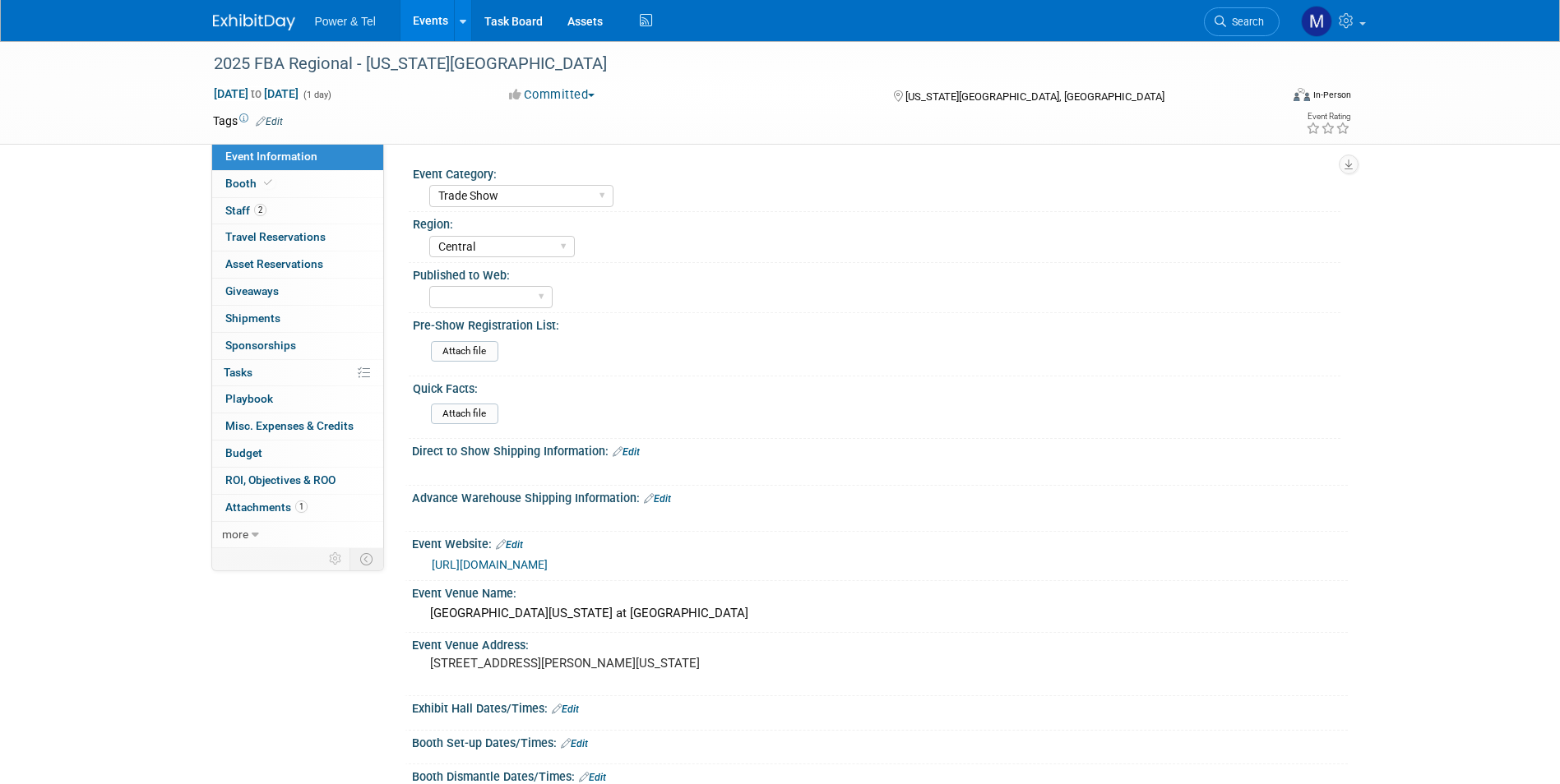
select select "Trade Show"
select select "Central"
click at [289, 162] on span "Event Information" at bounding box center [271, 156] width 92 height 13
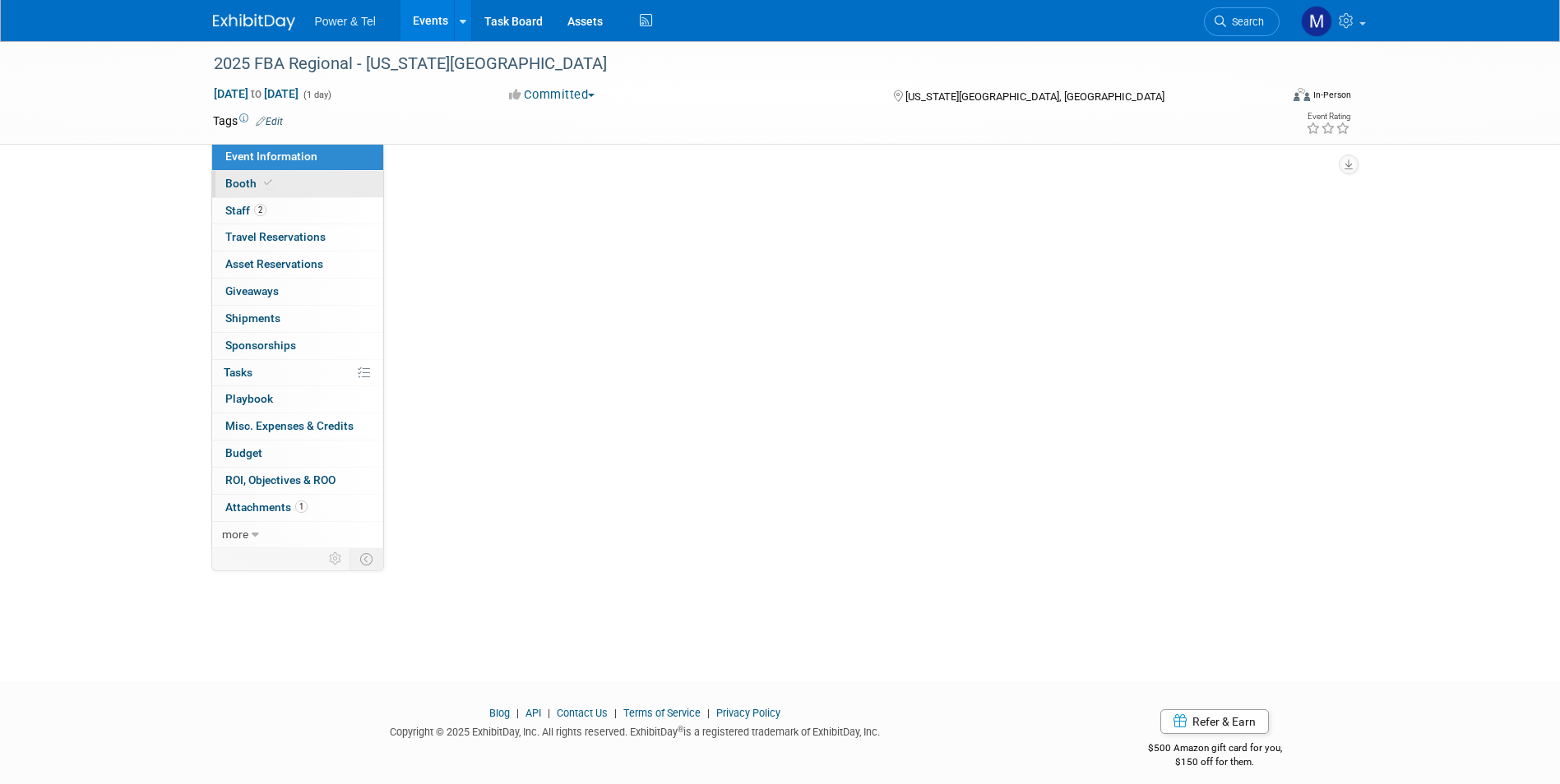
select select "Trade Show"
select select "Central"
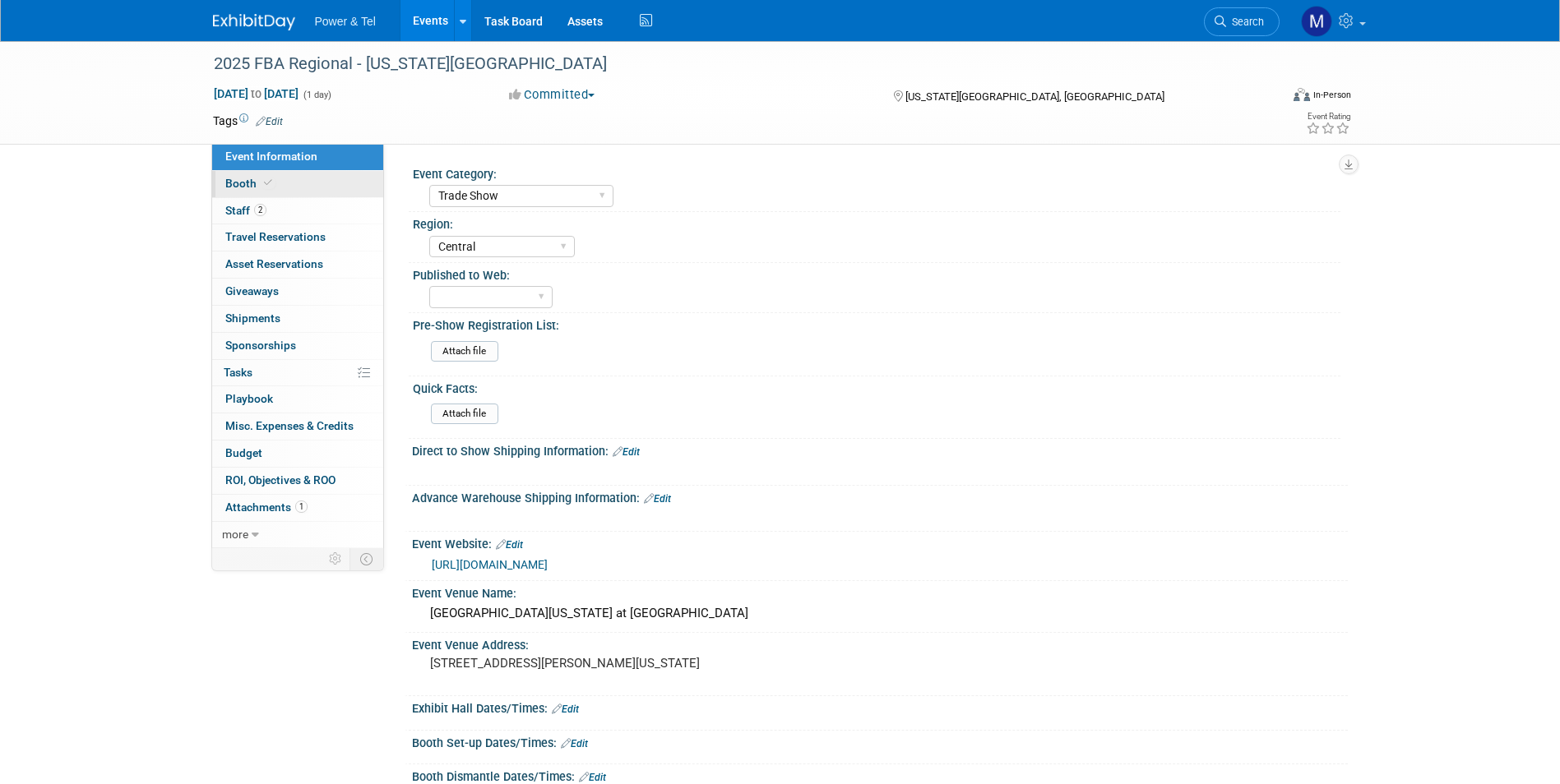
click at [311, 179] on link "Booth" at bounding box center [297, 184] width 171 height 26
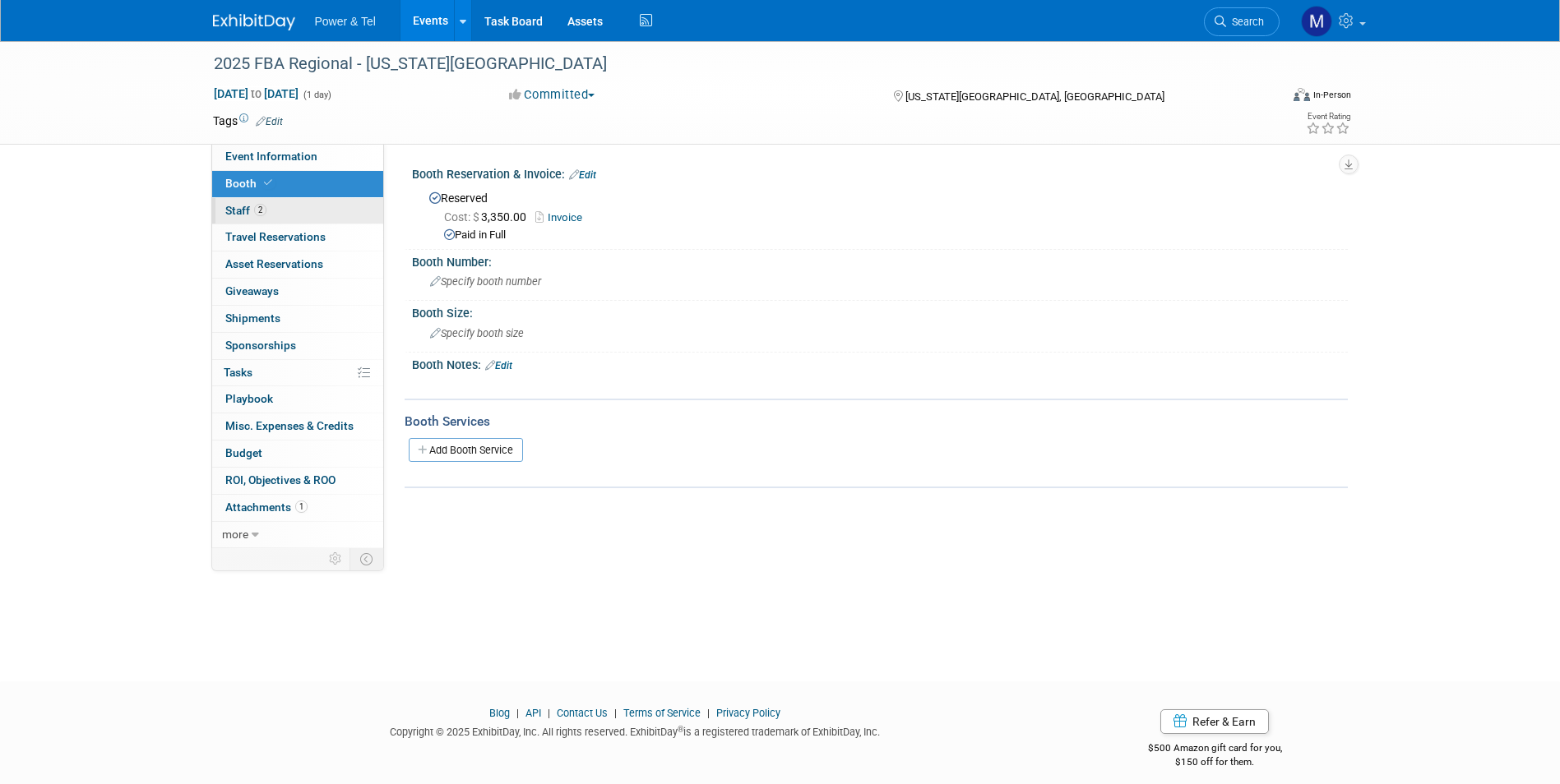
click at [311, 211] on link "2 Staff 2" at bounding box center [297, 211] width 171 height 26
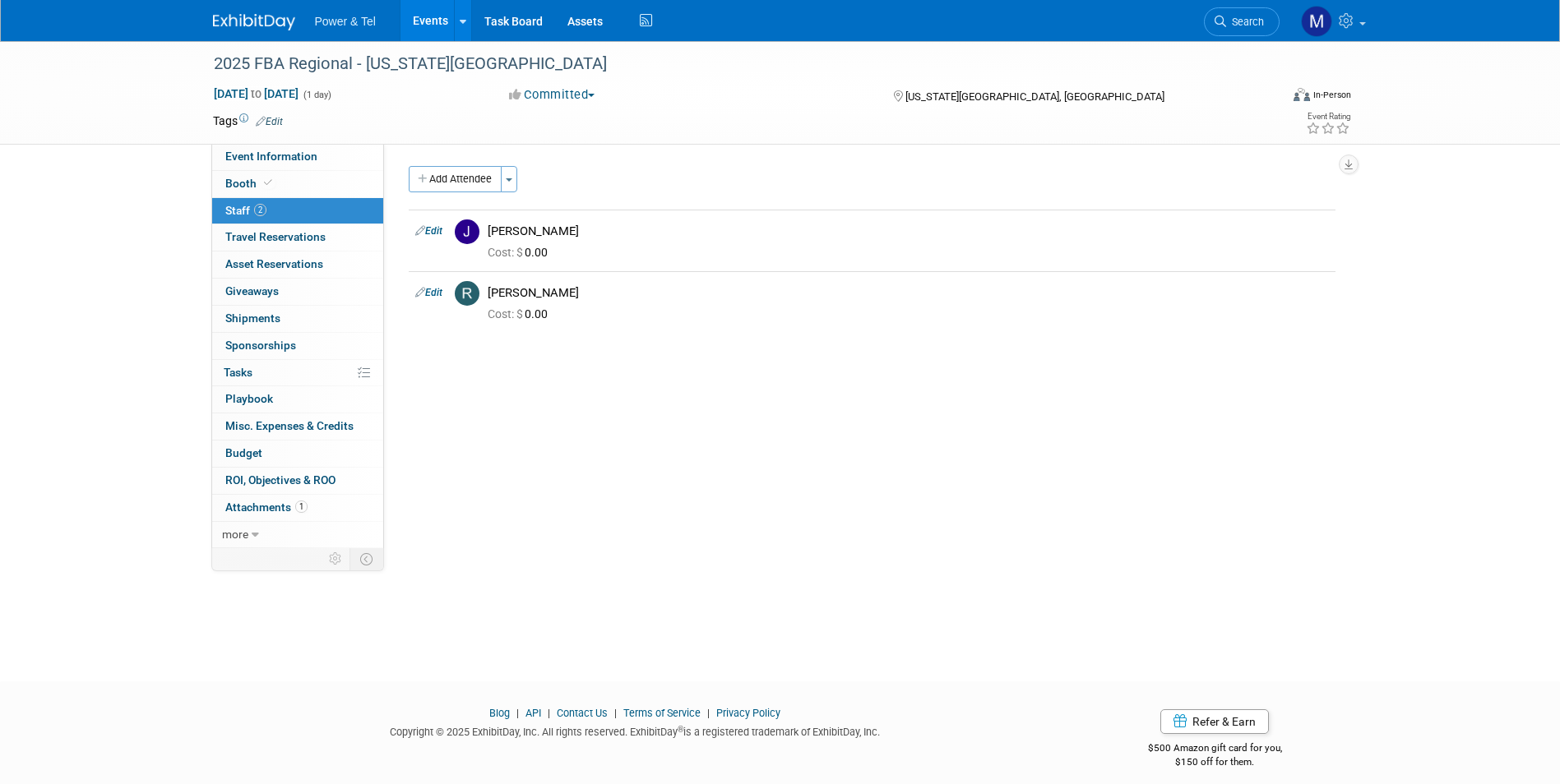
click at [434, 33] on link "Events" at bounding box center [430, 20] width 60 height 41
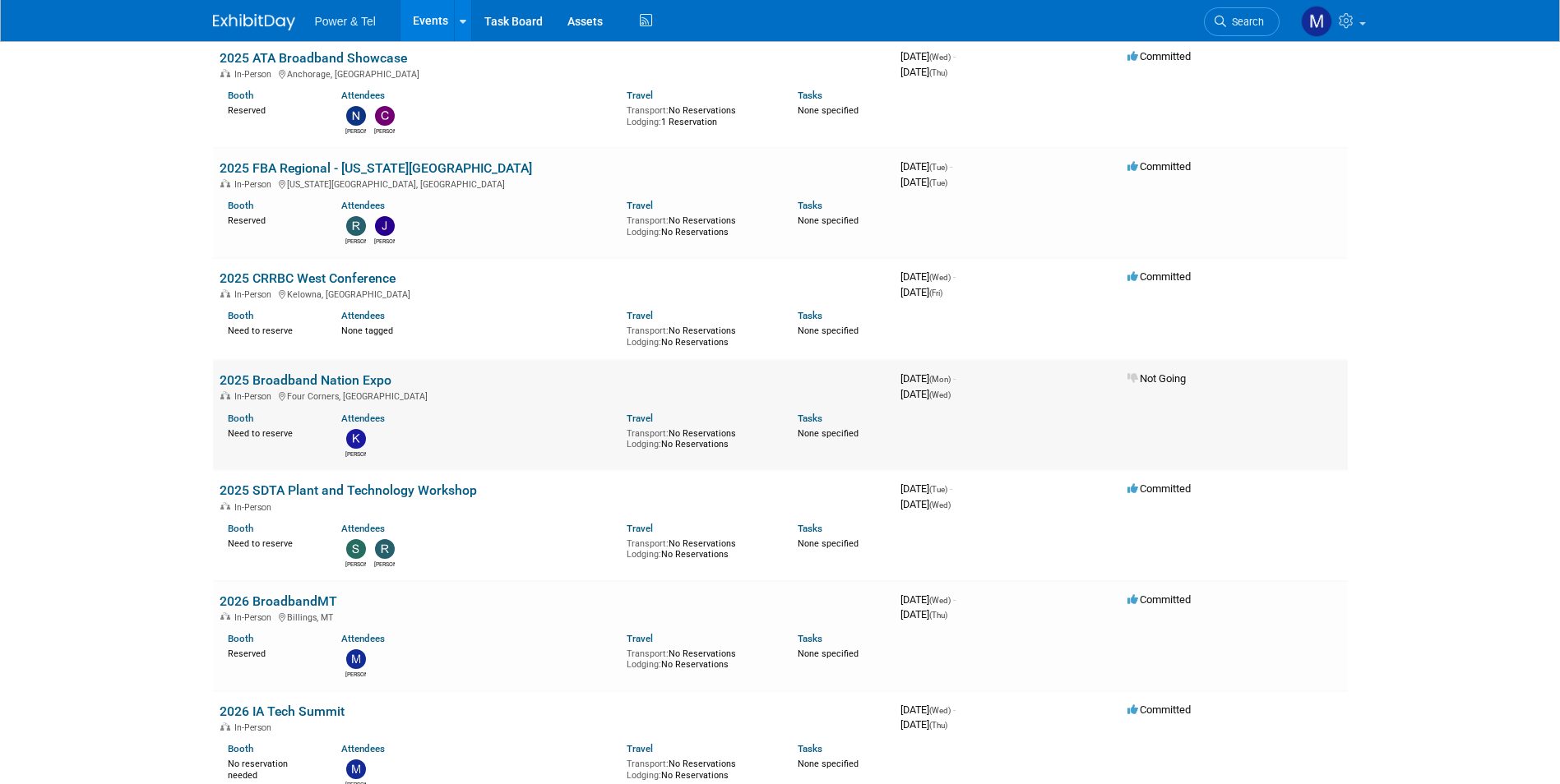
scroll to position [2466, 0]
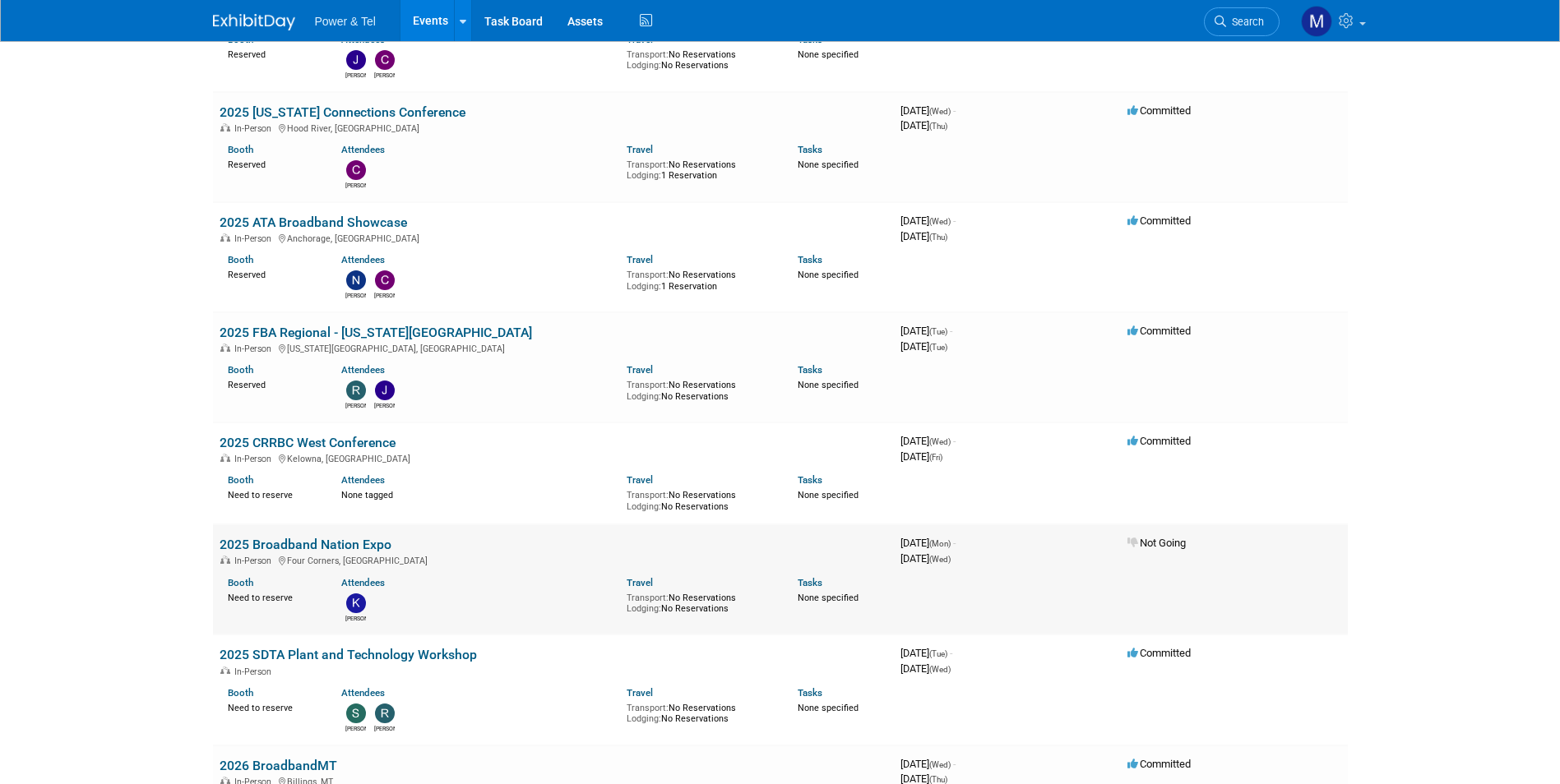
click at [316, 537] on link "2025 Broadband Nation Expo" at bounding box center [305, 544] width 172 height 16
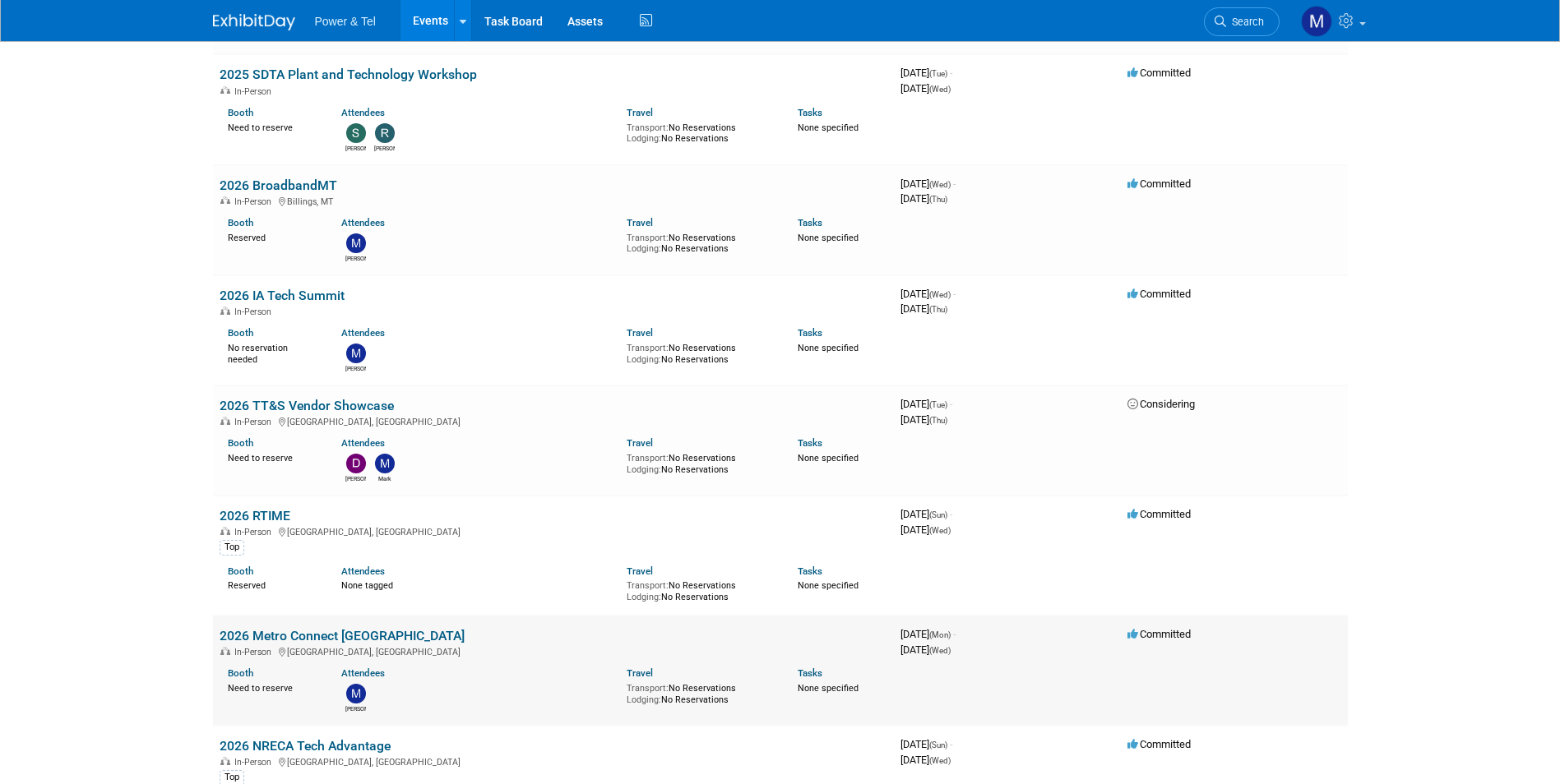
scroll to position [3255, 0]
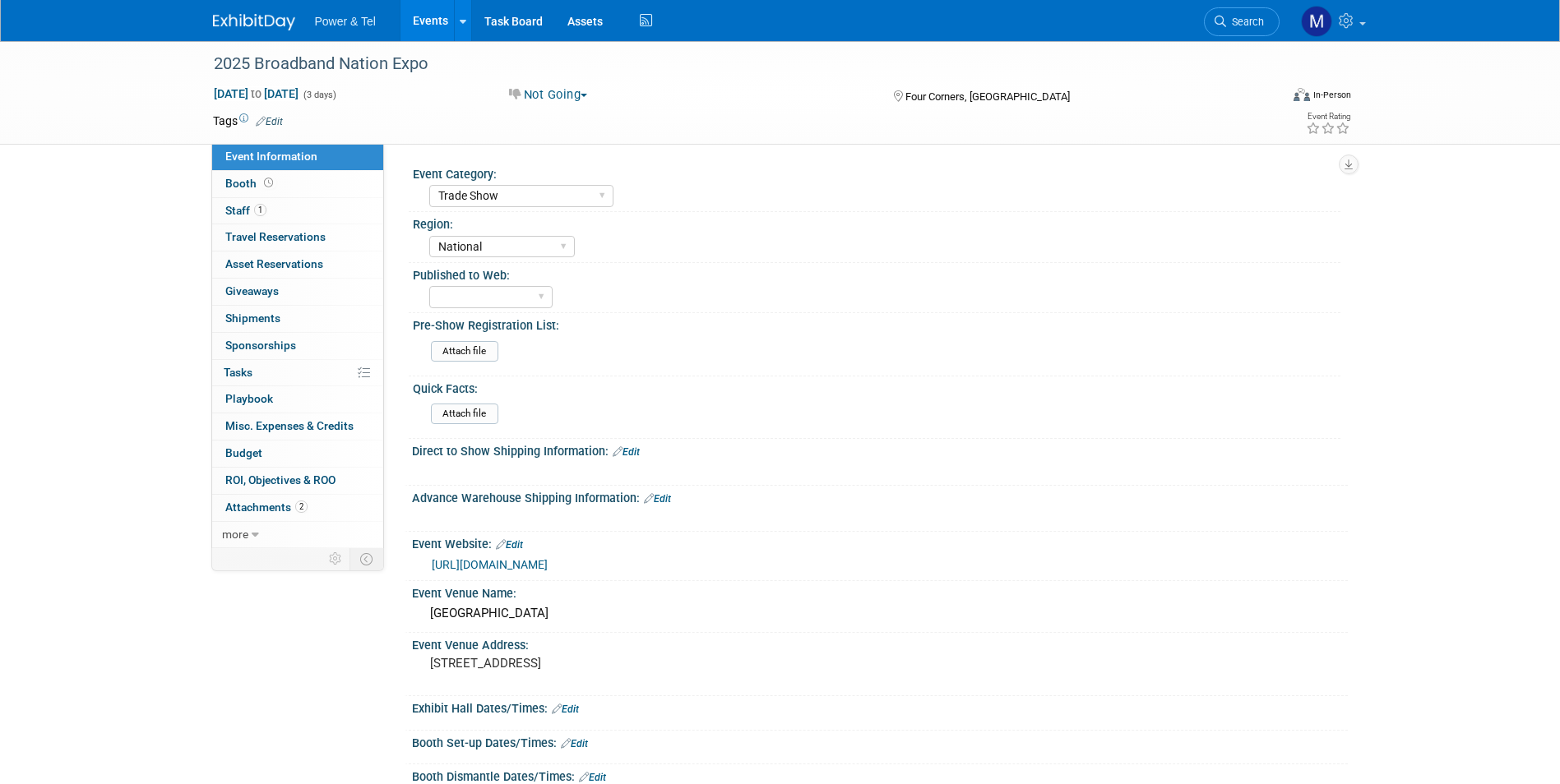
select select "Trade Show"
select select "National"
click at [287, 185] on link "Booth" at bounding box center [297, 184] width 171 height 26
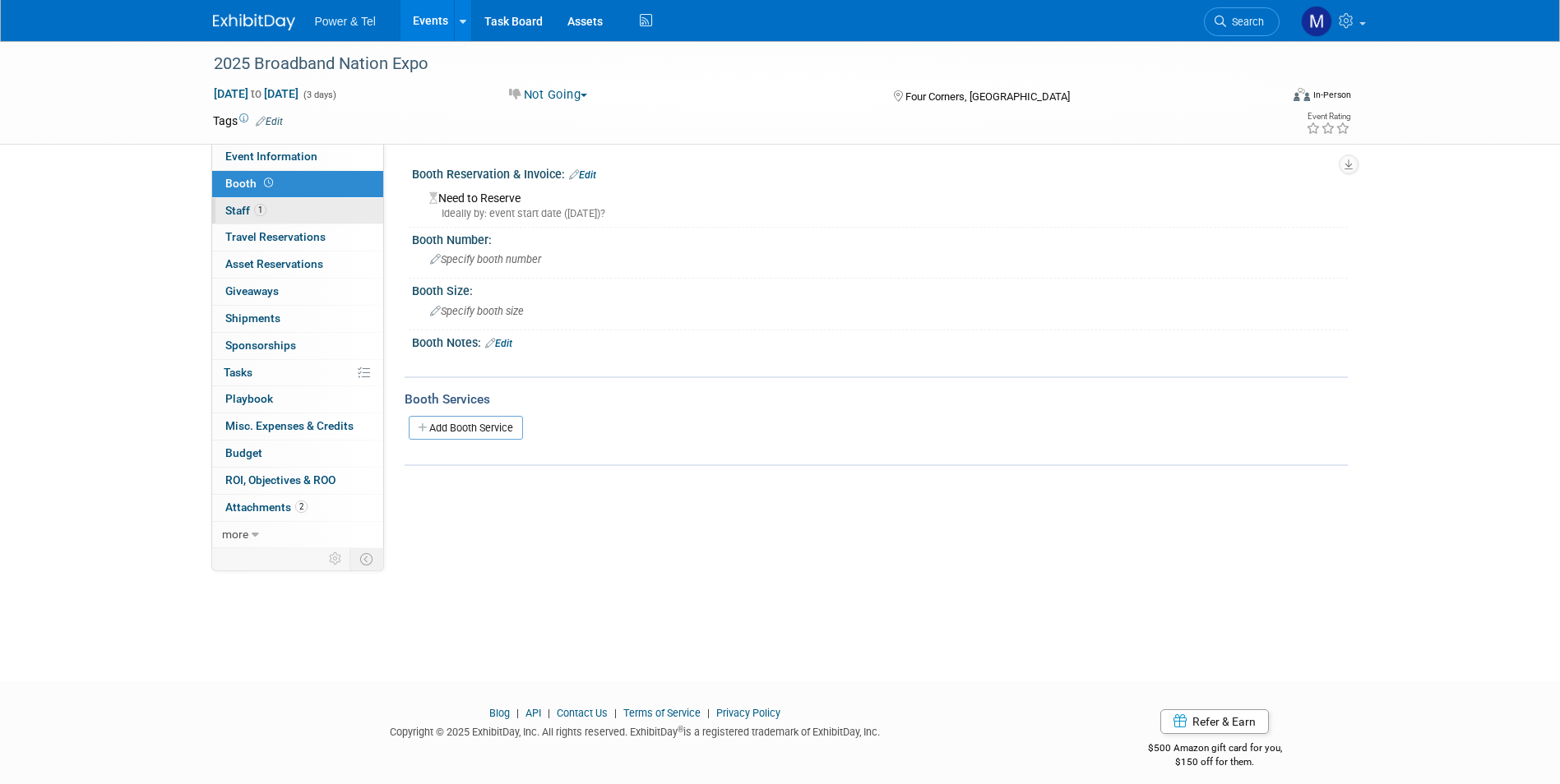
click at [287, 203] on link "1 Staff 1" at bounding box center [297, 211] width 171 height 26
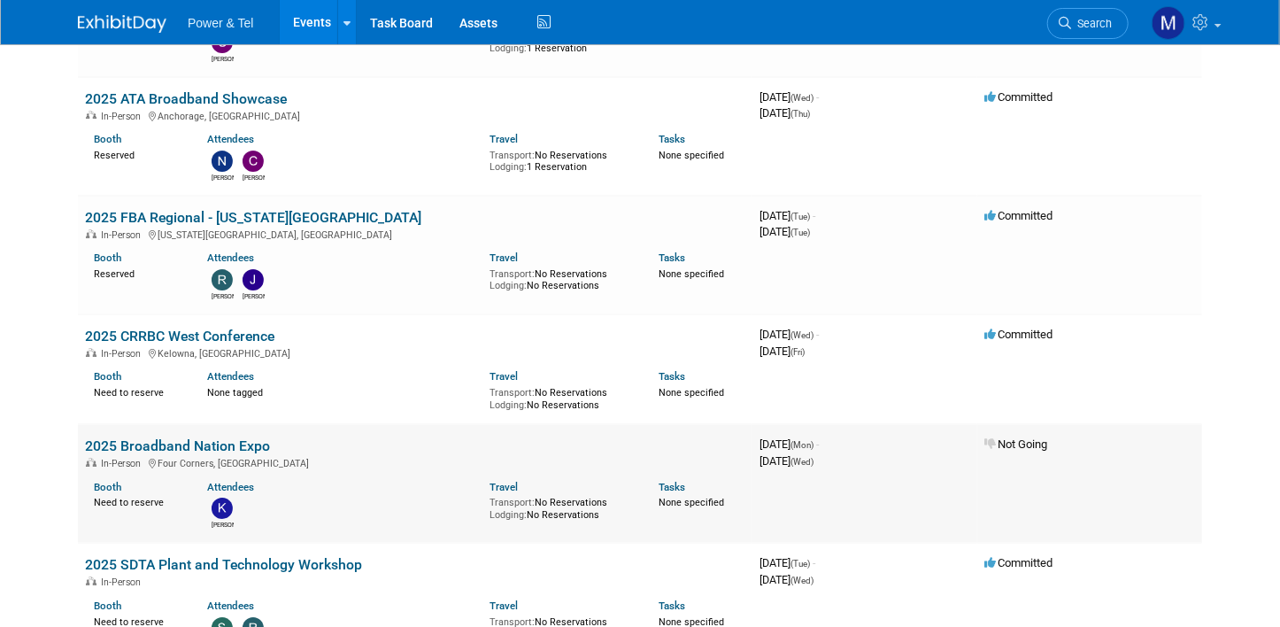
scroll to position [3186, 0]
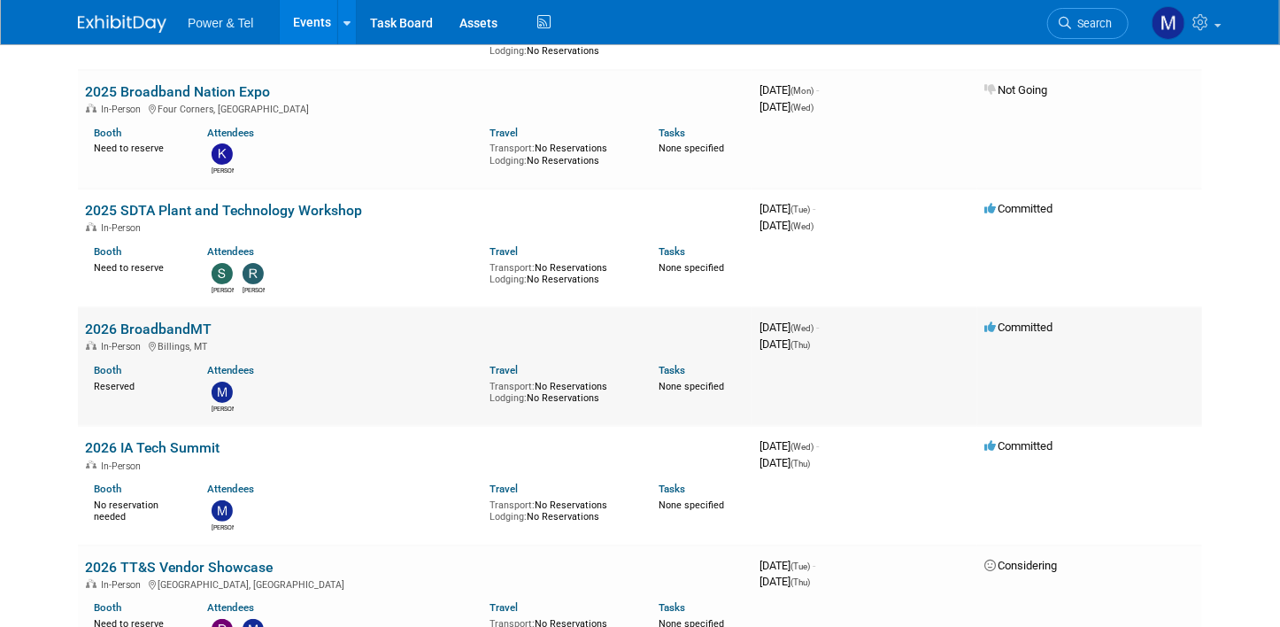
click at [176, 320] on link "2026 BroadbandMT" at bounding box center [148, 328] width 127 height 17
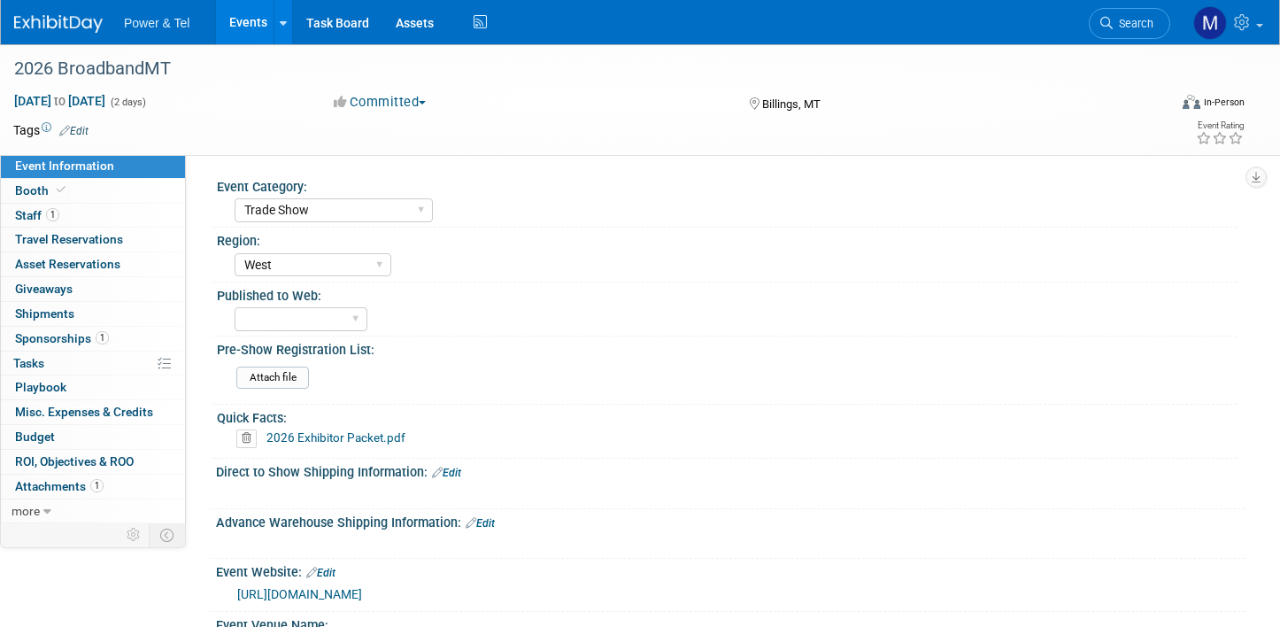
select select "Trade Show"
select select "West"
click at [96, 196] on link "Booth" at bounding box center [93, 191] width 184 height 24
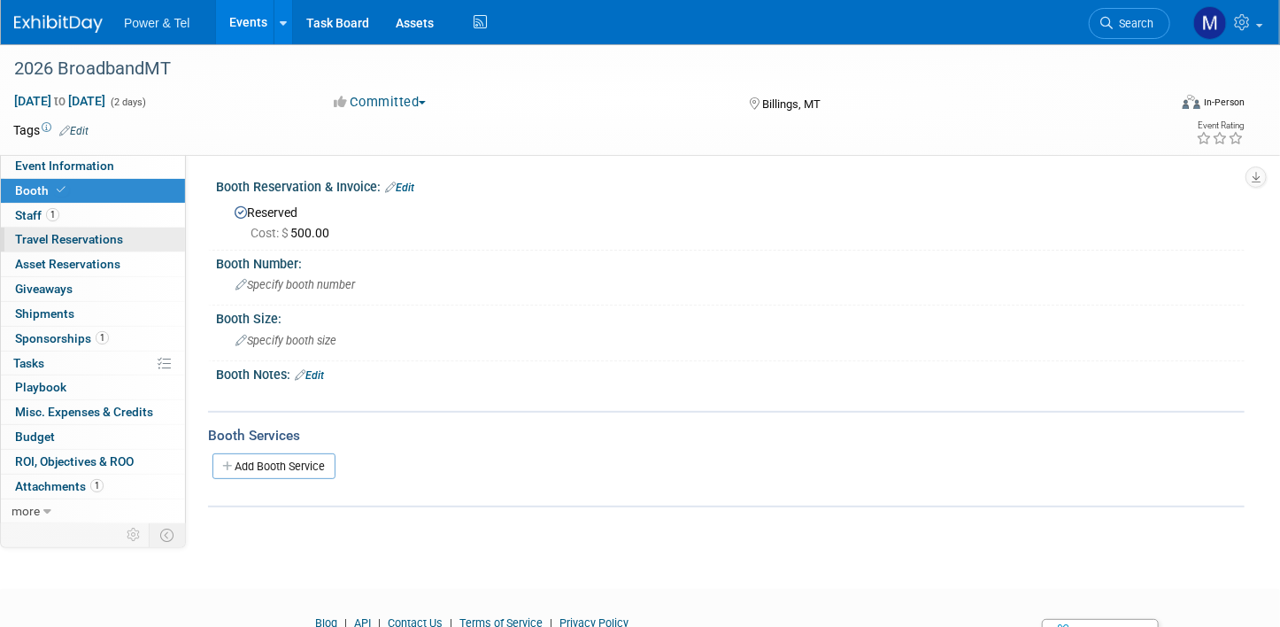
click at [112, 229] on link "0 Travel Reservations 0" at bounding box center [93, 239] width 184 height 24
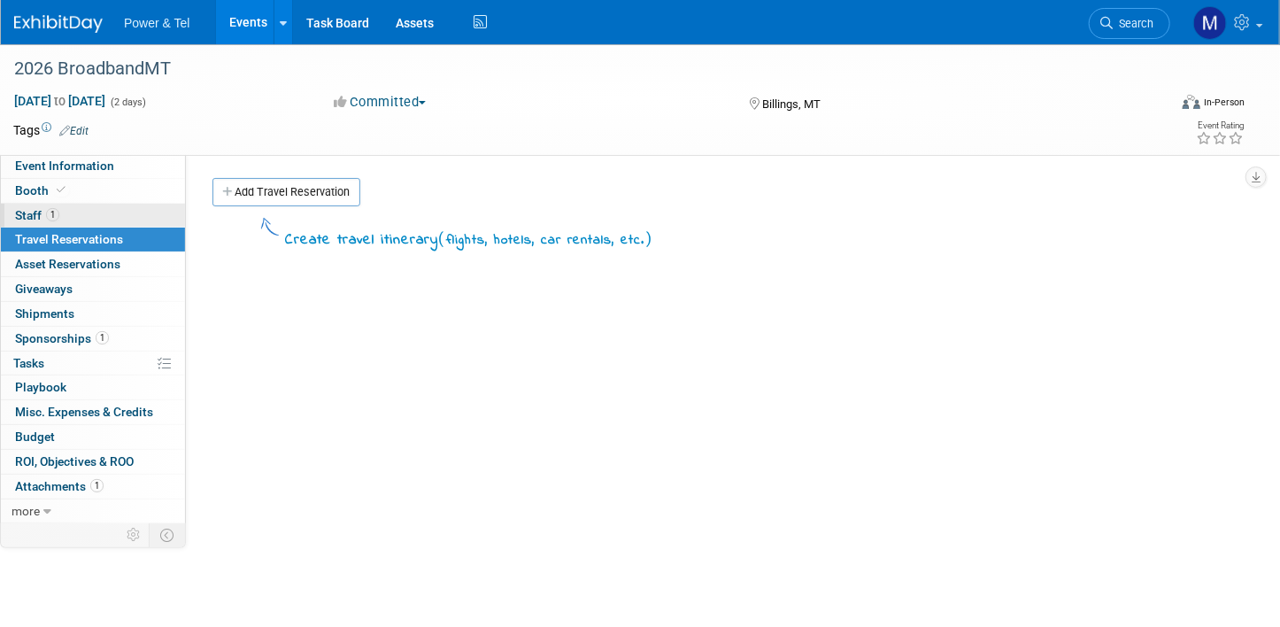
click at [127, 219] on link "1 Staff 1" at bounding box center [93, 216] width 184 height 24
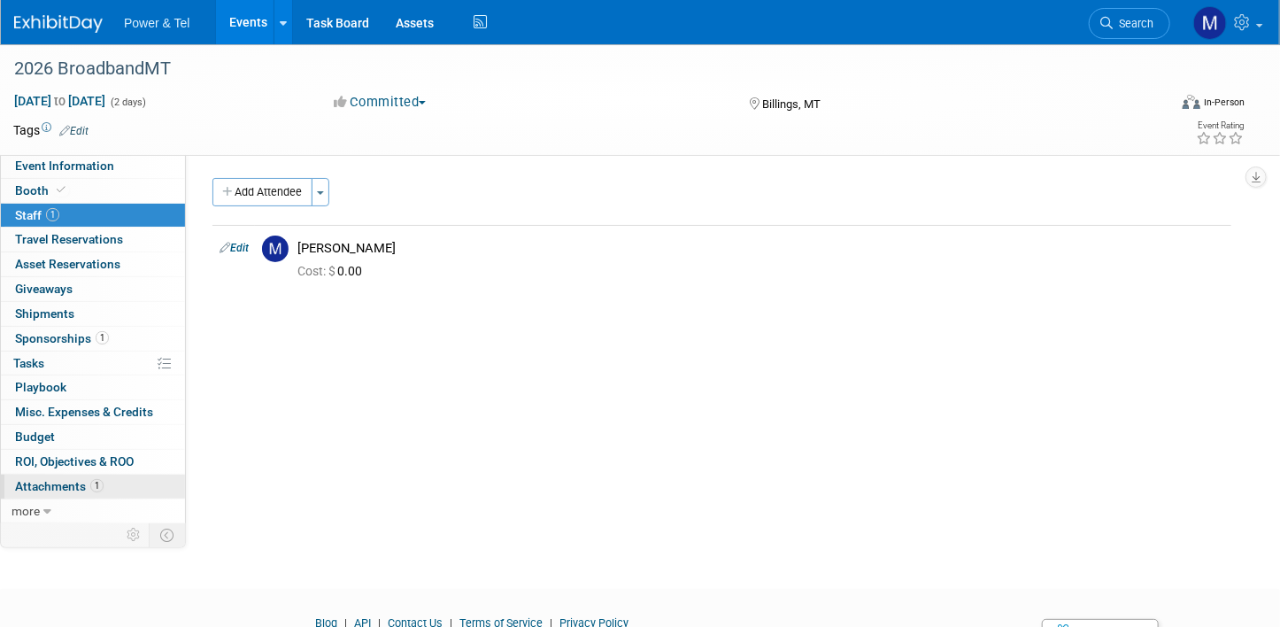
click at [70, 479] on span "Attachments 1" at bounding box center [59, 486] width 89 height 14
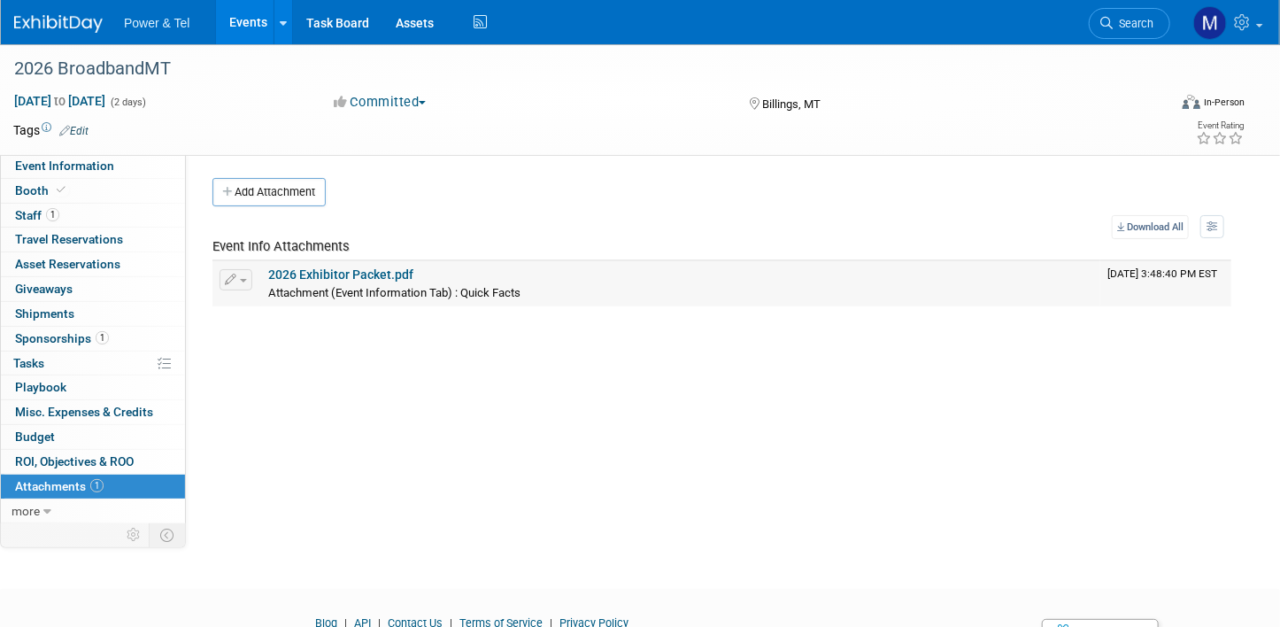
click at [320, 275] on link "2026 Exhibitor Packet.pdf" at bounding box center [340, 274] width 145 height 14
drag, startPoint x: 83, startPoint y: 208, endPoint x: 87, endPoint y: 194, distance: 14.6
click at [83, 208] on link "1 Staff 1" at bounding box center [93, 216] width 184 height 24
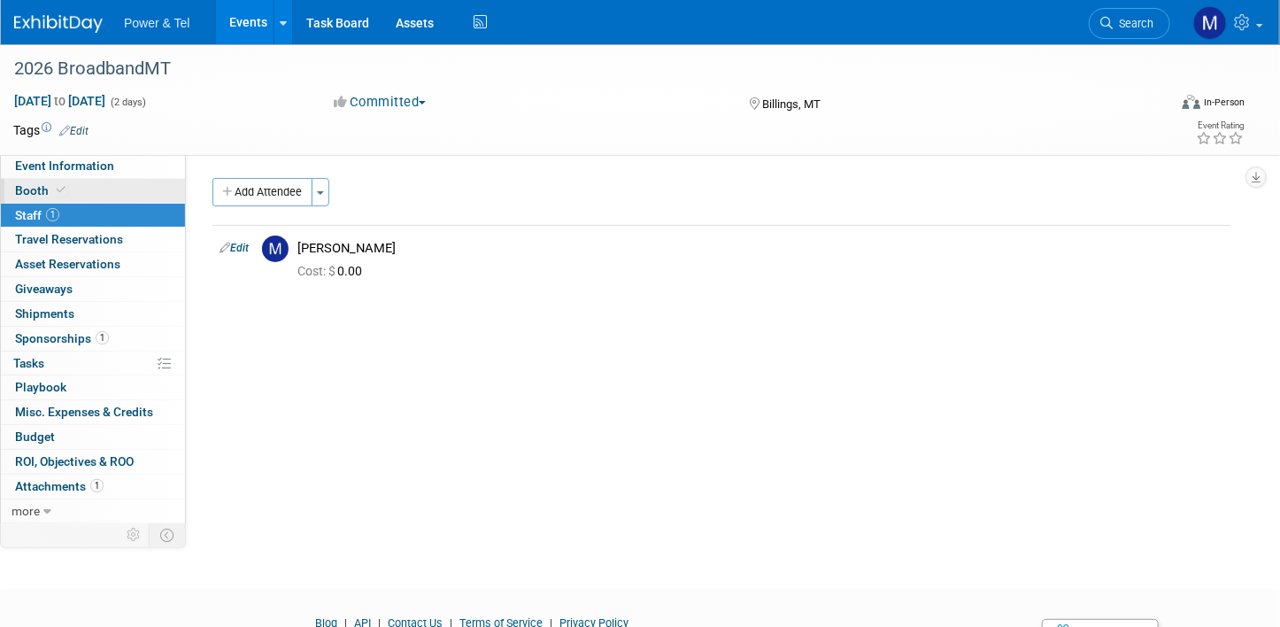
click at [87, 194] on link "Booth" at bounding box center [93, 191] width 184 height 24
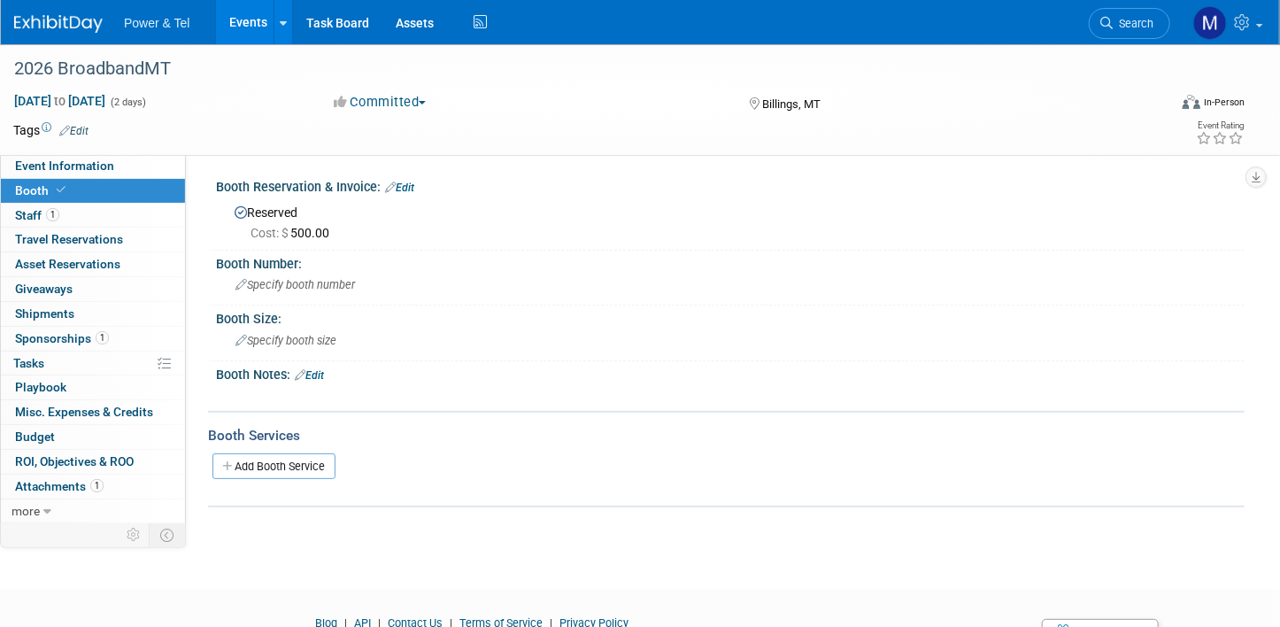
click at [125, 201] on link "Booth" at bounding box center [93, 191] width 184 height 24
click at [116, 340] on link "1 Sponsorships 1" at bounding box center [93, 339] width 184 height 24
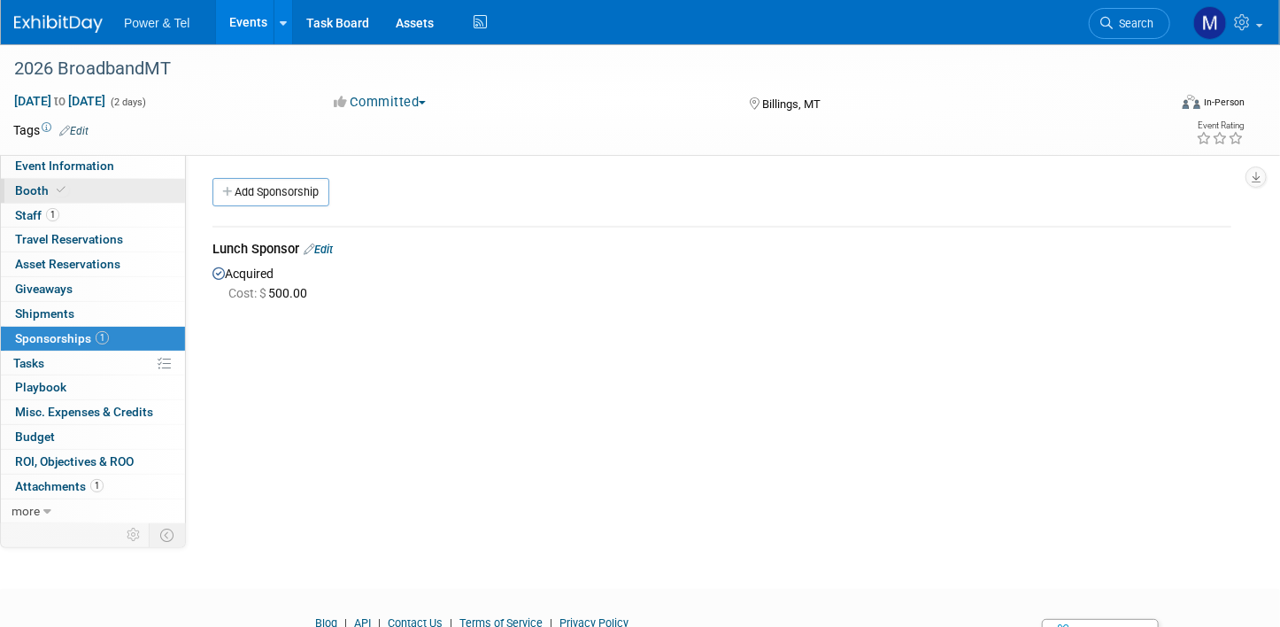
click at [142, 182] on link "Booth" at bounding box center [93, 191] width 184 height 24
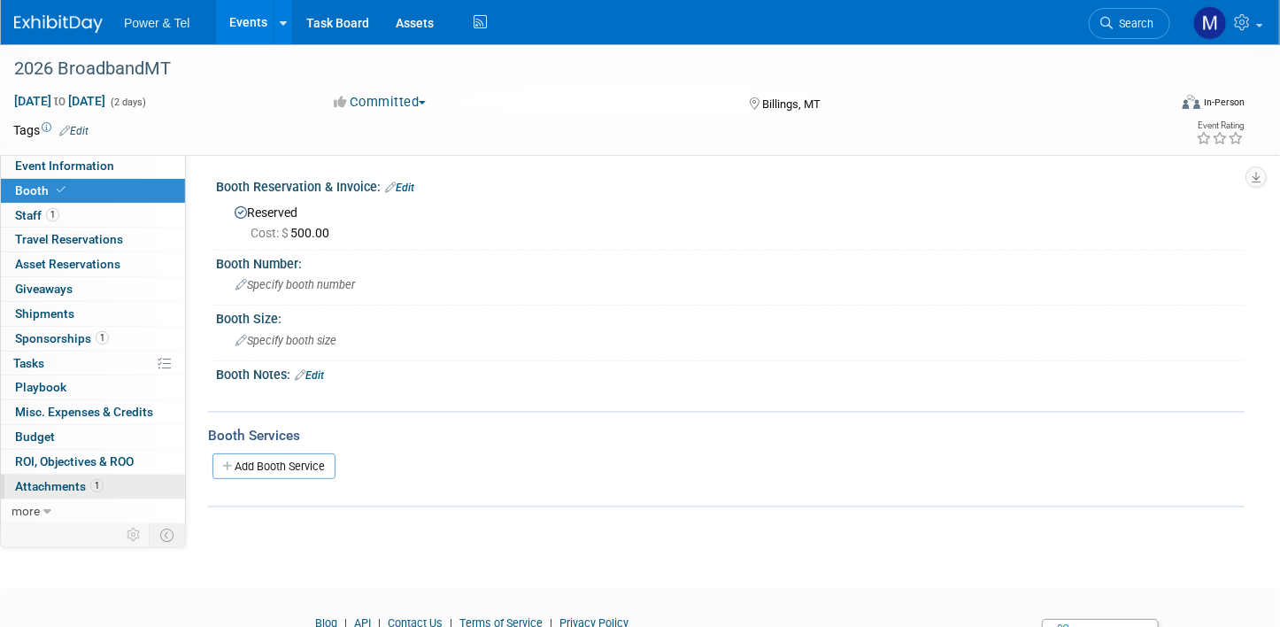
click at [104, 491] on link "1 Attachments 1" at bounding box center [93, 486] width 184 height 24
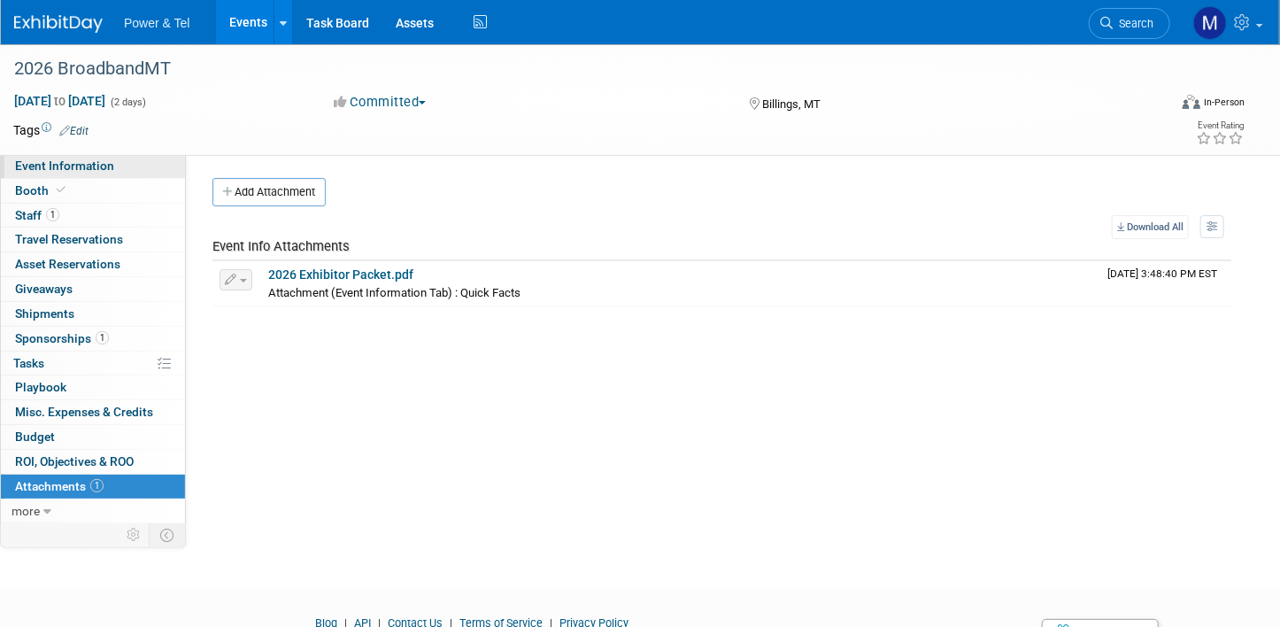
click at [97, 160] on span "Event Information" at bounding box center [64, 165] width 99 height 14
select select "Trade Show"
select select "West"
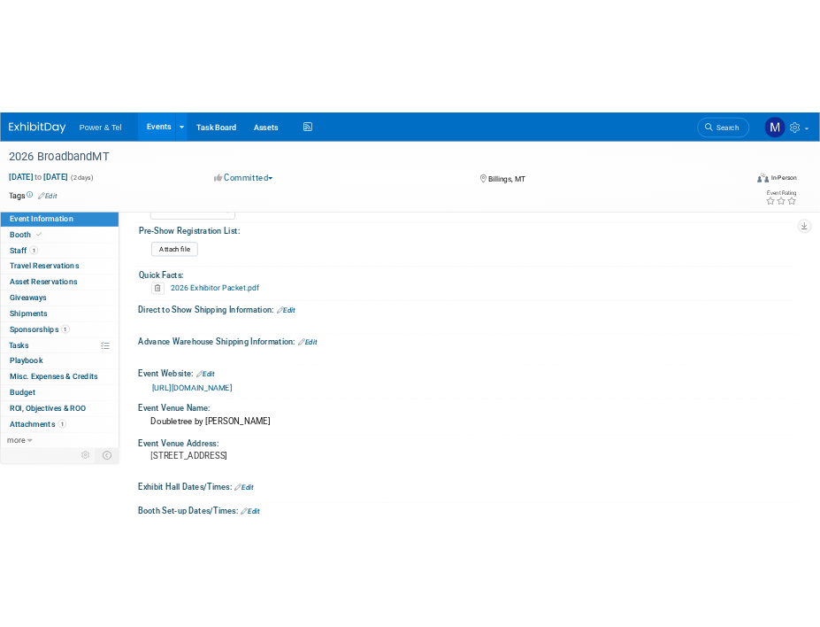
scroll to position [177, 0]
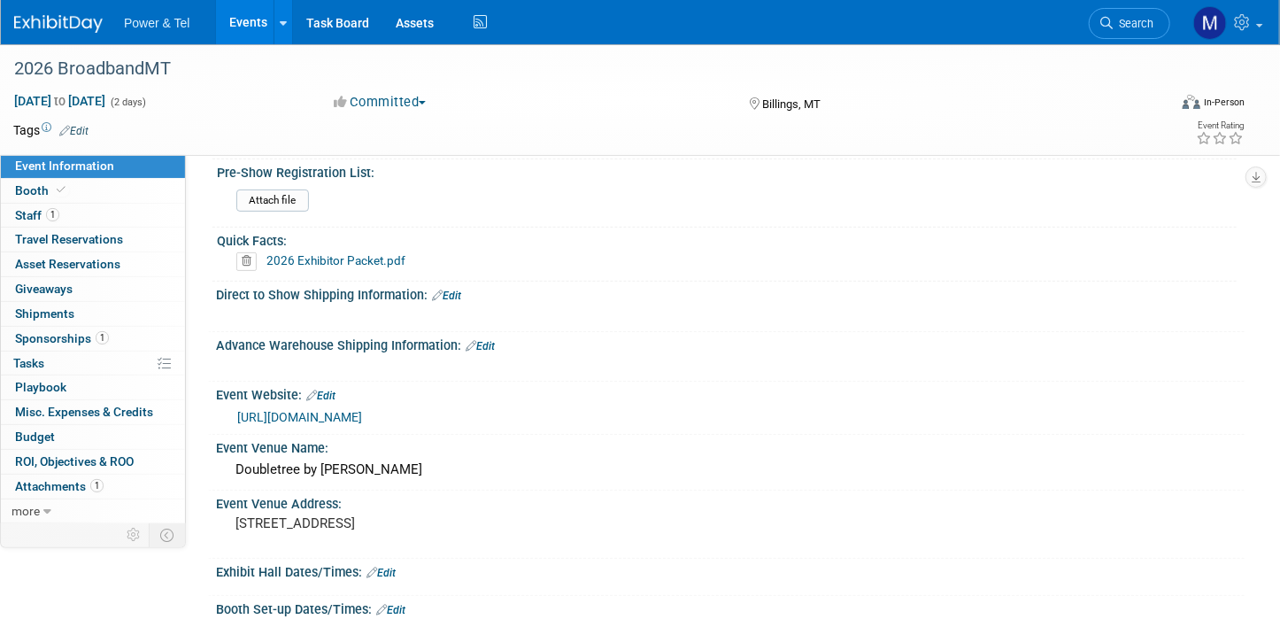
click at [362, 413] on link "https://www.broadbandmt.com/showcase" at bounding box center [299, 417] width 125 height 14
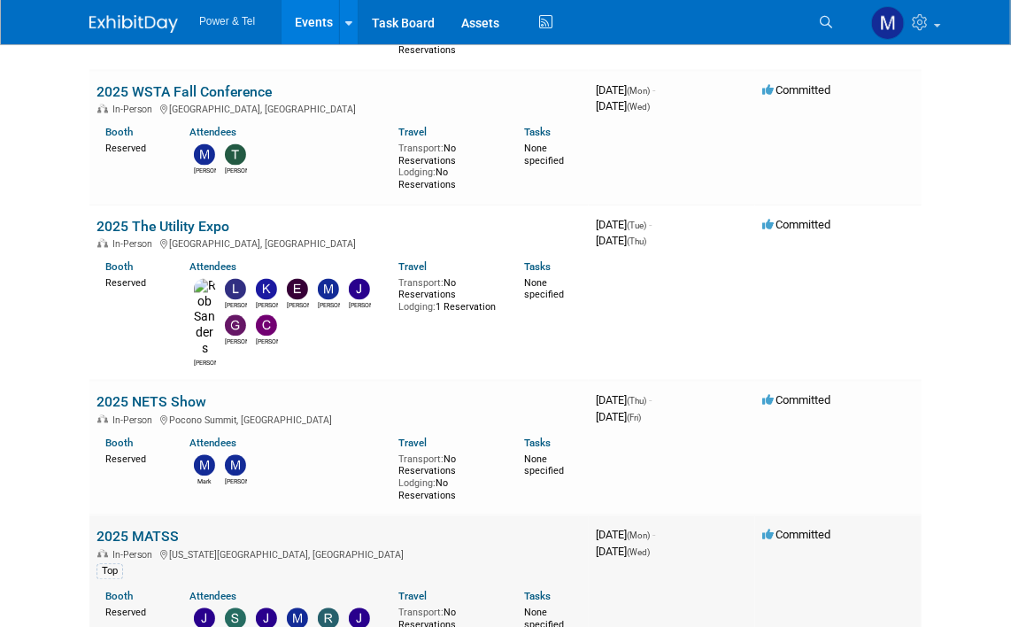
scroll to position [1416, 0]
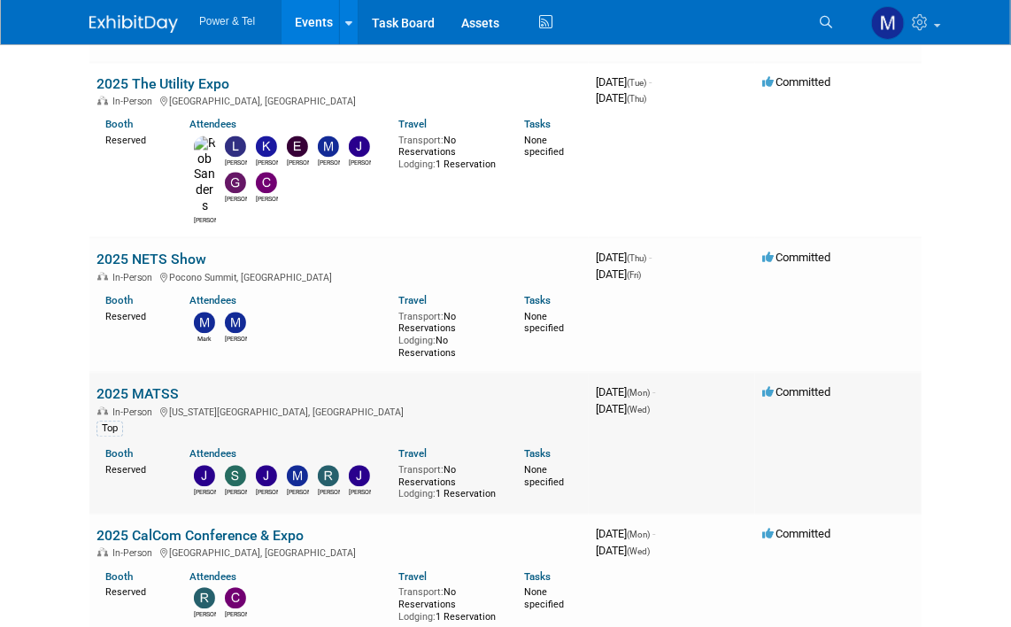
click at [158, 385] on link "2025 MATSS" at bounding box center [137, 393] width 82 height 17
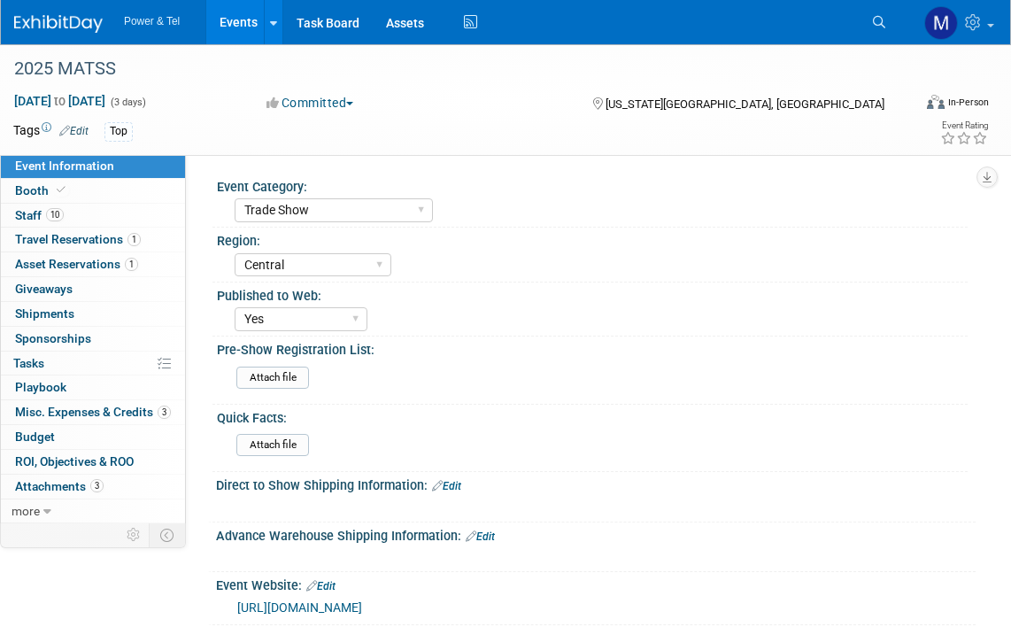
select select "Trade Show"
select select "Central"
select select "Yes"
click at [110, 194] on link "Booth" at bounding box center [93, 191] width 184 height 24
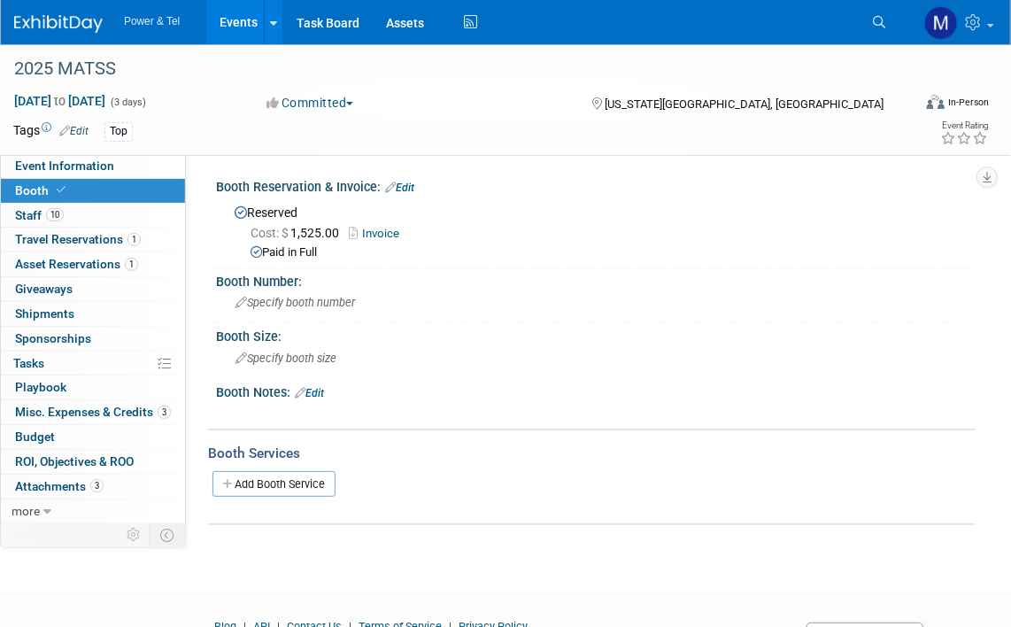
click at [392, 236] on link "Invoice" at bounding box center [378, 233] width 59 height 13
click at [119, 185] on link "Booth" at bounding box center [93, 191] width 184 height 24
click at [126, 173] on link "Event Information" at bounding box center [93, 166] width 184 height 24
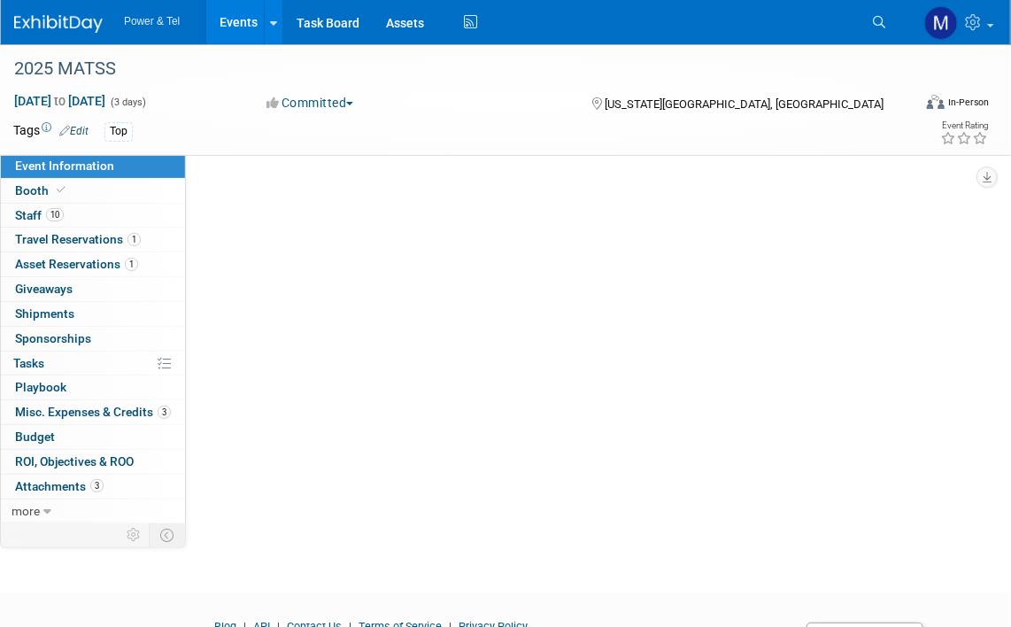
select select "Trade Show"
select select "Central"
select select "Yes"
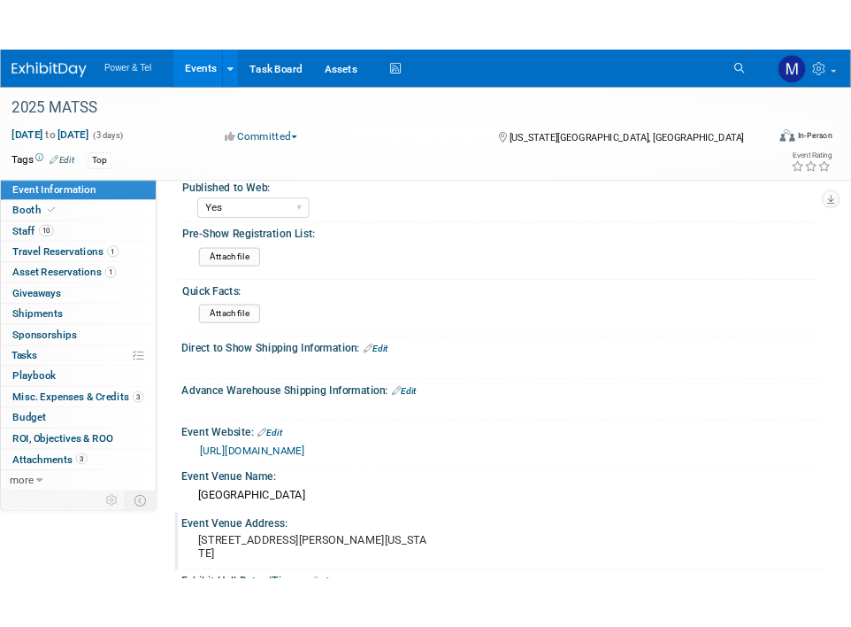
scroll to position [177, 0]
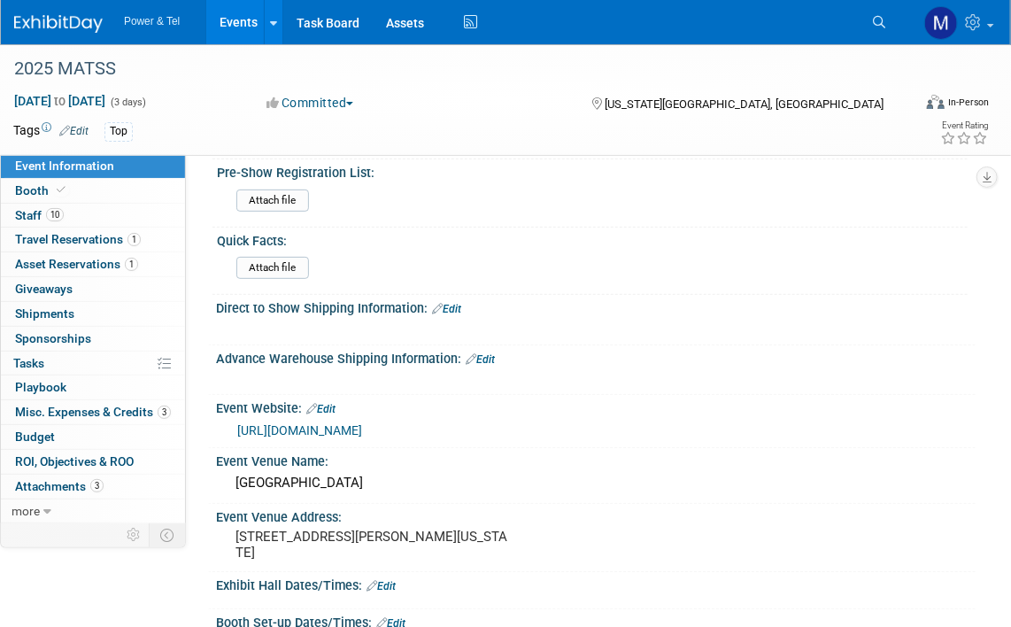
click at [320, 424] on link "[URL][DOMAIN_NAME]" at bounding box center [299, 430] width 125 height 14
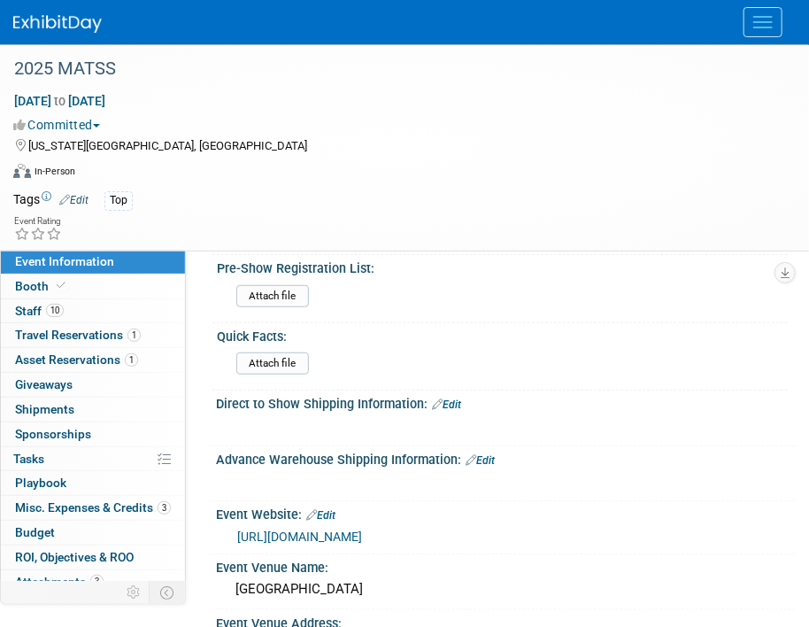
drag, startPoint x: 474, startPoint y: 268, endPoint x: 466, endPoint y: 260, distance: 11.3
click at [474, 267] on div "Pre-Show Registration List:" at bounding box center [502, 266] width 571 height 22
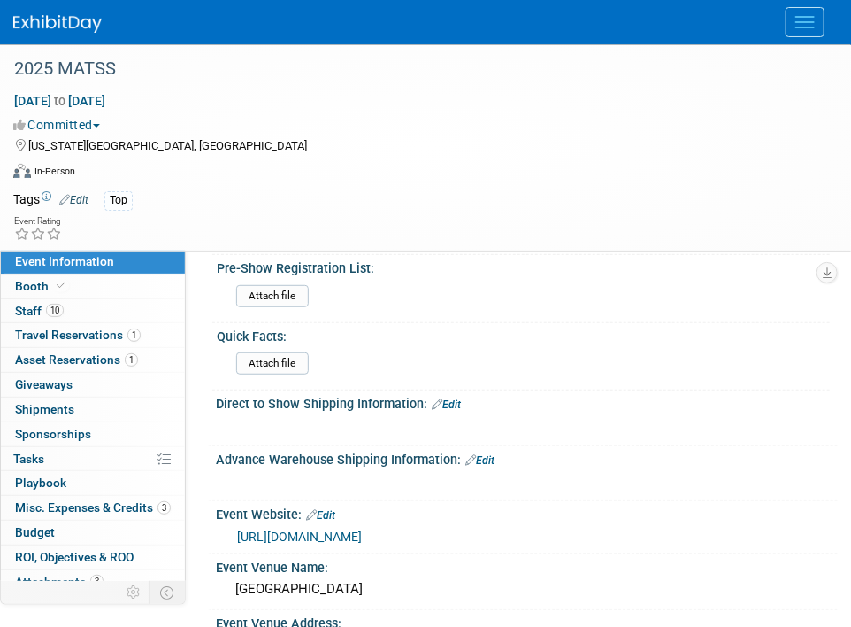
click at [68, 9] on link at bounding box center [68, 15] width 110 height 14
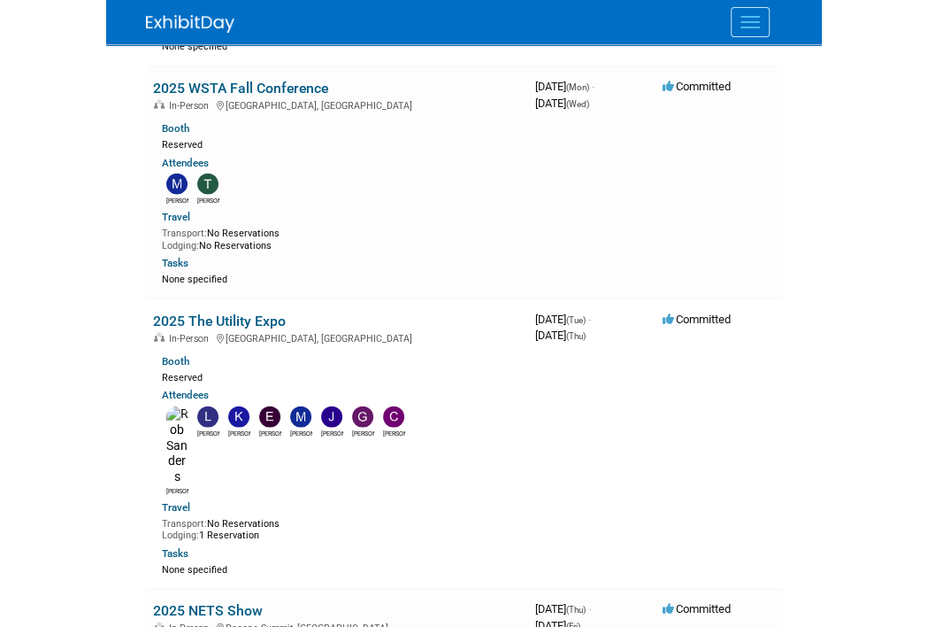
scroll to position [1947, 0]
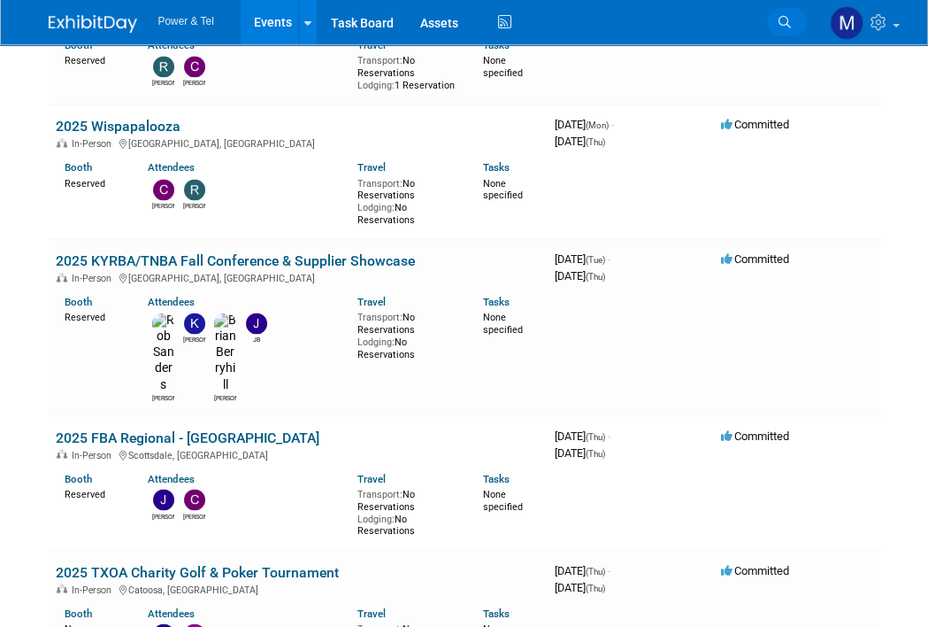
click at [780, 23] on icon at bounding box center [785, 22] width 12 height 12
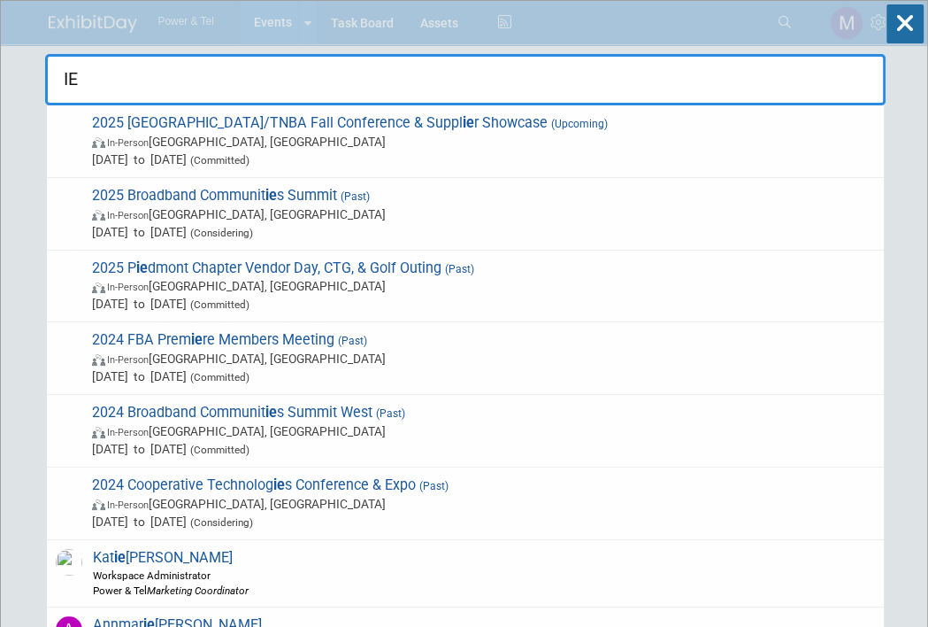
type input "I"
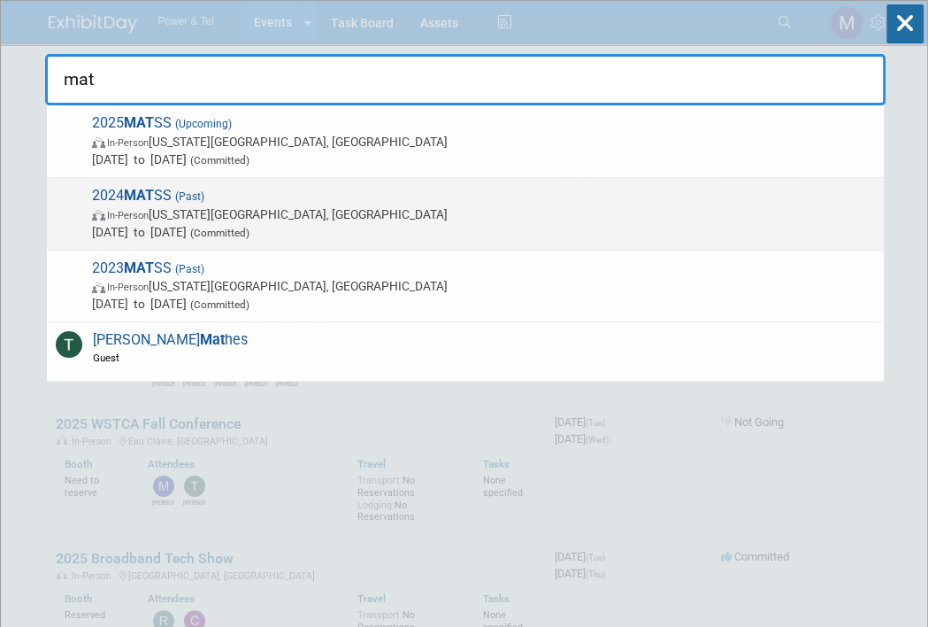
type input "mat"
click at [538, 213] on span "In-Person [US_STATE][GEOGRAPHIC_DATA], [GEOGRAPHIC_DATA]" at bounding box center [483, 214] width 783 height 18
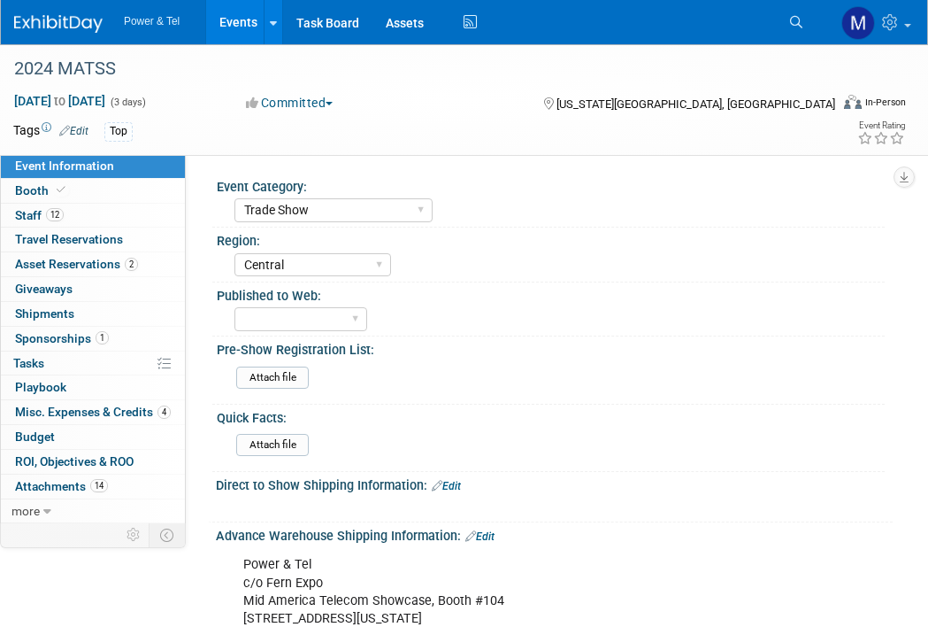
select select "Trade Show"
select select "Central"
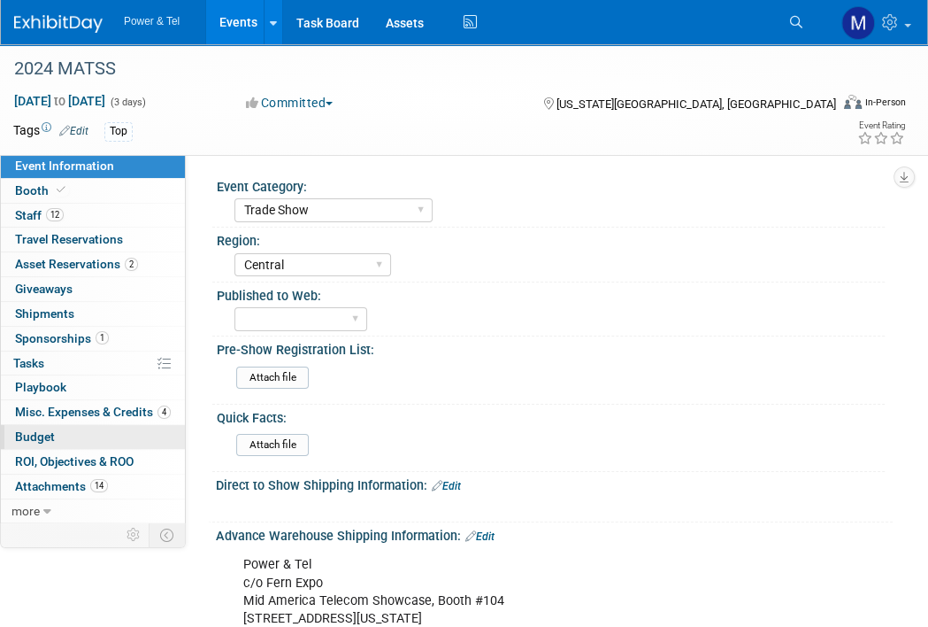
drag, startPoint x: 112, startPoint y: 459, endPoint x: 120, endPoint y: 442, distance: 19.4
click at [112, 459] on span "ROI, Objectives & ROO 0" at bounding box center [74, 461] width 119 height 14
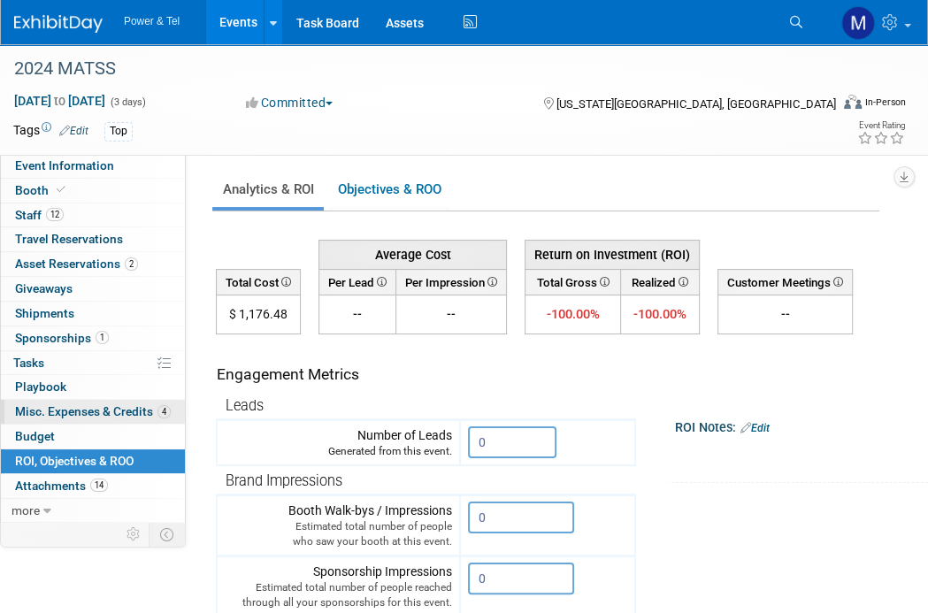
click at [142, 412] on span "Misc. Expenses & Credits 4" at bounding box center [93, 411] width 156 height 14
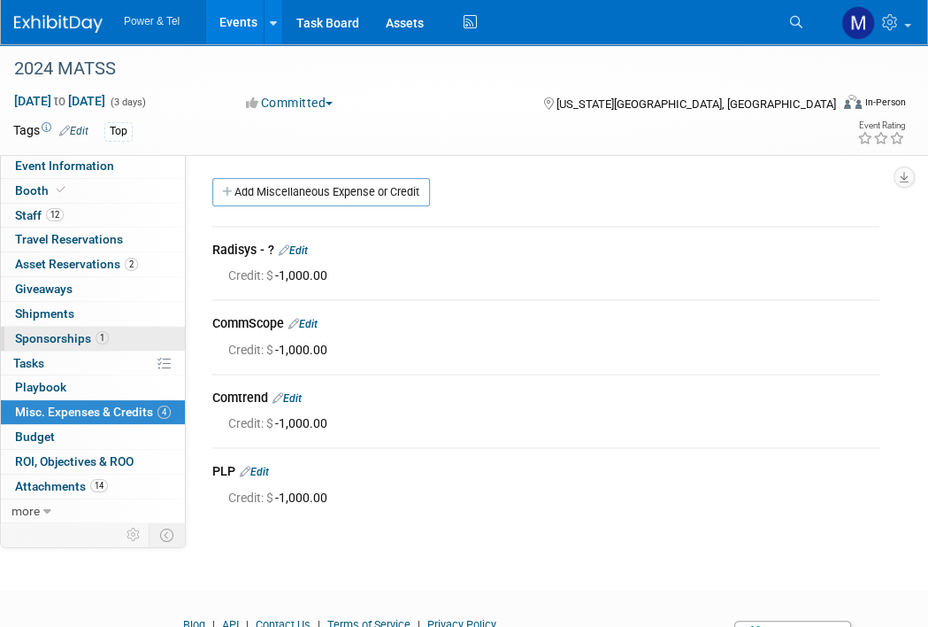
click at [141, 335] on link "1 Sponsorships 1" at bounding box center [93, 339] width 184 height 24
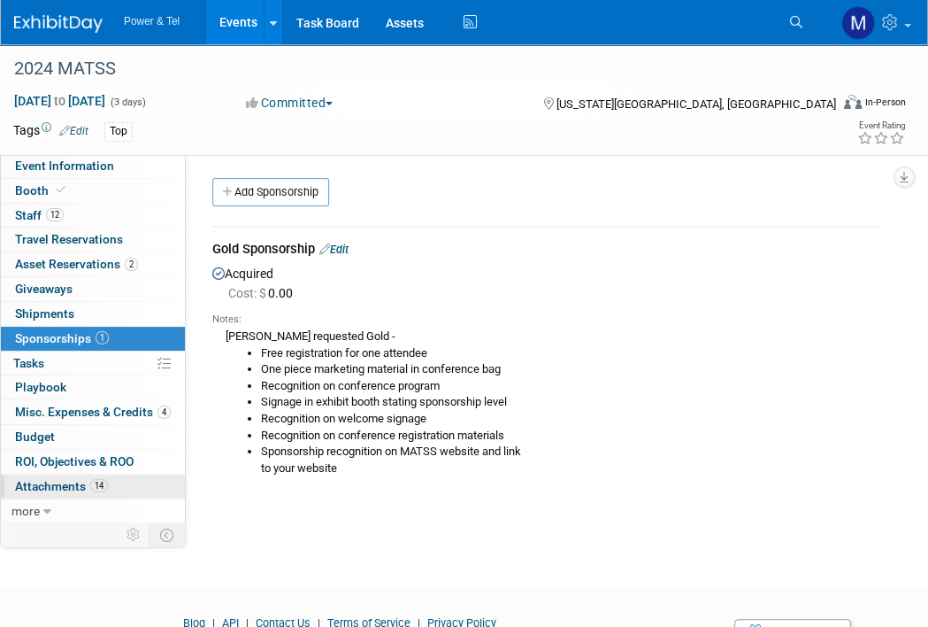
click at [113, 483] on link "14 Attachments 14" at bounding box center [93, 486] width 184 height 24
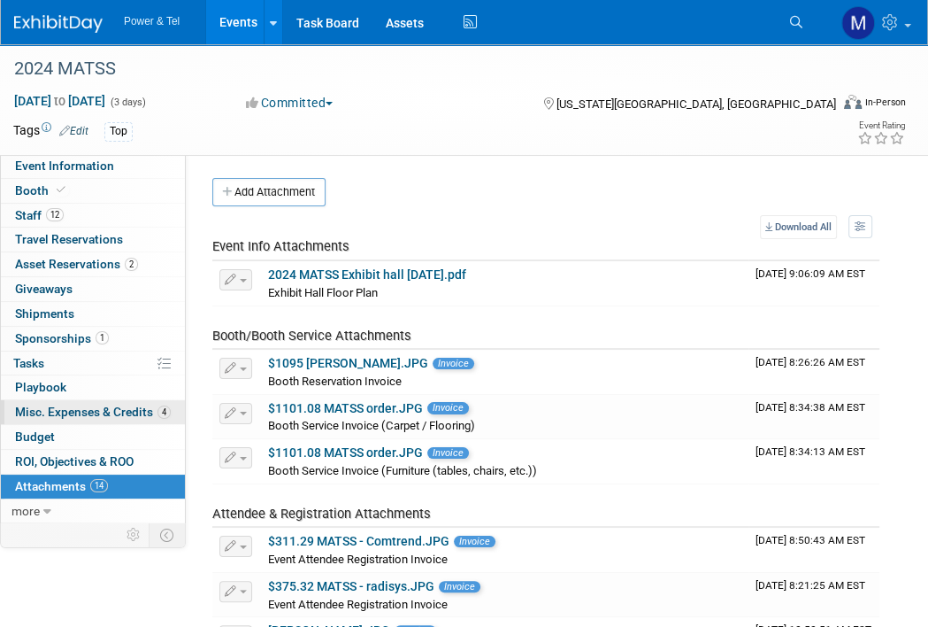
click at [145, 410] on span "Misc. Expenses & Credits 4" at bounding box center [93, 411] width 156 height 14
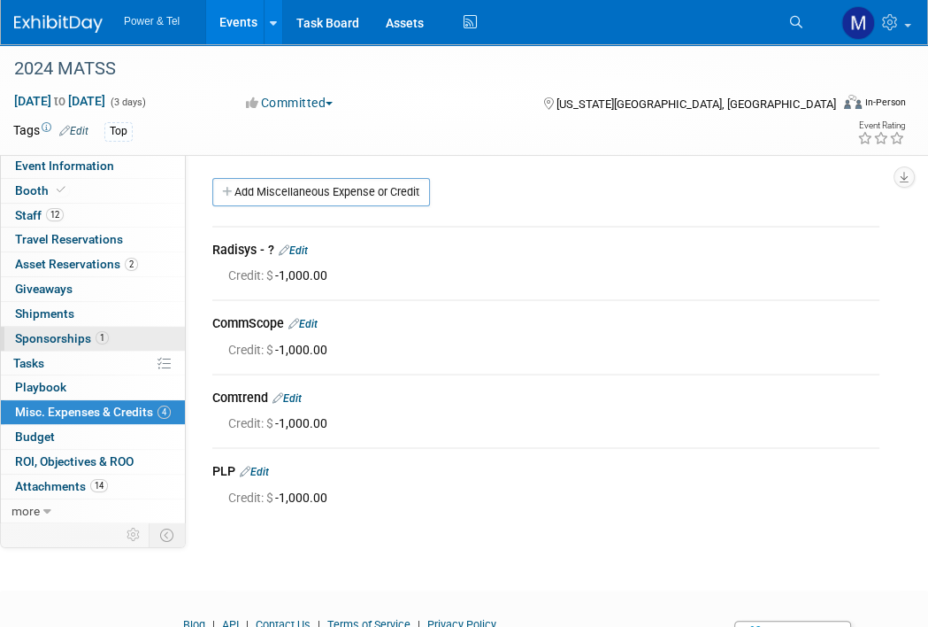
click at [78, 333] on span "Sponsorships 1" at bounding box center [62, 338] width 94 height 14
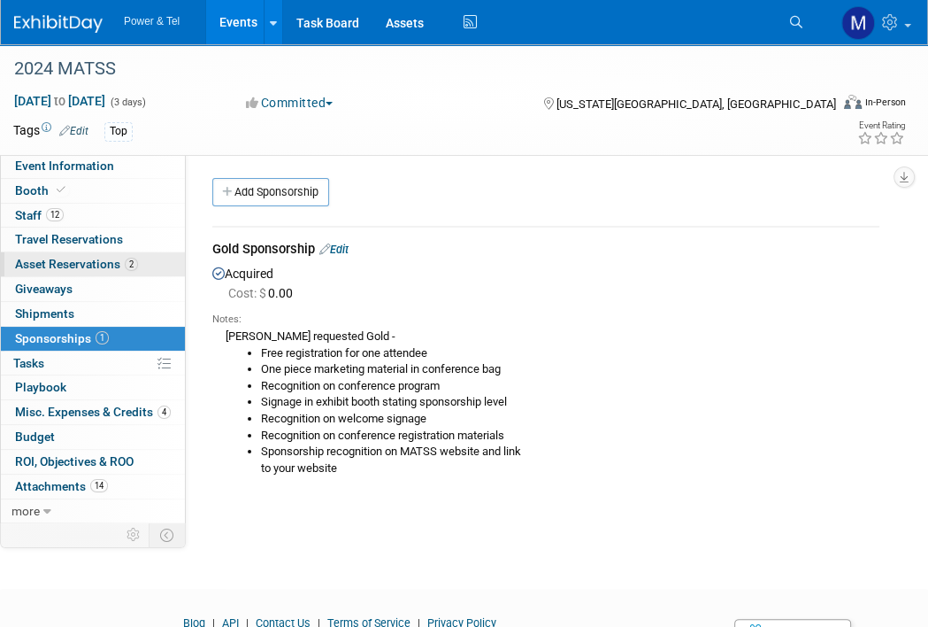
click at [121, 260] on span "Asset Reservations 2" at bounding box center [76, 264] width 123 height 14
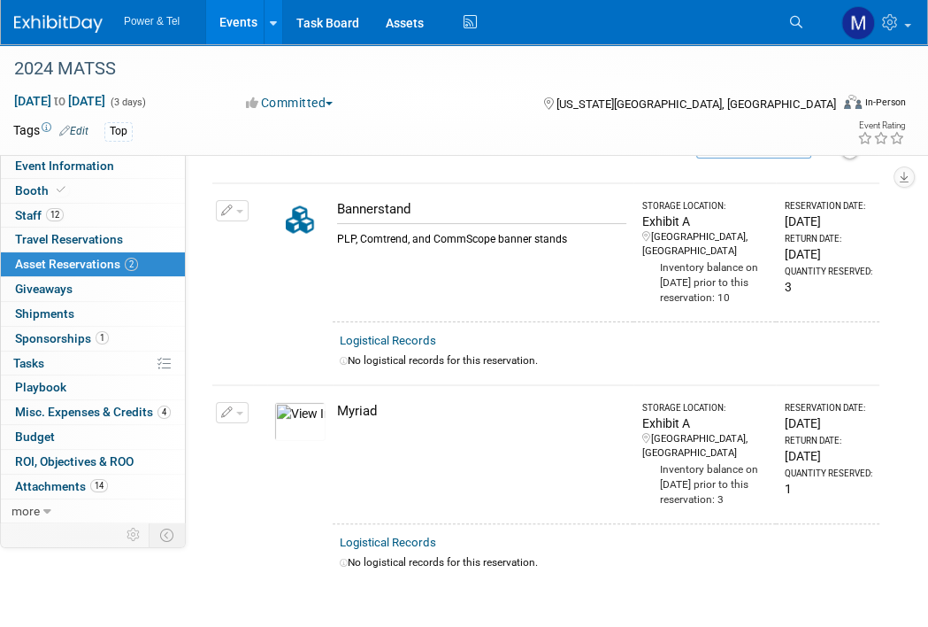
scroll to position [217, 0]
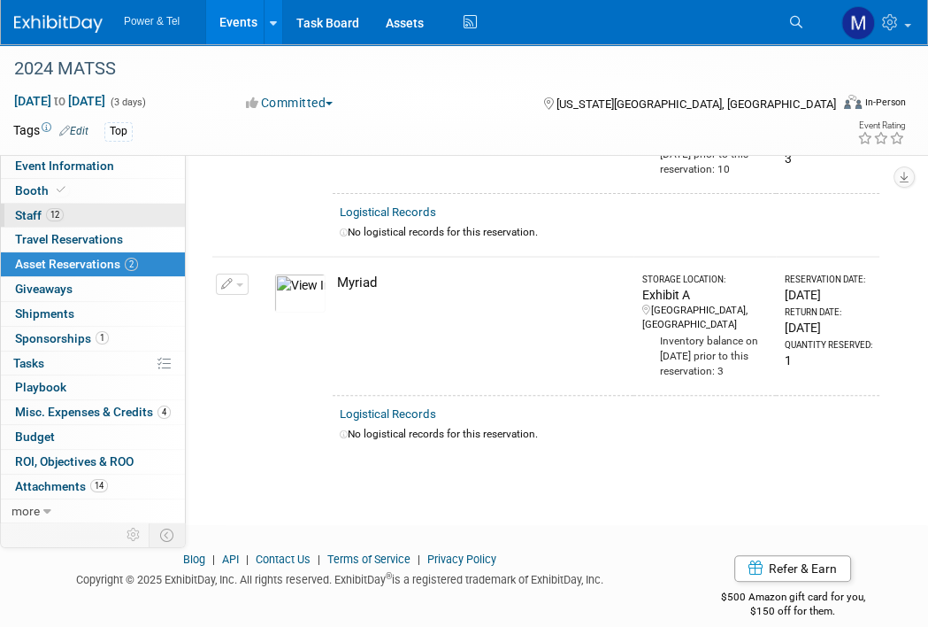
click at [131, 222] on link "12 Staff 12" at bounding box center [93, 216] width 184 height 24
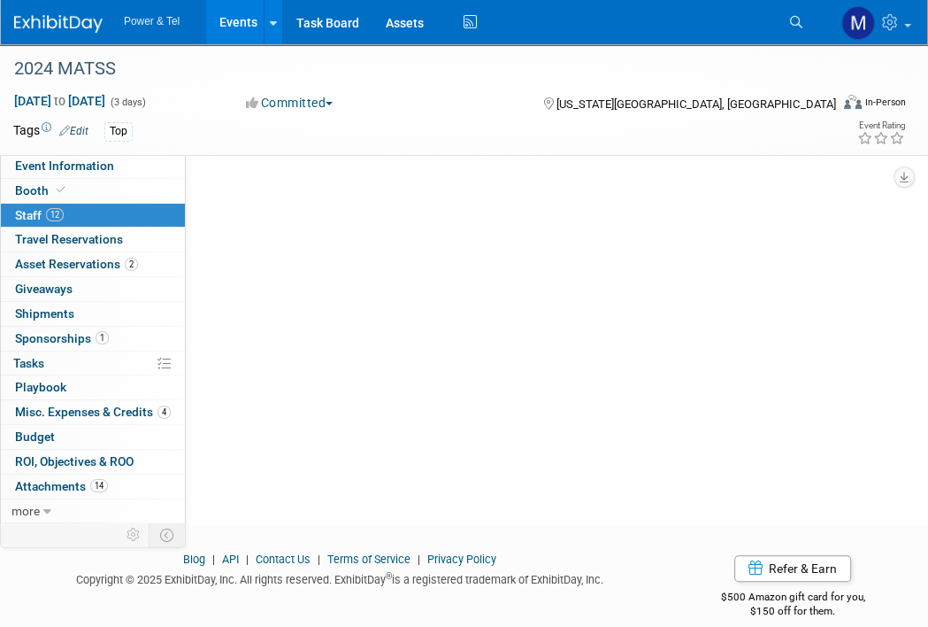
scroll to position [0, 0]
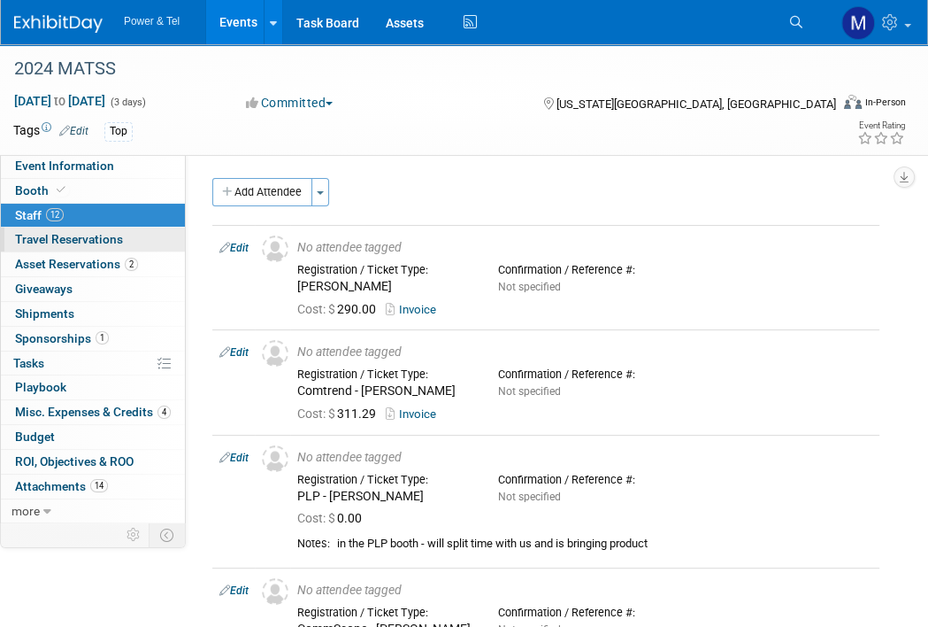
click at [129, 233] on link "0 Travel Reservations 0" at bounding box center [93, 239] width 184 height 24
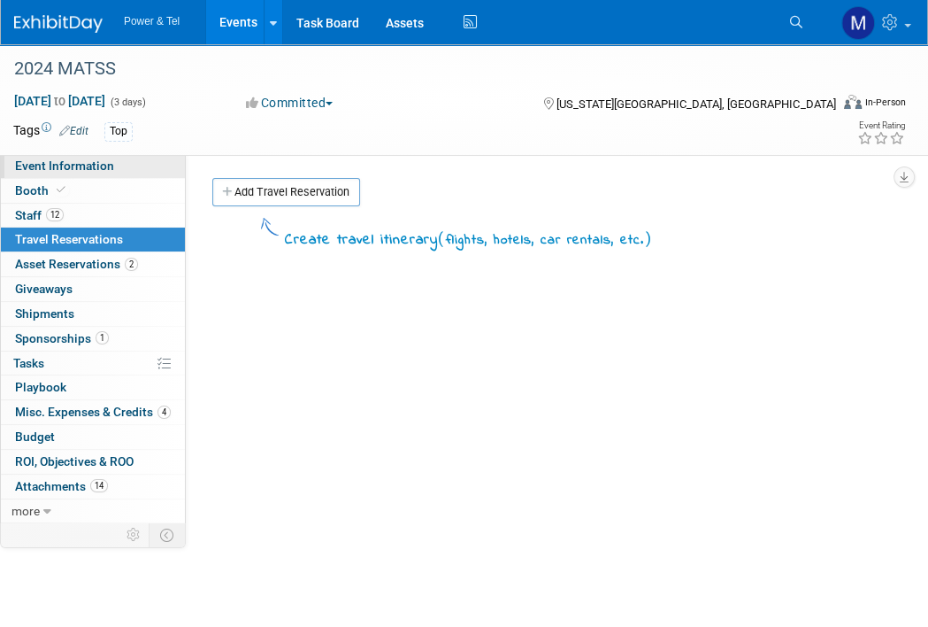
click at [143, 169] on link "Event Information" at bounding box center [93, 166] width 184 height 24
select select "Trade Show"
select select "Central"
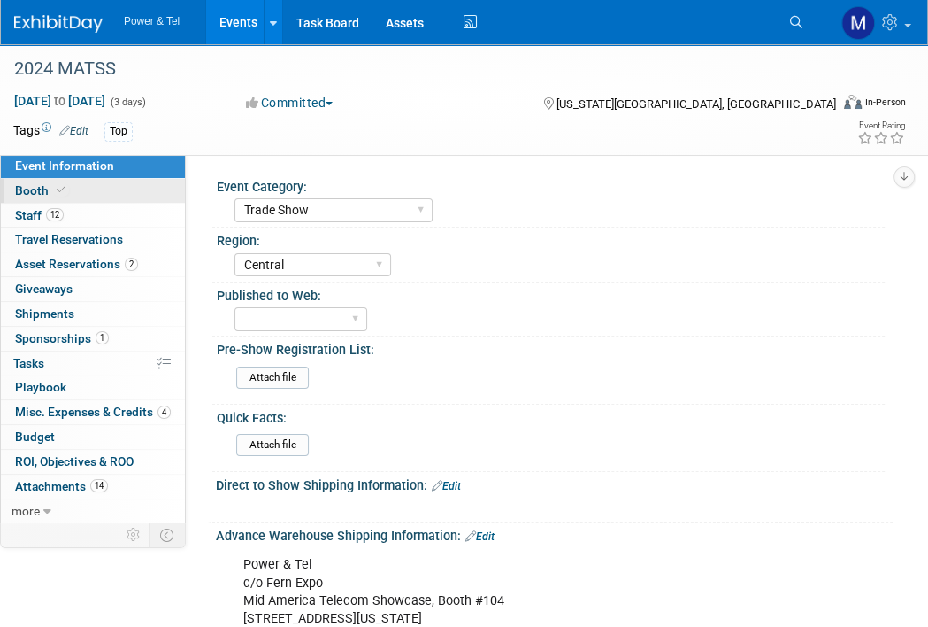
click at [143, 194] on link "Booth" at bounding box center [93, 191] width 184 height 24
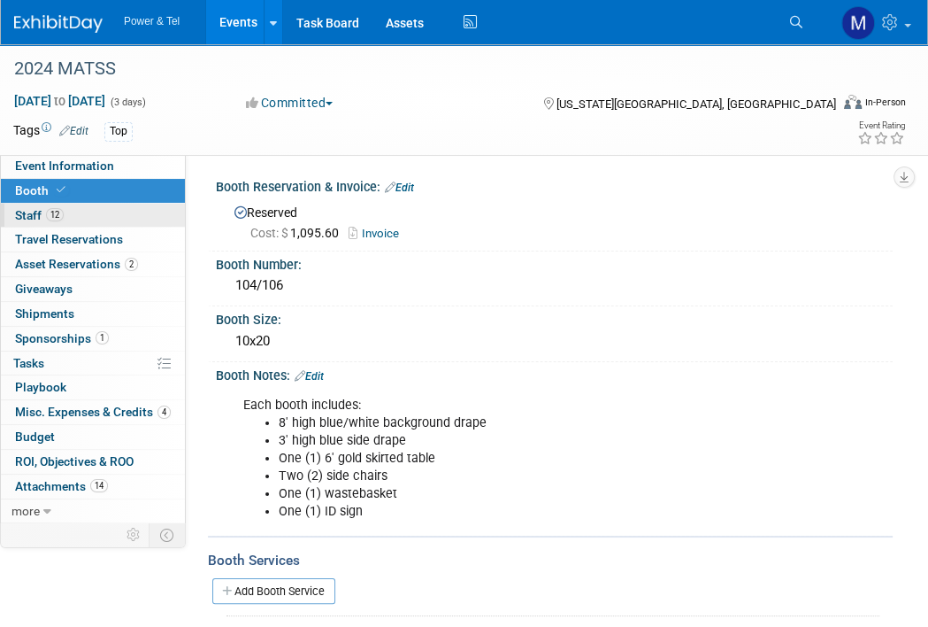
click at [157, 208] on link "12 Staff 12" at bounding box center [93, 216] width 184 height 24
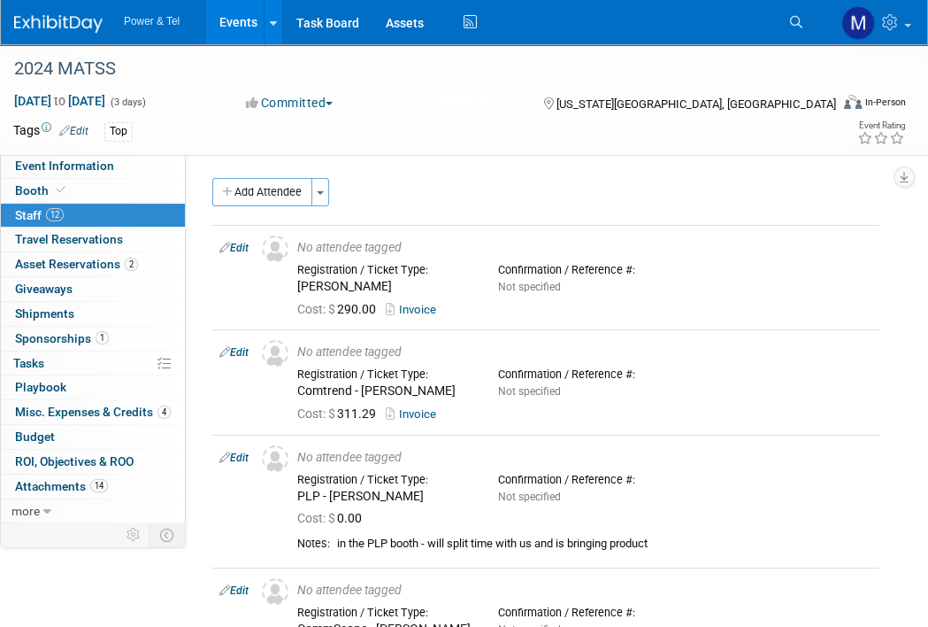
click at [156, 204] on link "12 Staff 12" at bounding box center [93, 216] width 184 height 24
click at [156, 190] on link "Booth" at bounding box center [93, 191] width 184 height 24
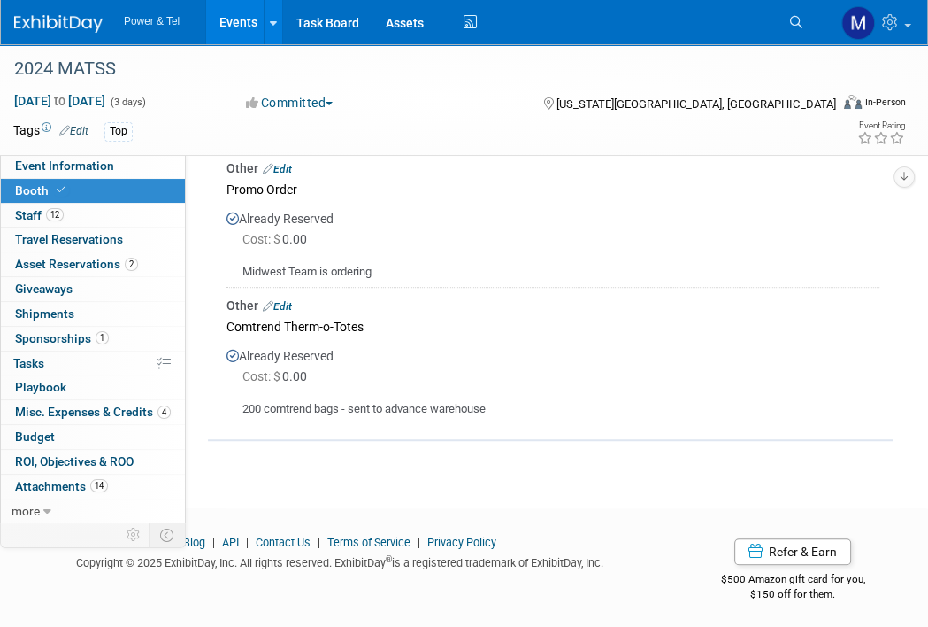
scroll to position [531, 0]
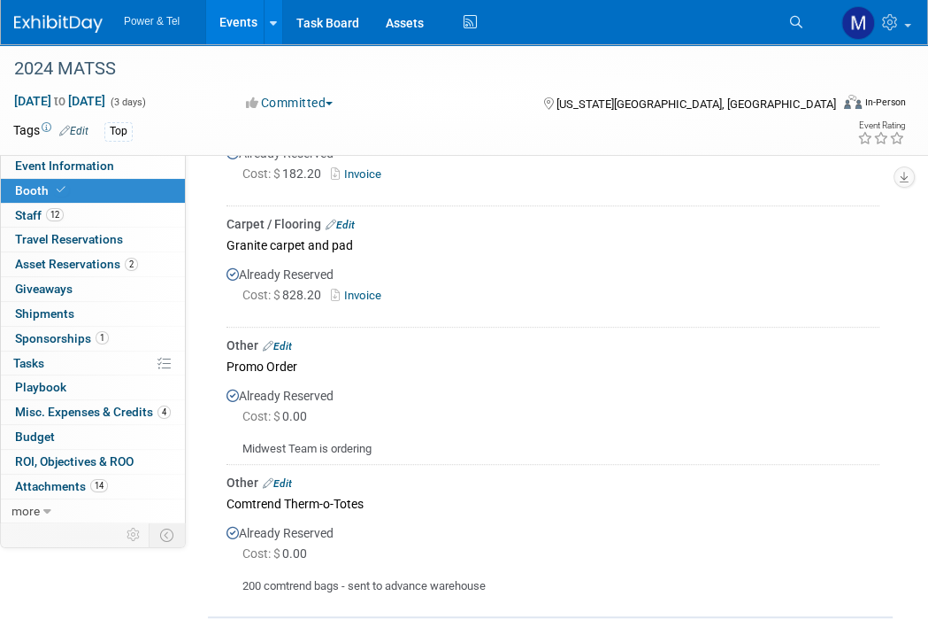
click at [410, 99] on div "Committed Committed Considering Not Going" at bounding box center [377, 102] width 275 height 19
click at [252, 38] on link "Events" at bounding box center [238, 22] width 65 height 44
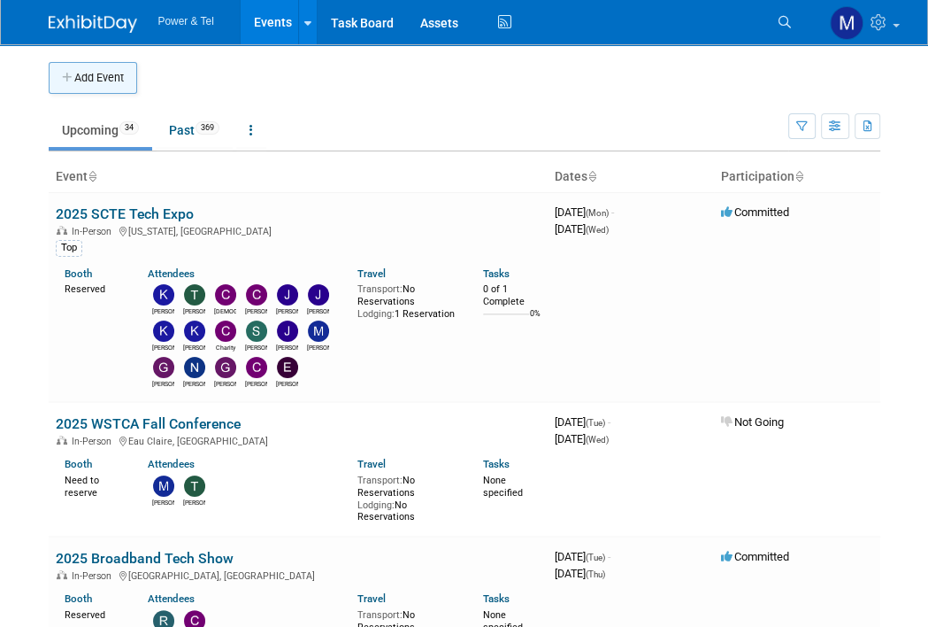
click at [92, 64] on button "Add Event" at bounding box center [93, 78] width 89 height 32
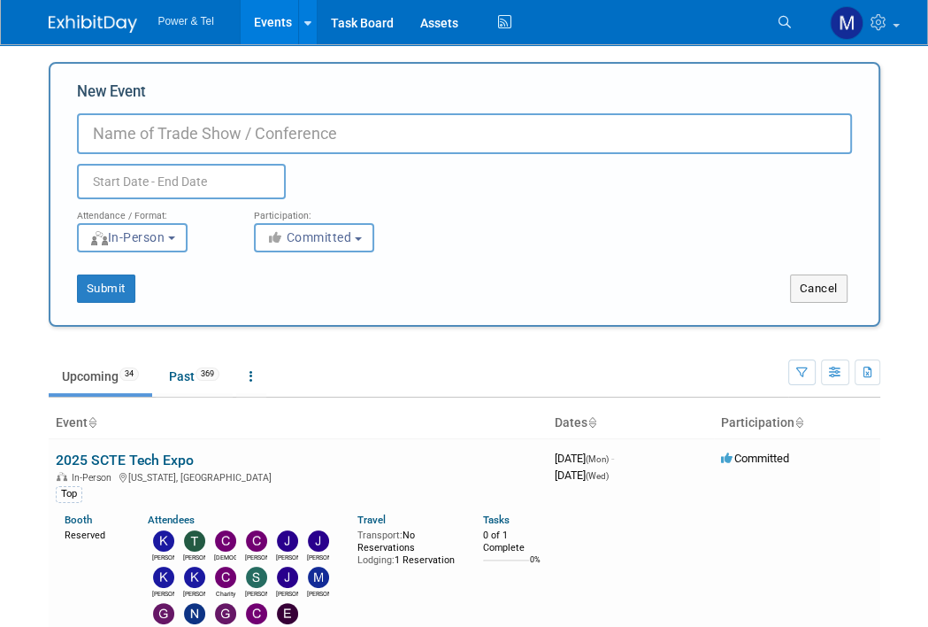
click at [278, 134] on input "New Event" at bounding box center [464, 133] width 775 height 41
type input "1"
type input "2025 IEC Annual Meeting"
click at [177, 188] on body "Power & Tel Events Add Event Bulk Upload Events Shareable Event Boards Recently…" at bounding box center [464, 313] width 928 height 627
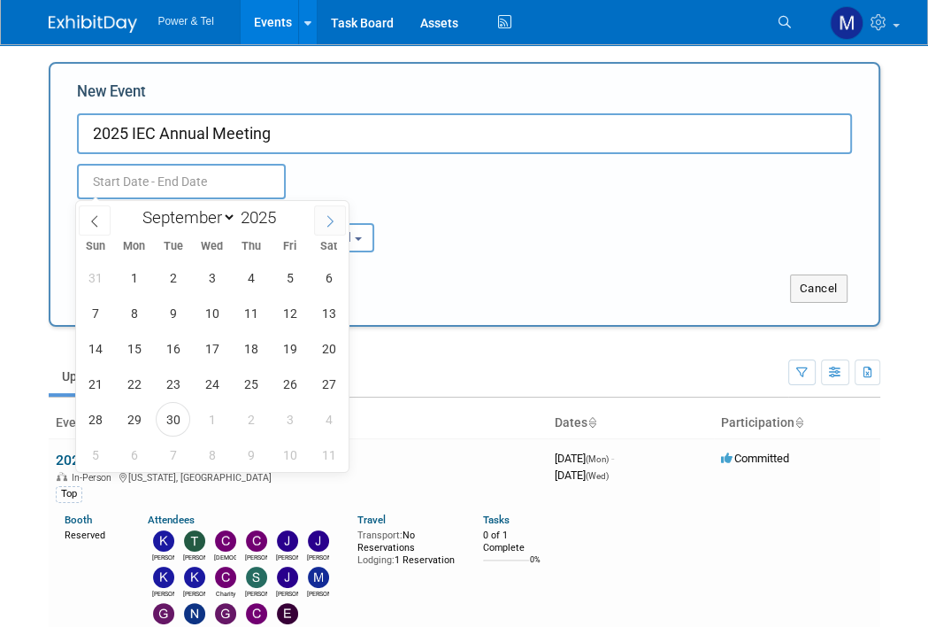
click at [322, 219] on span at bounding box center [330, 220] width 32 height 30
click at [336, 213] on span at bounding box center [330, 220] width 32 height 30
select select "11"
click at [146, 313] on span "8" at bounding box center [134, 313] width 35 height 35
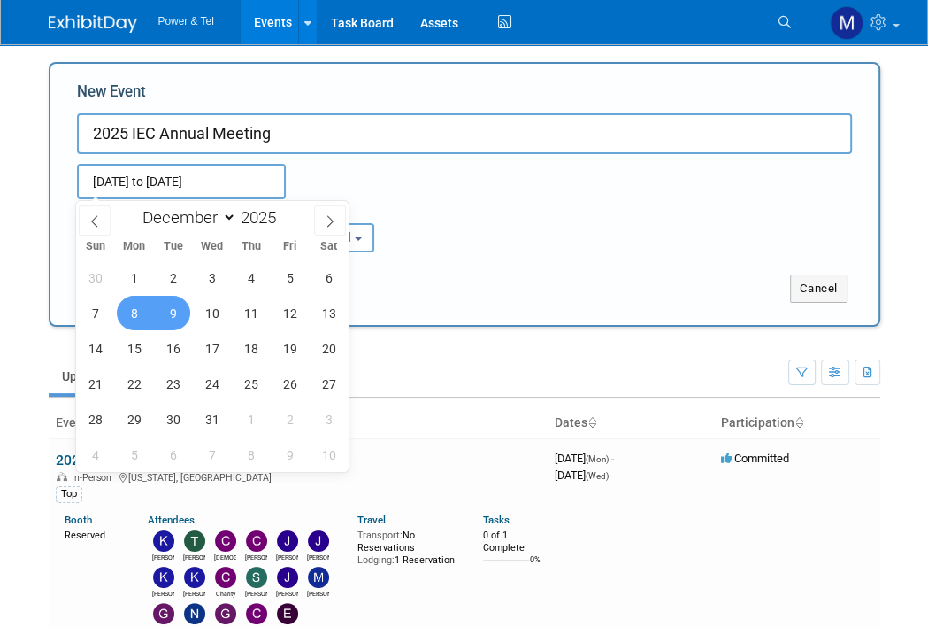
click at [181, 314] on span "9" at bounding box center [173, 313] width 35 height 35
type input "[DATE] to [DATE]"
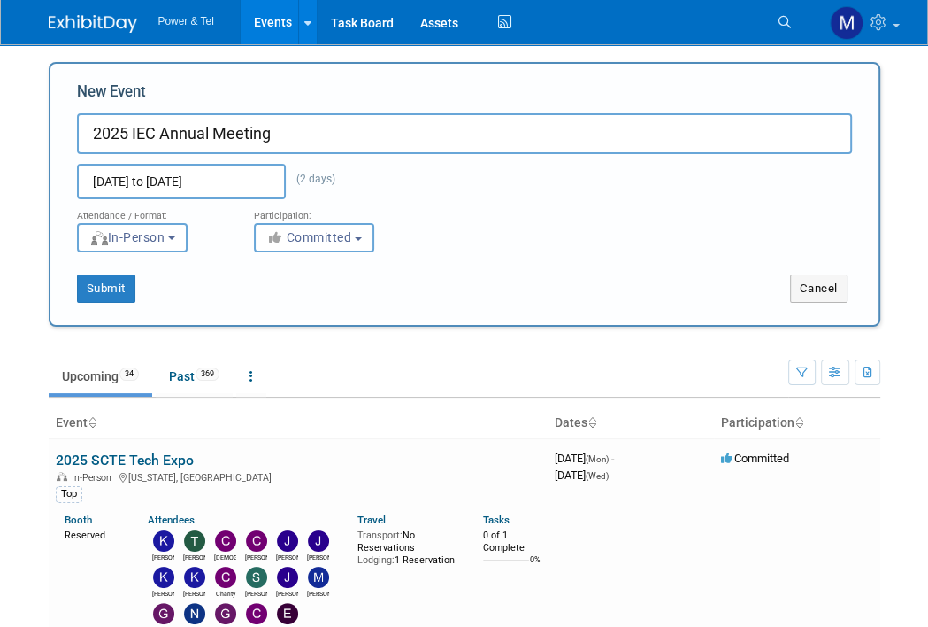
click at [423, 183] on div "[DATE] to [DATE] (2 days) Duplicate Event Warning" at bounding box center [465, 176] width 802 height 45
click at [127, 285] on button "Submit" at bounding box center [106, 288] width 58 height 28
type input "2025 IEC Annual Meeting"
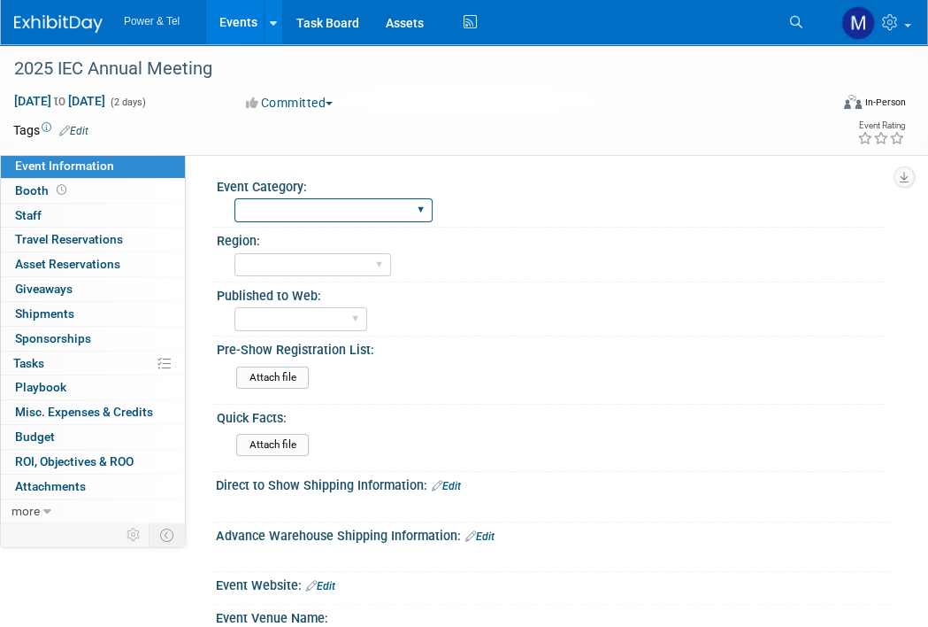
click at [347, 210] on select "Trade Show P&T Hosted Event Export/[GEOGRAPHIC_DATA] Outing Only" at bounding box center [334, 210] width 198 height 24
select select "Trade Show"
click at [235, 198] on select "Trade Show P&T Hosted Event Export/[GEOGRAPHIC_DATA] Outing Only" at bounding box center [334, 210] width 198 height 24
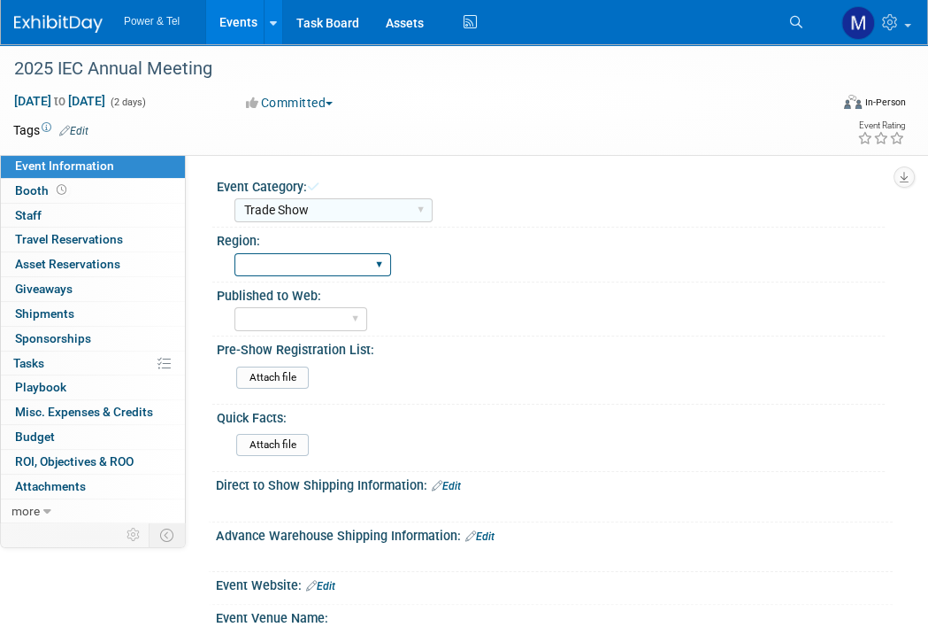
drag, startPoint x: 347, startPoint y: 264, endPoint x: 347, endPoint y: 286, distance: 22.1
click at [347, 264] on select "Central West South Great Lakes National Canada Export/CALA Strategic Accounts" at bounding box center [313, 265] width 157 height 24
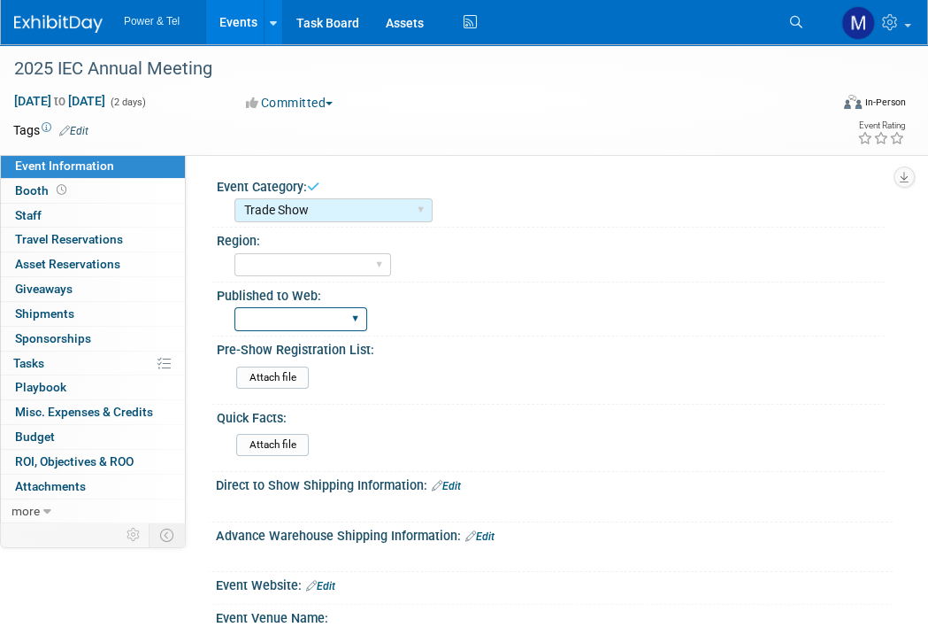
drag, startPoint x: 347, startPoint y: 286, endPoint x: 347, endPoint y: 324, distance: 38.1
click at [342, 277] on div "Central West South Great Lakes National Canada Export/CALA Strategic Accounts" at bounding box center [313, 265] width 157 height 33
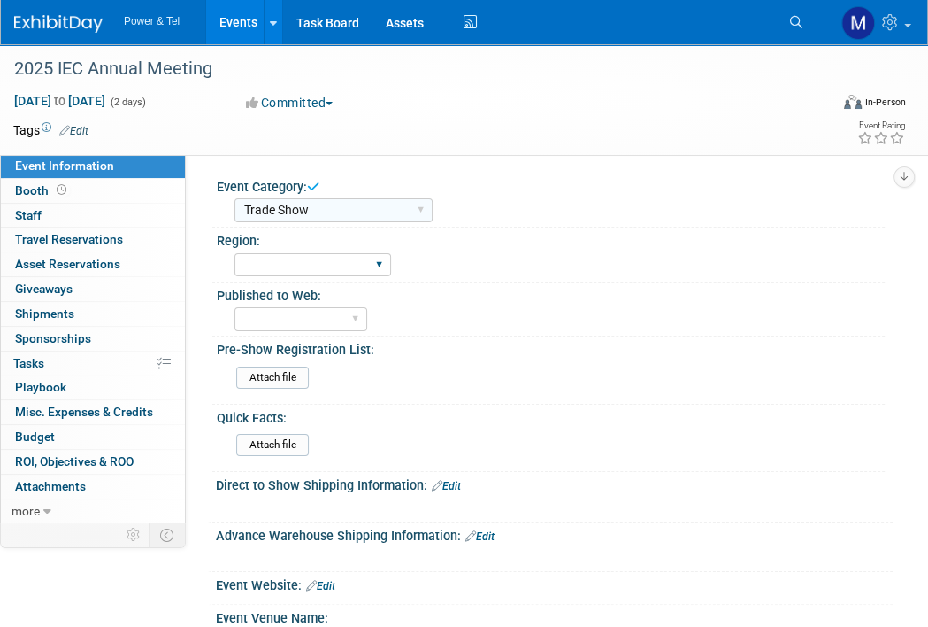
drag, startPoint x: 360, startPoint y: 265, endPoint x: 360, endPoint y: 277, distance: 12.4
click at [360, 265] on select "Central West South Great Lakes National Canada Export/CALA Strategic Accounts" at bounding box center [313, 265] width 157 height 24
select select "Great Lakes"
click at [235, 253] on select "Central West South Great Lakes National Canada Export/CALA Strategic Accounts" at bounding box center [313, 265] width 157 height 24
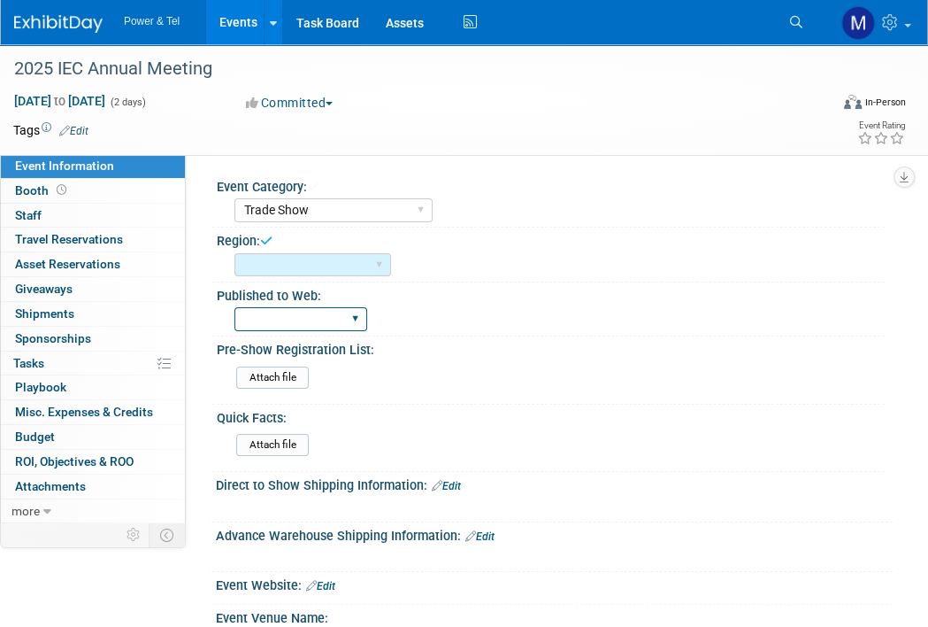
click at [297, 327] on select "Yes No" at bounding box center [301, 319] width 133 height 24
drag, startPoint x: 525, startPoint y: 293, endPoint x: 464, endPoint y: 361, distance: 91.5
click at [525, 293] on div "Published to Web:" at bounding box center [551, 293] width 668 height 22
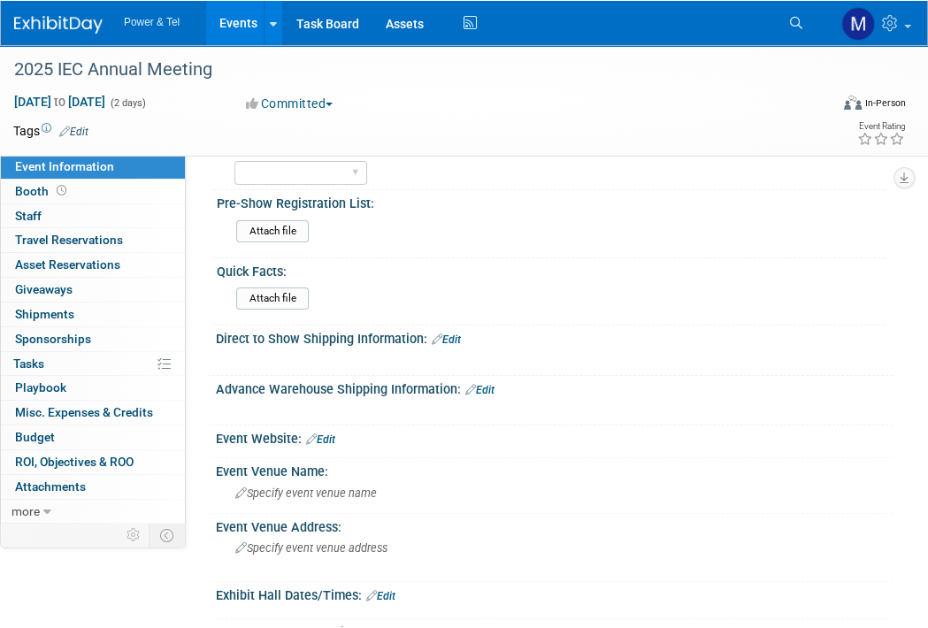
scroll to position [177, 0]
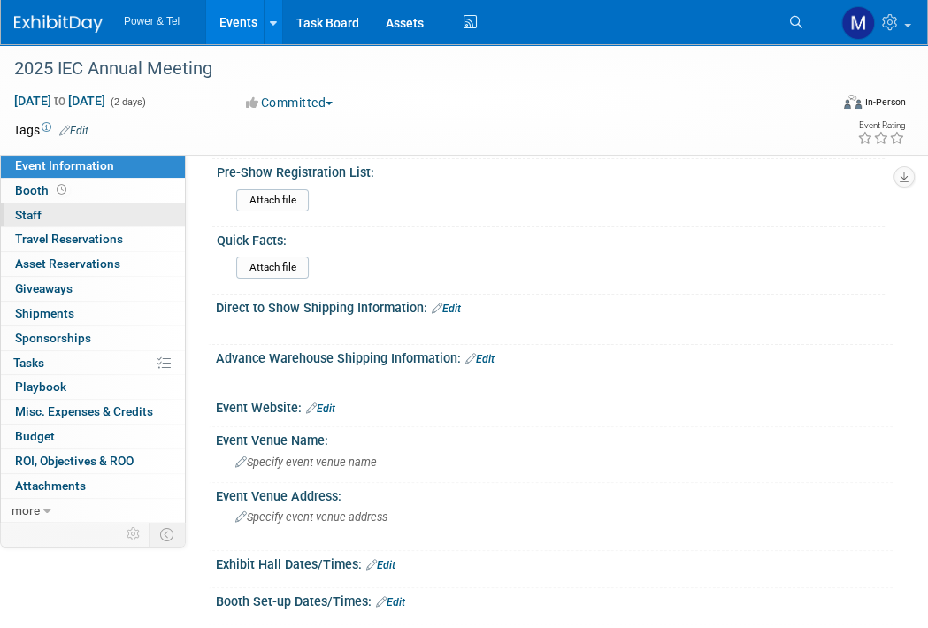
click at [121, 220] on link "0 Staff 0" at bounding box center [93, 216] width 184 height 24
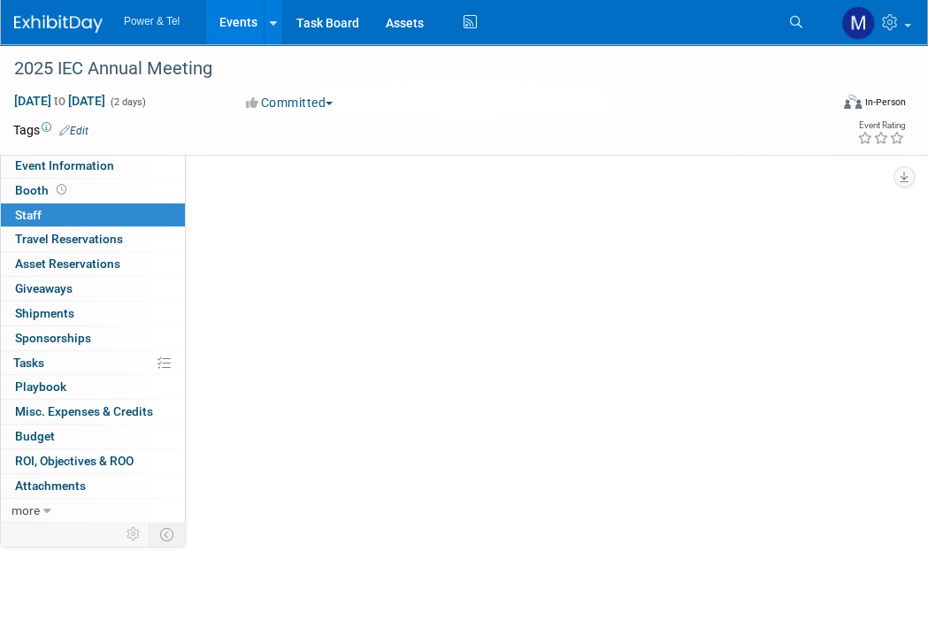
scroll to position [0, 0]
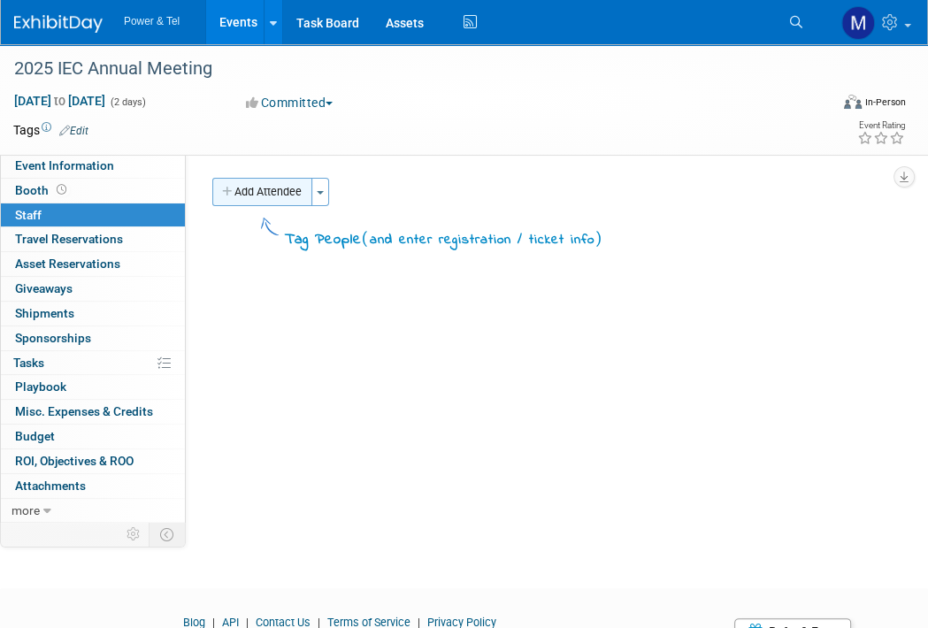
click at [289, 191] on button "Add Attendee" at bounding box center [262, 192] width 100 height 28
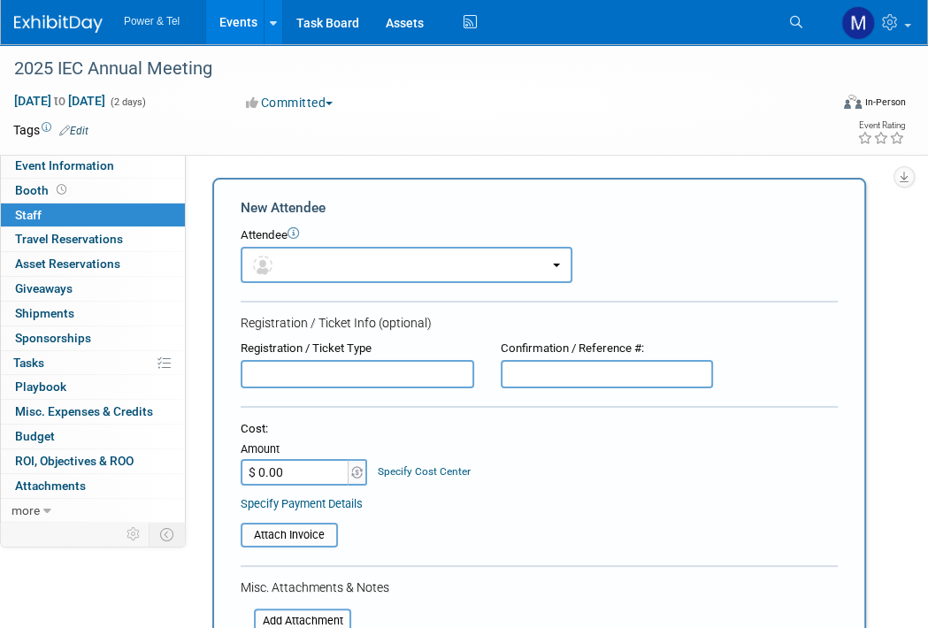
click at [484, 284] on form "New Attendee Attendee <img src="https://www.exhibitday.com/Images/Unassigned-Us…" at bounding box center [539, 523] width 597 height 650
click at [495, 258] on button "button" at bounding box center [407, 265] width 332 height 36
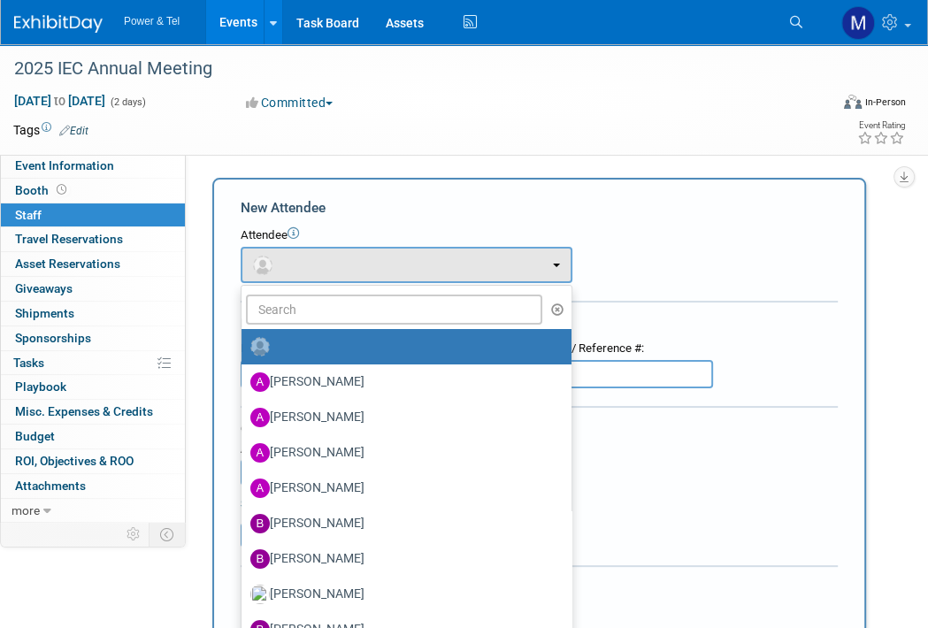
click at [411, 289] on ul "Alina Dorion Anita Reid Annette Bittner Annmarie Templeton Bill Rinehardt (me)" at bounding box center [407, 639] width 332 height 708
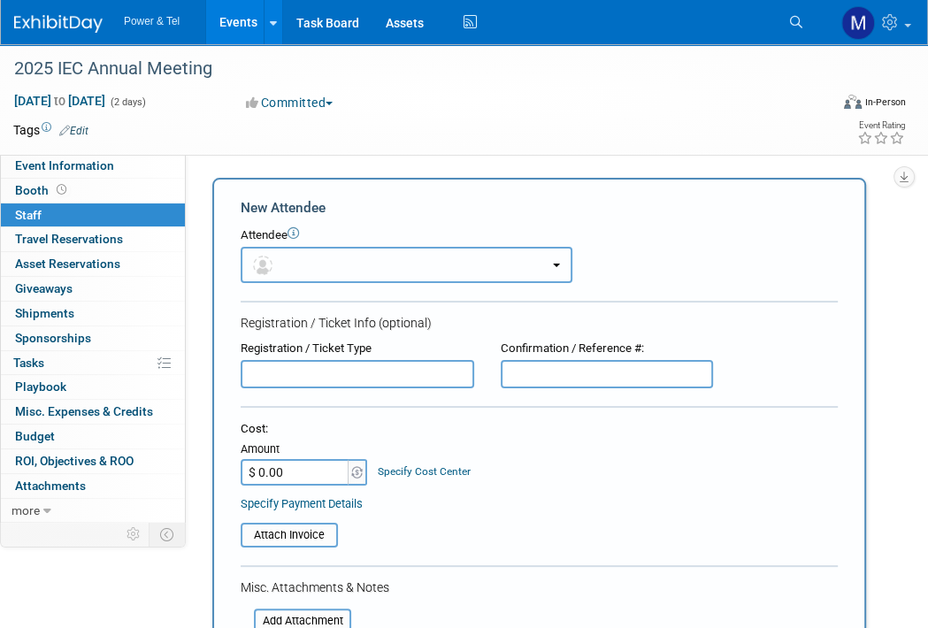
click at [436, 268] on button "button" at bounding box center [407, 265] width 332 height 36
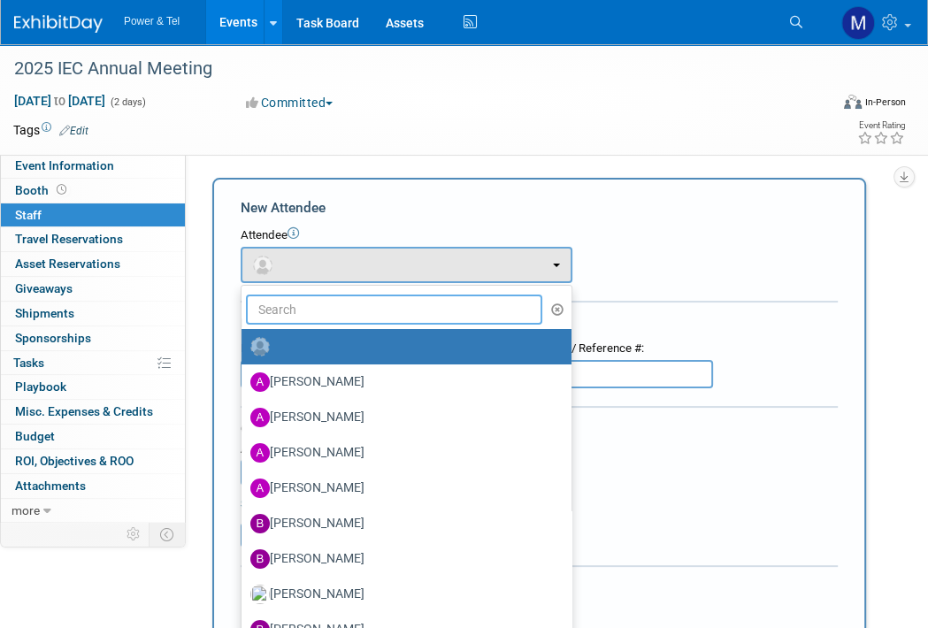
click at [419, 302] on input "text" at bounding box center [394, 310] width 297 height 30
type input "lydia"
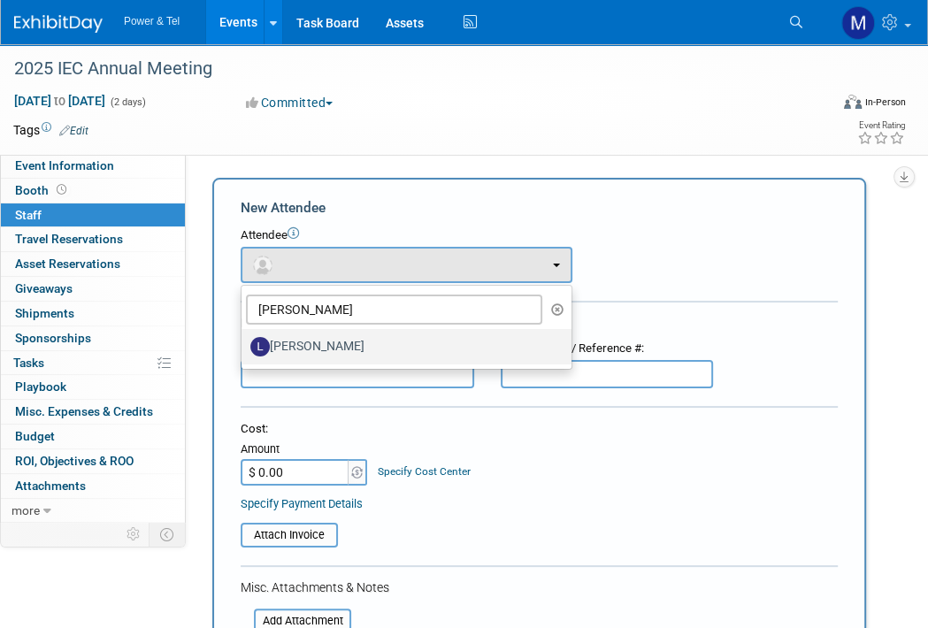
click at [277, 345] on label "Lydia Lott" at bounding box center [402, 347] width 304 height 28
click at [244, 345] on input "Lydia Lott" at bounding box center [239, 345] width 12 height 12
select select "d4404b19-b43c-4fbe-81b7-86b56ed4336d"
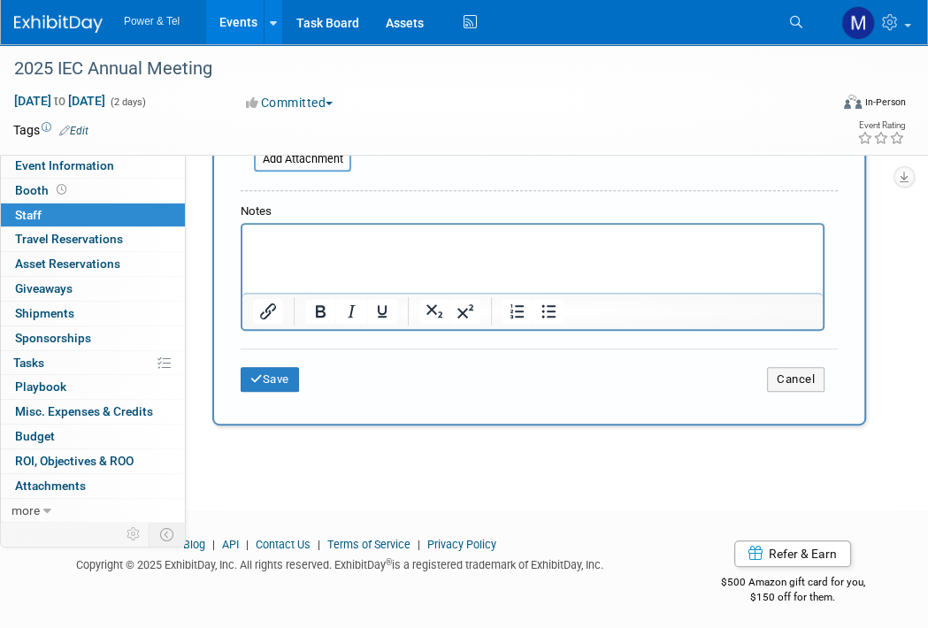
scroll to position [520, 0]
click at [290, 374] on button "Save" at bounding box center [270, 378] width 58 height 25
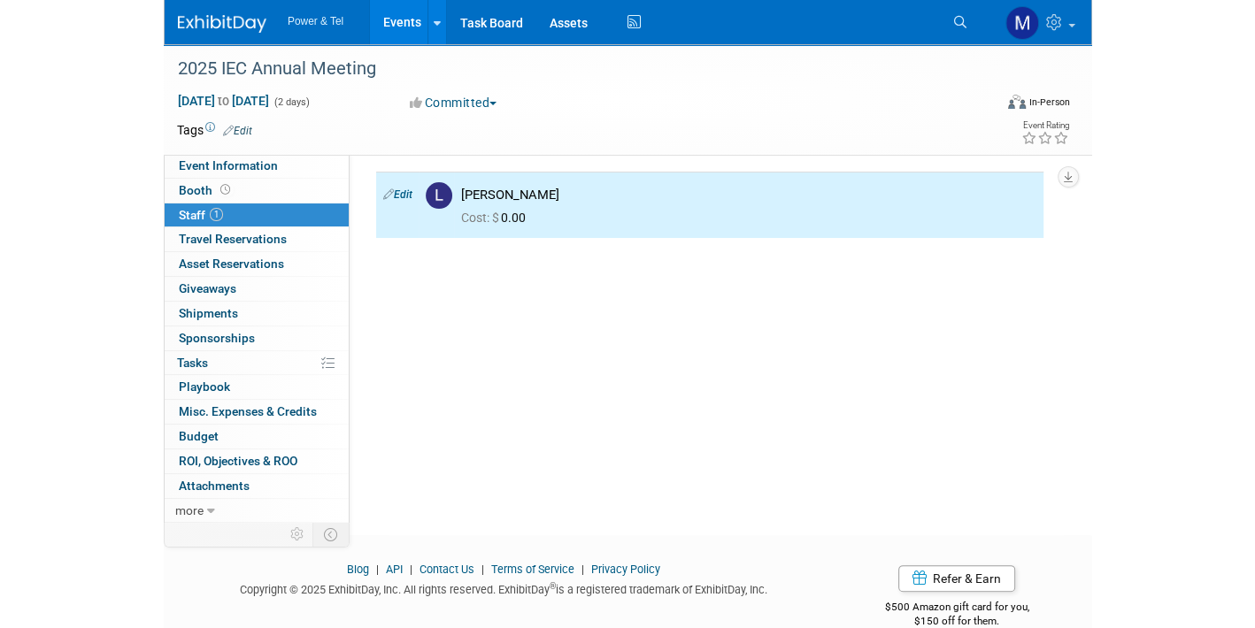
scroll to position [0, 0]
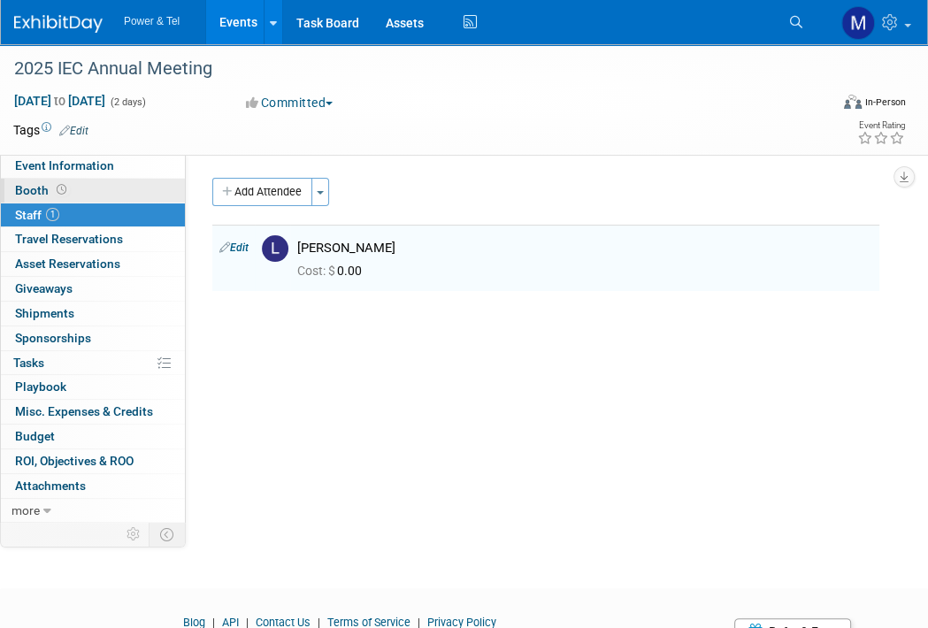
click at [165, 186] on link "Booth" at bounding box center [93, 191] width 184 height 24
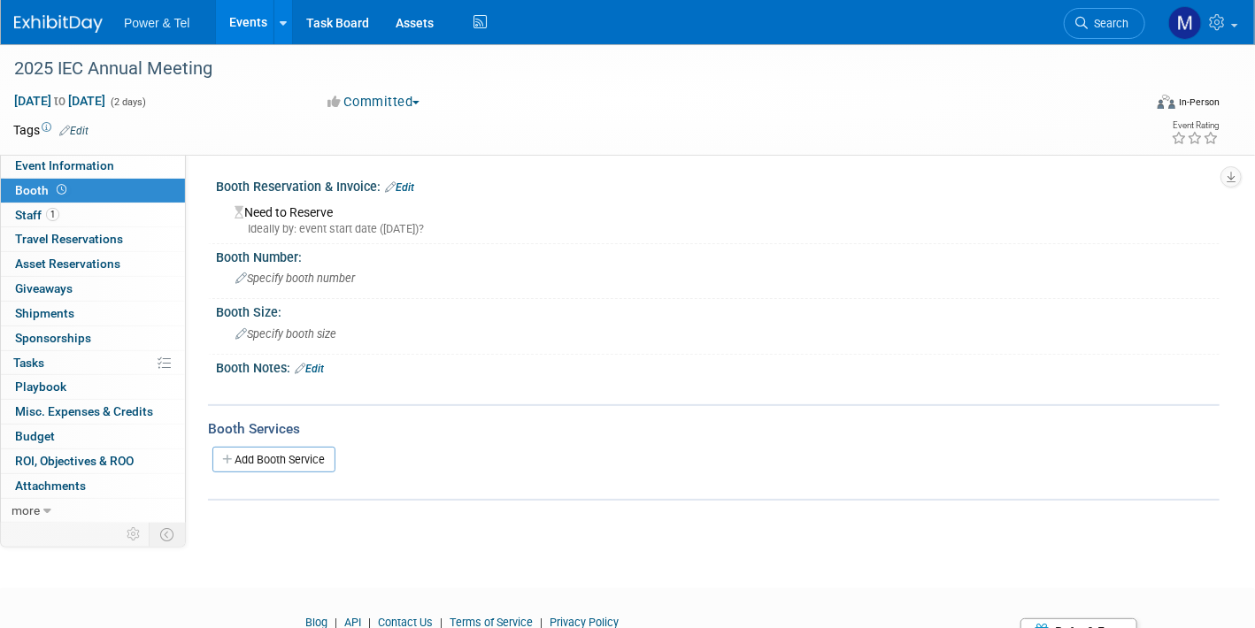
click at [408, 184] on link "Edit" at bounding box center [399, 187] width 29 height 12
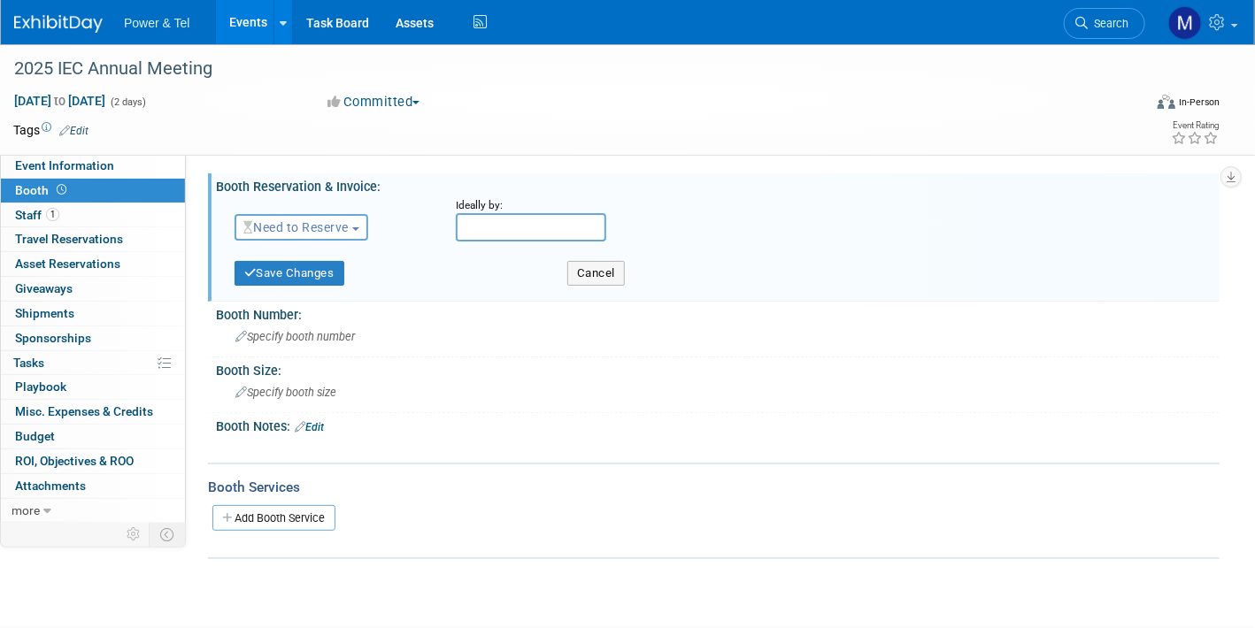
click at [340, 235] on button "Need to Reserve" at bounding box center [302, 227] width 134 height 27
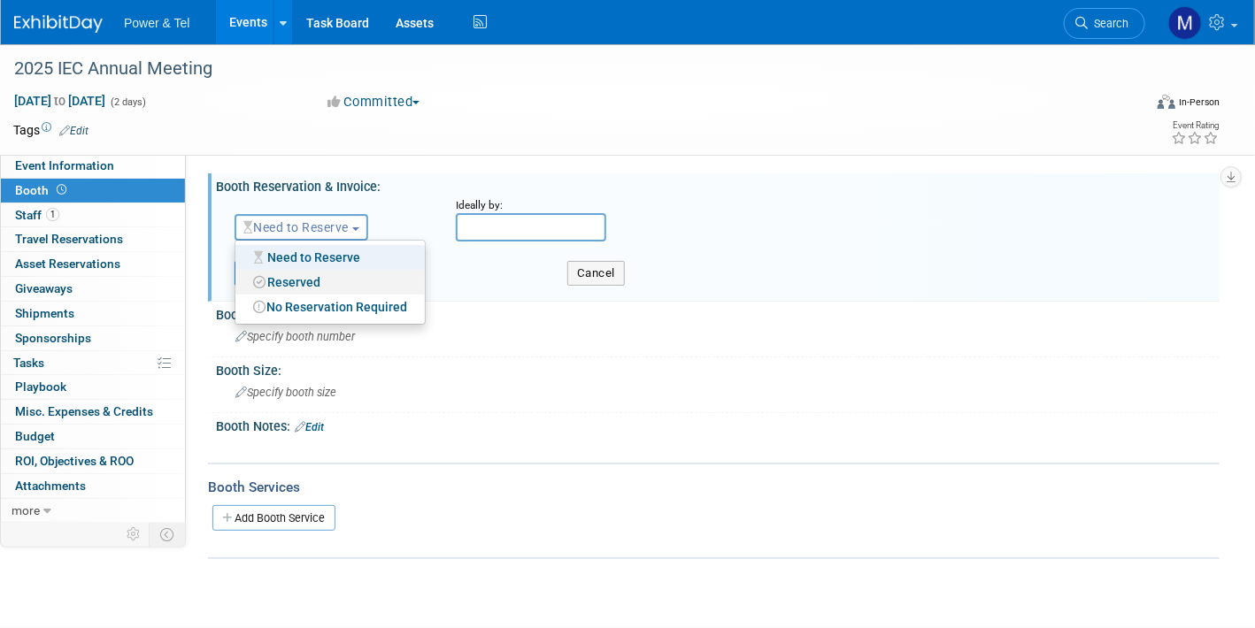
click at [342, 289] on link "Reserved" at bounding box center [329, 282] width 189 height 25
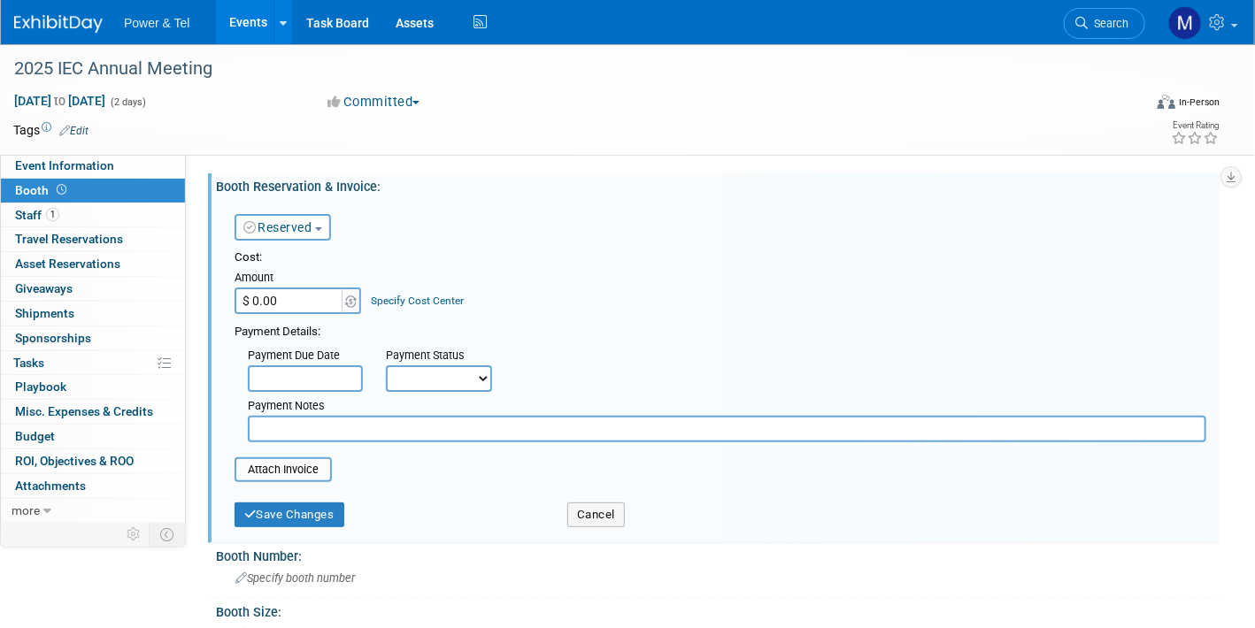
click at [311, 300] on input "$ 0.00" at bounding box center [290, 301] width 111 height 27
click at [312, 315] on div "Cost: Amount $ 0.00 Specify Cost Center Cost Center -- Not Specified --" at bounding box center [721, 346] width 972 height 193
click at [306, 300] on input "$ 0.00" at bounding box center [290, 301] width 111 height 27
type input "$ 1,200.00"
drag, startPoint x: 450, startPoint y: 374, endPoint x: 450, endPoint y: 391, distance: 17.7
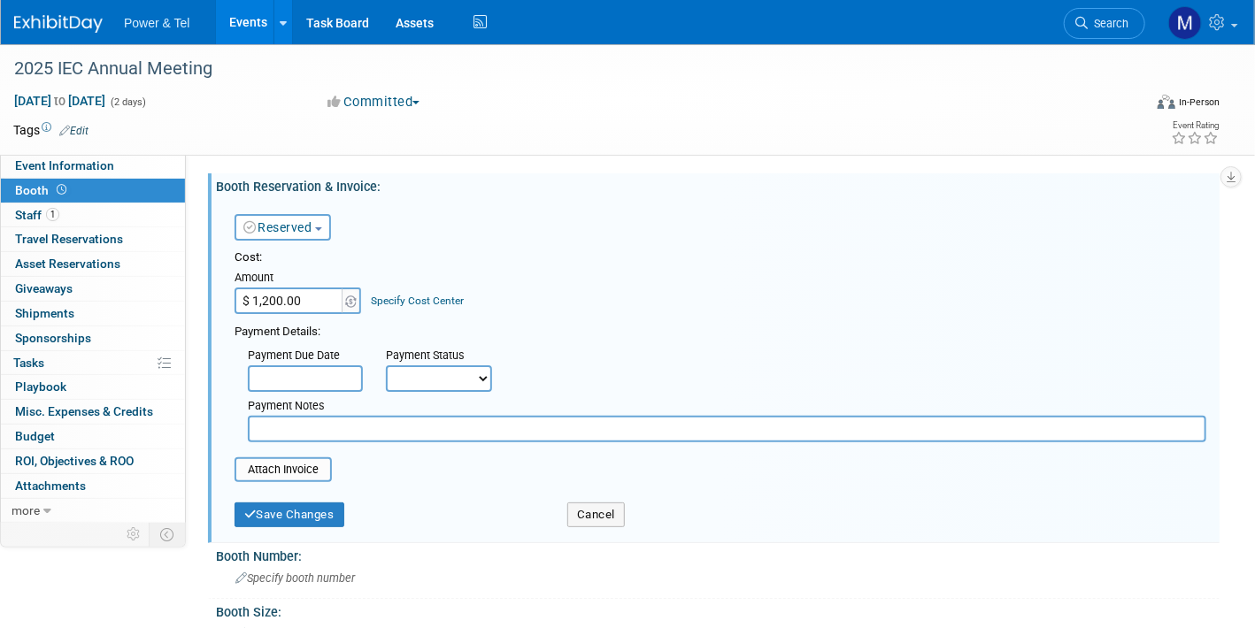
click at [450, 374] on select "Not Paid Yet Partially Paid Paid in Full" at bounding box center [439, 379] width 106 height 27
select select "1"
click at [386, 366] on select "Not Paid Yet Partially Paid Paid in Full" at bounding box center [439, 379] width 106 height 27
click at [435, 430] on input "text" at bounding box center [727, 429] width 959 height 27
click at [283, 460] on input "file" at bounding box center [224, 469] width 211 height 21
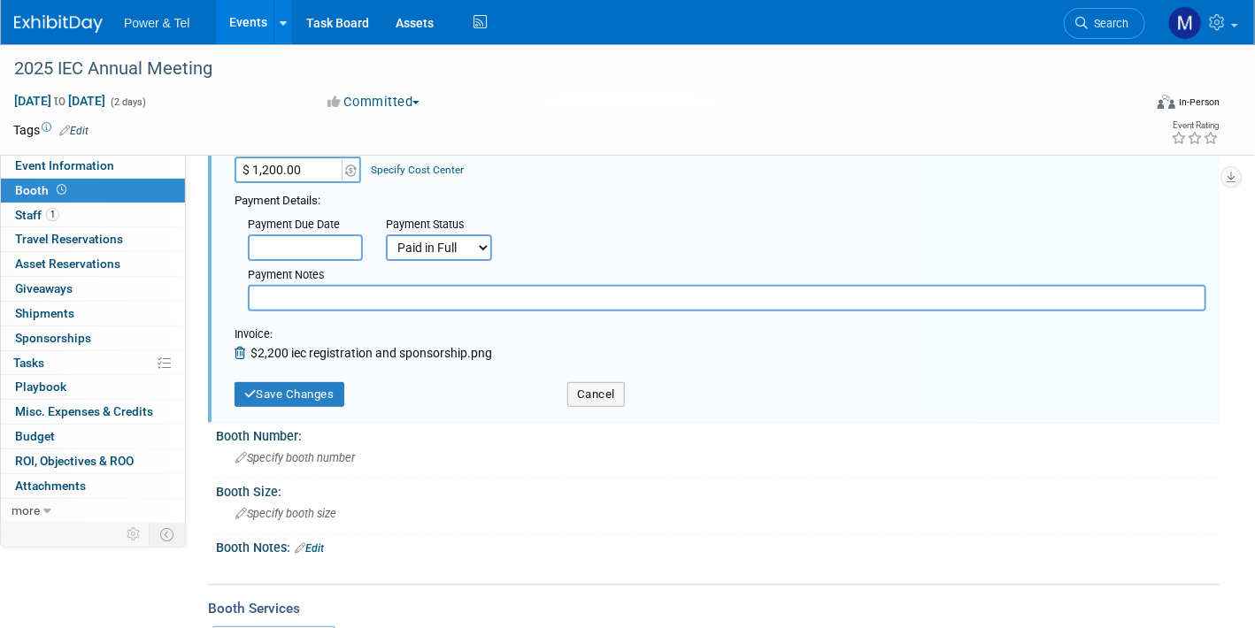
scroll to position [177, 0]
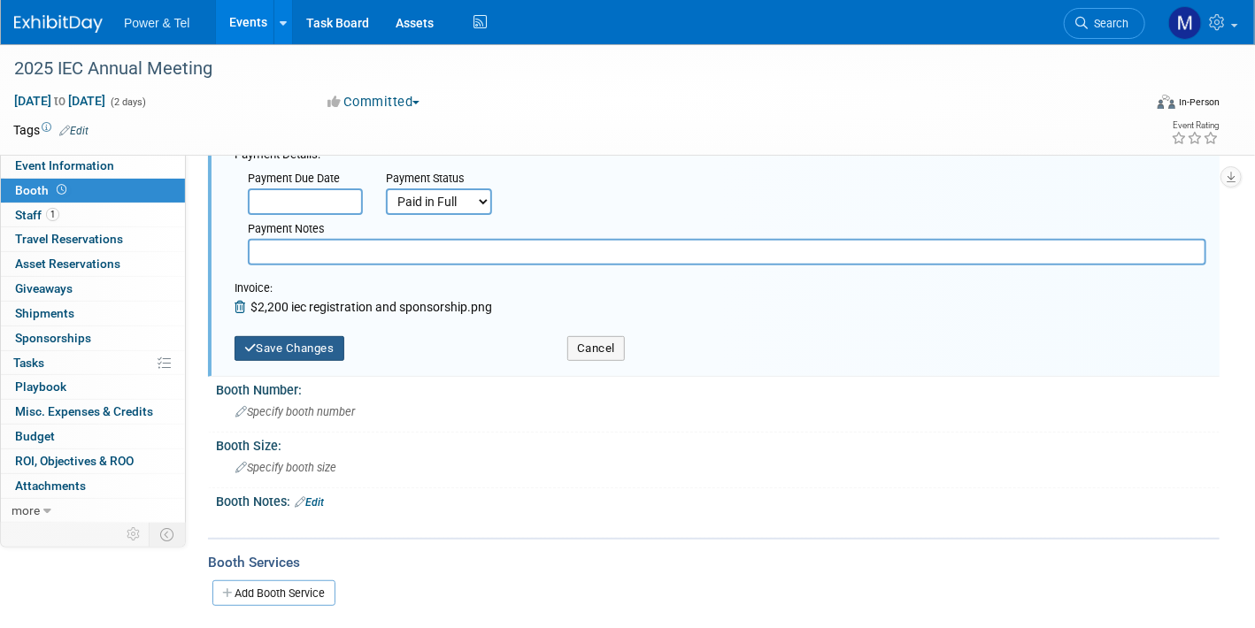
click at [300, 350] on button "Save Changes" at bounding box center [290, 348] width 110 height 25
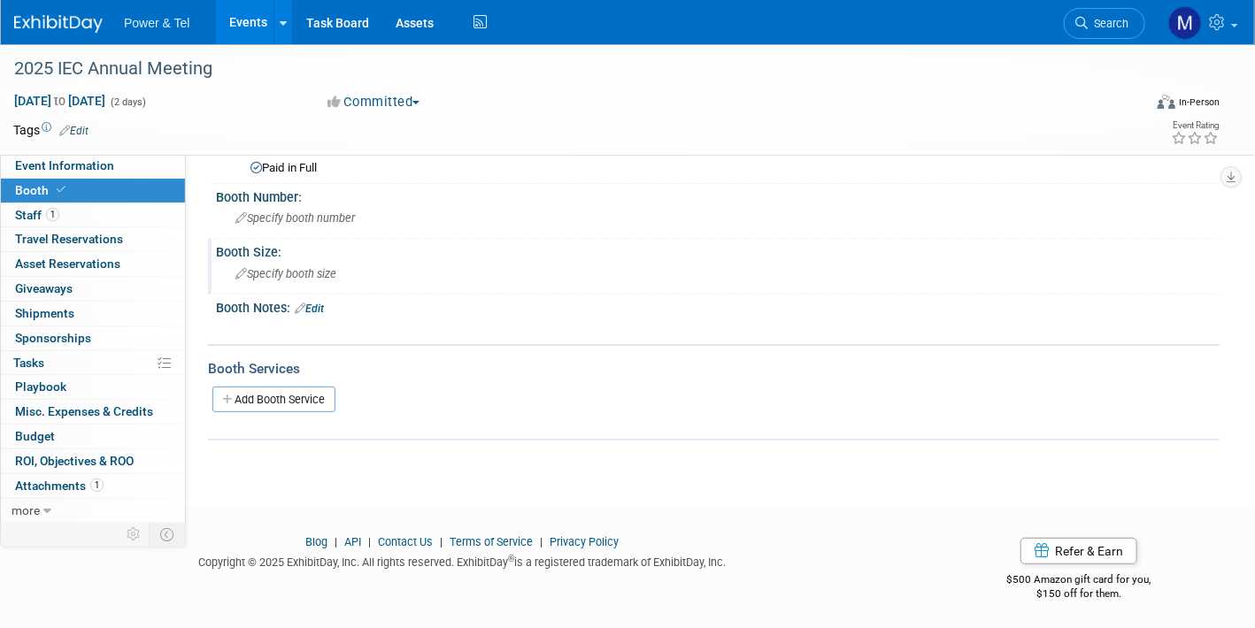
scroll to position [0, 0]
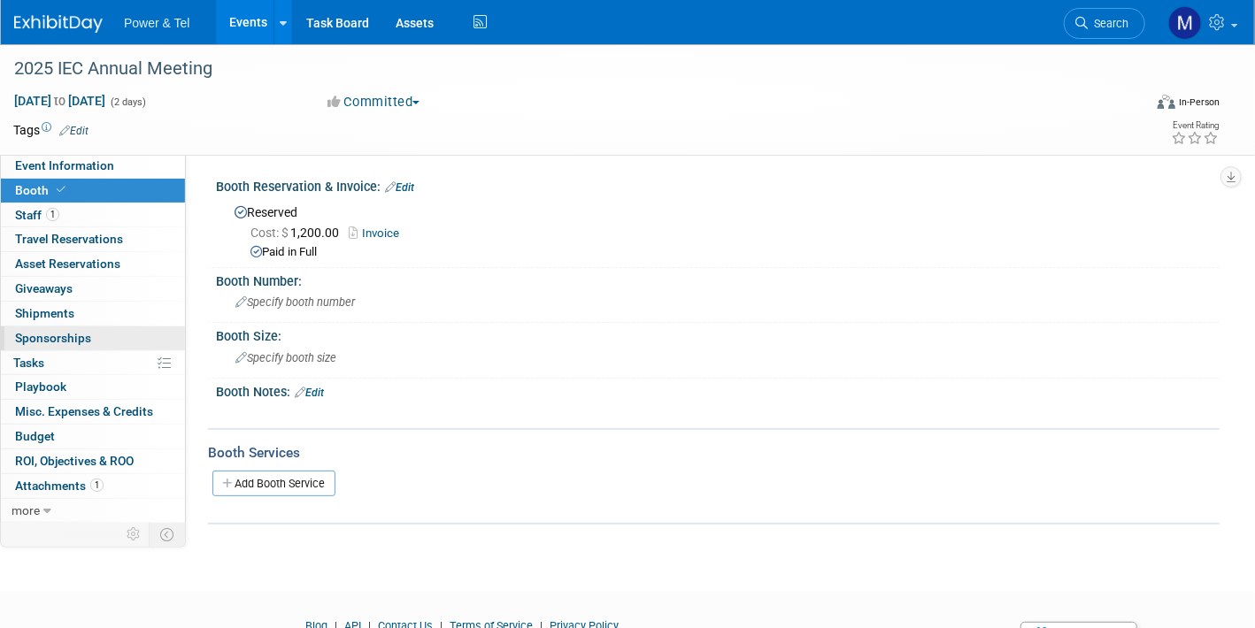
click at [125, 327] on link "0 Sponsorships 0" at bounding box center [93, 339] width 184 height 24
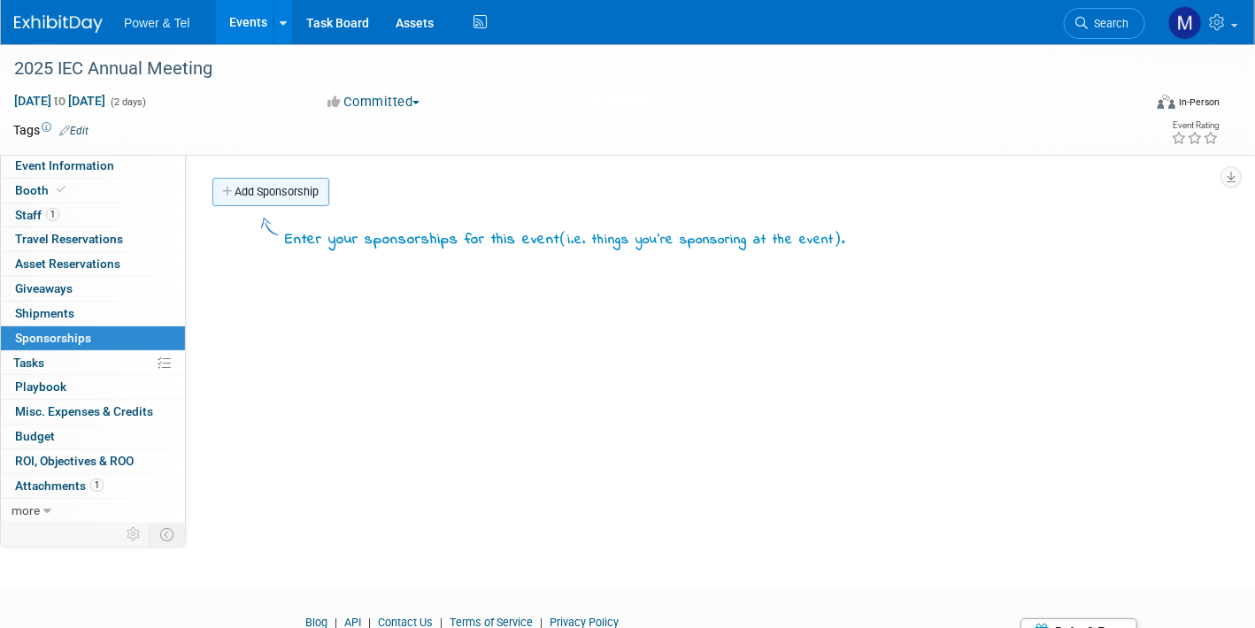
click at [258, 201] on link "Add Sponsorship" at bounding box center [270, 192] width 117 height 28
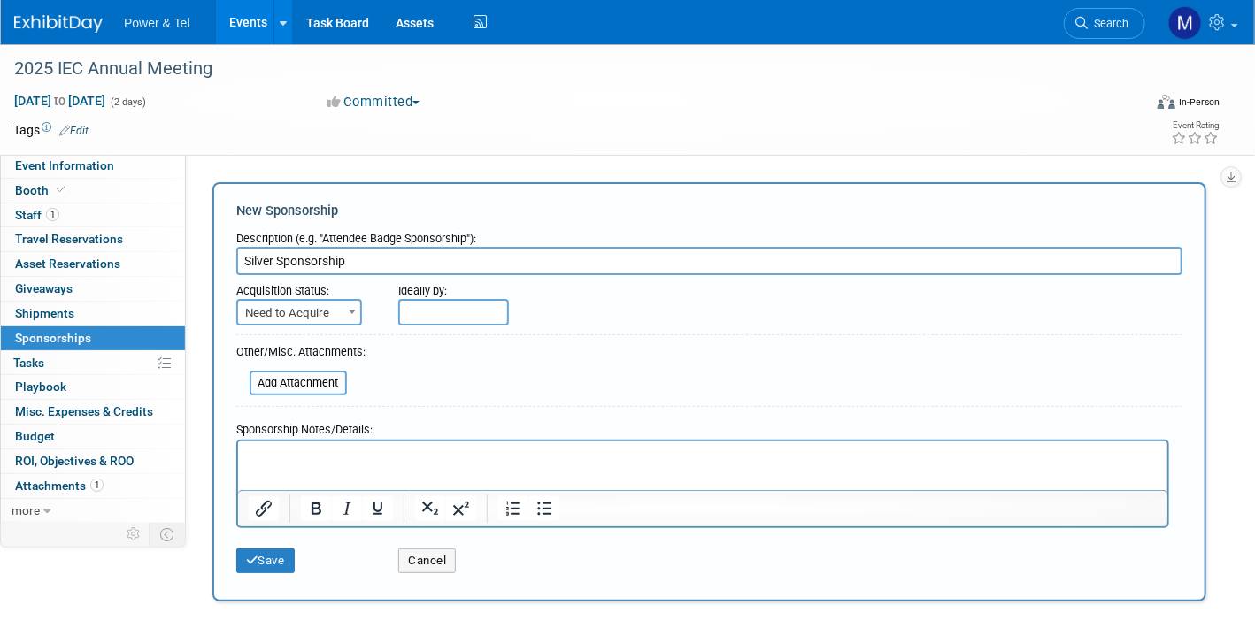
type input "Silver Sponsorship"
click at [335, 299] on span "Need to Acquire" at bounding box center [299, 312] width 126 height 27
select select "2"
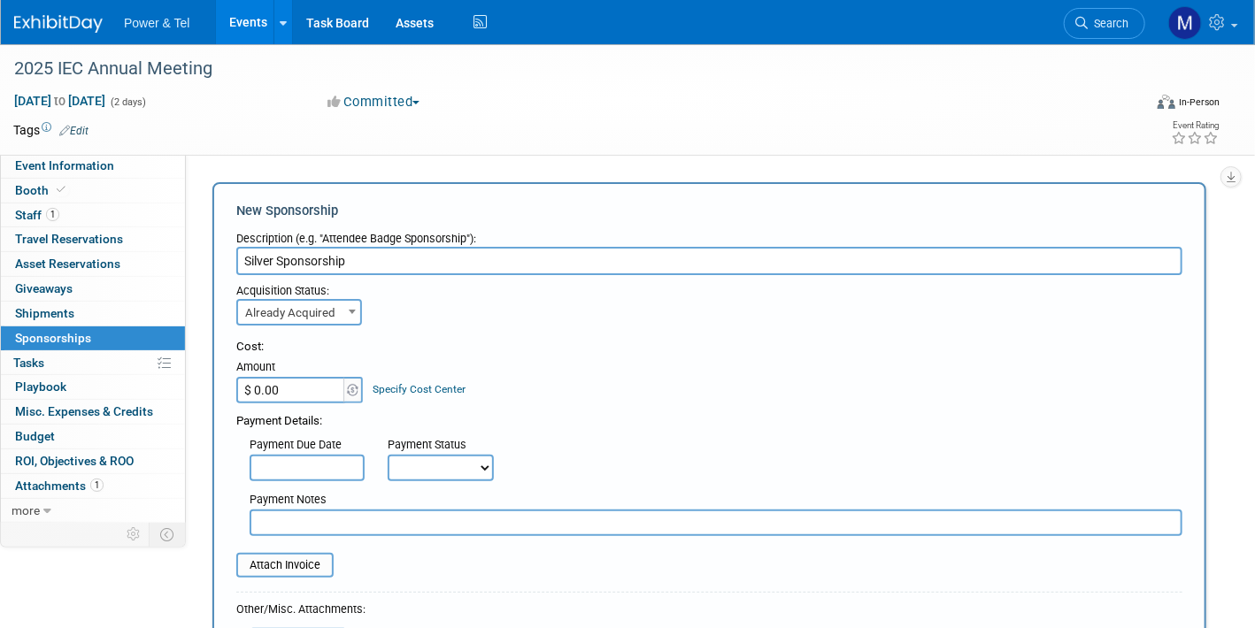
click at [317, 401] on input "$ 0.00" at bounding box center [291, 390] width 111 height 27
type input "$ 1,000.00"
drag, startPoint x: 436, startPoint y: 494, endPoint x: 444, endPoint y: 470, distance: 25.2
click at [439, 492] on div "Payment Notes" at bounding box center [716, 501] width 933 height 18
drag, startPoint x: 444, startPoint y: 470, endPoint x: 448, endPoint y: 481, distance: 12.0
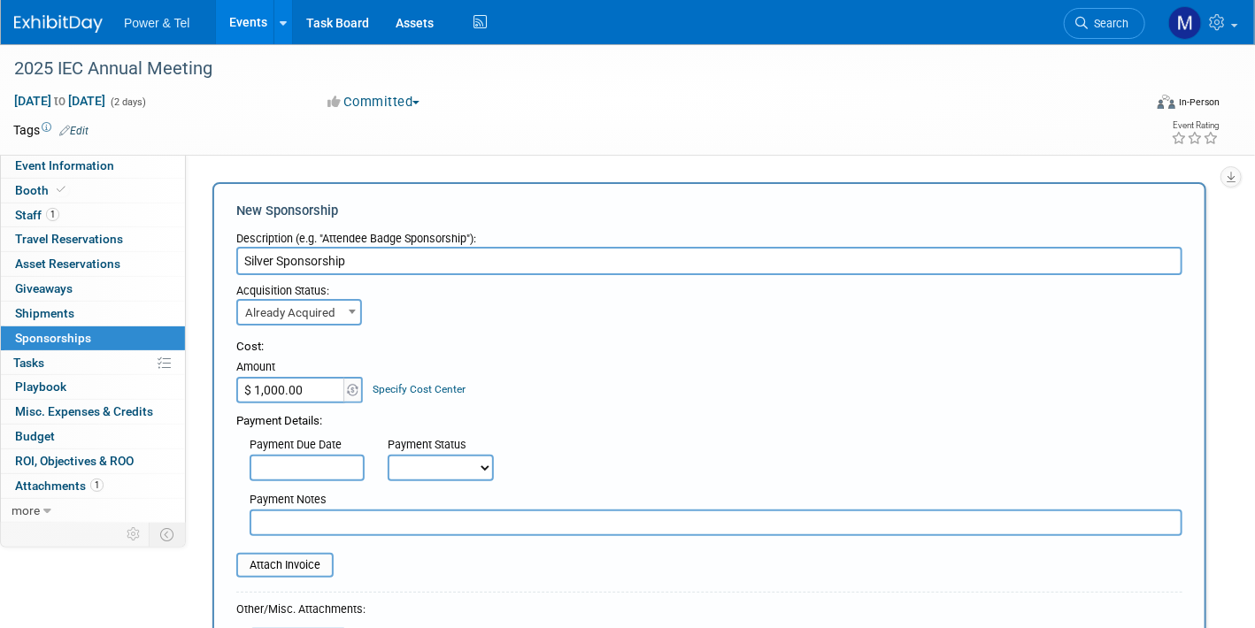
click at [444, 470] on select "Not Paid Yet Partially Paid Paid in Full" at bounding box center [441, 468] width 106 height 27
select select "1"
click at [388, 455] on select "Not Paid Yet Partially Paid Paid in Full" at bounding box center [441, 468] width 106 height 27
click at [275, 556] on input "file" at bounding box center [226, 565] width 211 height 21
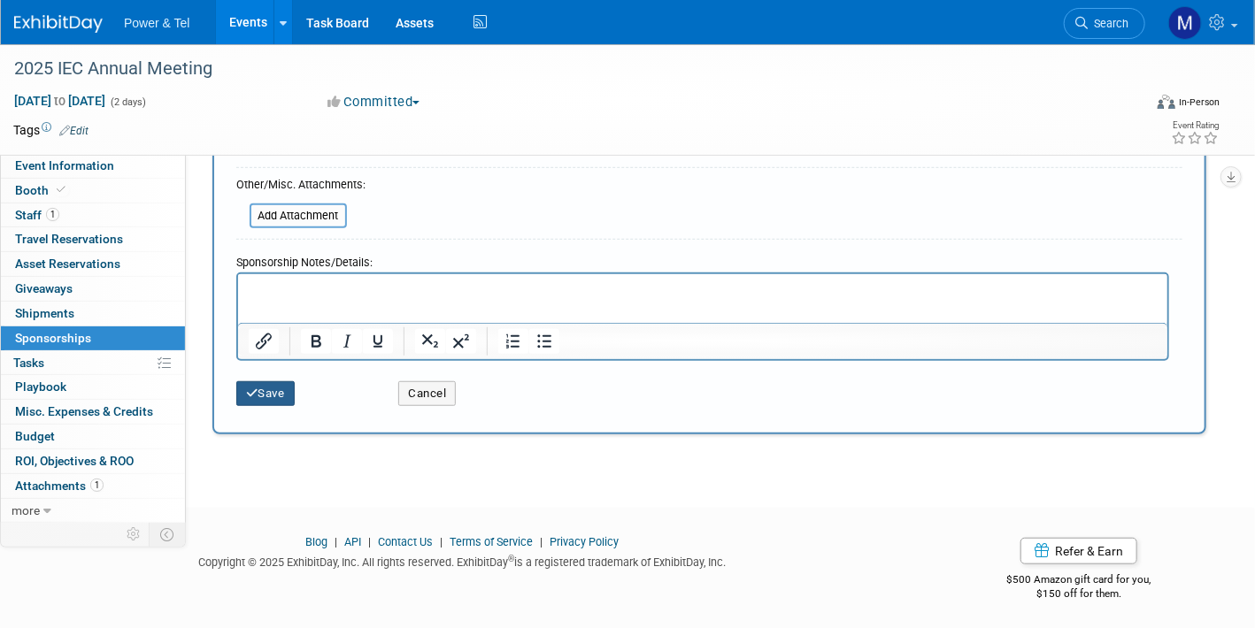
click at [254, 394] on icon "submit" at bounding box center [252, 394] width 12 height 12
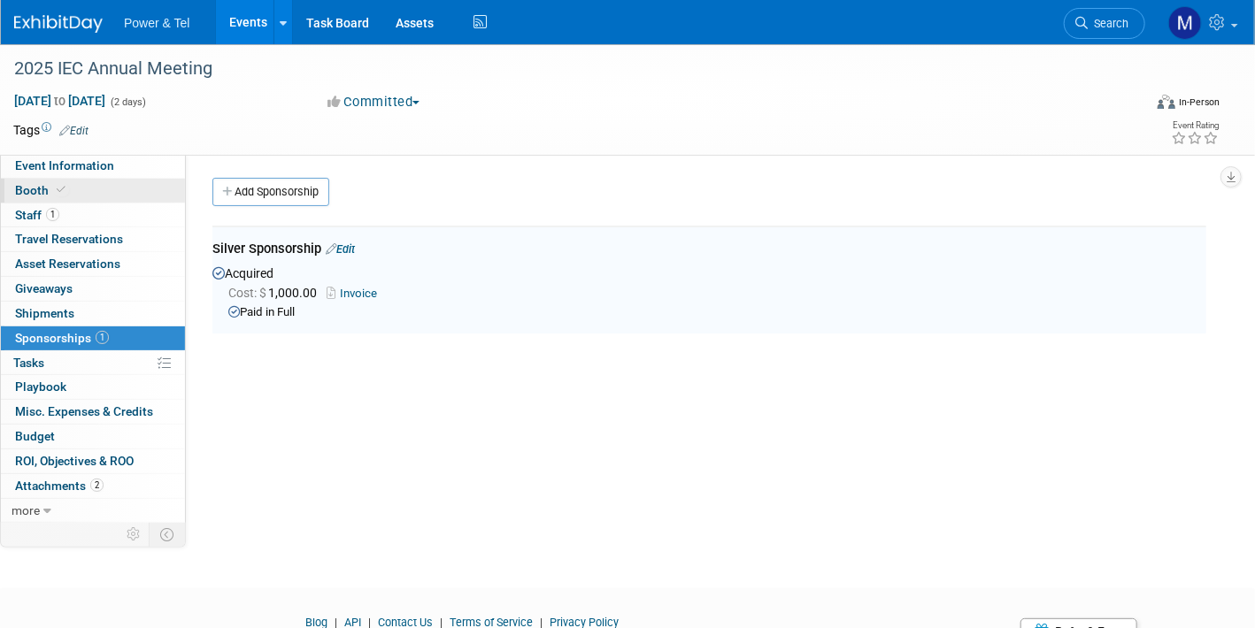
click at [104, 195] on link "Booth" at bounding box center [93, 191] width 184 height 24
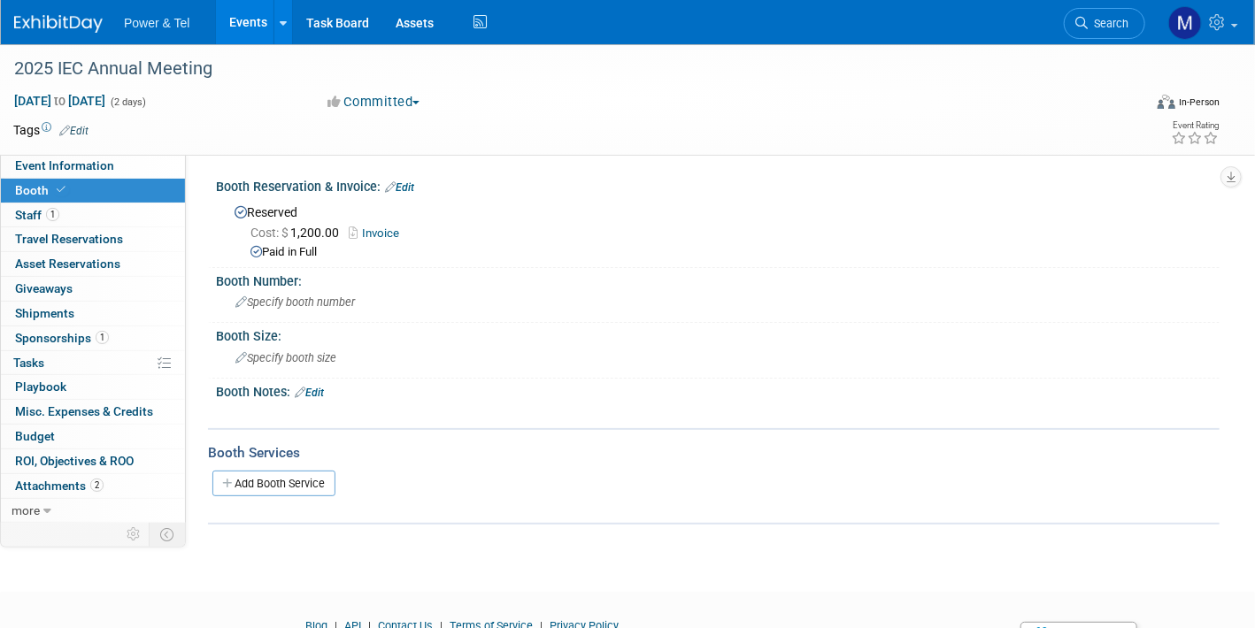
click at [33, 201] on link "Booth" at bounding box center [93, 191] width 184 height 24
click at [34, 204] on link "1 Staff 1" at bounding box center [93, 216] width 184 height 24
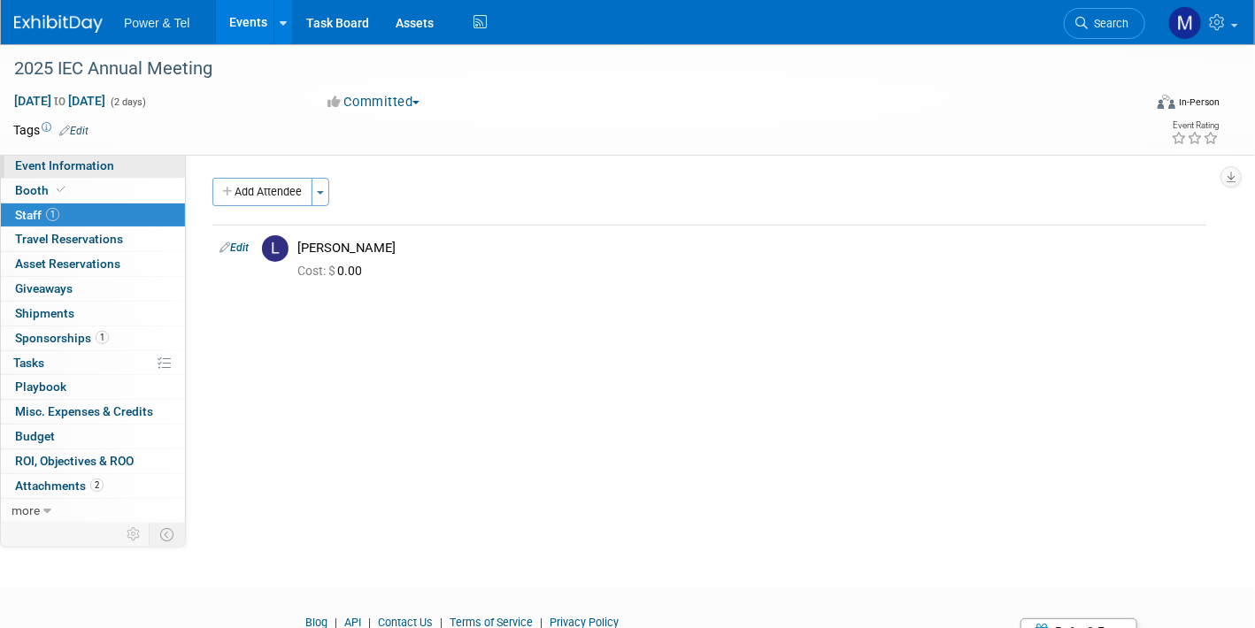
click at [92, 160] on span "Event Information" at bounding box center [64, 165] width 99 height 14
select select "Trade Show"
select select "Great Lakes"
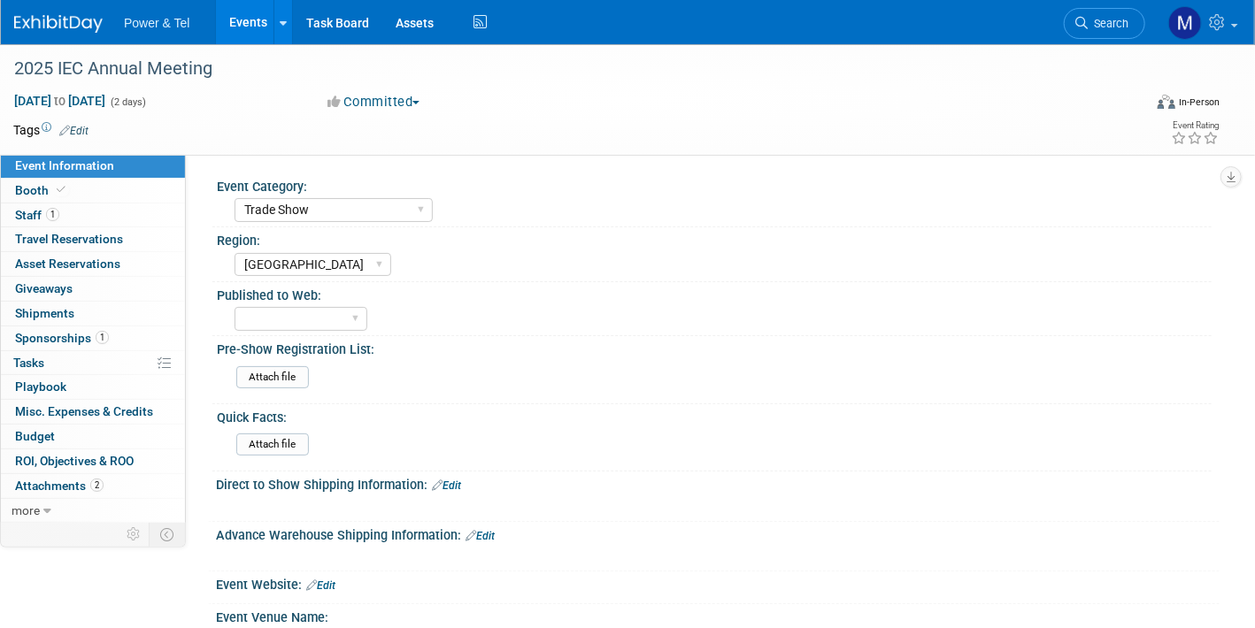
click at [239, 4] on link "Events" at bounding box center [248, 22] width 65 height 44
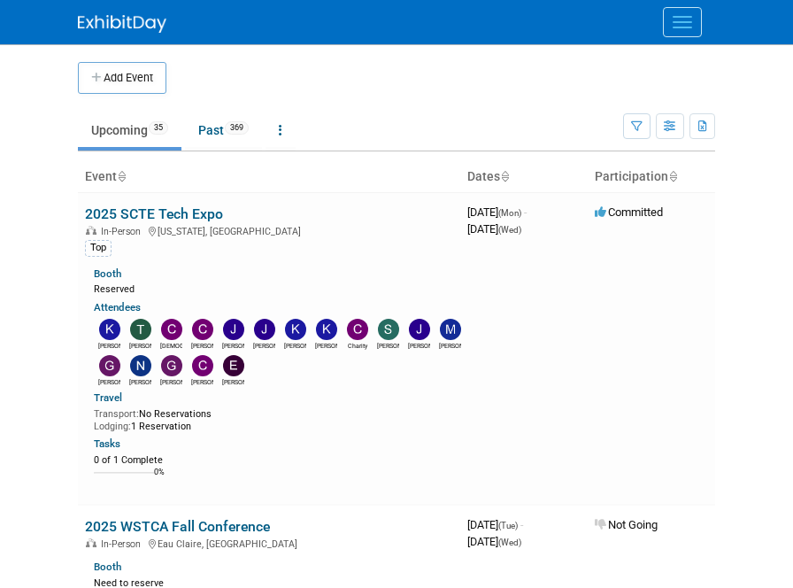
click at [754, 134] on body "Power & Tel Events Add Event Bulk Upload Events Shareable Event Boards Recently…" at bounding box center [396, 294] width 793 height 588
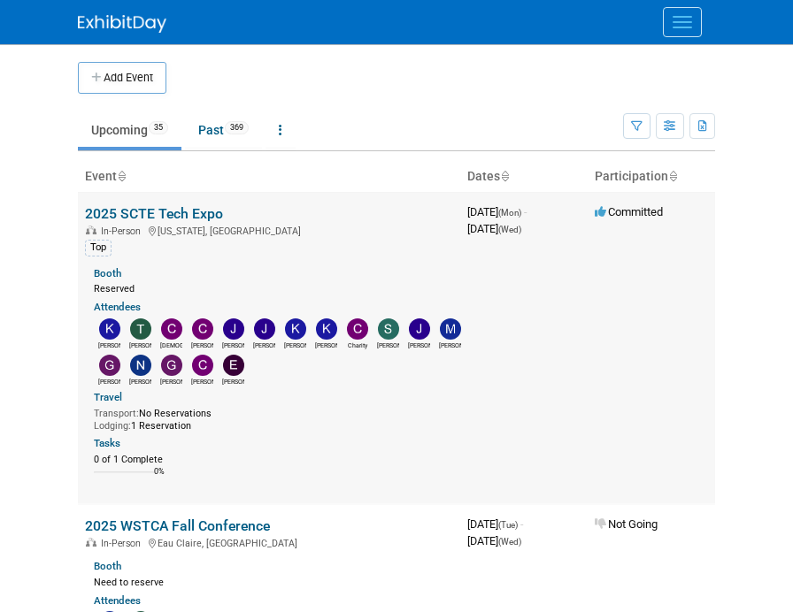
drag, startPoint x: 701, startPoint y: 235, endPoint x: 674, endPoint y: 266, distance: 40.7
click at [701, 235] on td "Committed" at bounding box center [651, 348] width 127 height 312
click at [783, 346] on body "Power & Tel Events Add Event Bulk Upload Events Shareable Event Boards Recently…" at bounding box center [396, 306] width 793 height 612
drag, startPoint x: 775, startPoint y: 279, endPoint x: 644, endPoint y: 456, distance: 220.2
click at [775, 279] on body "Power & Tel Events Add Event Bulk Upload Events Shareable Event Boards Recently…" at bounding box center [396, 306] width 793 height 612
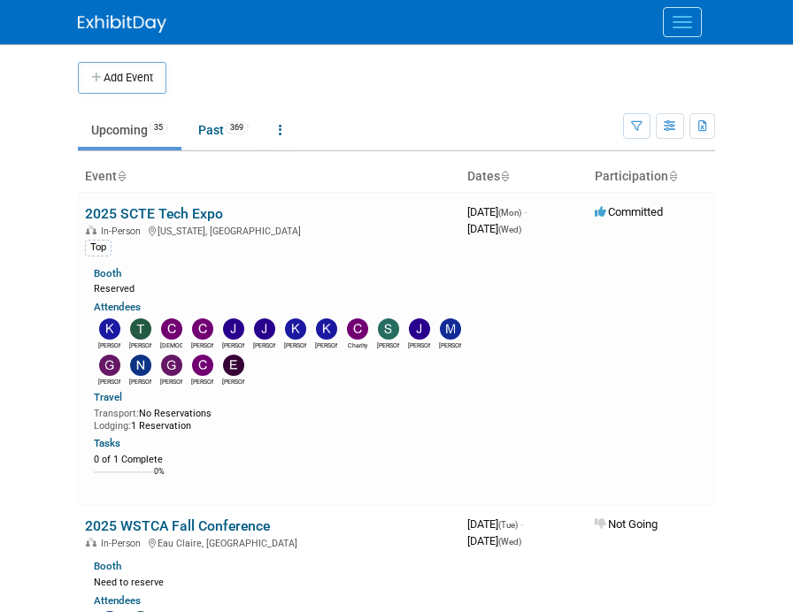
click at [748, 245] on body "Power & Tel Events Add Event Bulk Upload Events Shareable Event Boards Recently…" at bounding box center [396, 306] width 793 height 612
click at [751, 534] on body "Power & Tel Events Add Event Bulk Upload Events Shareable Event Boards Recently…" at bounding box center [396, 306] width 793 height 612
click at [763, 128] on body "Power & Tel Events Add Event Bulk Upload Events Shareable Event Boards Recently…" at bounding box center [396, 306] width 793 height 612
